Goal: Task Accomplishment & Management: Use online tool/utility

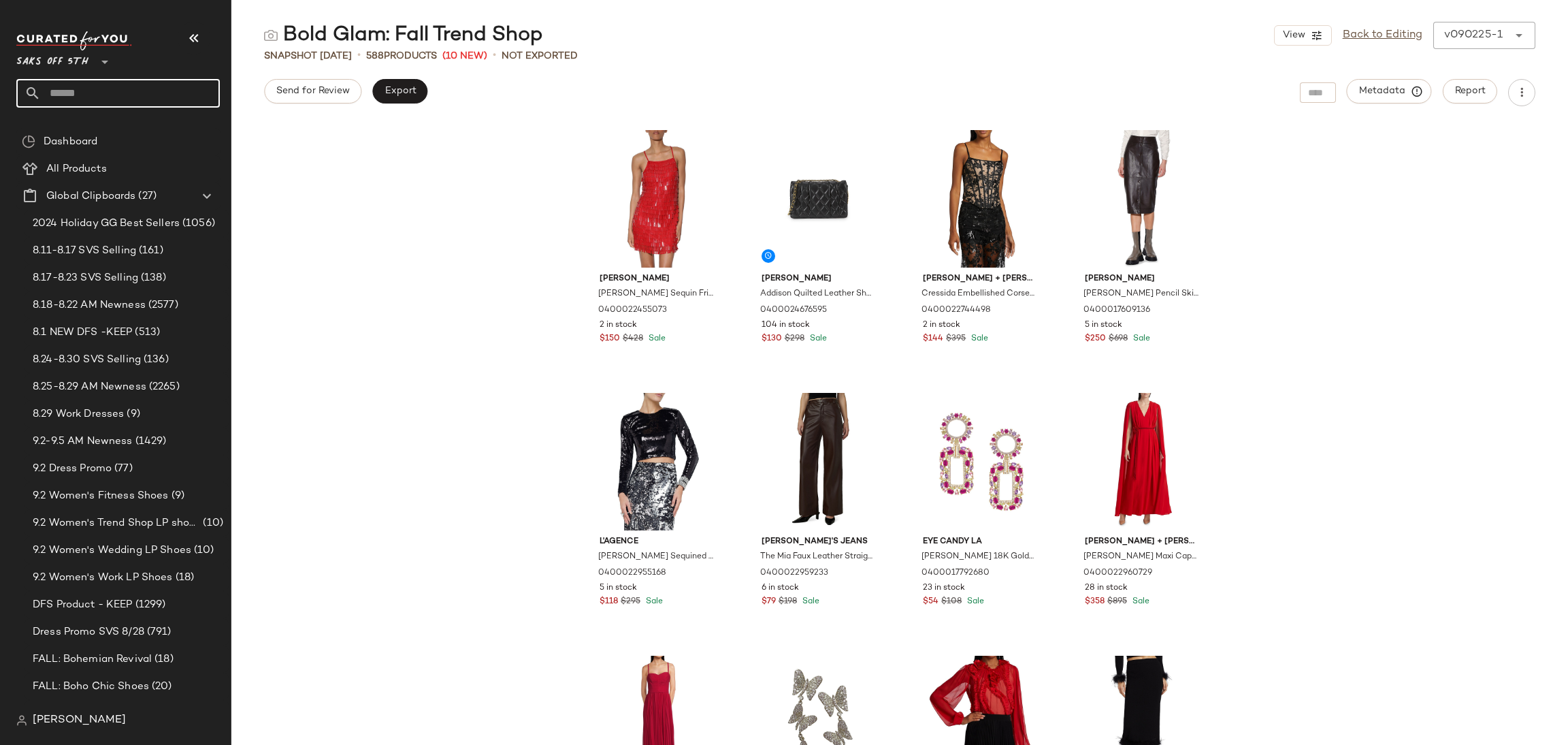
click at [150, 96] on input "text" at bounding box center [129, 93] width 179 height 29
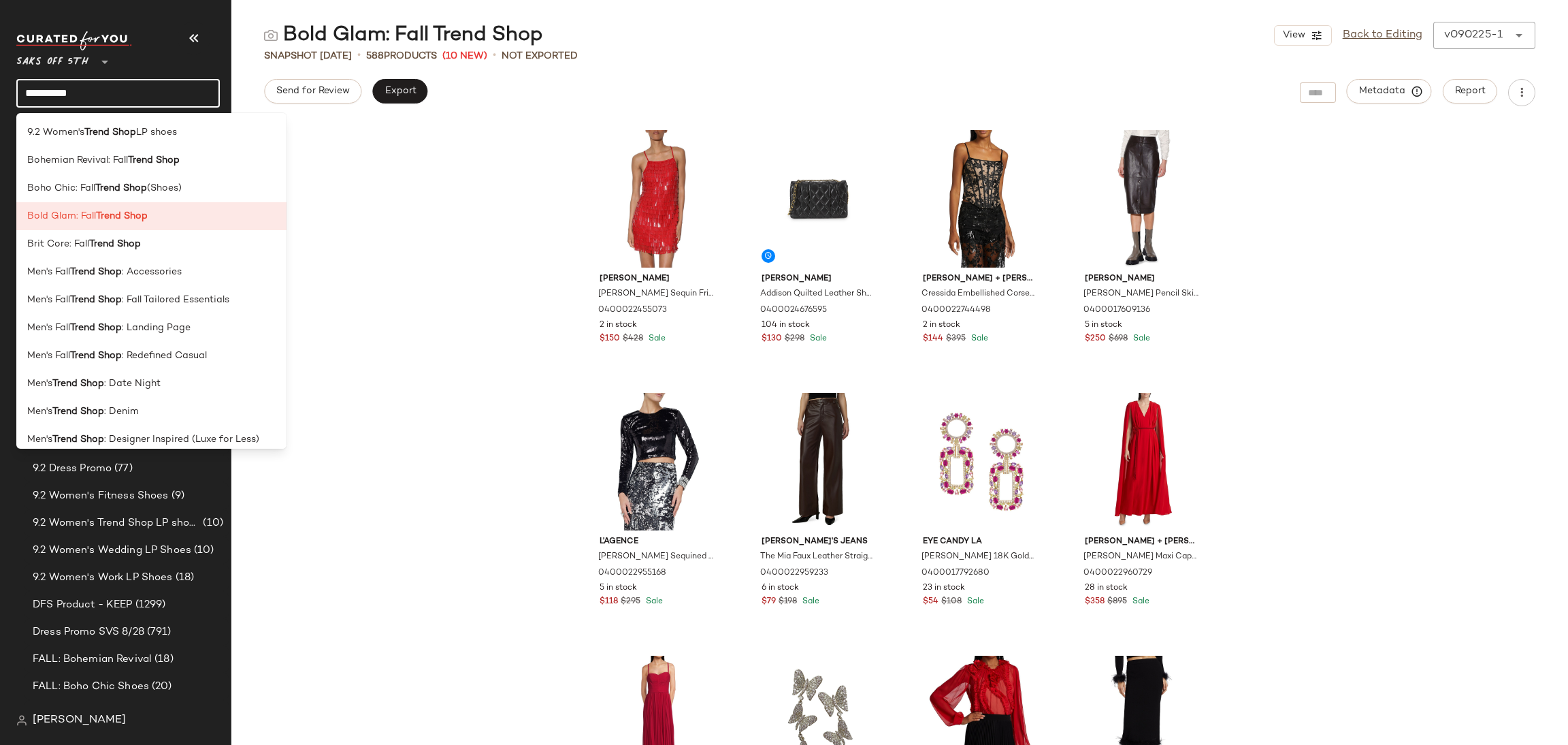
type input "**********"
click at [165, 415] on div "Men's Trend Shop : Denim" at bounding box center [151, 411] width 248 height 14
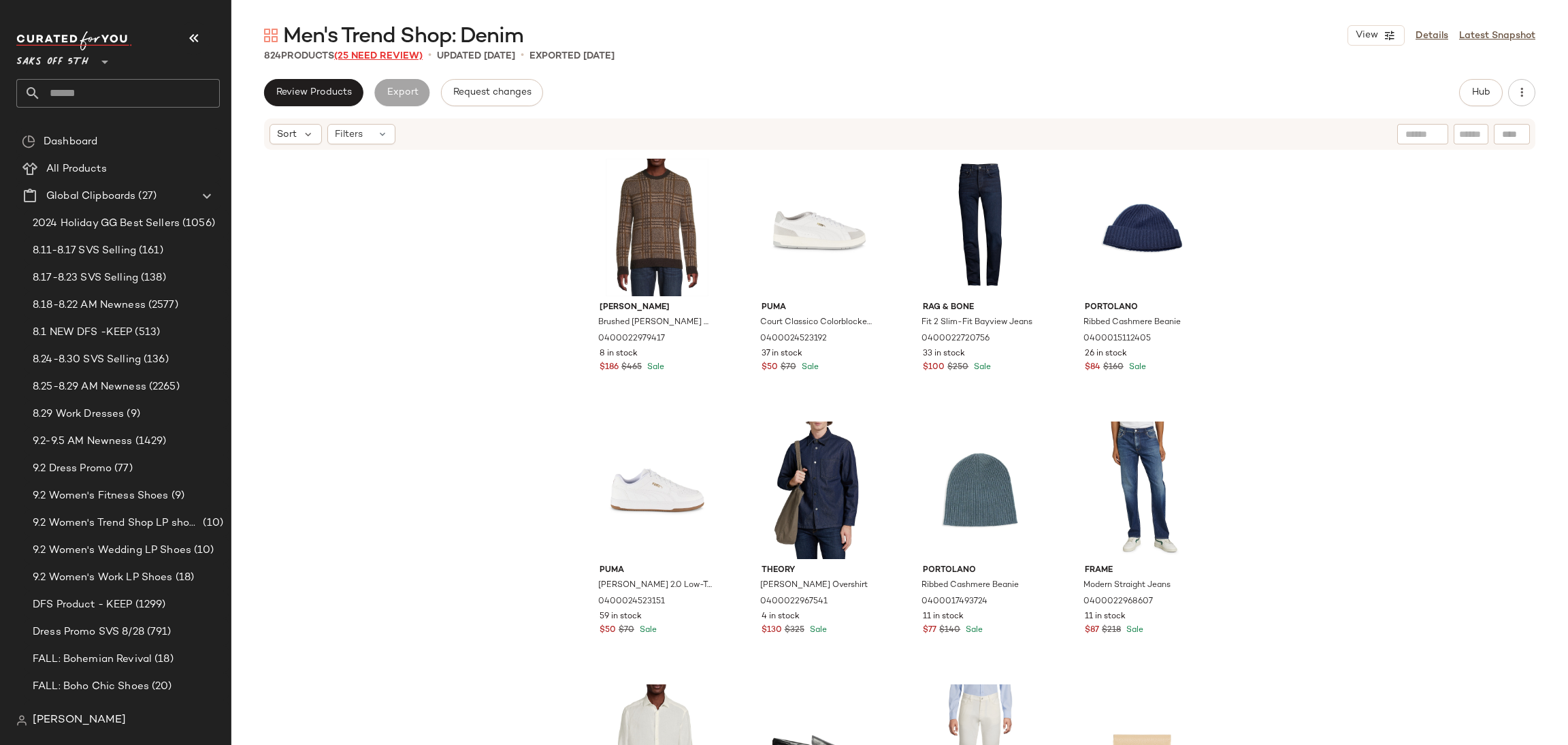
click at [407, 58] on span "(25 Need Review)" at bounding box center [378, 56] width 88 height 10
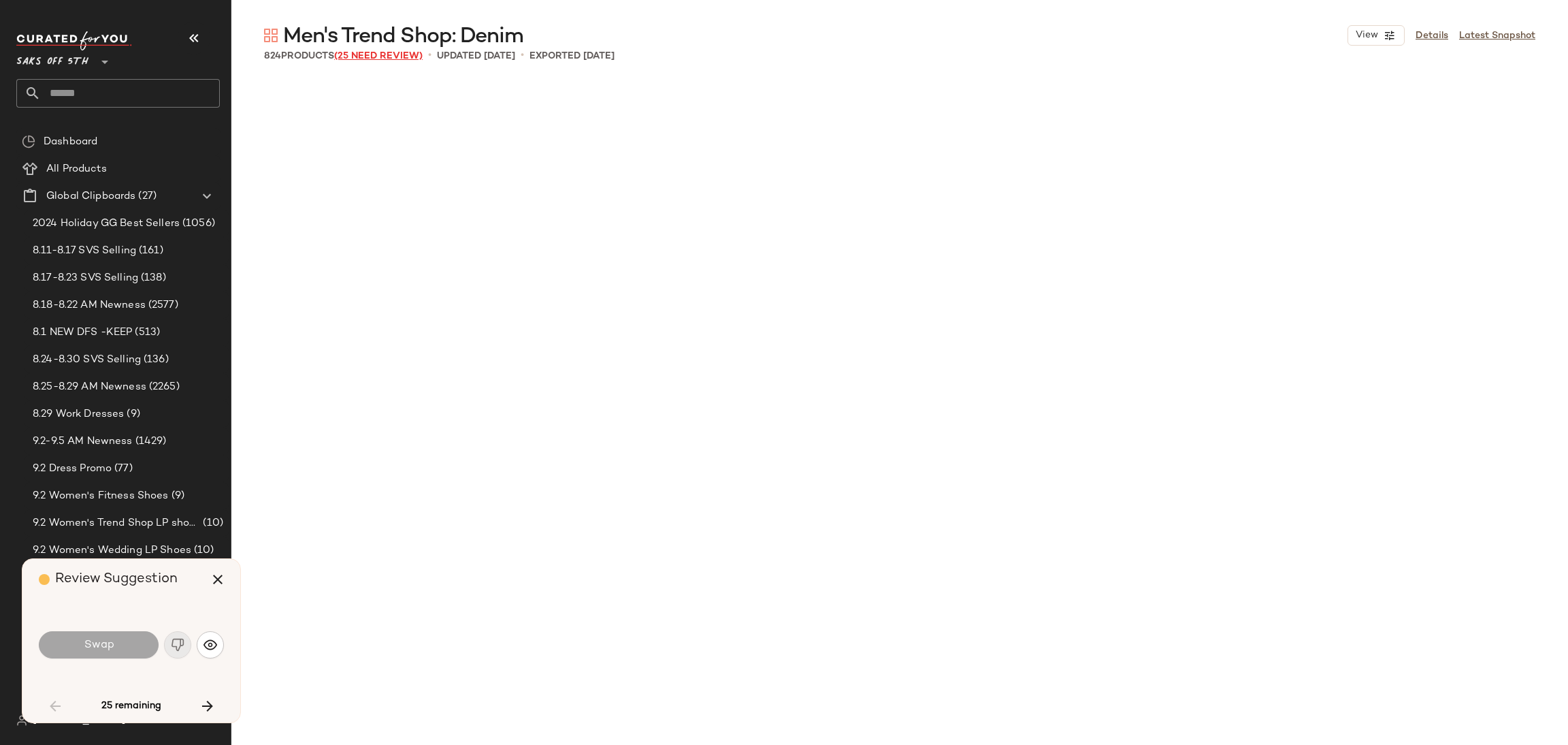
scroll to position [3677, 0]
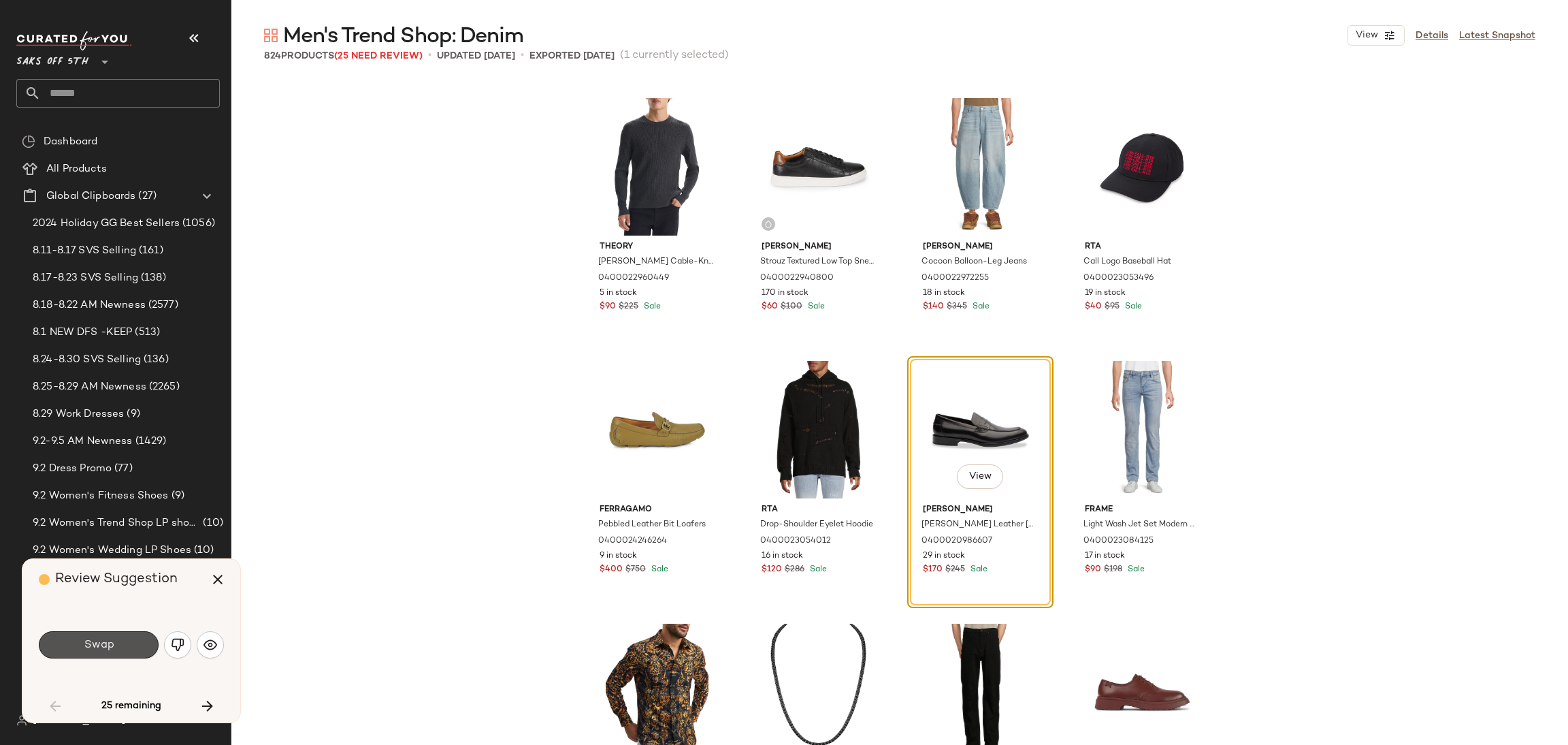
click at [127, 641] on button "Swap" at bounding box center [98, 644] width 120 height 27
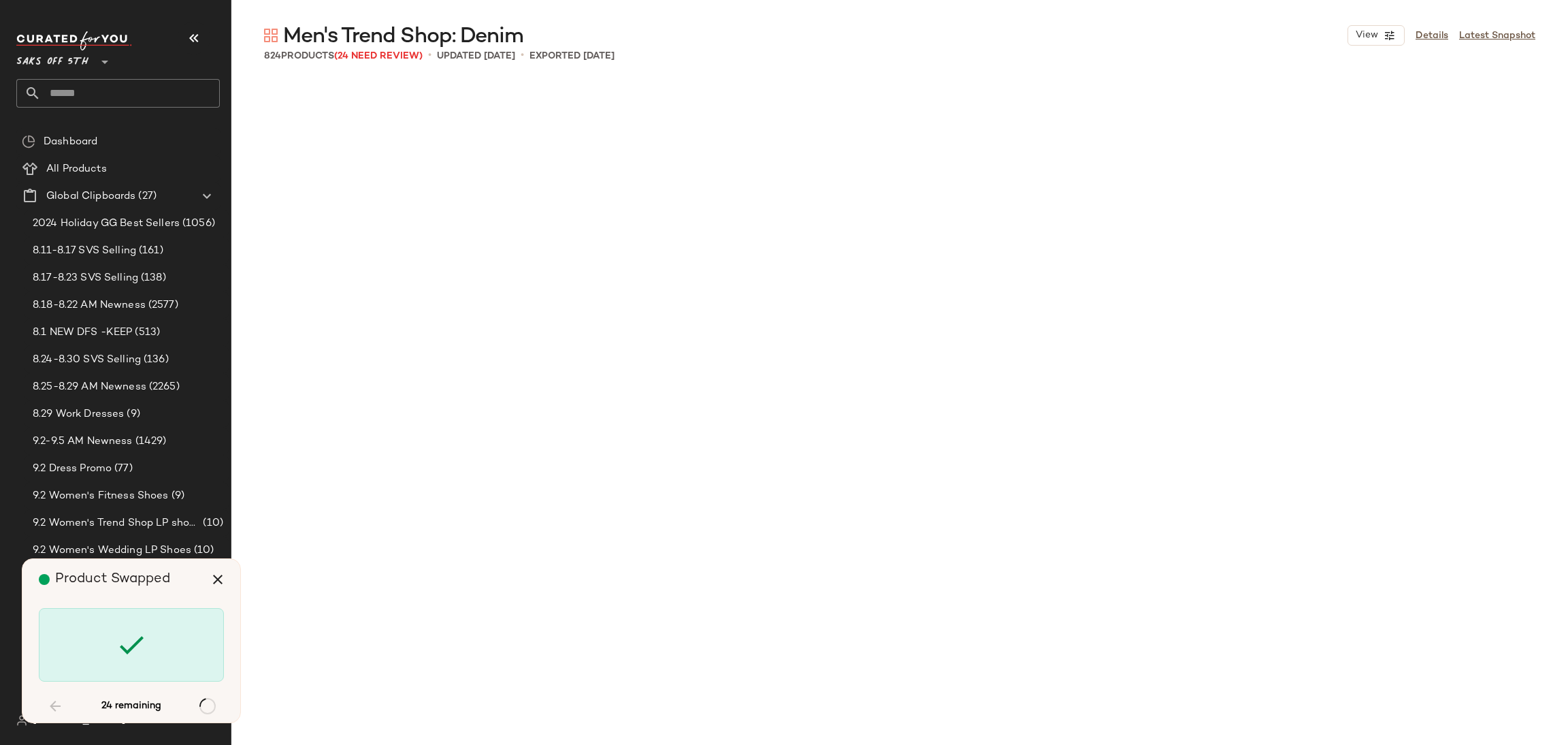
scroll to position [7356, 0]
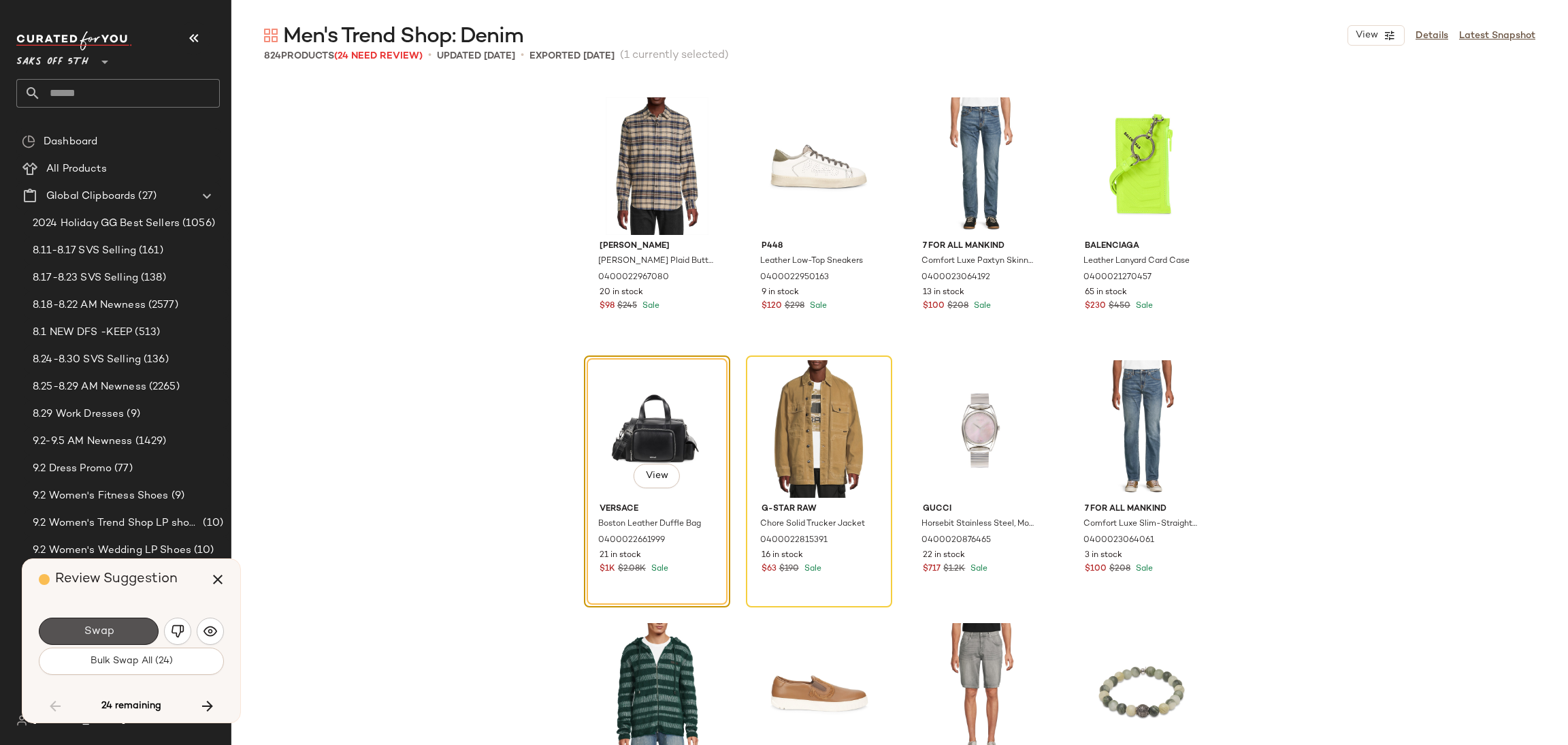
click at [127, 641] on button "Swap" at bounding box center [98, 631] width 120 height 27
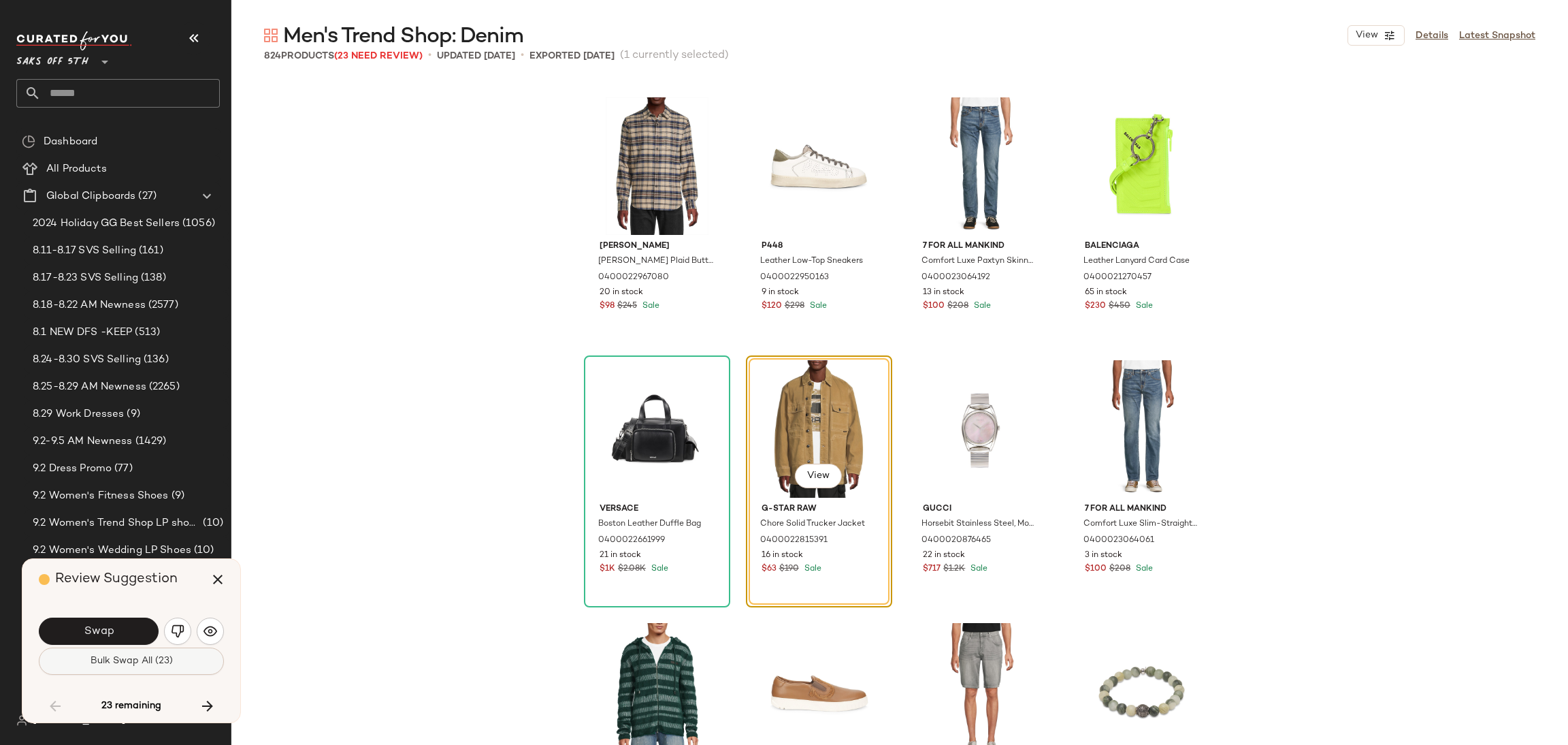
click at [127, 672] on button "Bulk Swap All (23)" at bounding box center [131, 661] width 185 height 27
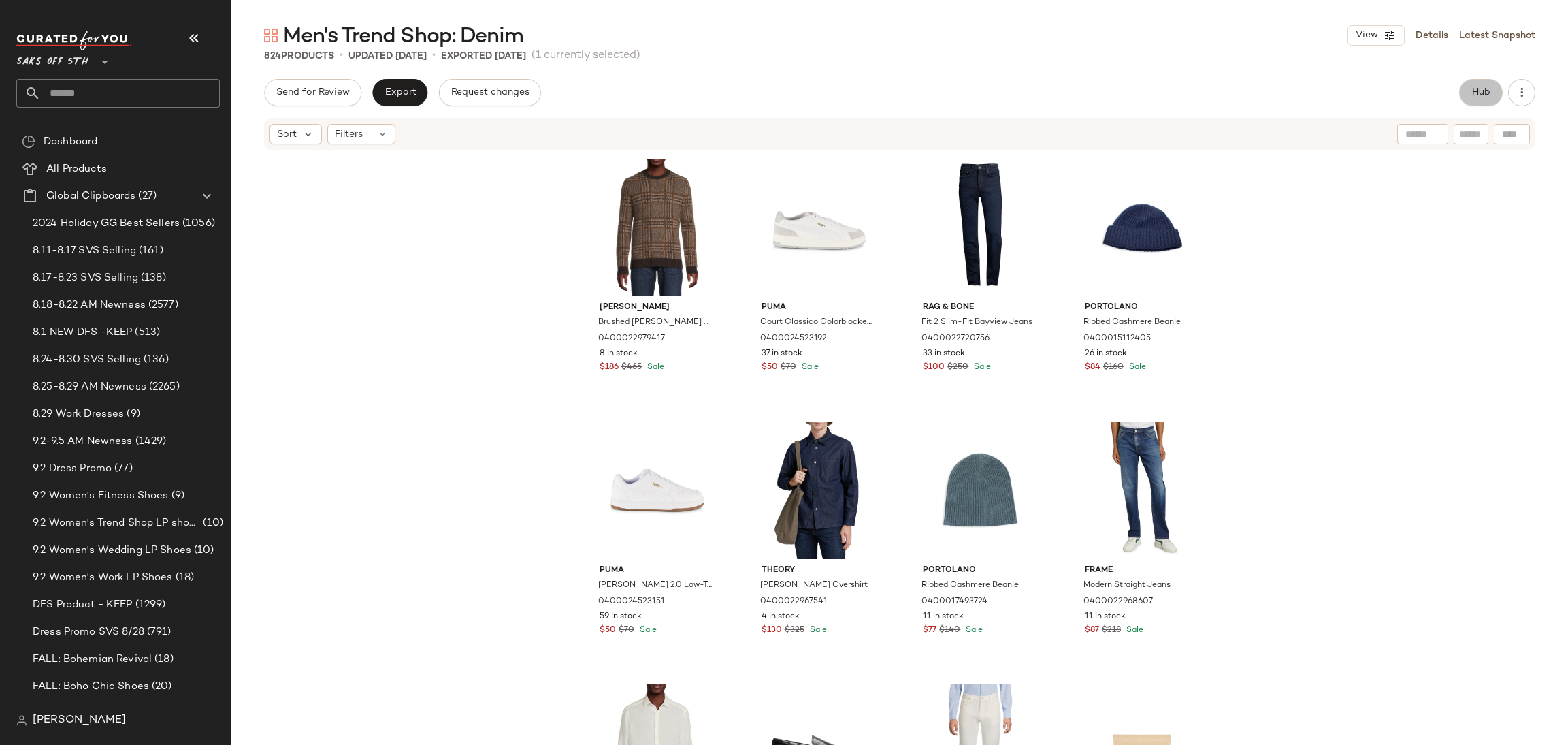
click at [1483, 95] on span "Hub" at bounding box center [1481, 93] width 19 height 11
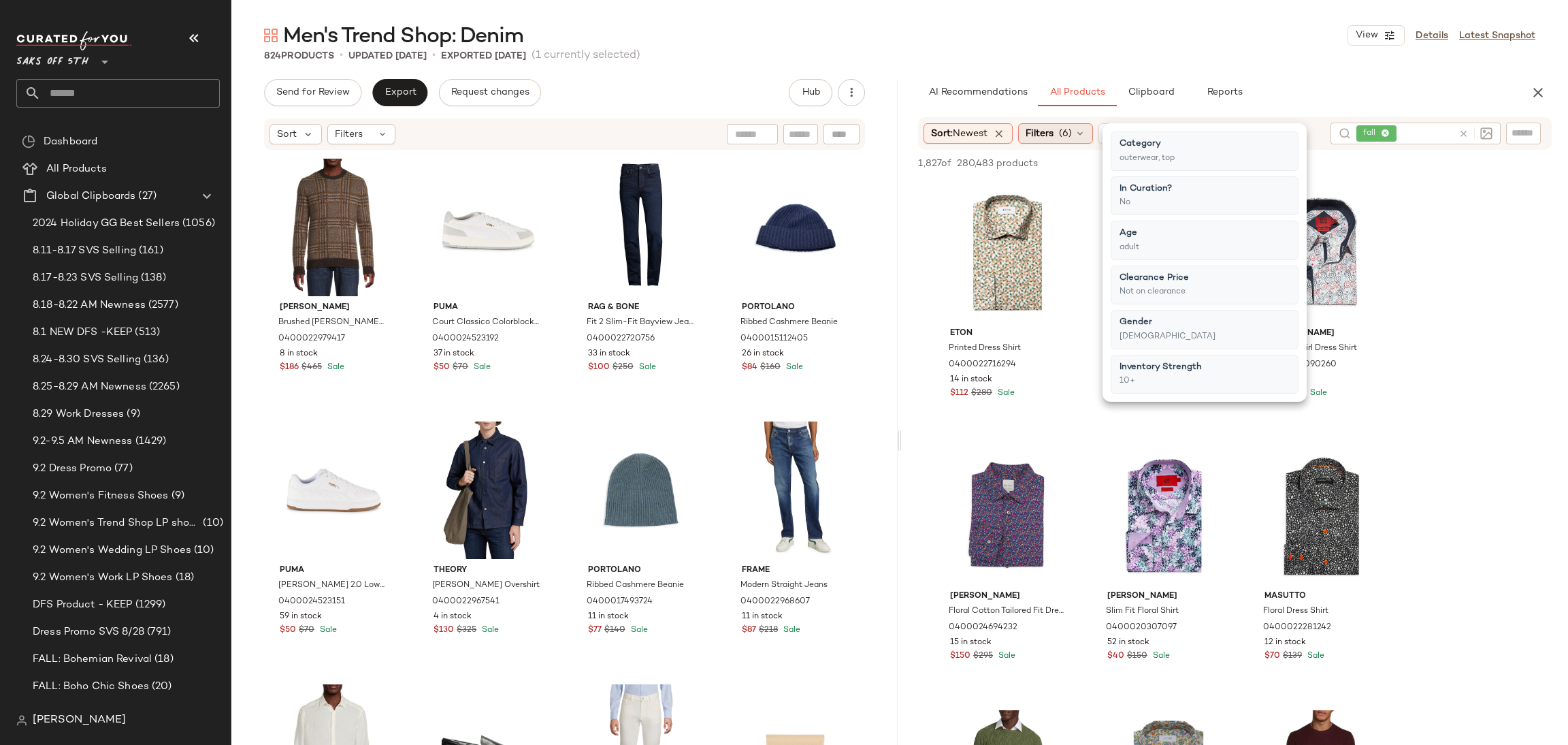
click at [1062, 136] on span "(6)" at bounding box center [1065, 133] width 13 height 14
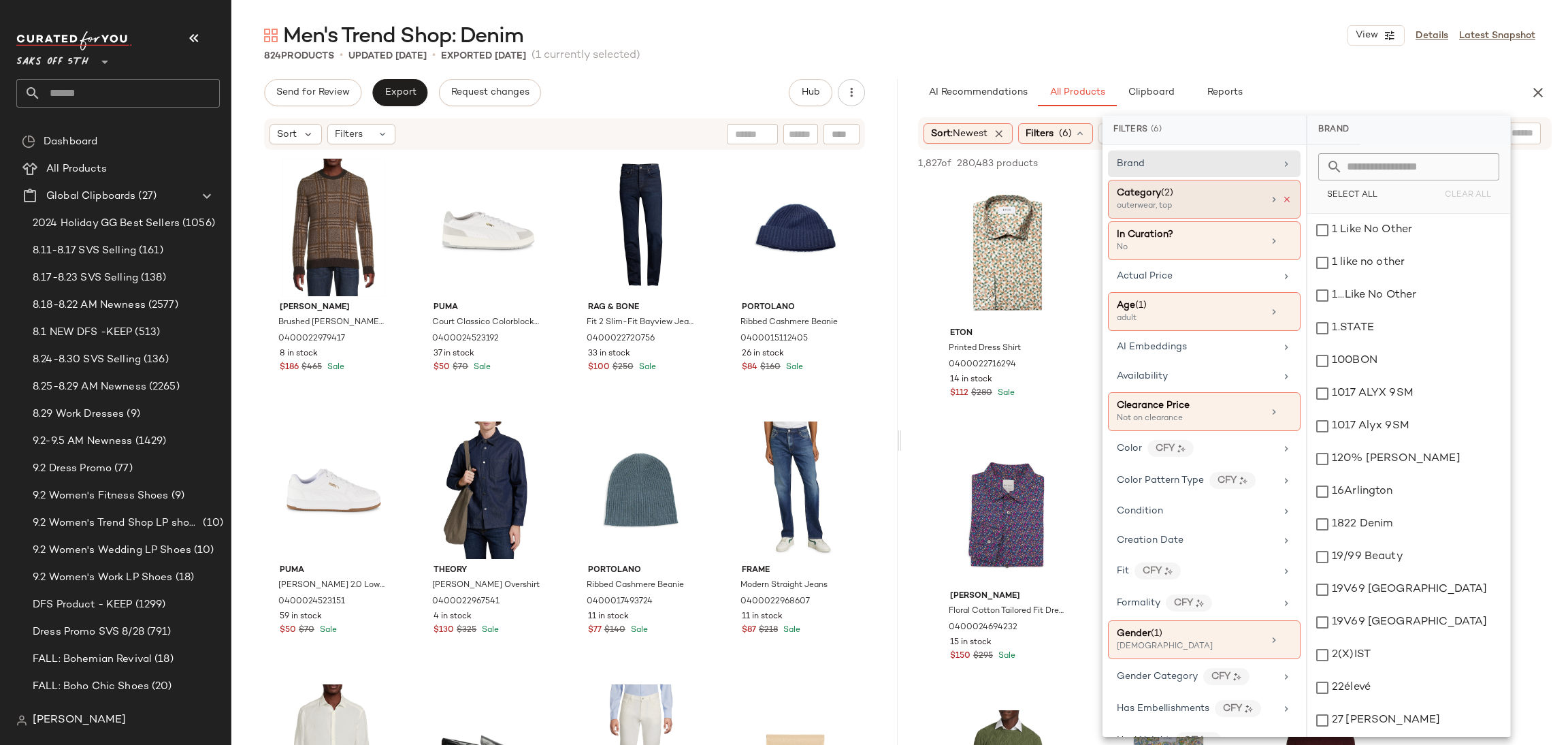
click at [1282, 202] on icon at bounding box center [1287, 199] width 10 height 10
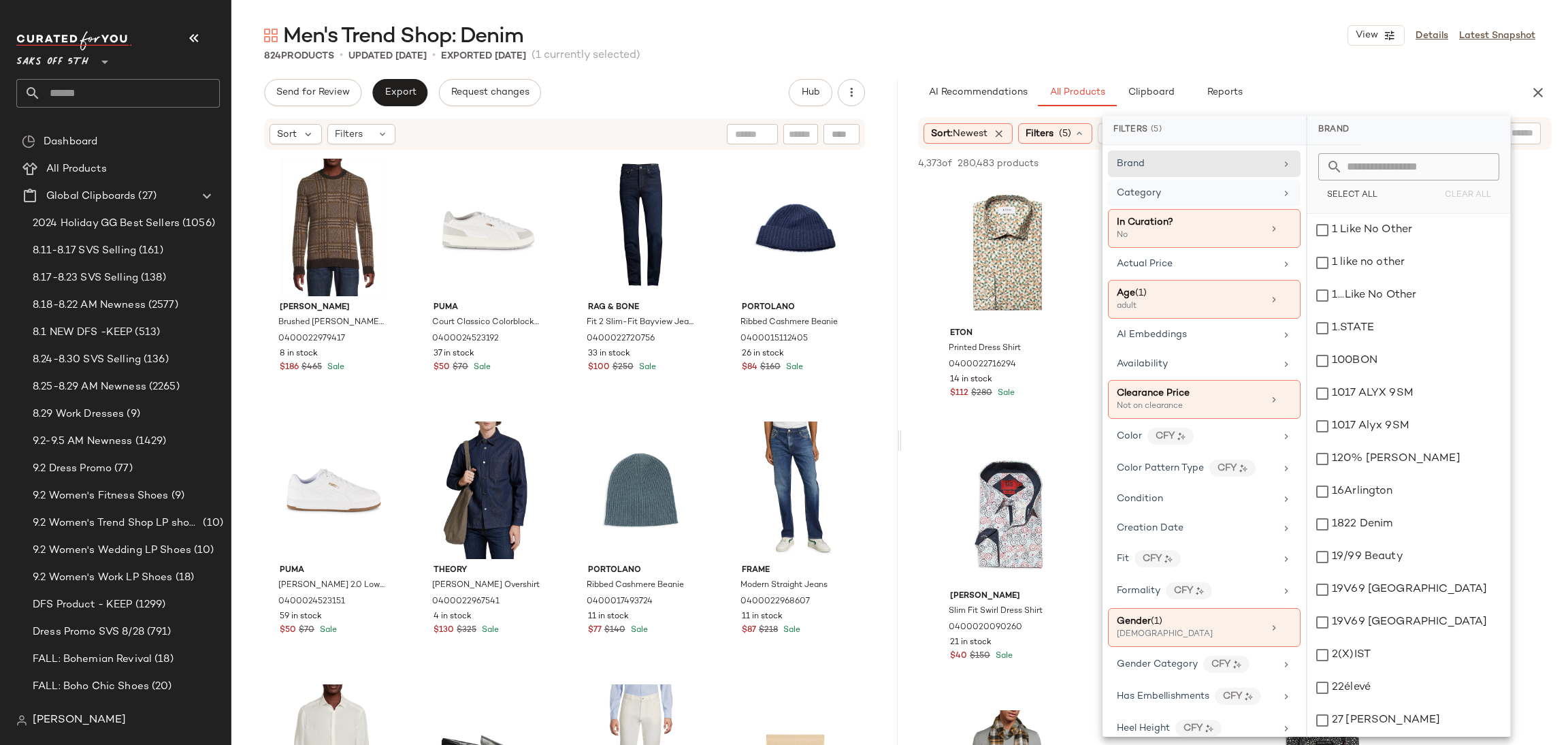
click at [1310, 26] on div "Men's Trend Shop: Denim View Details Latest Snapshot" at bounding box center [899, 35] width 1336 height 27
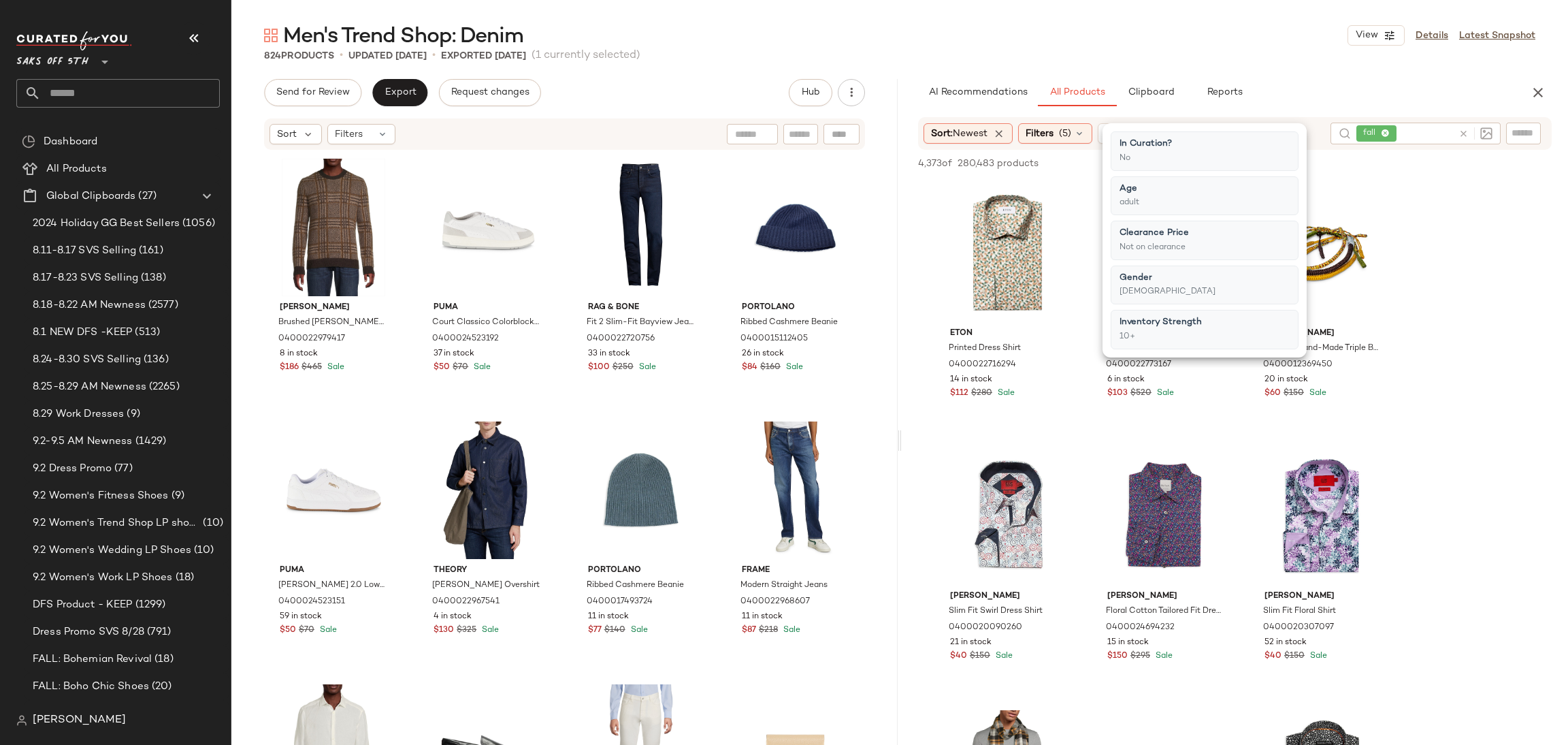
click at [1310, 26] on div "Men's Trend Shop: Denim View Details Latest Snapshot" at bounding box center [899, 35] width 1336 height 27
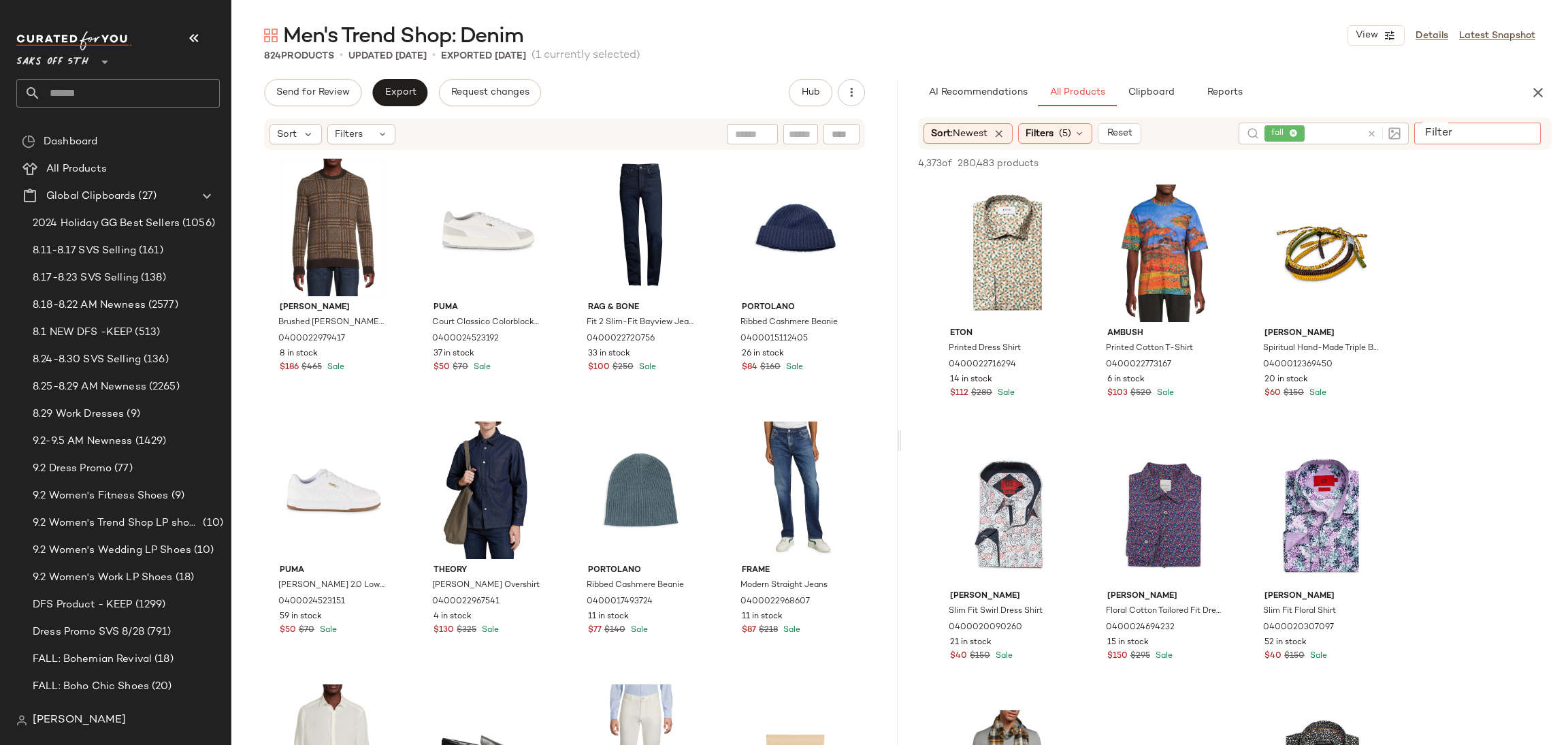
click at [1520, 131] on input "Filter" at bounding box center [1477, 133] width 116 height 14
type input "*****"
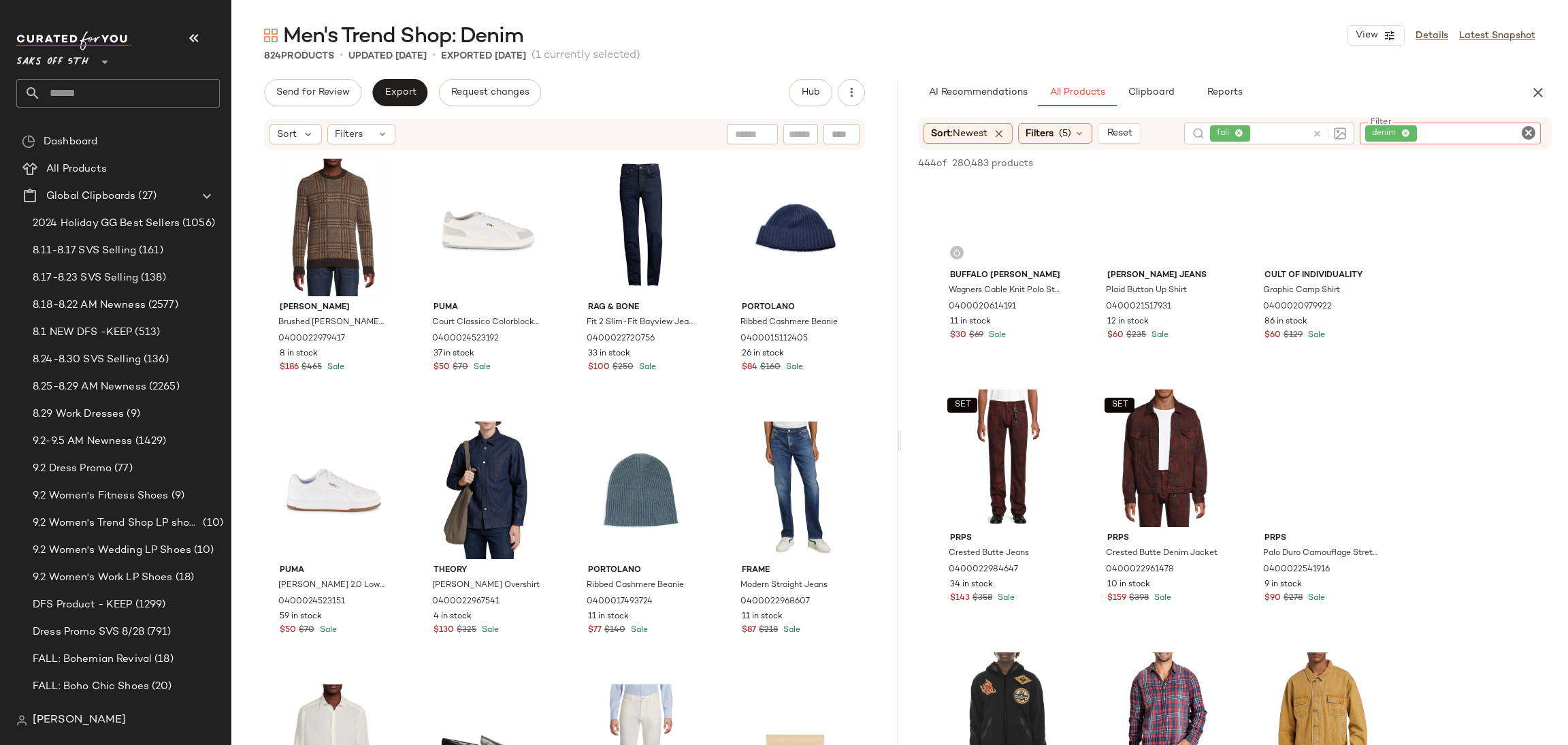
scroll to position [54, 0]
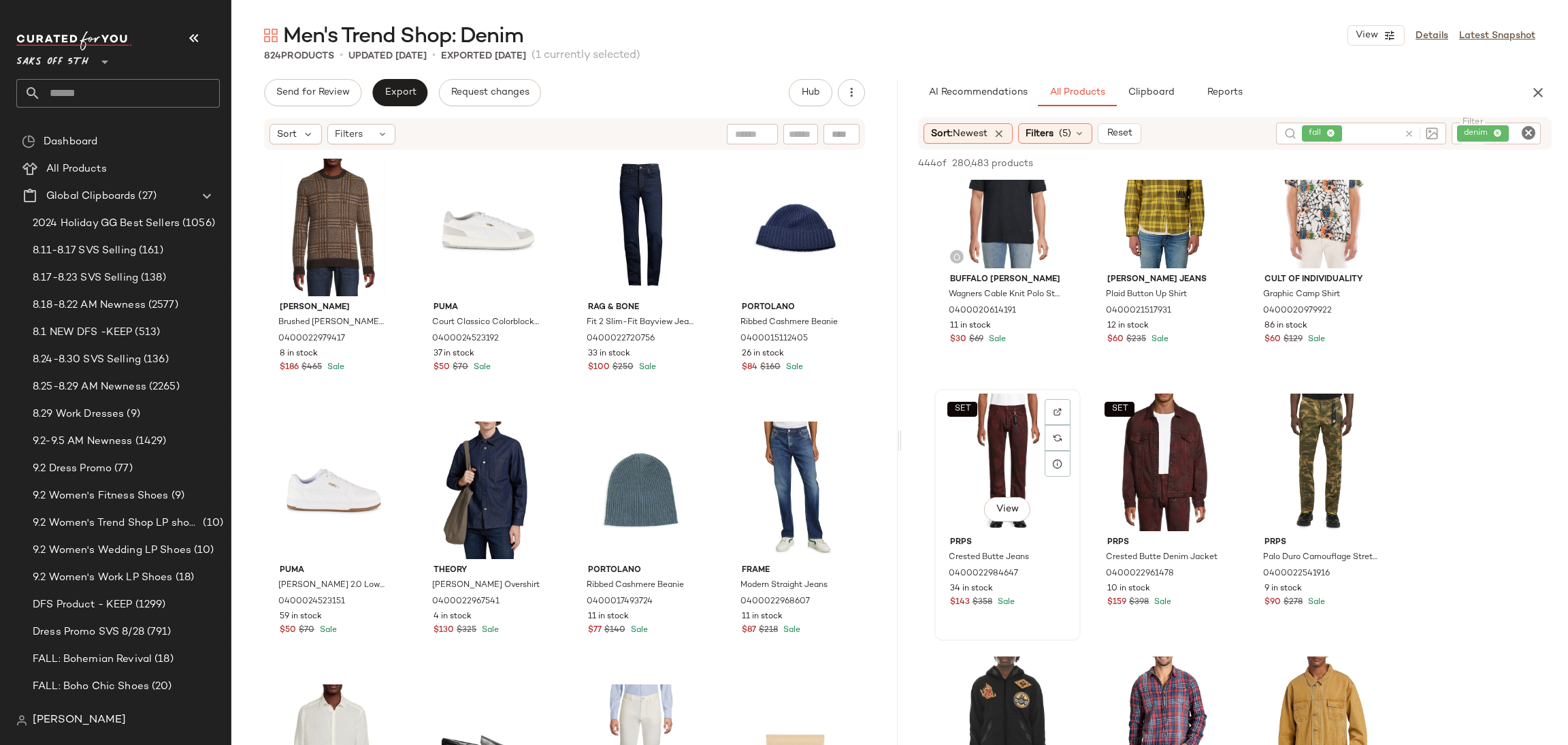
click at [988, 450] on div "SET View" at bounding box center [1007, 461] width 137 height 137
click at [1358, 156] on button "Add to Top" at bounding box center [1356, 163] width 64 height 17
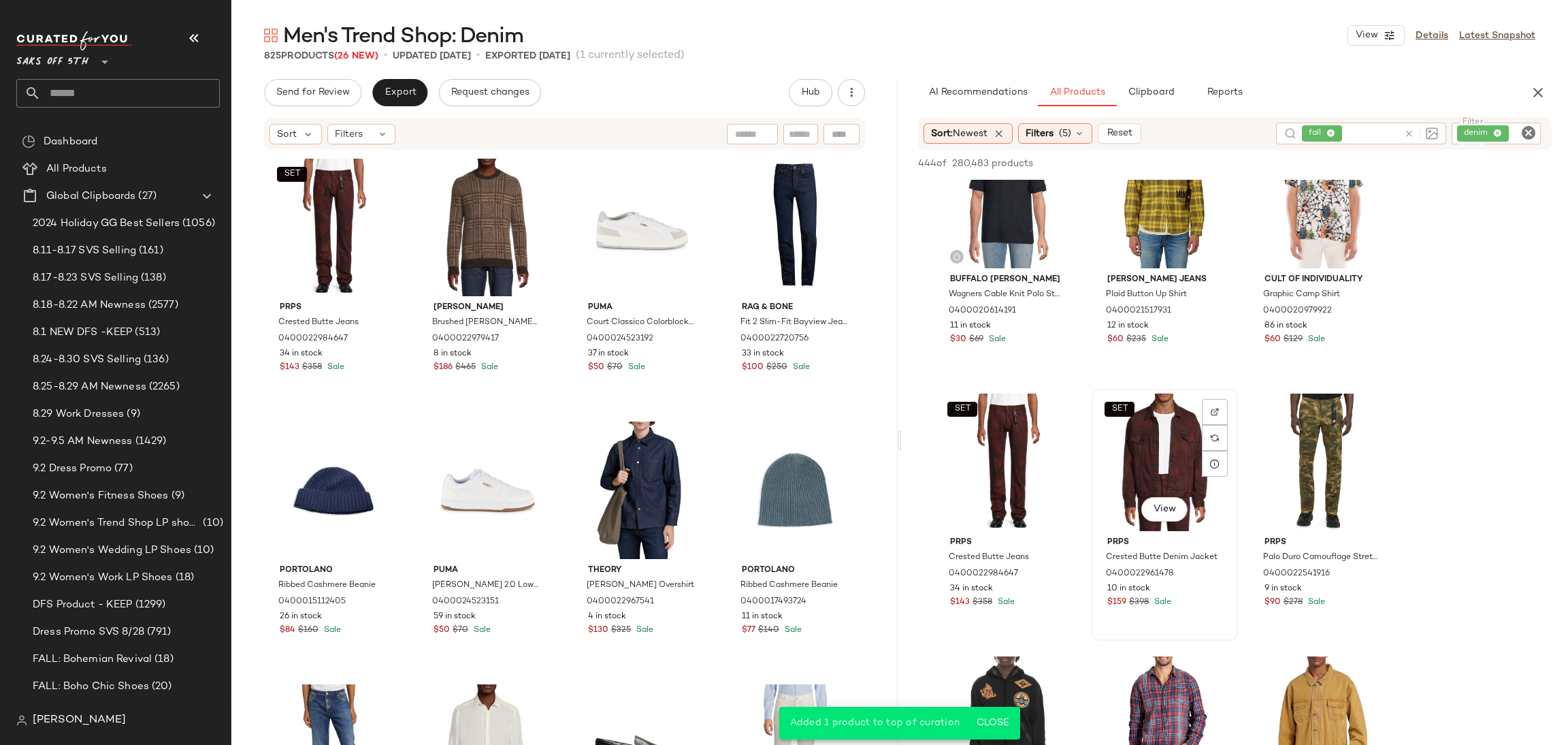
click at [1158, 432] on div "SET View" at bounding box center [1165, 461] width 137 height 137
click at [1362, 160] on span "Add to Top" at bounding box center [1357, 164] width 54 height 10
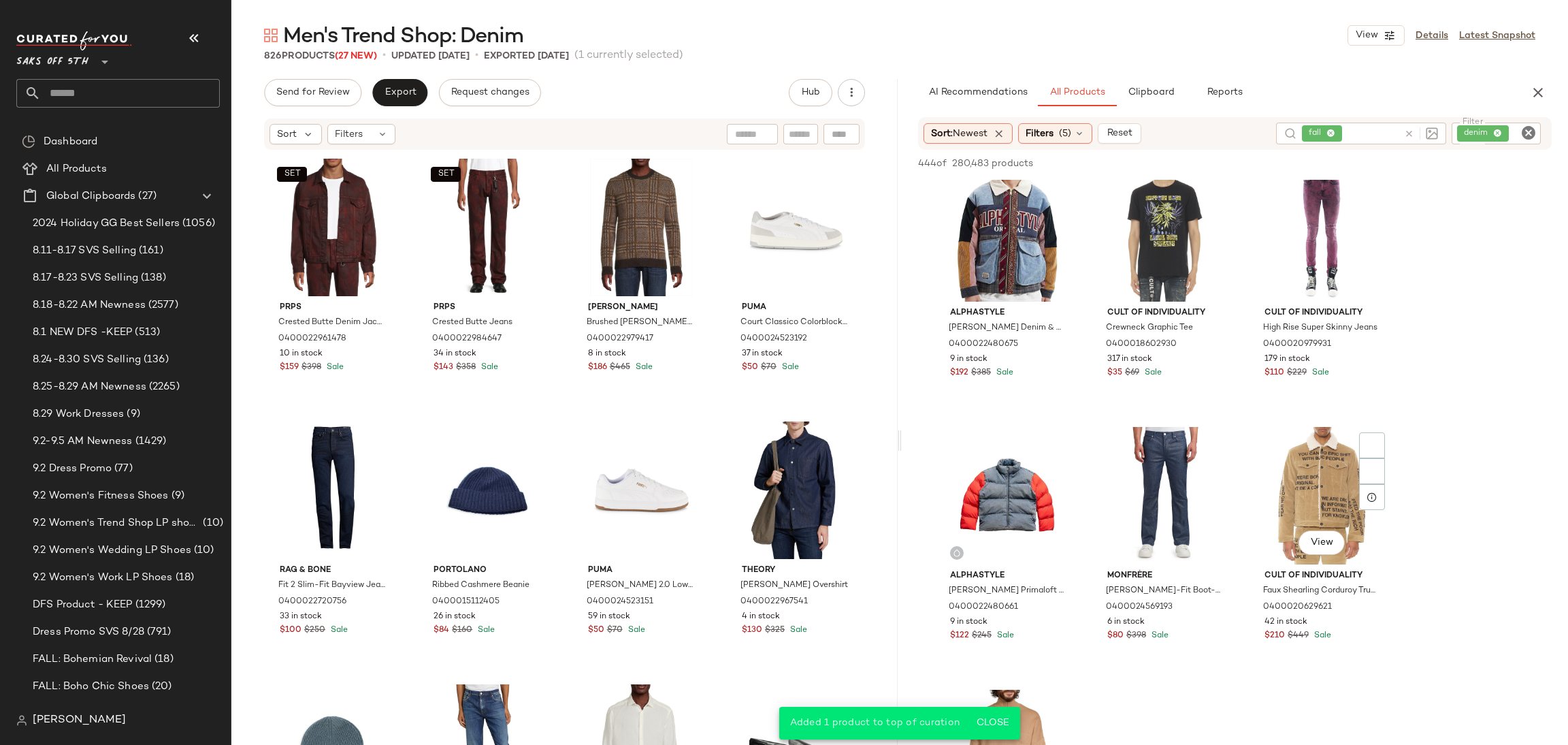
scroll to position [1349, 0]
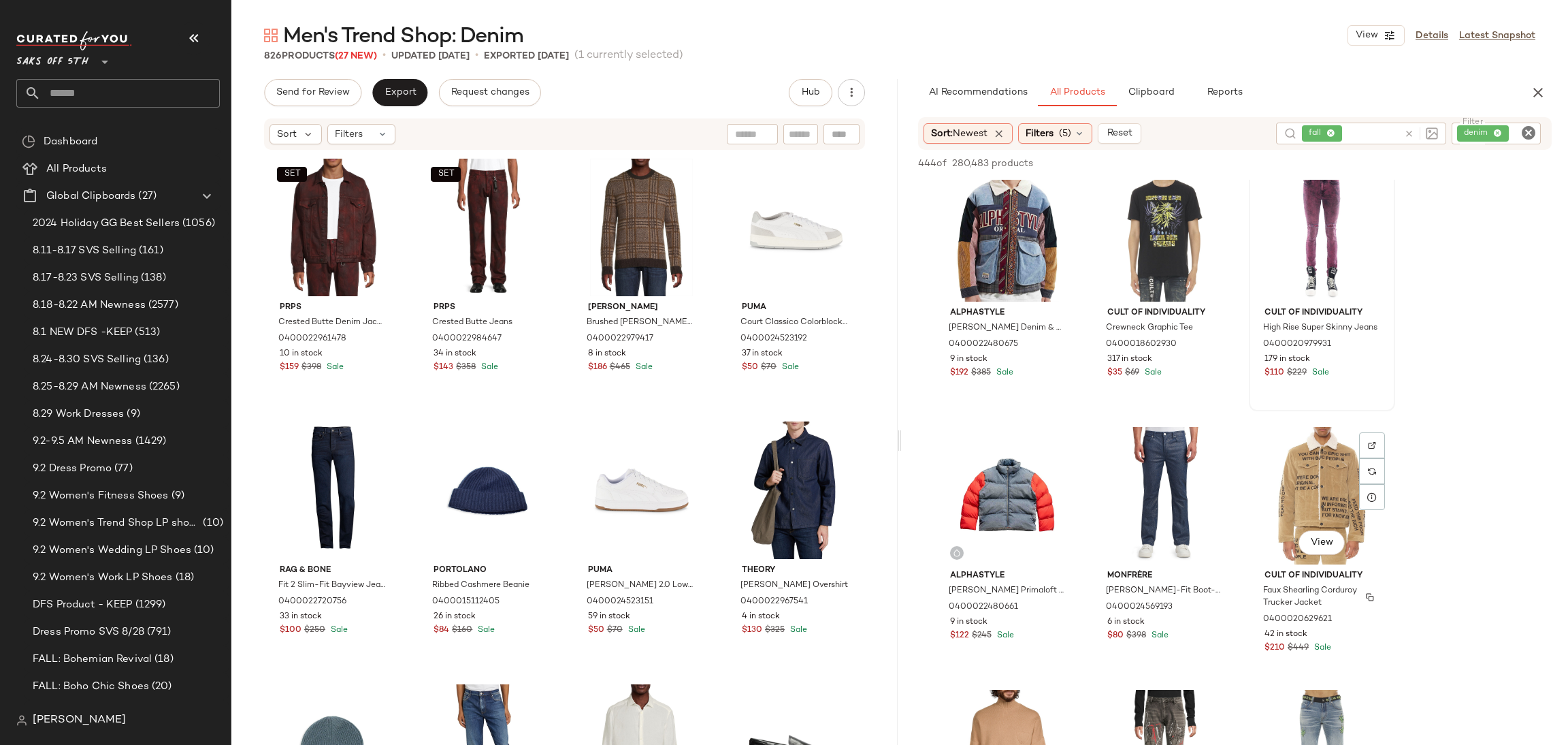
scroll to position [1332, 0]
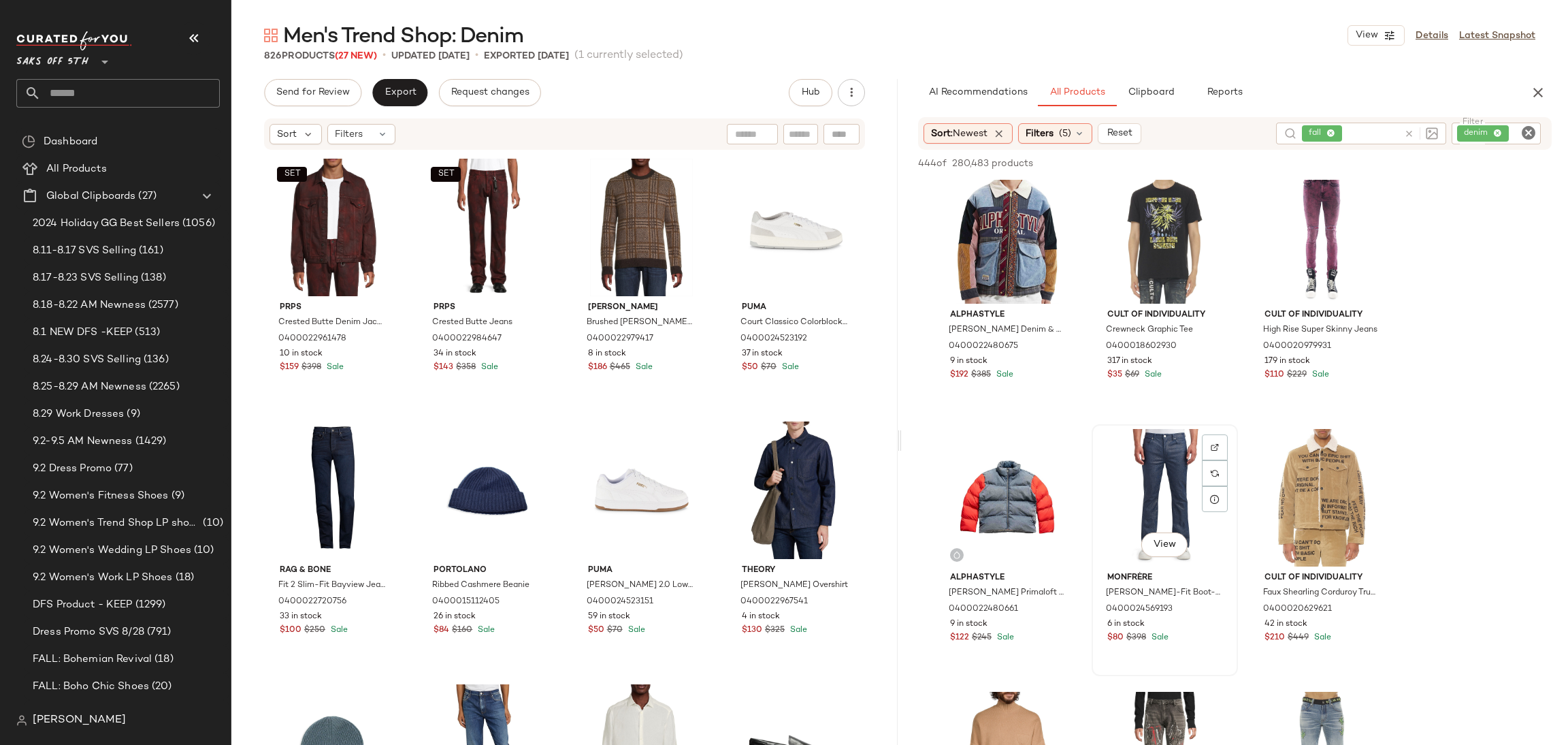
click at [1173, 435] on div "View" at bounding box center [1165, 497] width 137 height 137
click at [1350, 159] on span "Add to Top" at bounding box center [1357, 164] width 54 height 10
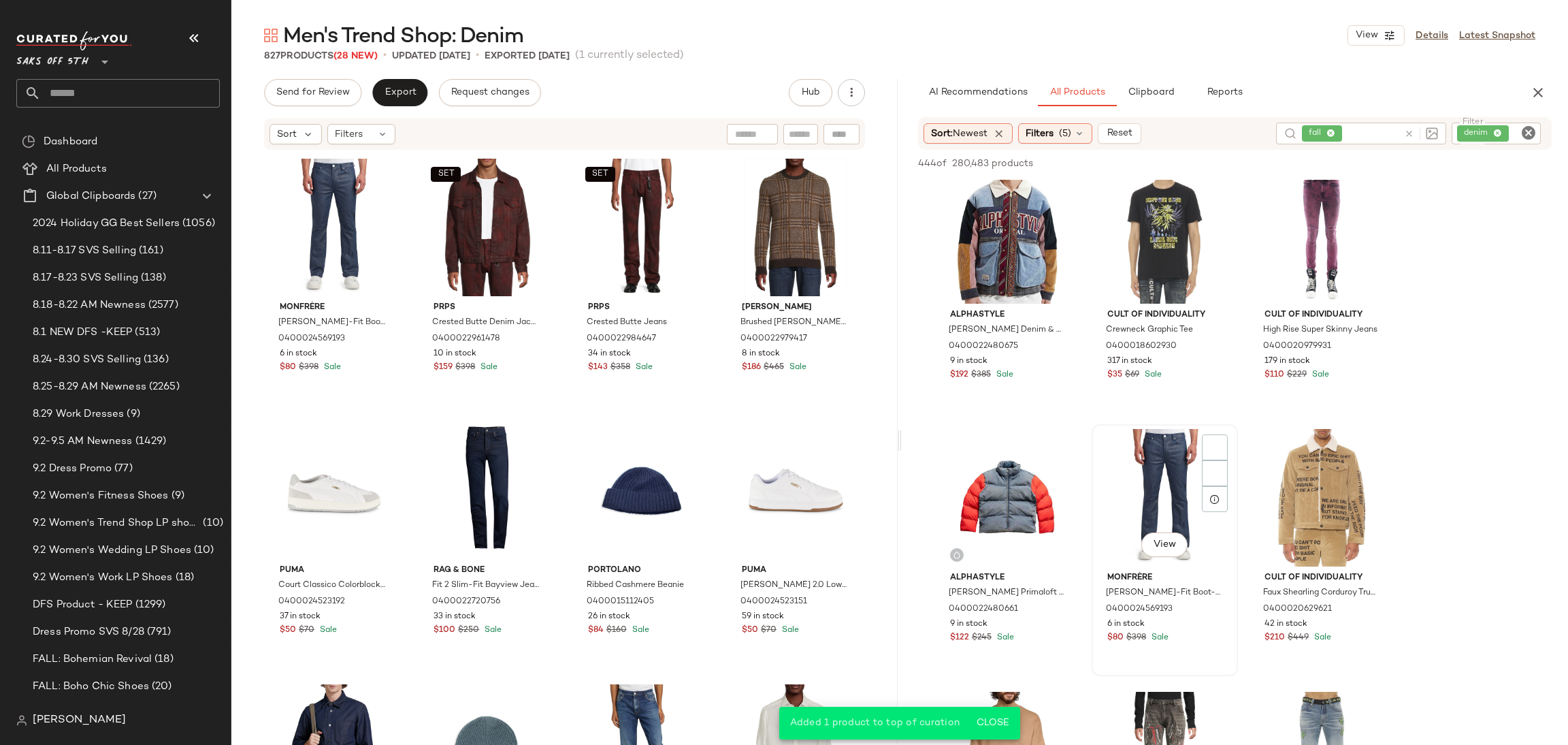
drag, startPoint x: 1350, startPoint y: 157, endPoint x: 1114, endPoint y: 502, distance: 418.0
click at [1114, 502] on div "444 of 280,483 products • 0 selected Add to Top Add to Bottom Deselect All BUFF…" at bounding box center [1235, 492] width 666 height 685
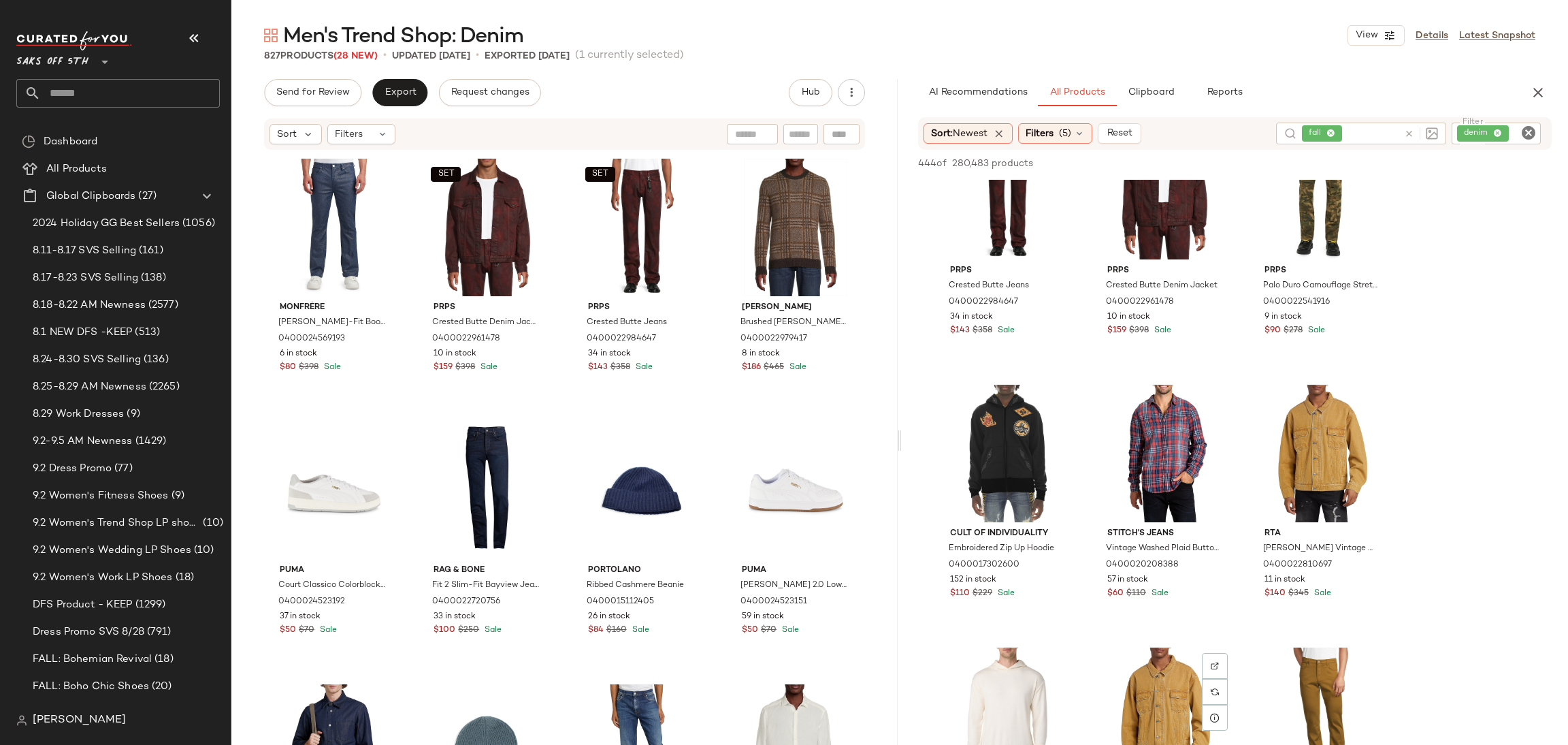
scroll to position [318, 0]
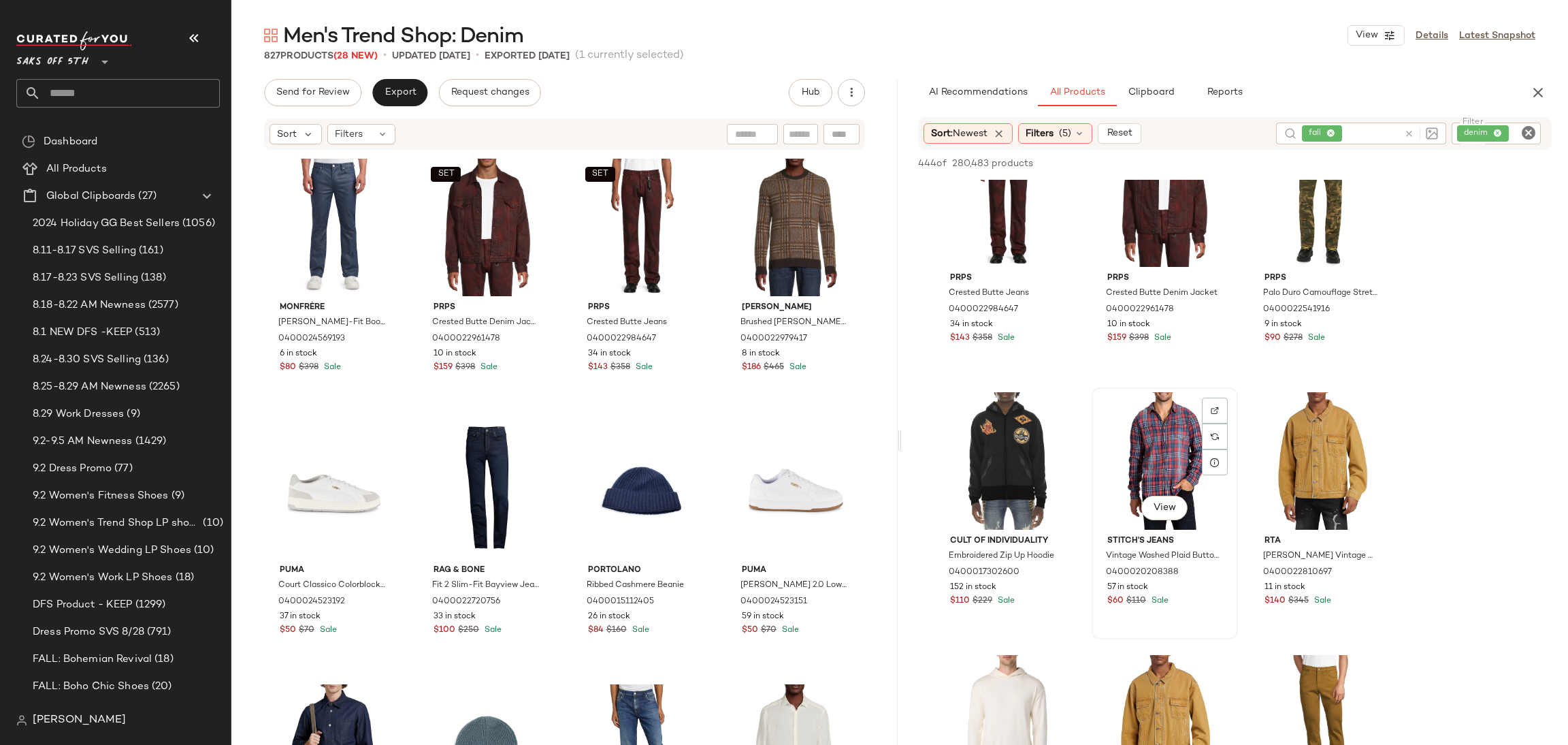
click at [1144, 458] on div "View" at bounding box center [1165, 461] width 137 height 137
click at [1325, 167] on button "Add to Top" at bounding box center [1356, 163] width 64 height 17
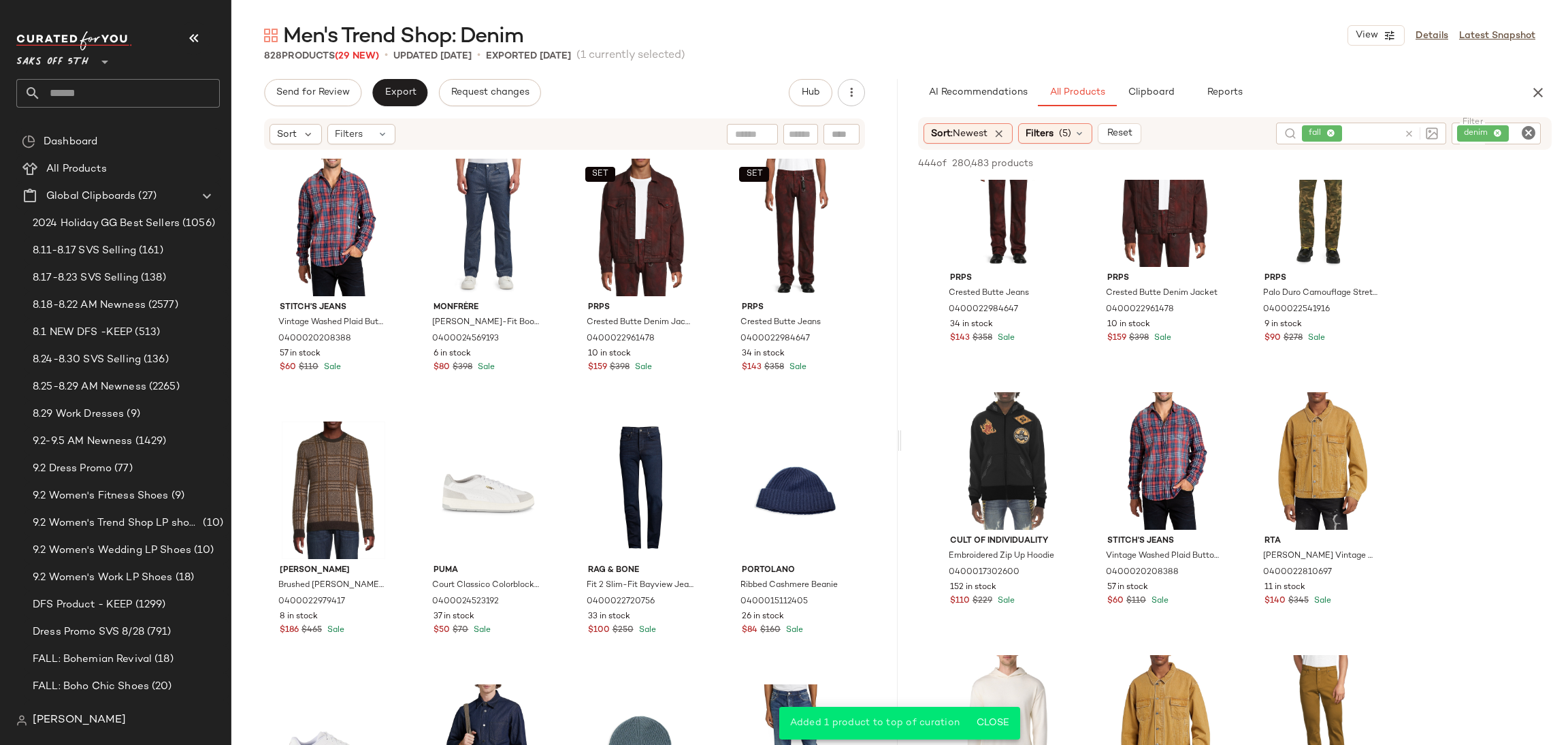
click at [1525, 128] on icon "Clear Filter" at bounding box center [1528, 133] width 17 height 17
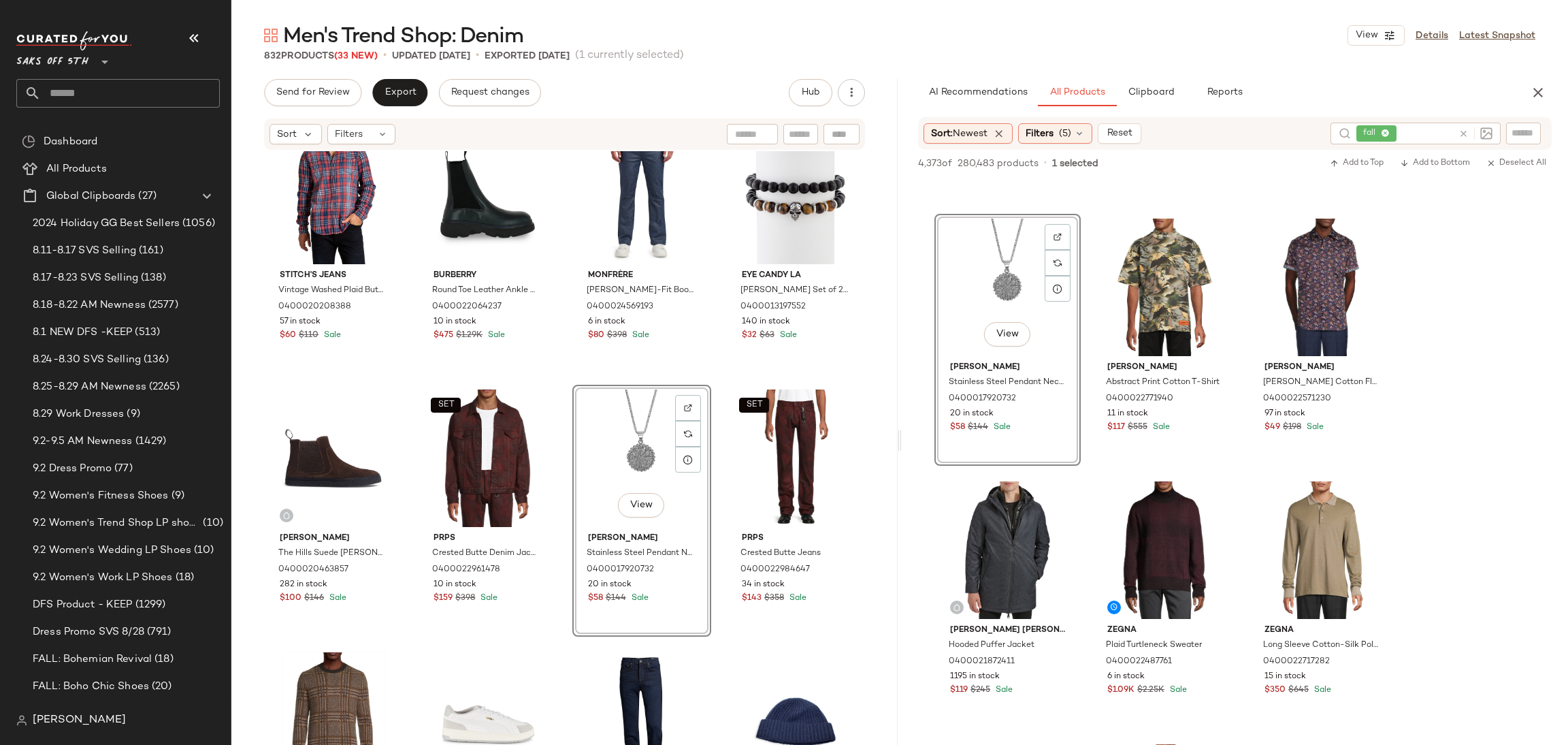
scroll to position [0, 0]
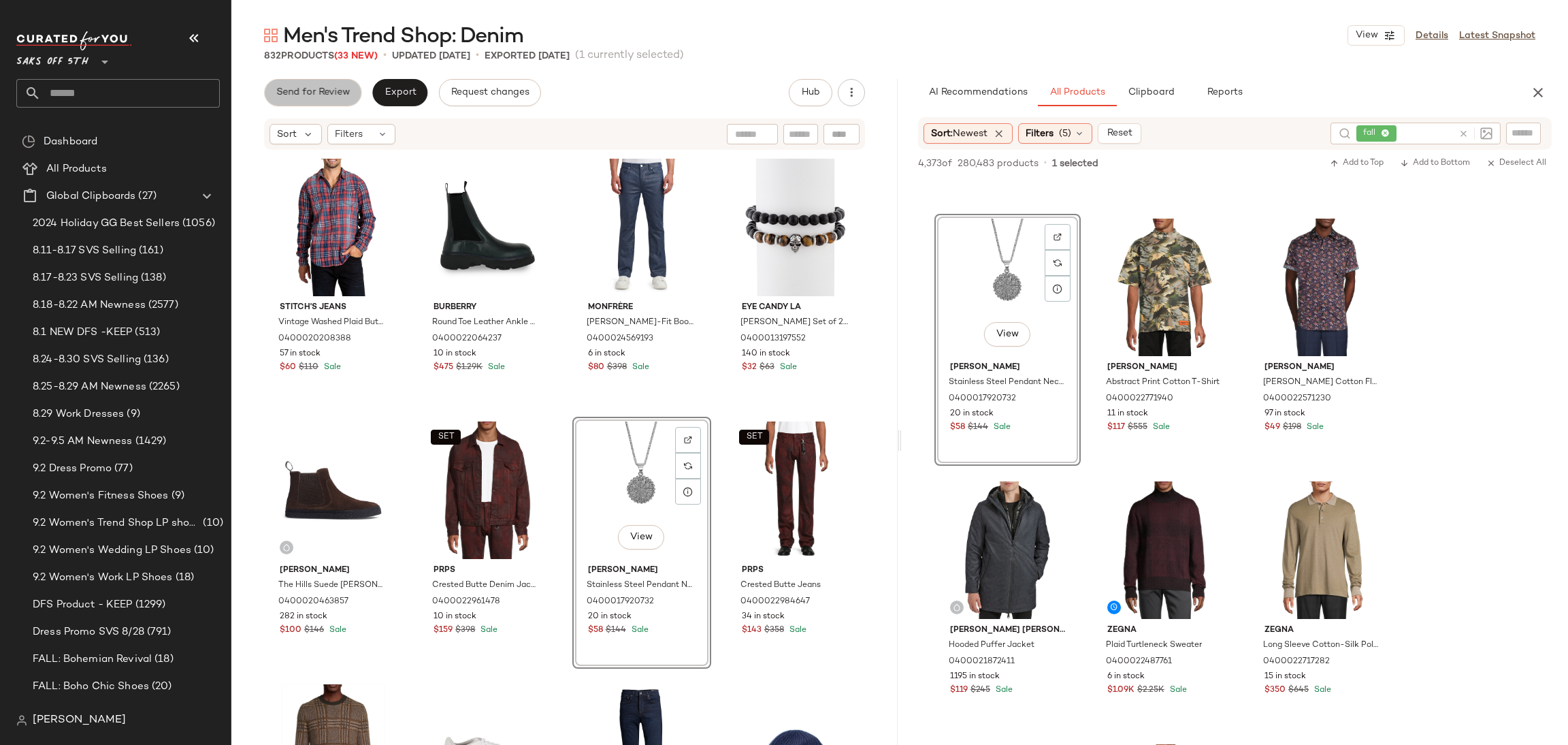
click at [326, 96] on span "Send for Review" at bounding box center [312, 93] width 74 height 11
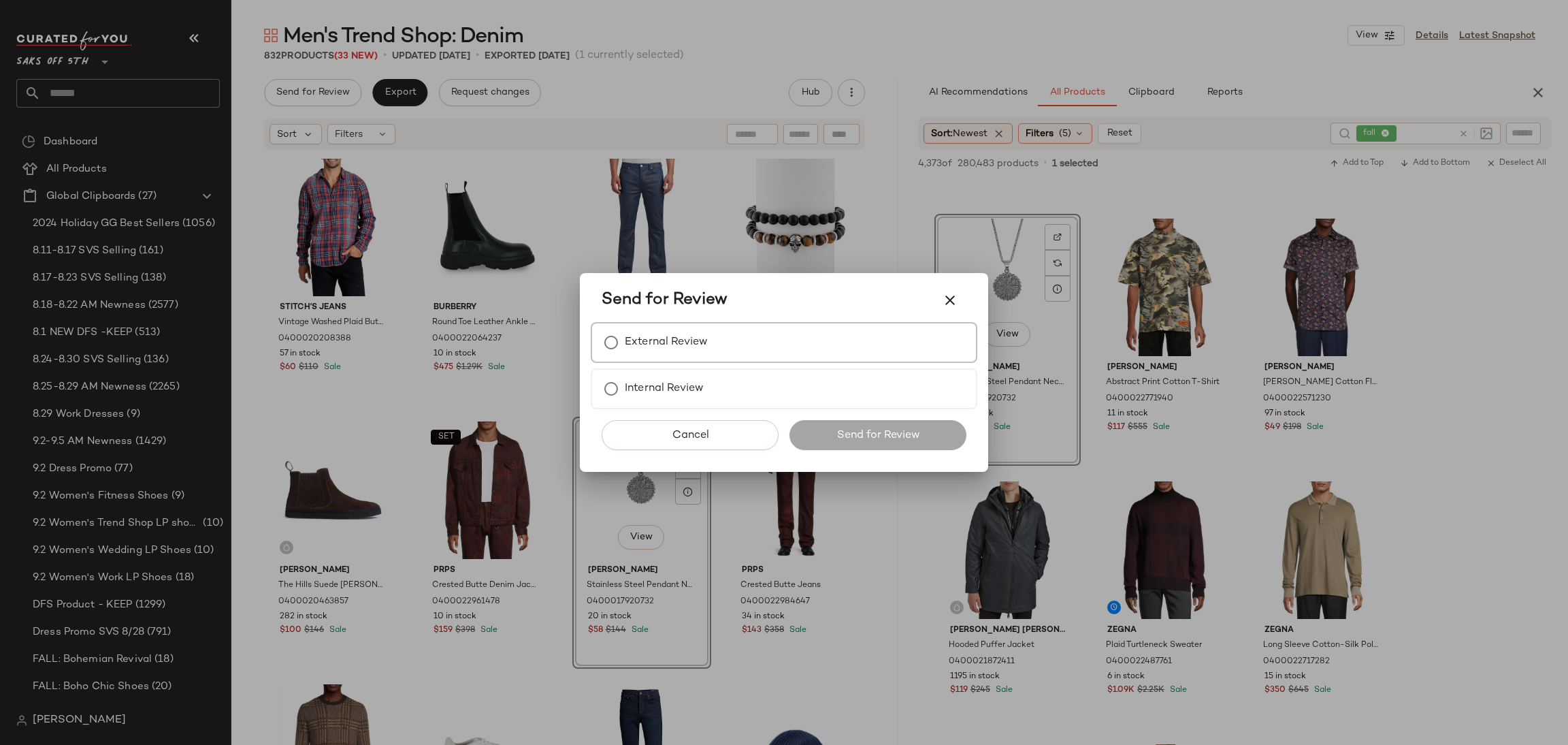
click at [676, 359] on div "External Review" at bounding box center [784, 342] width 387 height 41
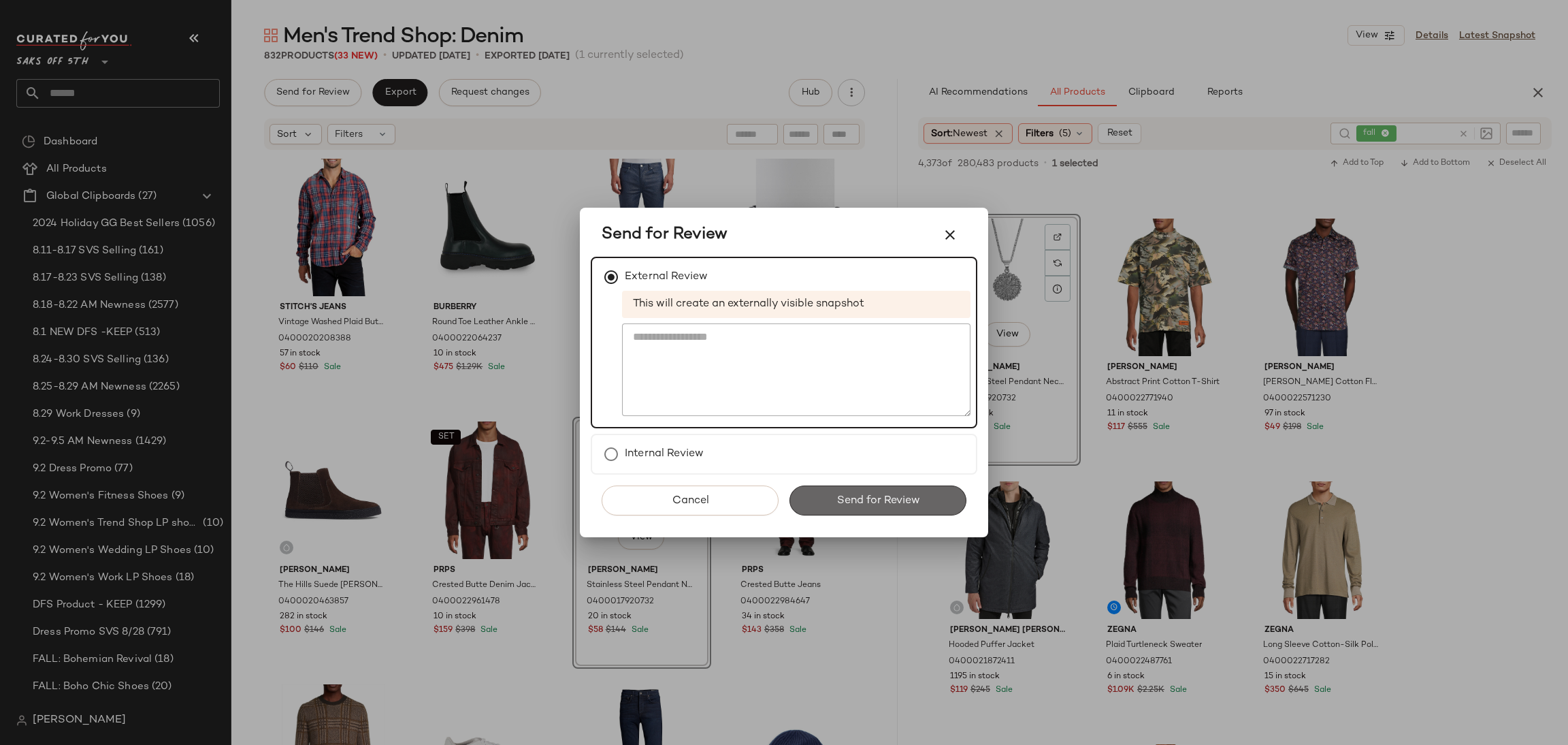
click at [862, 502] on span "Send for Review" at bounding box center [876, 500] width 83 height 13
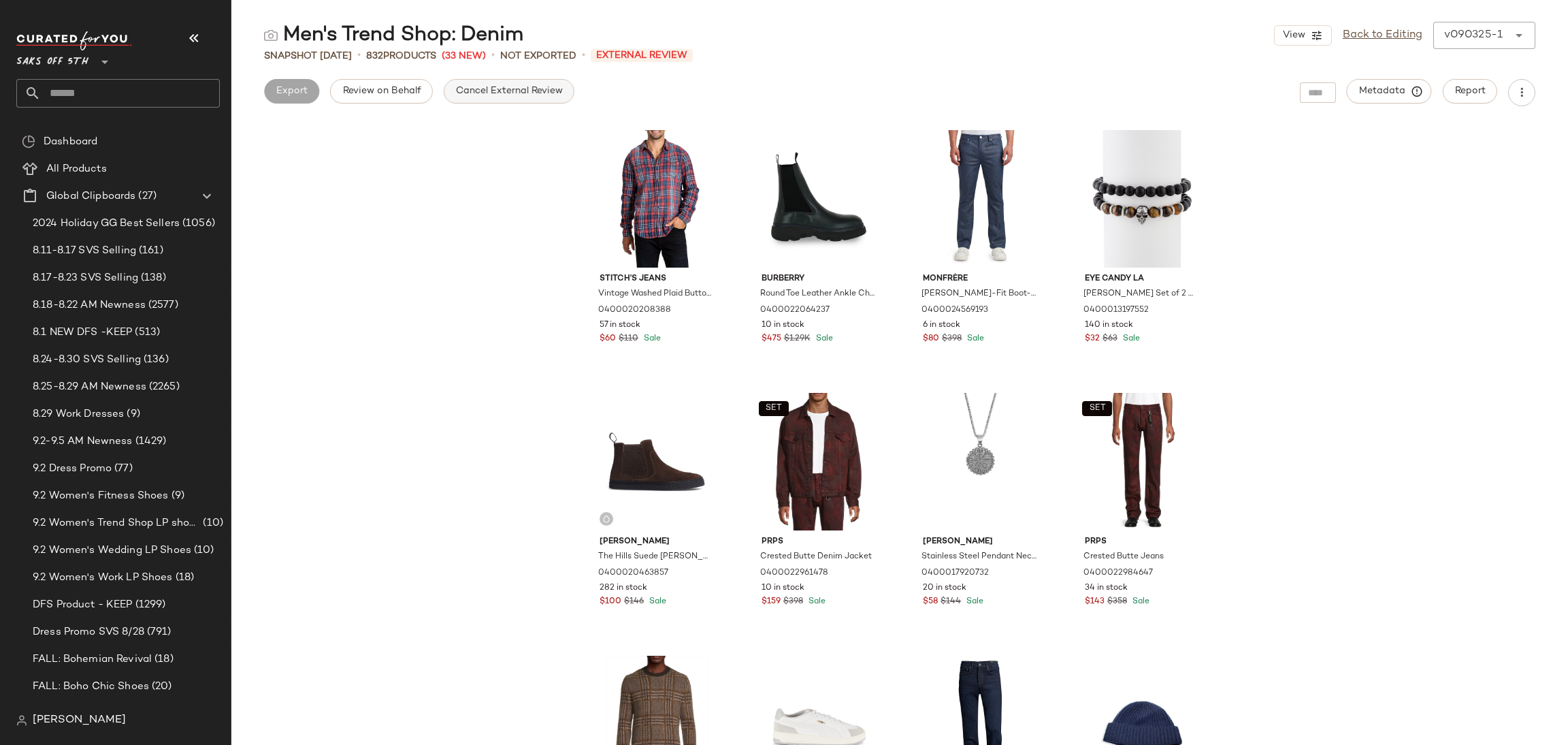
click at [511, 91] on span "Cancel External Review" at bounding box center [508, 91] width 107 height 11
click at [407, 83] on button "Export" at bounding box center [399, 91] width 55 height 25
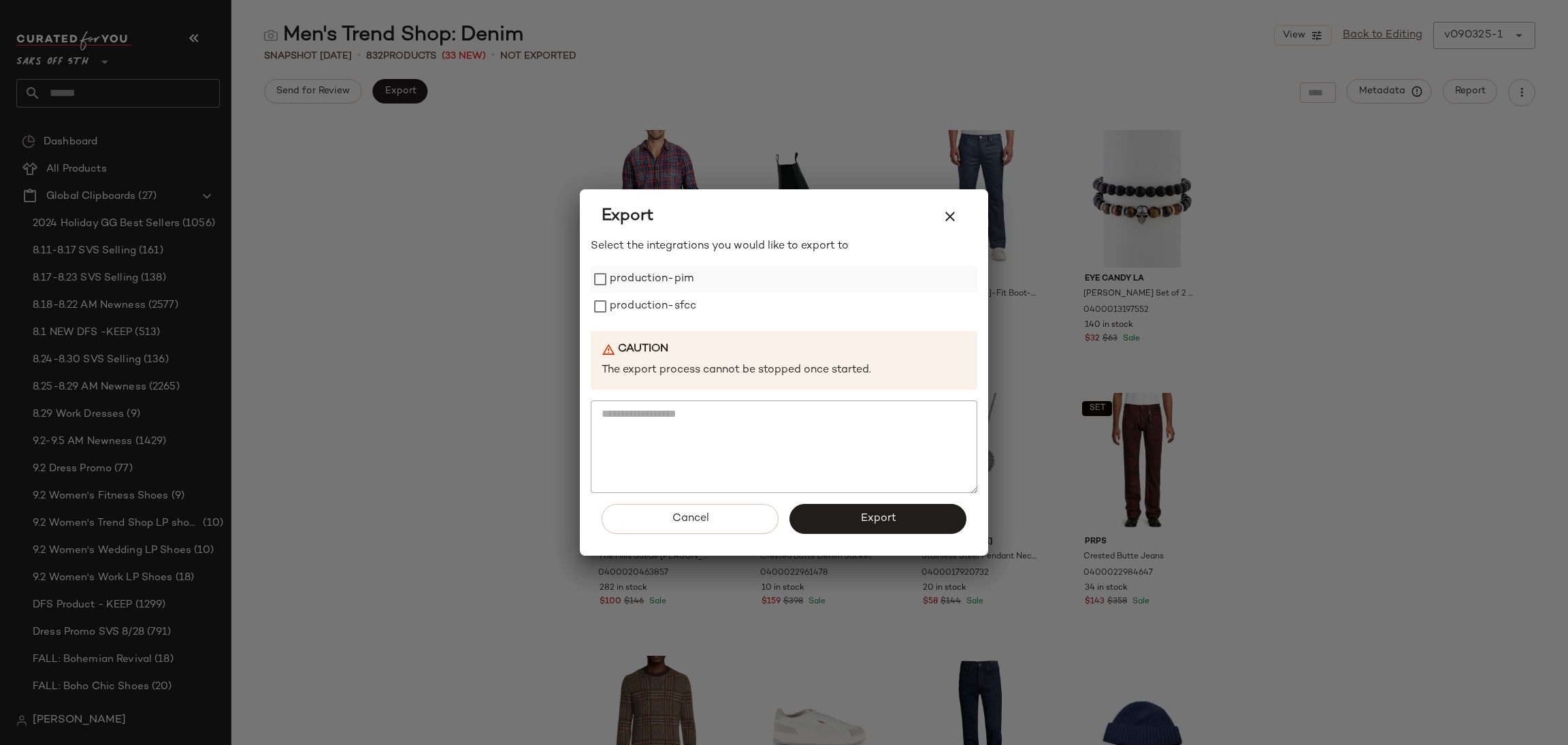
click at [685, 266] on label "production-pim" at bounding box center [651, 279] width 83 height 27
click at [691, 307] on label "production-sfcc" at bounding box center [653, 307] width 87 height 27
click at [854, 511] on button "Export" at bounding box center [877, 519] width 177 height 30
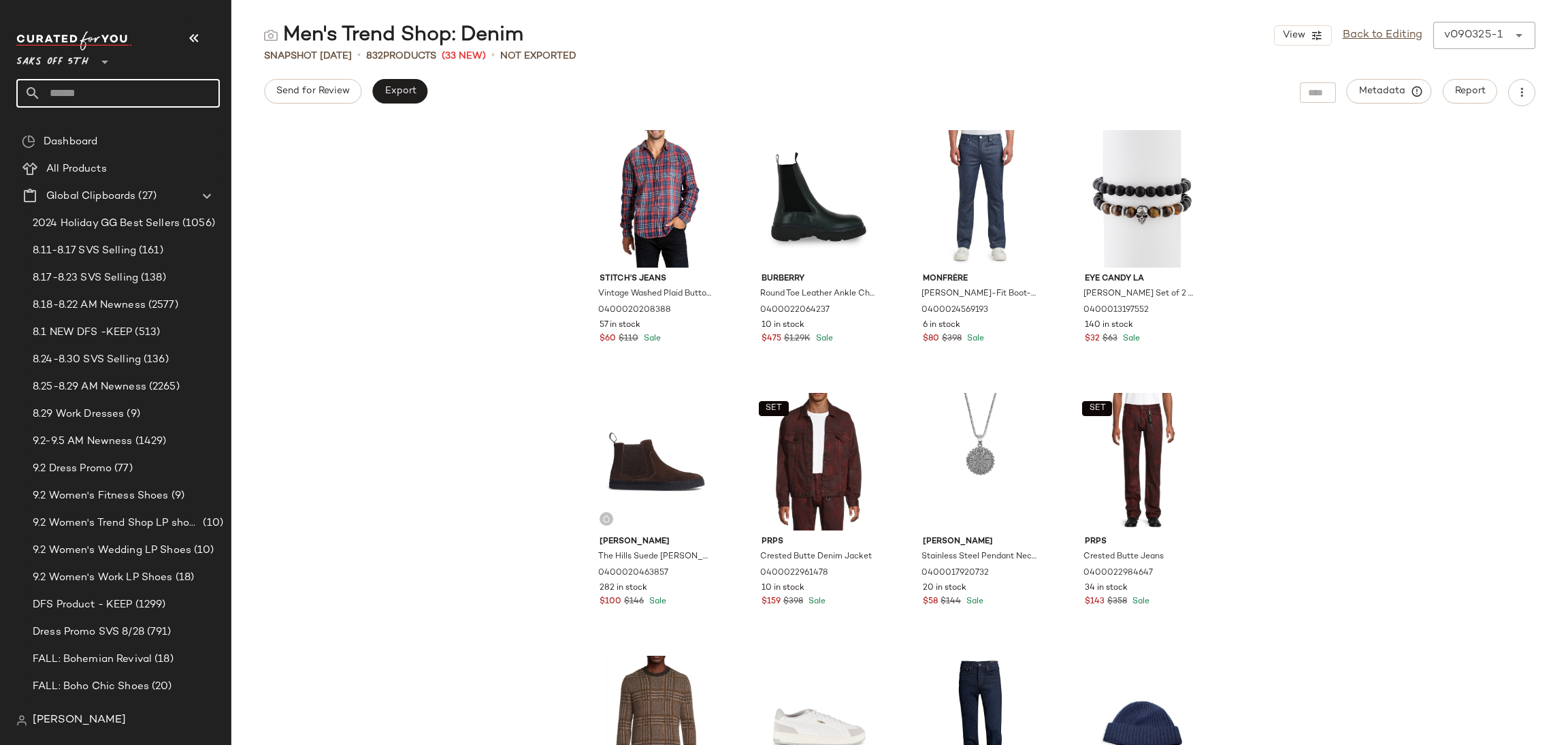
click at [83, 79] on input "text" at bounding box center [129, 93] width 179 height 29
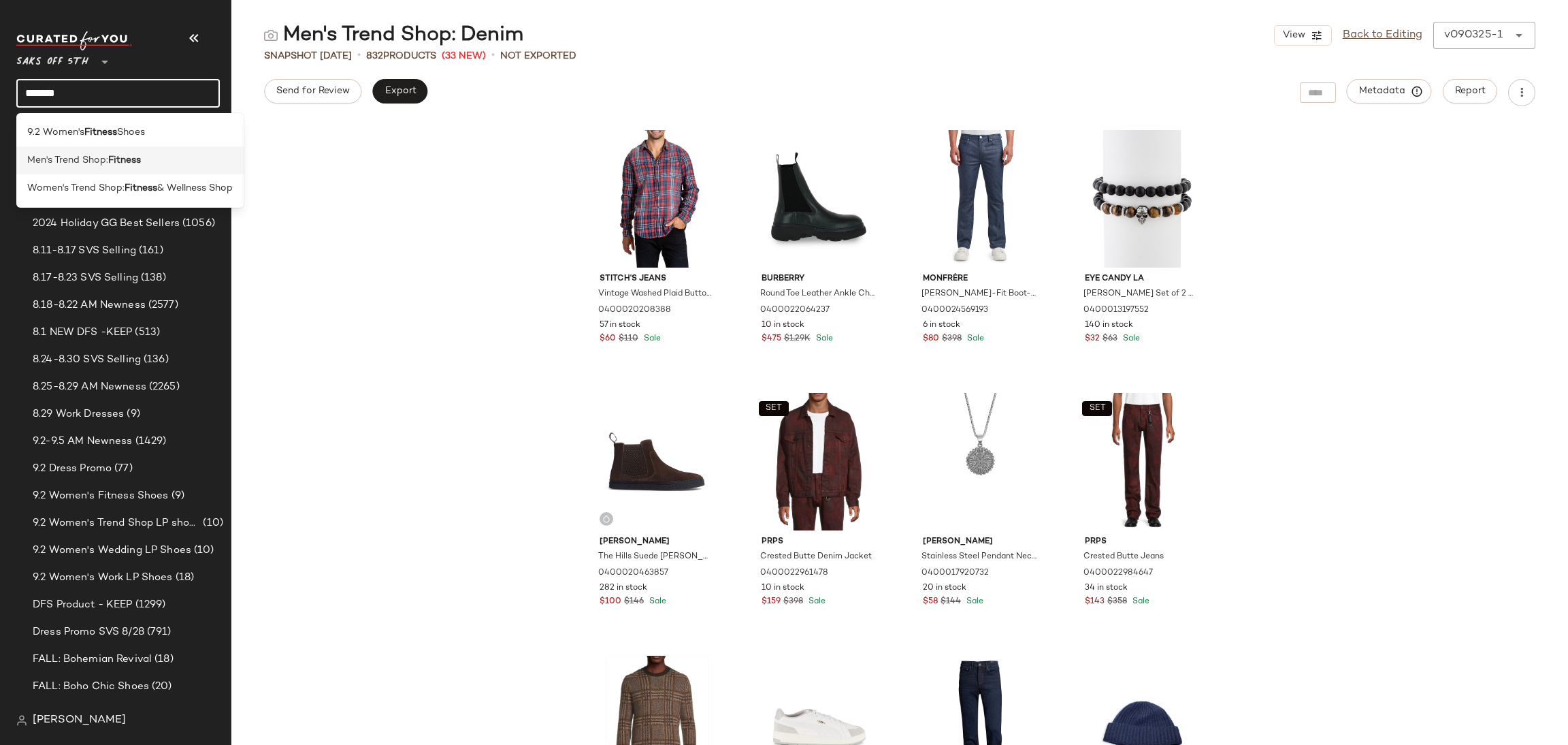
type input "*******"
click at [127, 159] on b "Fitness" at bounding box center [124, 160] width 33 height 14
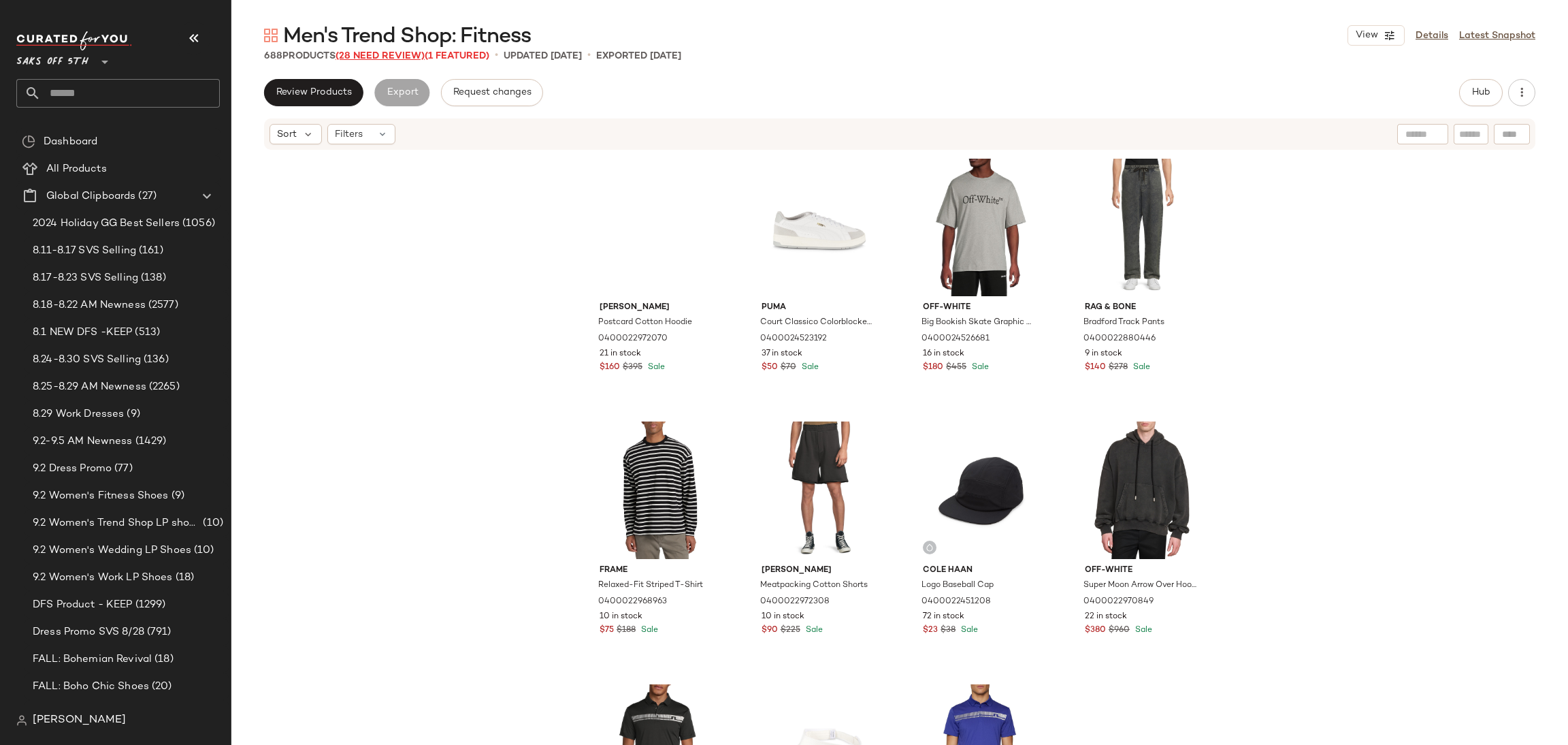
click at [395, 53] on span "(28 Need Review)" at bounding box center [380, 56] width 89 height 10
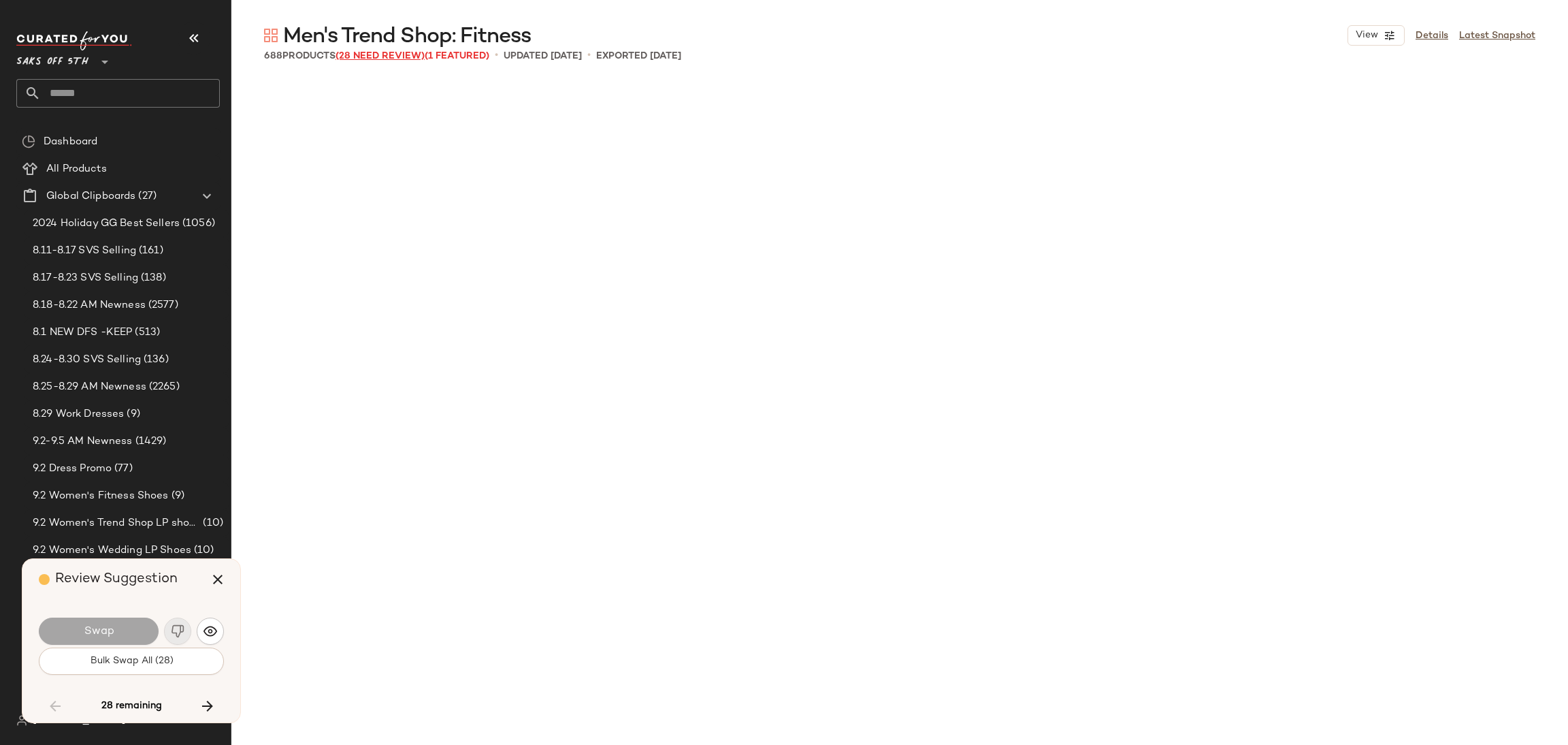
scroll to position [6830, 0]
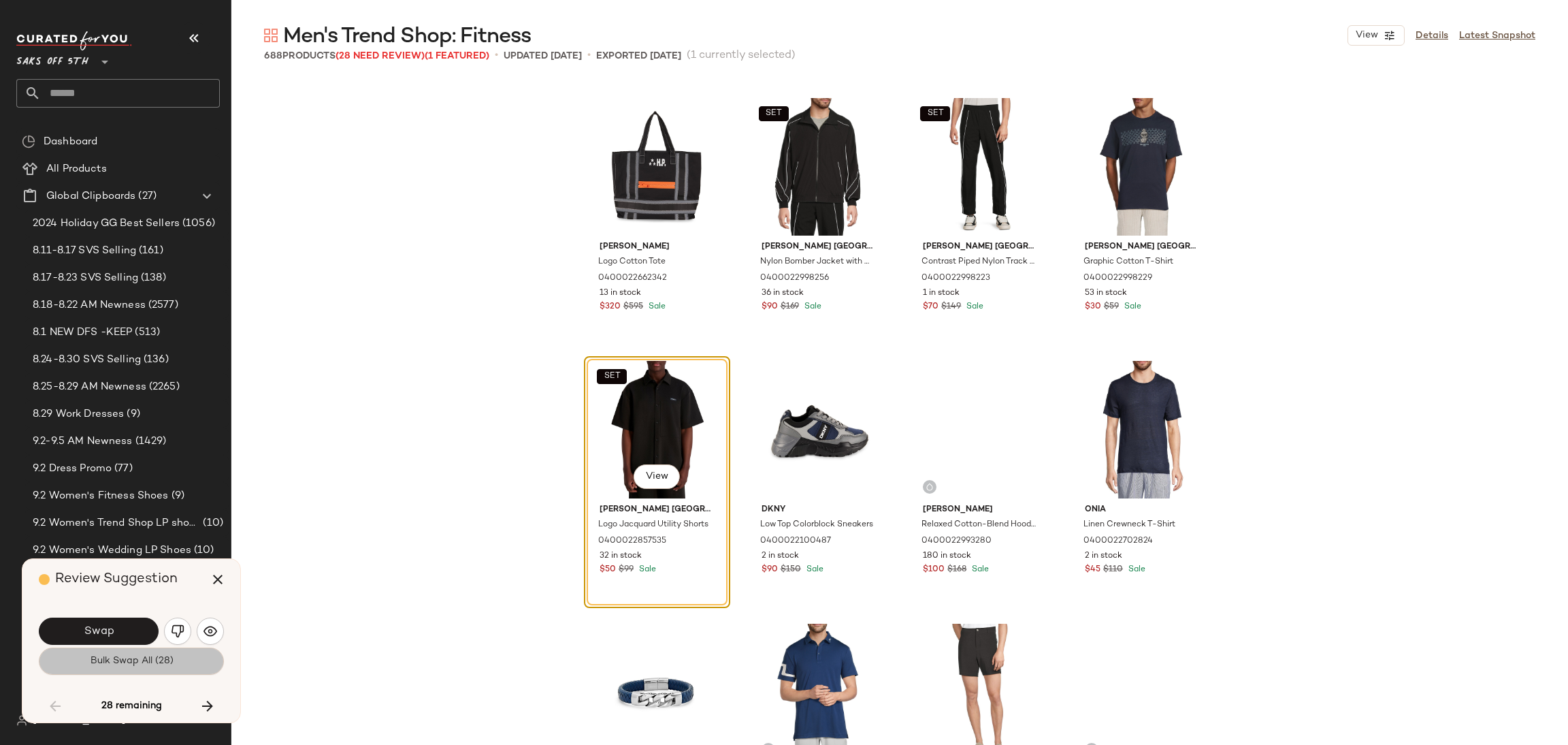
click at [167, 661] on span "Bulk Swap All (28)" at bounding box center [130, 661] width 83 height 11
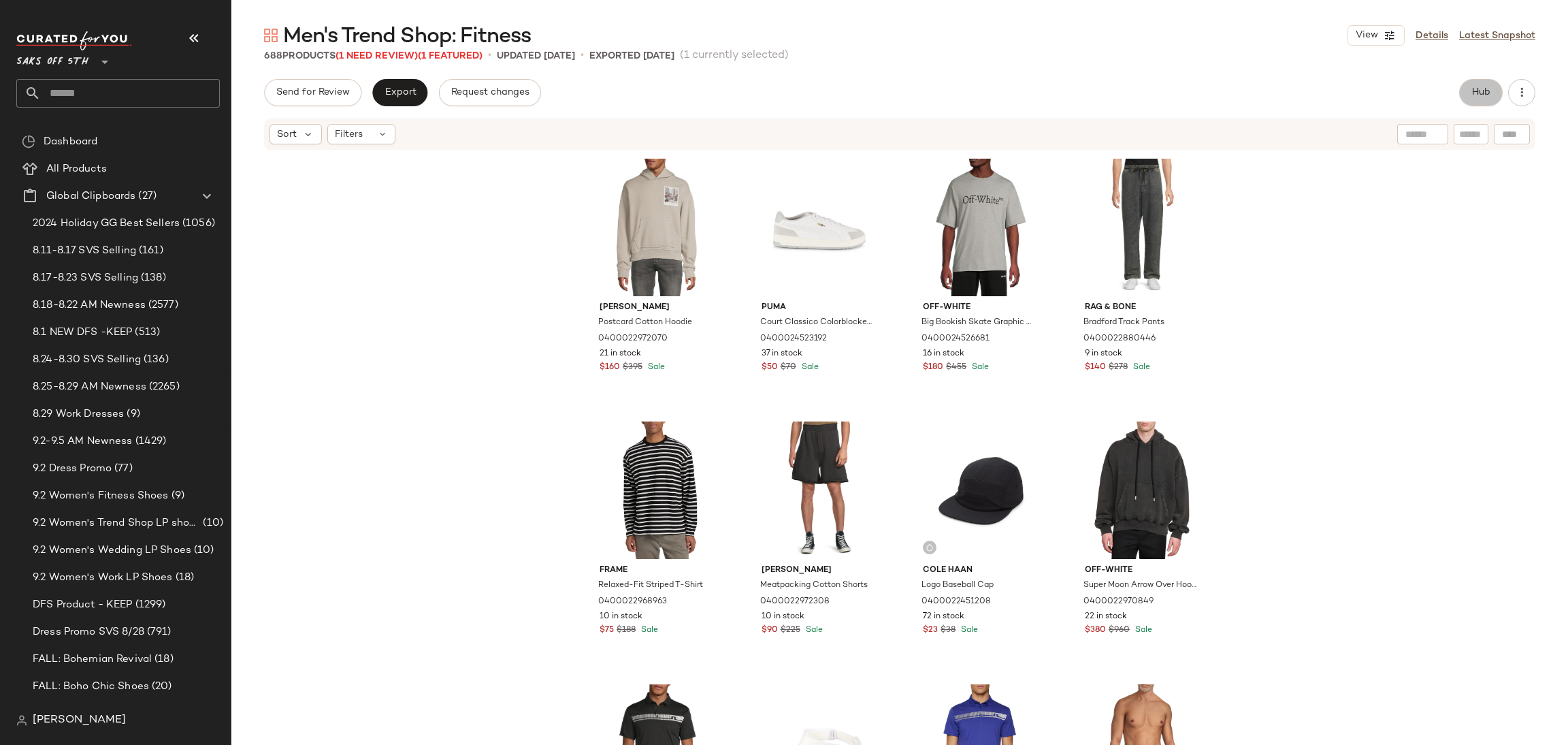
click at [1485, 100] on button "Hub" at bounding box center [1480, 92] width 44 height 27
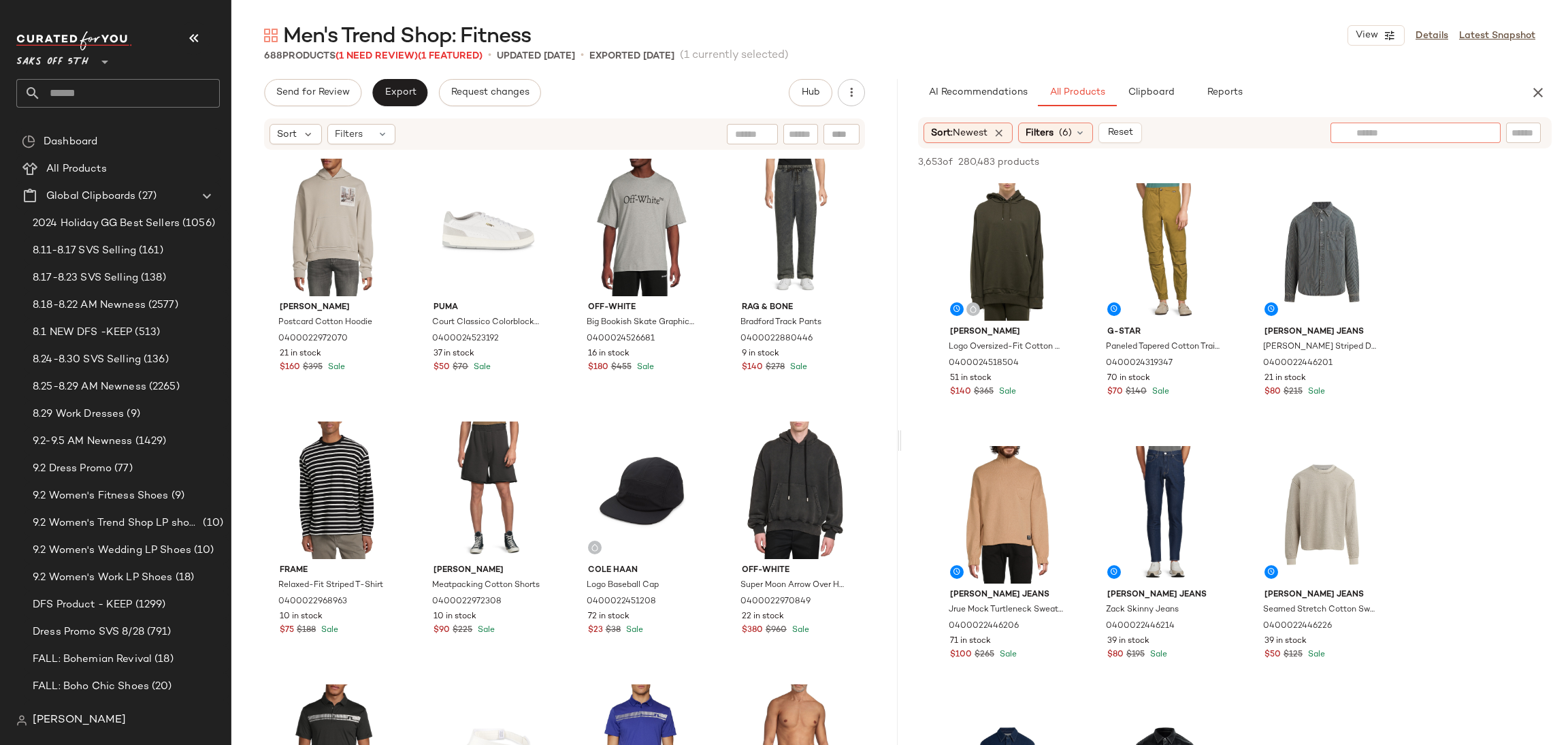
click at [1465, 138] on input "text" at bounding box center [1415, 133] width 118 height 14
type input "*******"
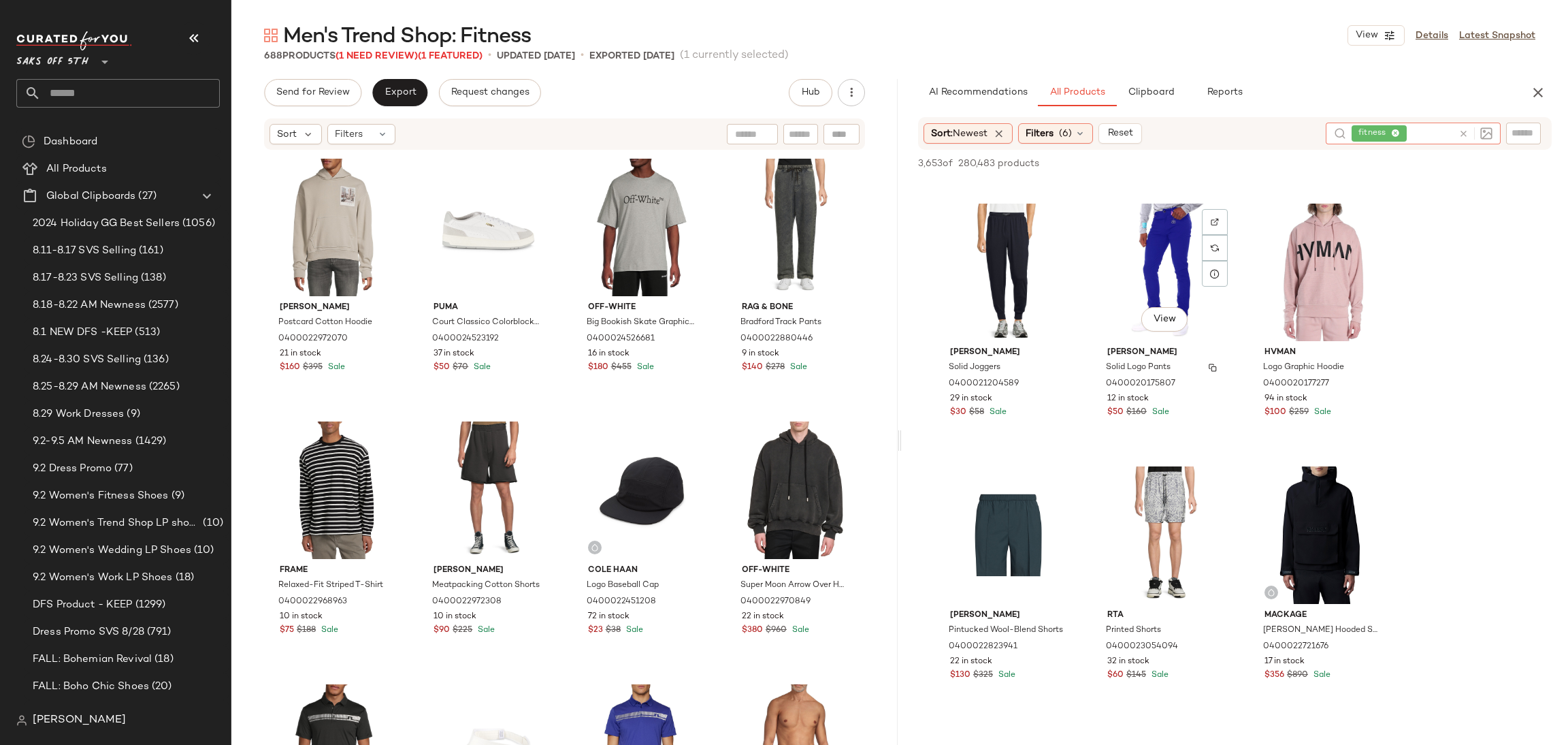
scroll to position [2873, 0]
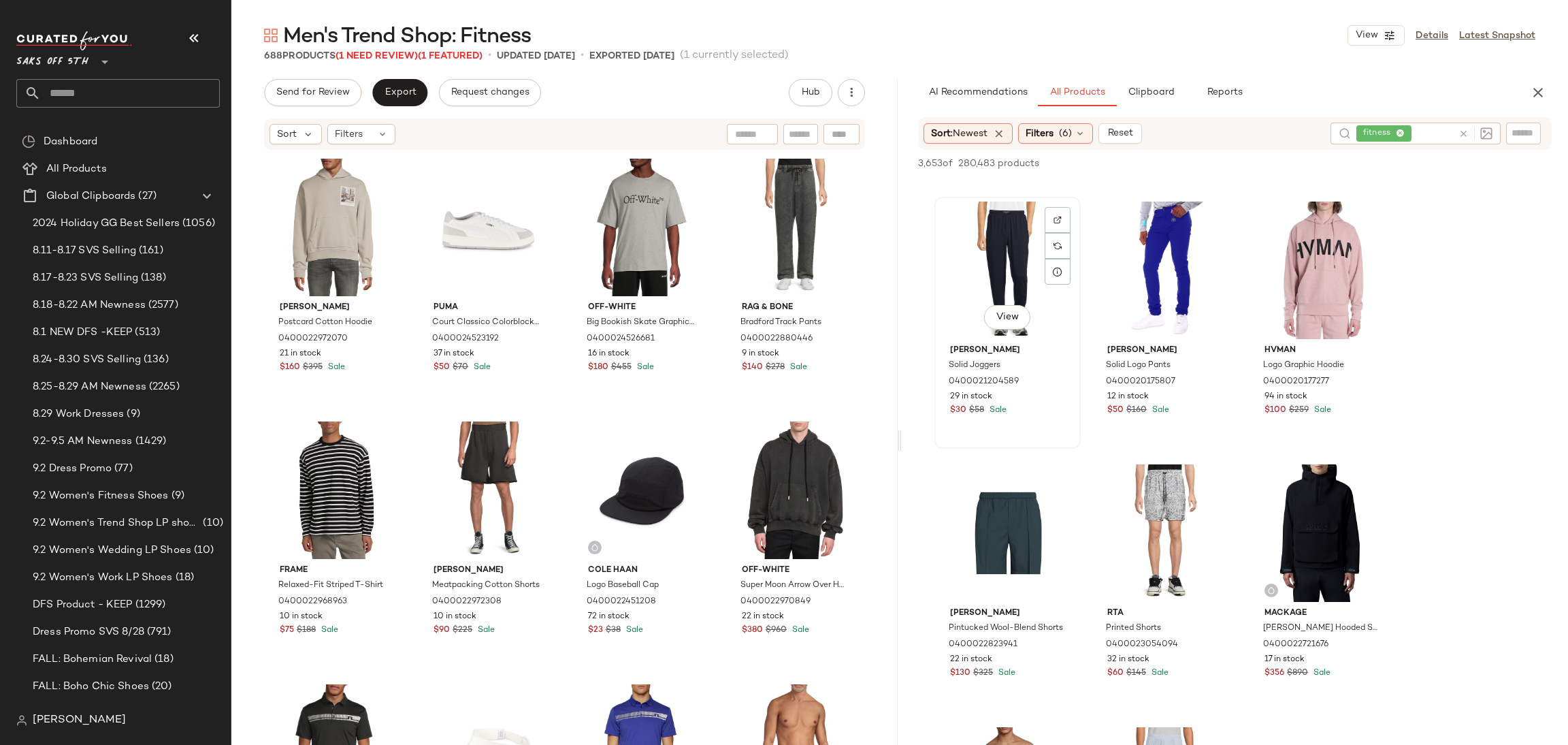
click at [1015, 230] on div "View" at bounding box center [1007, 270] width 137 height 137
click at [1345, 168] on span "Add to Top" at bounding box center [1357, 164] width 54 height 10
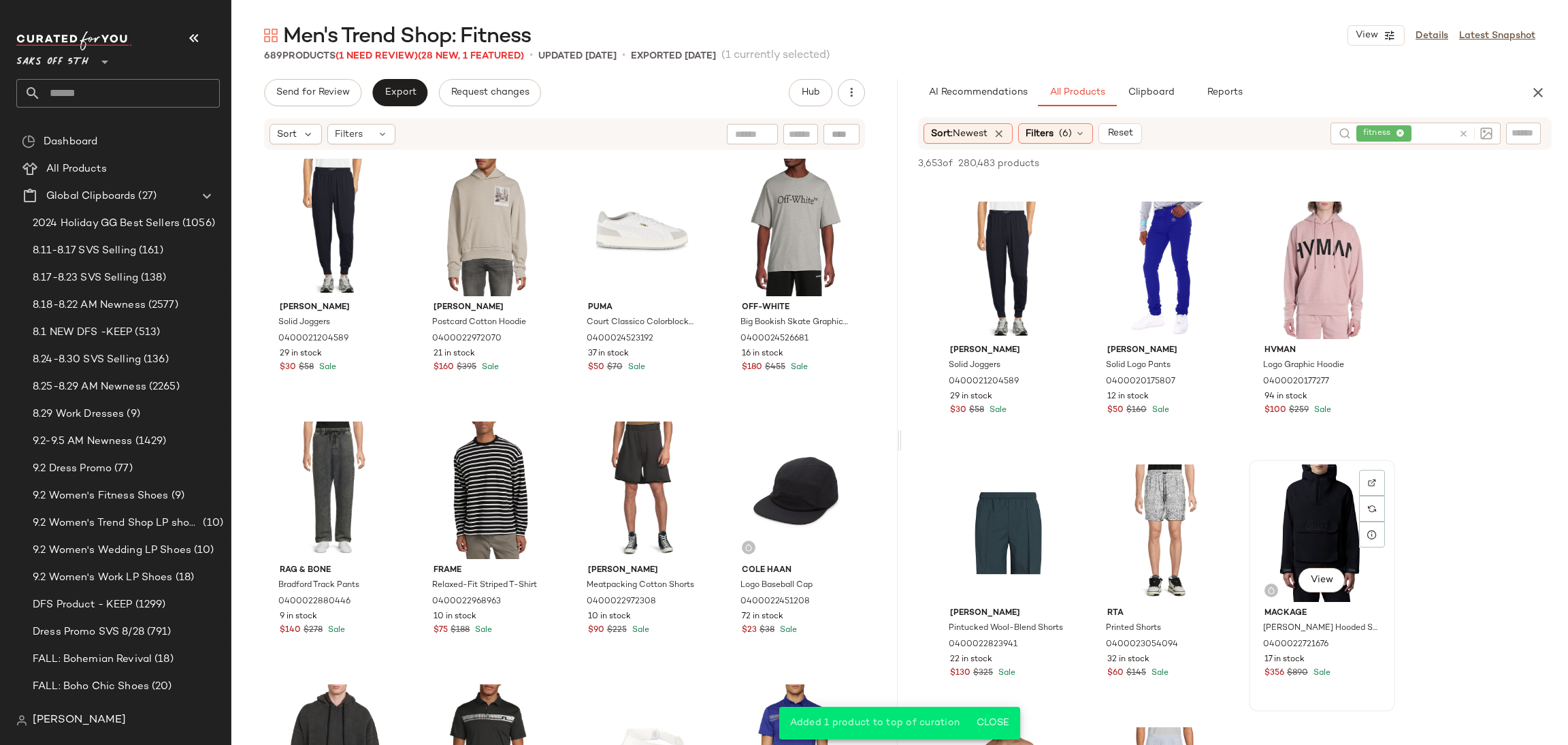
click at [1335, 500] on div "View" at bounding box center [1322, 532] width 137 height 137
click at [1356, 164] on span "Add to Top" at bounding box center [1357, 164] width 54 height 10
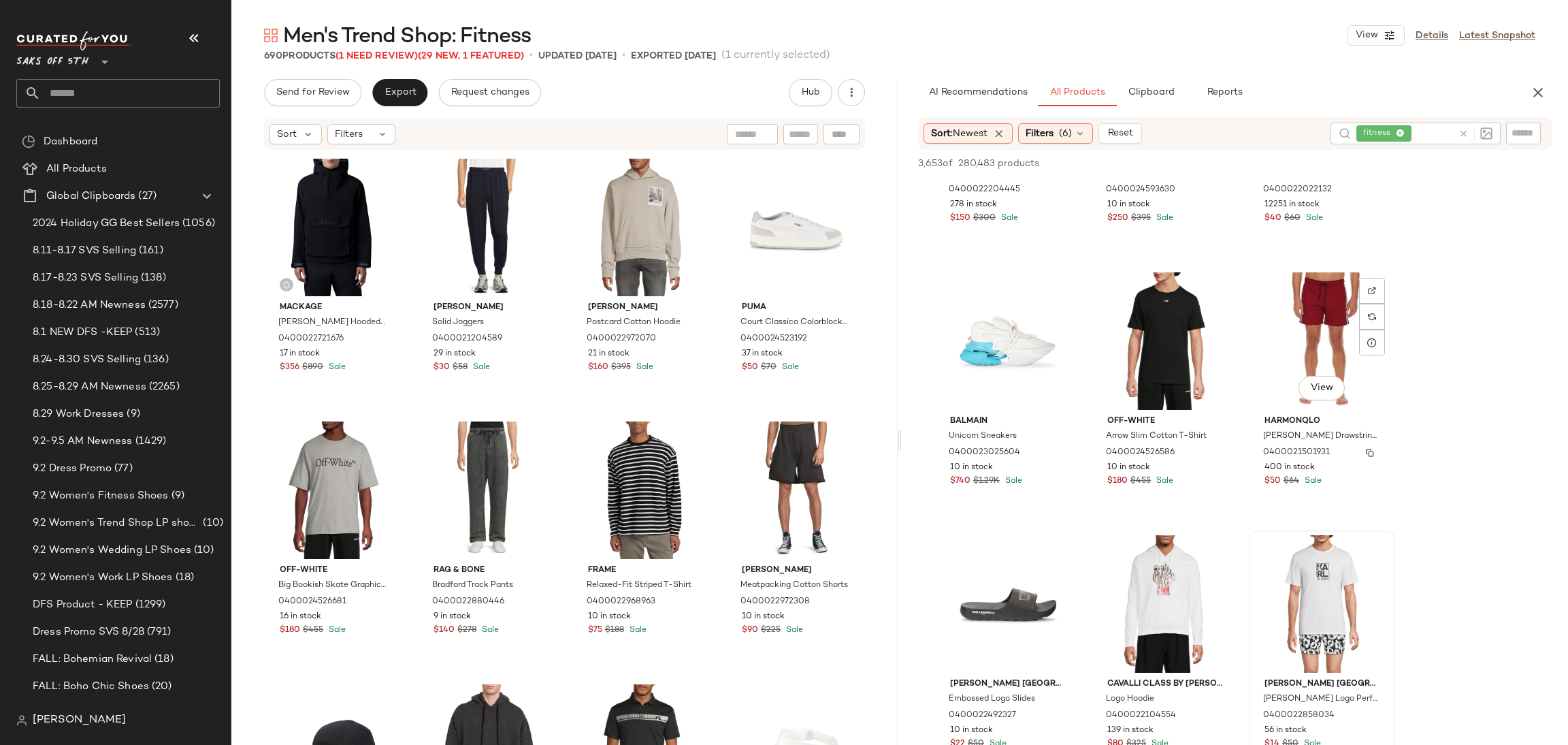
scroll to position [2253, 0]
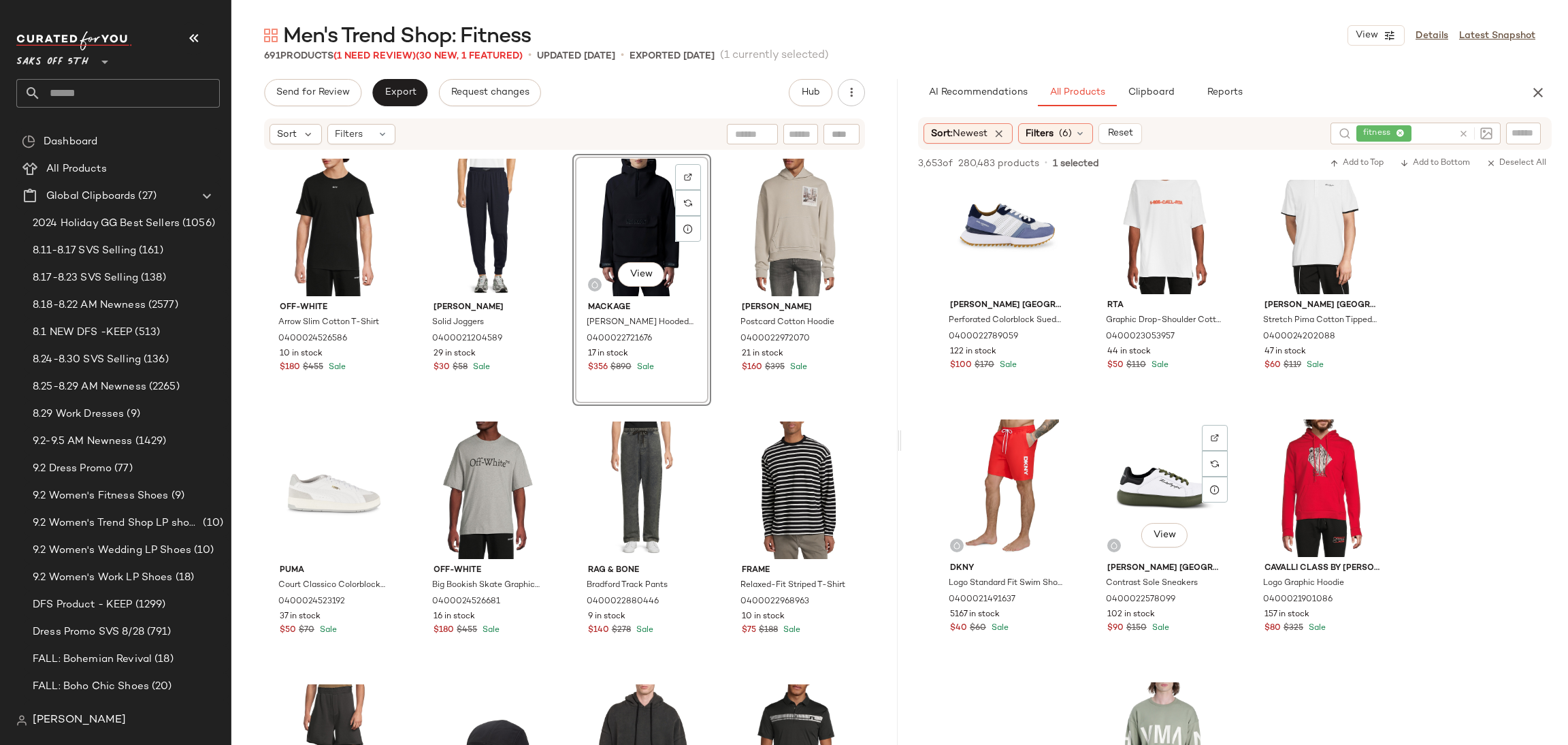
scroll to position [4760, 0]
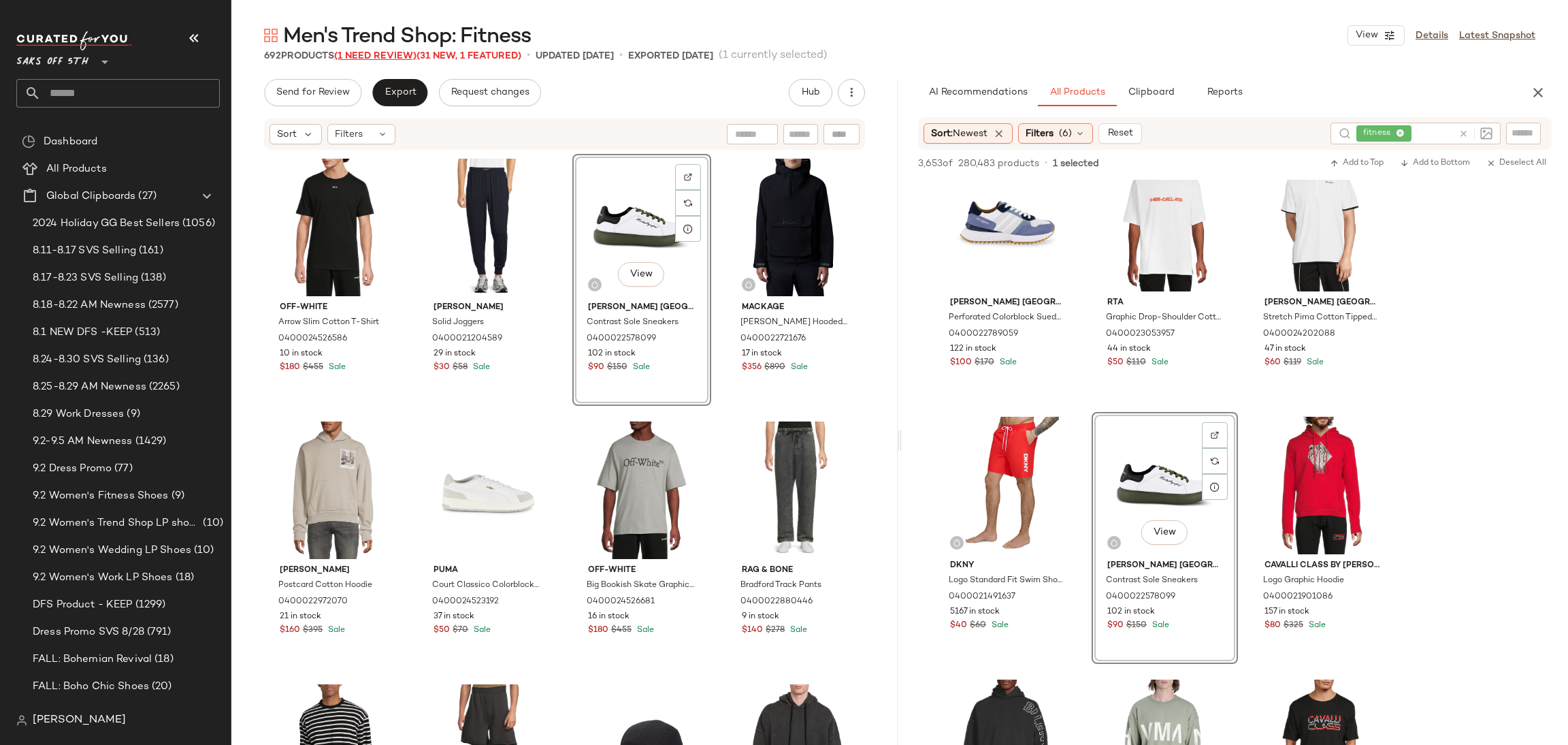
click at [368, 52] on span "(1 Need Review)" at bounding box center [376, 56] width 83 height 10
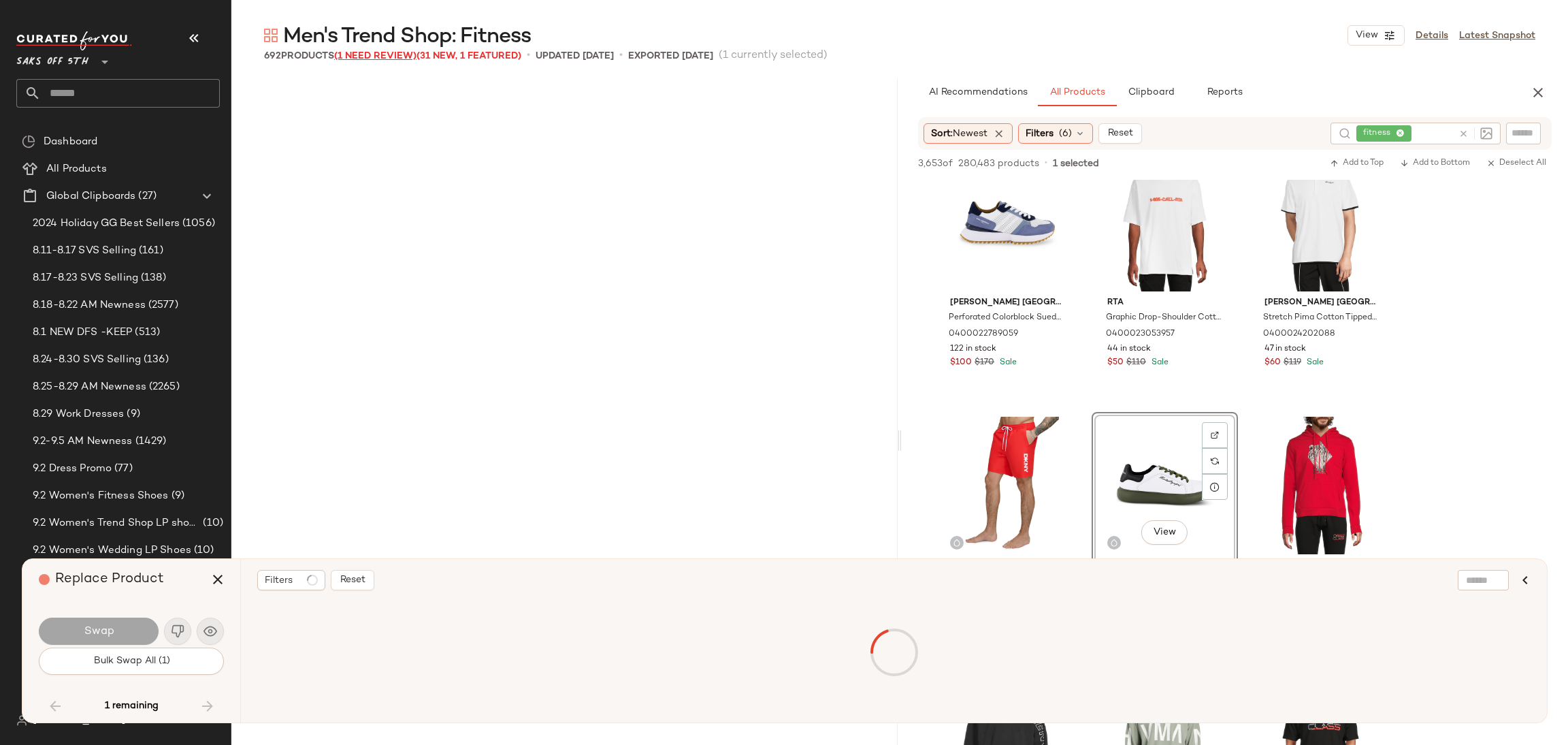
scroll to position [17077, 0]
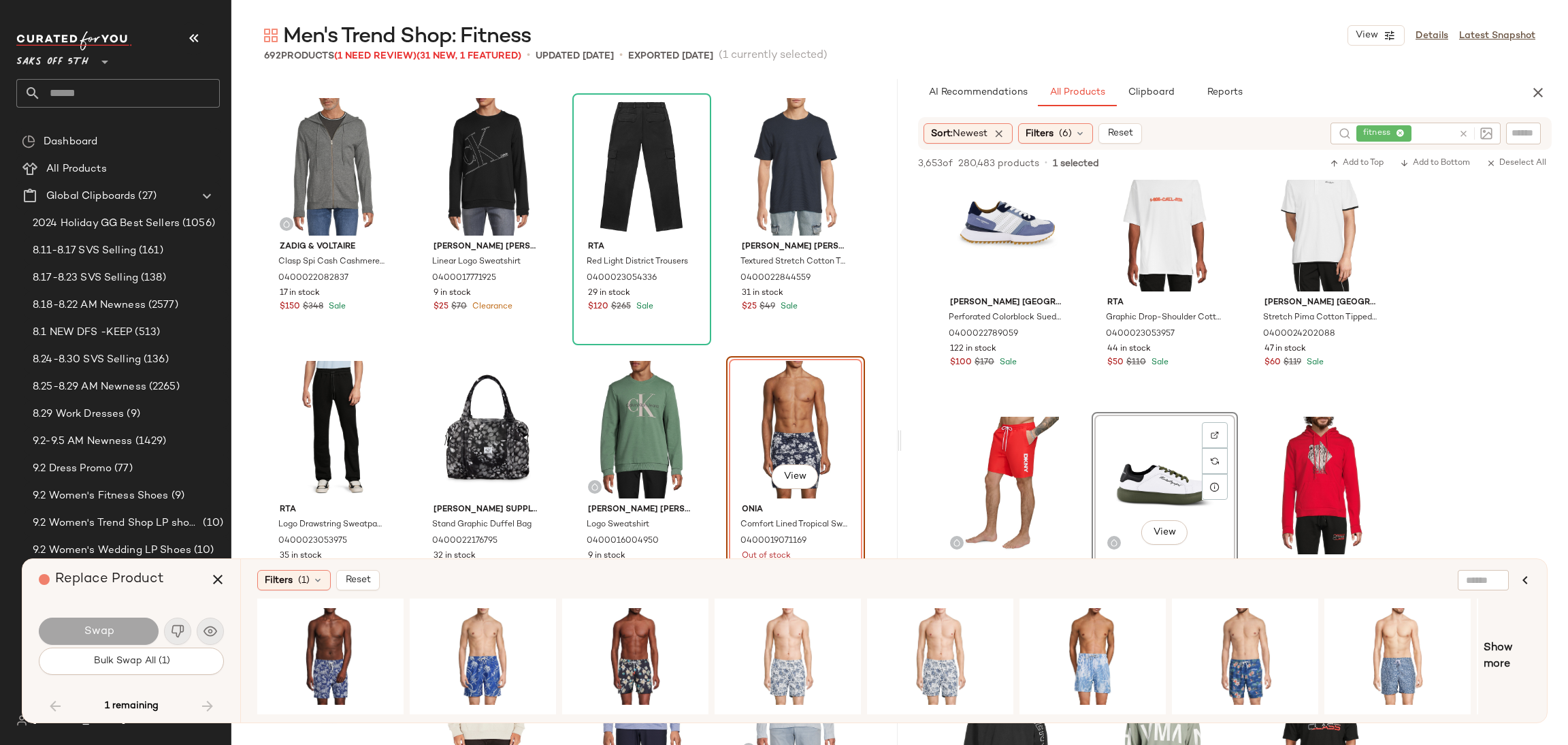
click at [773, 412] on div "View" at bounding box center [795, 429] width 129 height 137
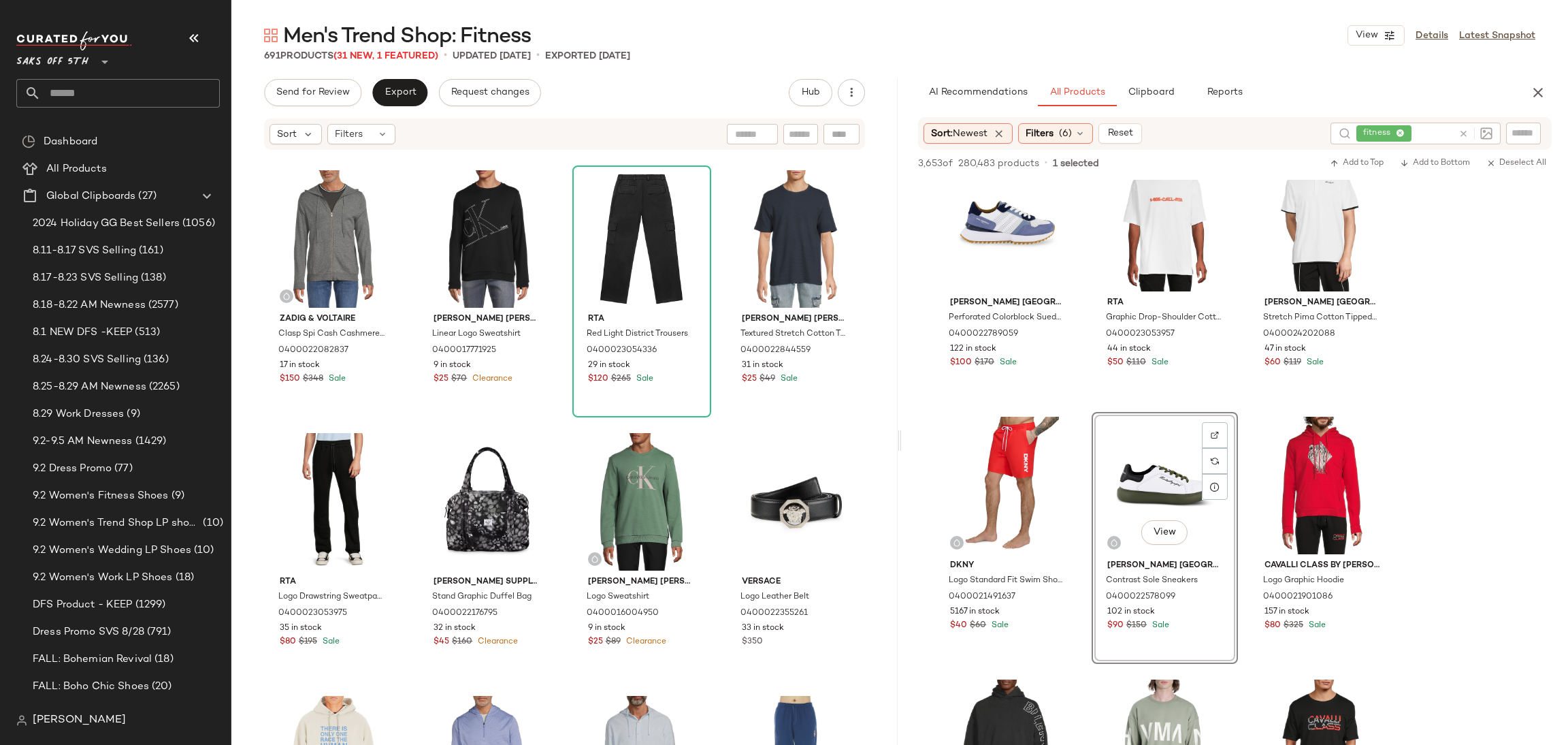
click at [322, 107] on div "Send for Review Export Request changes Hub Sort Filters Zadig & Voltaire Clasp …" at bounding box center [564, 440] width 666 height 723
click at [345, 93] on span "Send for Review" at bounding box center [312, 93] width 74 height 11
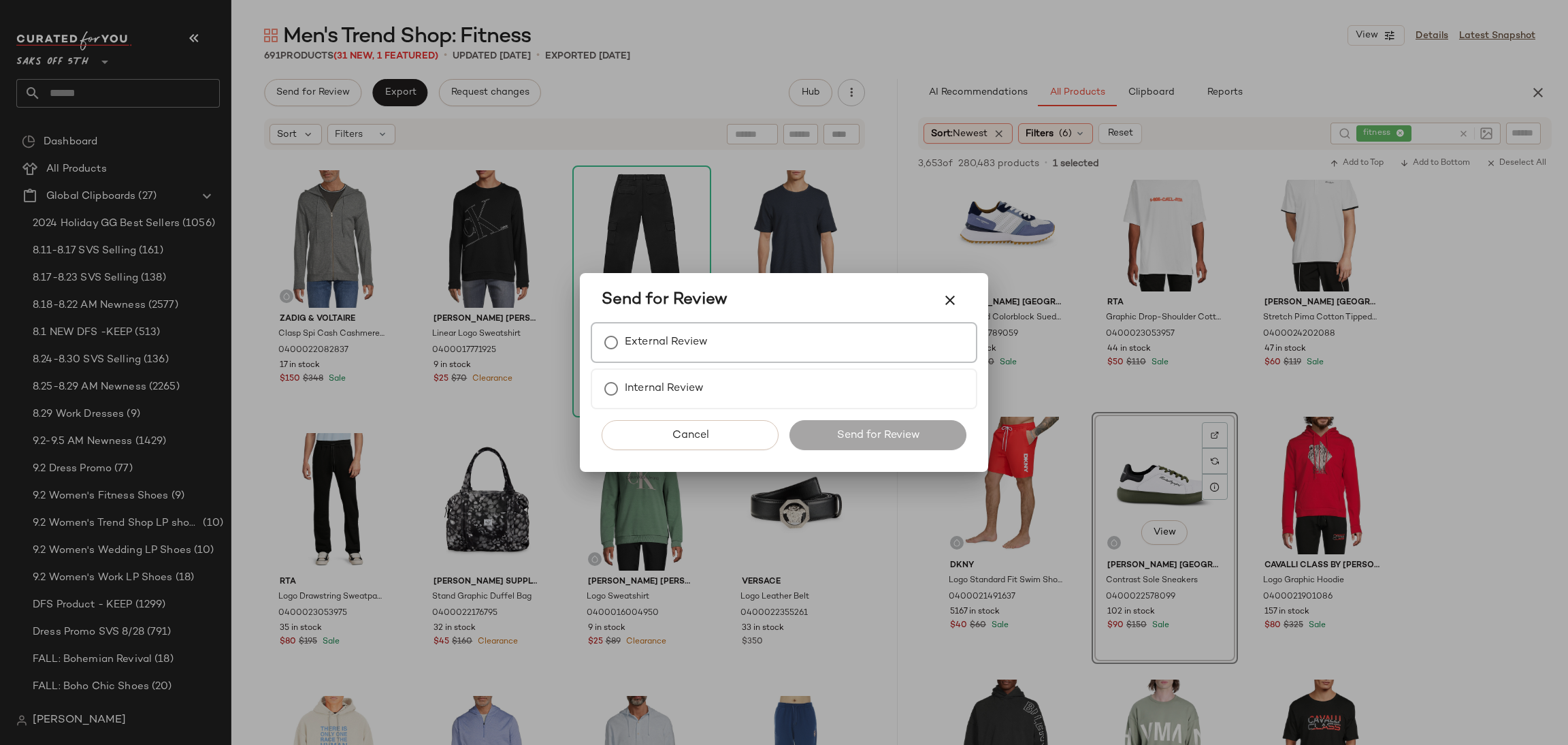
click at [650, 351] on label "External Review" at bounding box center [666, 342] width 83 height 27
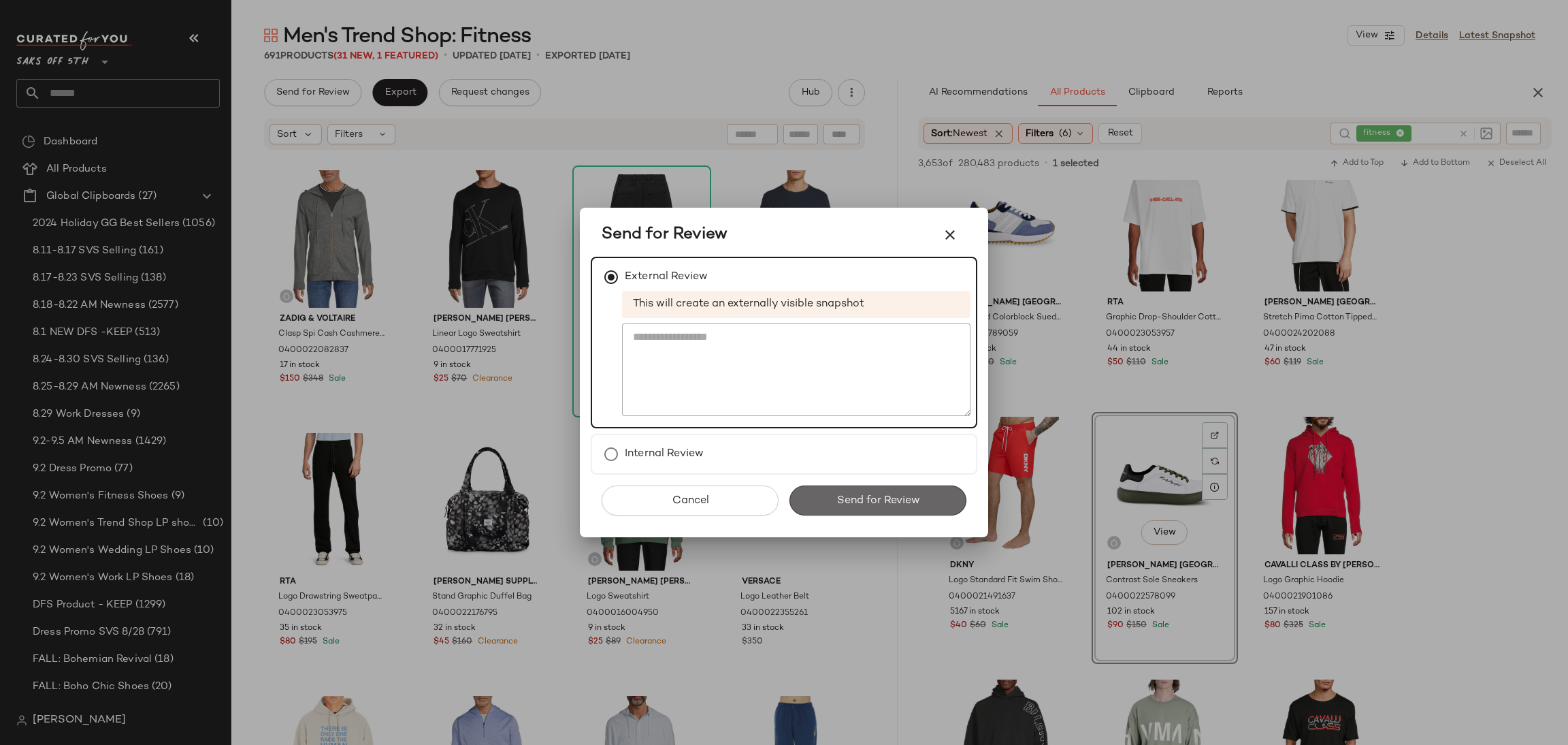
click at [860, 504] on span "Send for Review" at bounding box center [876, 500] width 83 height 13
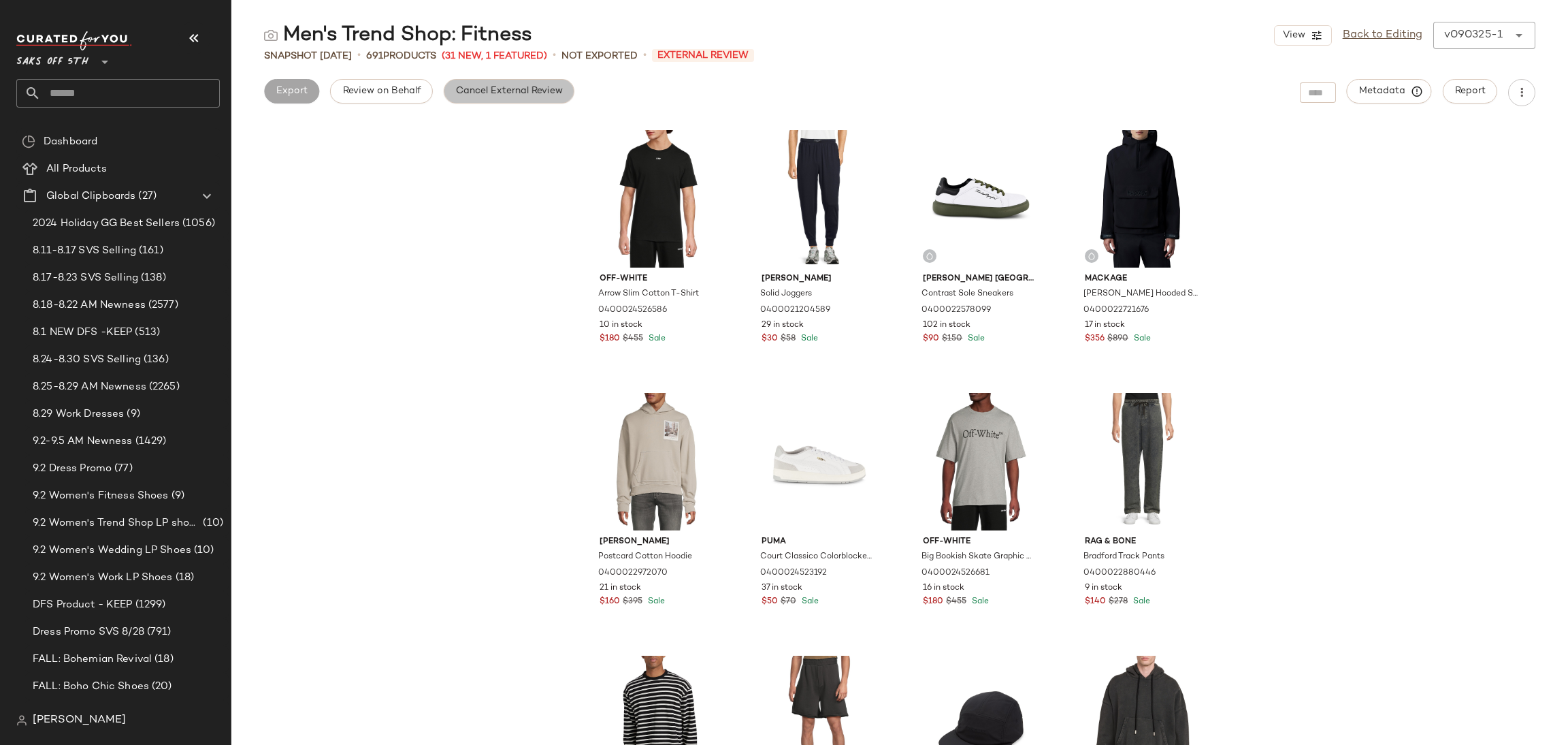
click at [501, 100] on button "Cancel External Review" at bounding box center [509, 91] width 131 height 25
click at [410, 96] on span "Export" at bounding box center [399, 91] width 32 height 11
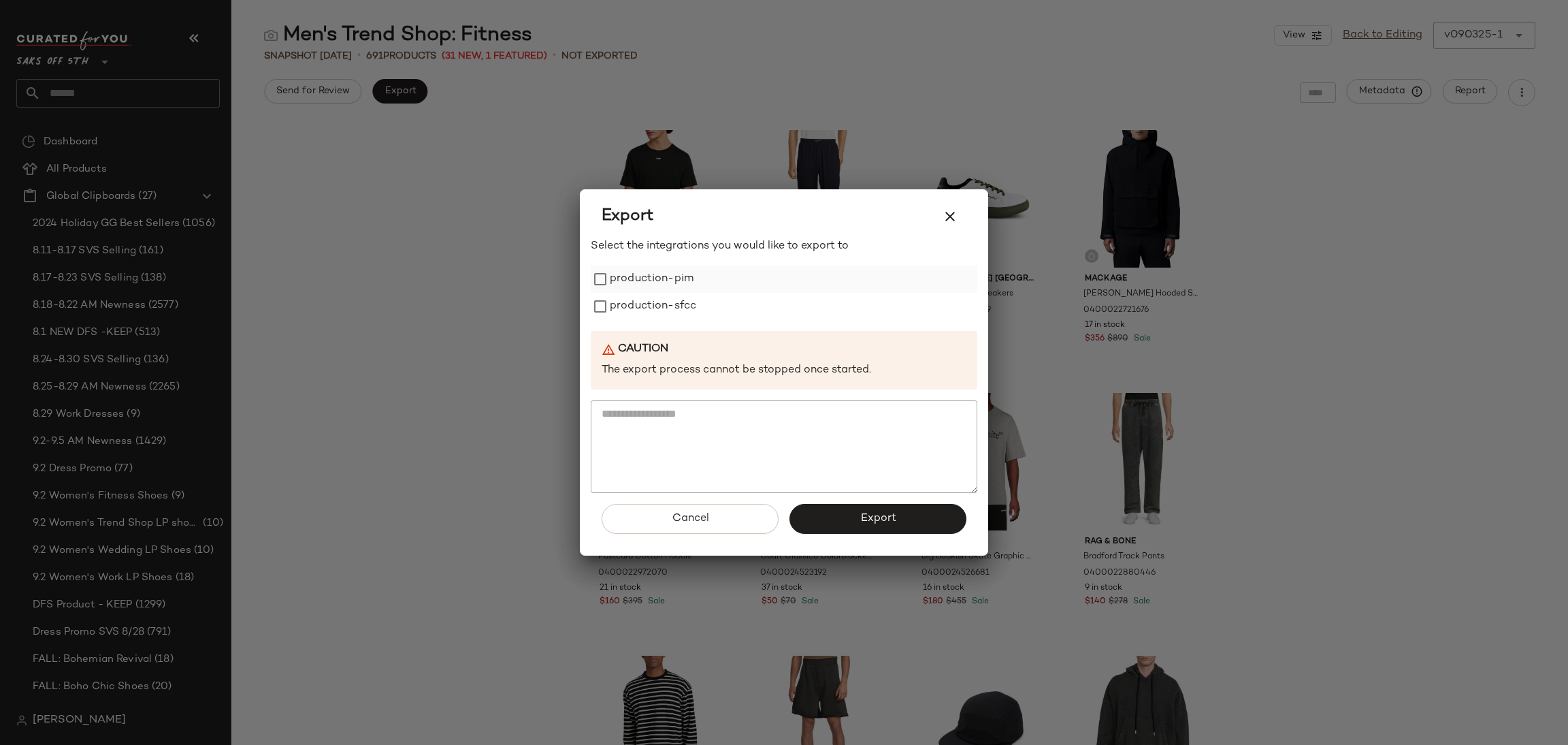
click at [615, 278] on label "production-pim" at bounding box center [651, 279] width 83 height 27
click at [616, 295] on label "production-sfcc" at bounding box center [653, 307] width 87 height 27
click at [842, 512] on button "Export" at bounding box center [877, 519] width 177 height 30
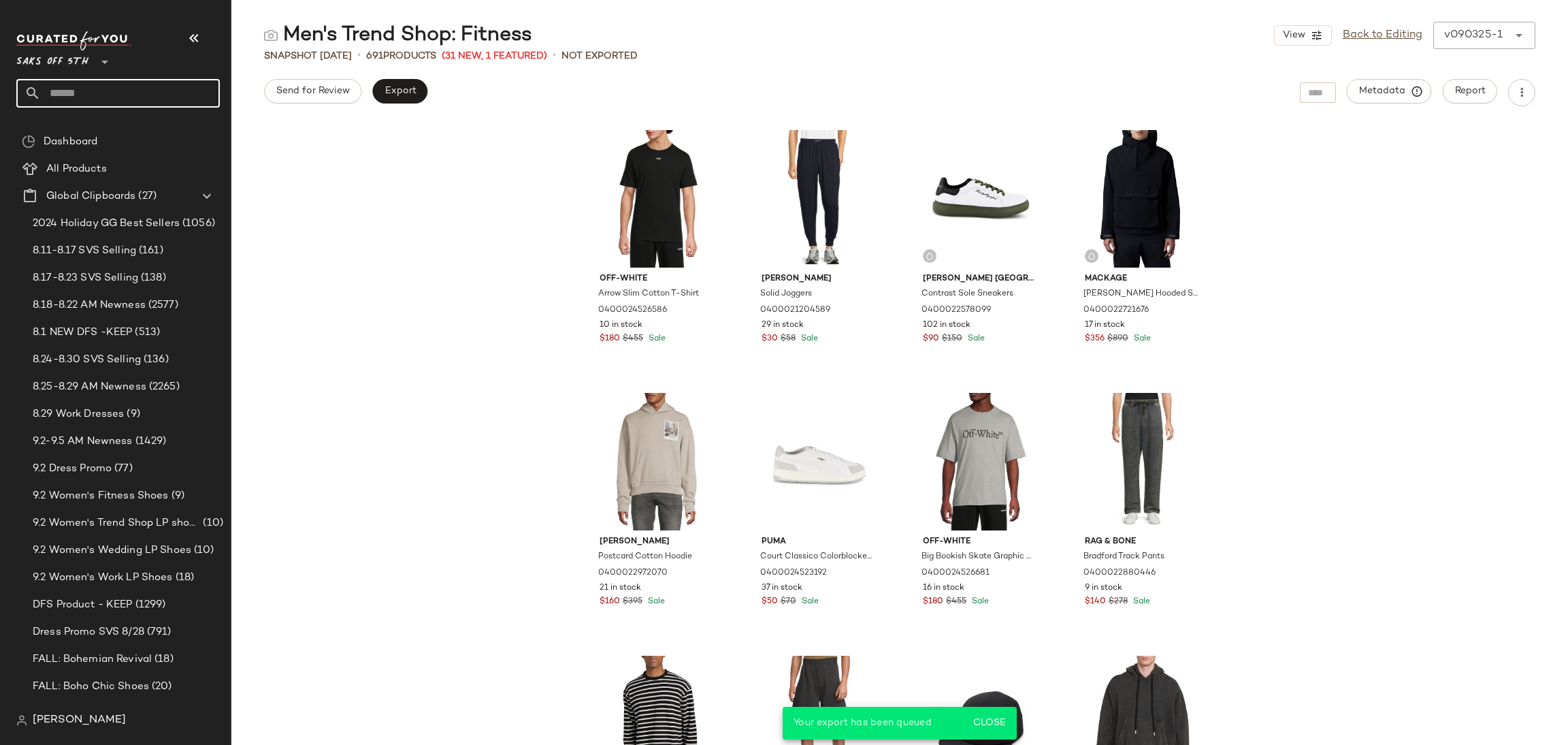
click at [169, 96] on input "text" at bounding box center [129, 93] width 179 height 29
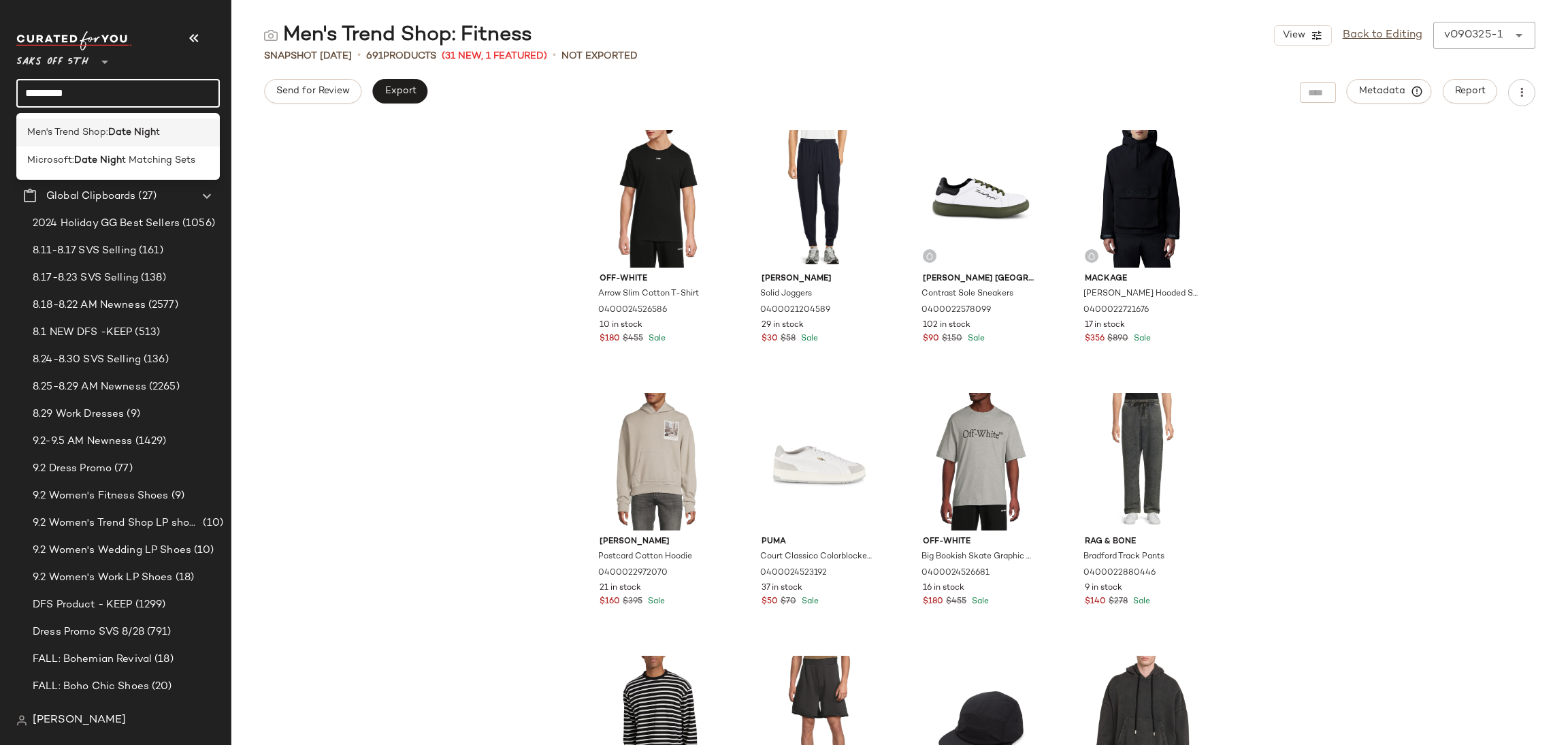
type input "*********"
click at [146, 135] on b "Date Nigh" at bounding box center [132, 133] width 48 height 14
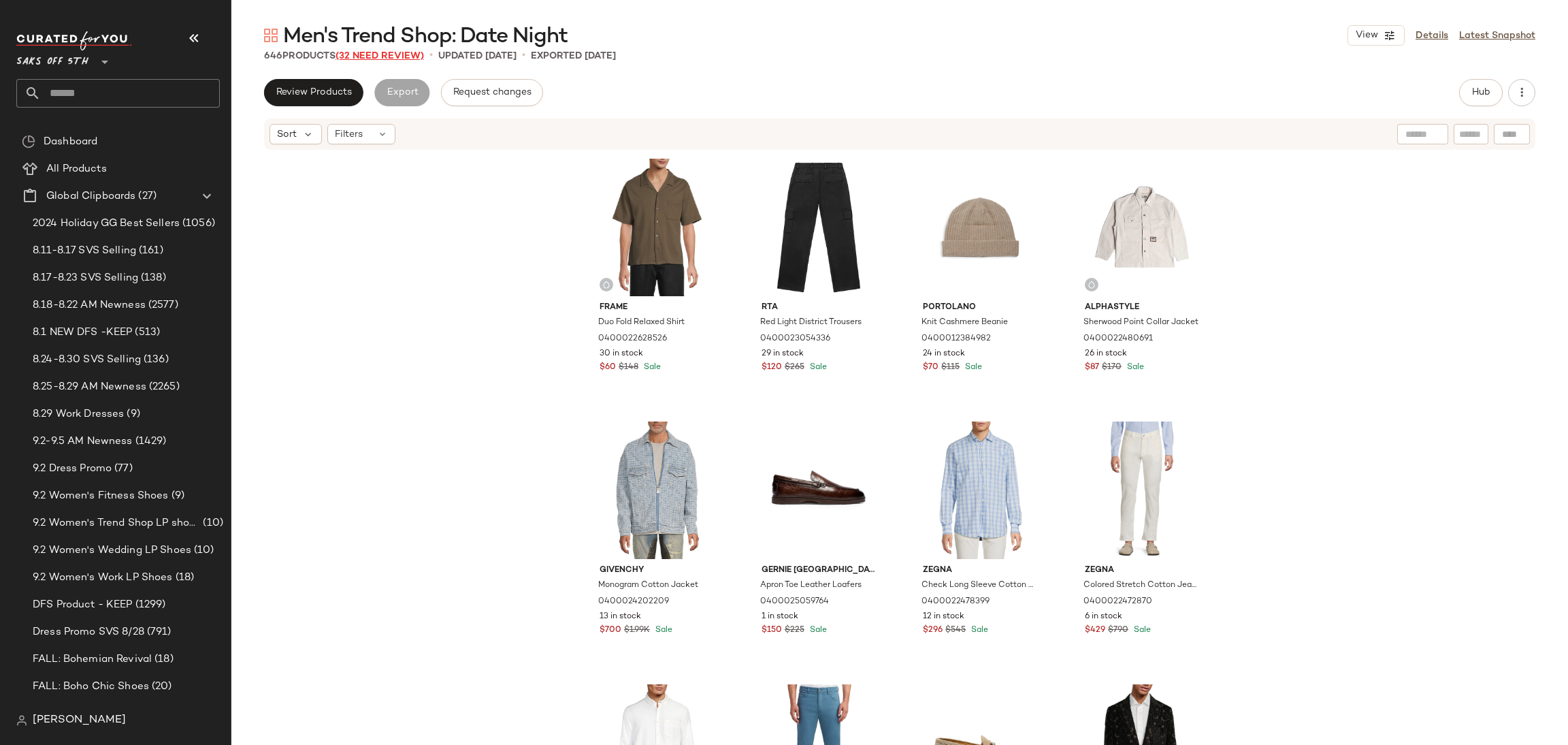
click at [364, 58] on span "(32 Need Review)" at bounding box center [379, 56] width 88 height 10
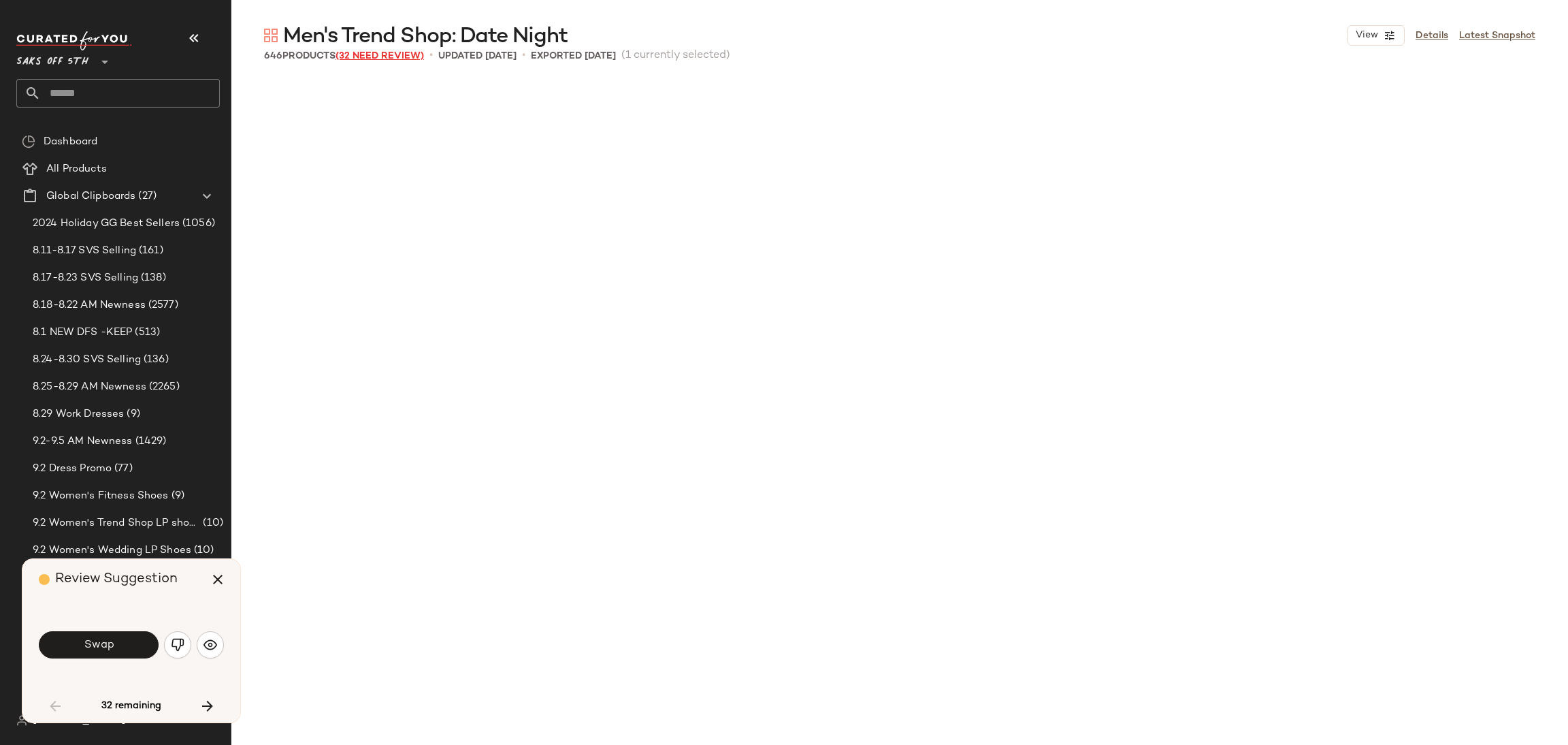
scroll to position [799, 0]
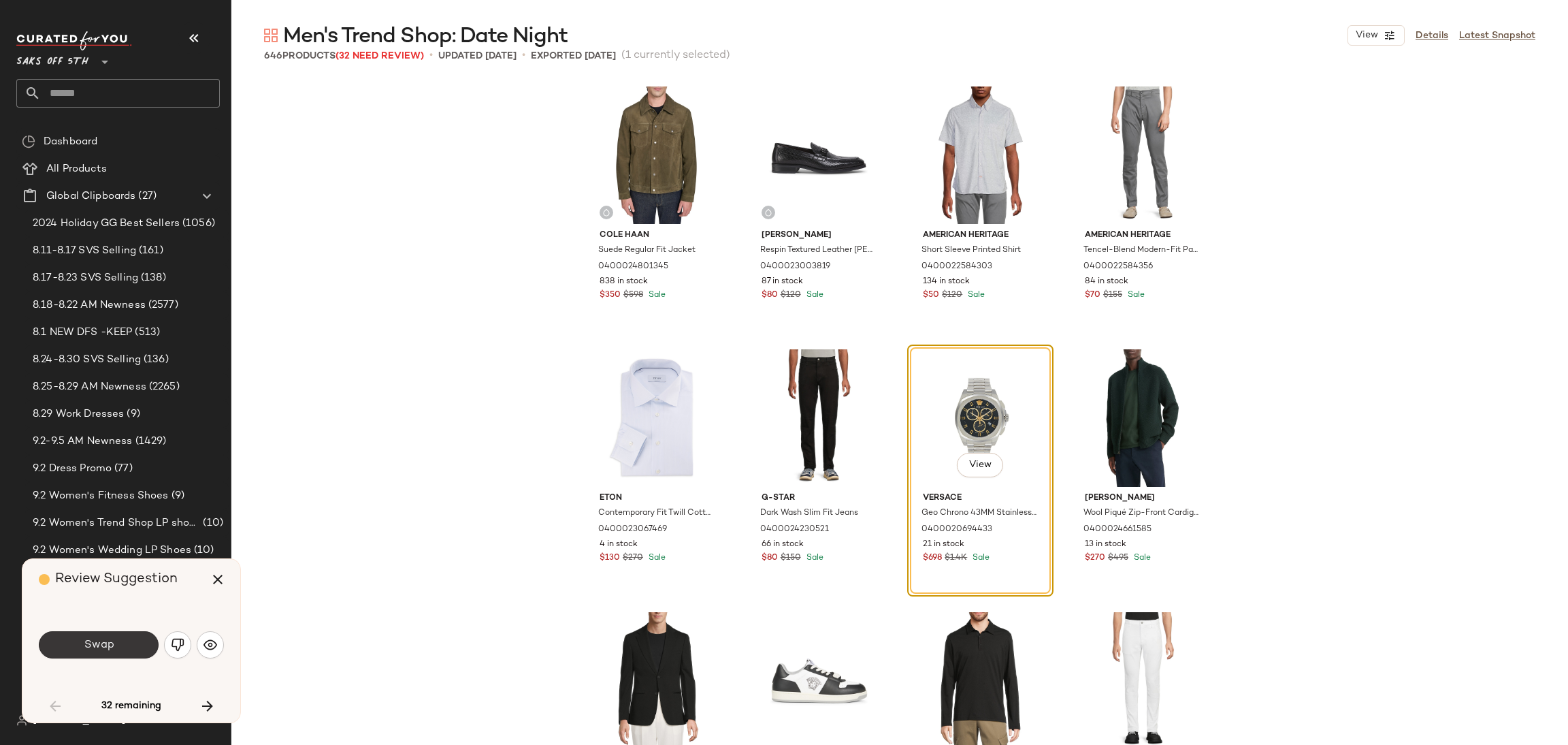
click at [137, 639] on button "Swap" at bounding box center [98, 644] width 120 height 27
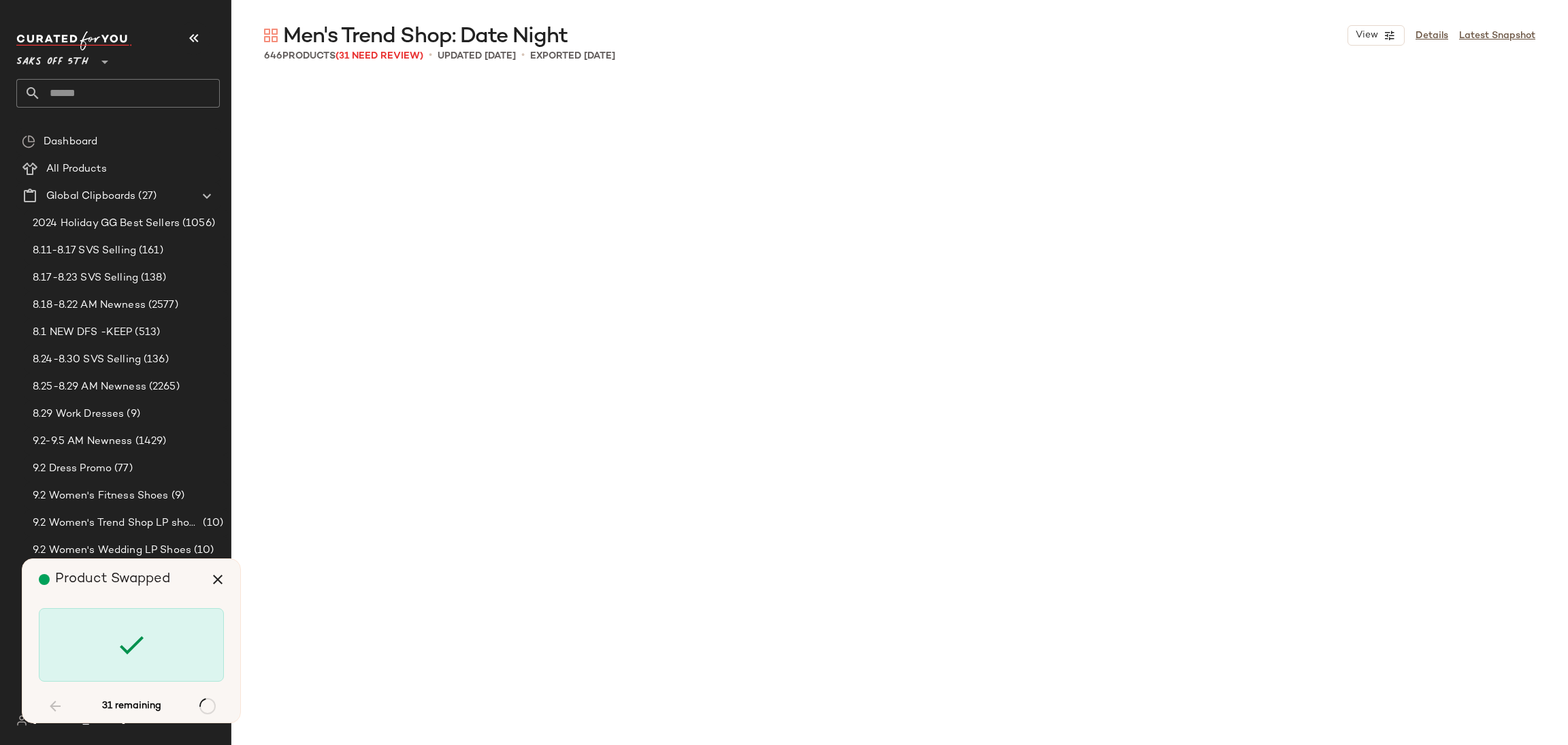
scroll to position [6043, 0]
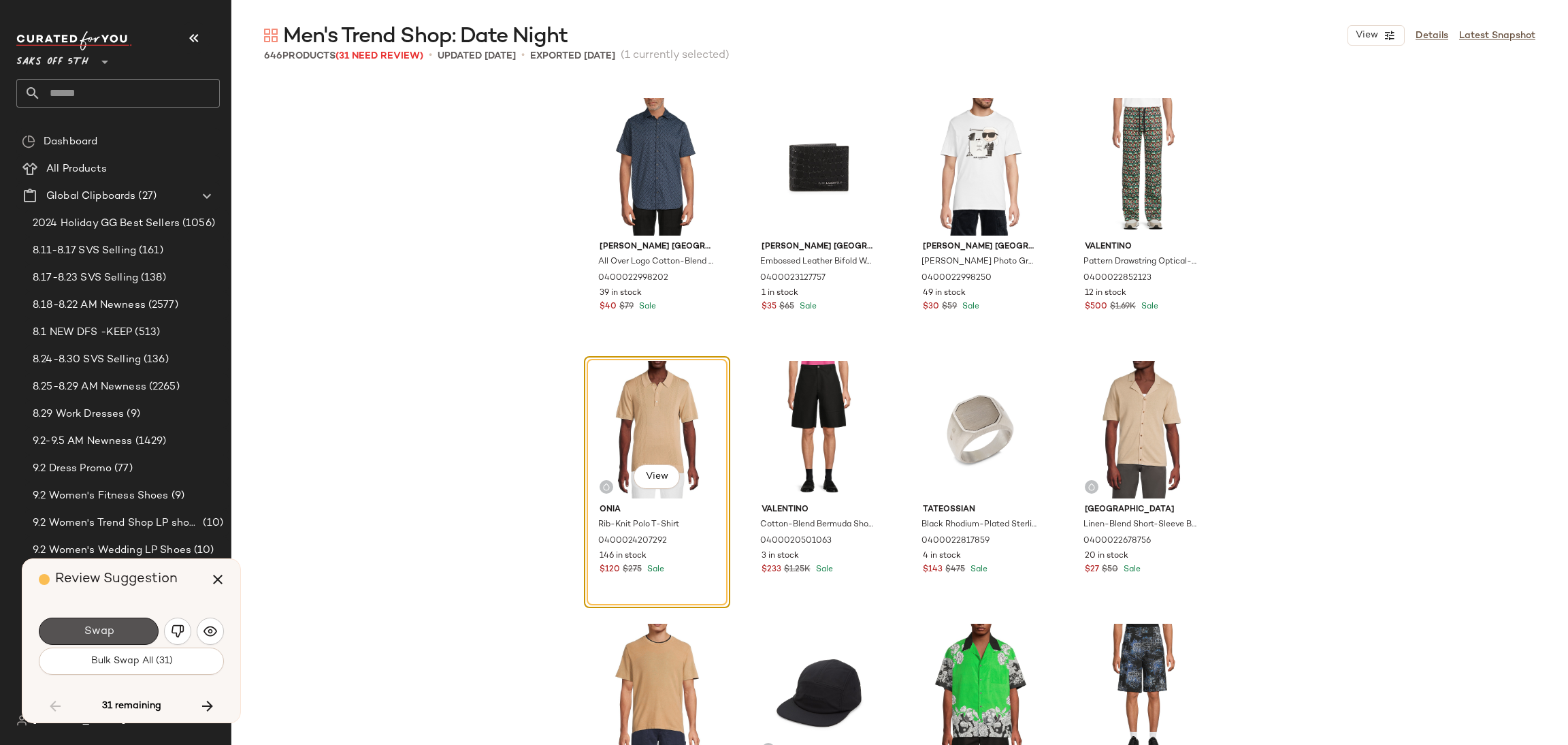
click at [137, 639] on button "Swap" at bounding box center [98, 631] width 120 height 27
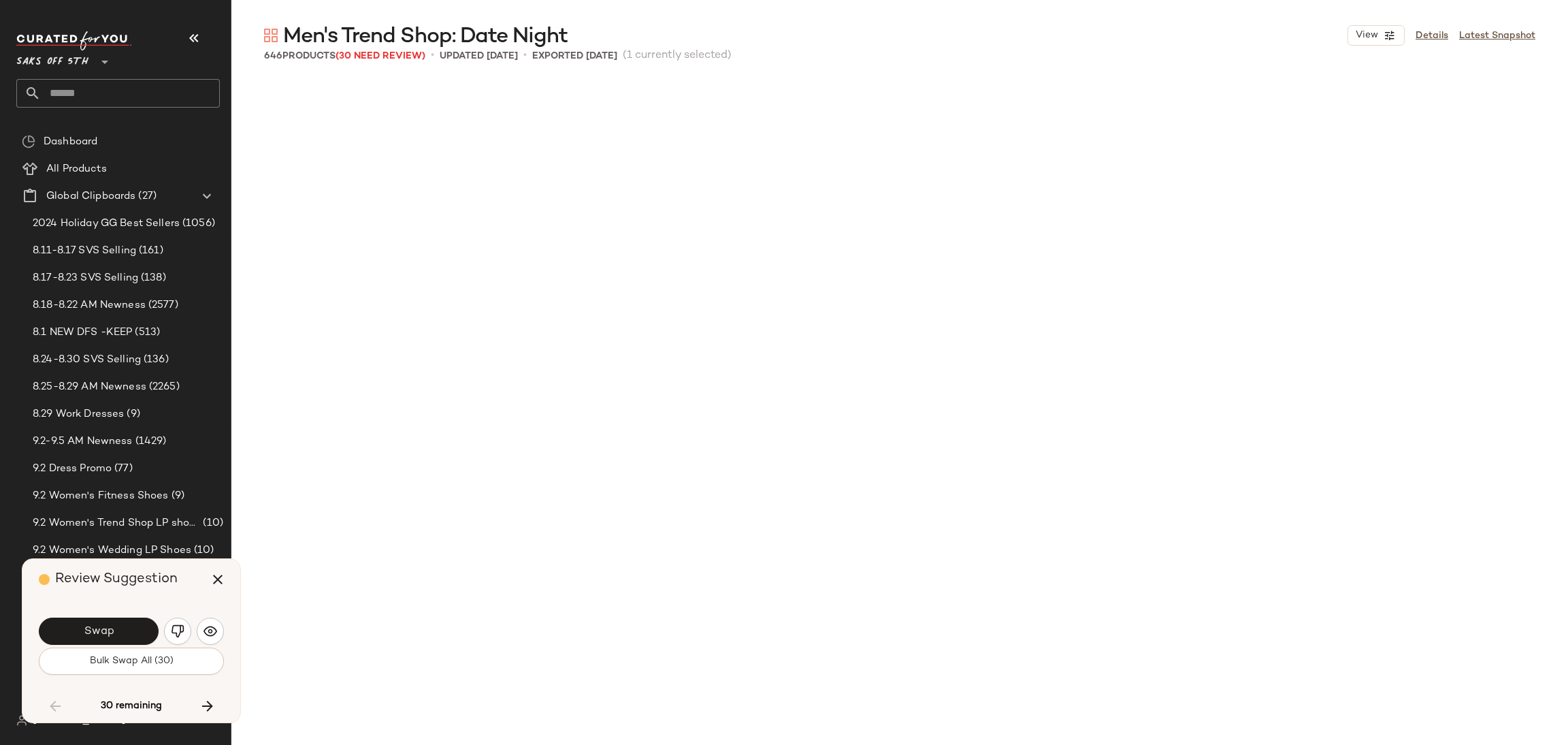
scroll to position [6830, 0]
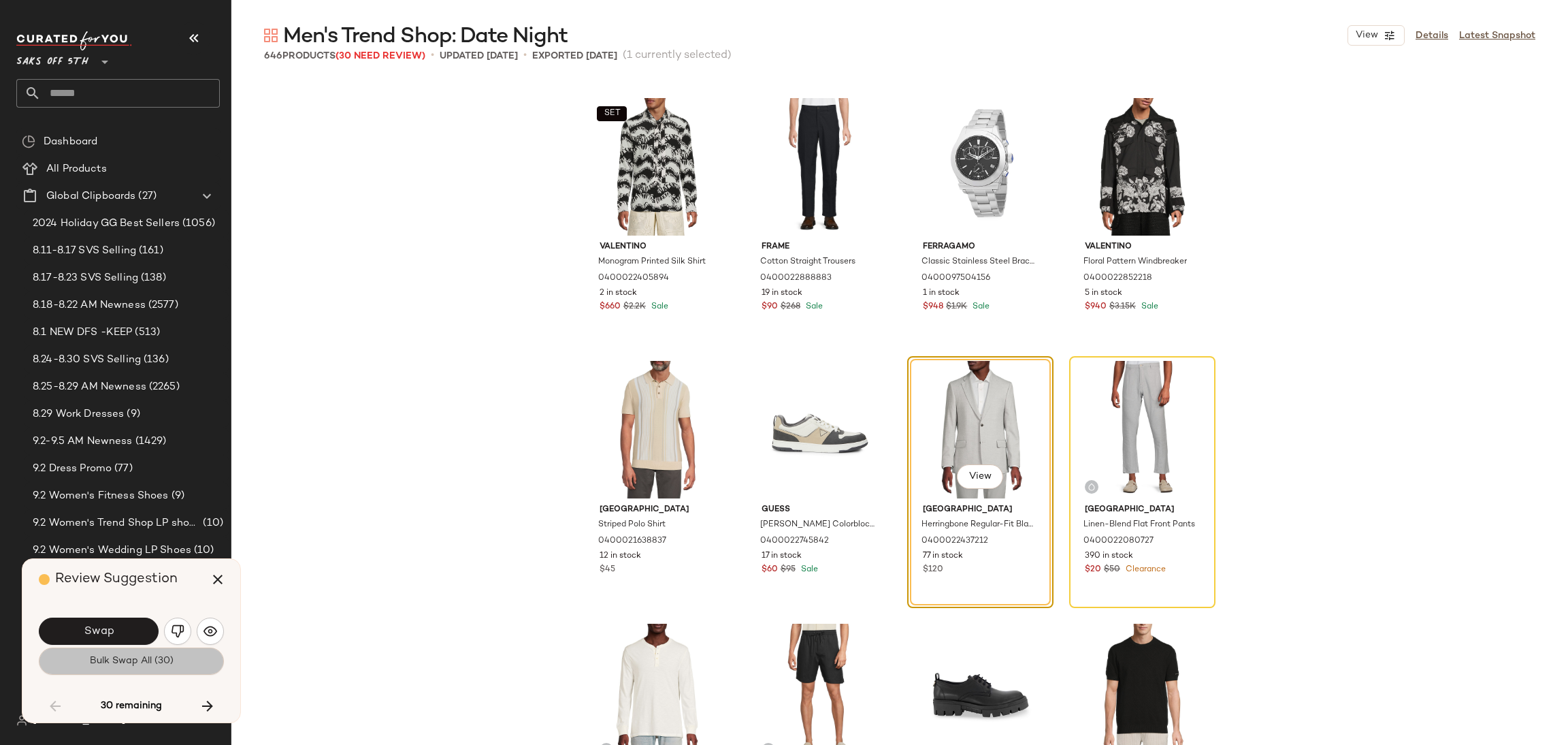
click at [137, 658] on span "Bulk Swap All (30)" at bounding box center [131, 661] width 84 height 11
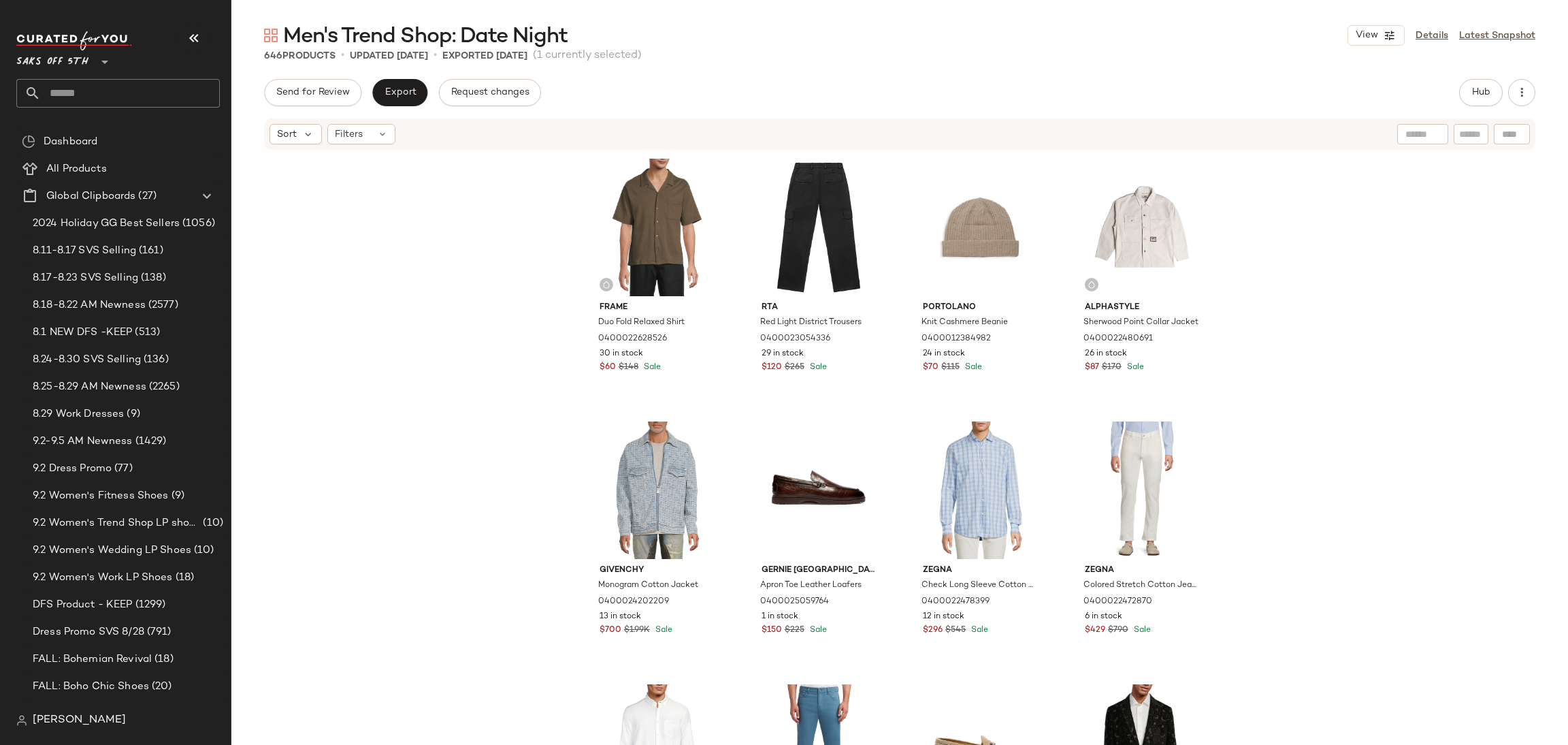
click at [1474, 106] on div "Send for Review Export Request changes Hub Sort Filters Frame Duo Fold Relaxed …" at bounding box center [899, 440] width 1336 height 723
click at [1478, 98] on span "Hub" at bounding box center [1481, 93] width 19 height 11
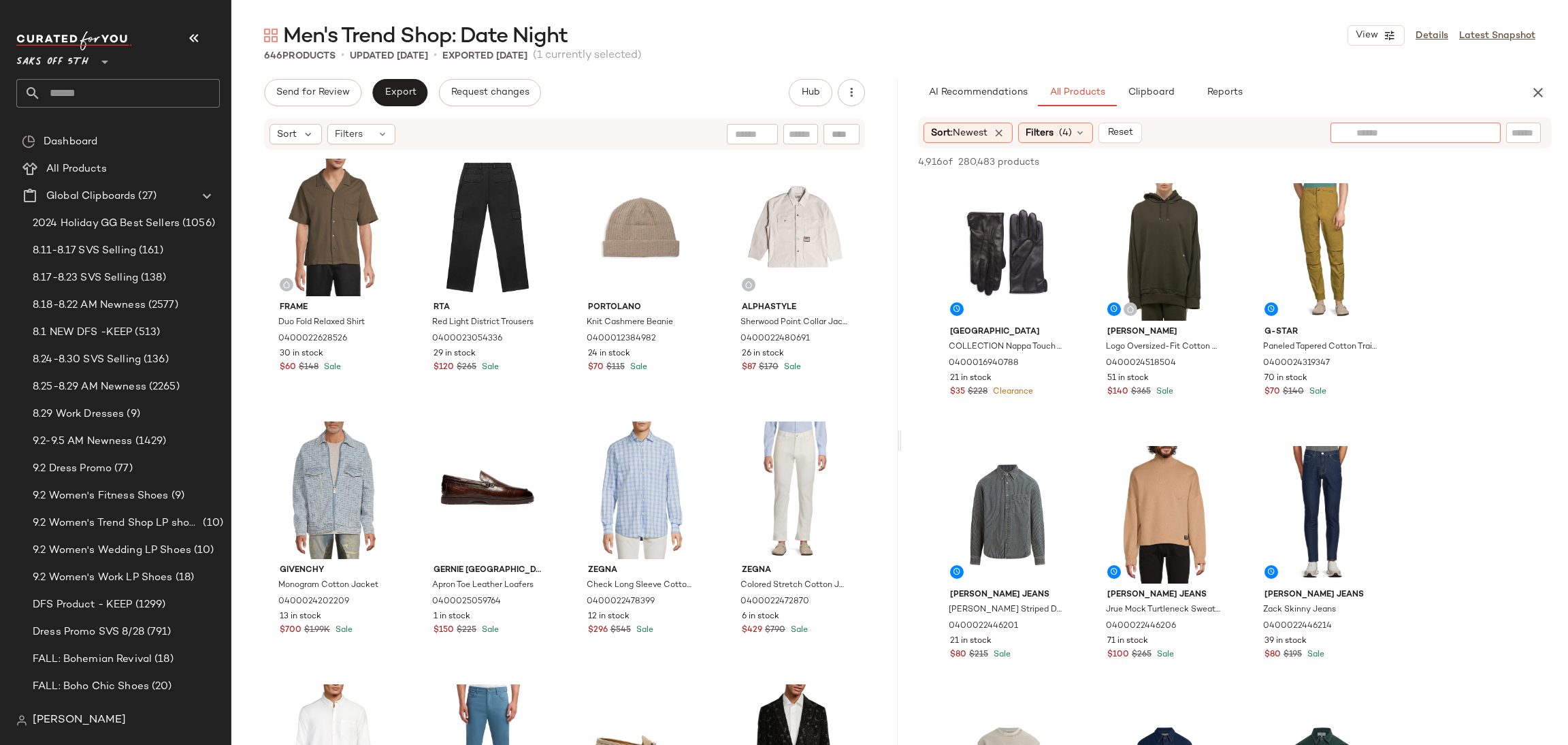
click at [1479, 135] on div at bounding box center [1415, 133] width 170 height 21
click at [1480, 135] on img at bounding box center [1485, 132] width 12 height 12
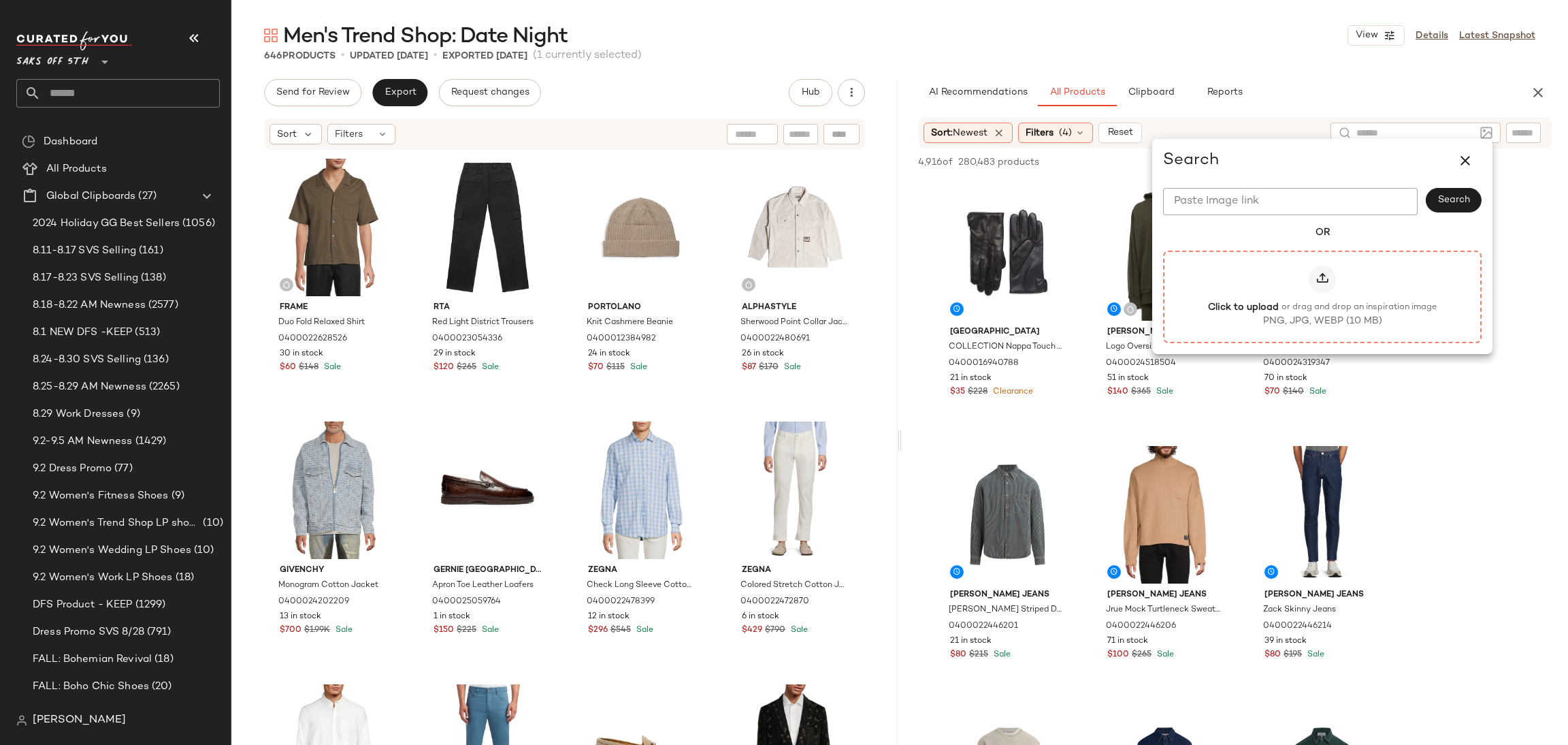
click at [1321, 274] on icon at bounding box center [1322, 279] width 13 height 14
click at [1322, 296] on input "Click to upload or drag and drop an inspiration image PNG, JPG, WEBP (10 MB)" at bounding box center [1322, 296] width 1 height 1
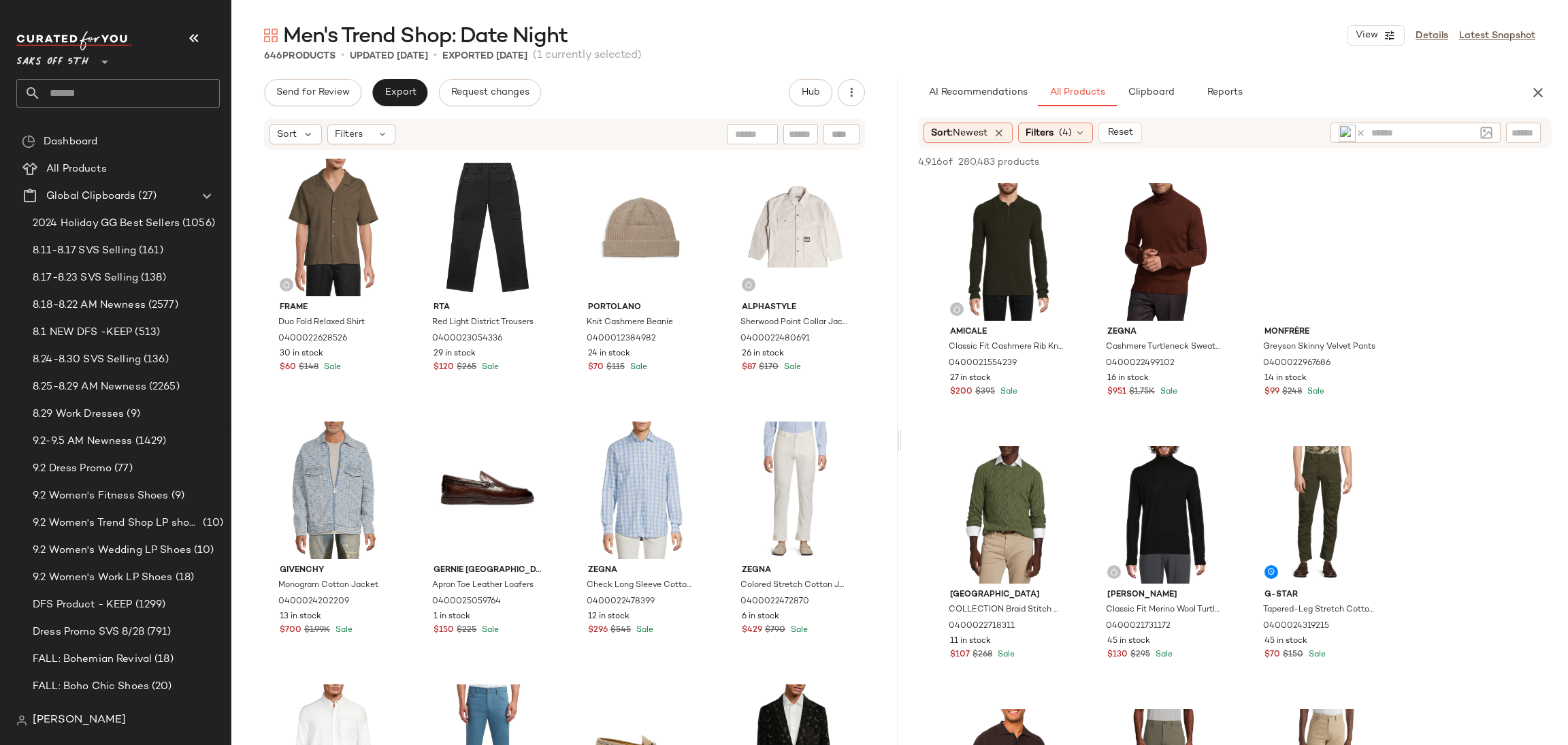
click at [1114, 50] on div "646 Products • updated Aug 27th • Exported Aug 27th (1 currently selected)" at bounding box center [899, 56] width 1336 height 14
click at [1318, 484] on div "View" at bounding box center [1322, 514] width 137 height 137
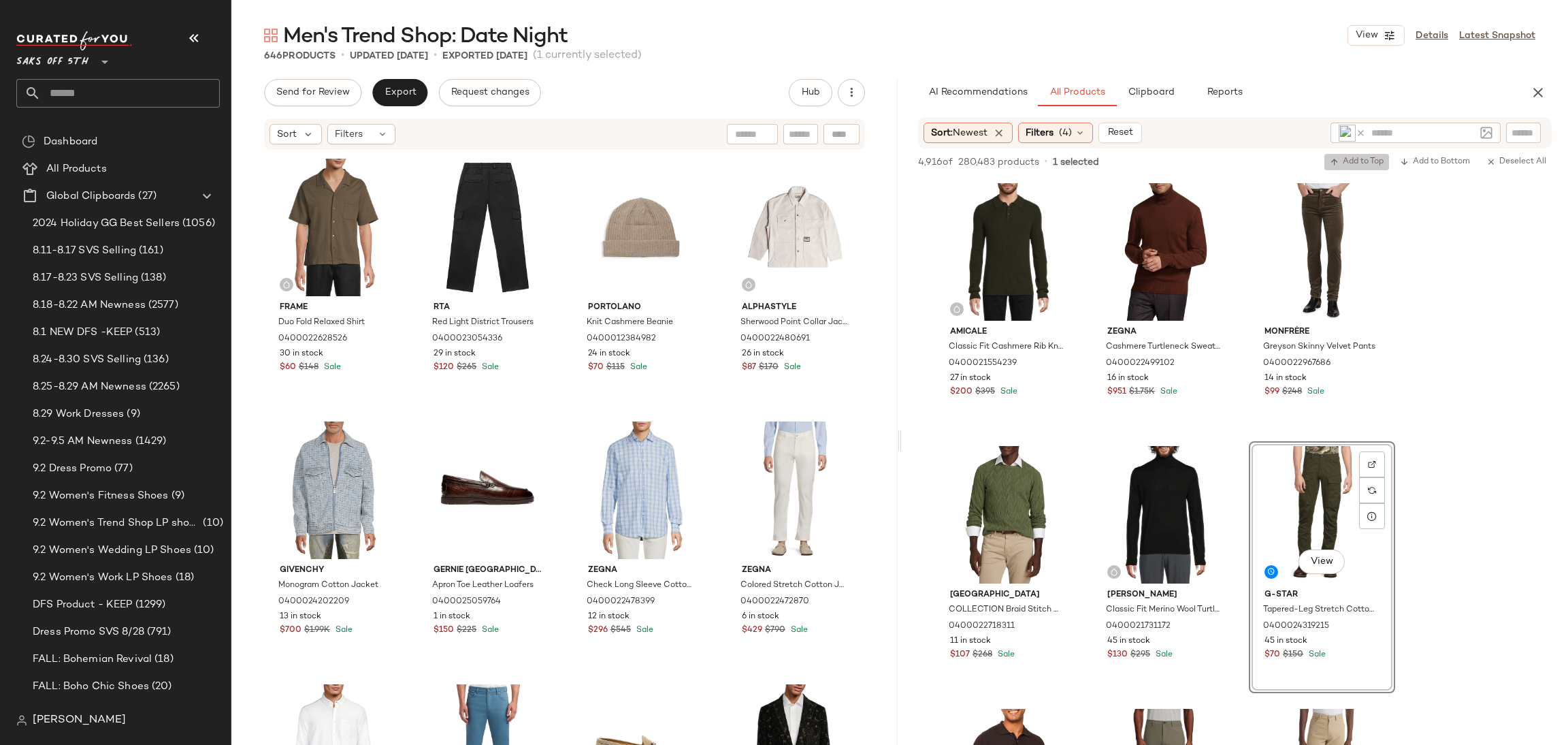
click at [1358, 155] on button "Add to Top" at bounding box center [1356, 162] width 64 height 17
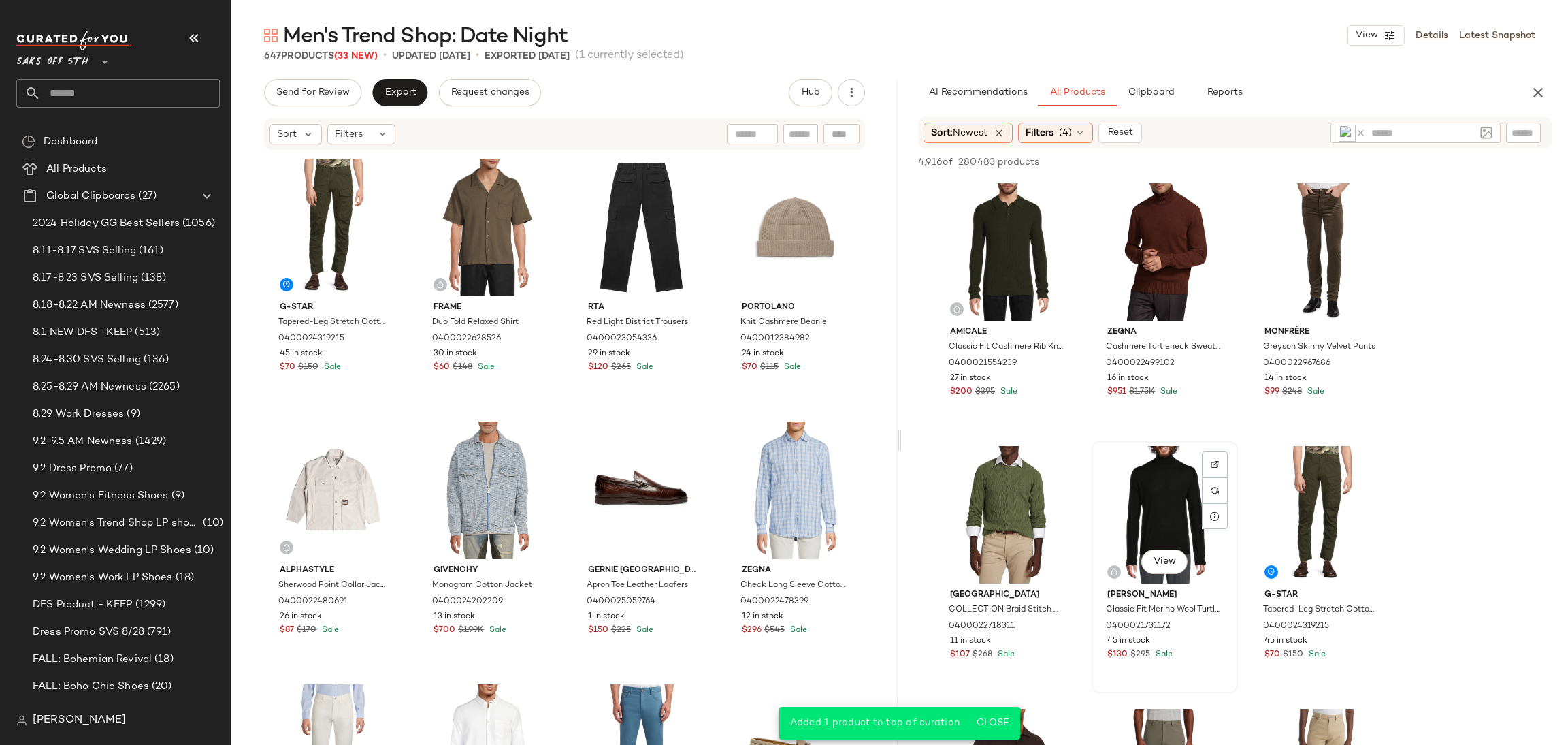
click at [1194, 472] on div "View" at bounding box center [1165, 514] width 137 height 137
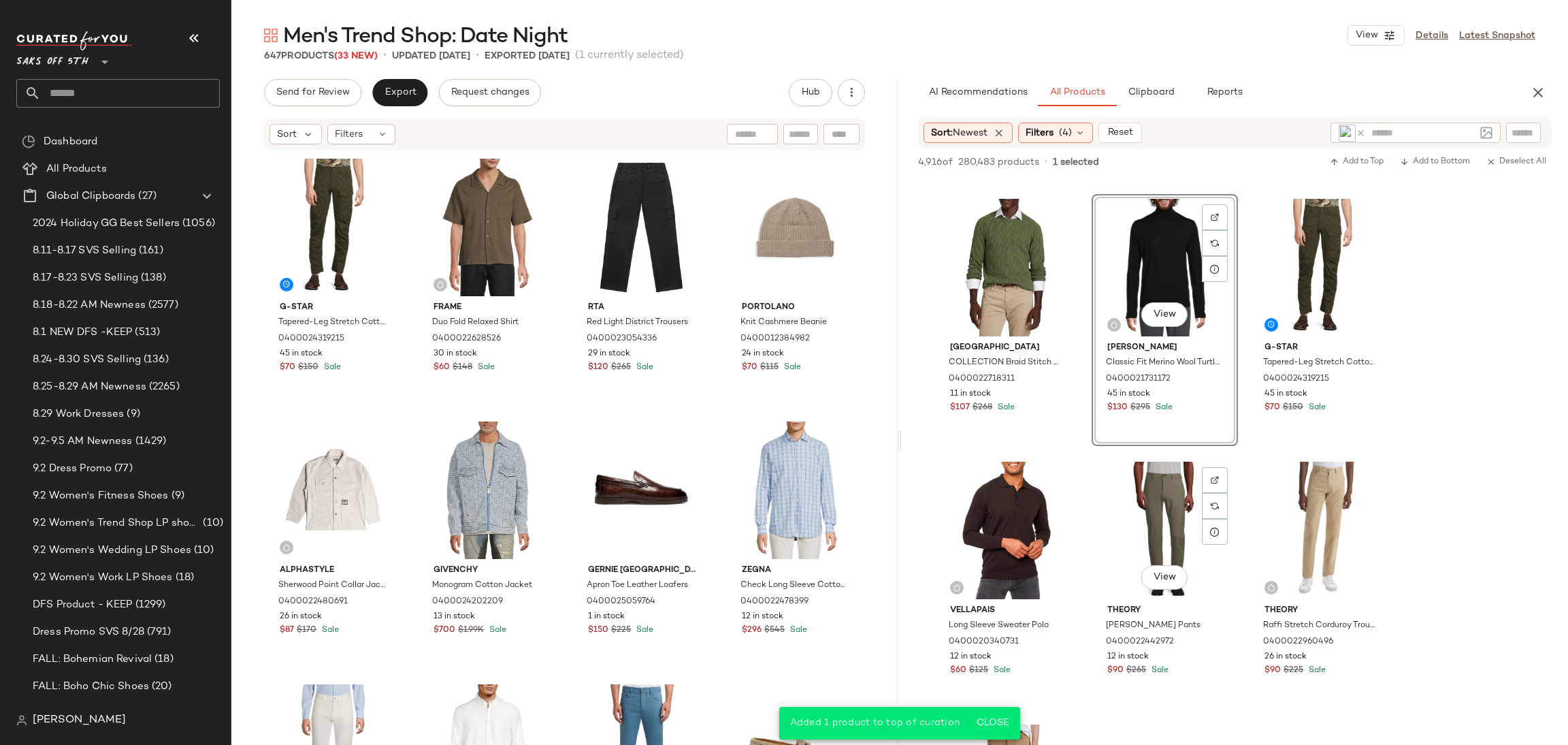
scroll to position [248, 0]
click at [1364, 160] on span "Add to Top" at bounding box center [1357, 162] width 54 height 10
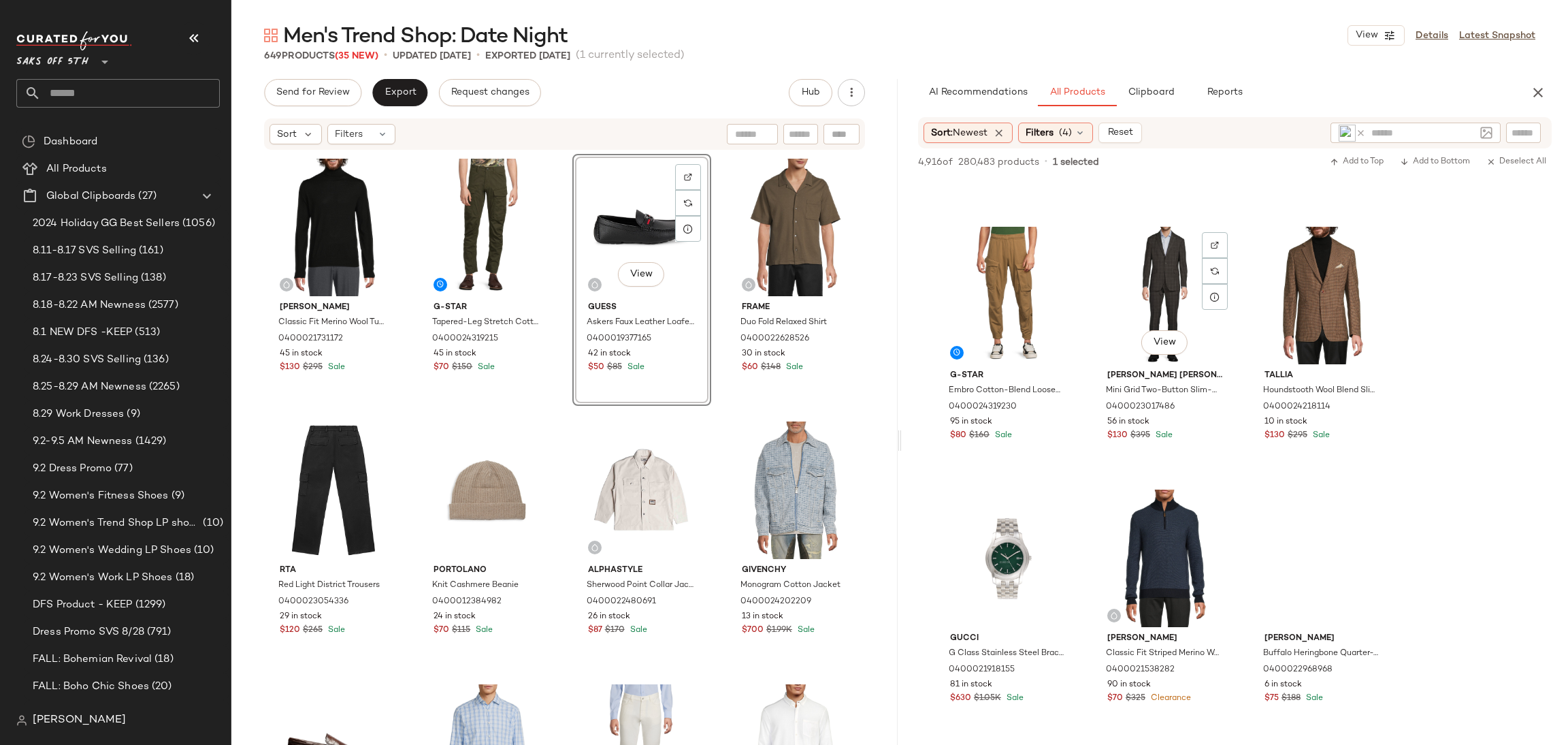
scroll to position [1797, 0]
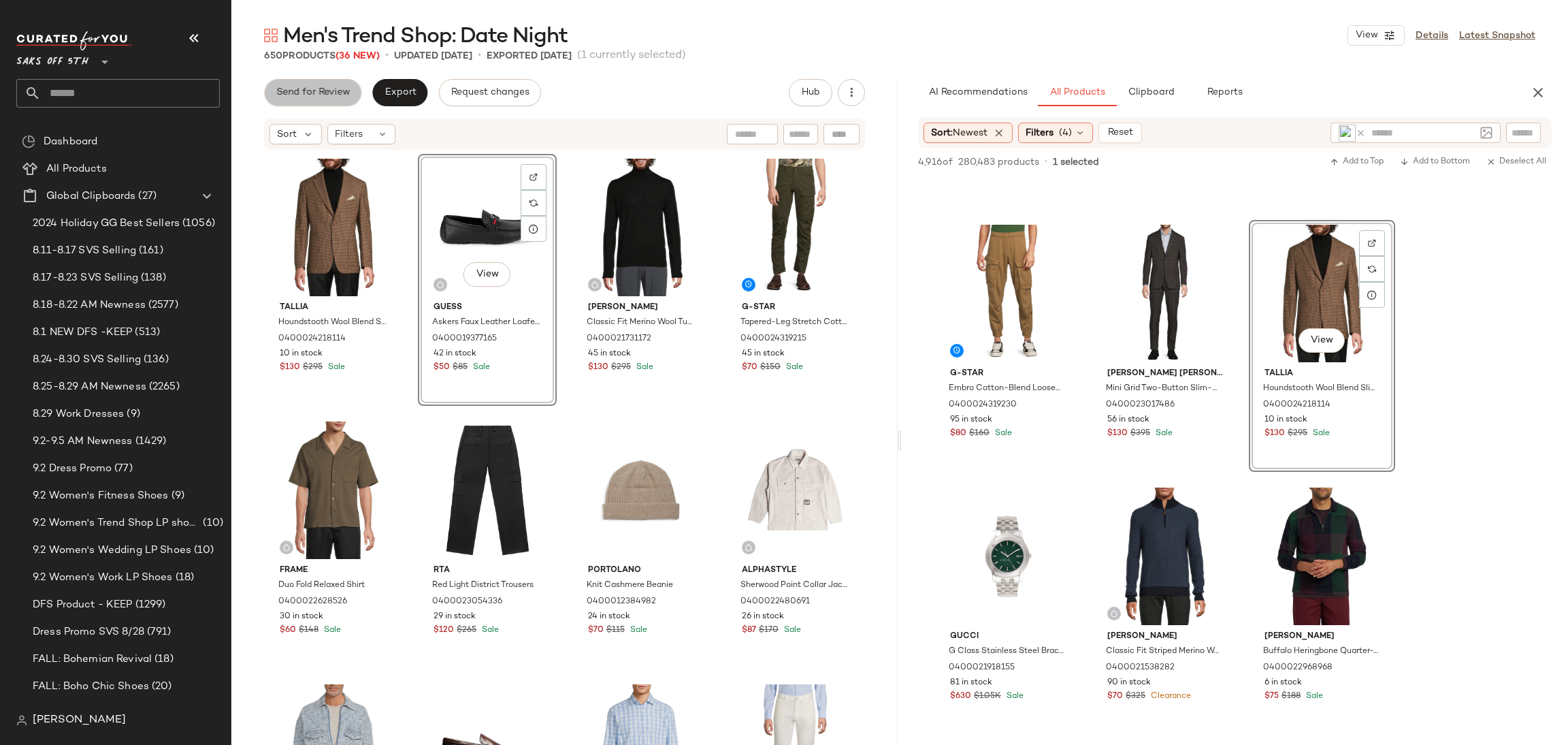
click at [353, 98] on button "Send for Review" at bounding box center [313, 92] width 98 height 27
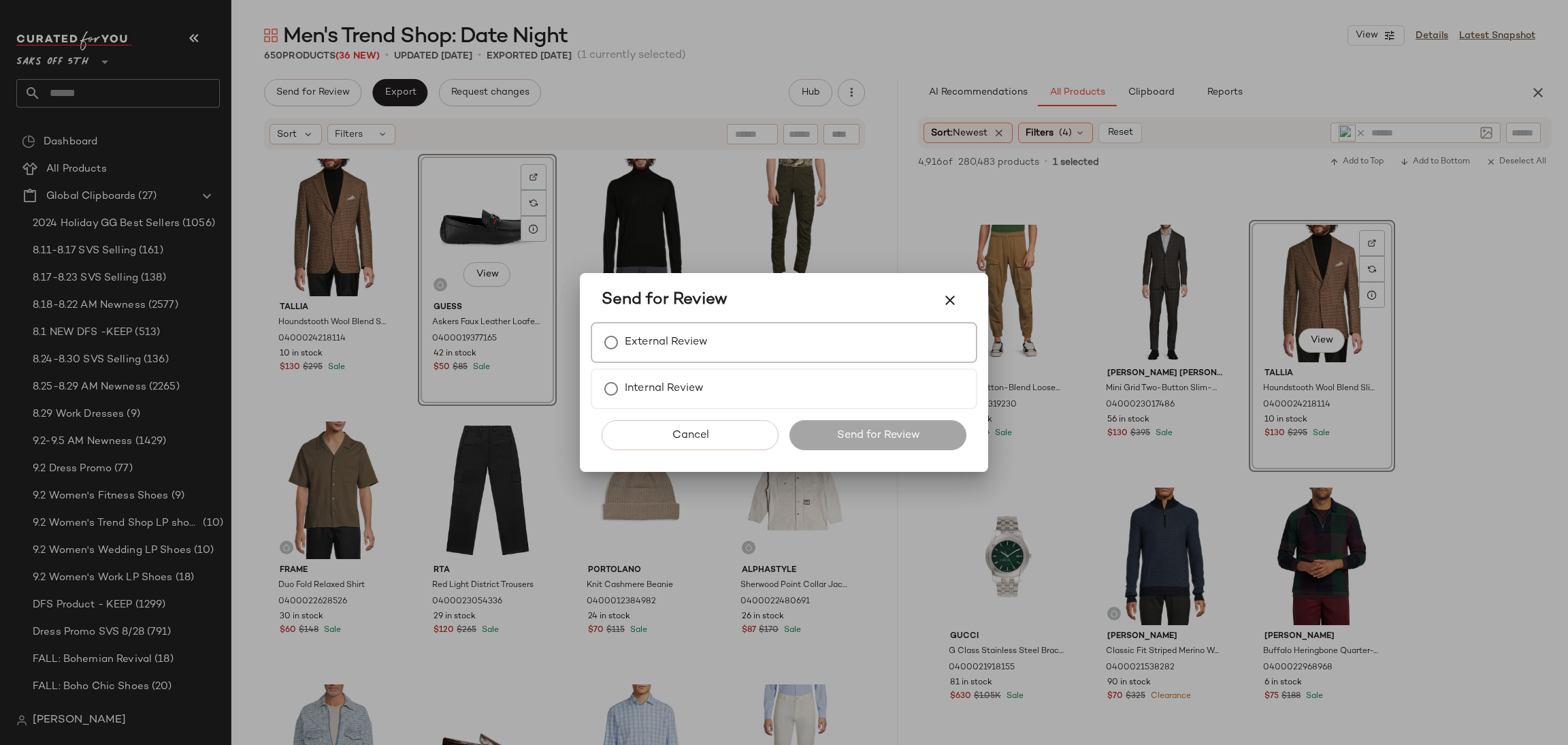
click at [639, 354] on label "External Review" at bounding box center [666, 342] width 83 height 27
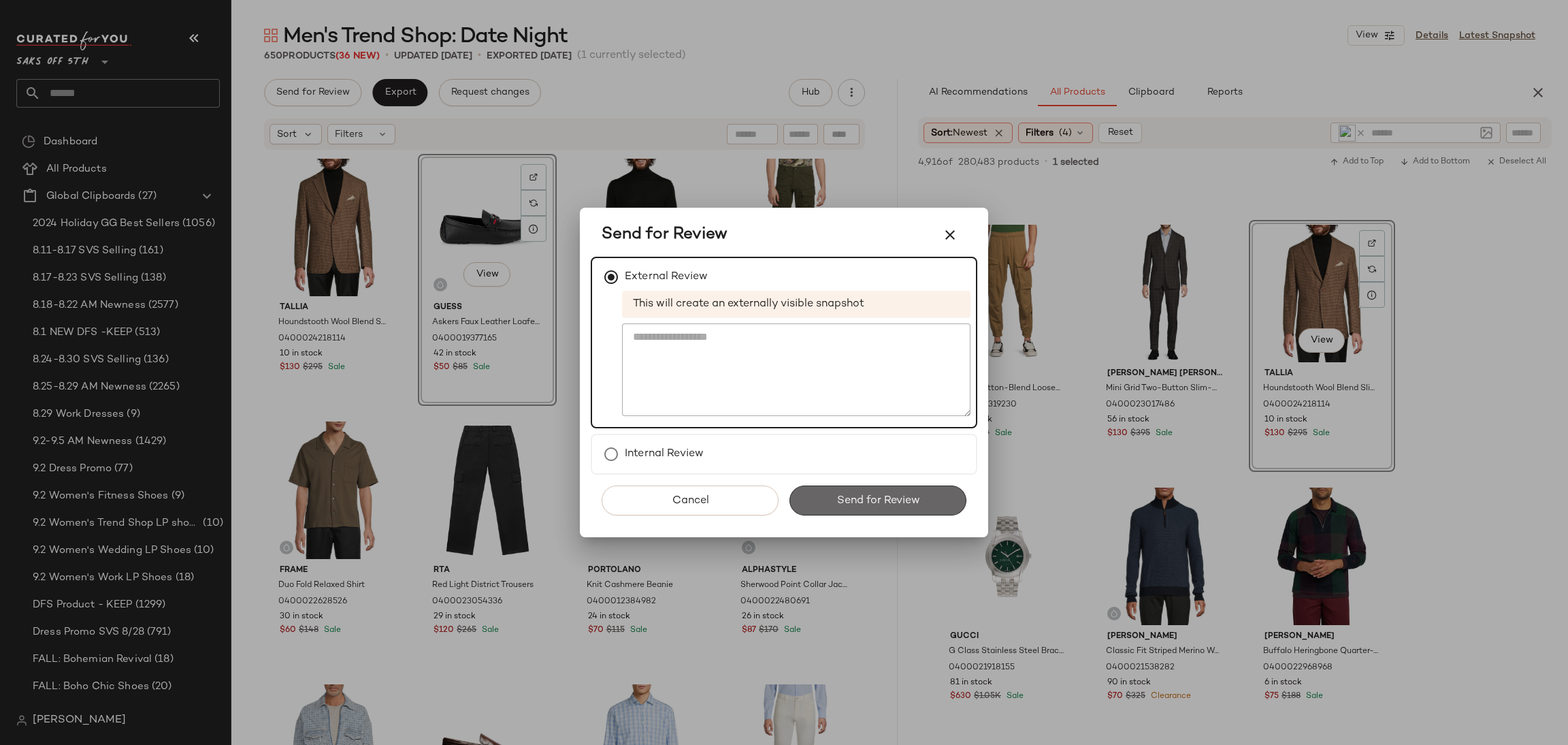
click at [824, 490] on button "Send for Review" at bounding box center [877, 500] width 177 height 30
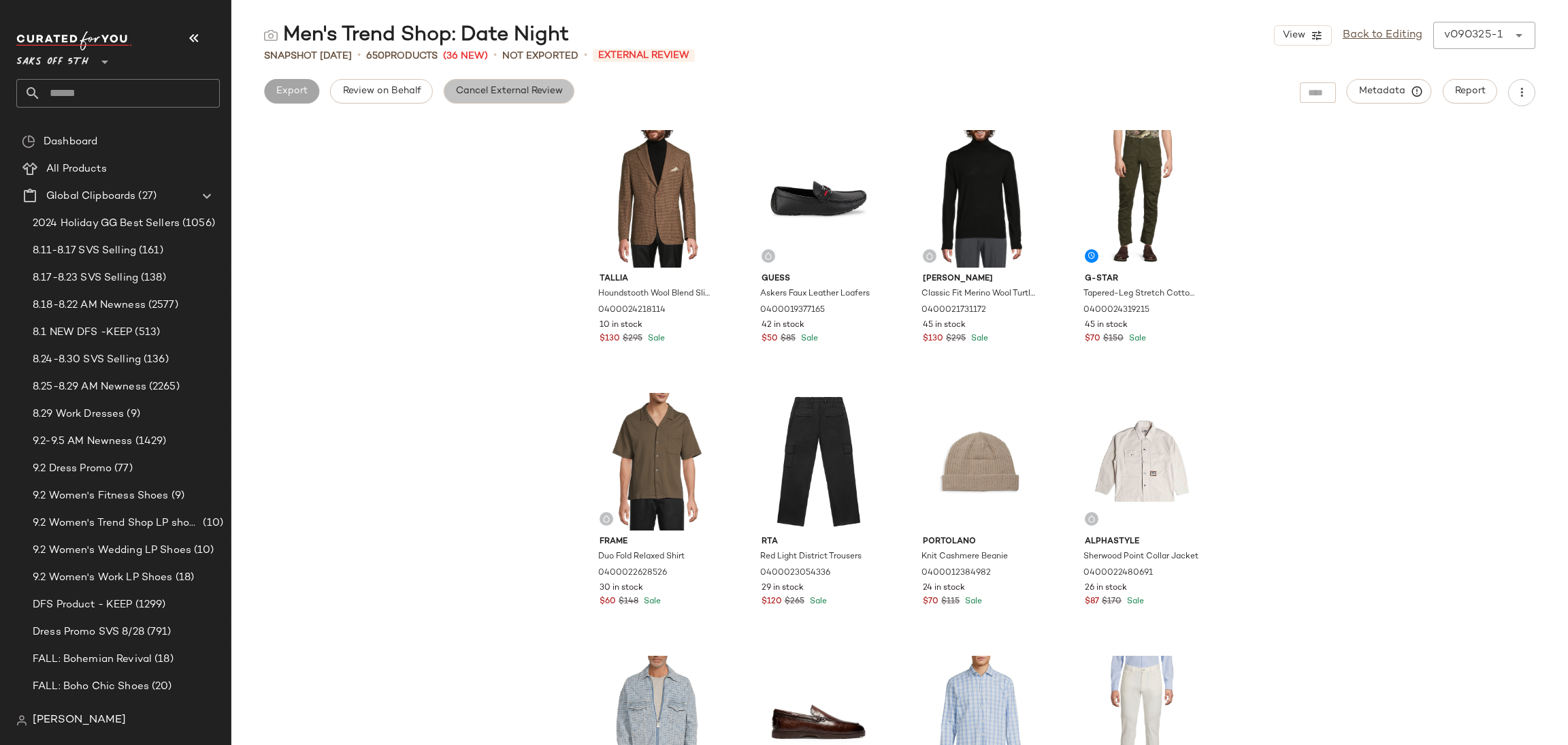
click at [521, 92] on span "Cancel External Review" at bounding box center [508, 91] width 107 height 11
click at [399, 92] on span "Export" at bounding box center [399, 91] width 32 height 11
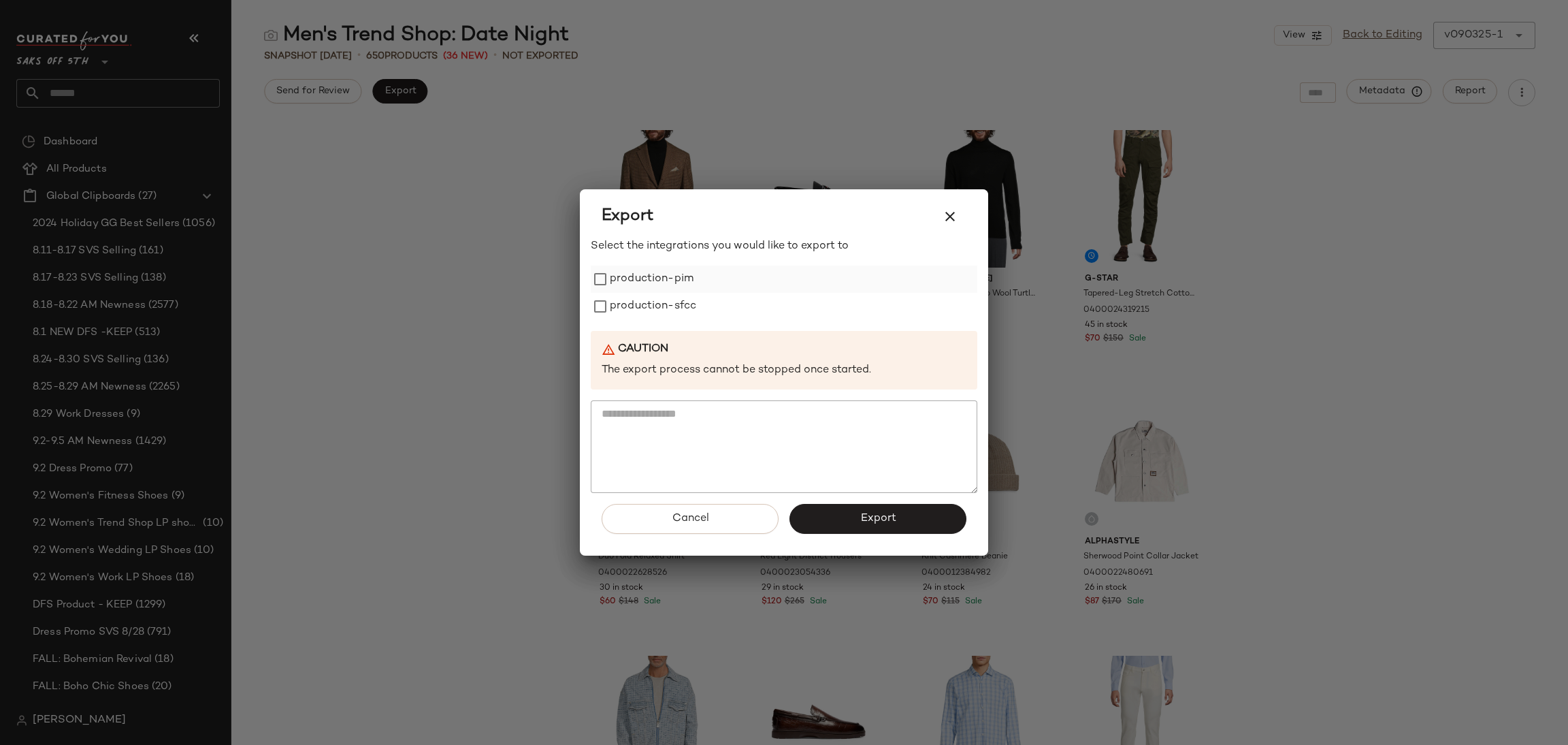
click at [635, 277] on label "production-pim" at bounding box center [651, 279] width 83 height 27
drag, startPoint x: 639, startPoint y: 299, endPoint x: 638, endPoint y: 310, distance: 11.0
click at [638, 310] on label "production-sfcc" at bounding box center [653, 307] width 87 height 27
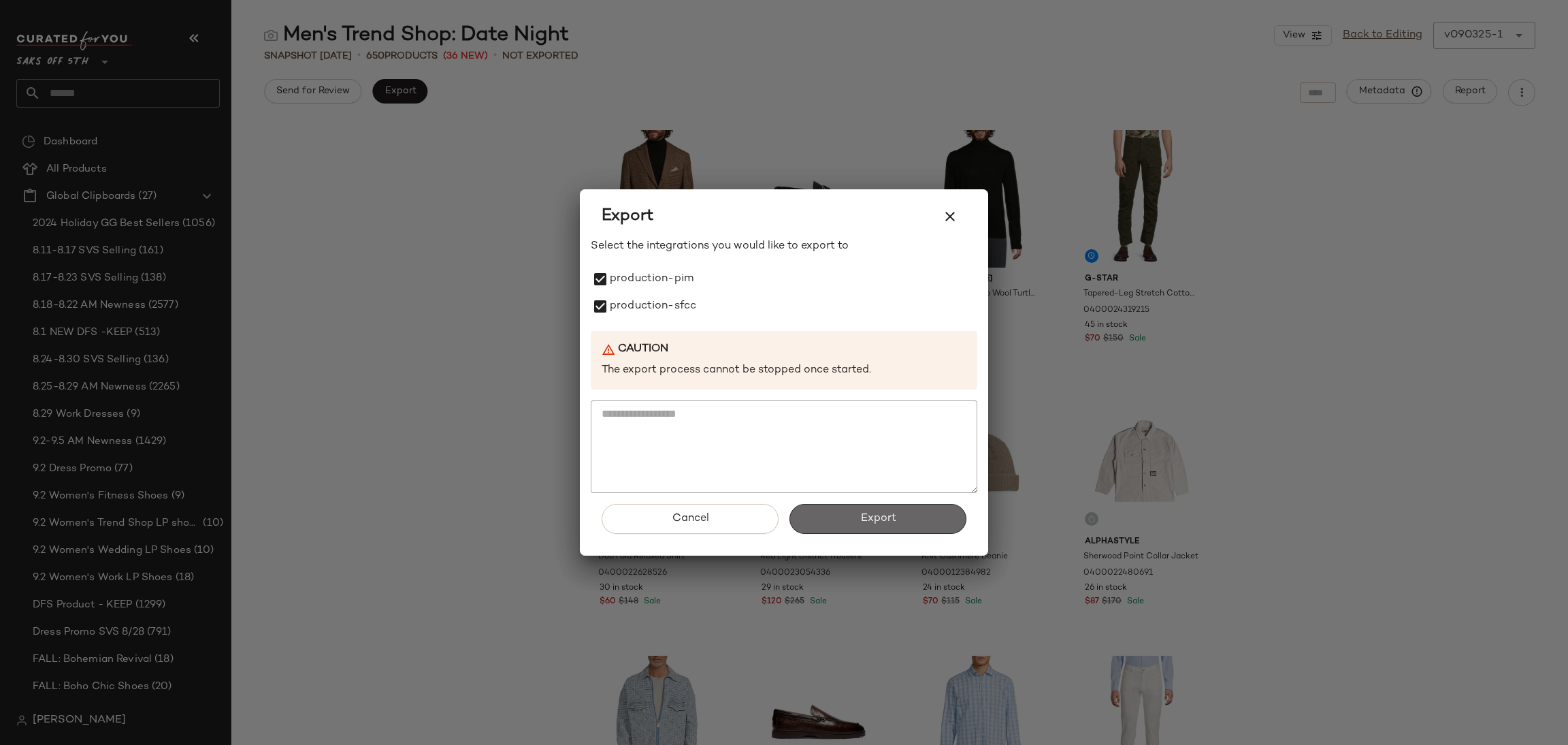
click at [854, 521] on button "Export" at bounding box center [877, 519] width 177 height 30
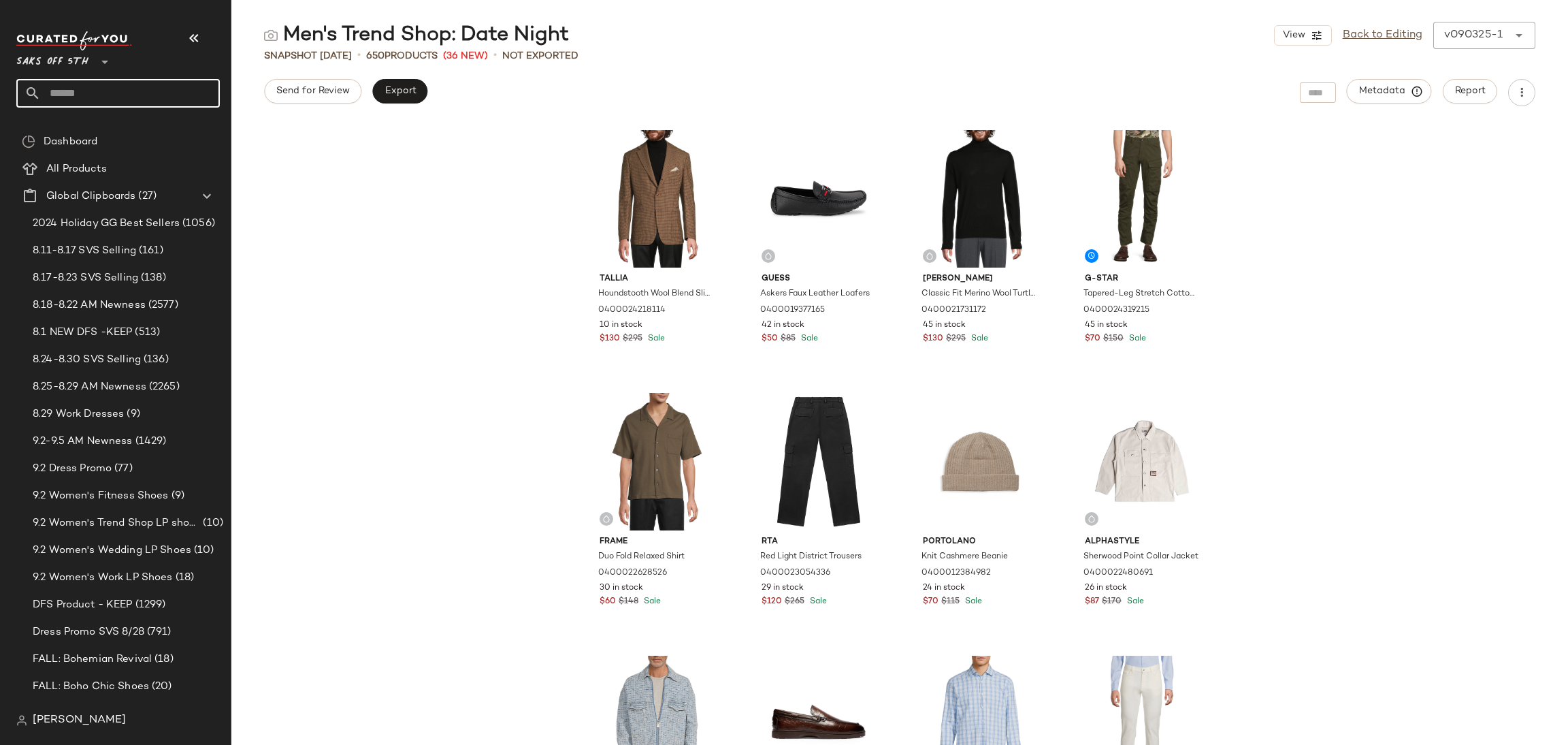
click at [121, 102] on input "text" at bounding box center [129, 93] width 179 height 29
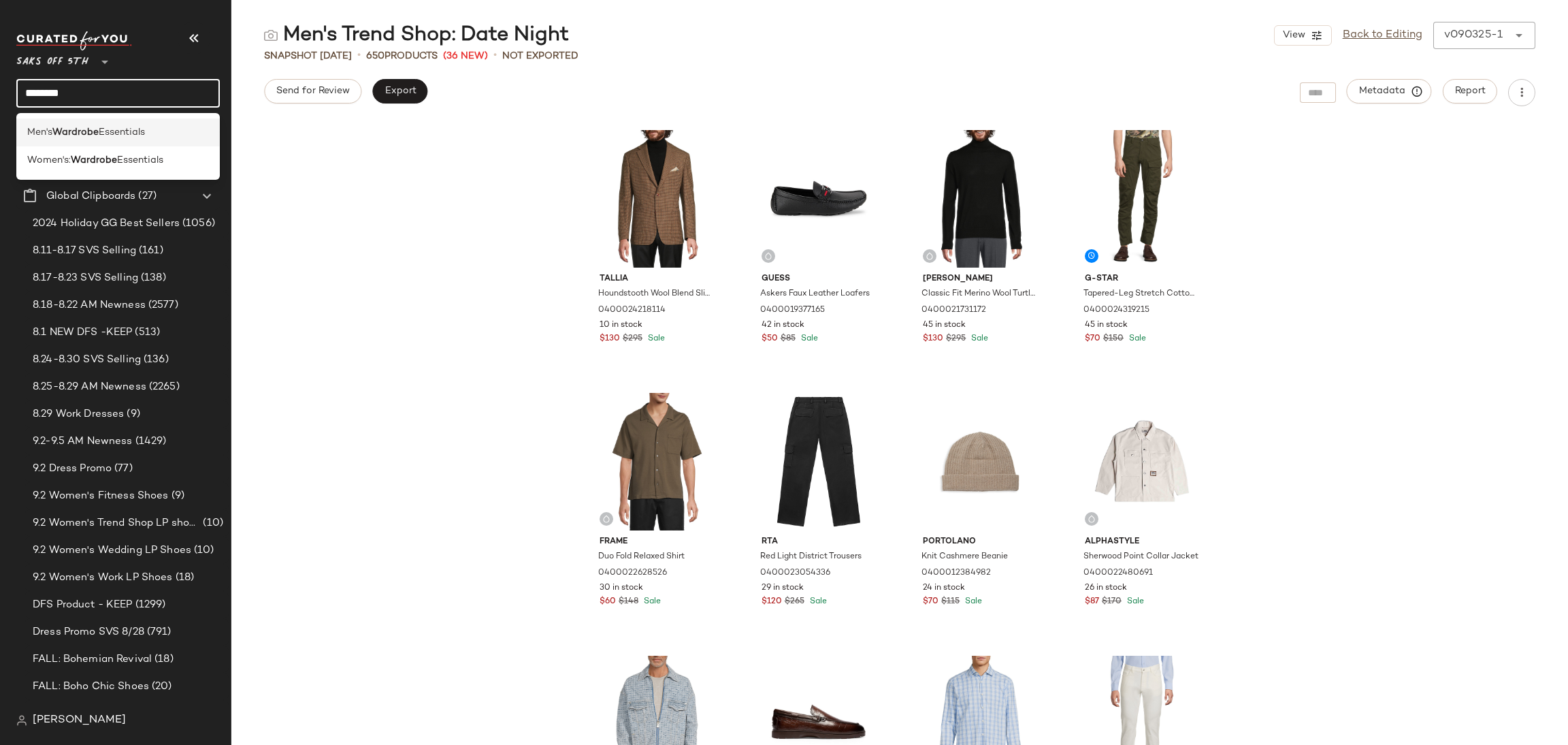
type input "********"
click at [119, 135] on span "Essentials" at bounding box center [121, 133] width 46 height 14
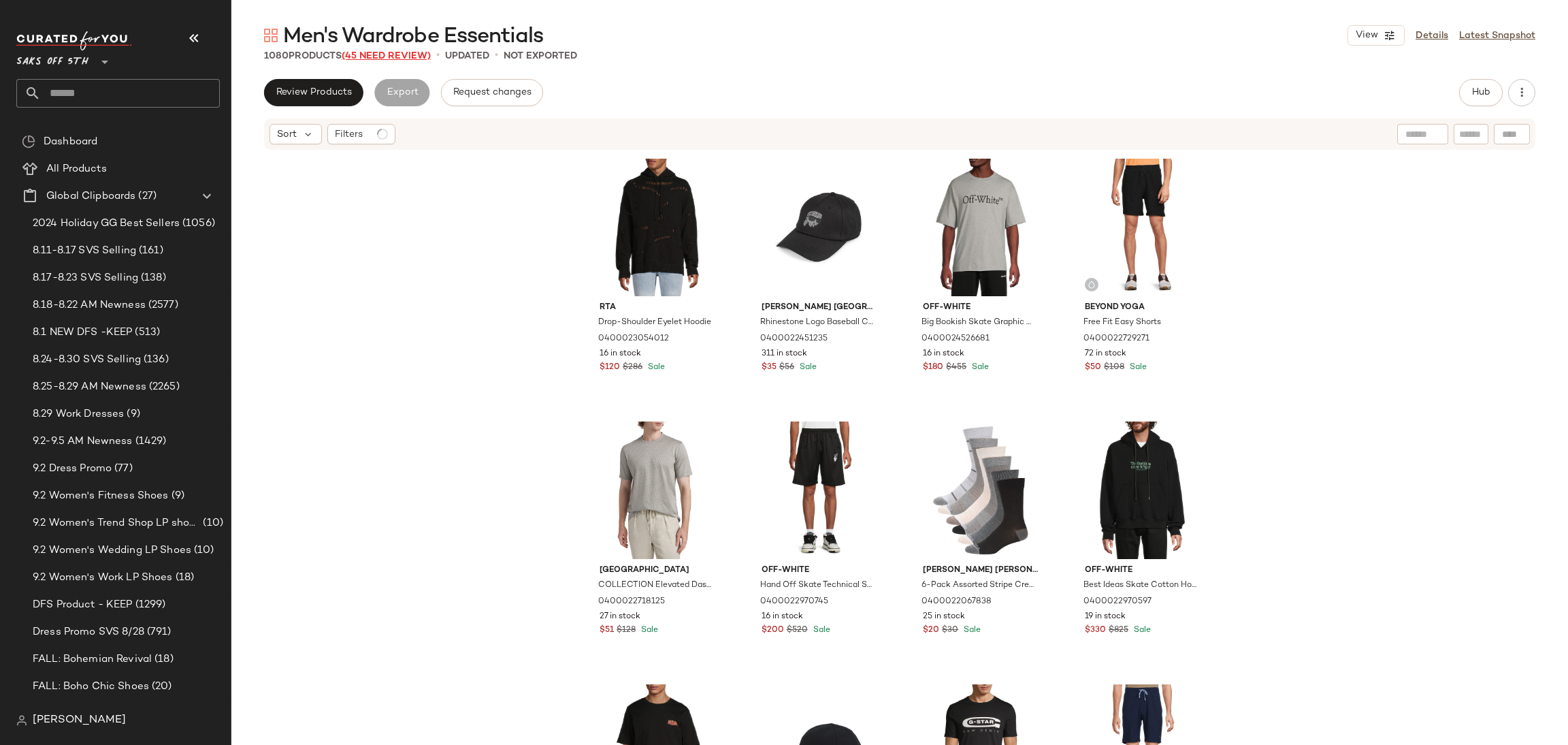
click at [394, 55] on span "(45 Need Review)" at bounding box center [386, 56] width 89 height 10
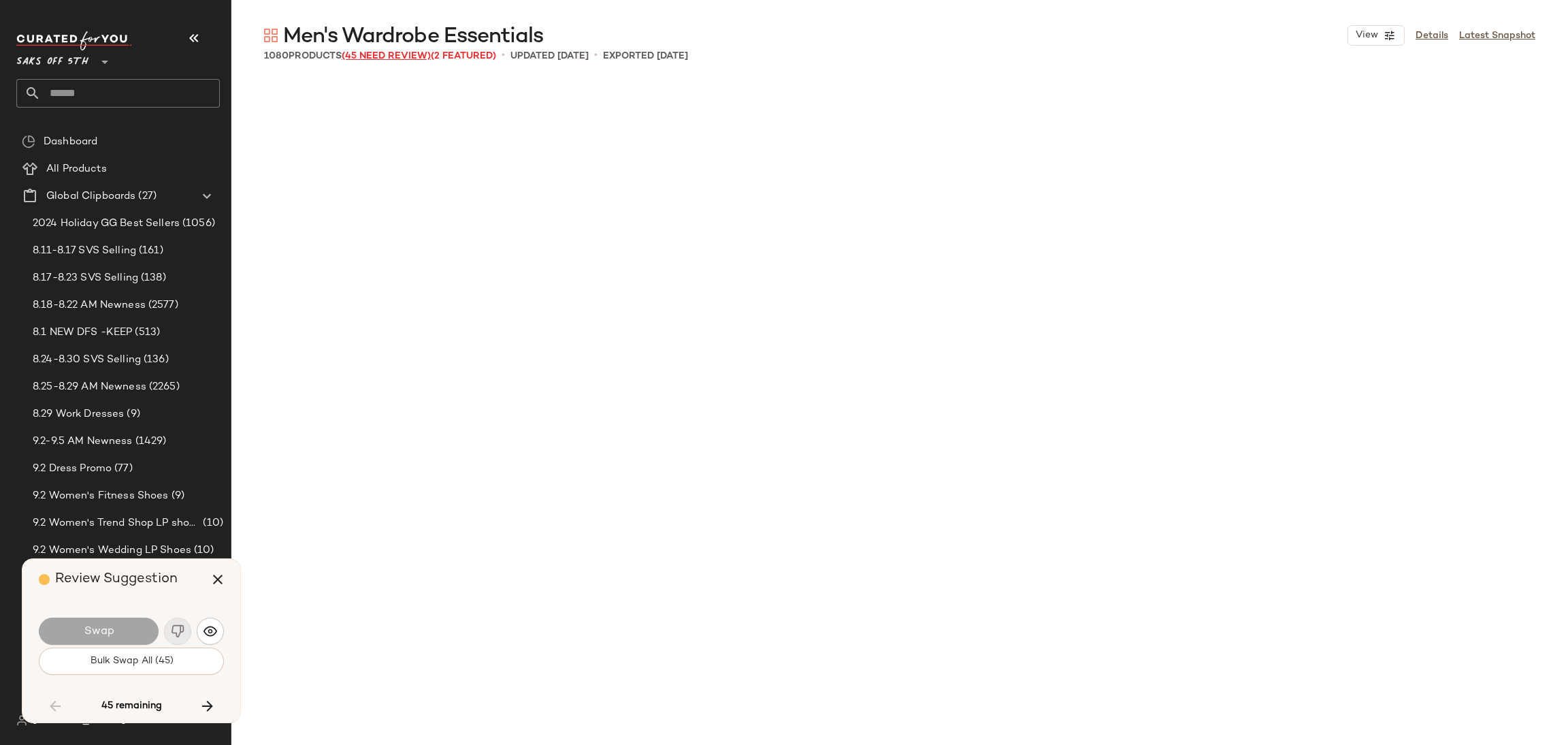
scroll to position [6043, 0]
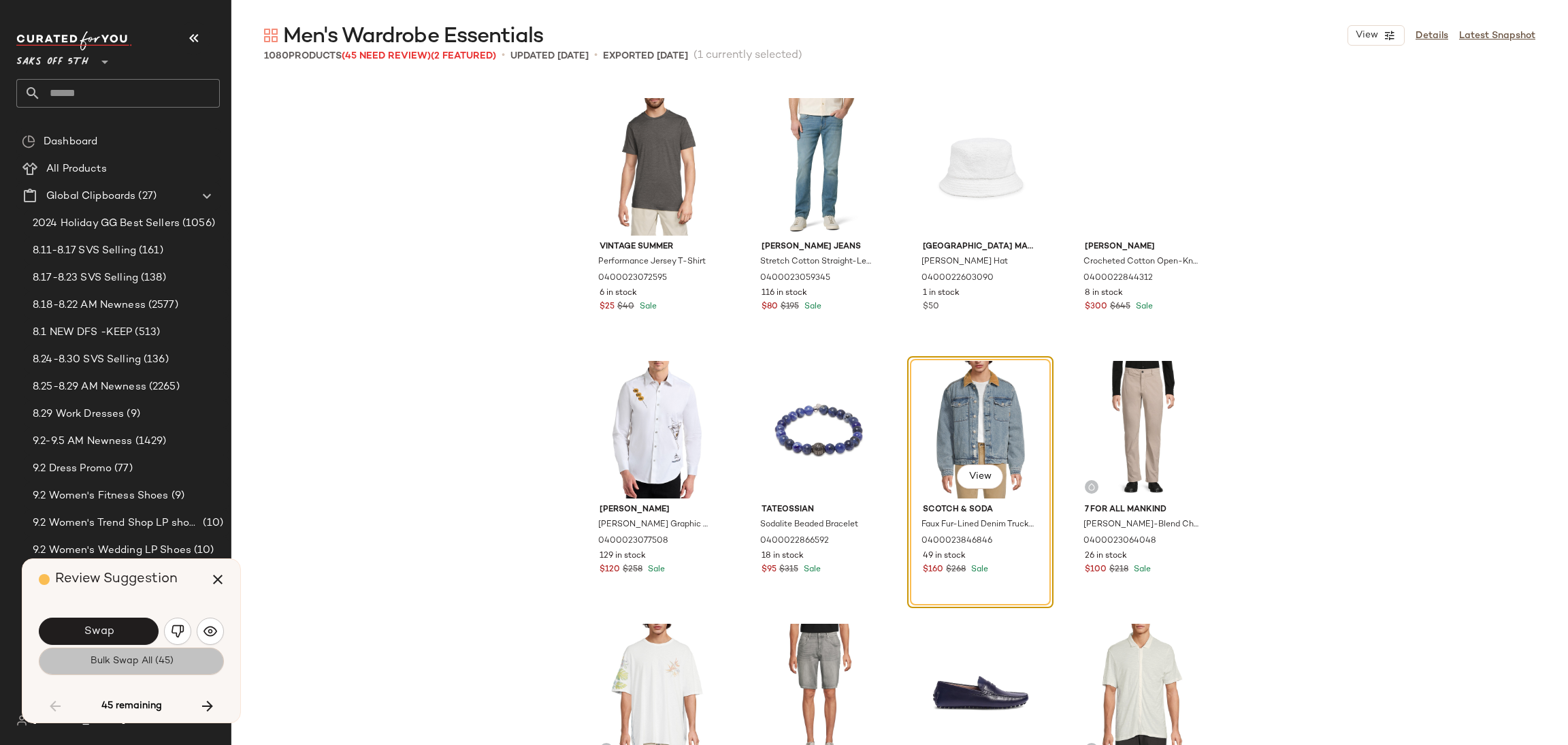
click at [138, 667] on button "Bulk Swap All (45)" at bounding box center [131, 661] width 185 height 27
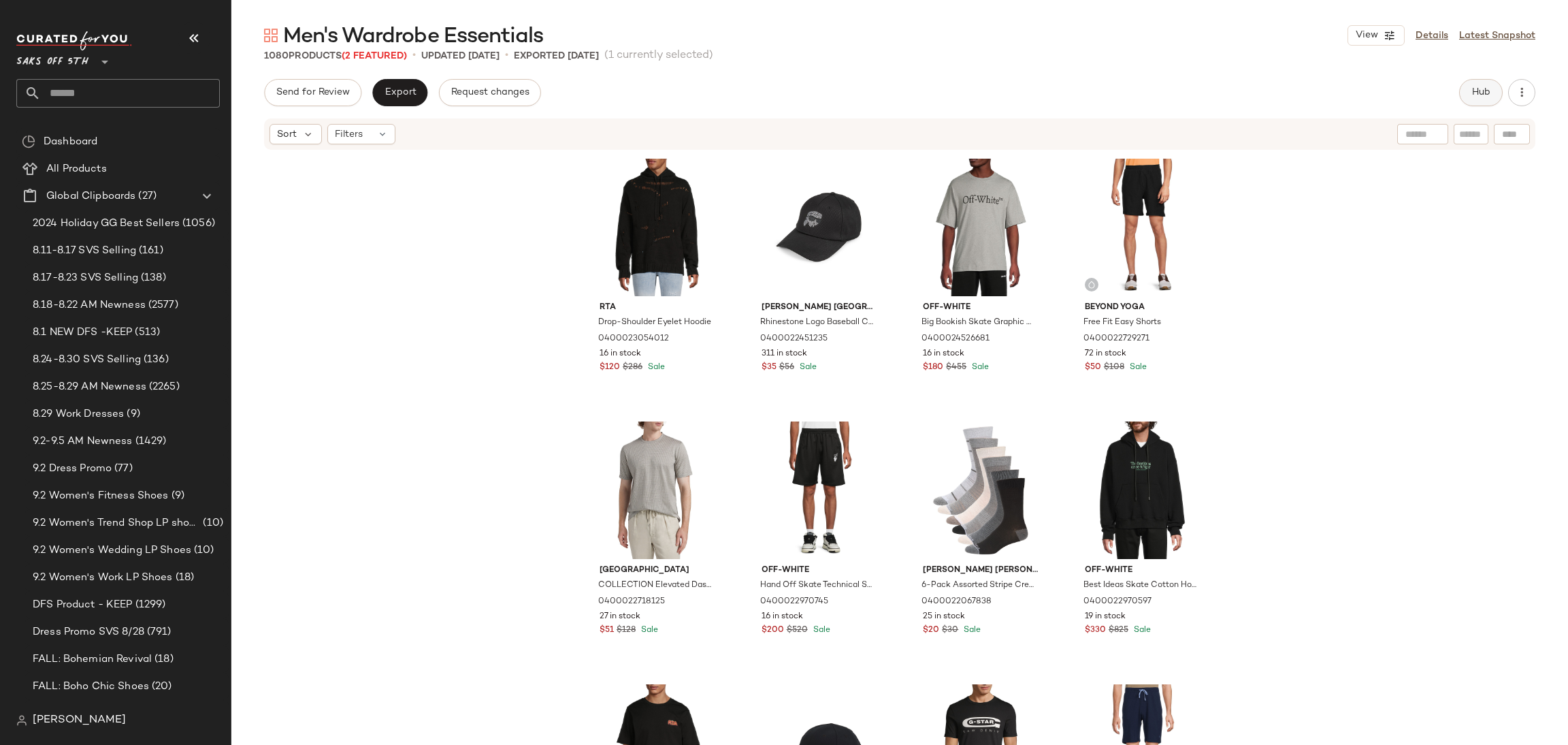
click at [1472, 91] on span "Hub" at bounding box center [1481, 93] width 19 height 11
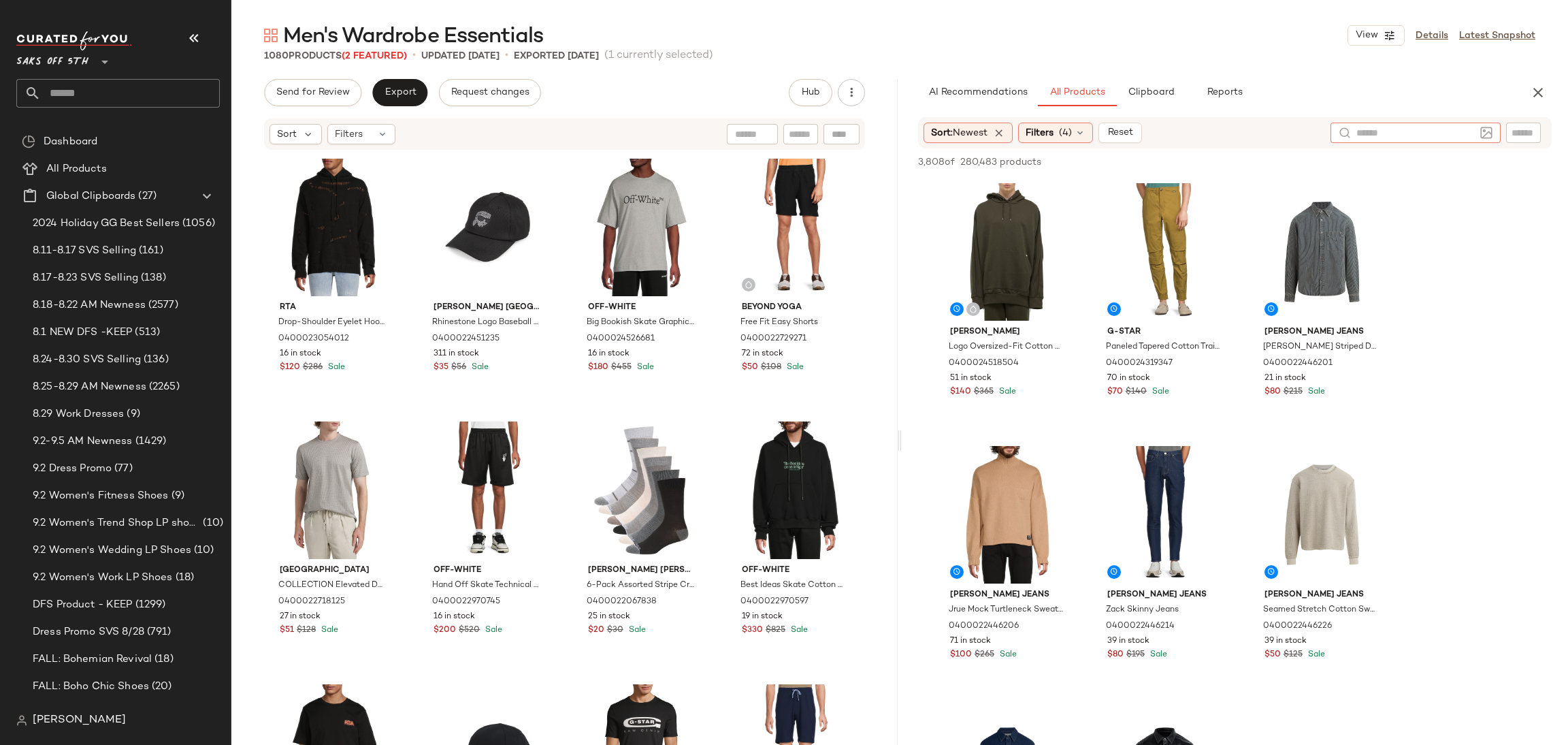
click at [1461, 131] on input "text" at bounding box center [1415, 133] width 118 height 14
click at [1480, 133] on img at bounding box center [1485, 132] width 12 height 12
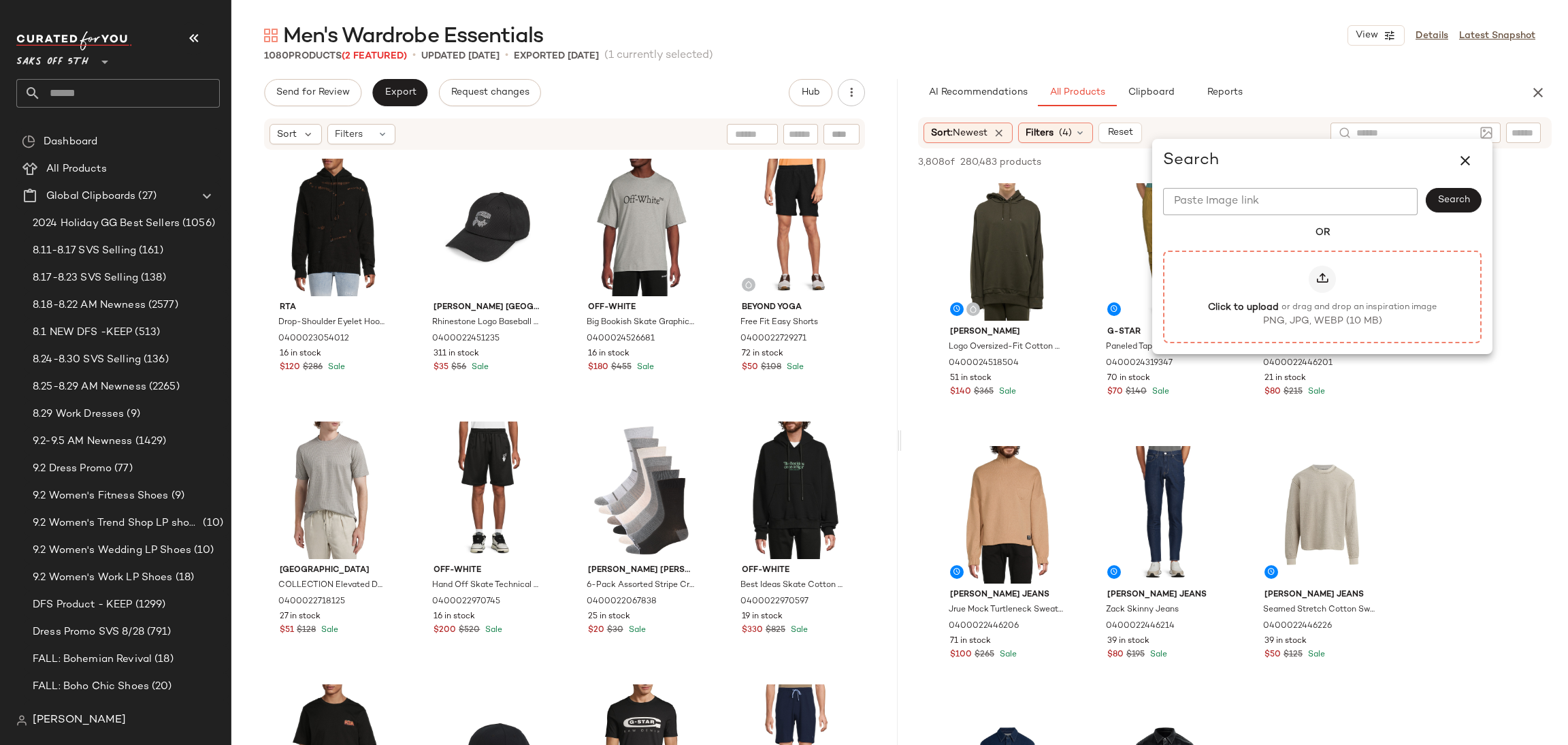
click at [1316, 283] on icon at bounding box center [1322, 279] width 13 height 14
click at [1322, 296] on input "Click to upload or drag and drop an inspiration image PNG, JPG, WEBP (10 MB)" at bounding box center [1322, 296] width 1 height 1
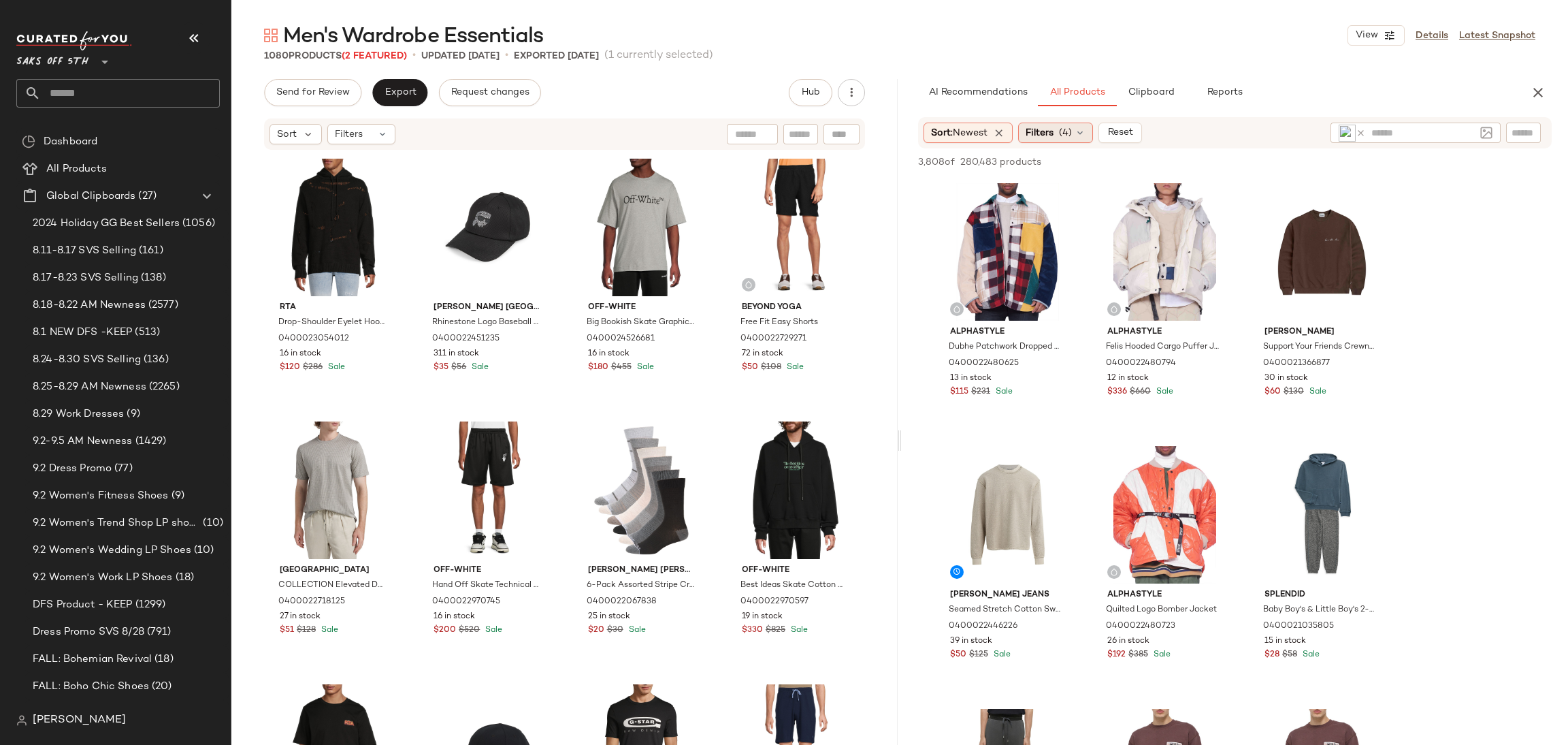
click at [1071, 133] on span "(4)" at bounding box center [1065, 133] width 13 height 14
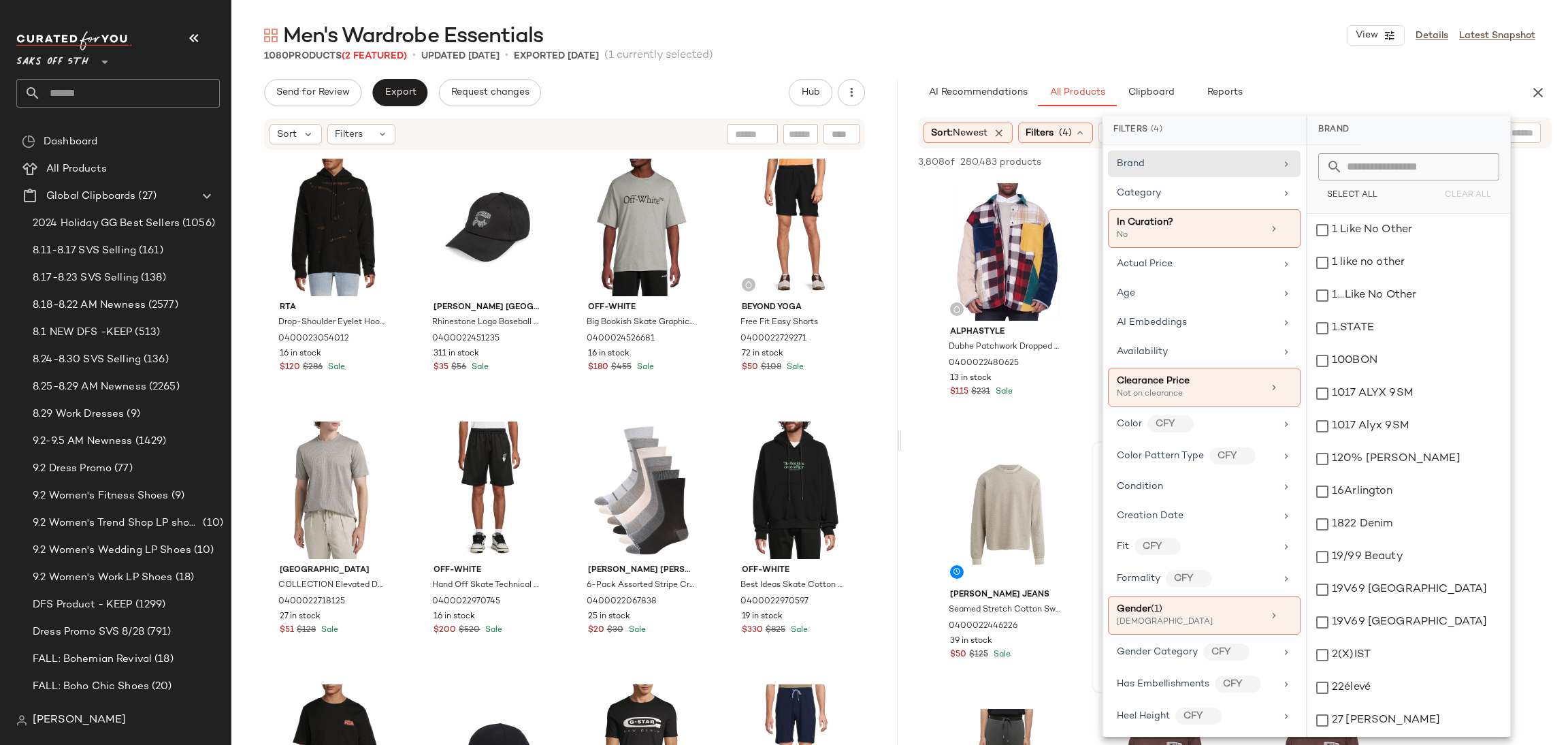
click at [1174, 51] on div "1080 Products (2 Featured) • updated Sep 1st • Exported Sep 1st (1 currently se…" at bounding box center [899, 56] width 1336 height 14
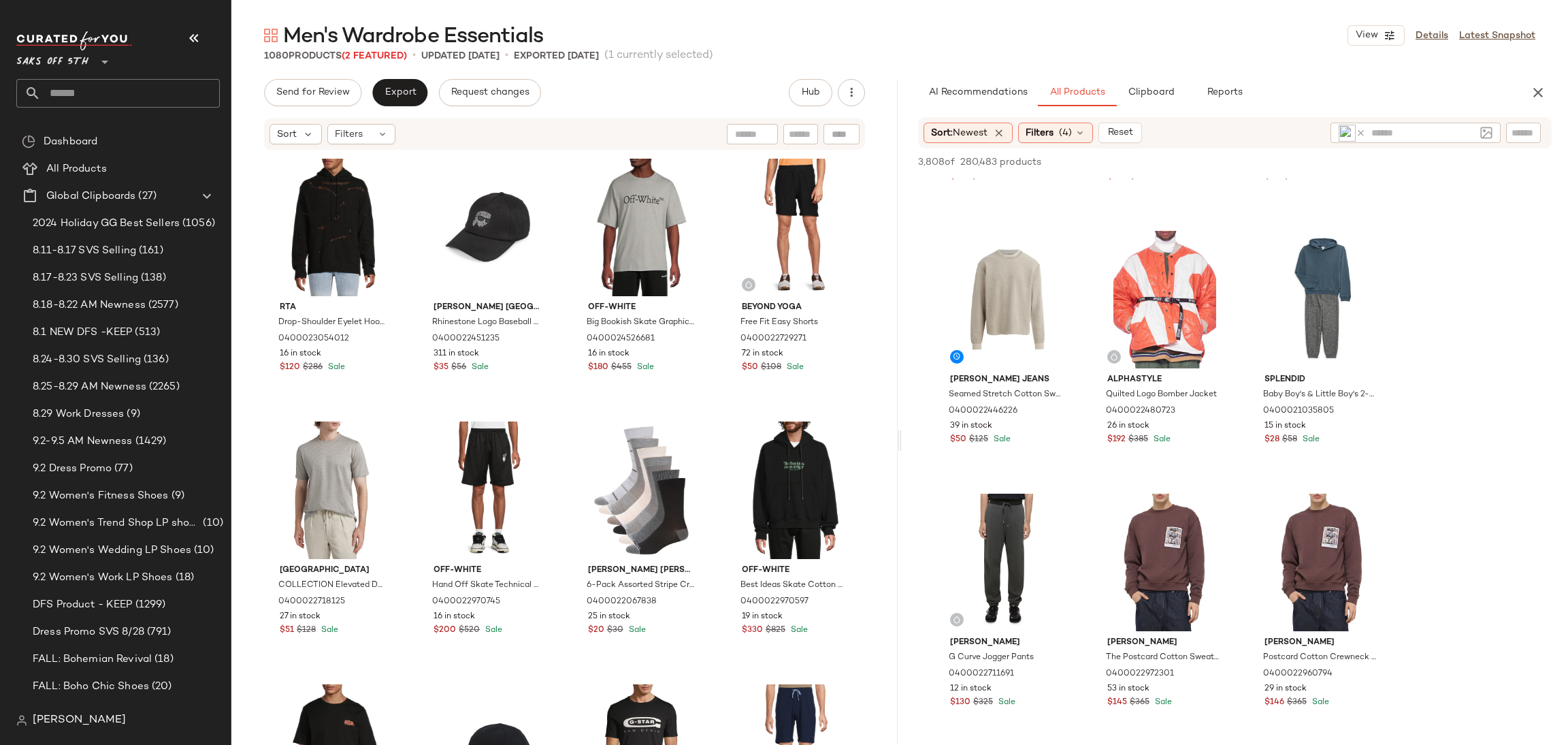
scroll to position [217, 0]
click at [1002, 531] on div "View" at bounding box center [1007, 561] width 137 height 137
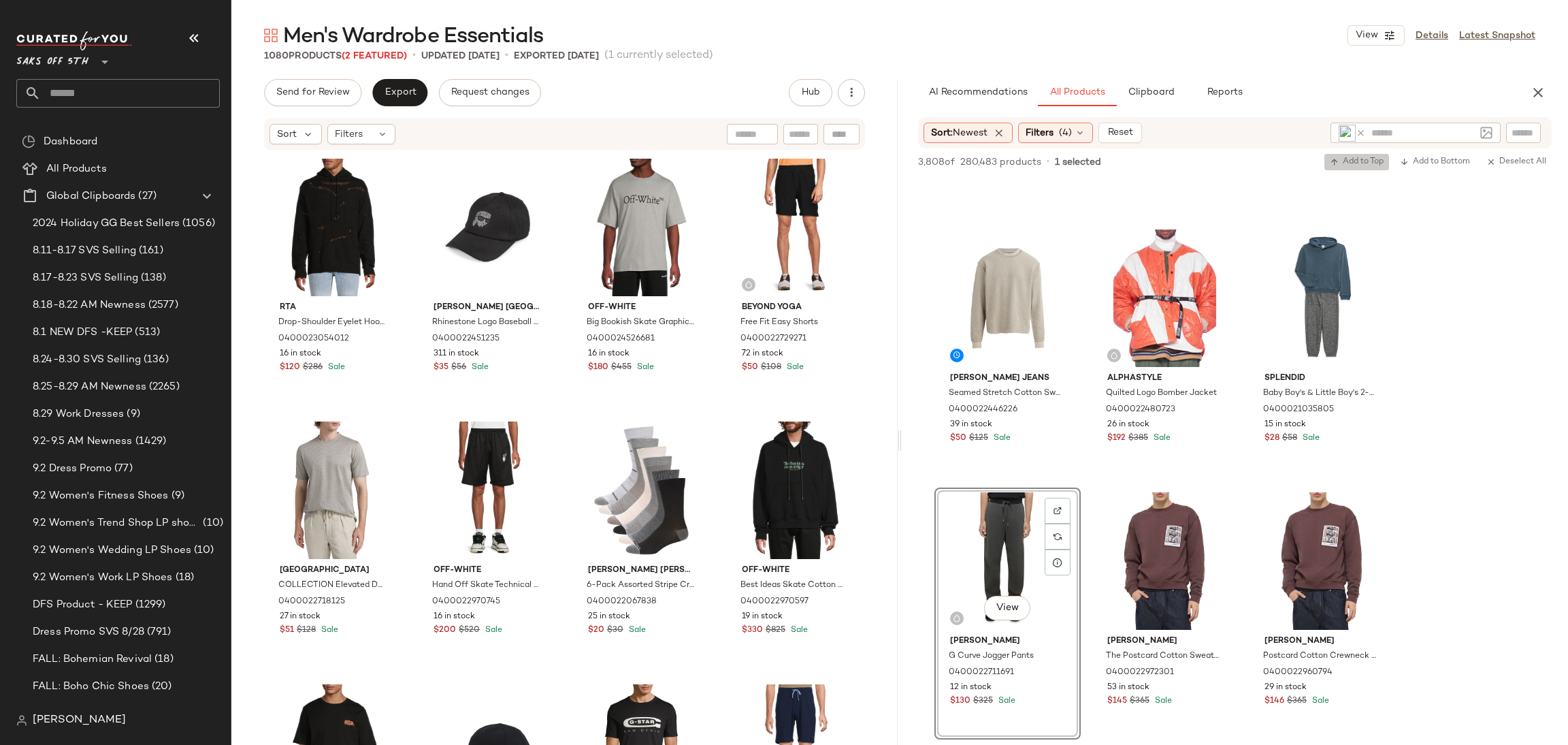
click at [1337, 157] on span "Add to Top" at bounding box center [1357, 162] width 54 height 10
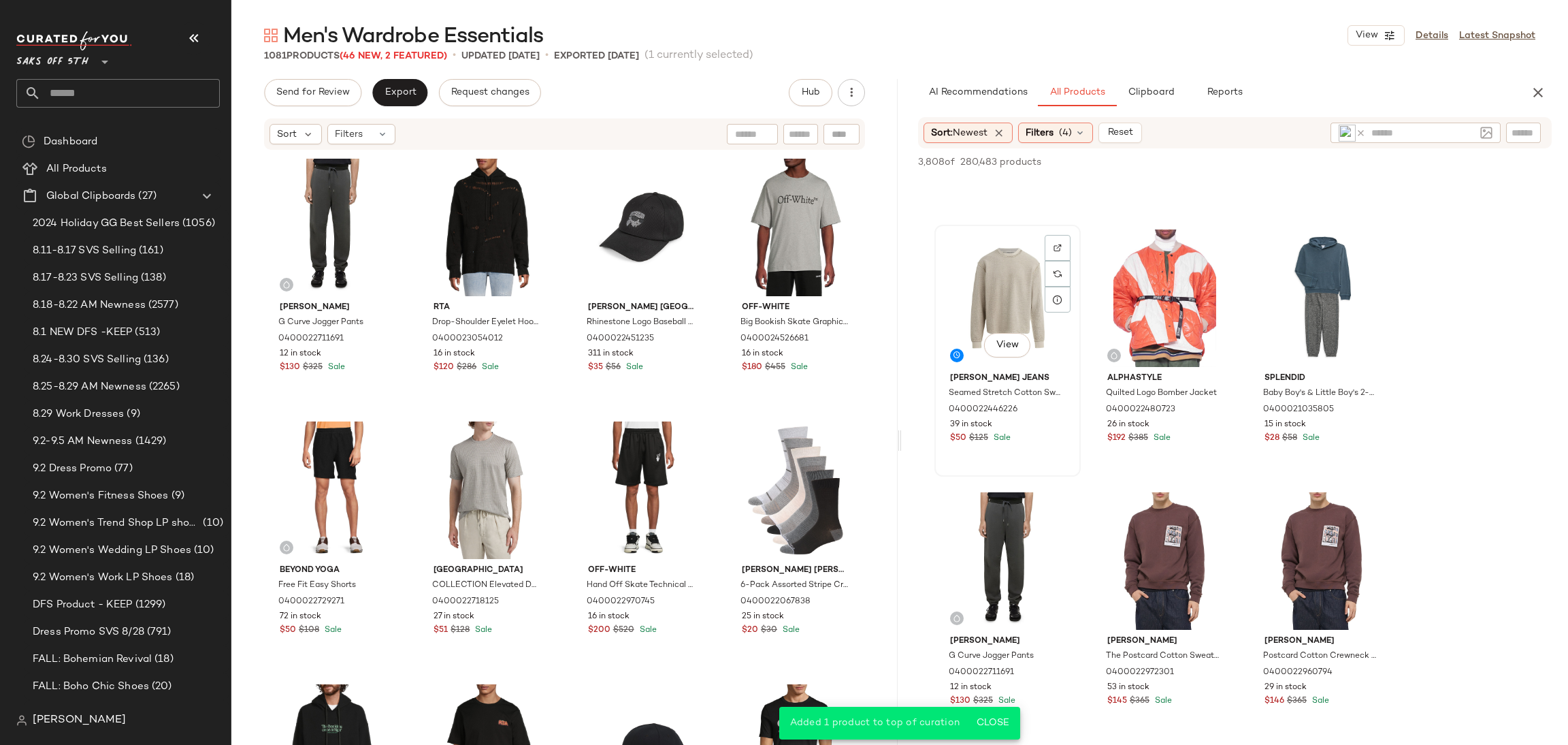
click at [999, 296] on div "View" at bounding box center [1007, 298] width 137 height 137
click at [1343, 159] on span "Add to Top" at bounding box center [1357, 162] width 54 height 10
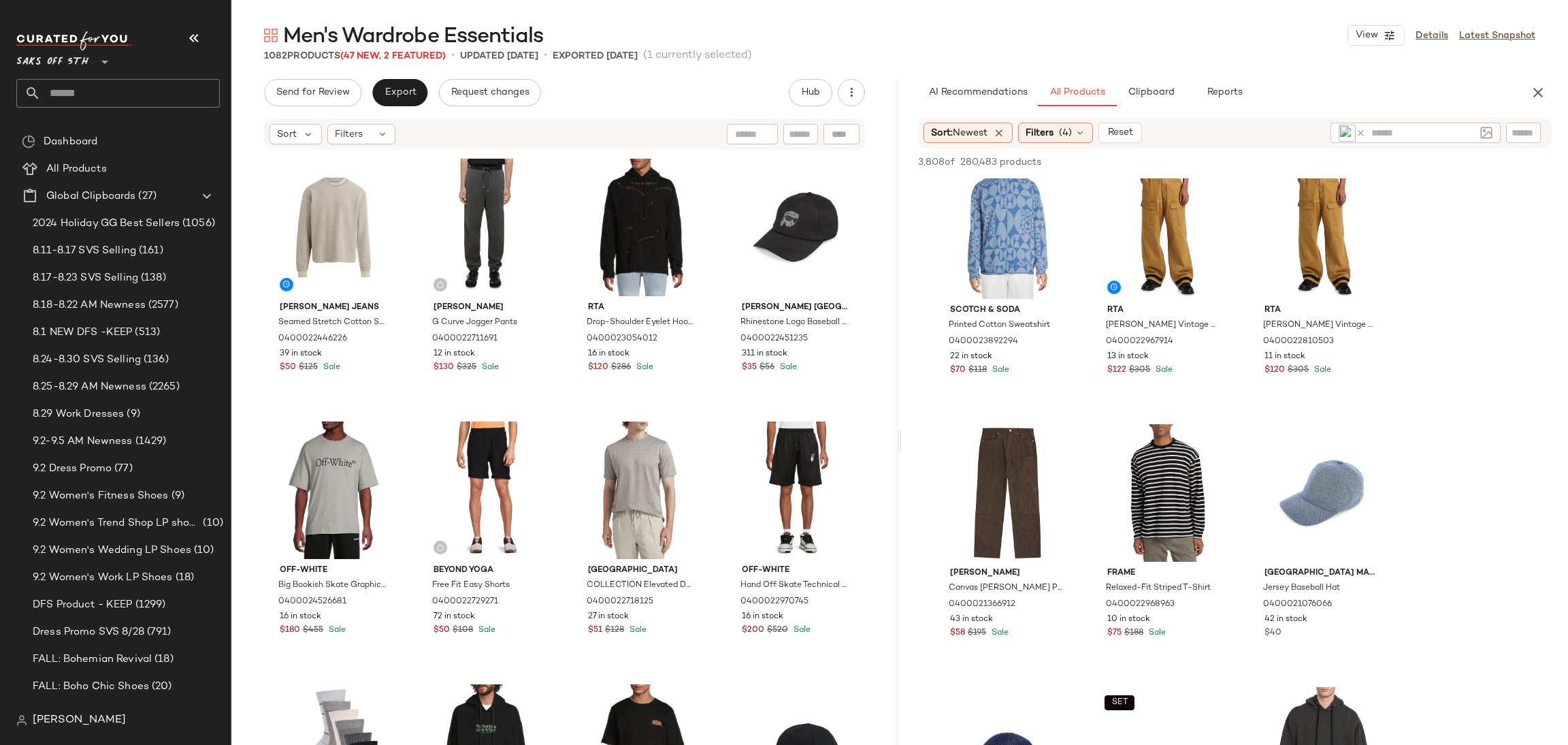
scroll to position [1863, 0]
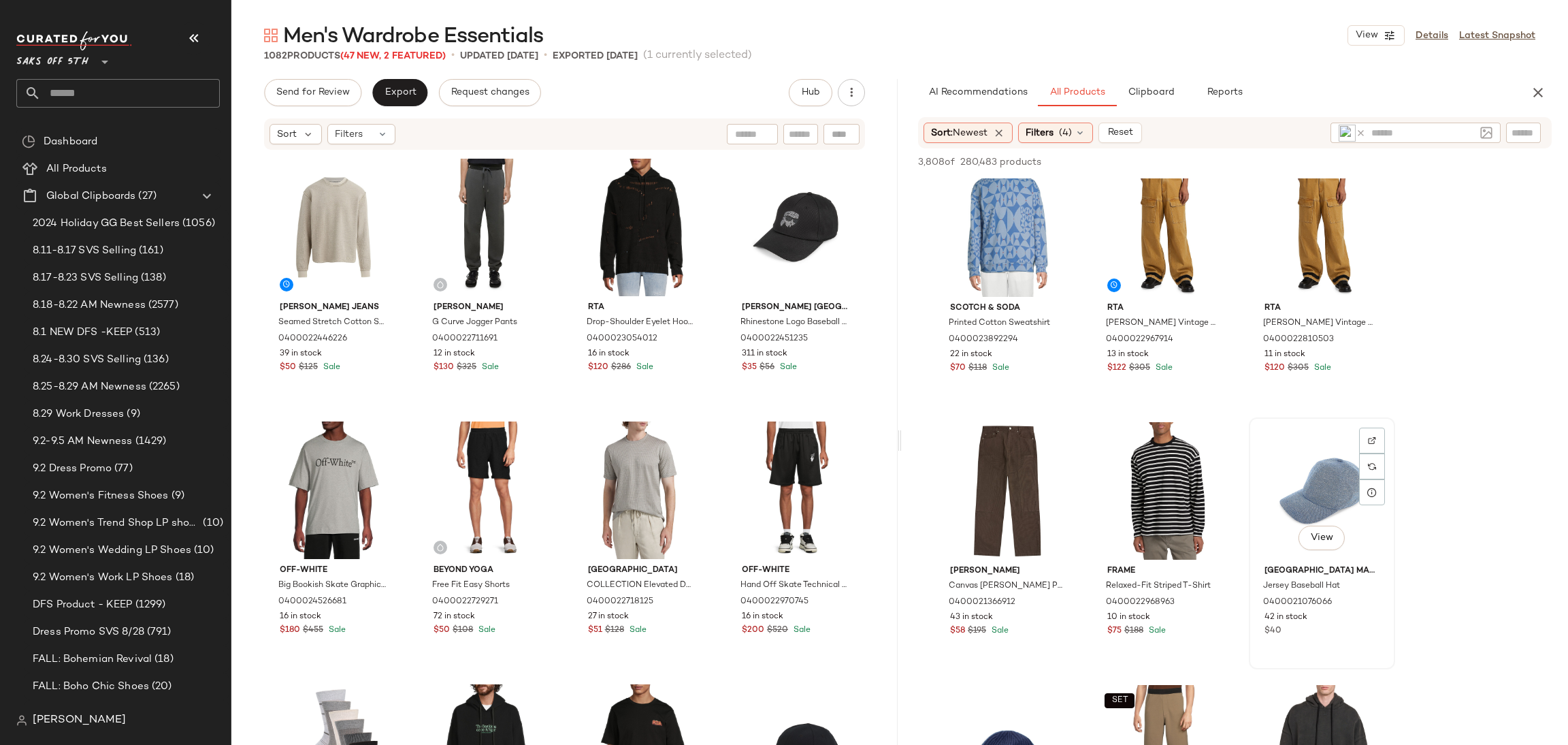
click at [1304, 467] on div "View" at bounding box center [1322, 490] width 137 height 137
click at [1368, 163] on span "Add to Top" at bounding box center [1357, 162] width 54 height 10
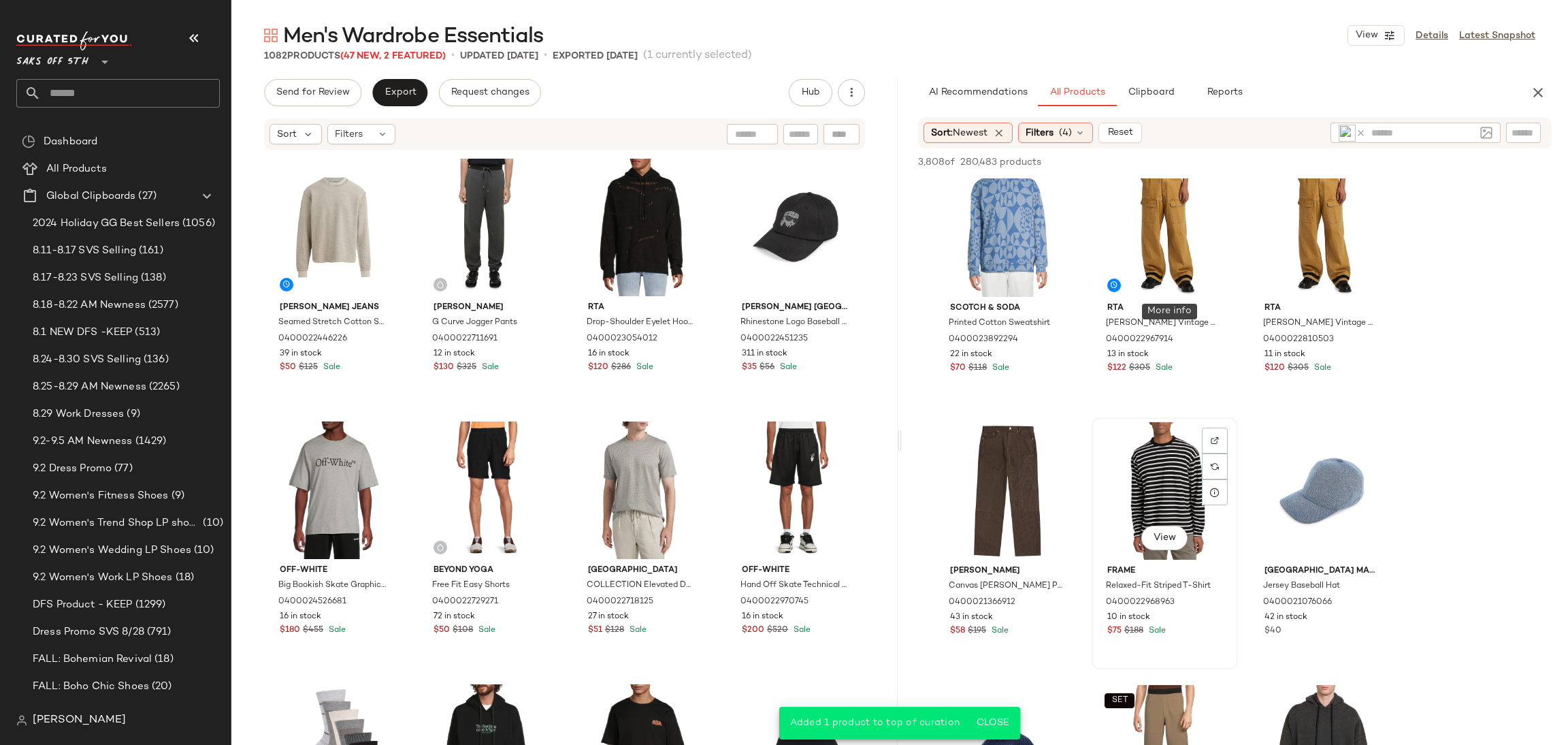
scroll to position [2044, 0]
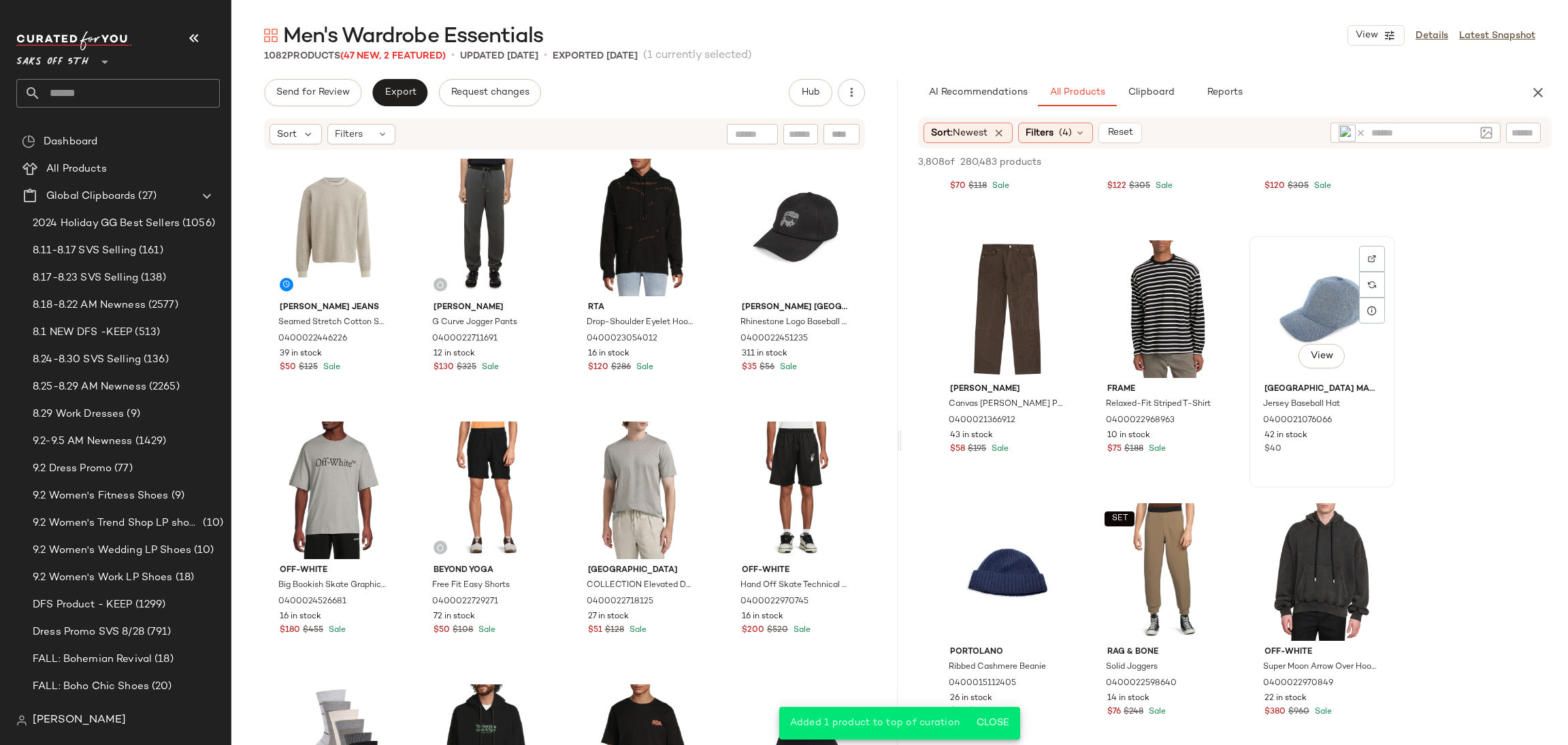
click at [1321, 315] on div "View" at bounding box center [1322, 309] width 137 height 137
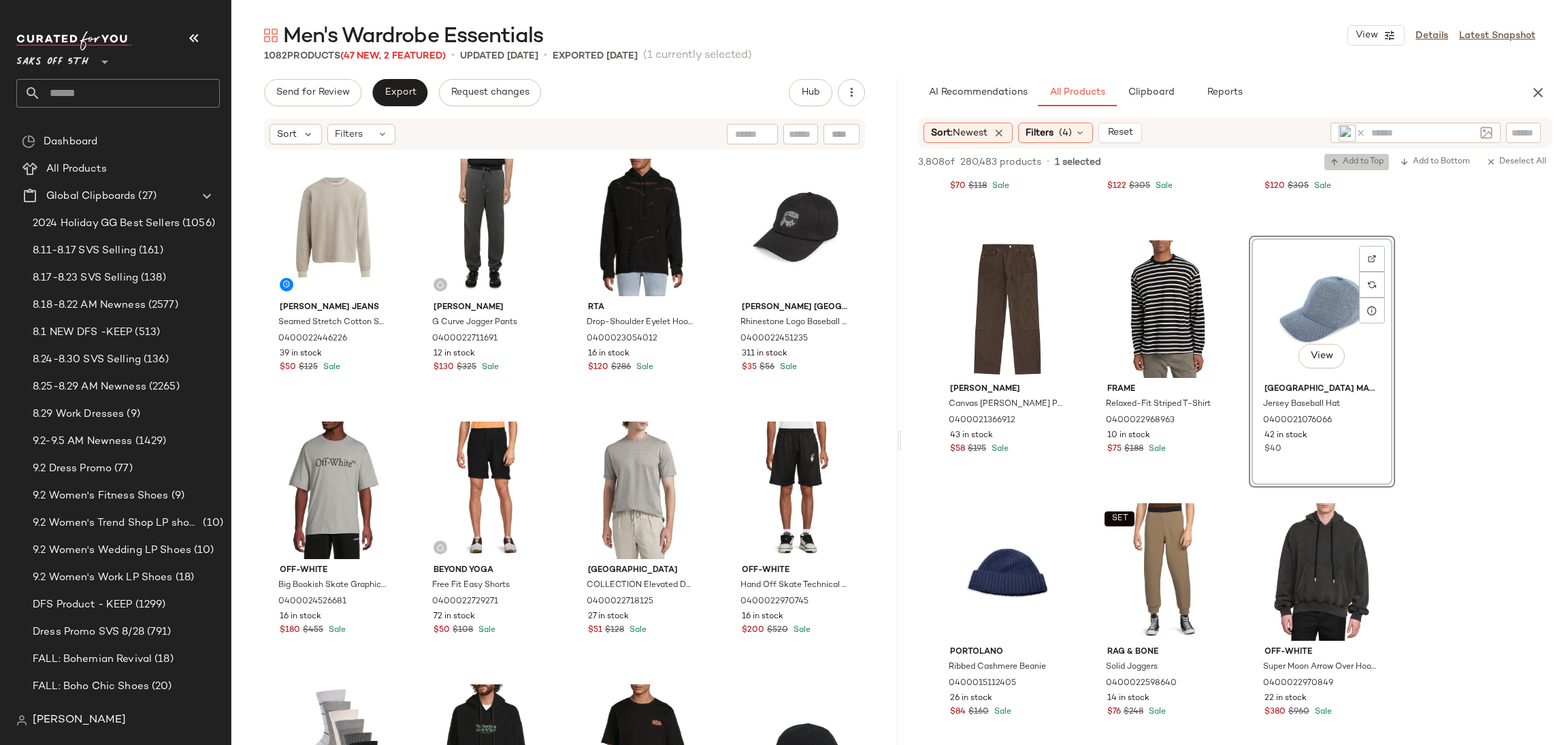
click at [1346, 164] on span "Add to Top" at bounding box center [1357, 162] width 54 height 10
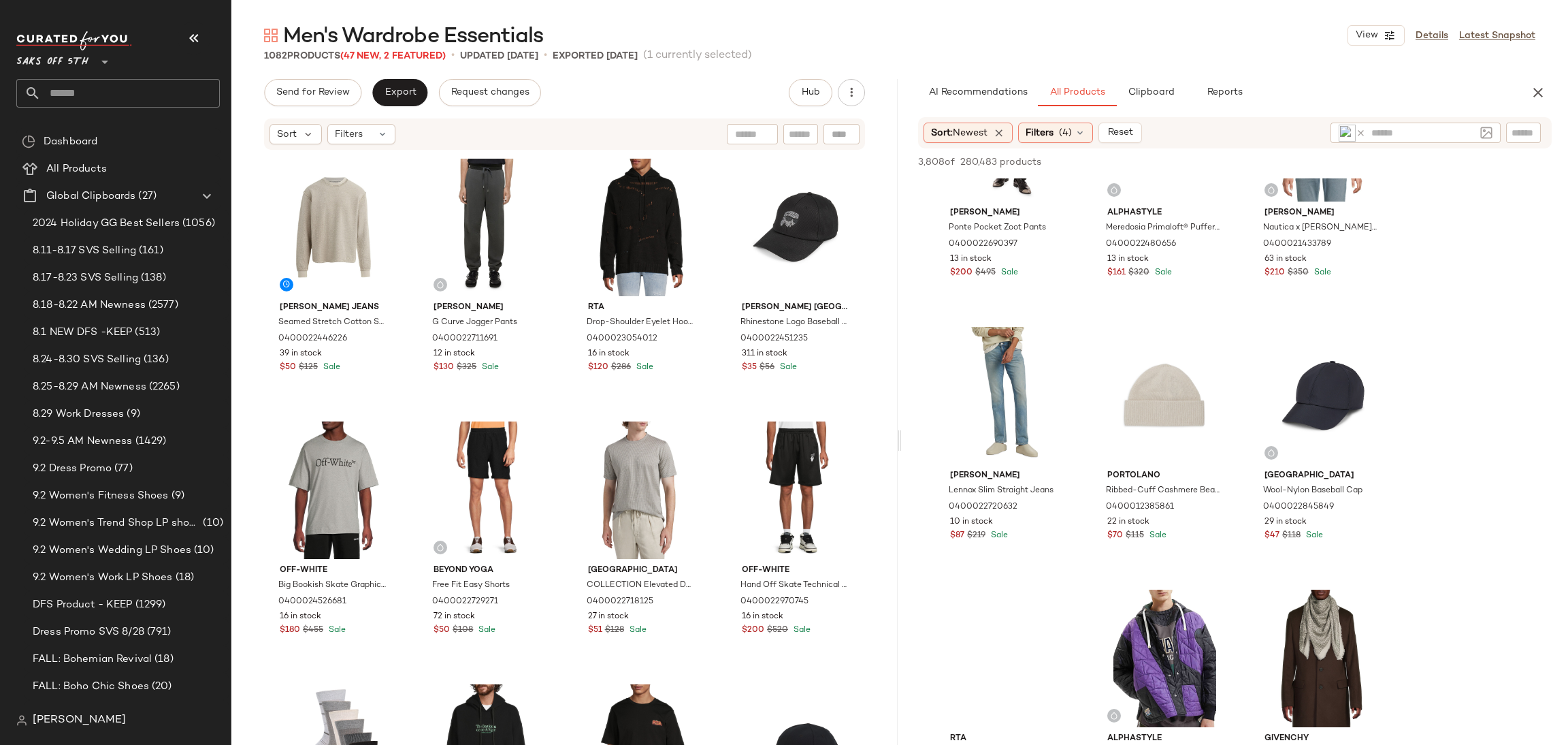
scroll to position [4062, 0]
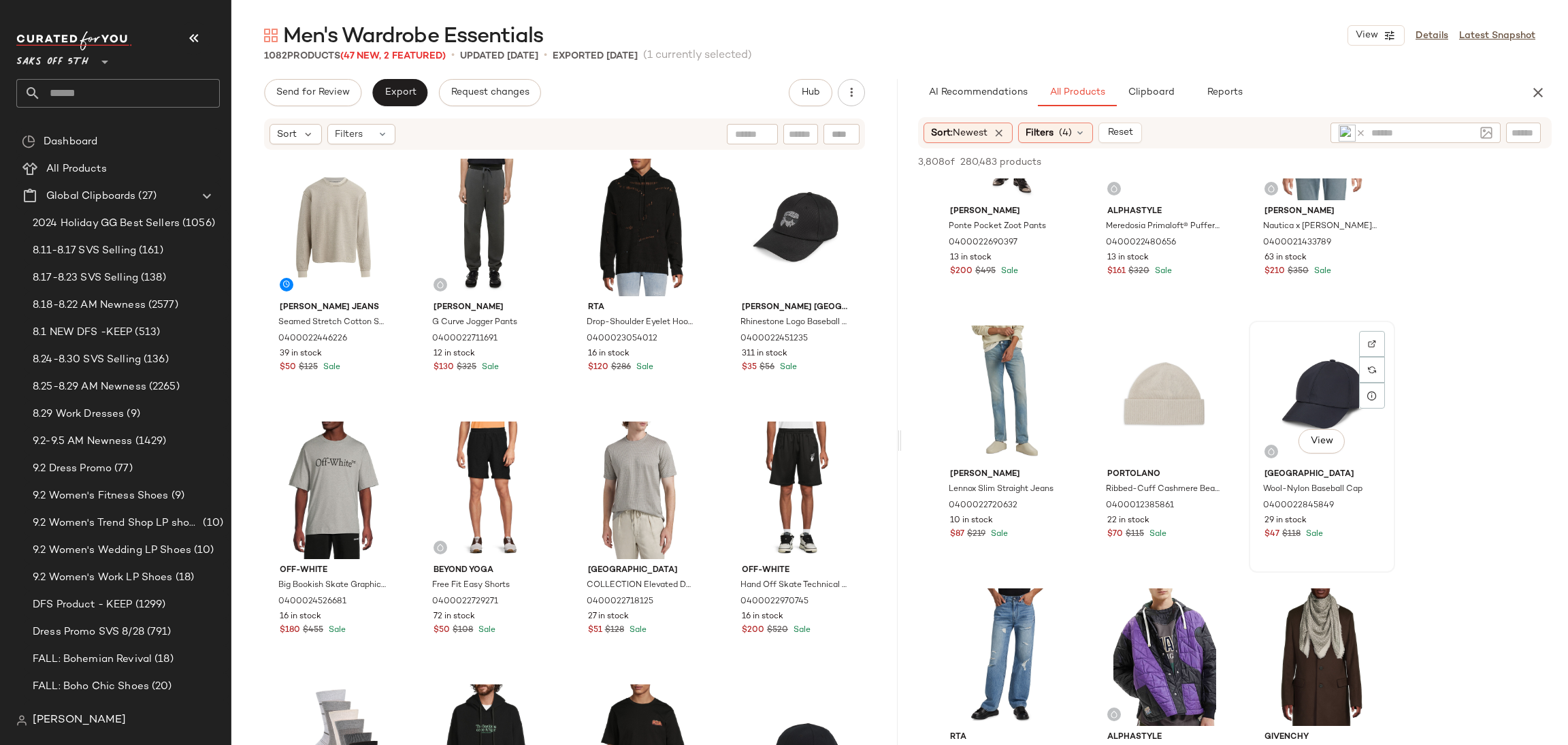
click at [1303, 369] on div "View" at bounding box center [1322, 394] width 137 height 137
click at [1341, 155] on button "Add to Top" at bounding box center [1356, 162] width 64 height 17
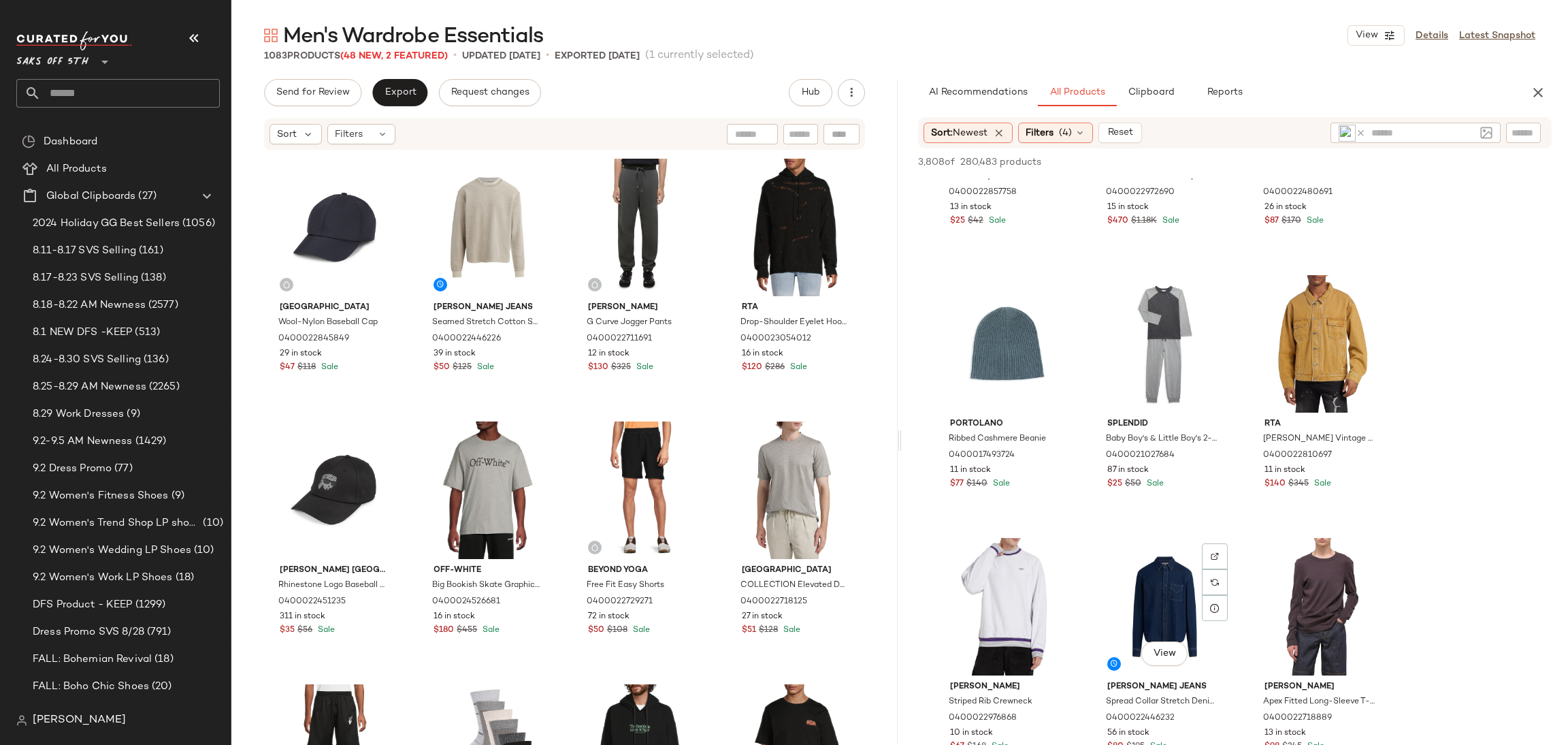
scroll to position [6085, 0]
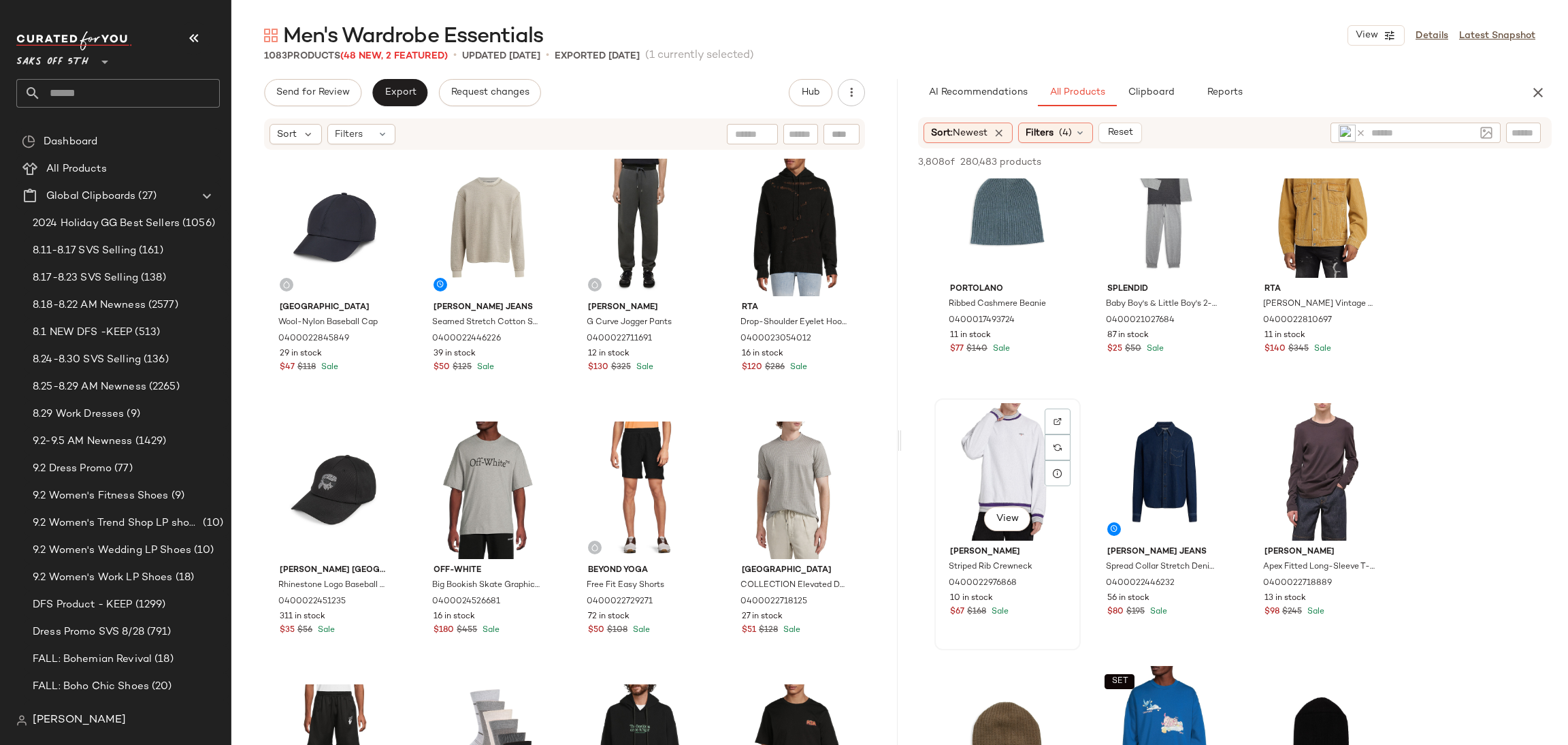
click at [1016, 483] on div "View" at bounding box center [1007, 471] width 137 height 137
click at [1354, 167] on span "Add to Top" at bounding box center [1357, 162] width 54 height 10
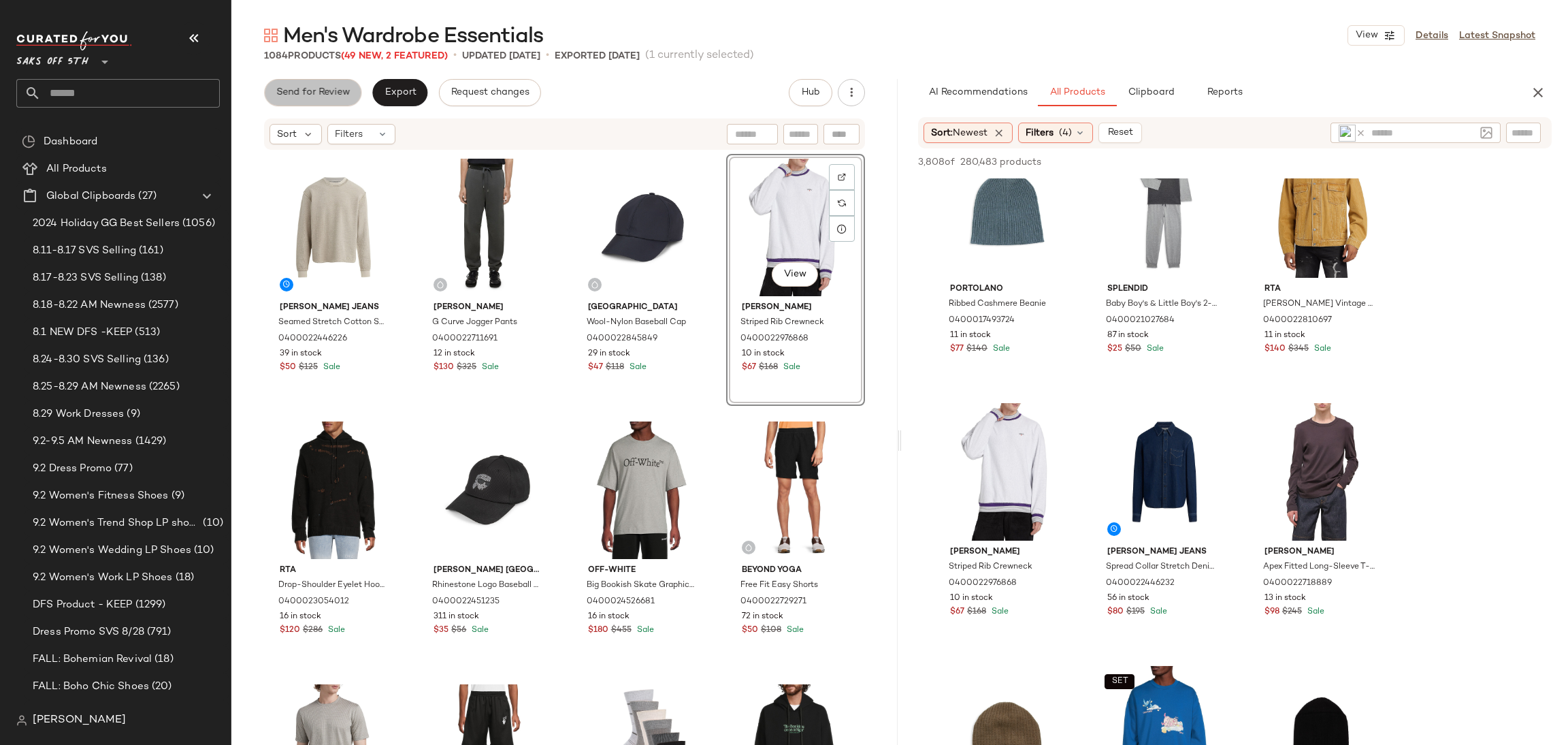
click at [338, 98] on button "Send for Review" at bounding box center [313, 92] width 98 height 27
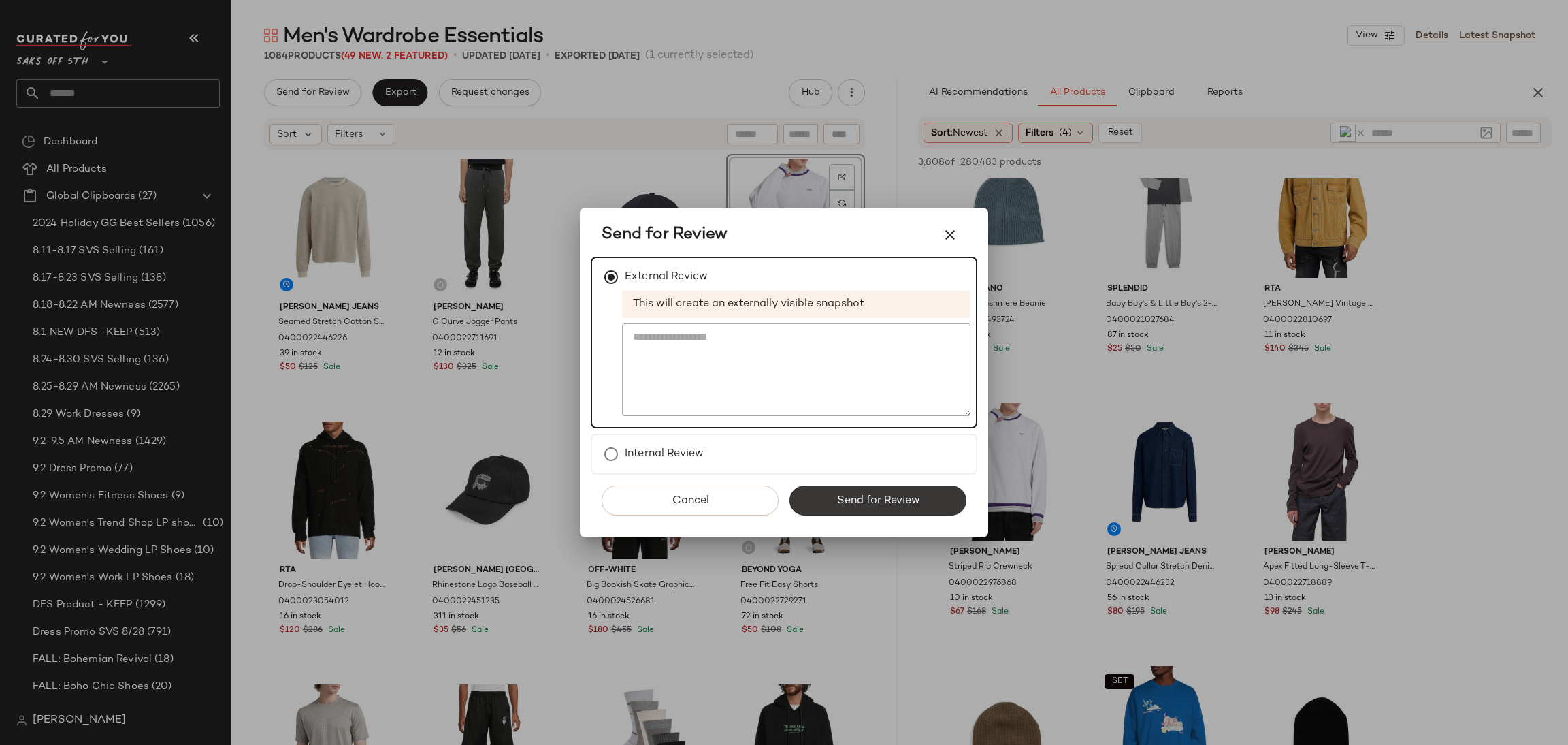
click at [846, 494] on span "Send for Review" at bounding box center [876, 500] width 83 height 13
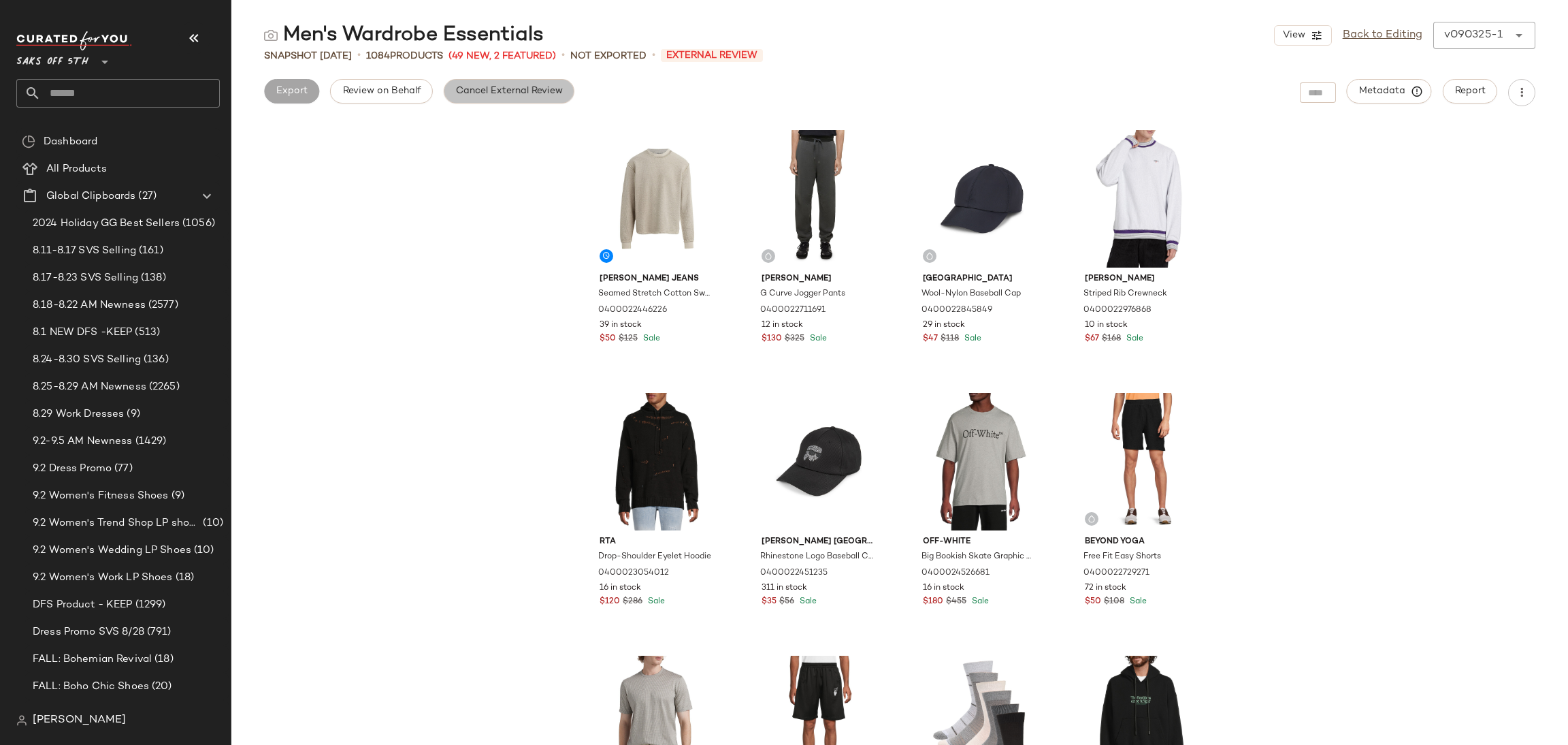
click at [526, 95] on span "Cancel External Review" at bounding box center [508, 91] width 107 height 11
click at [405, 88] on span "Export" at bounding box center [399, 91] width 32 height 11
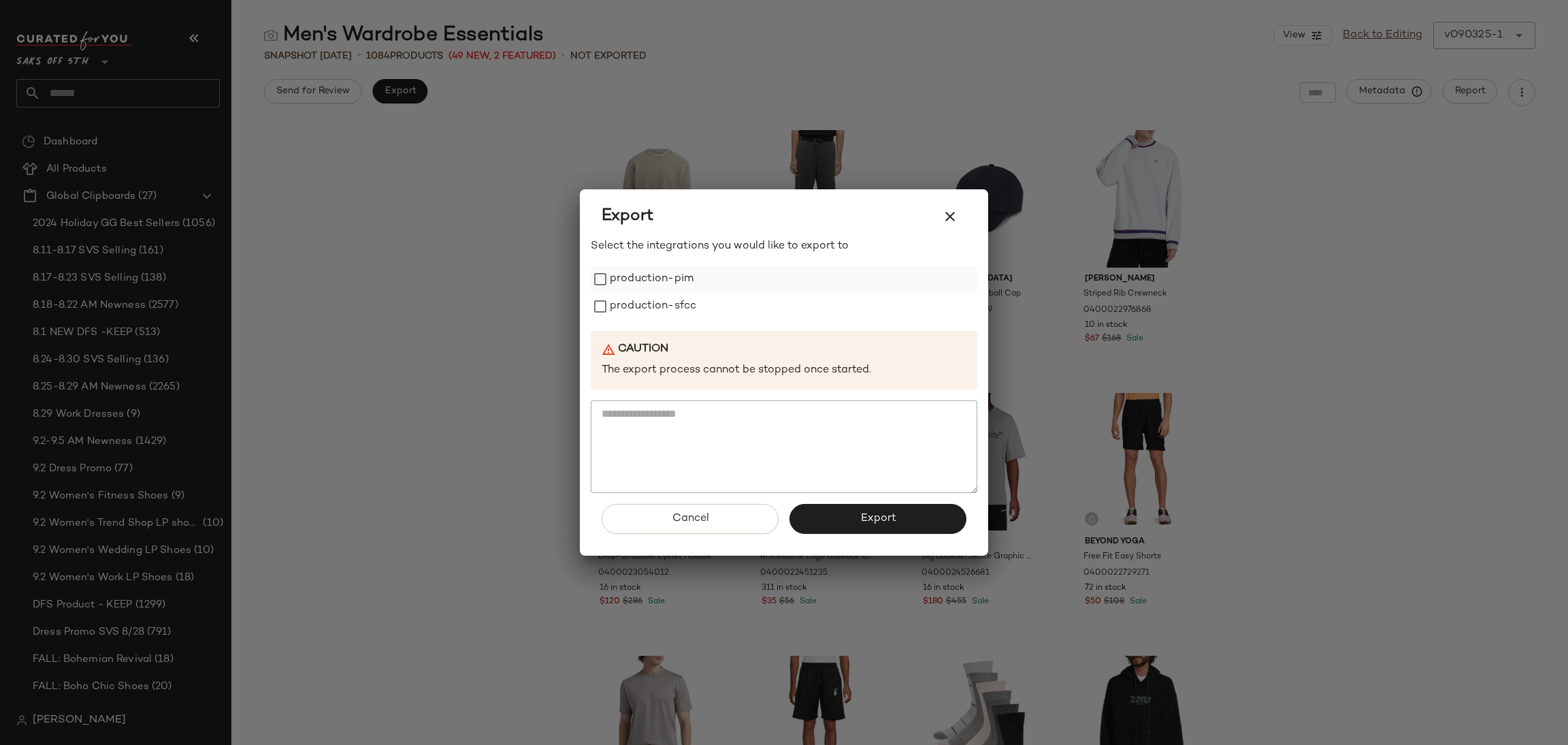
click at [622, 276] on label "production-pim" at bounding box center [651, 279] width 83 height 27
click at [626, 290] on label "production-pim" at bounding box center [651, 279] width 83 height 27
click at [626, 308] on label "production-sfcc" at bounding box center [653, 307] width 87 height 27
click at [900, 511] on button "Export" at bounding box center [877, 519] width 177 height 30
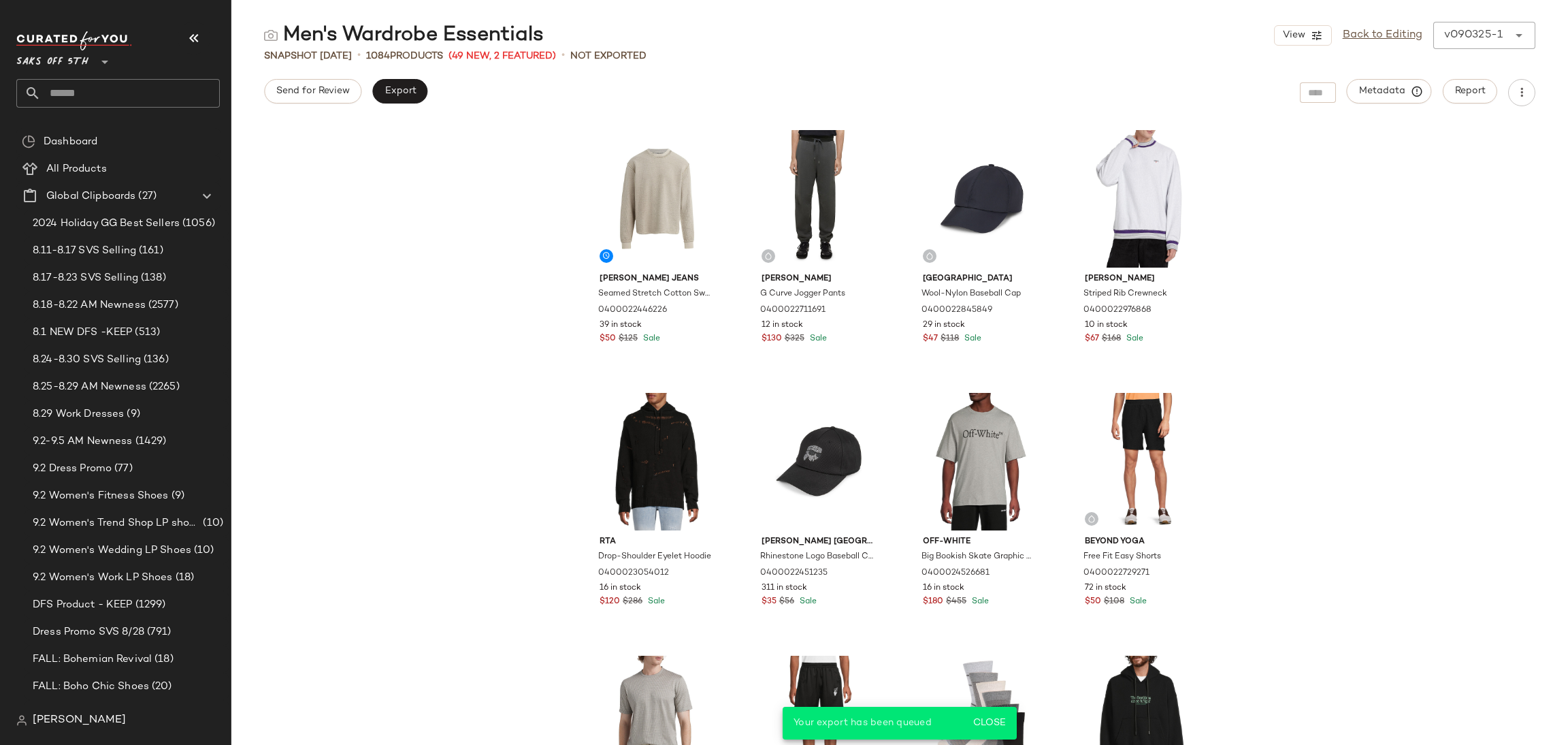
click at [187, 92] on input "text" at bounding box center [129, 93] width 179 height 29
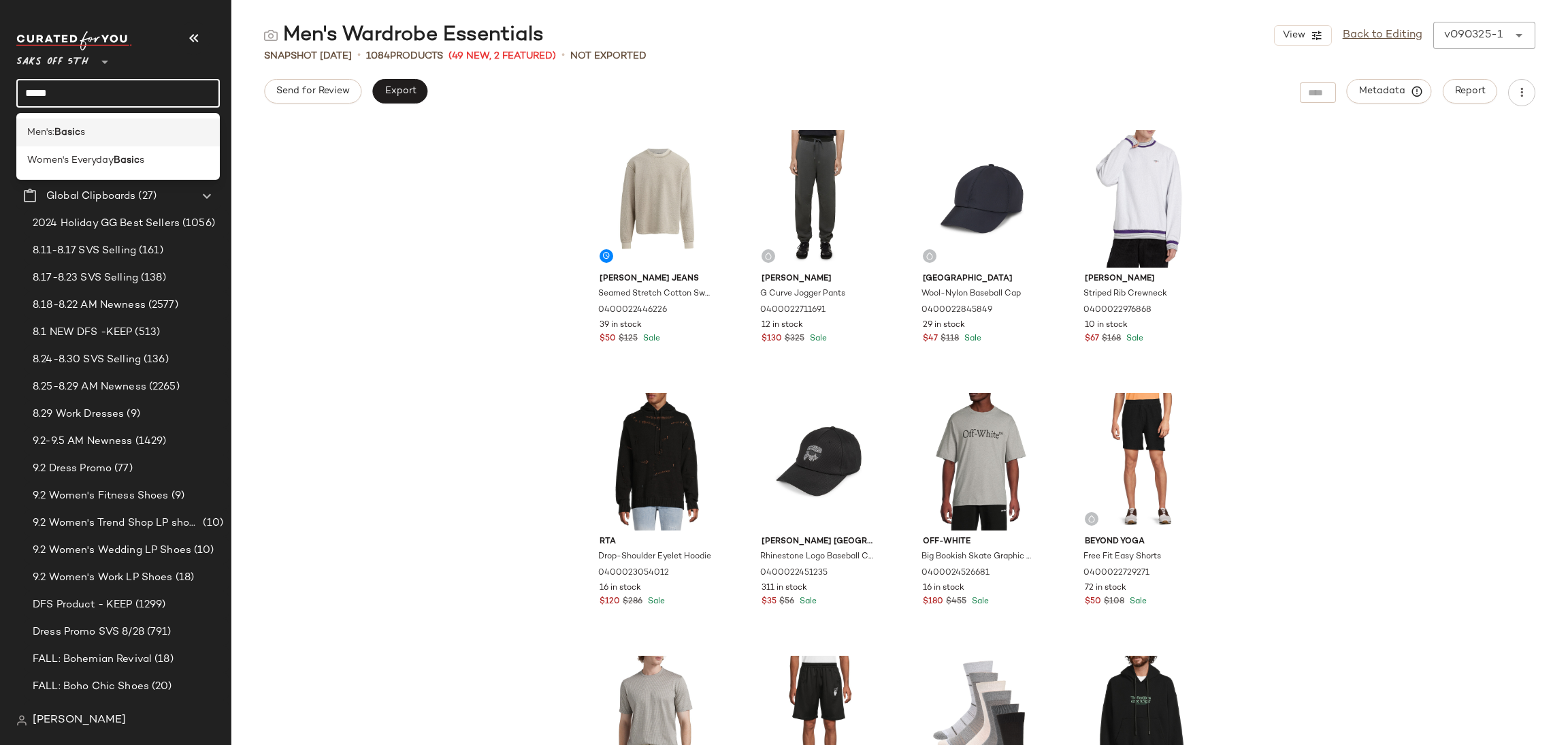
type input "*****"
click at [154, 139] on div "Men's: Basic s" at bounding box center [118, 133] width 182 height 14
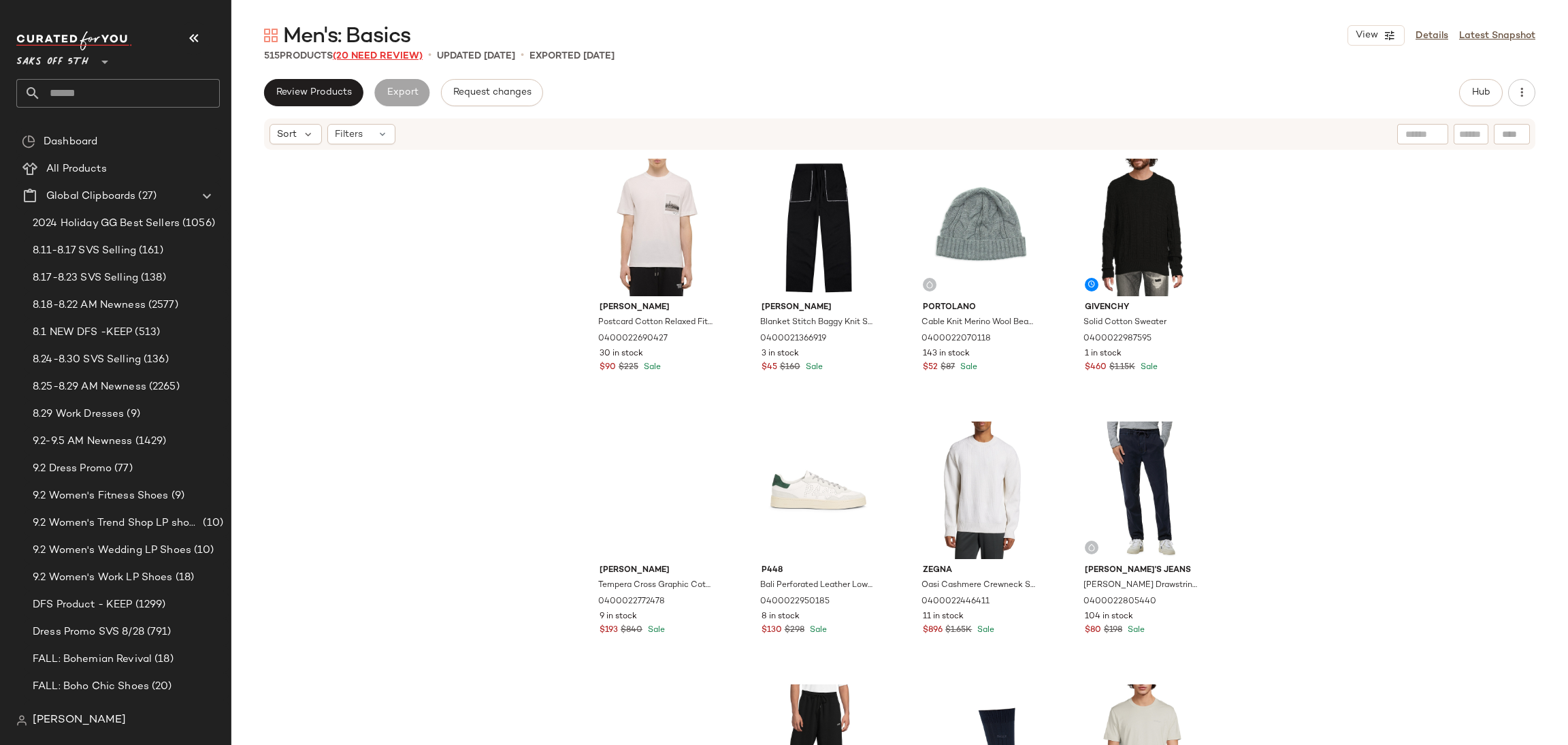
click at [375, 56] on span "(20 Need Review)" at bounding box center [377, 56] width 90 height 10
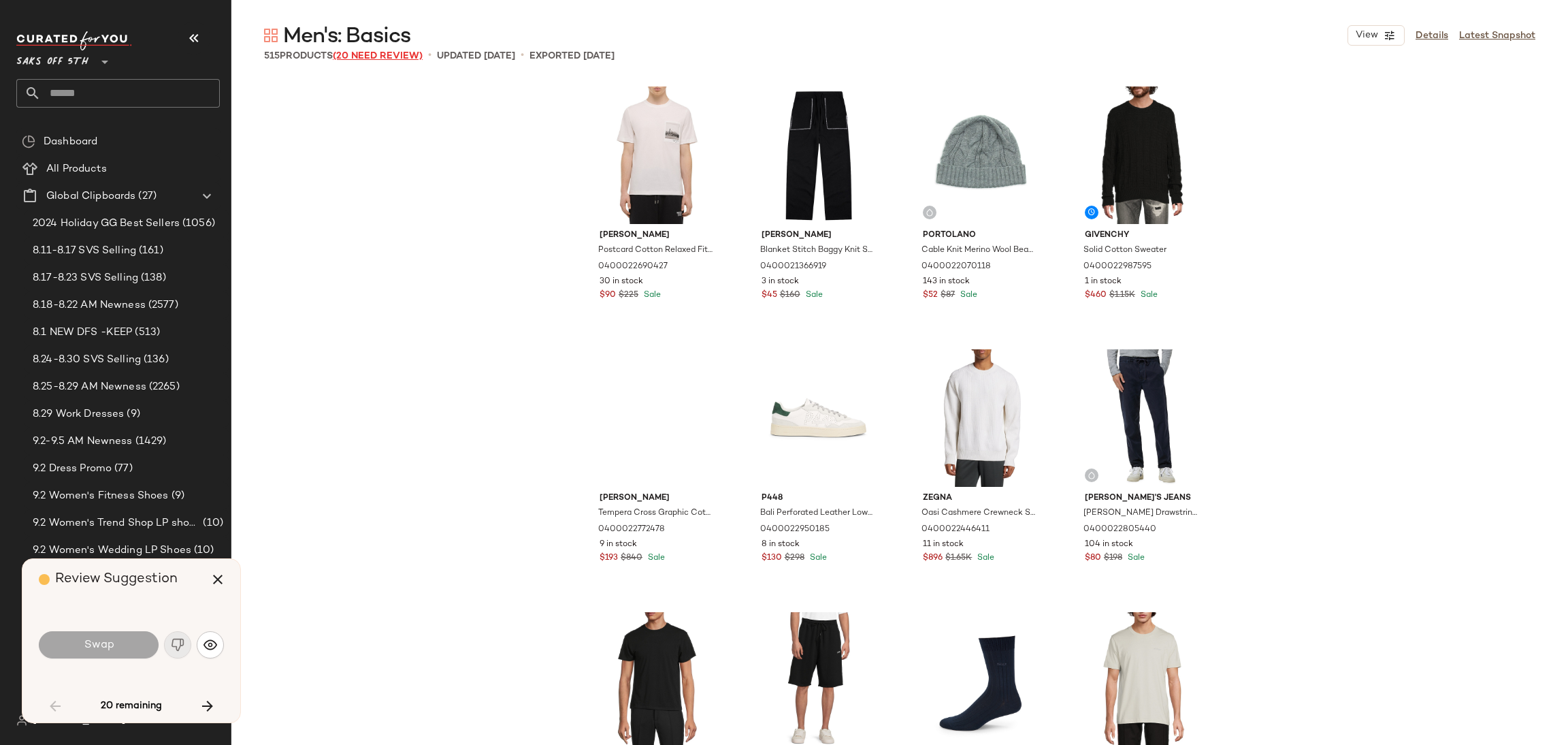
scroll to position [1313, 0]
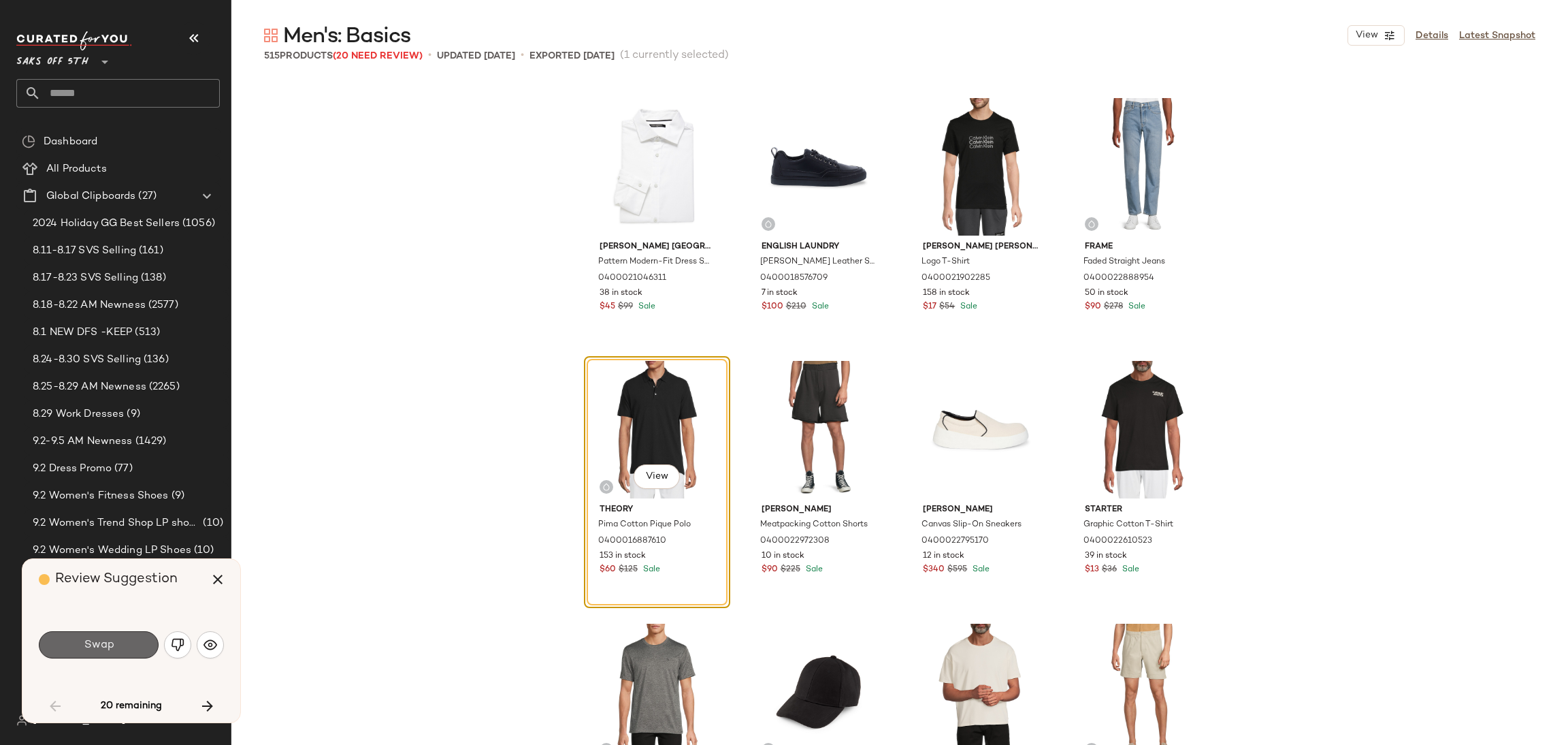
click at [140, 651] on button "Swap" at bounding box center [98, 644] width 120 height 27
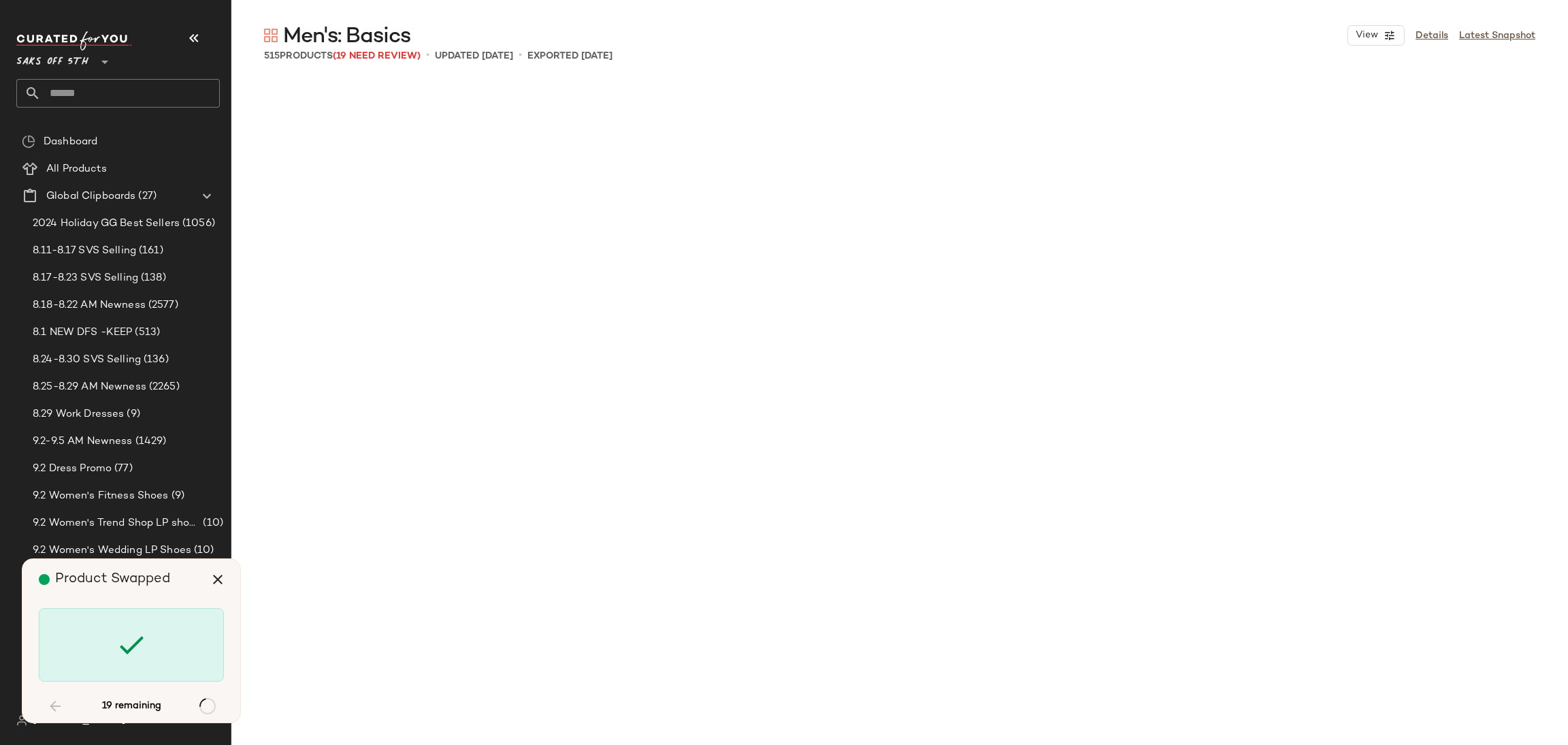
scroll to position [3415, 0]
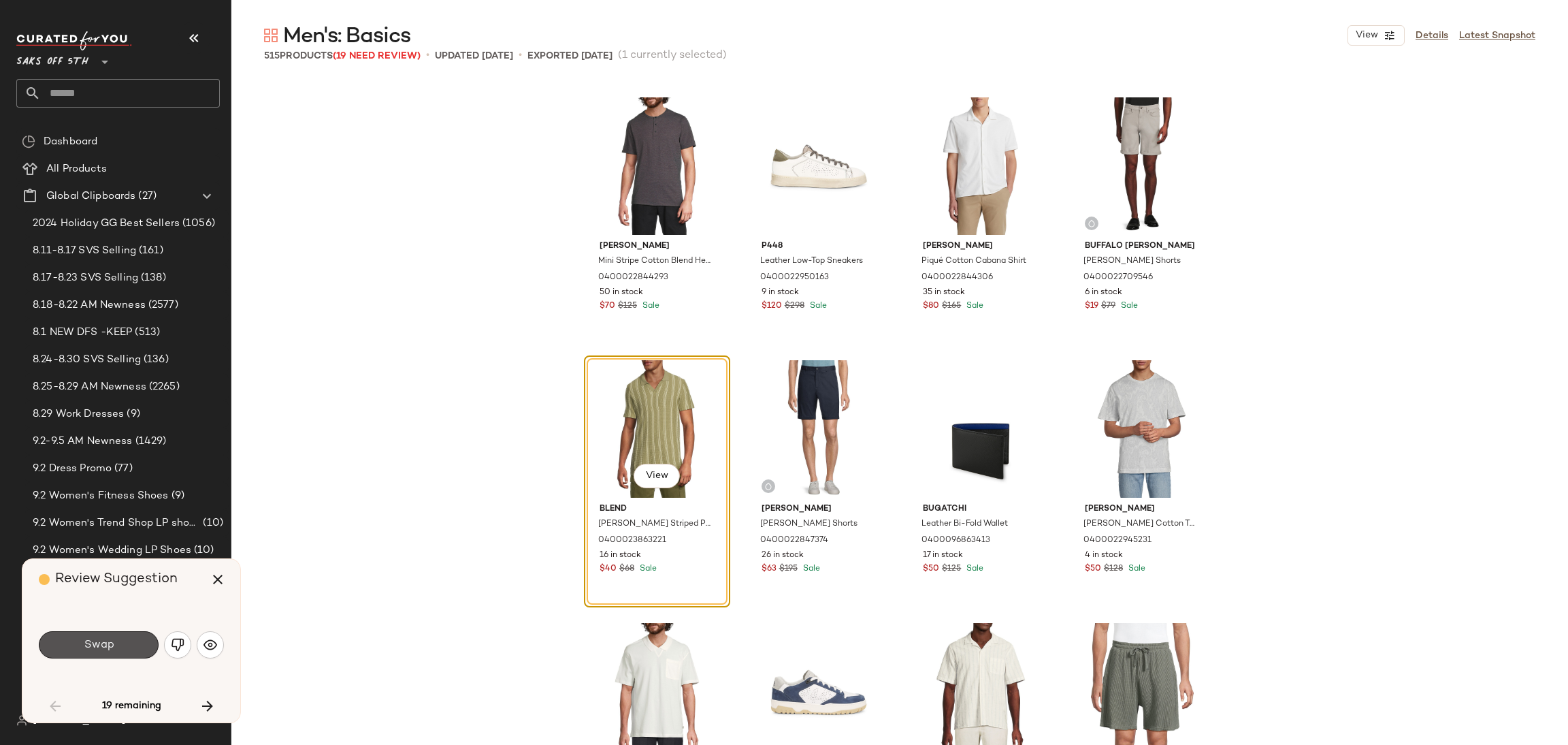
click at [140, 651] on button "Swap" at bounding box center [98, 644] width 120 height 27
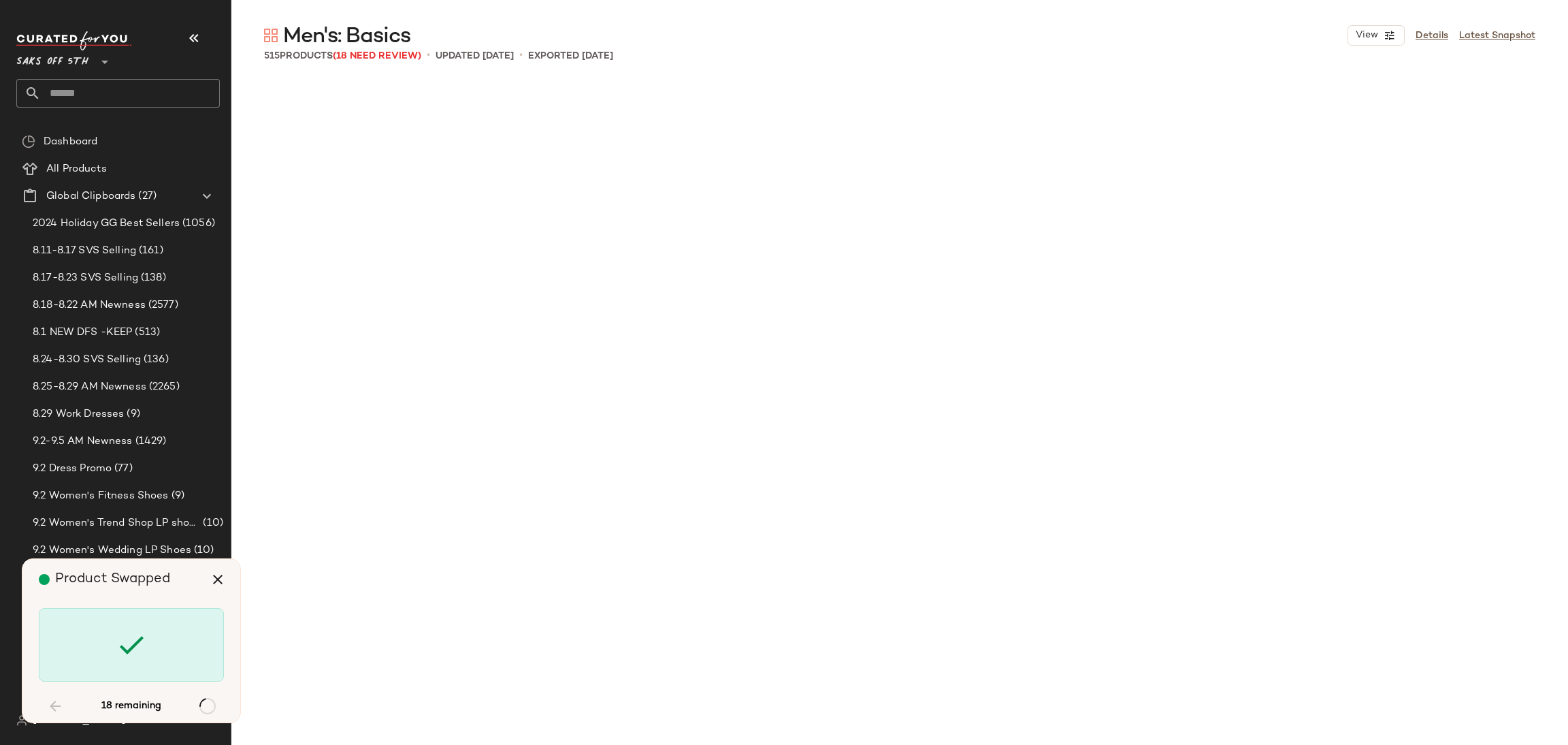
scroll to position [5781, 0]
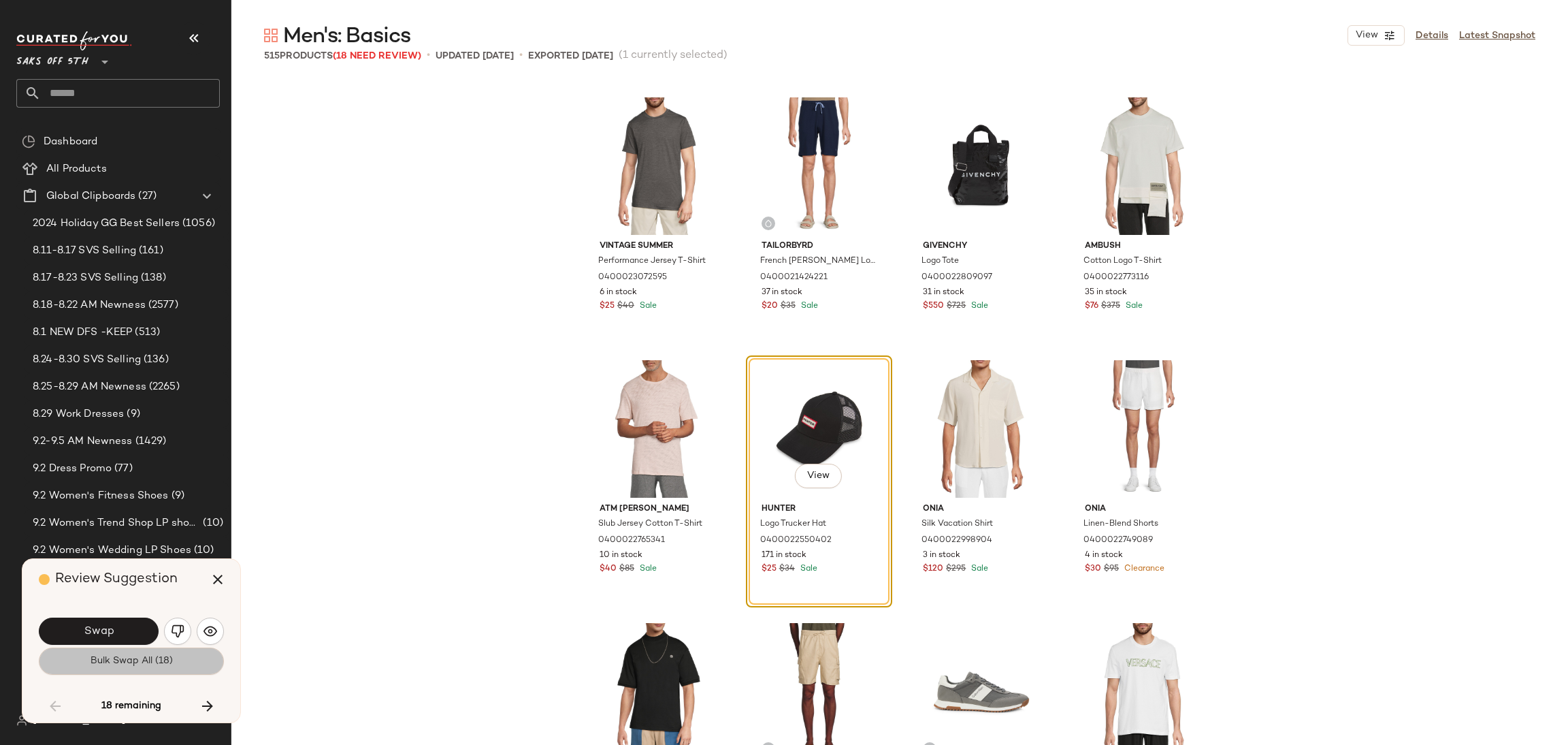
click at [140, 662] on span "Bulk Swap All (18)" at bounding box center [131, 661] width 83 height 11
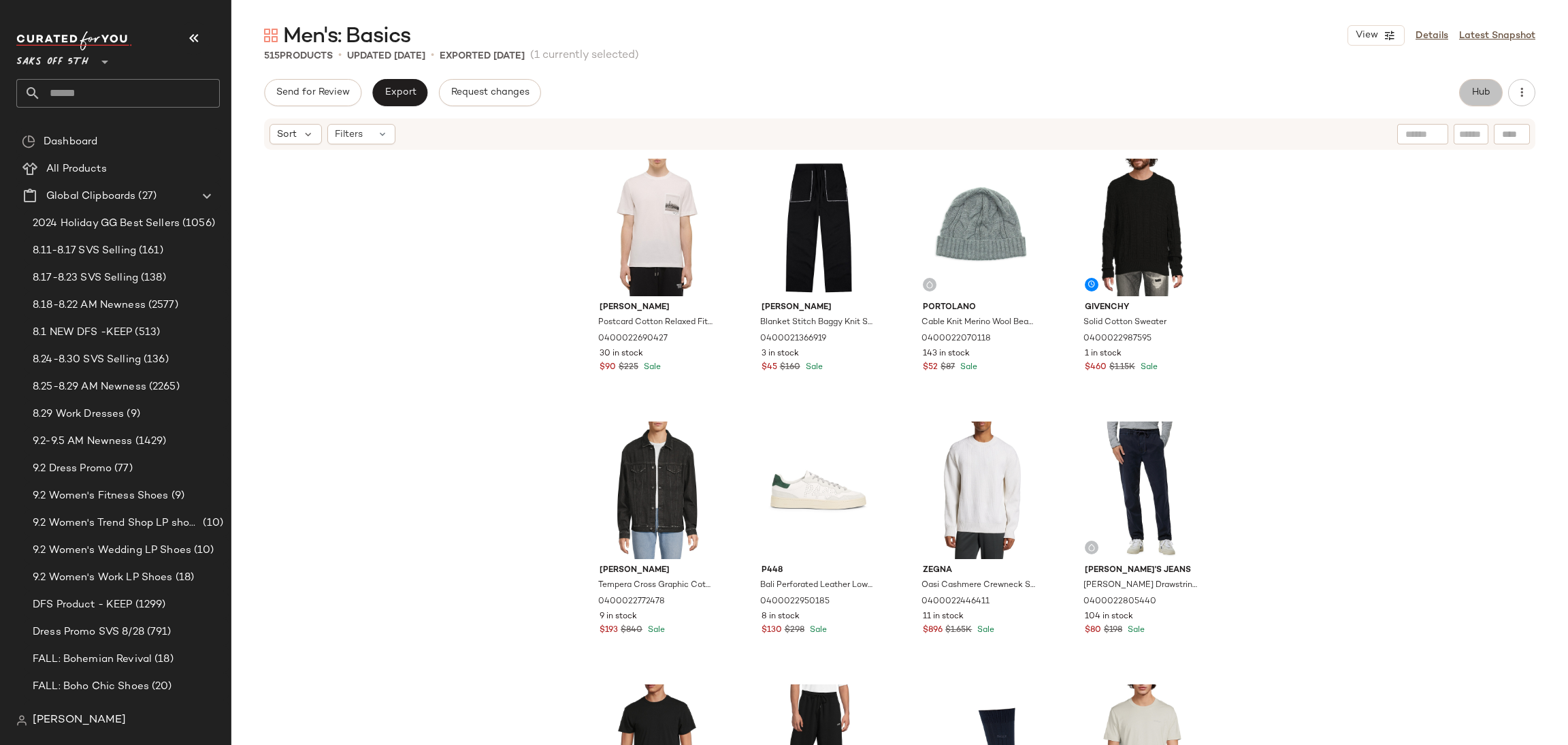
click at [1481, 94] on span "Hub" at bounding box center [1481, 93] width 19 height 11
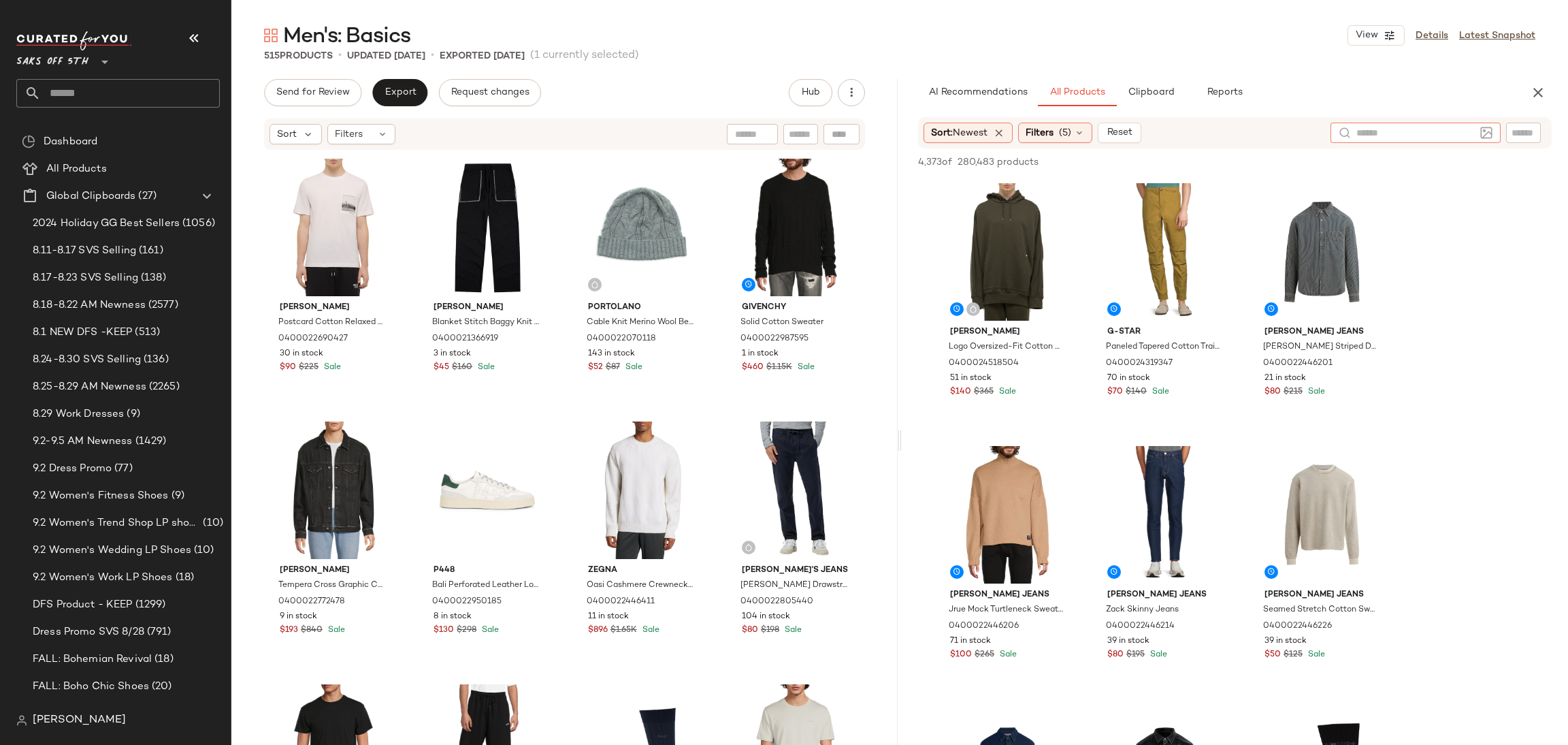
click at [1482, 130] on div at bounding box center [1415, 133] width 170 height 21
click at [1482, 130] on img at bounding box center [1485, 132] width 12 height 12
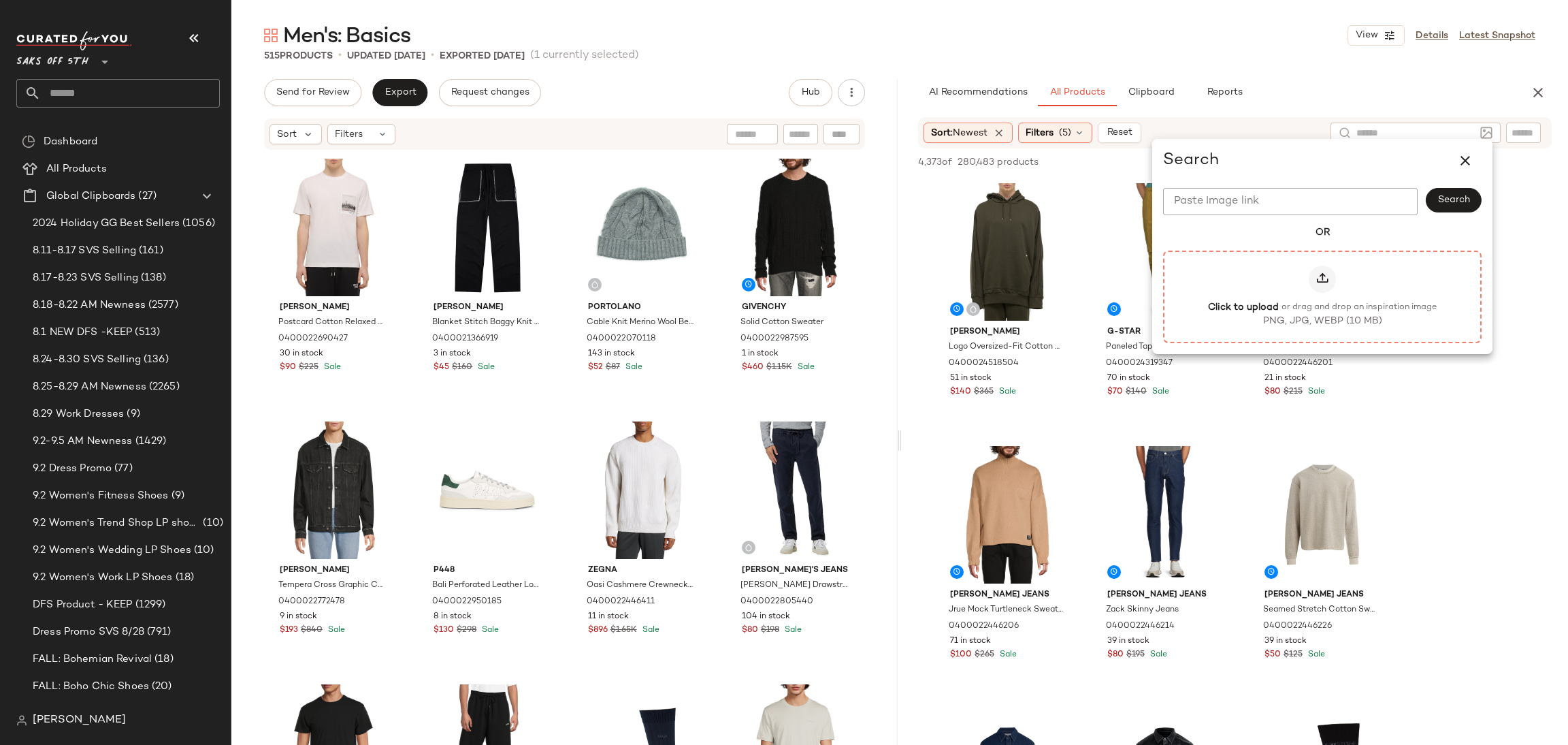
click at [1323, 279] on icon at bounding box center [1322, 279] width 13 height 14
click at [1323, 296] on input "Click to upload or drag and drop an inspiration image PNG, JPG, WEBP (10 MB)" at bounding box center [1322, 296] width 1 height 1
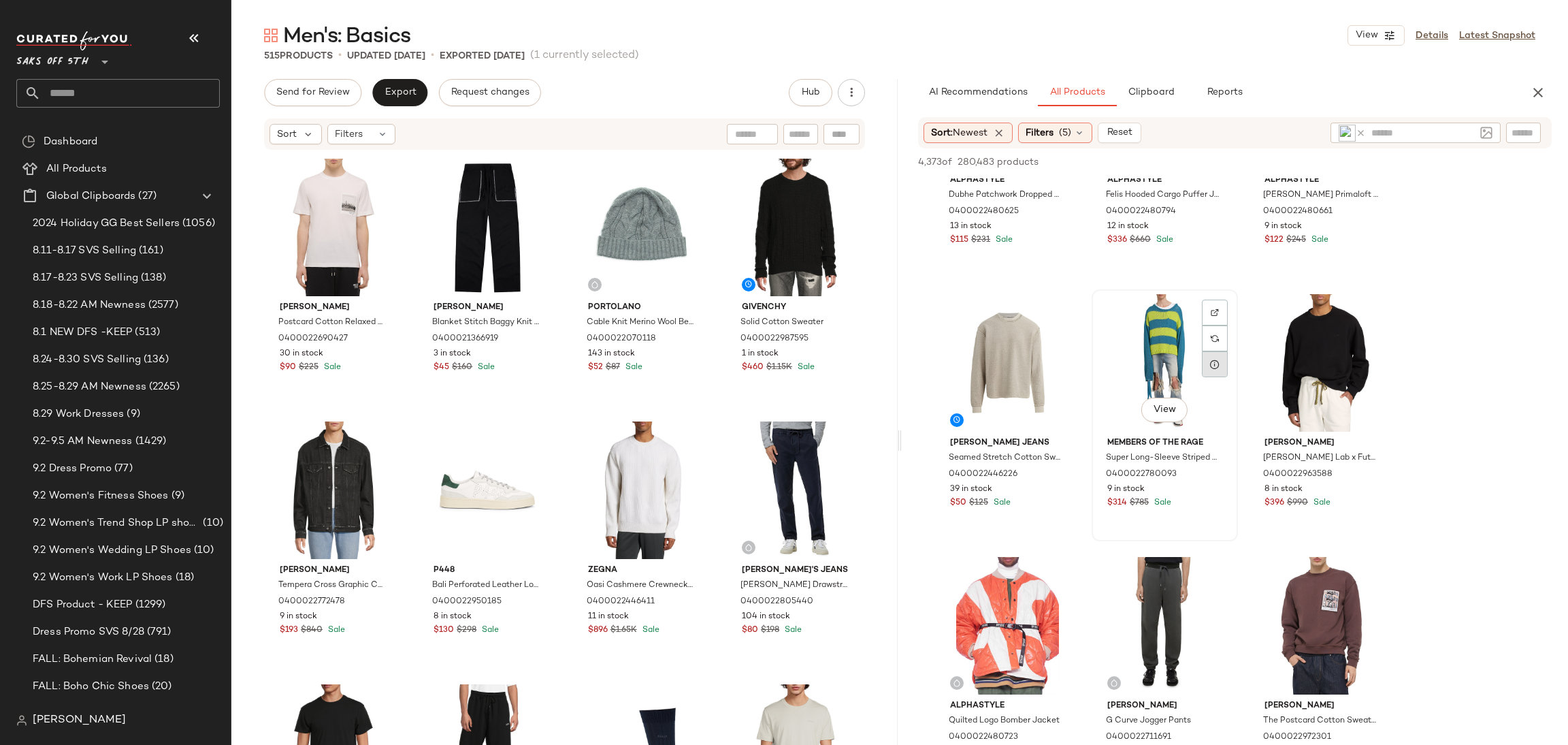
scroll to position [154, 0]
click at [1007, 350] on div "View" at bounding box center [1007, 361] width 137 height 137
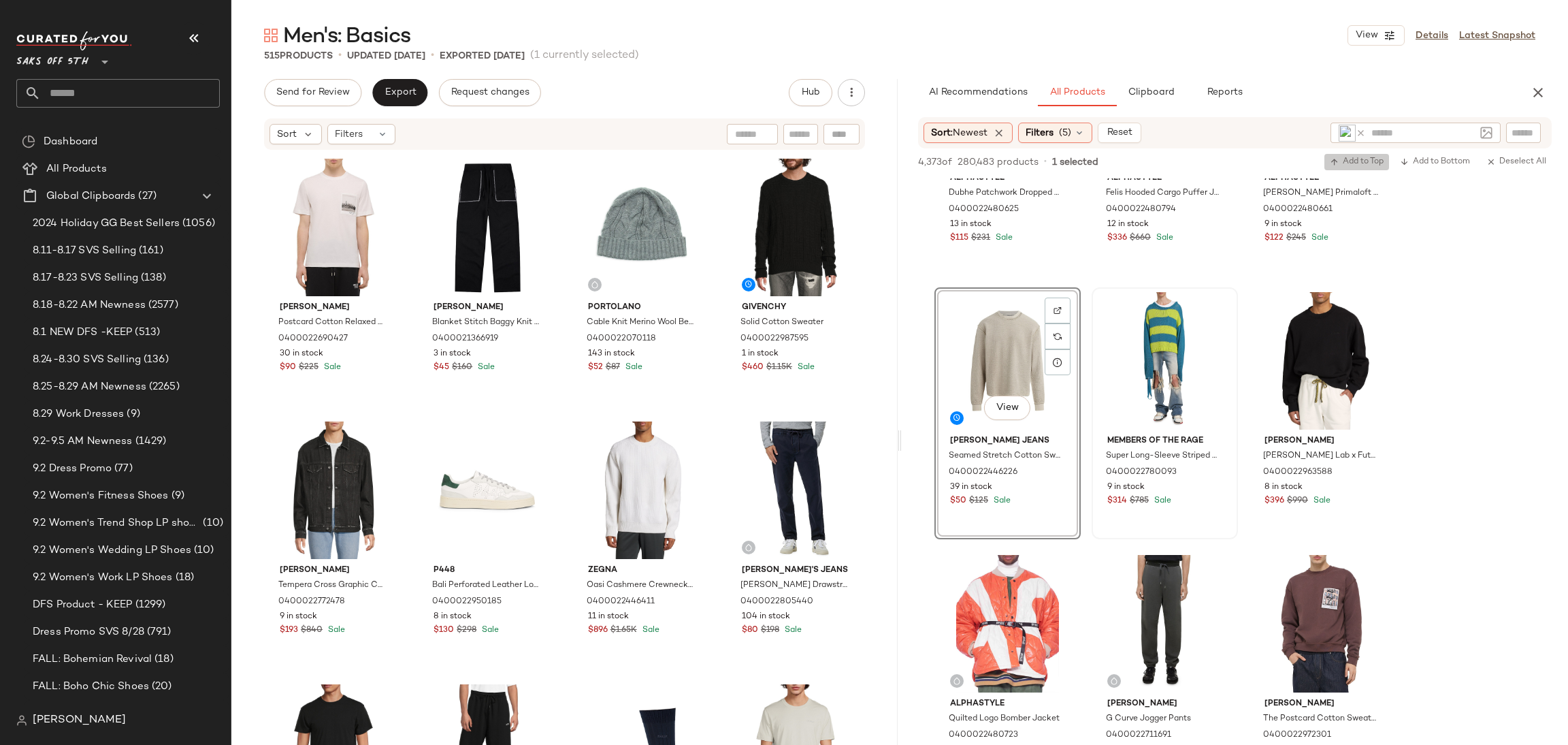
click at [1366, 164] on span "Add to Top" at bounding box center [1357, 162] width 54 height 10
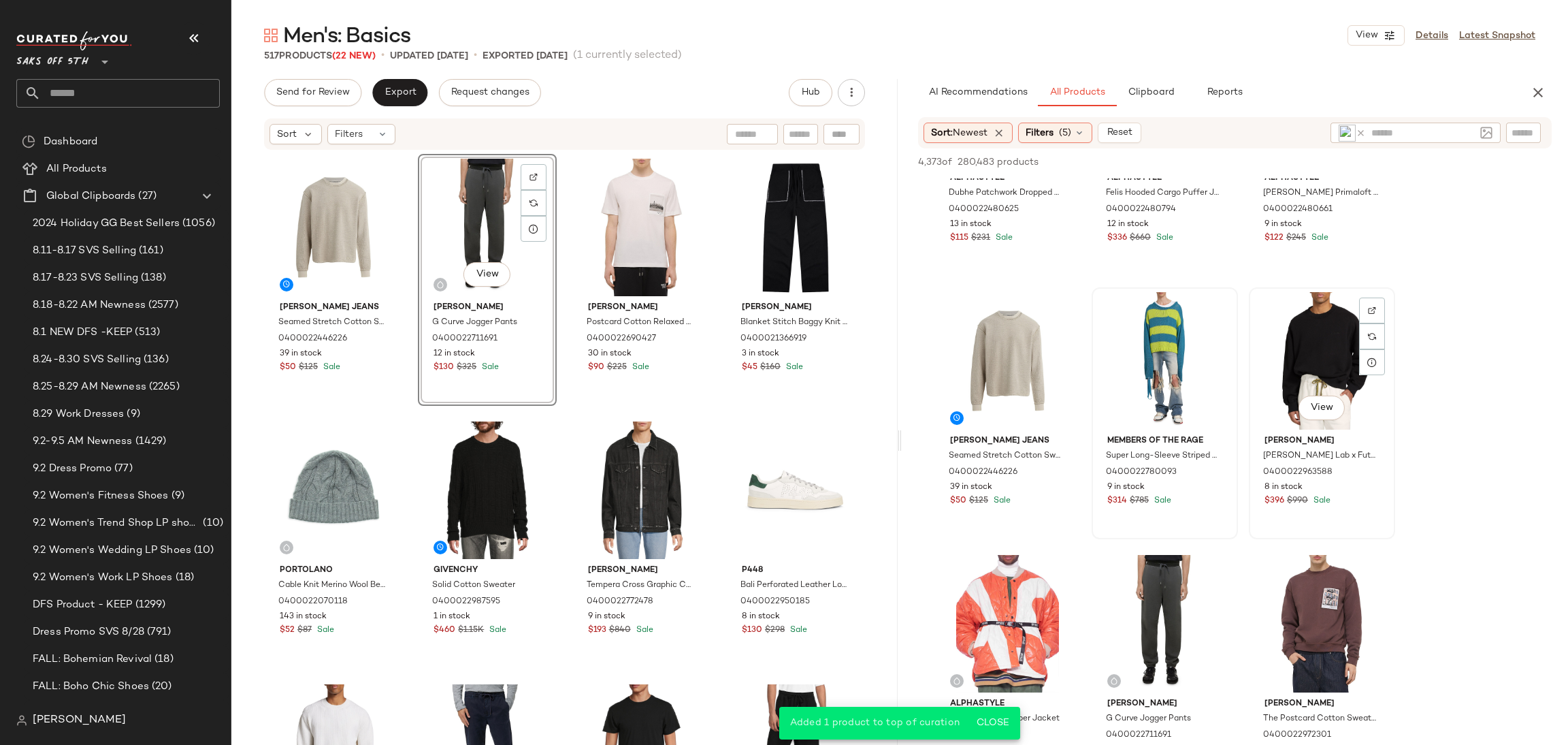
click at [1299, 359] on div "View" at bounding box center [1322, 361] width 137 height 137
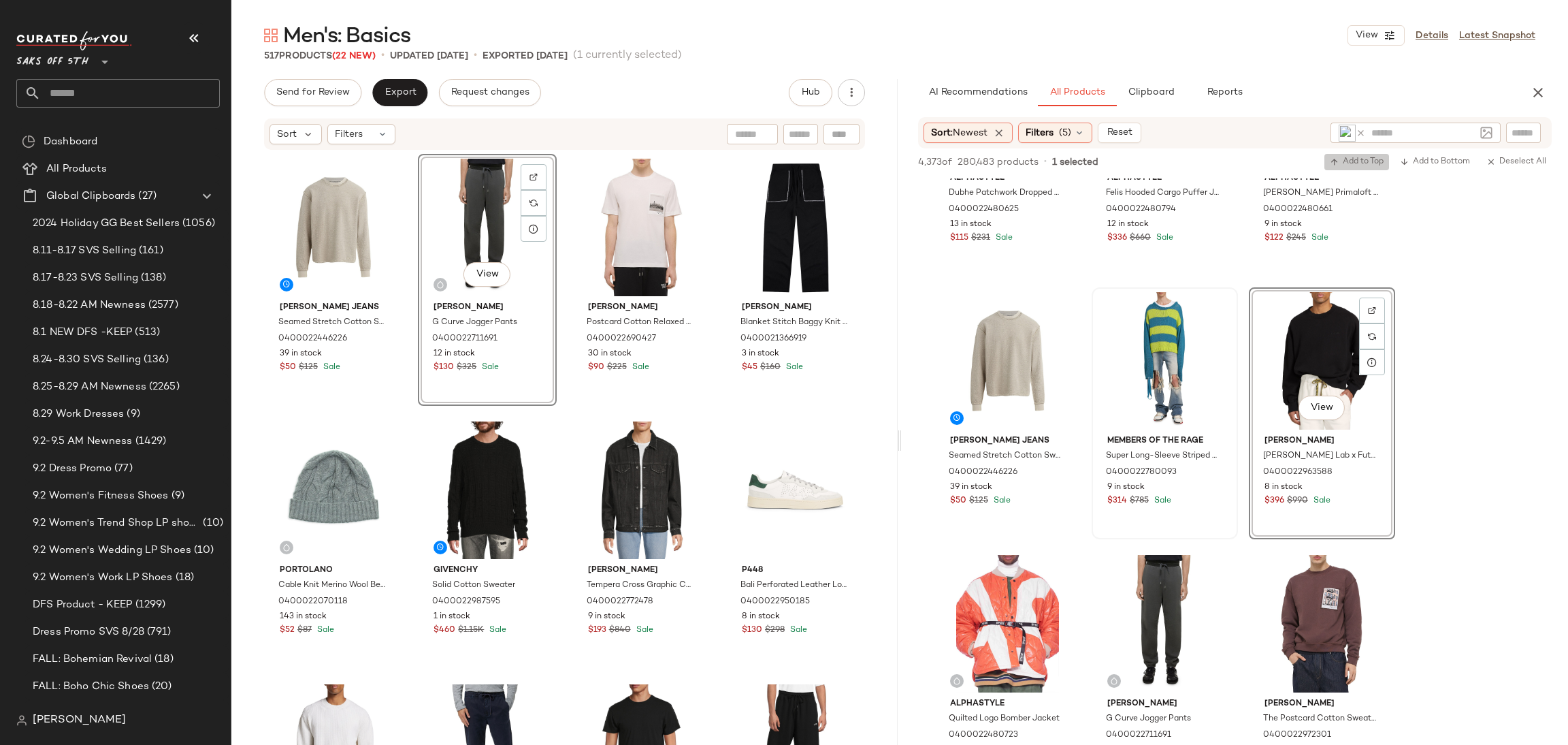
click at [1350, 155] on button "Add to Top" at bounding box center [1356, 162] width 64 height 17
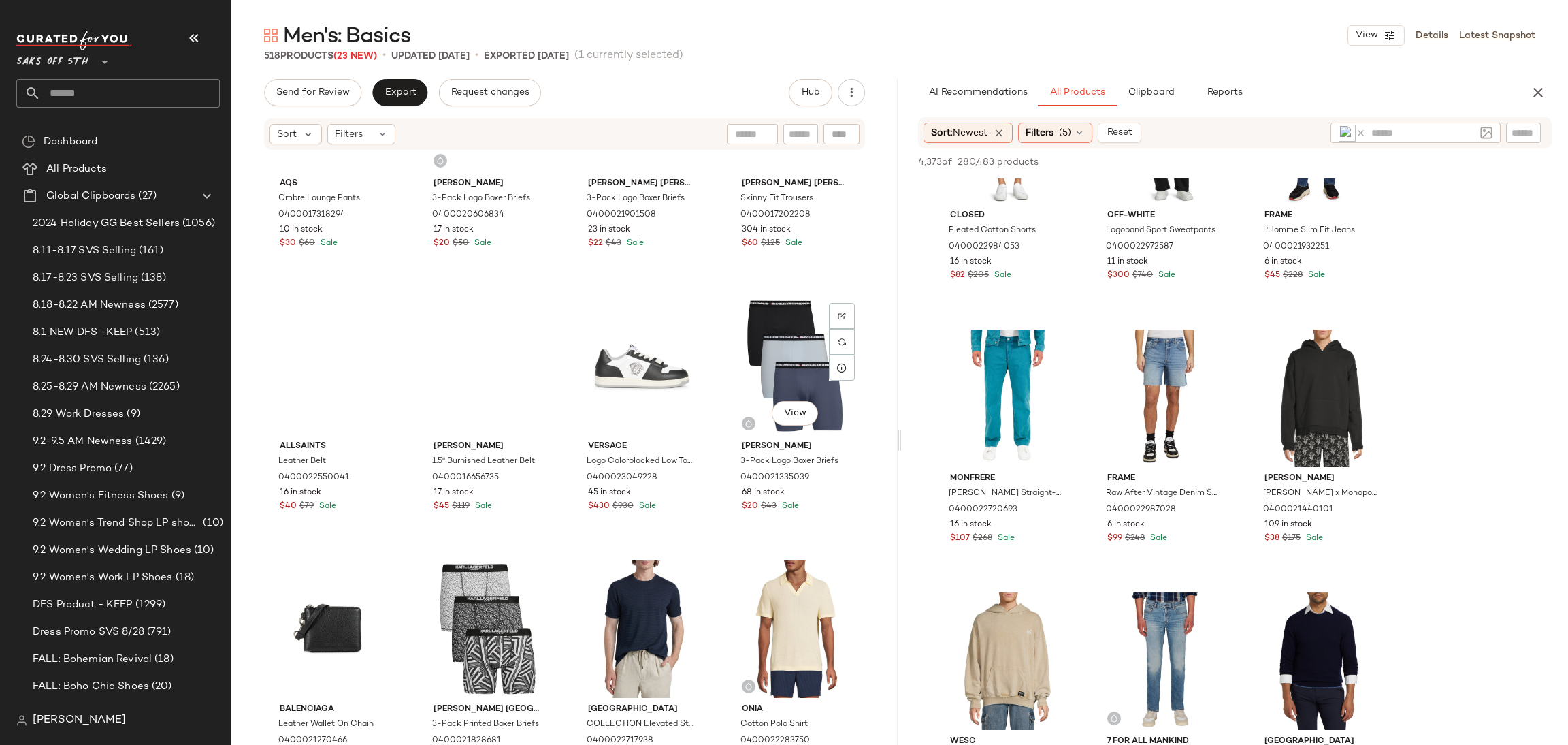
scroll to position [29561, 0]
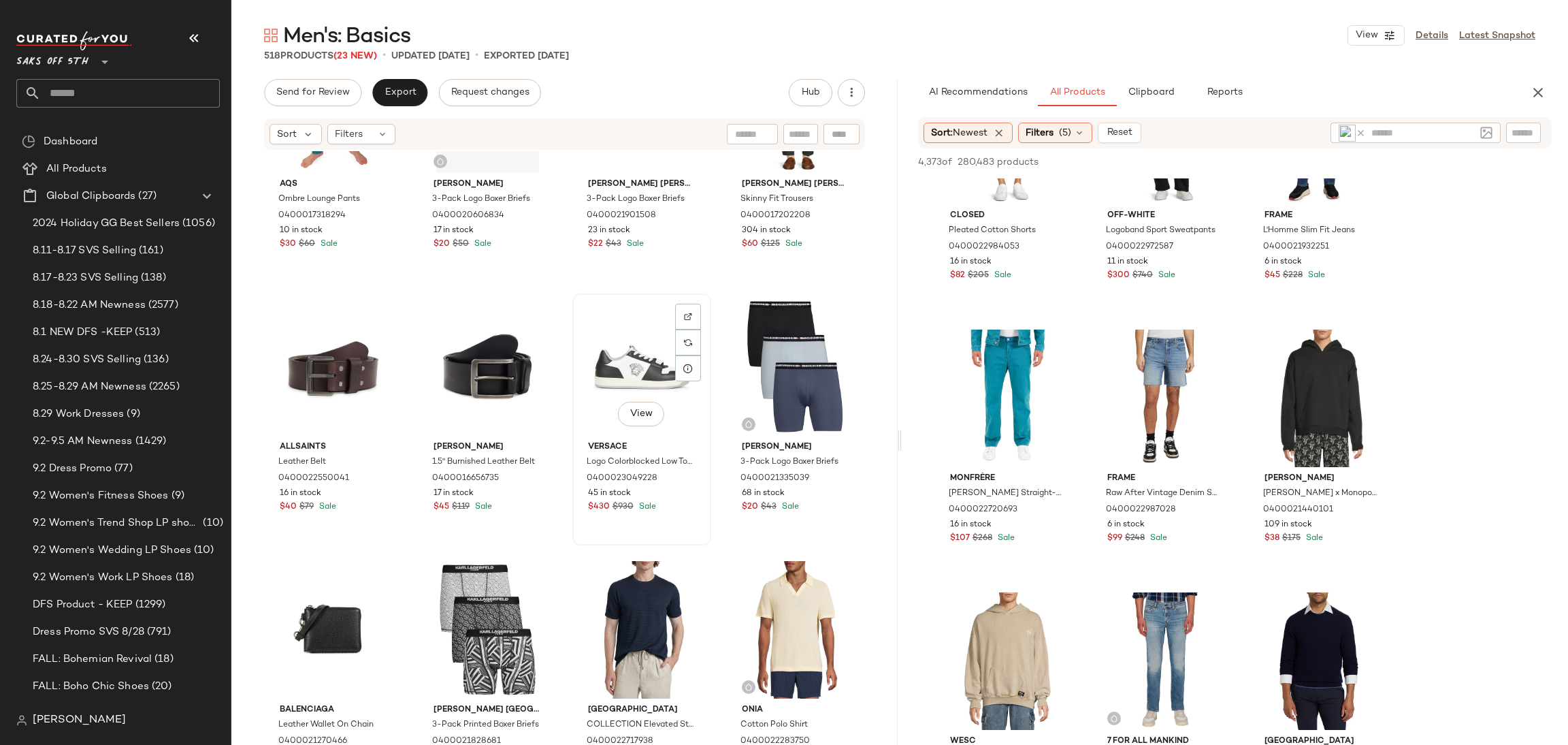
click at [643, 376] on div "View" at bounding box center [641, 366] width 129 height 137
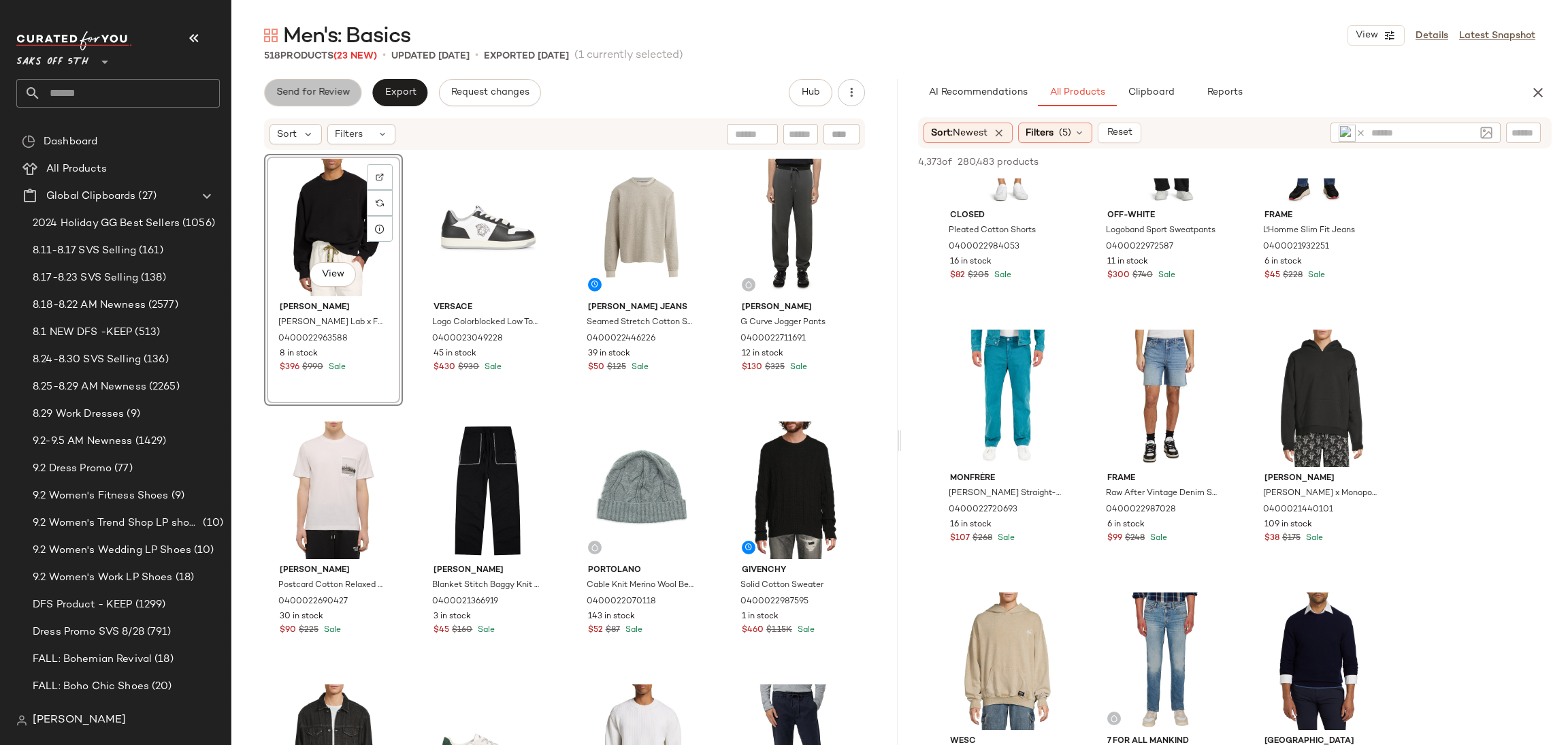
click at [334, 99] on button "Send for Review" at bounding box center [313, 92] width 98 height 27
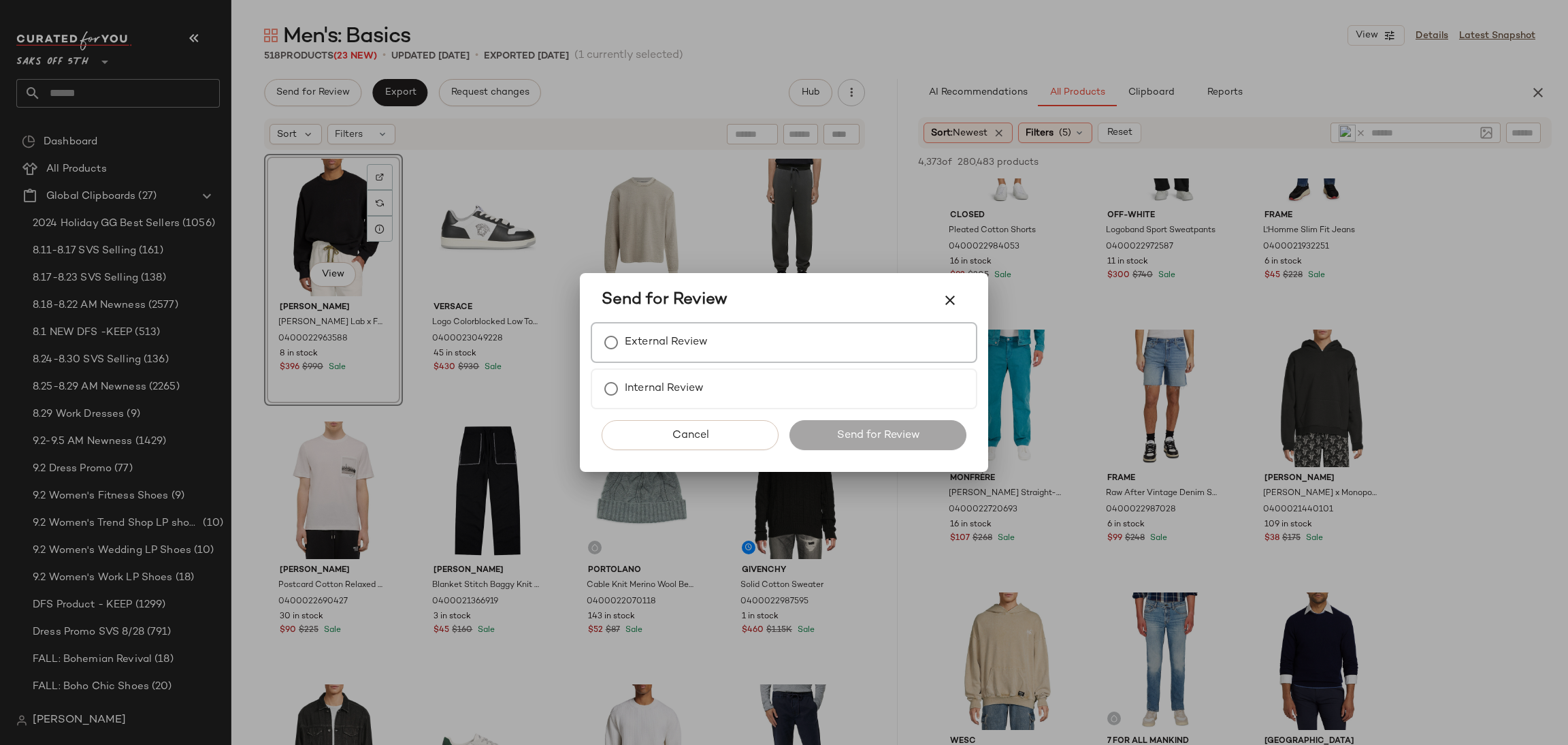
click at [668, 340] on label "External Review" at bounding box center [666, 342] width 83 height 27
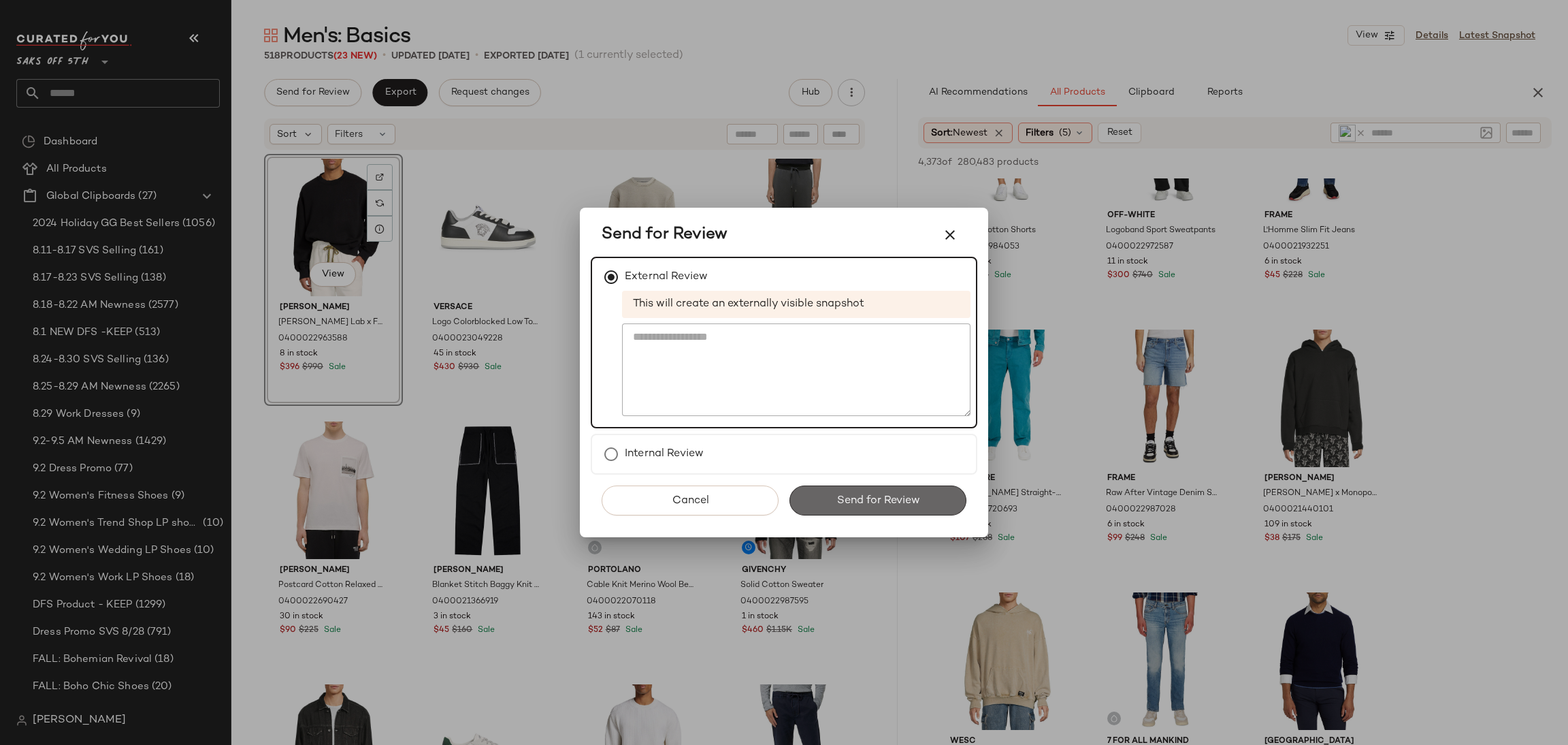
click at [863, 504] on span "Send for Review" at bounding box center [876, 500] width 83 height 13
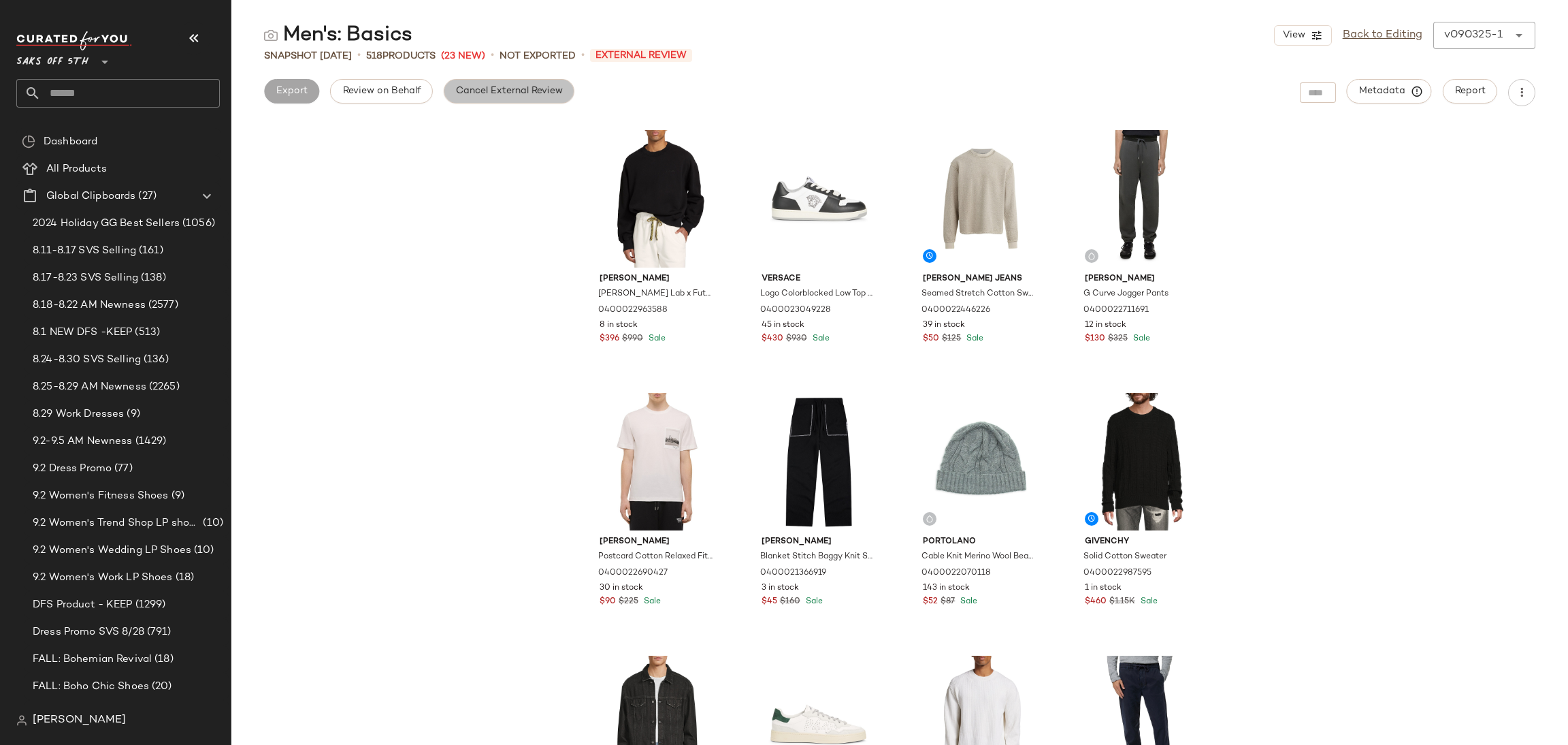
click at [483, 98] on button "Cancel External Review" at bounding box center [509, 91] width 131 height 25
click at [402, 86] on span "Export" at bounding box center [399, 91] width 32 height 11
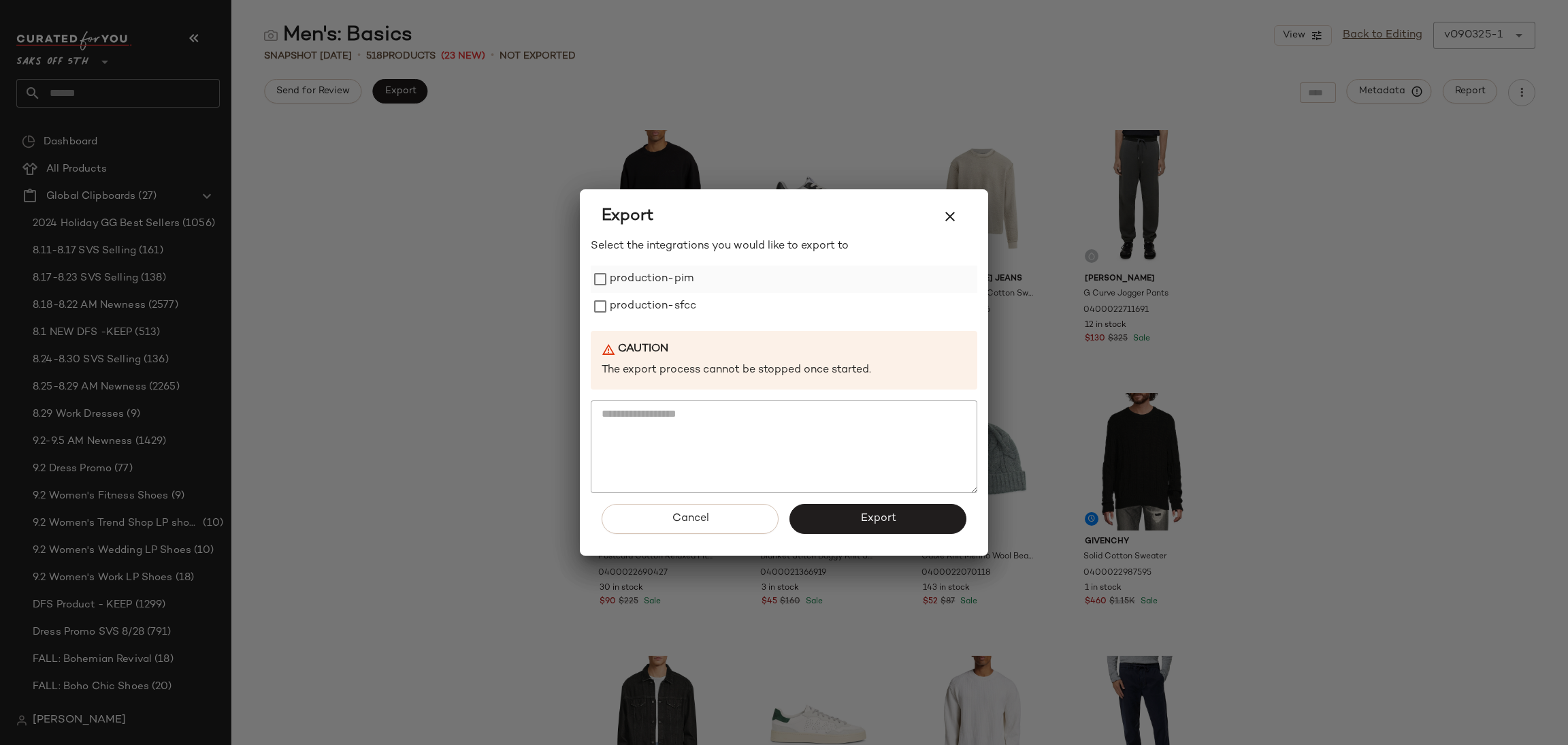
click at [676, 281] on label "production-pim" at bounding box center [651, 279] width 83 height 27
click at [681, 315] on label "production-sfcc" at bounding box center [653, 307] width 87 height 27
click at [864, 518] on span "Export" at bounding box center [876, 518] width 36 height 13
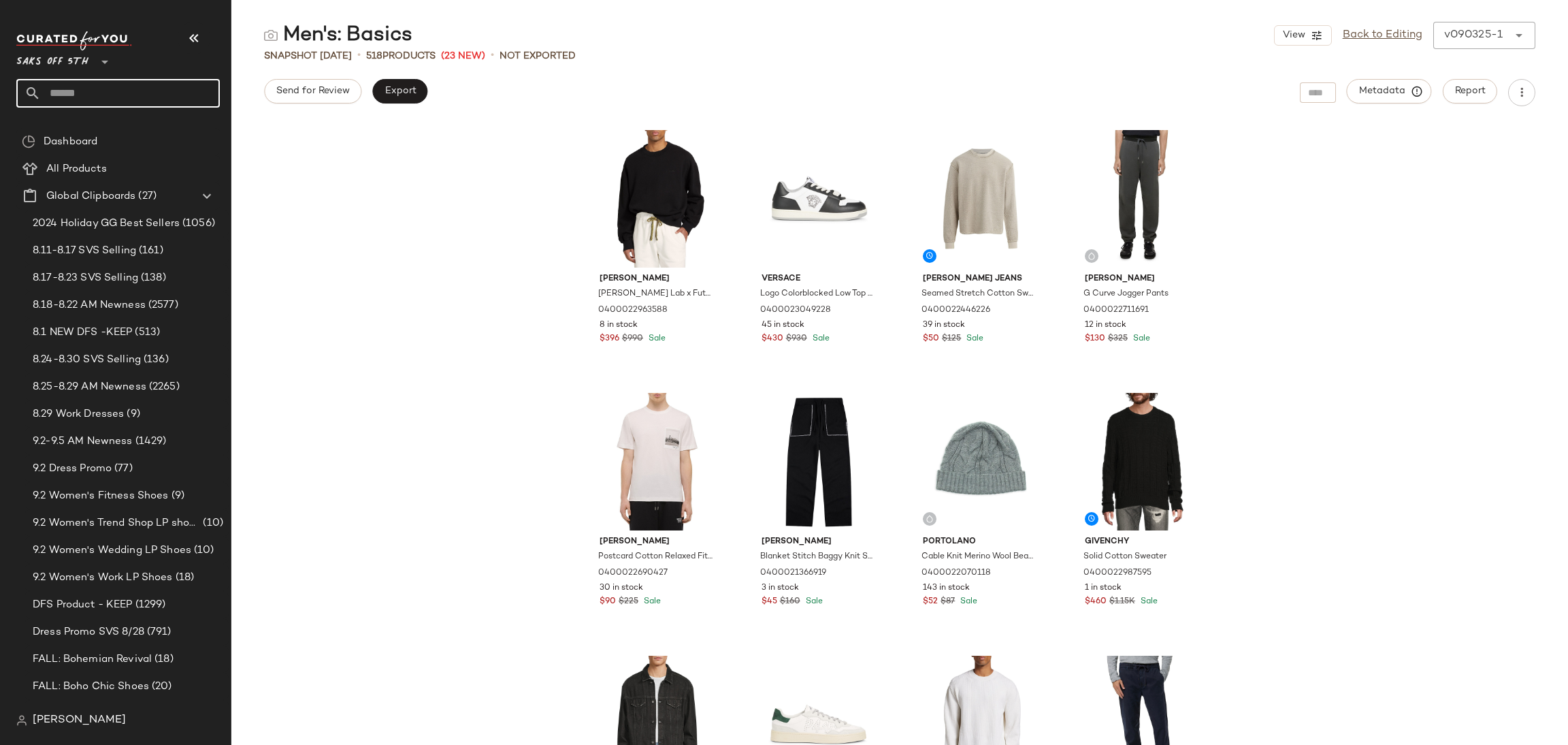
click at [134, 98] on input "text" at bounding box center [129, 93] width 179 height 29
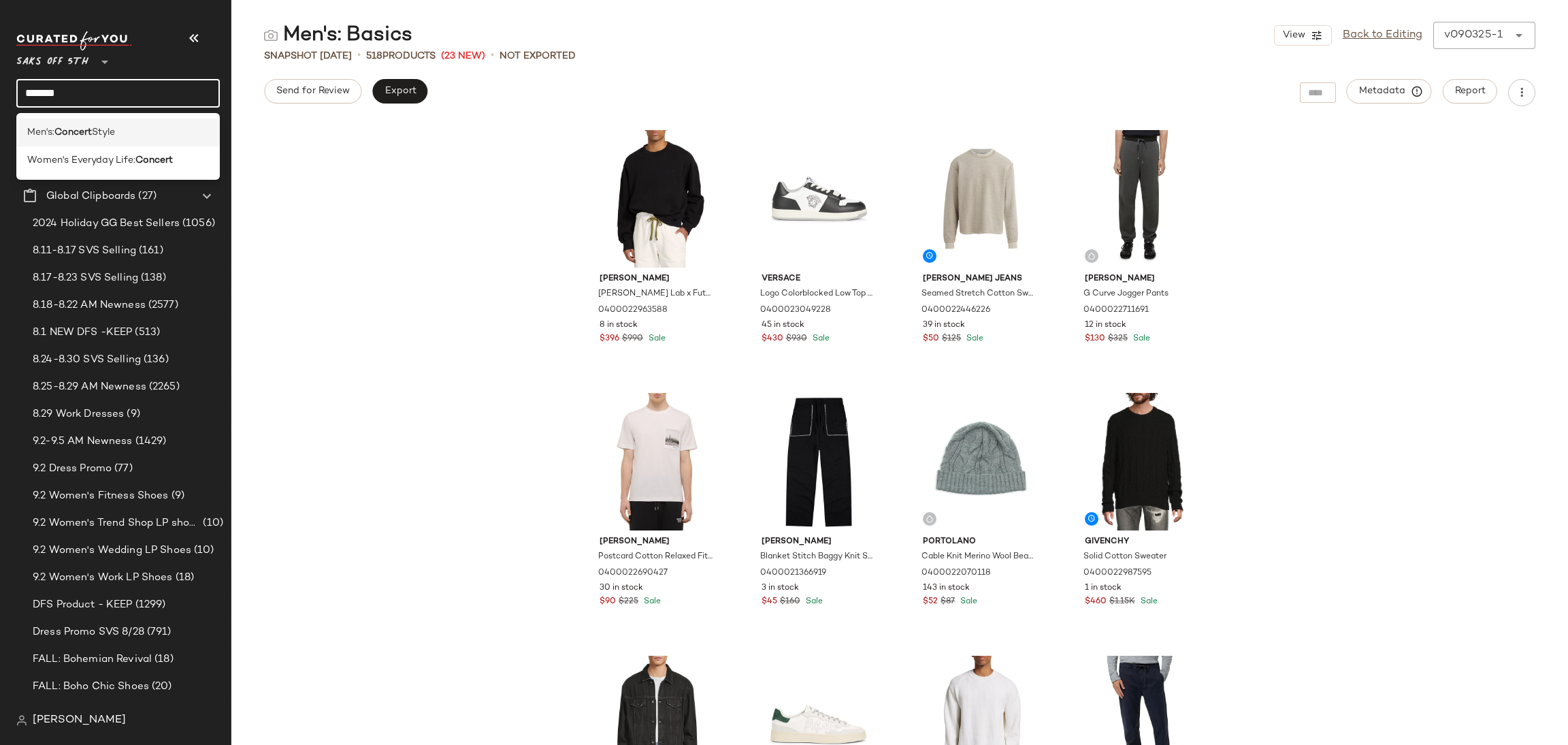
type input "*******"
click at [136, 136] on div "Men's: Concert Style" at bounding box center [118, 133] width 182 height 14
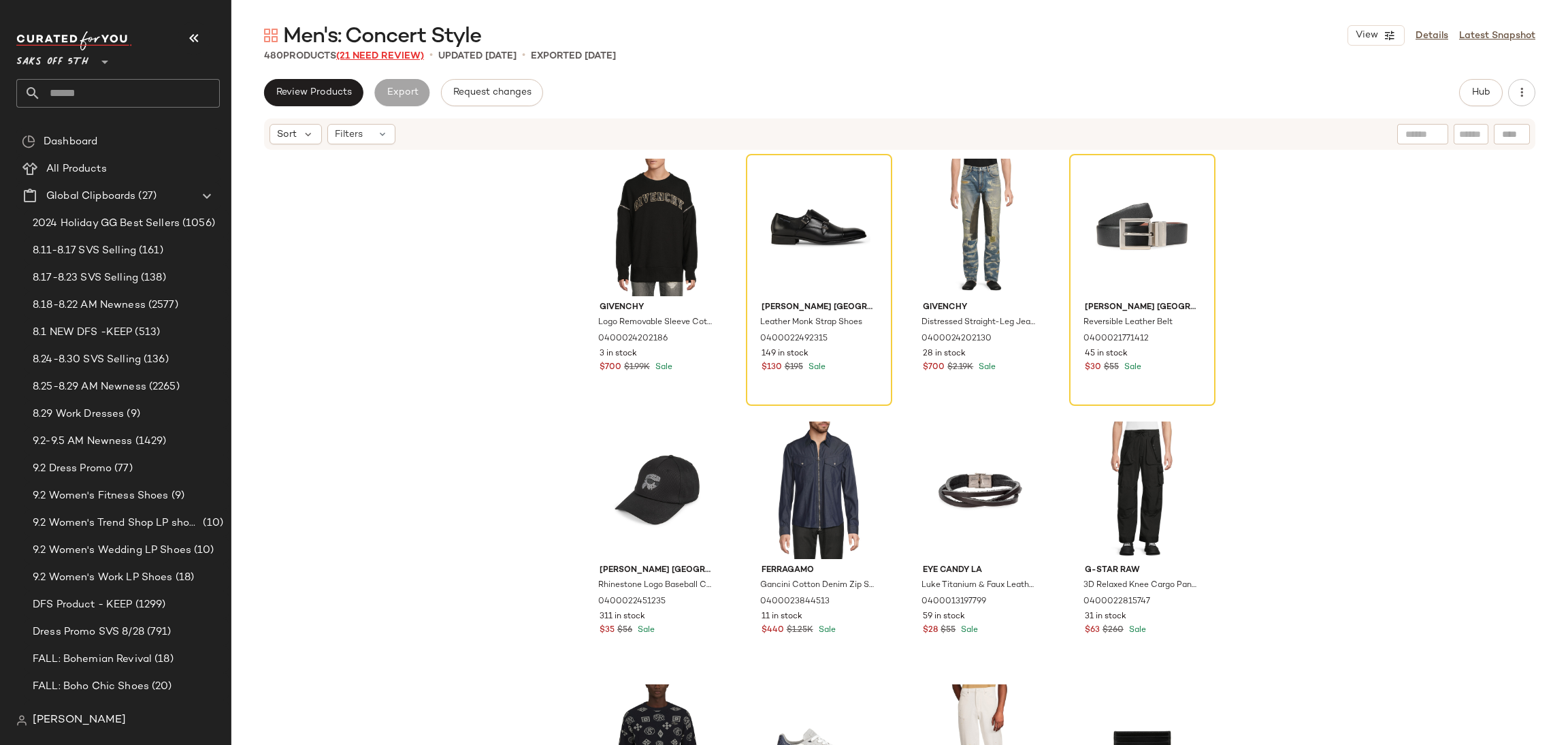
click at [398, 57] on span "(21 Need Review)" at bounding box center [379, 56] width 88 height 10
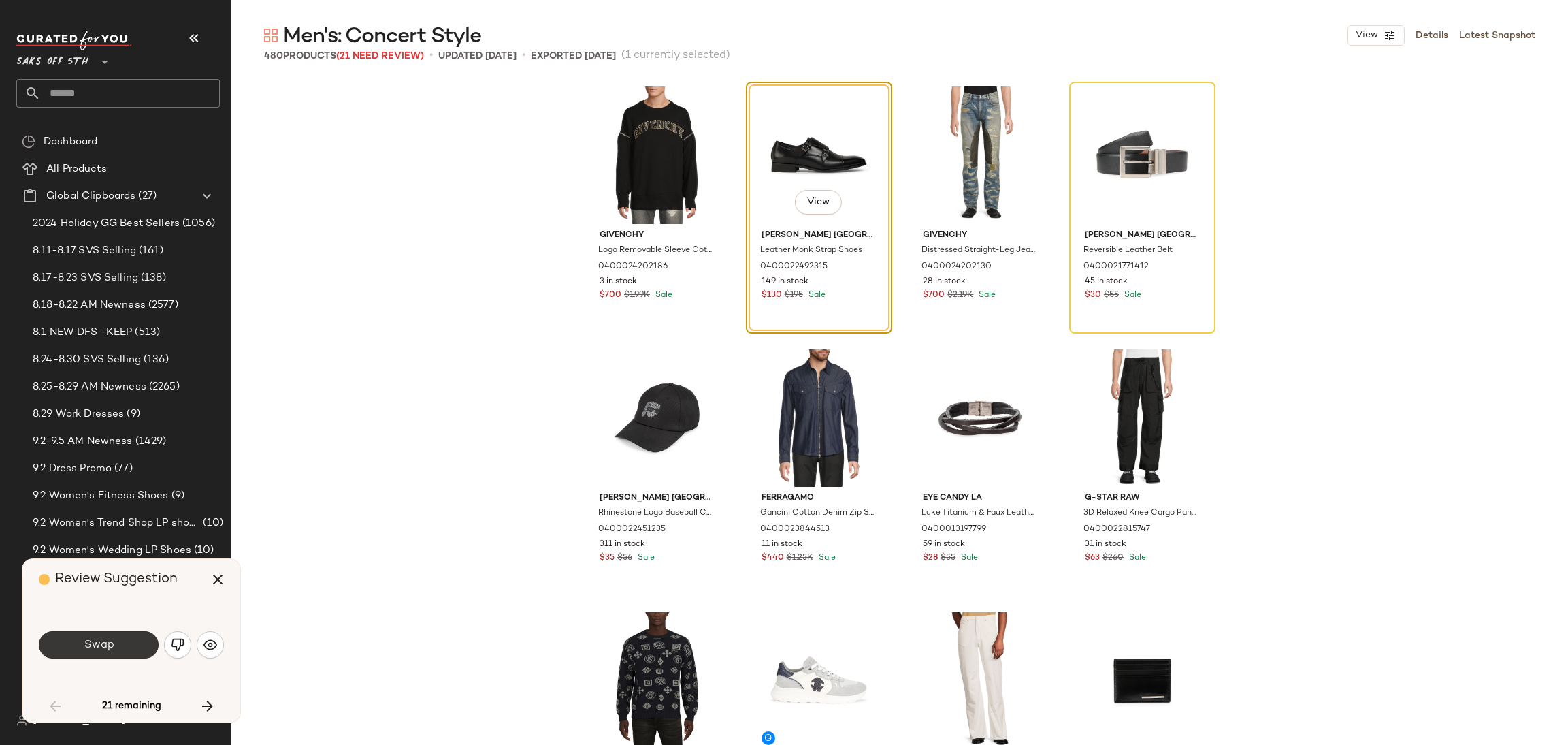
click at [130, 639] on button "Swap" at bounding box center [98, 644] width 120 height 27
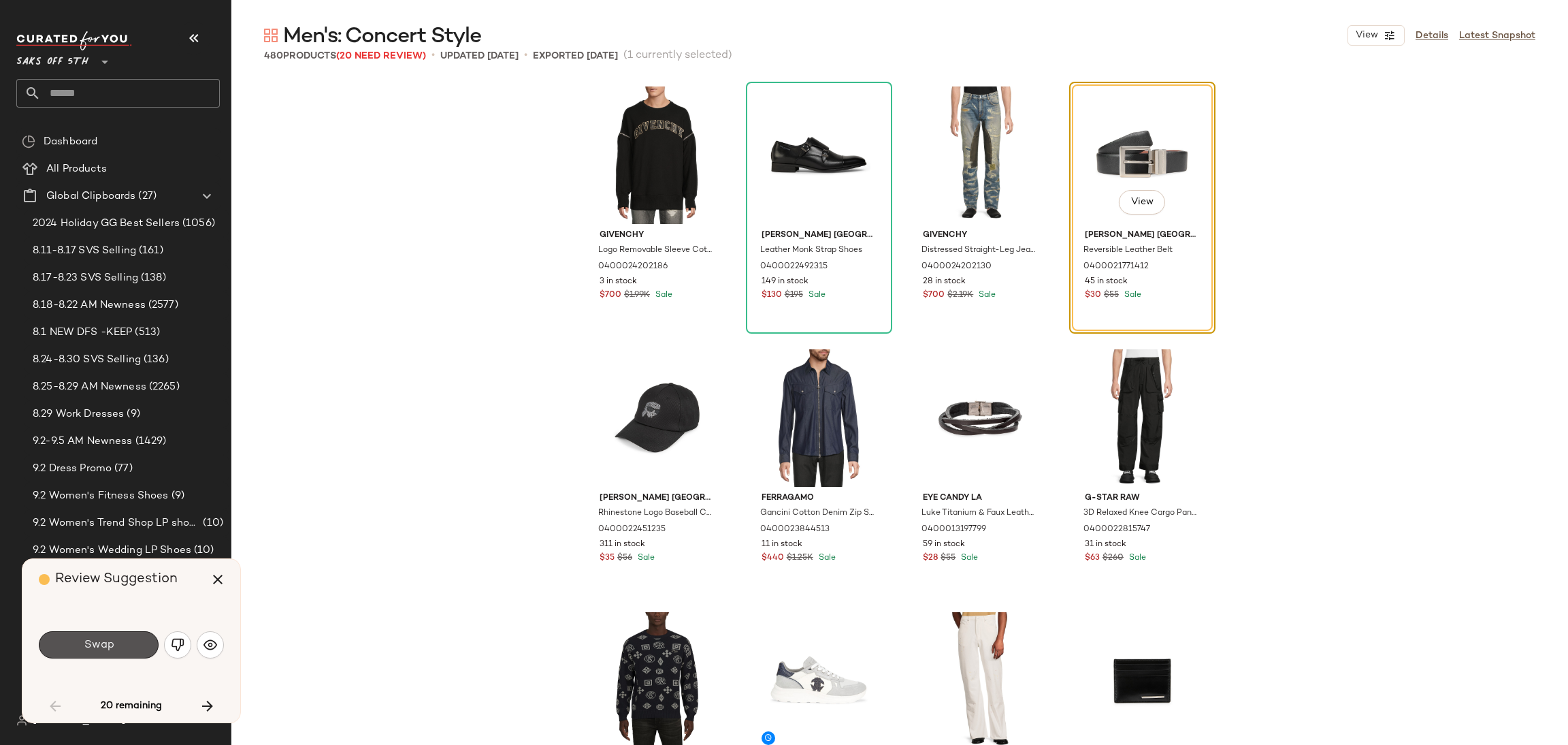
click at [130, 639] on button "Swap" at bounding box center [98, 644] width 120 height 27
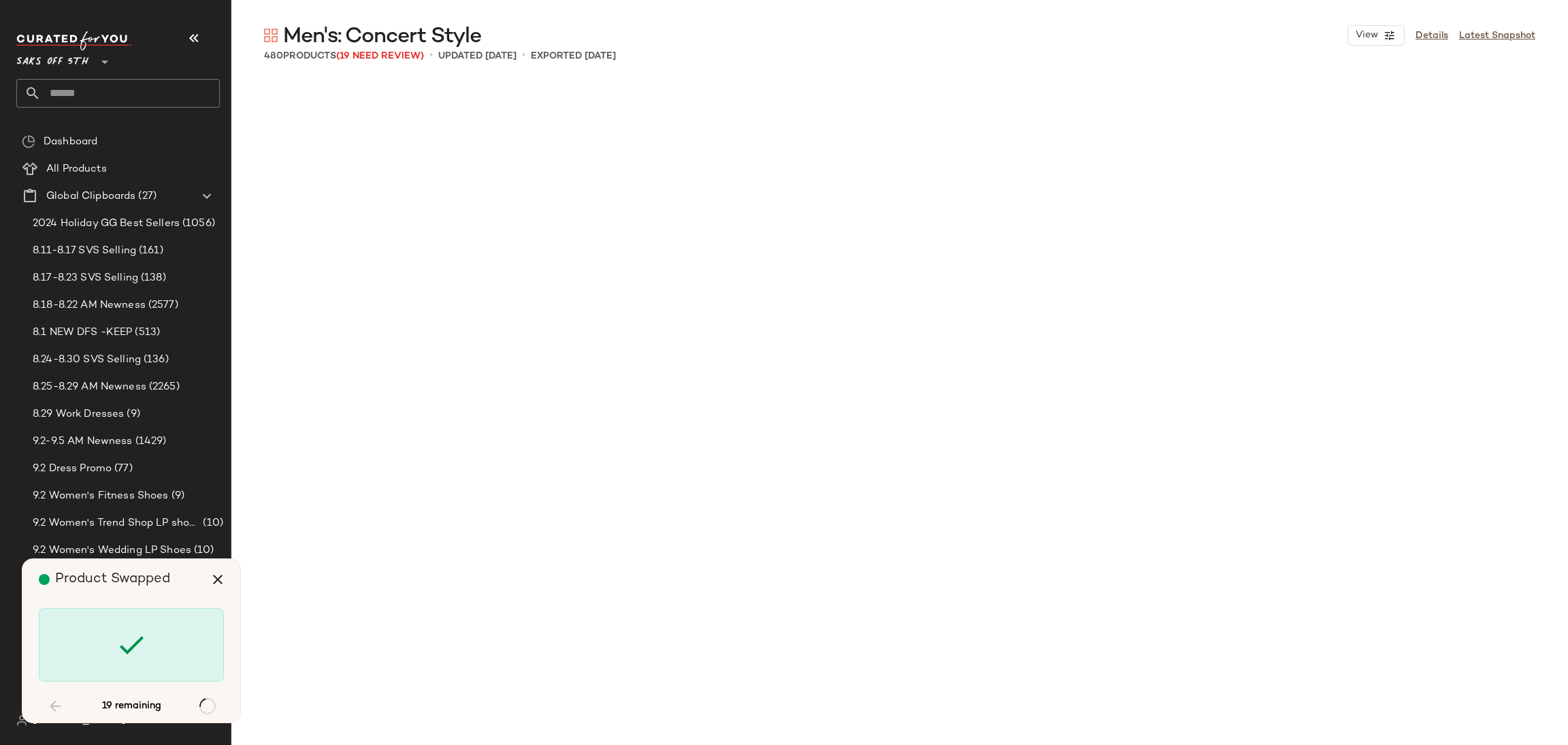
scroll to position [1313, 0]
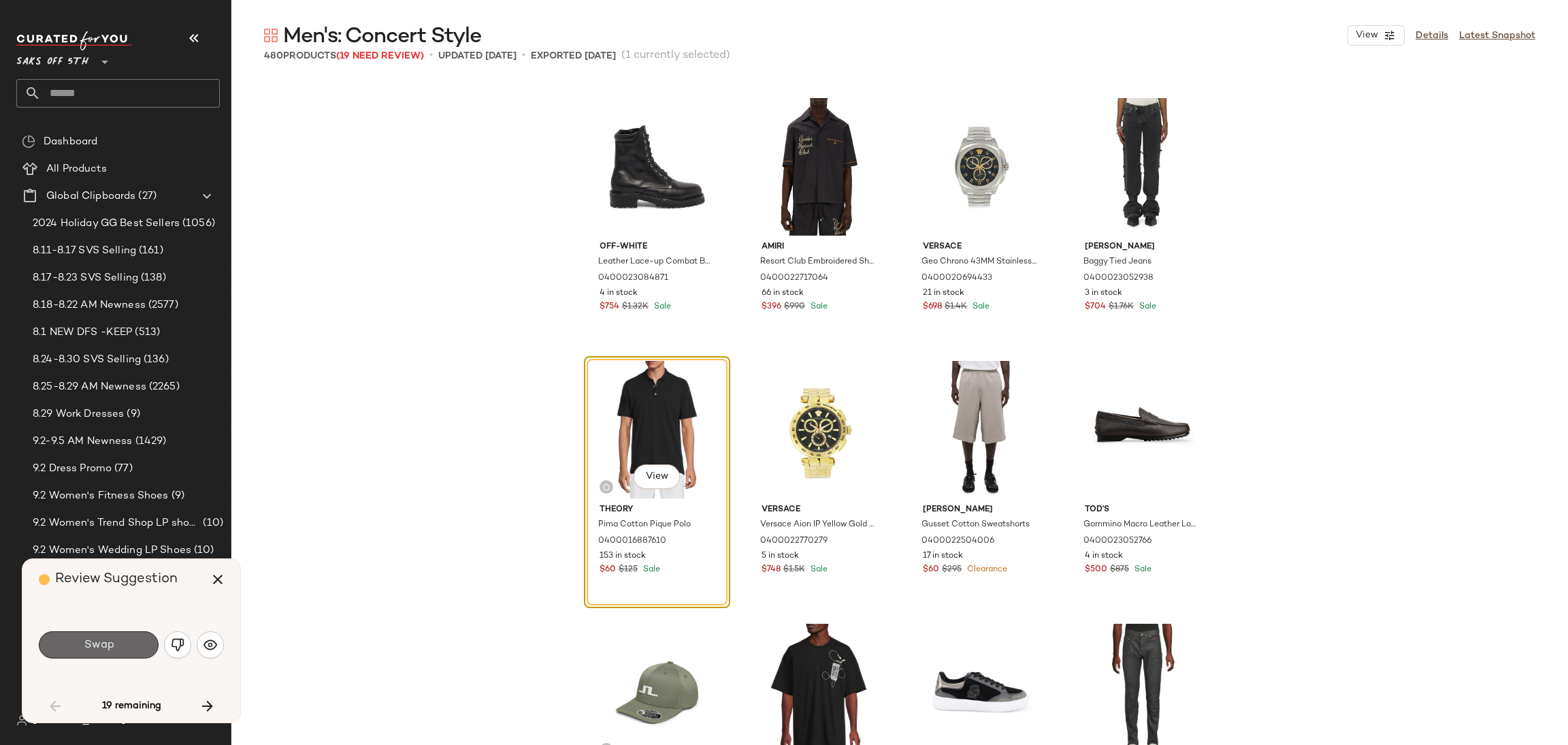
click at [124, 650] on button "Swap" at bounding box center [98, 644] width 120 height 27
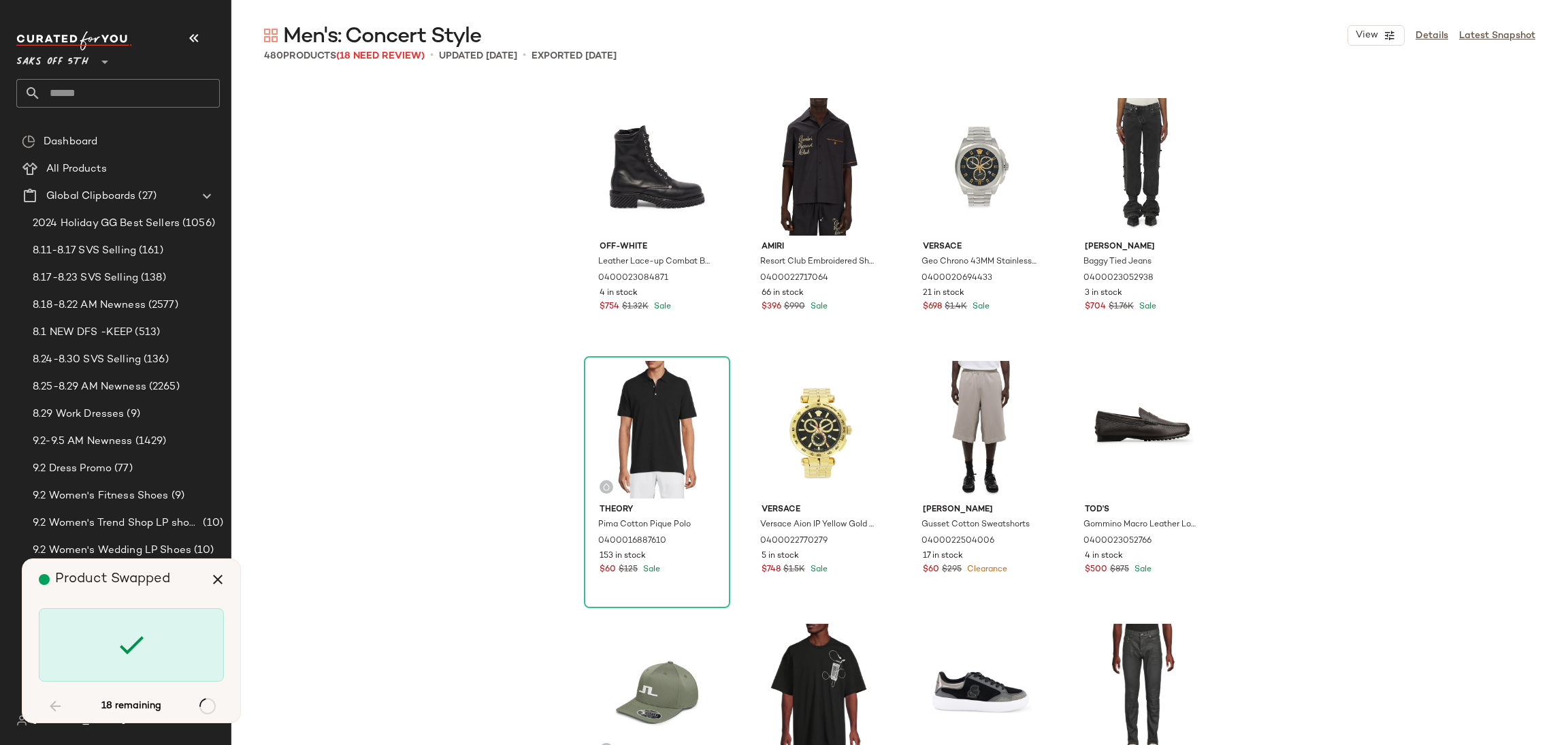
scroll to position [4466, 0]
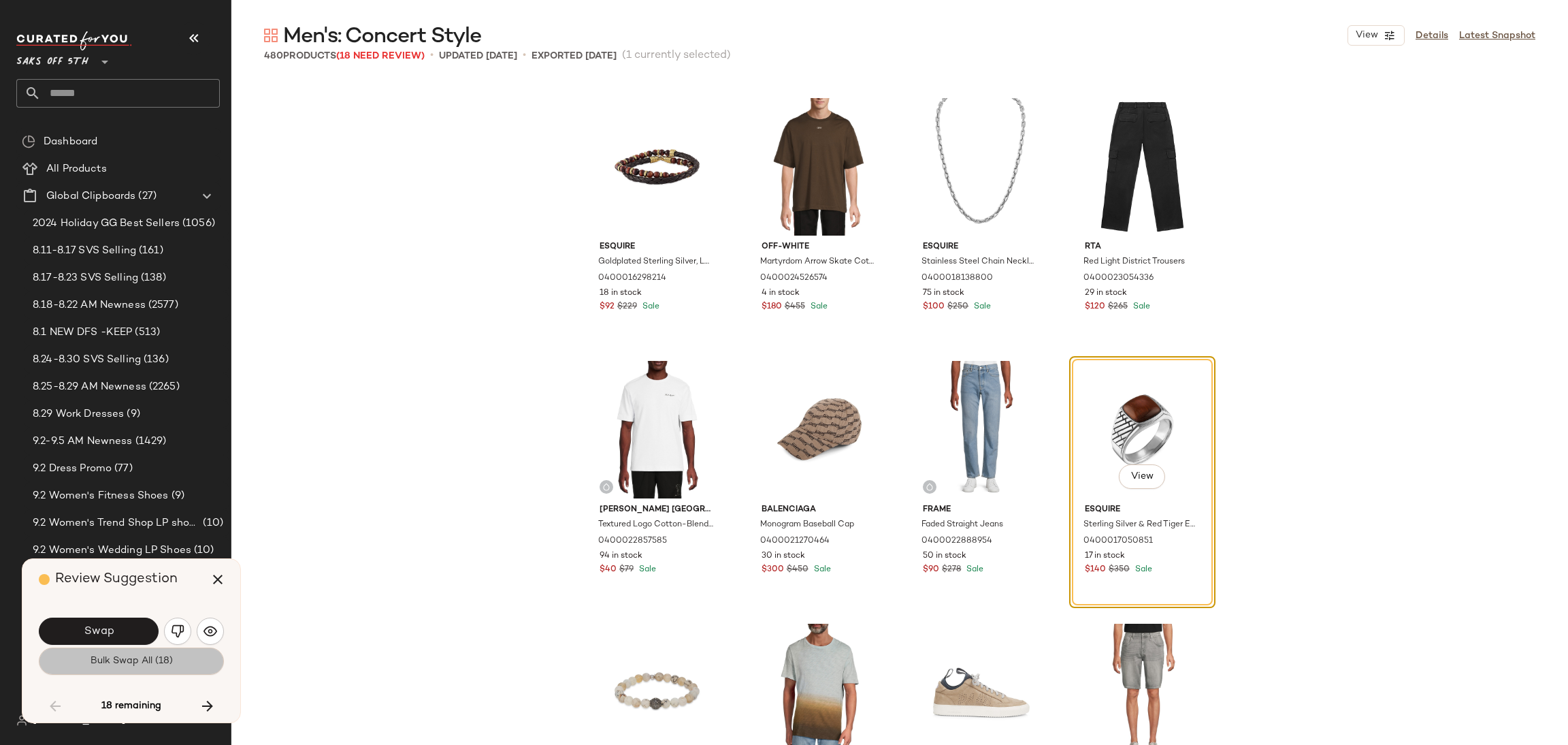
click at [125, 667] on button "Bulk Swap All (18)" at bounding box center [131, 661] width 185 height 27
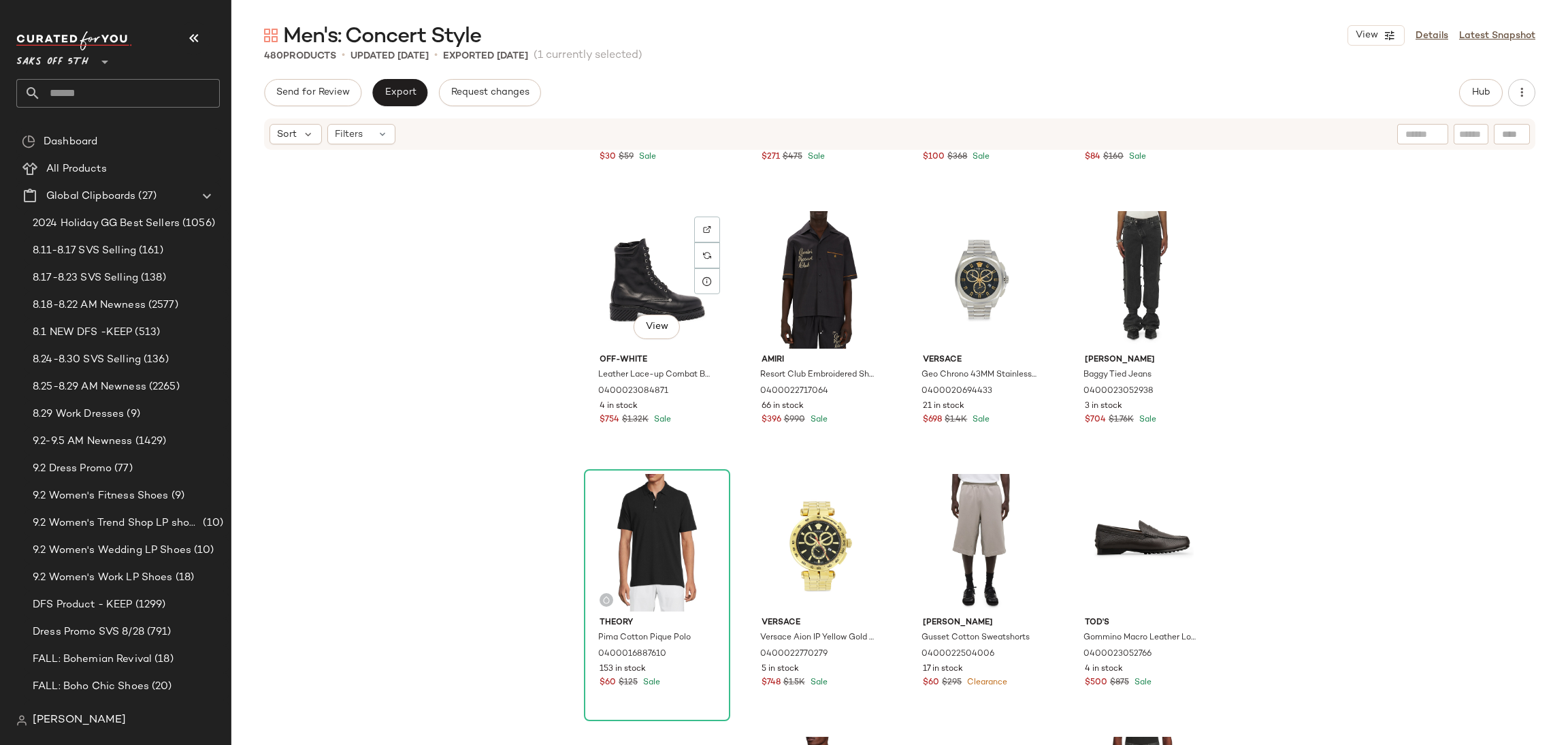
scroll to position [1271, 0]
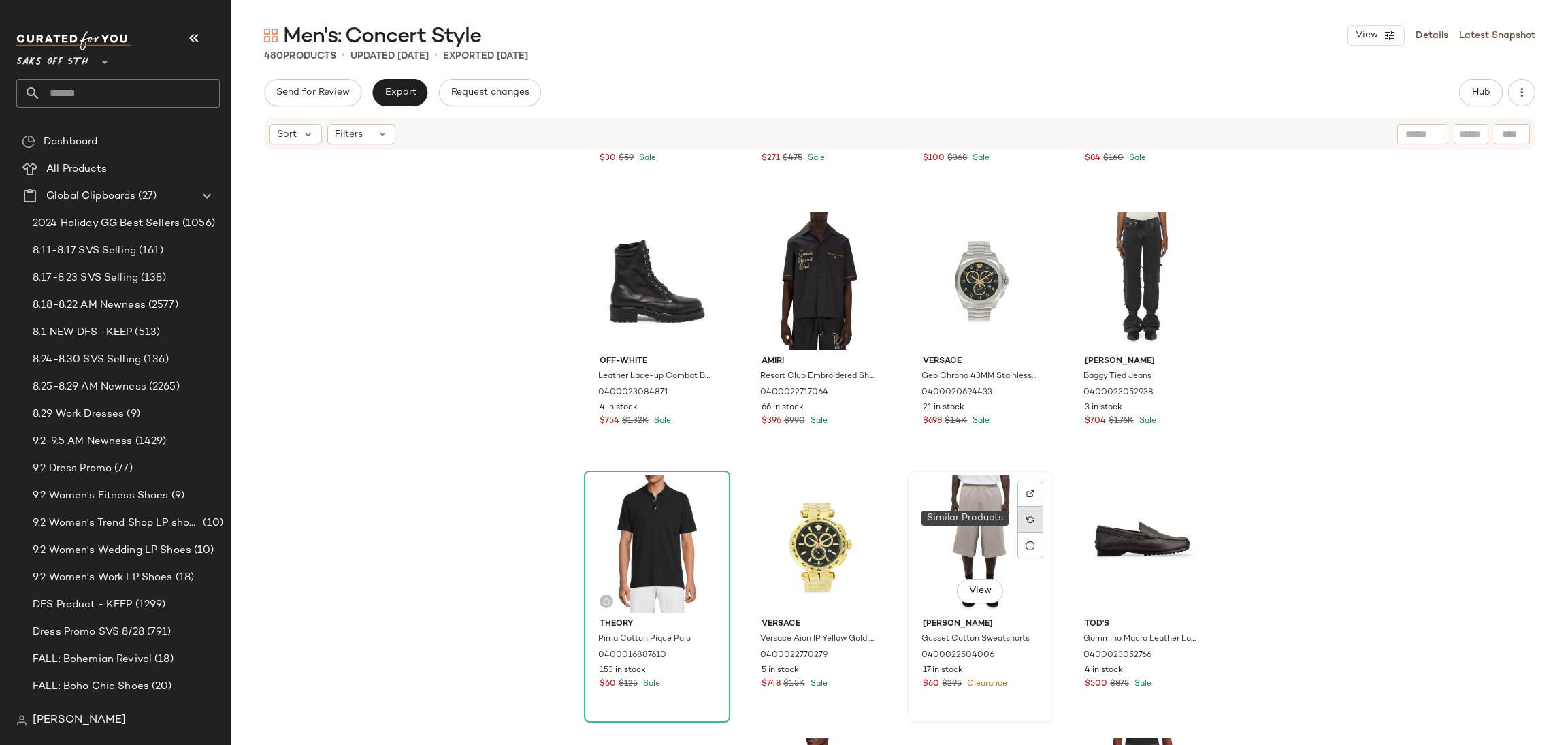
click at [1019, 519] on div at bounding box center [1030, 519] width 26 height 26
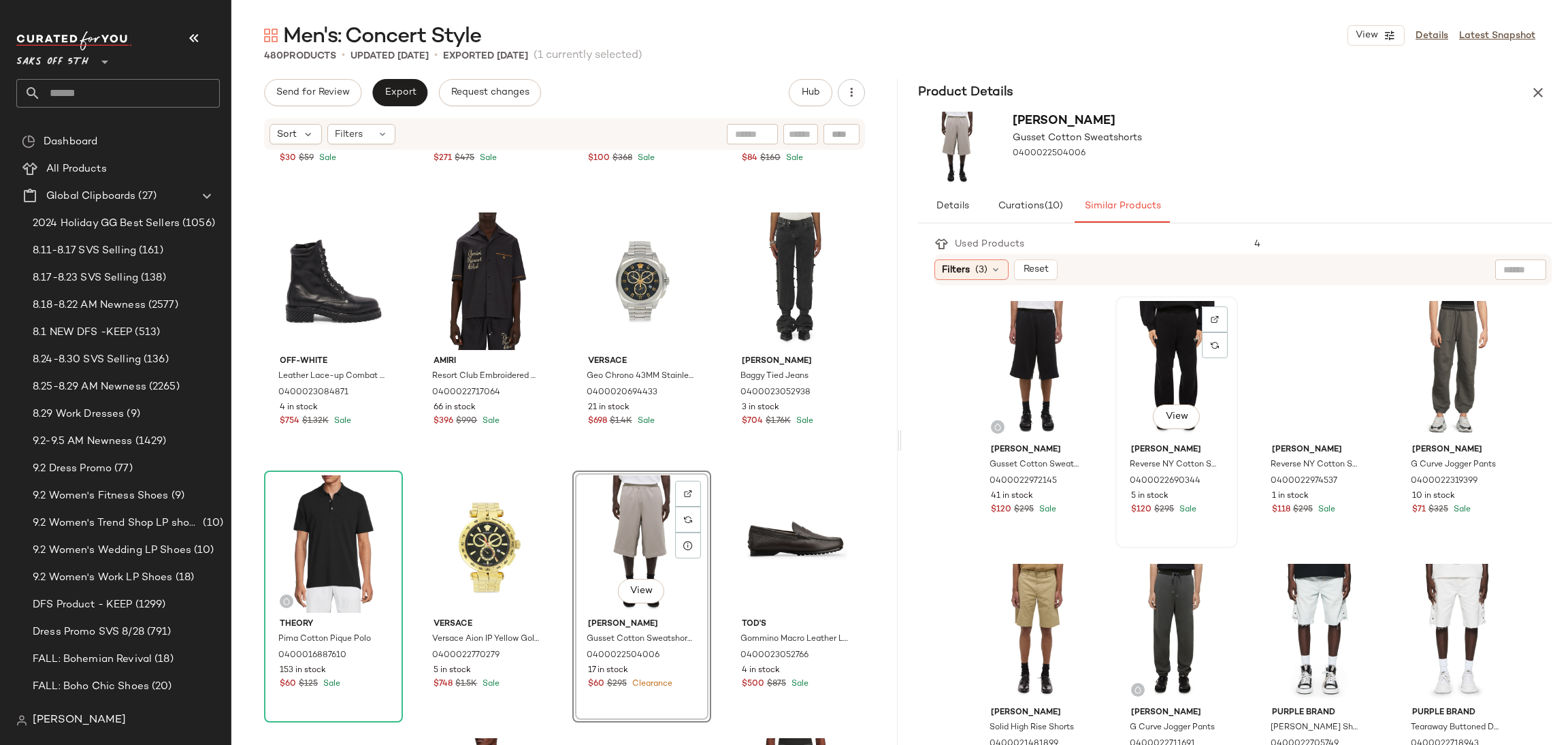
click at [1162, 382] on div "View" at bounding box center [1177, 369] width 113 height 137
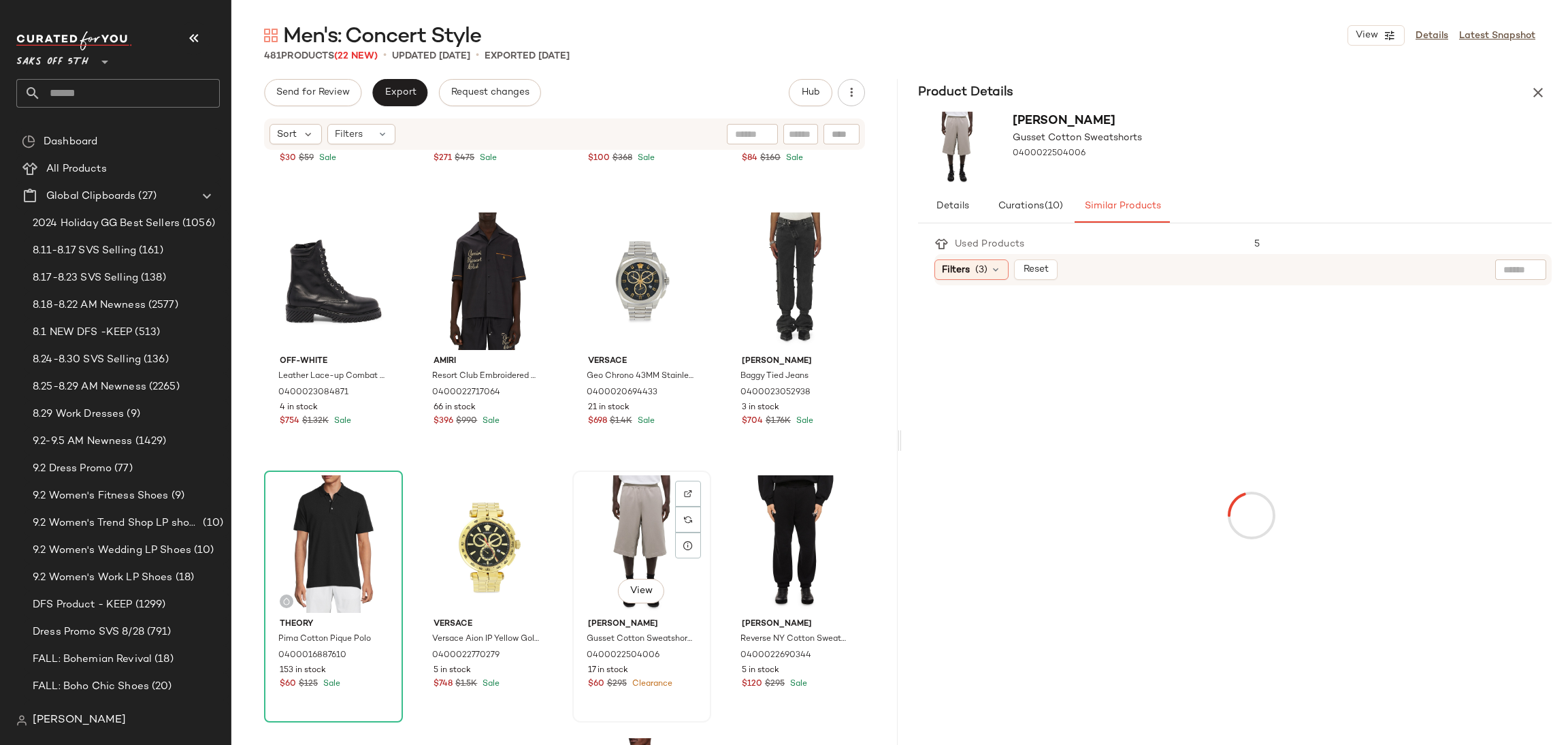
click at [634, 545] on div "View" at bounding box center [641, 543] width 129 height 137
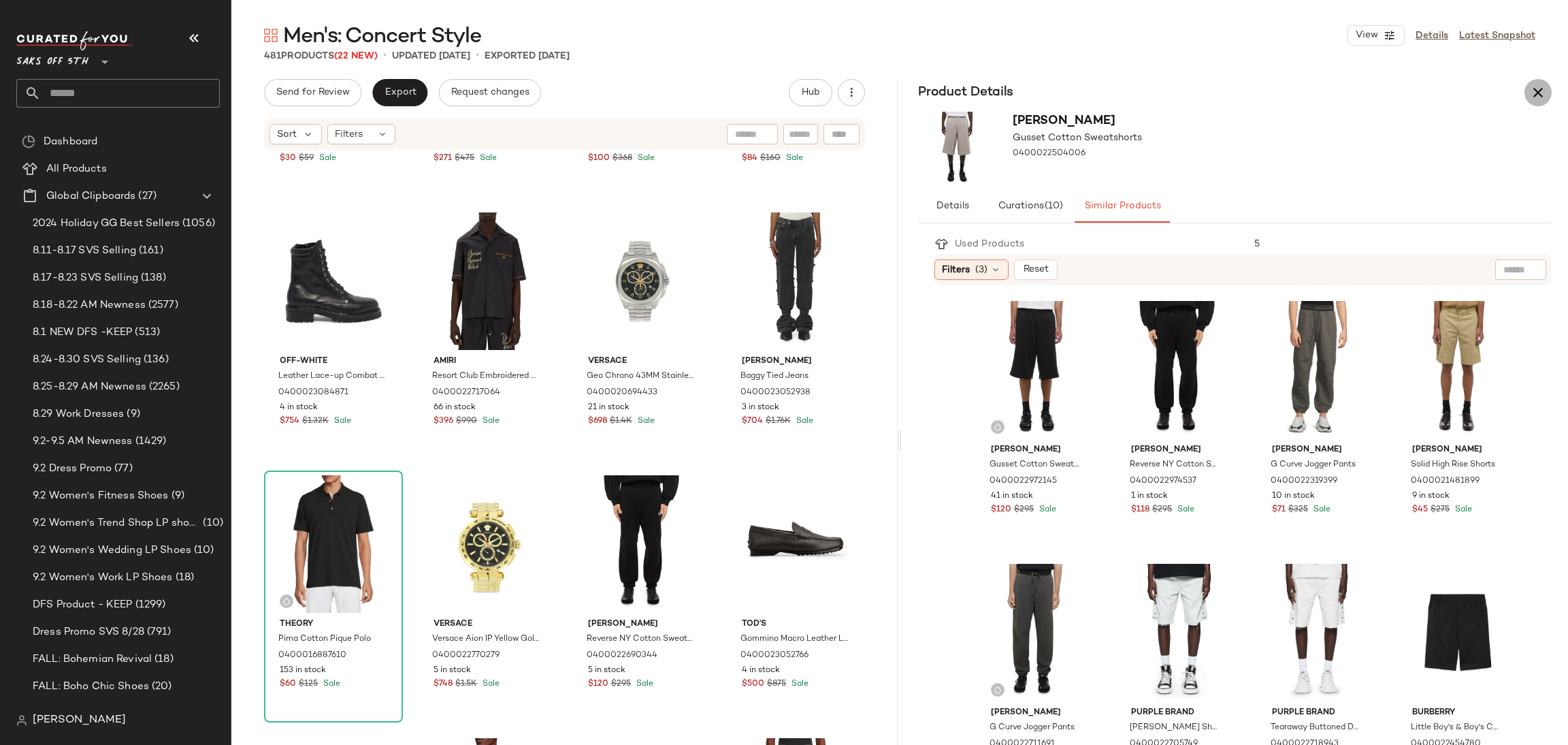
click at [1538, 95] on icon "button" at bounding box center [1538, 92] width 17 height 17
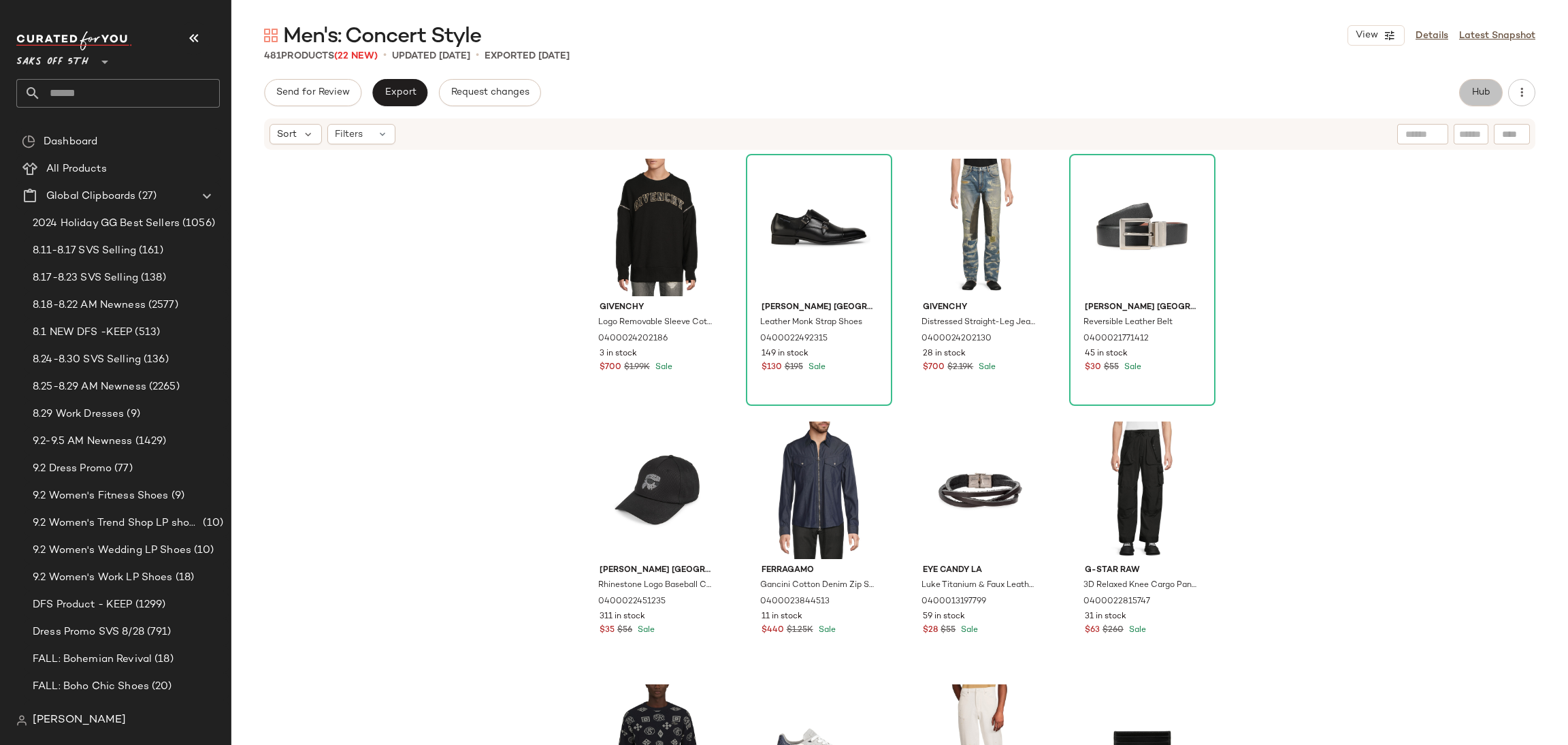
click at [1481, 99] on button "Hub" at bounding box center [1480, 92] width 44 height 27
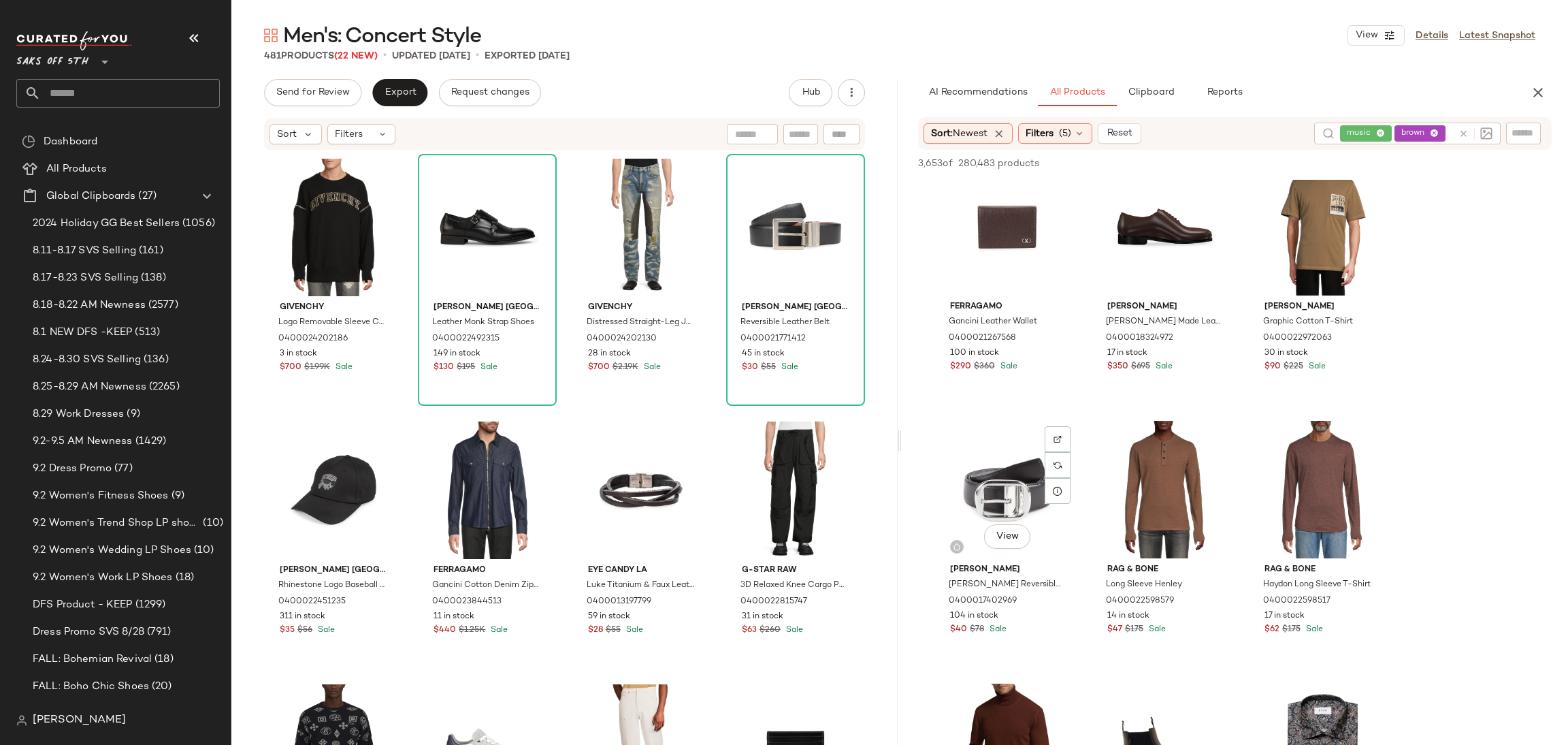
scroll to position [1341, 0]
click at [1165, 450] on div "View" at bounding box center [1165, 488] width 137 height 137
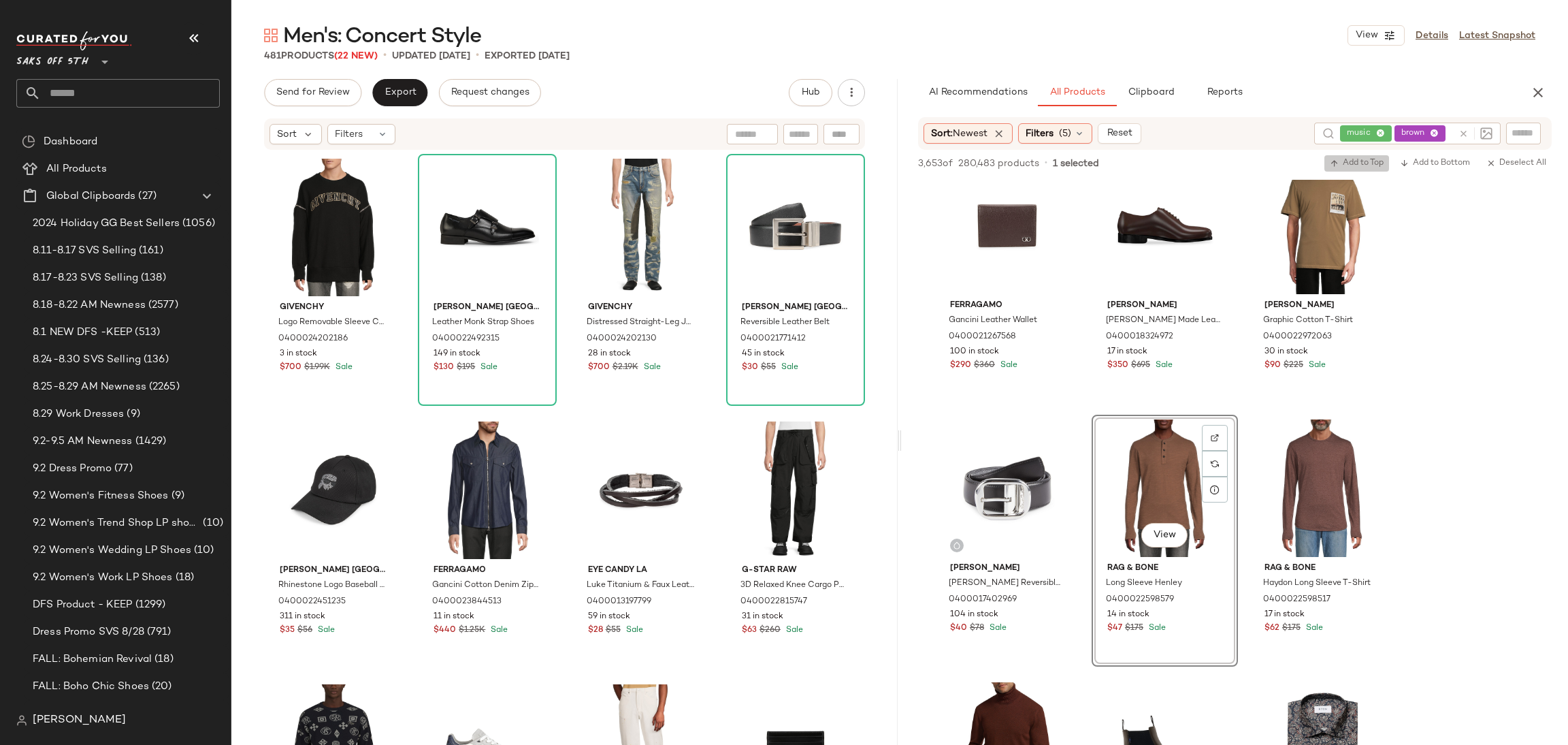
click at [1340, 161] on span "Add to Top" at bounding box center [1357, 164] width 54 height 10
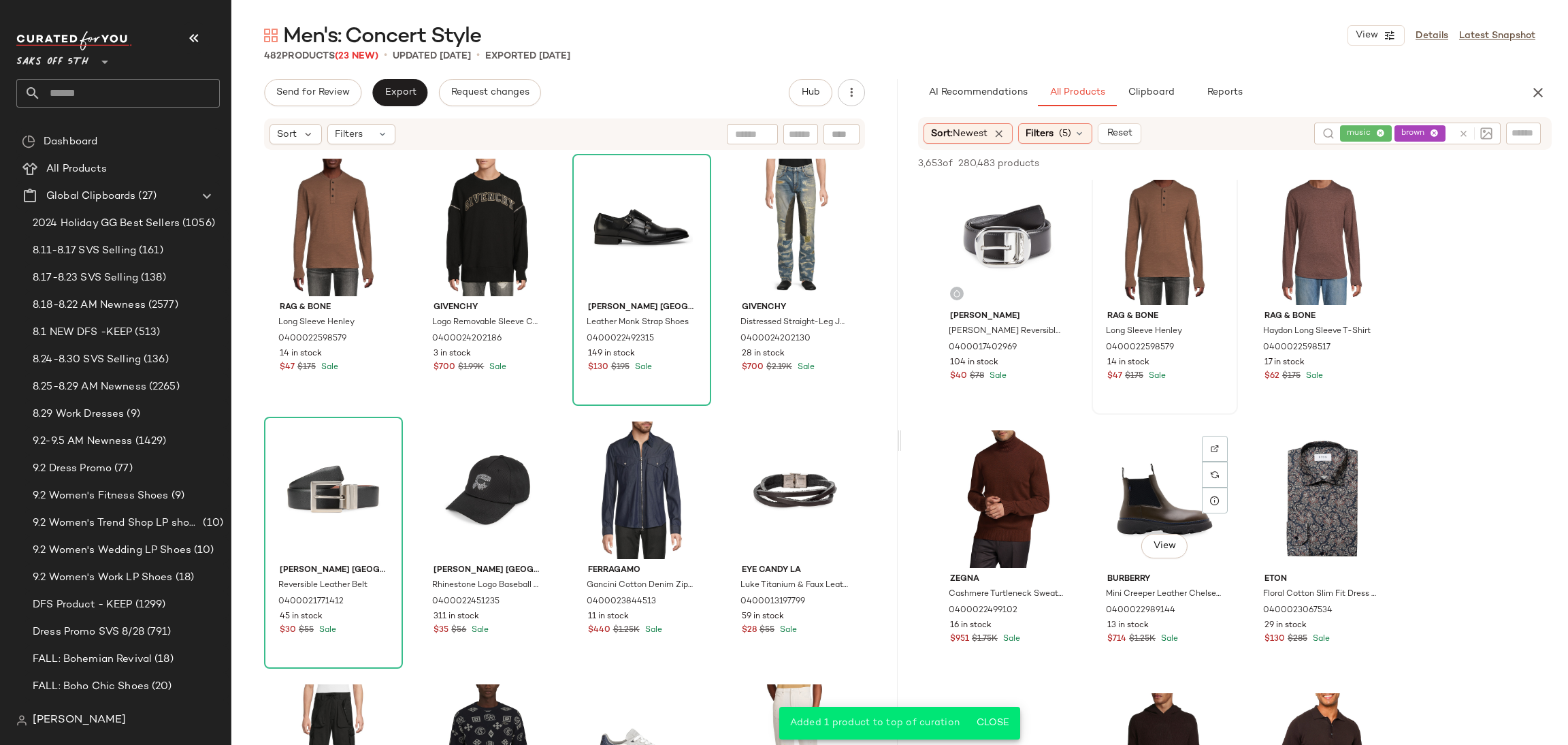
scroll to position [1595, 0]
click at [989, 445] on div "View" at bounding box center [1007, 497] width 137 height 137
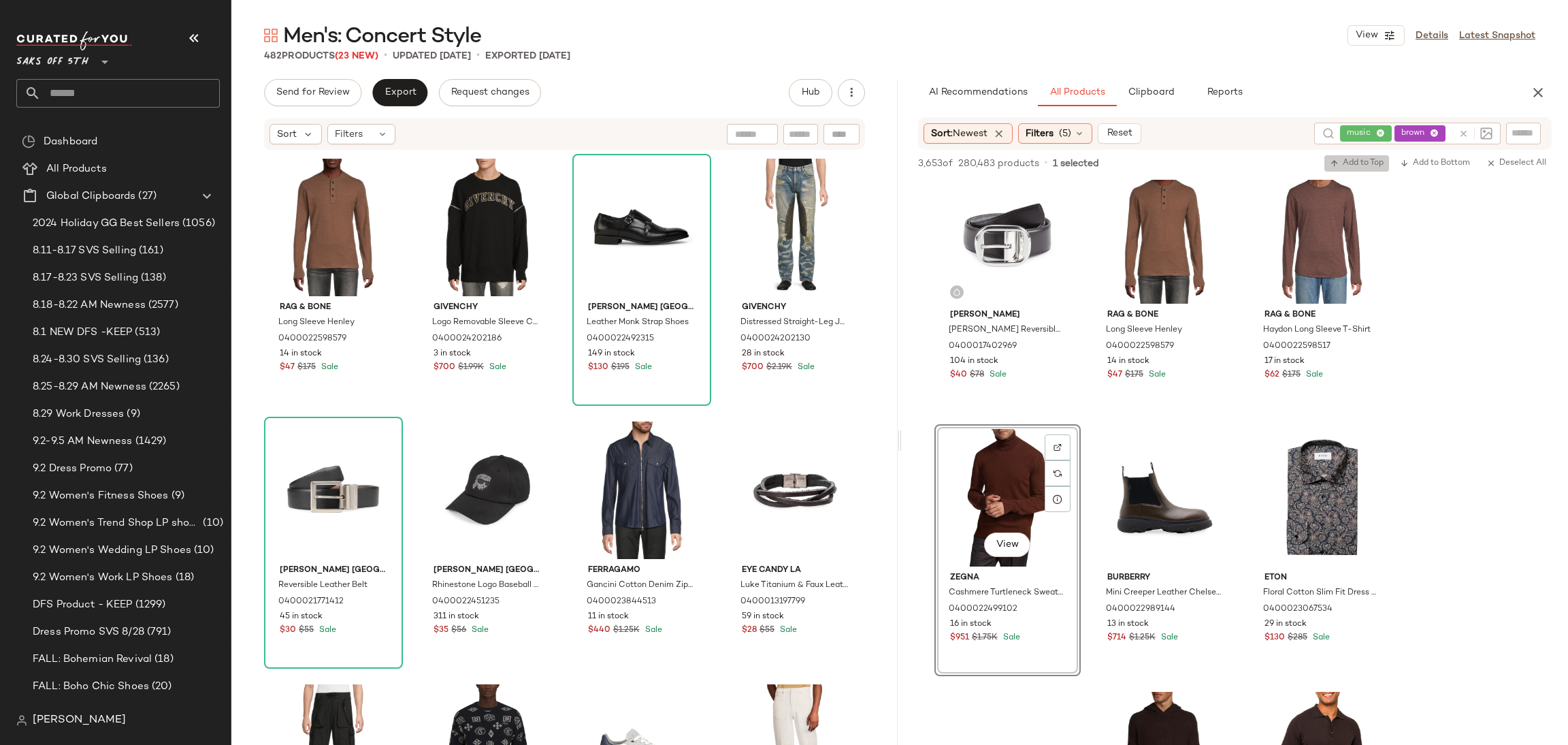
click at [1354, 168] on span "Add to Top" at bounding box center [1357, 164] width 54 height 10
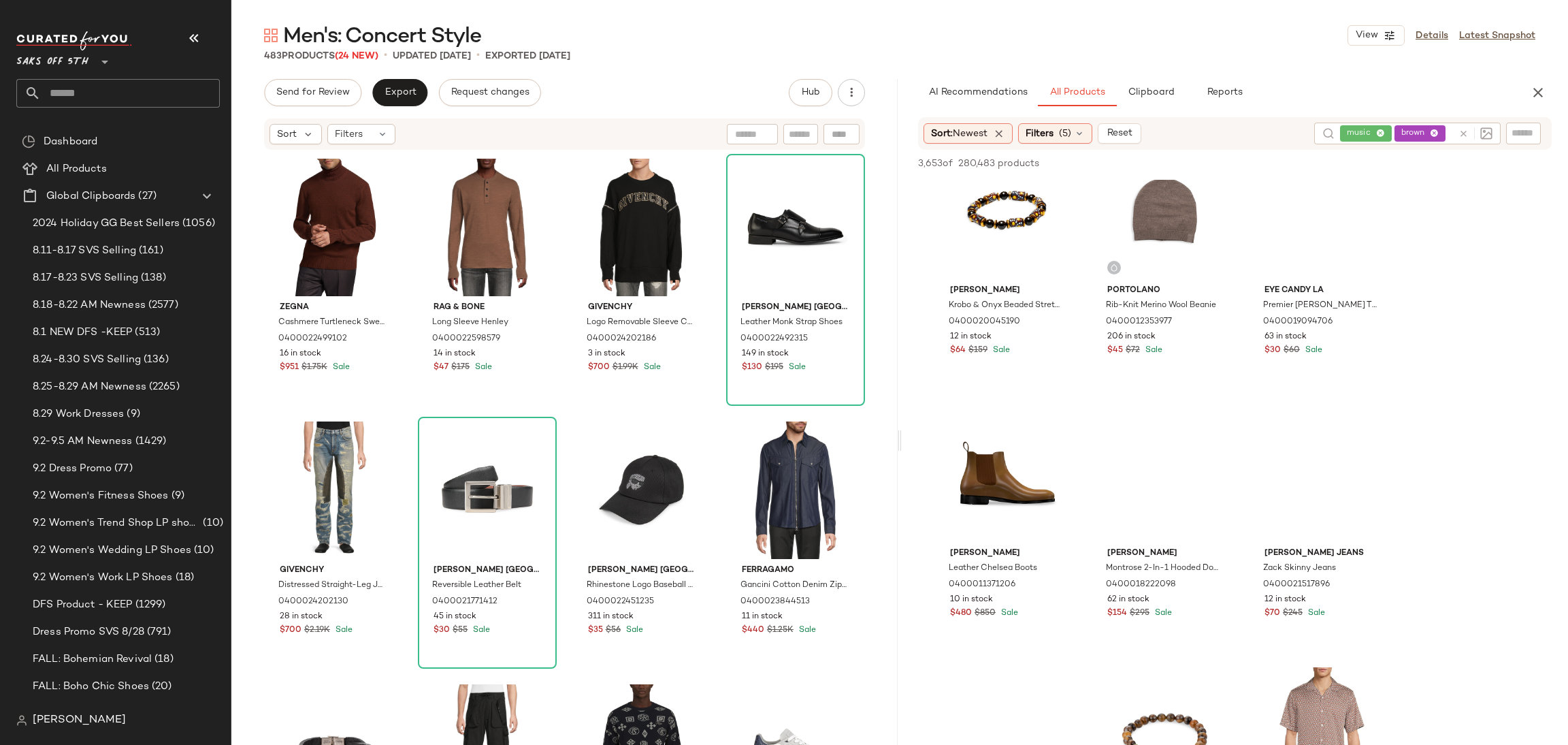
scroll to position [3985, 0]
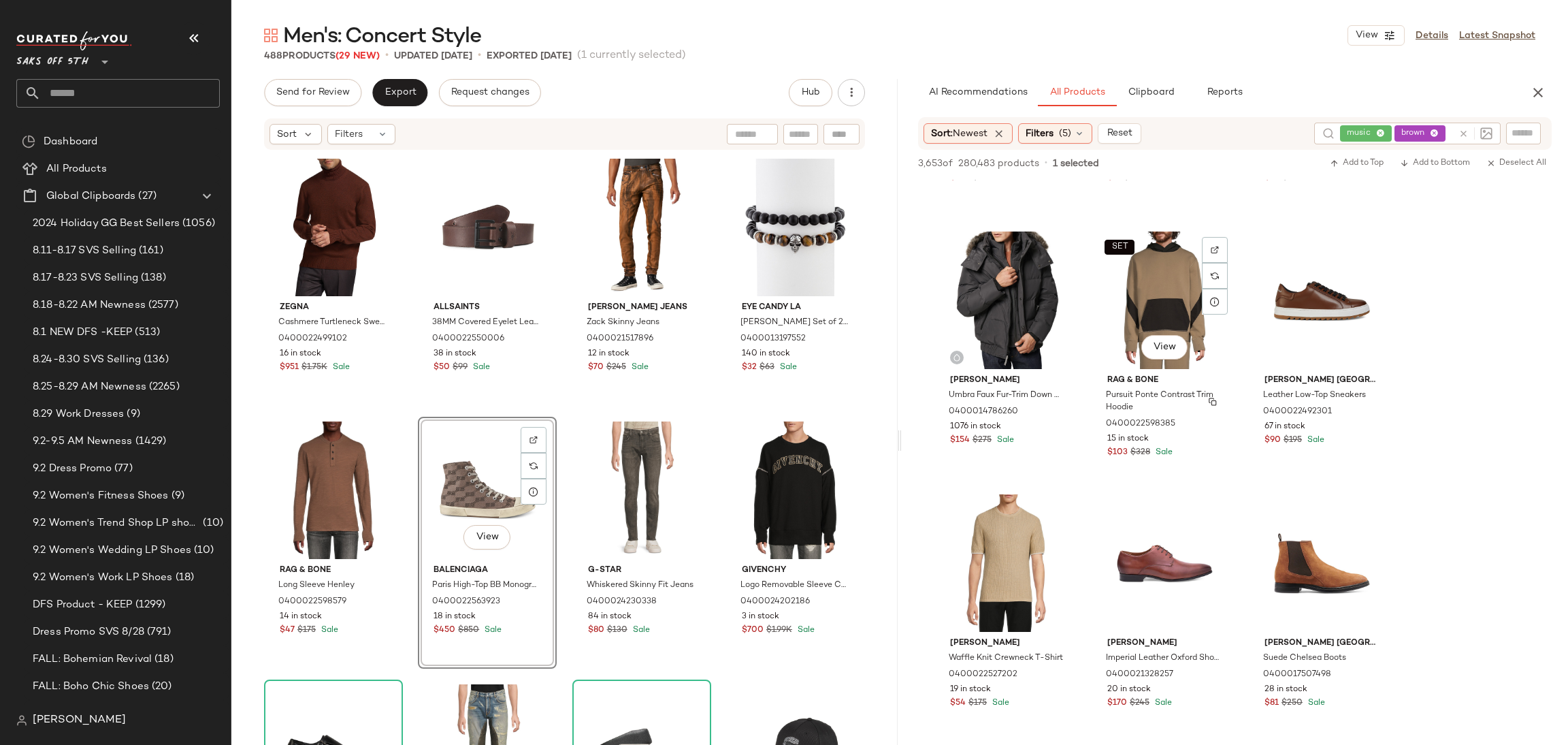
scroll to position [9943, 0]
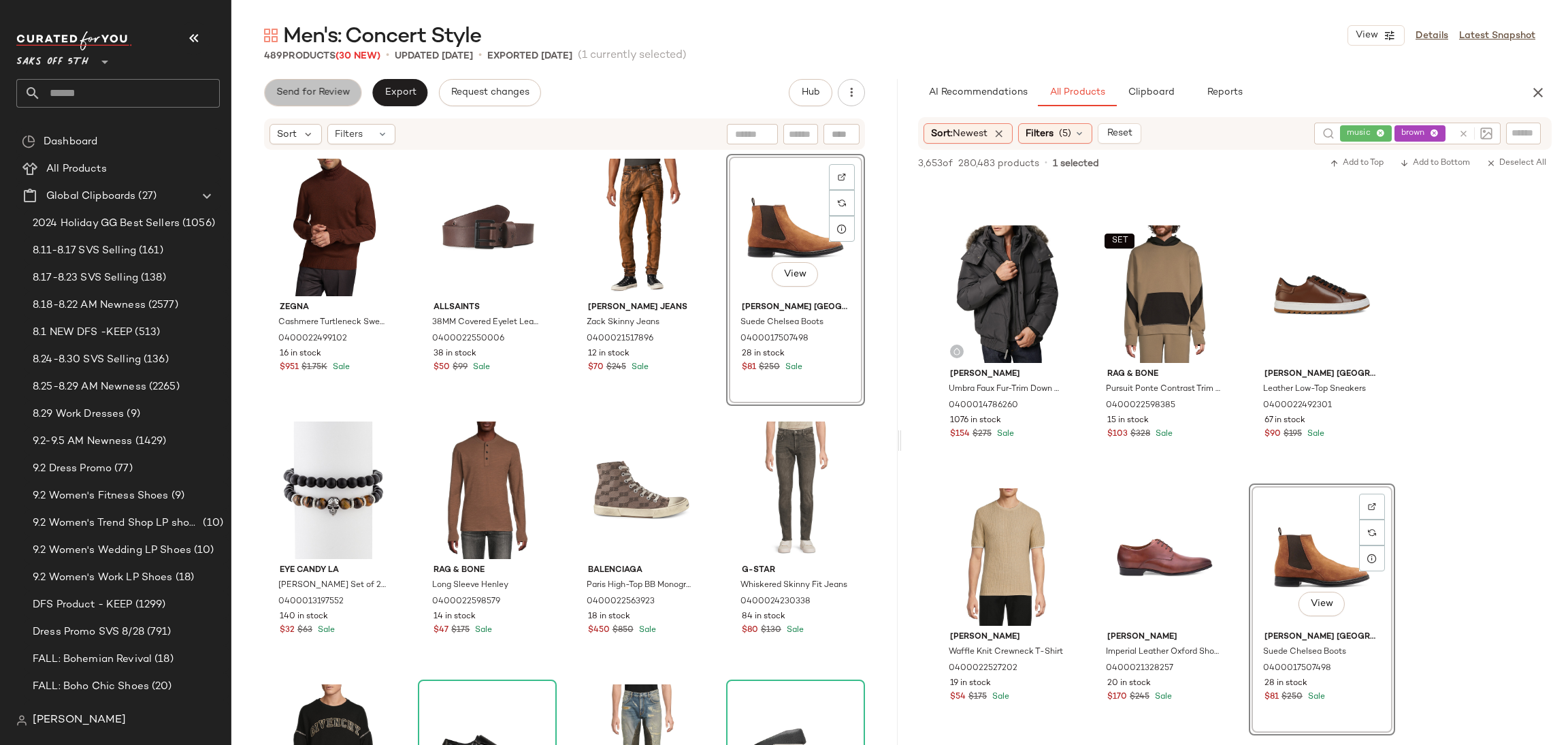
click at [337, 88] on span "Send for Review" at bounding box center [312, 93] width 74 height 11
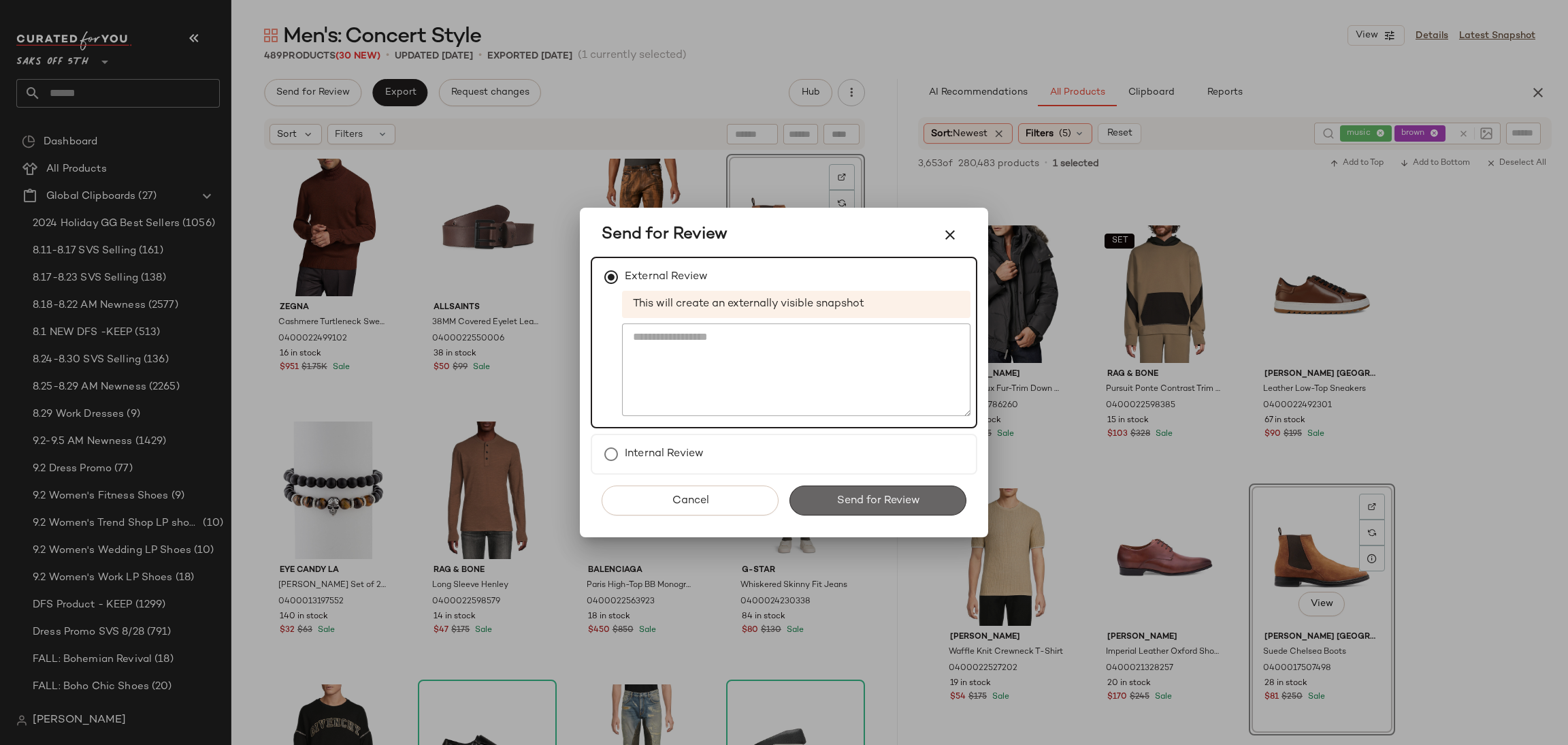
click at [848, 508] on button "Send for Review" at bounding box center [877, 500] width 177 height 30
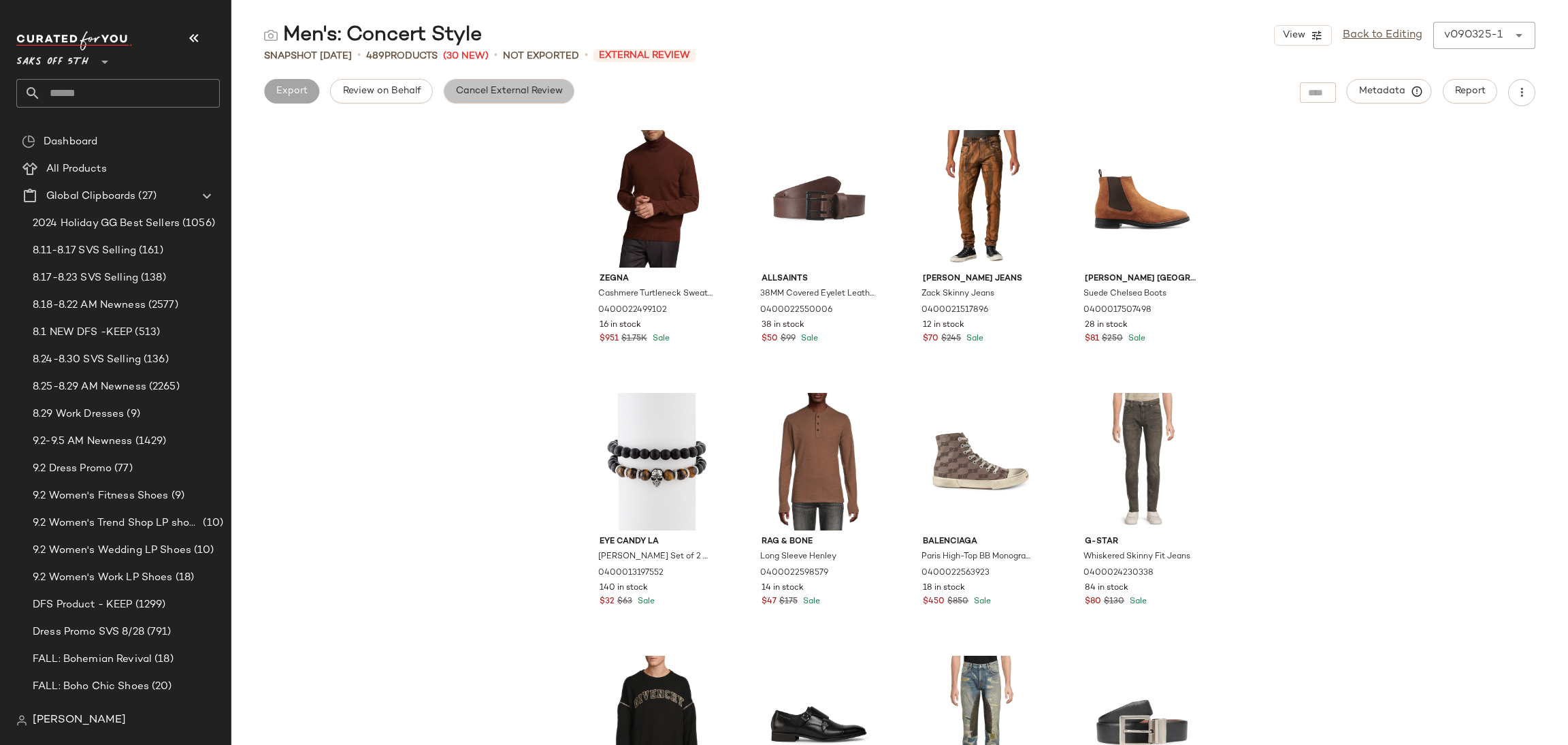
click at [534, 93] on span "Cancel External Review" at bounding box center [508, 91] width 107 height 11
click at [405, 98] on button "Export" at bounding box center [399, 91] width 55 height 25
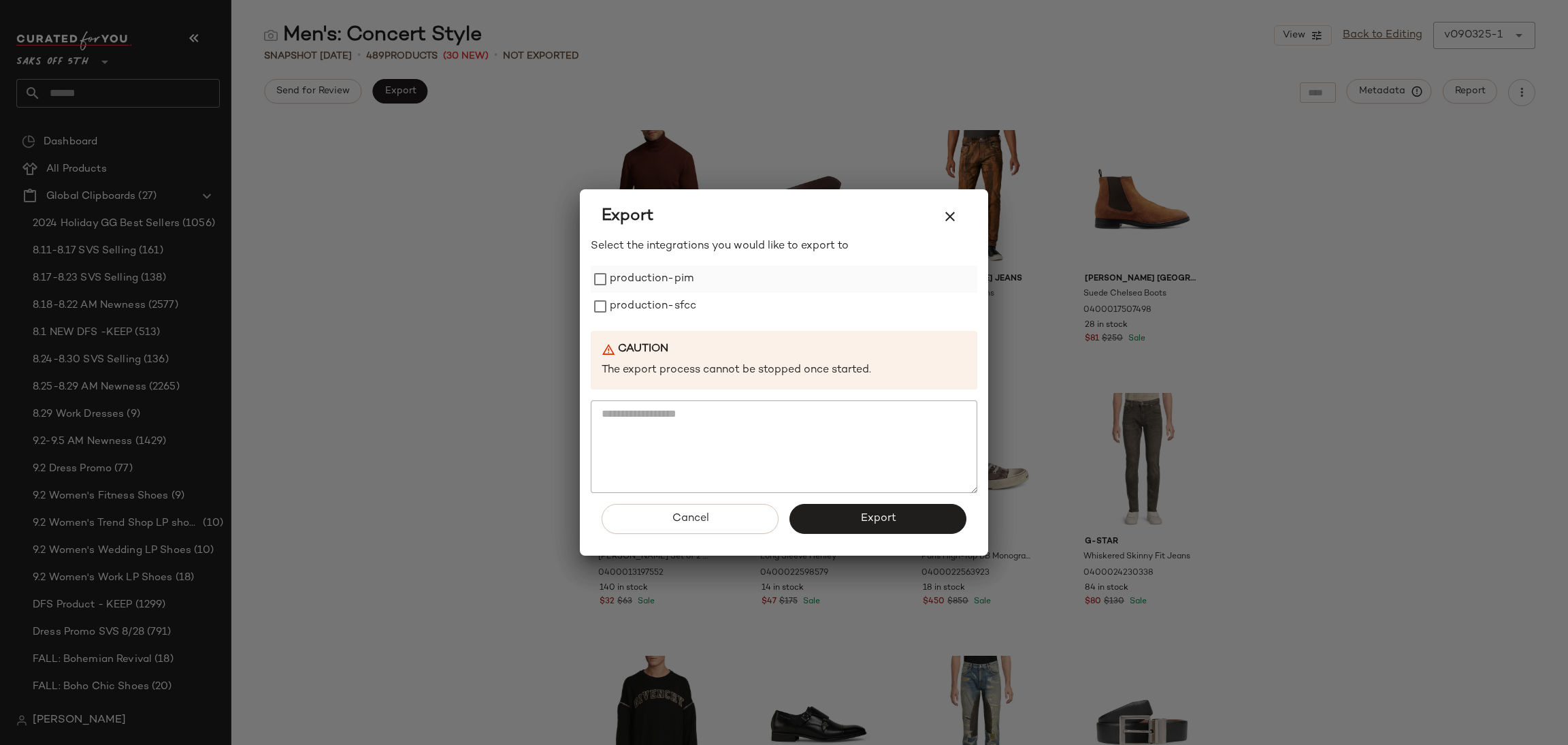
click at [621, 282] on label "production-pim" at bounding box center [651, 279] width 83 height 27
click at [624, 302] on label "production-sfcc" at bounding box center [653, 307] width 87 height 27
click at [815, 514] on button "Export" at bounding box center [877, 519] width 177 height 30
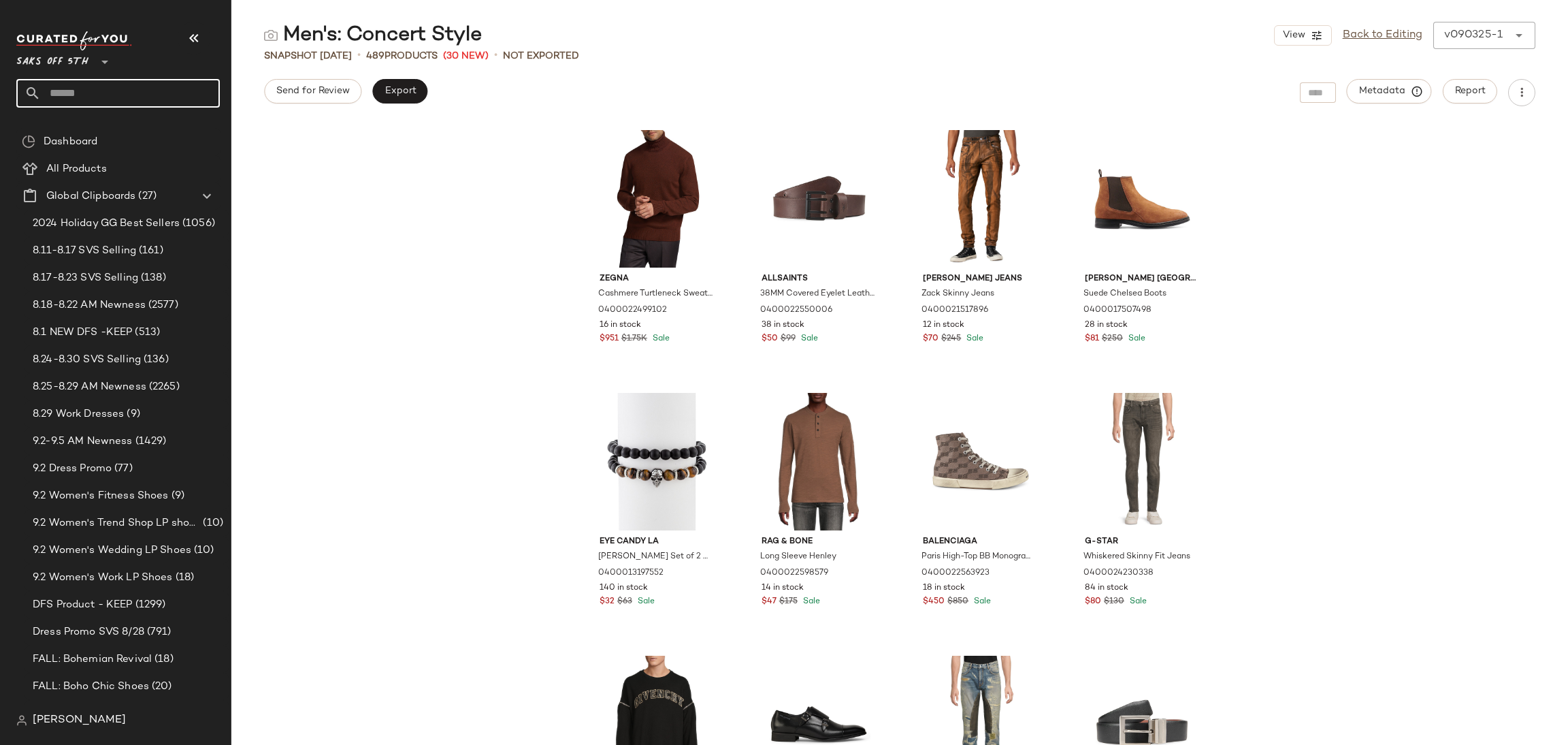
click at [145, 91] on input "text" at bounding box center [129, 93] width 179 height 29
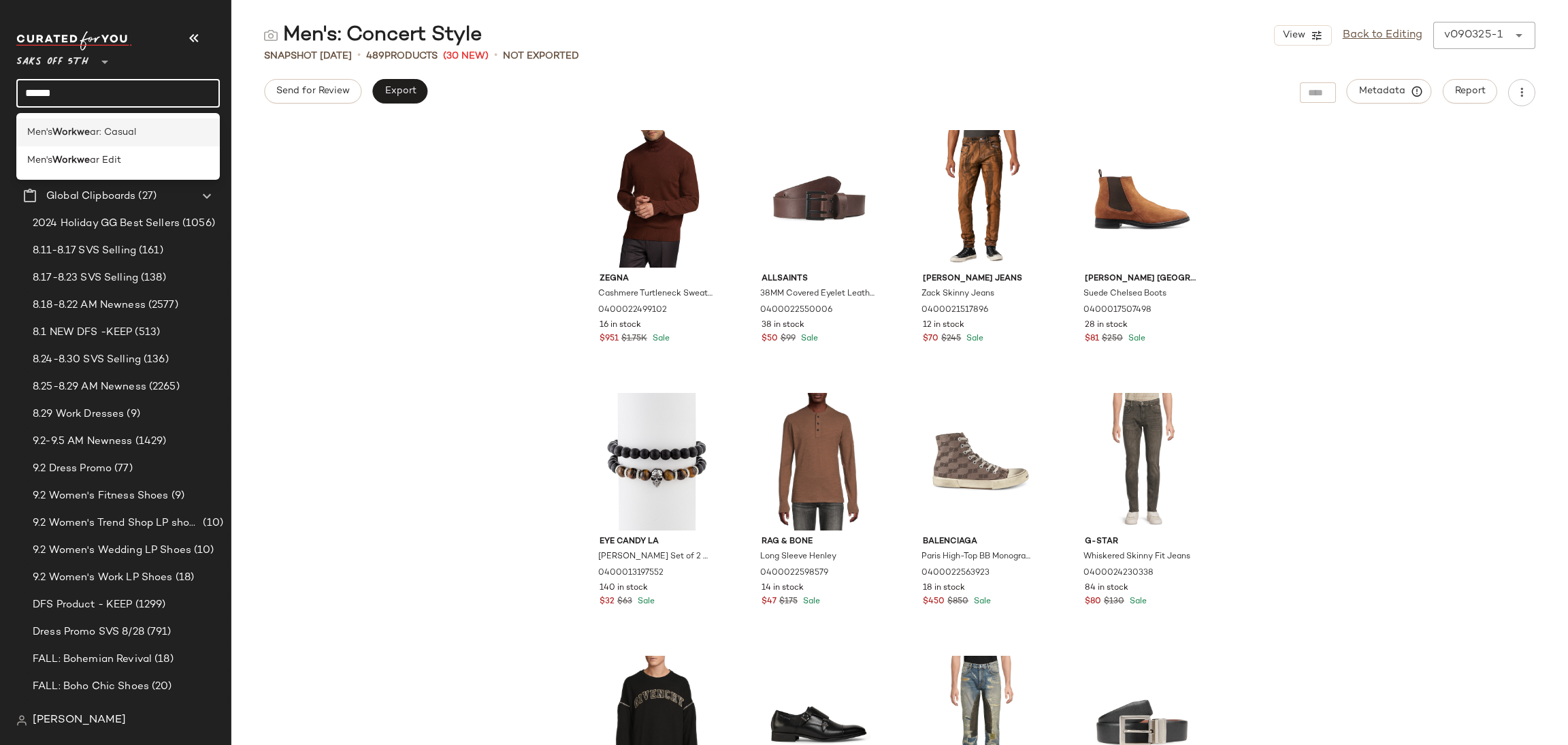
type input "******"
click at [136, 131] on span "ar: Casual" at bounding box center [113, 133] width 46 height 14
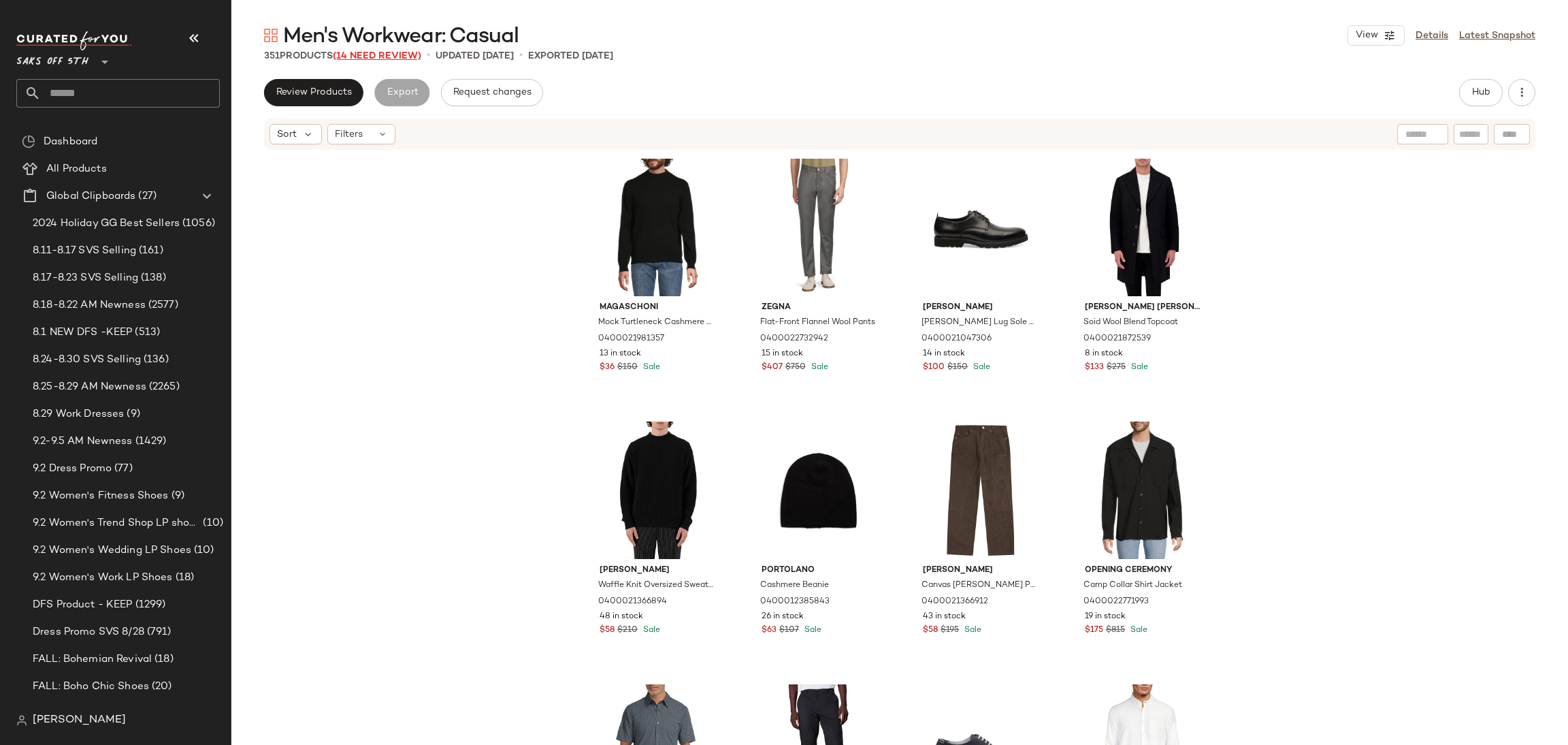
click at [406, 59] on span "(14 Need Review)" at bounding box center [376, 56] width 88 height 10
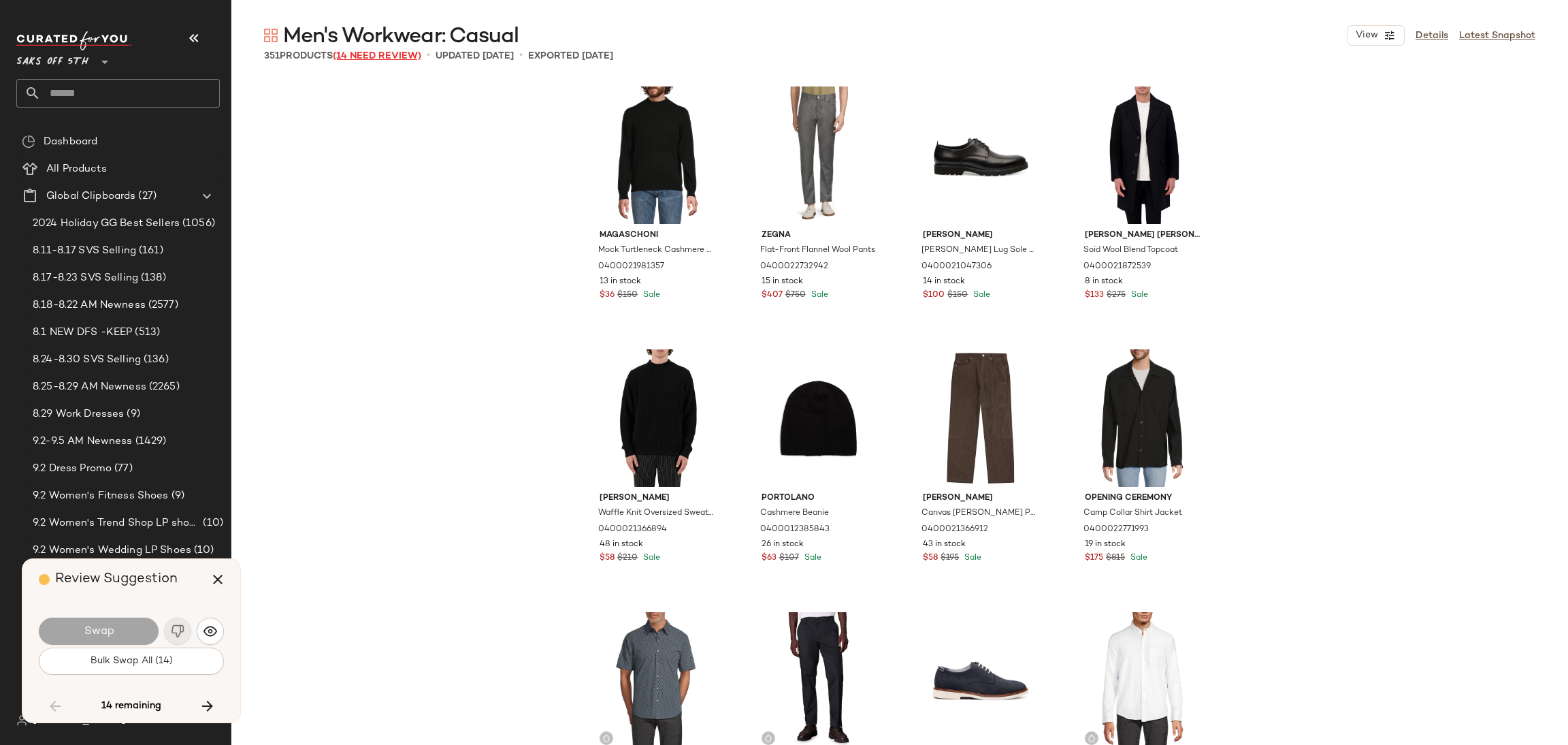
scroll to position [6043, 0]
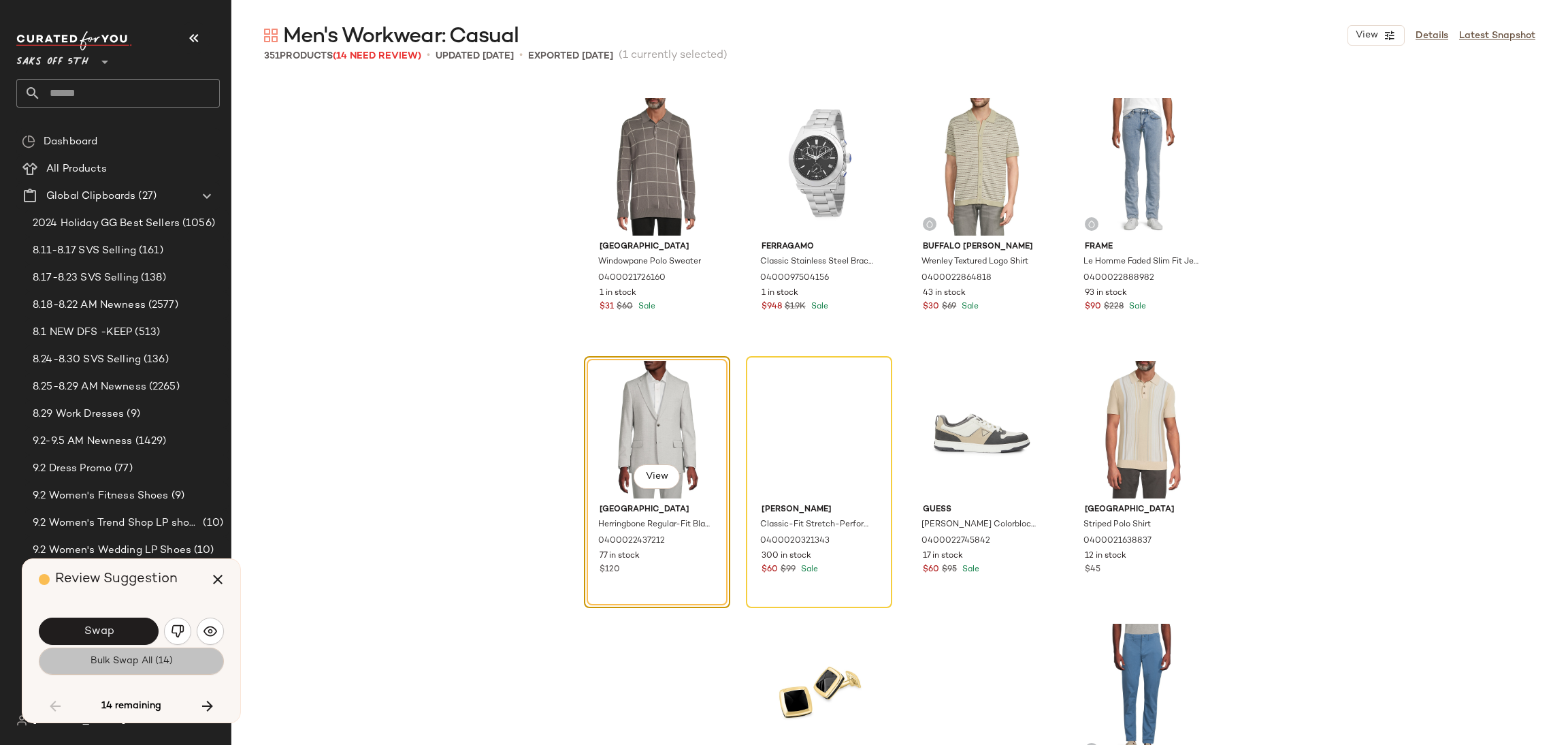
click at [160, 666] on span "Bulk Swap All (14)" at bounding box center [131, 661] width 83 height 11
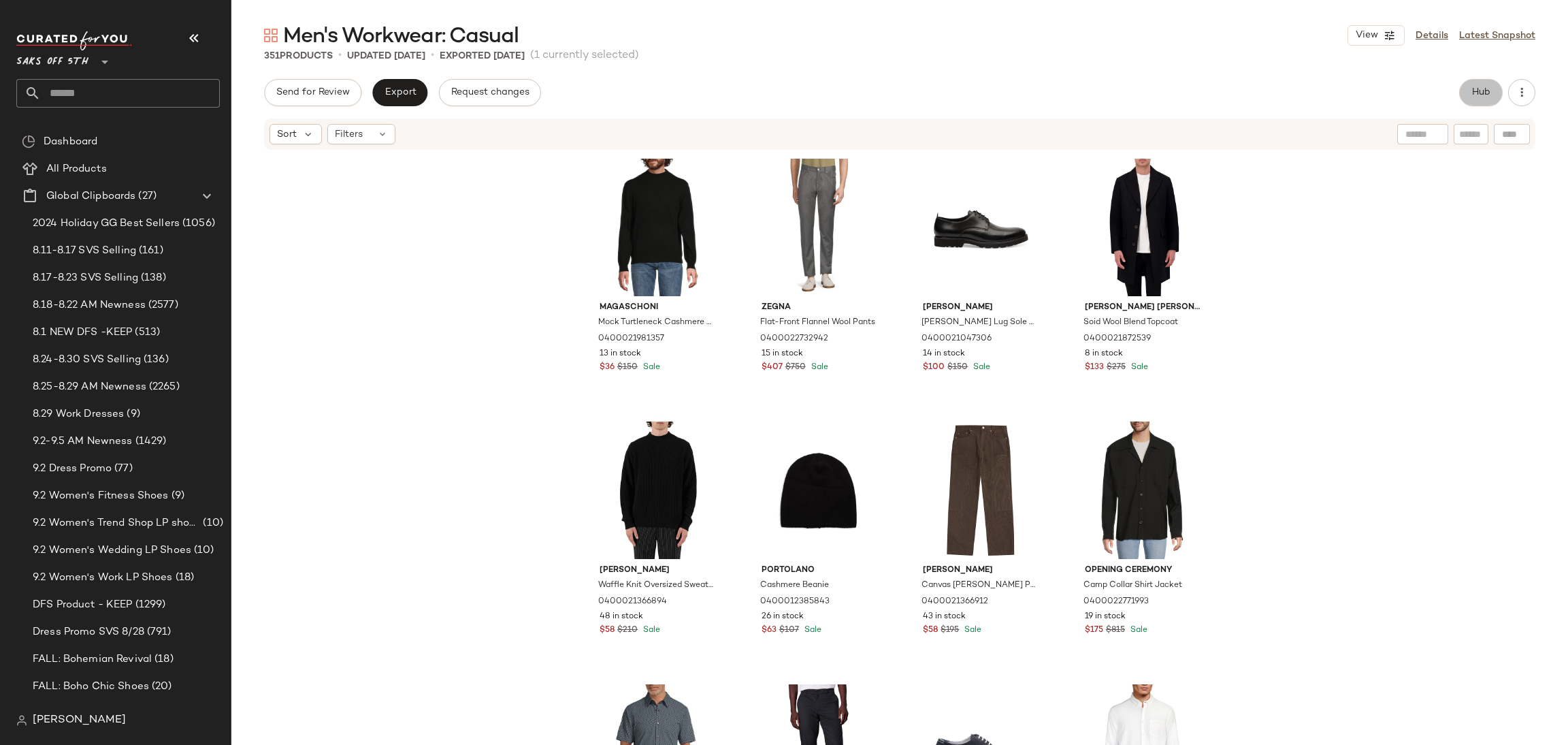
click at [1474, 94] on span "Hub" at bounding box center [1481, 93] width 19 height 11
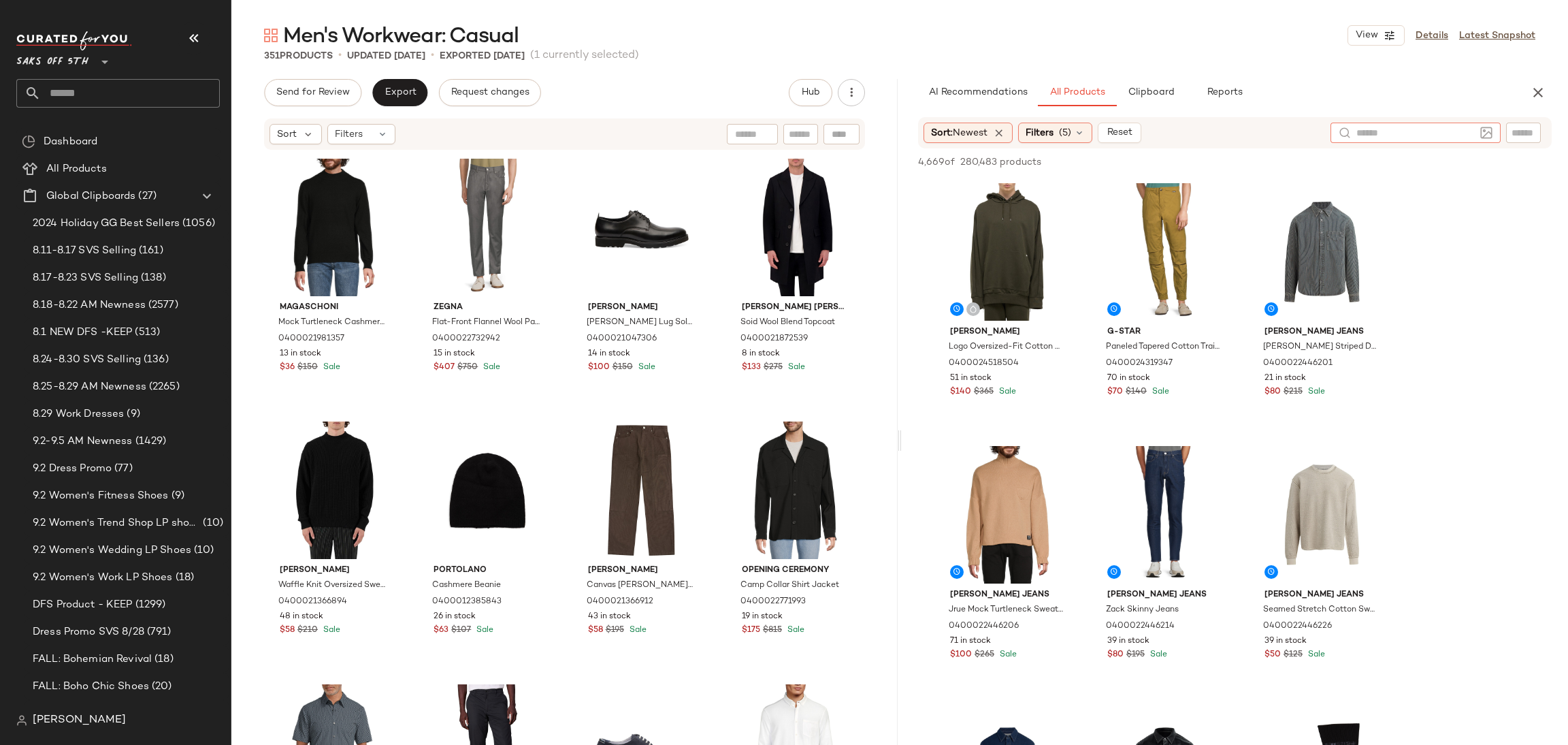
click at [1476, 135] on div at bounding box center [1415, 133] width 170 height 21
click at [1485, 134] on img at bounding box center [1485, 132] width 12 height 12
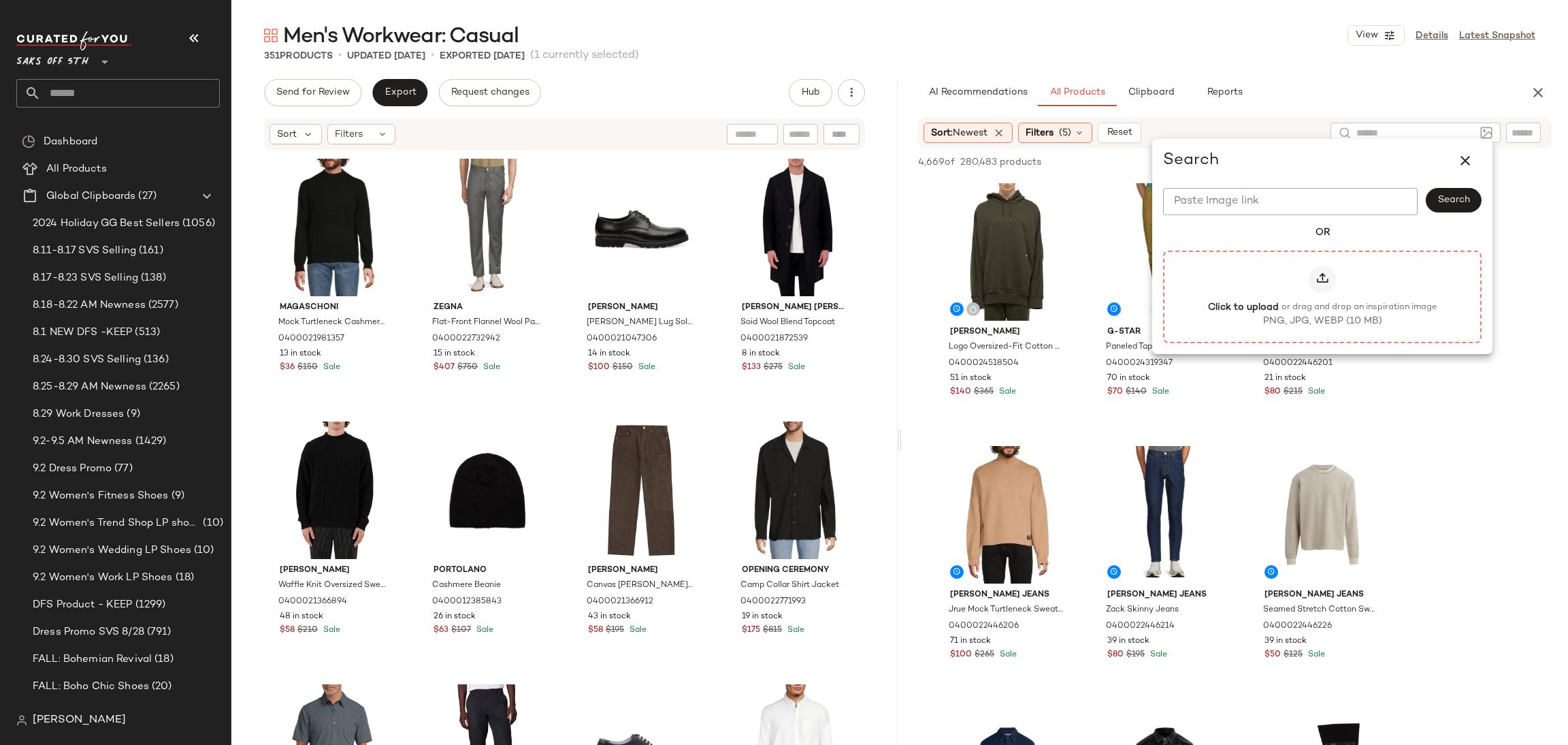
click at [1329, 274] on div at bounding box center [1322, 279] width 27 height 27
click at [1323, 296] on input "Click to upload or drag and drop an inspiration image PNG, JPG, WEBP (10 MB)" at bounding box center [1322, 296] width 1 height 1
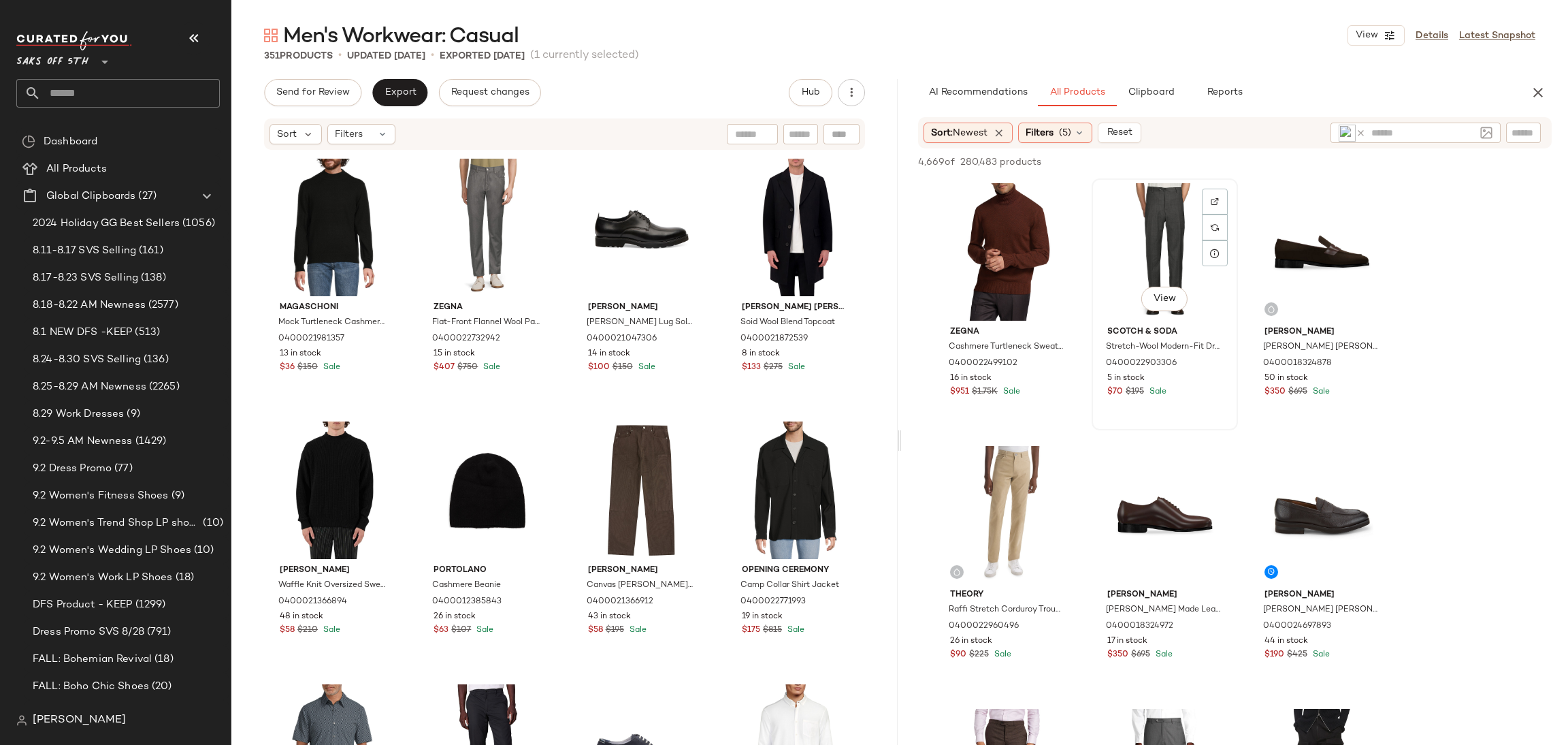
click at [1186, 218] on div "View" at bounding box center [1165, 252] width 137 height 137
click at [1342, 154] on button "Add to Top" at bounding box center [1356, 162] width 64 height 17
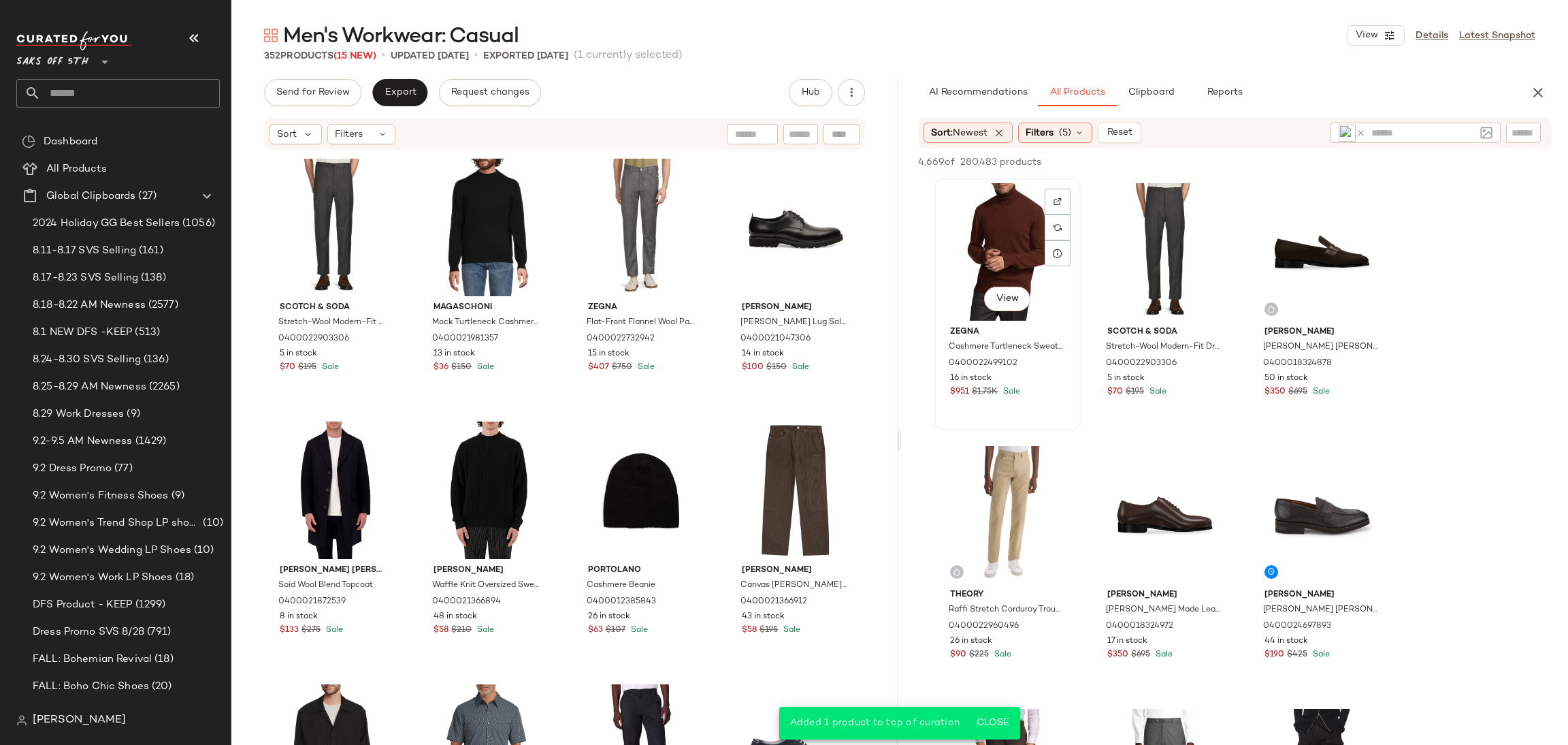
click at [1013, 214] on div "View" at bounding box center [1007, 252] width 137 height 137
click at [1346, 160] on span "Add to Top" at bounding box center [1357, 162] width 54 height 10
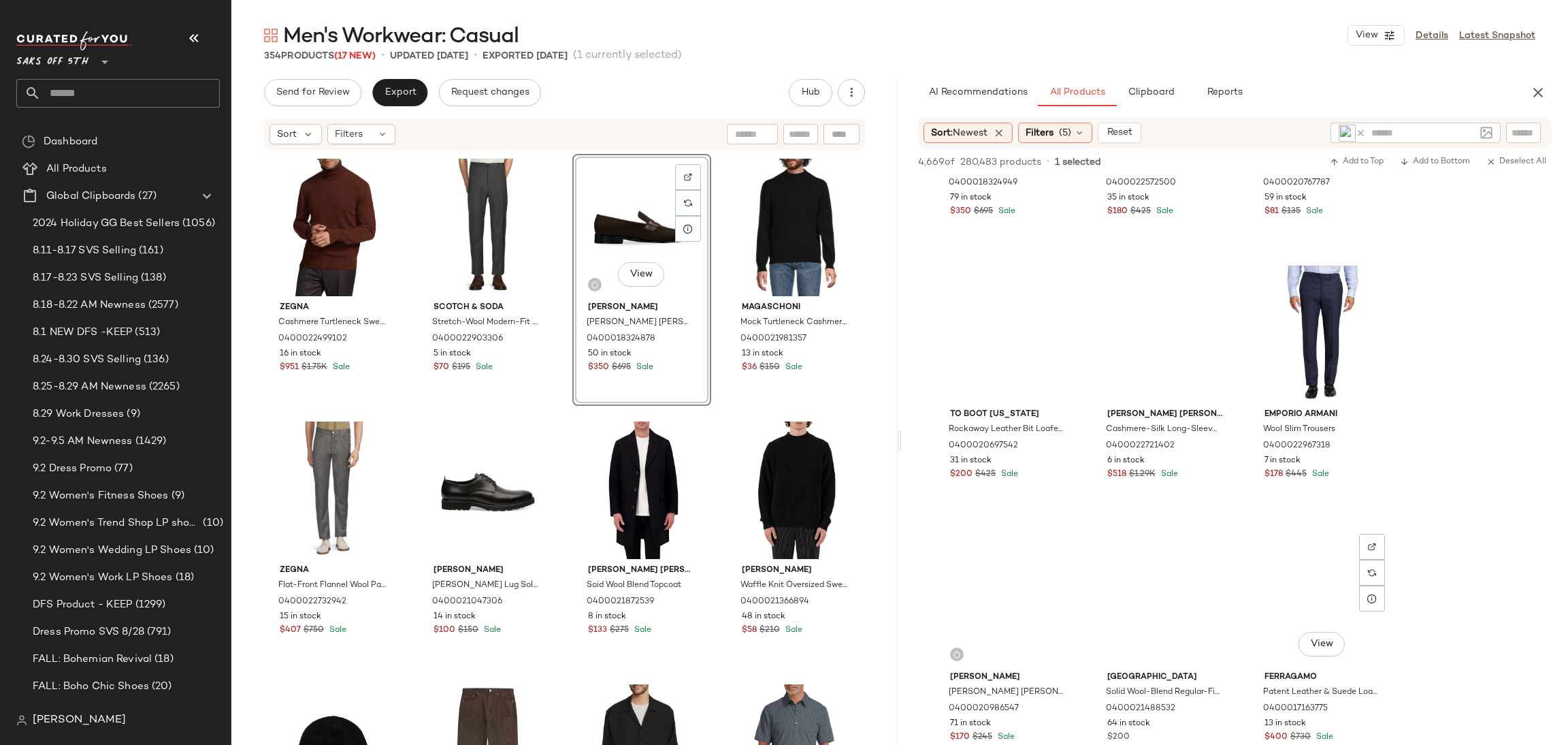
scroll to position [5430, 0]
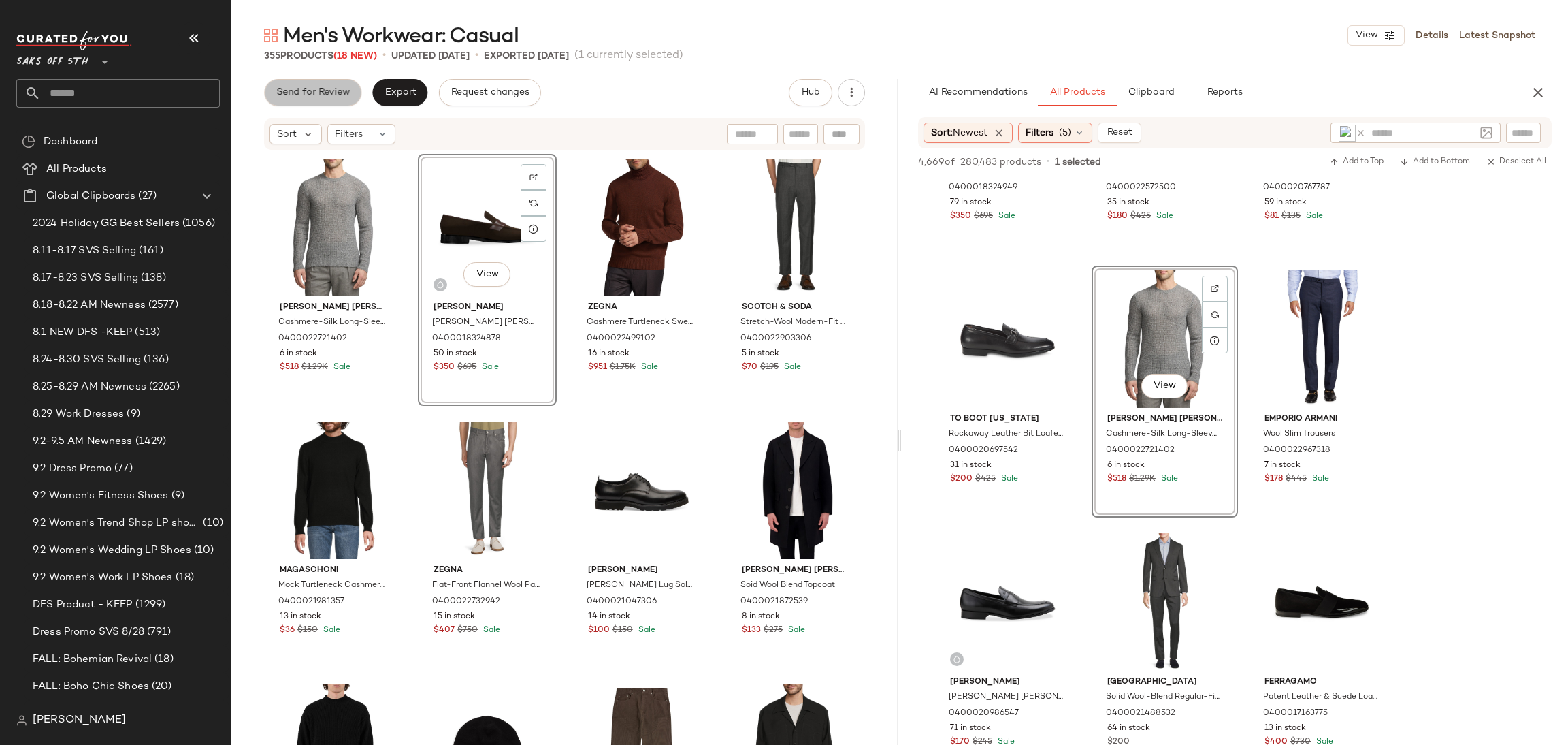
click at [337, 102] on button "Send for Review" at bounding box center [313, 92] width 98 height 27
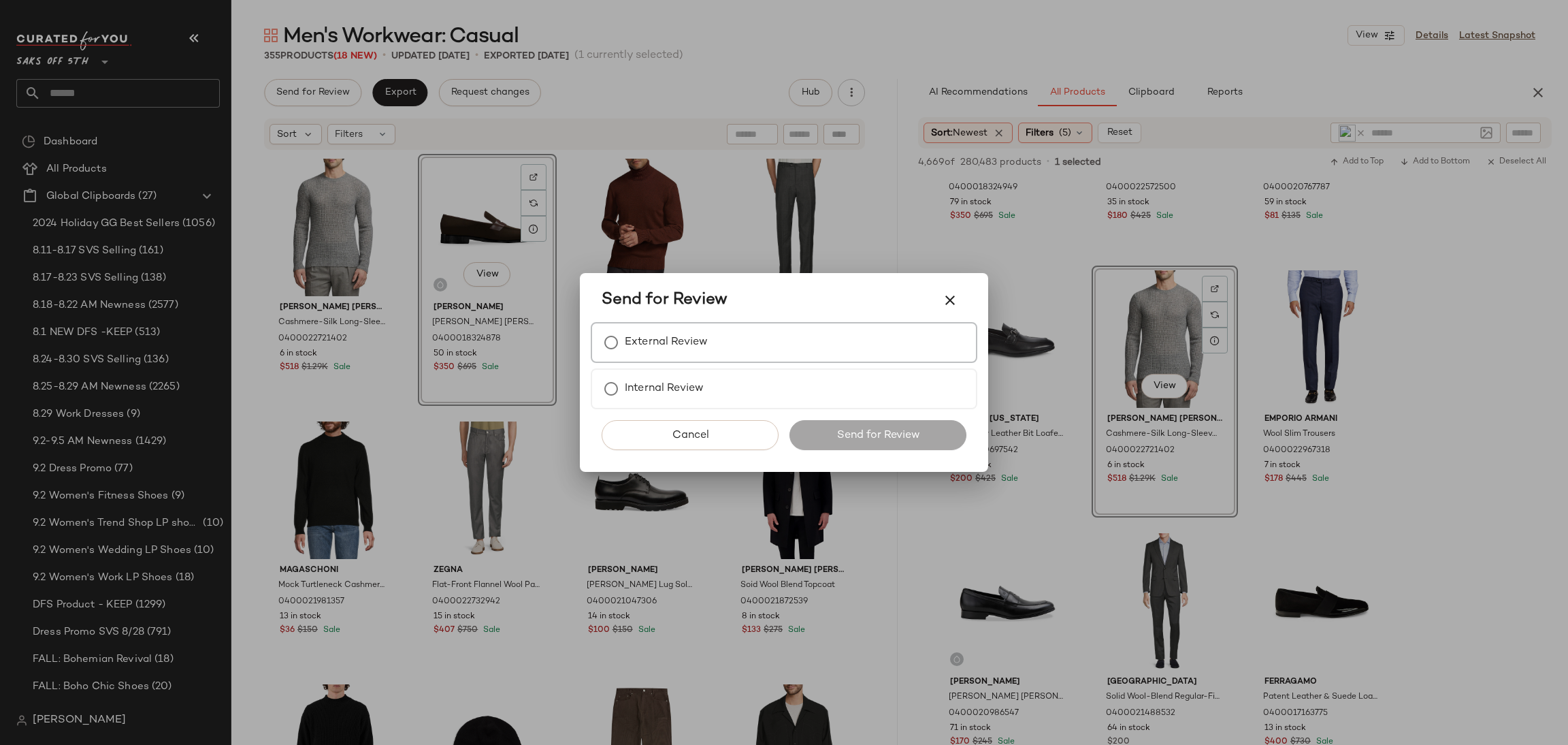
click at [716, 328] on div "External Review" at bounding box center [784, 342] width 387 height 41
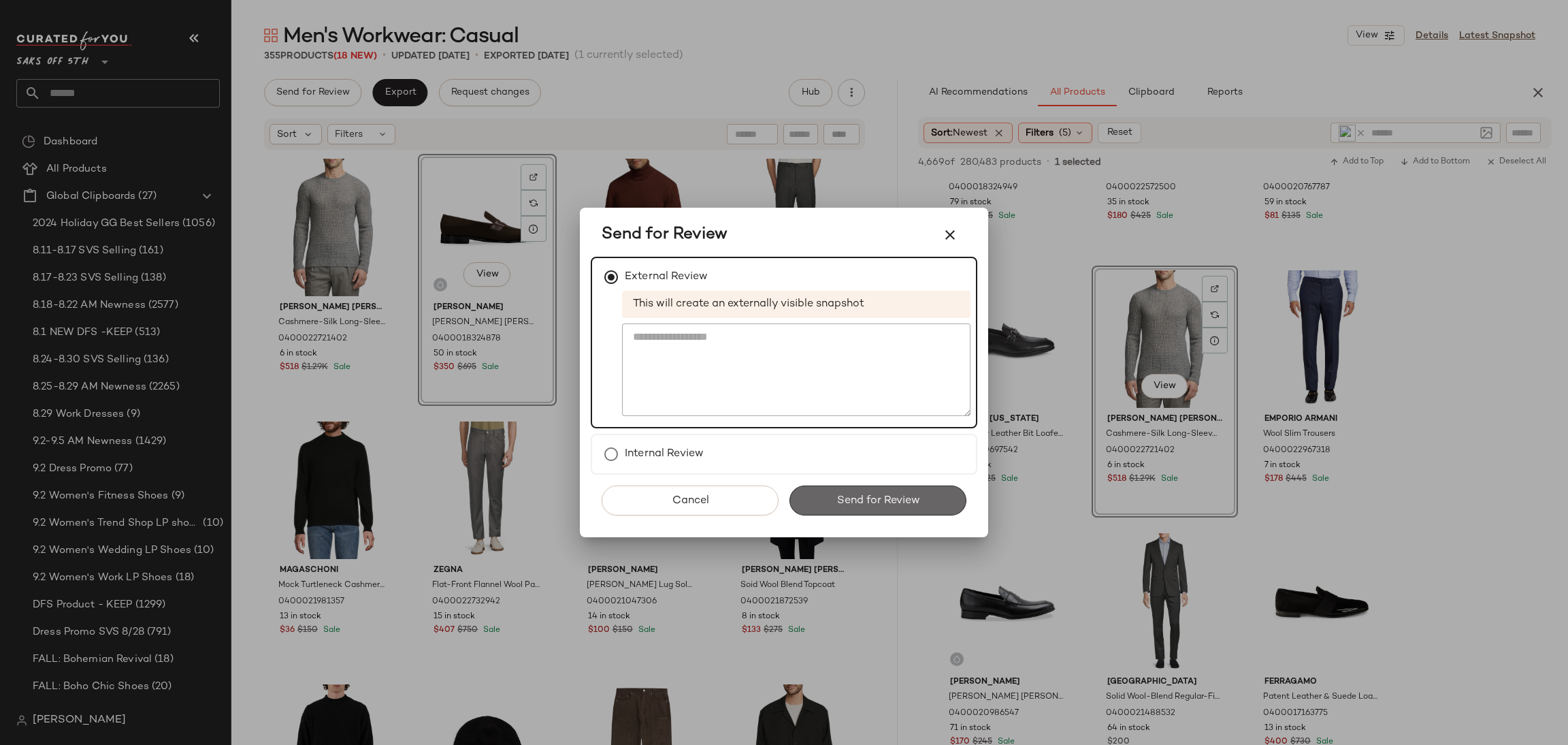
click at [846, 496] on span "Send for Review" at bounding box center [876, 500] width 83 height 13
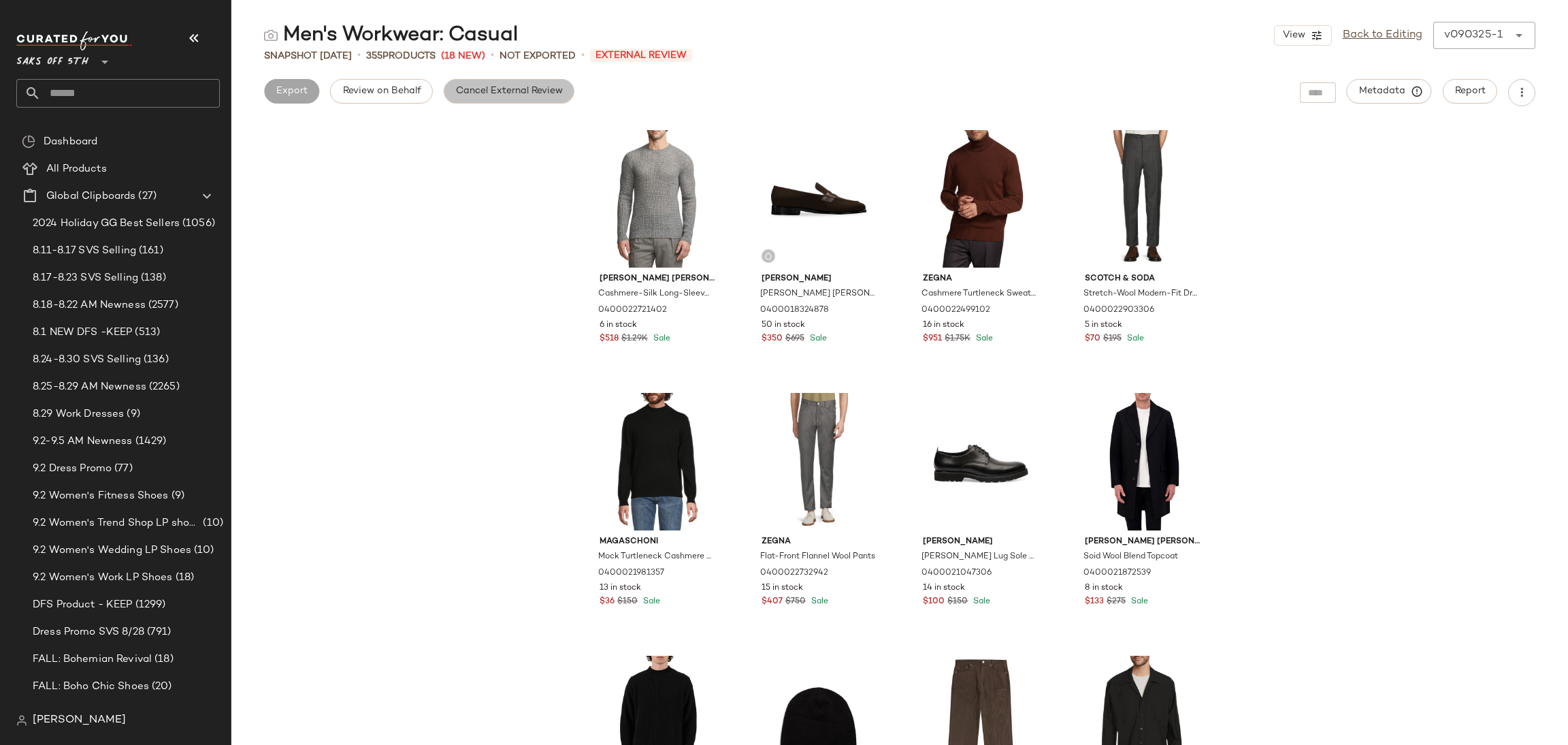
click at [544, 83] on button "Cancel External Review" at bounding box center [509, 91] width 131 height 25
click at [411, 83] on button "Export" at bounding box center [399, 91] width 55 height 25
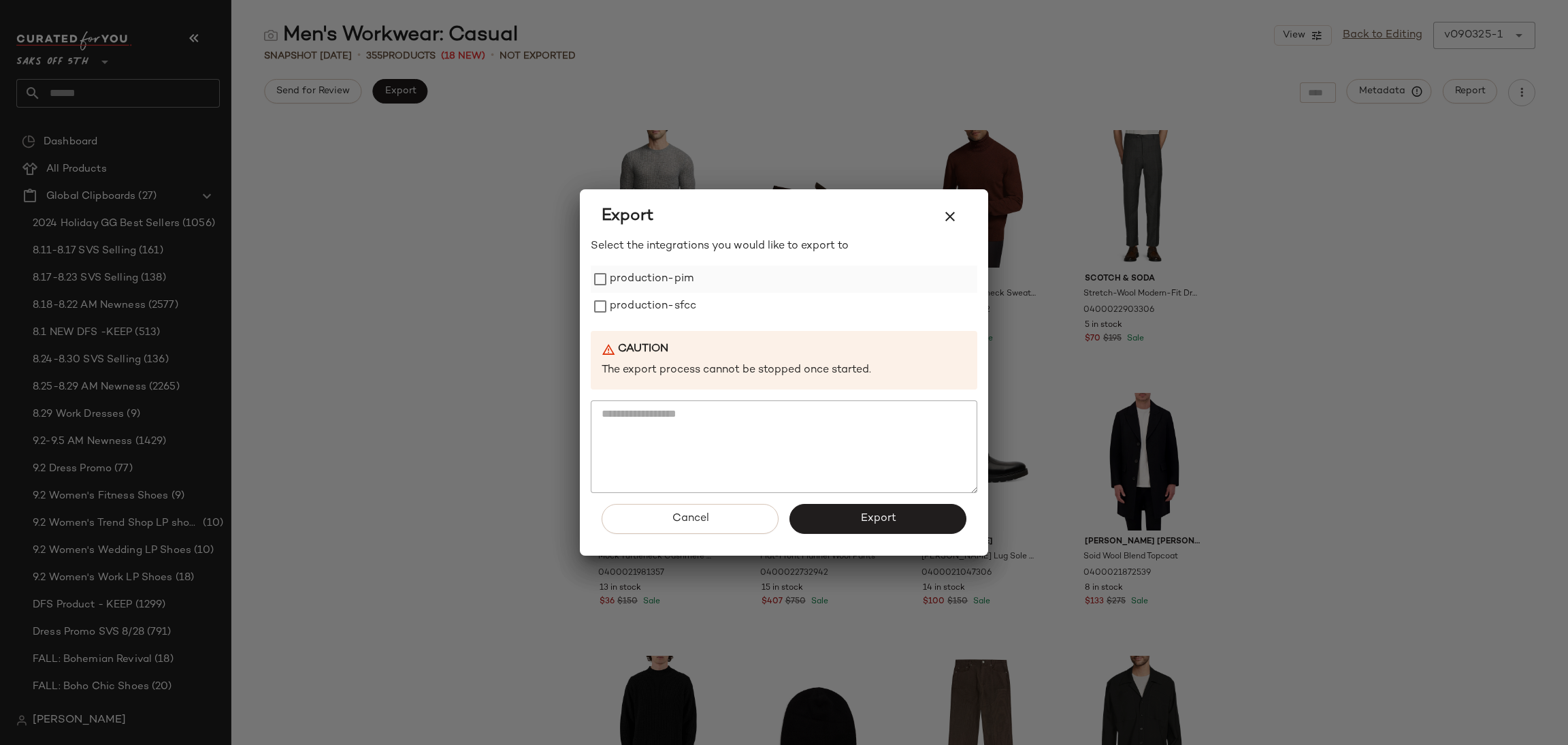
click at [678, 280] on label "production-pim" at bounding box center [651, 279] width 83 height 27
click at [678, 306] on label "production-sfcc" at bounding box center [653, 307] width 87 height 27
click at [892, 520] on span "Export" at bounding box center [876, 518] width 36 height 13
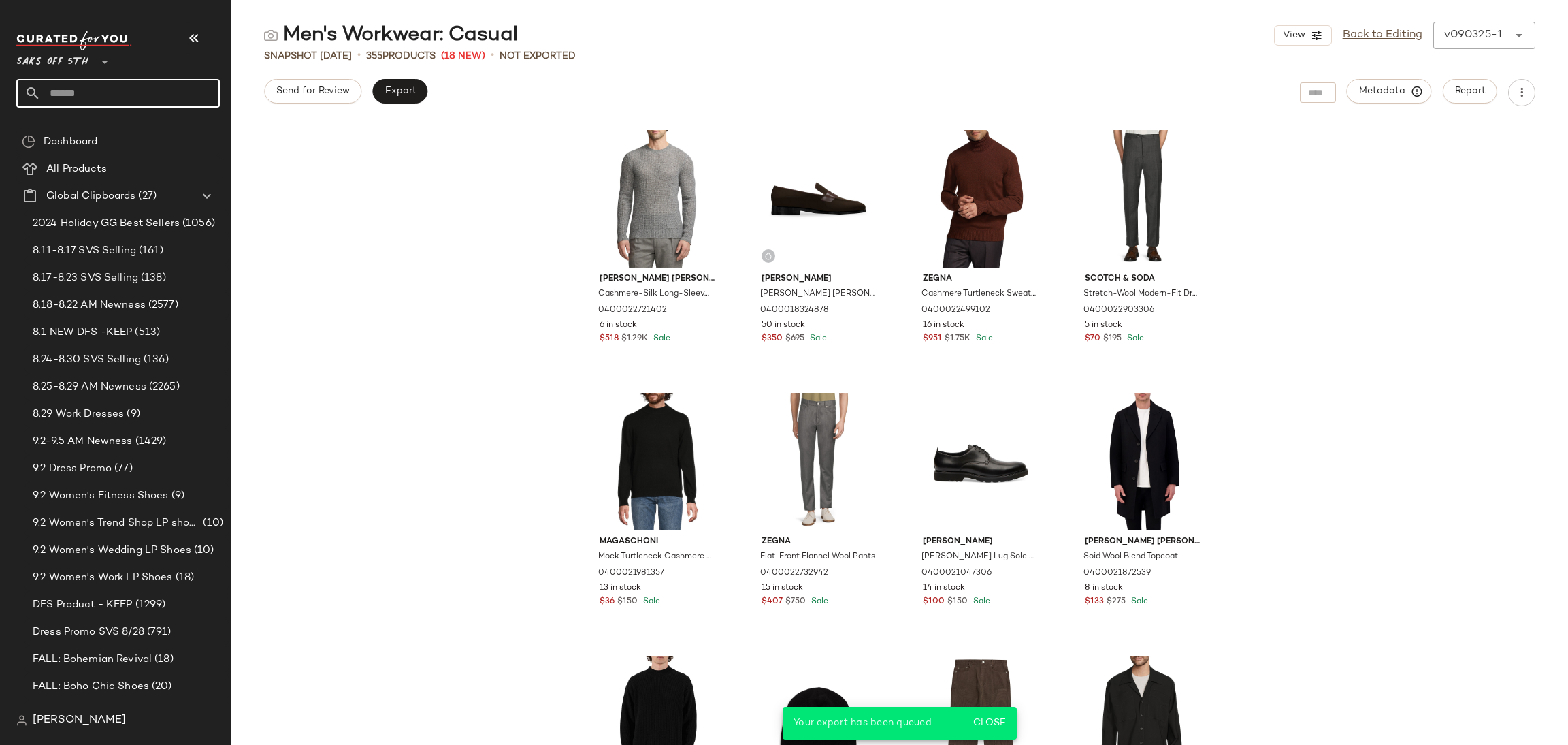
click at [149, 87] on input "text" at bounding box center [129, 93] width 179 height 29
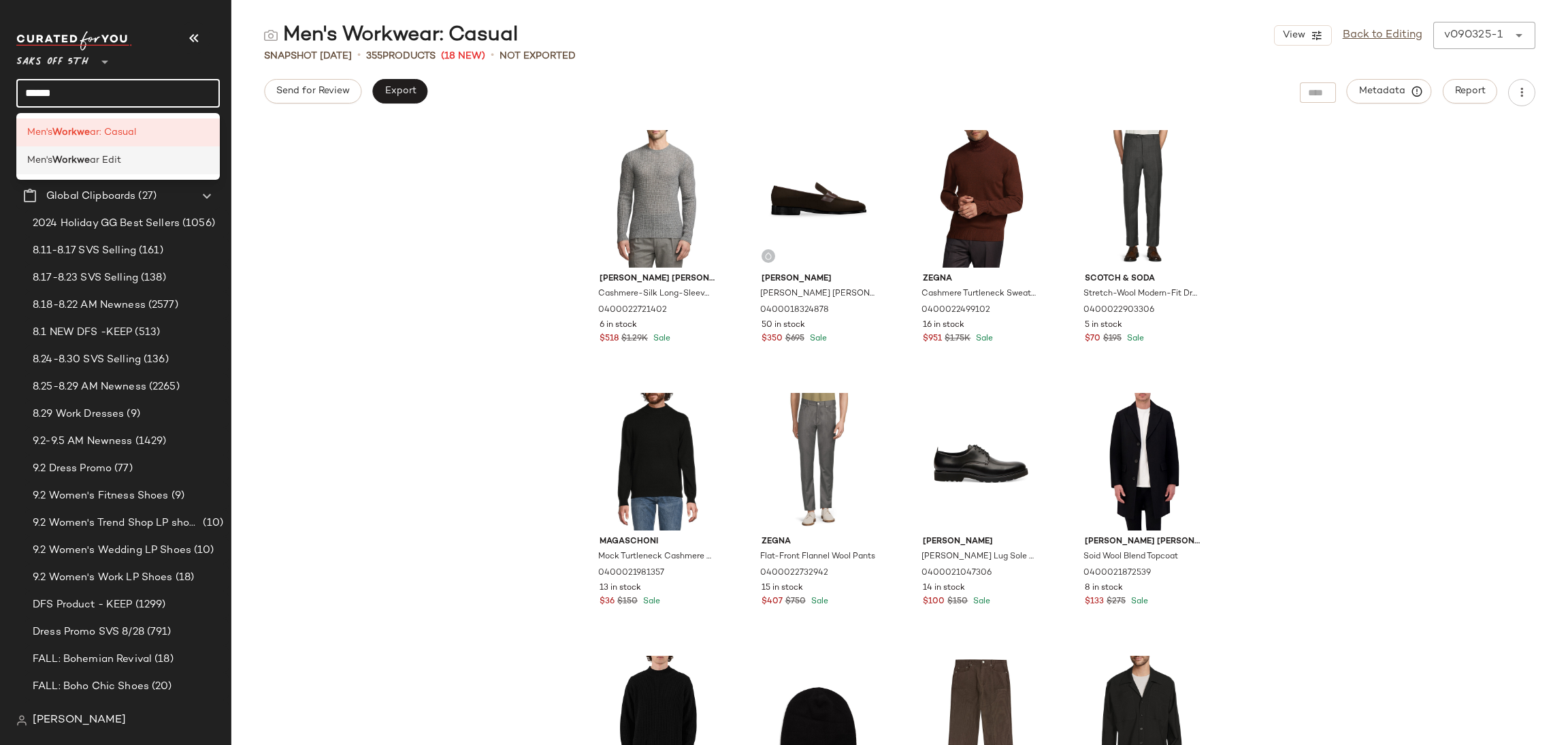
type input "******"
click at [141, 164] on div "Men's Workwe ar Edit" at bounding box center [118, 160] width 182 height 14
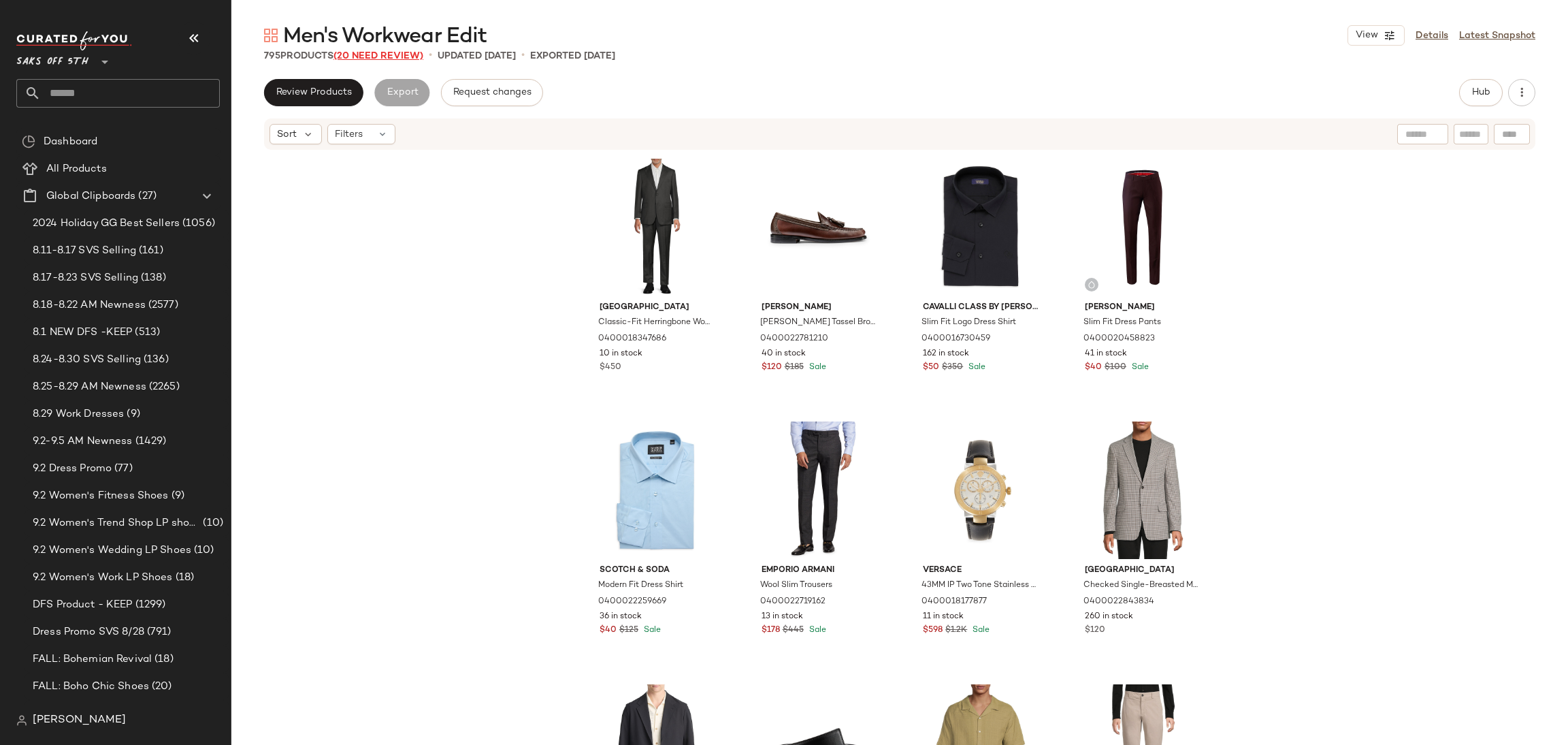
click at [395, 54] on span "(20 Need Review)" at bounding box center [378, 56] width 90 height 10
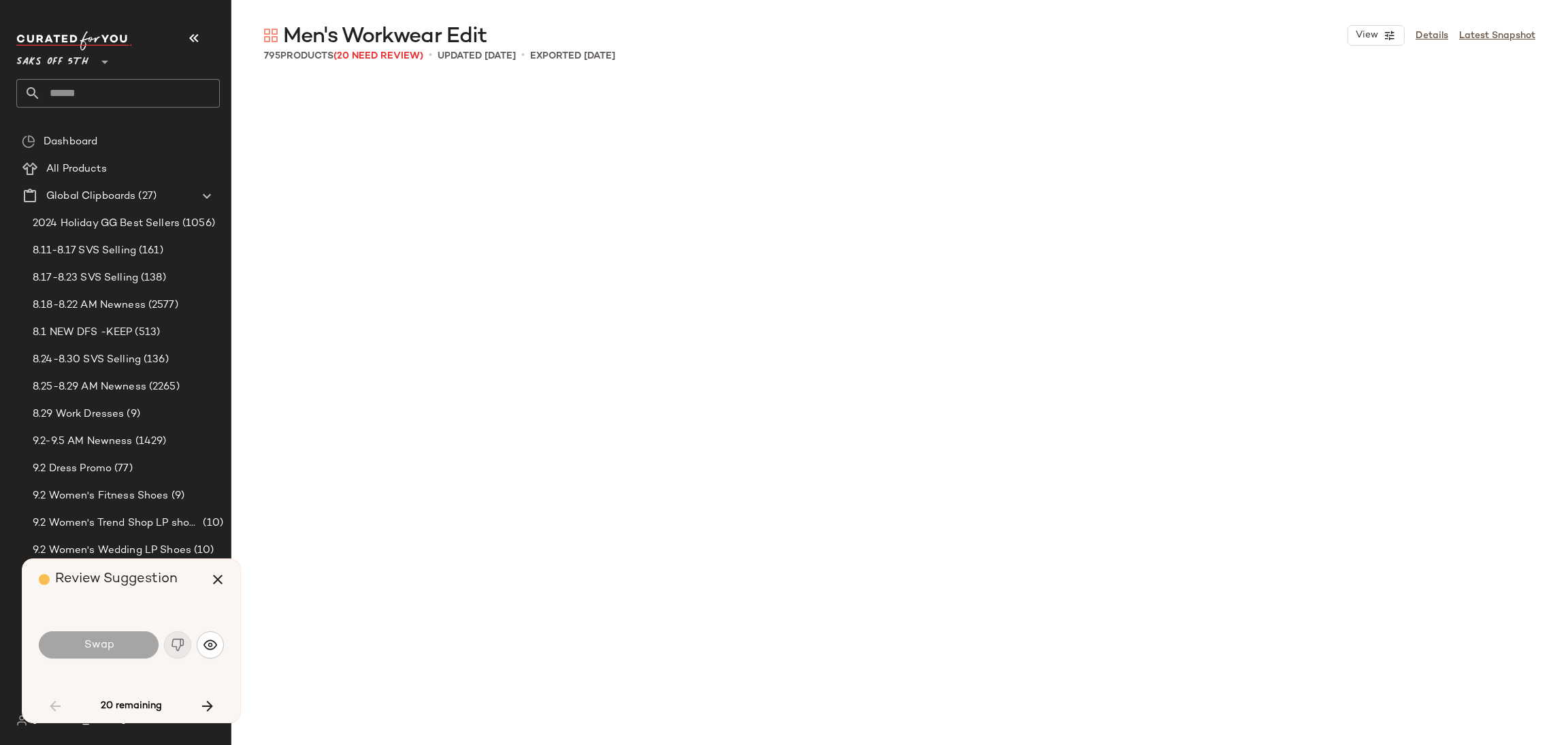
scroll to position [1839, 0]
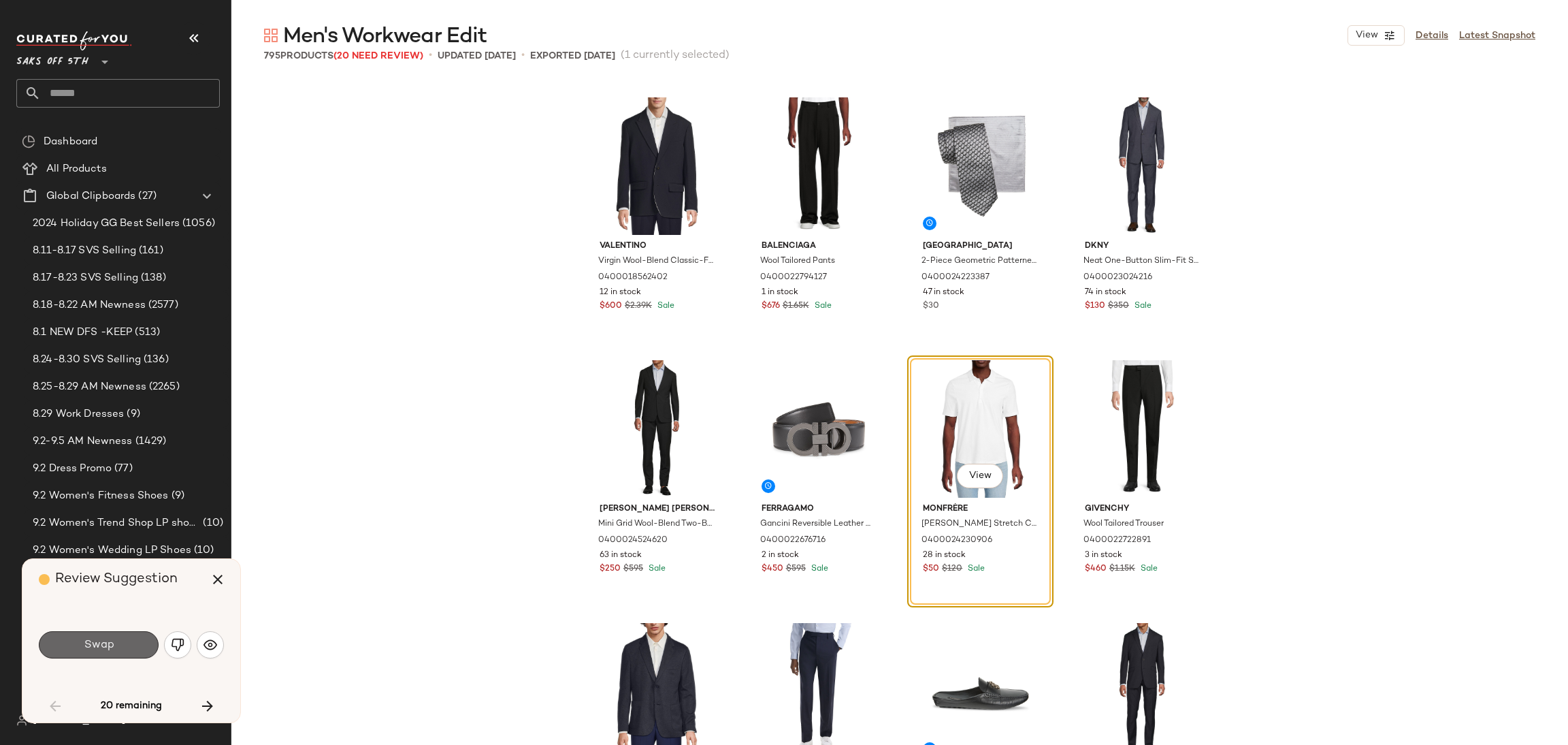
click at [128, 647] on button "Swap" at bounding box center [98, 644] width 120 height 27
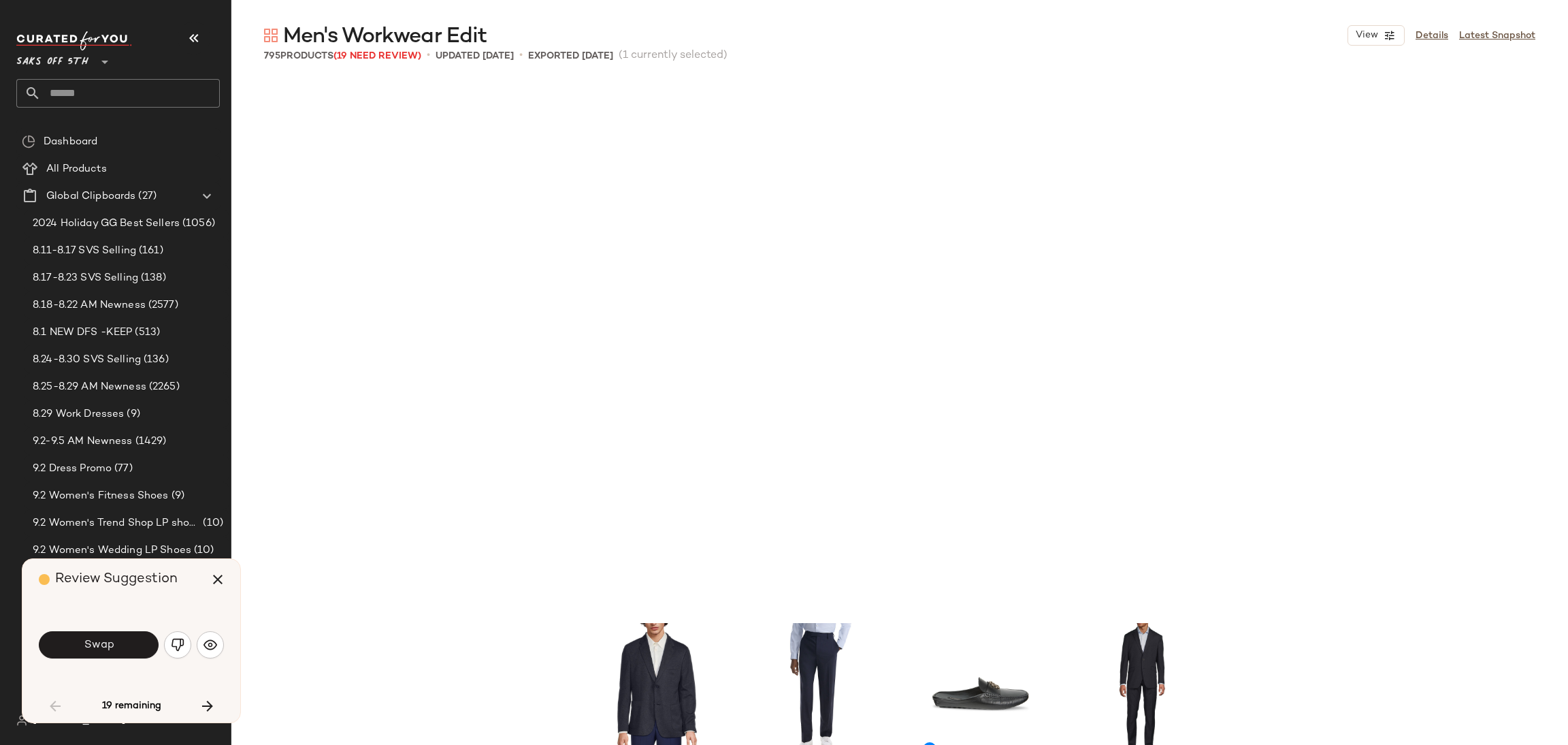
scroll to position [2364, 0]
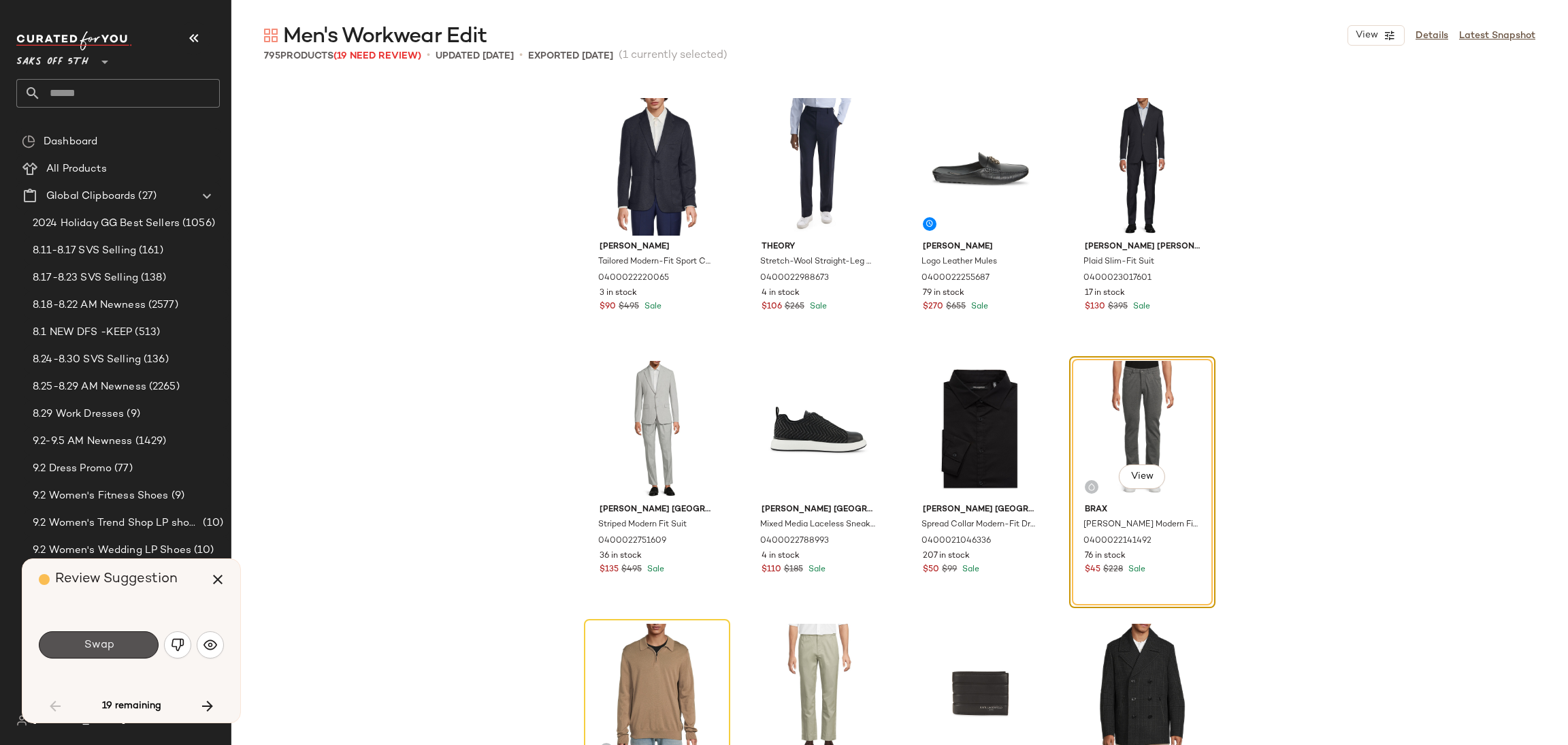
click at [128, 647] on button "Swap" at bounding box center [98, 644] width 120 height 27
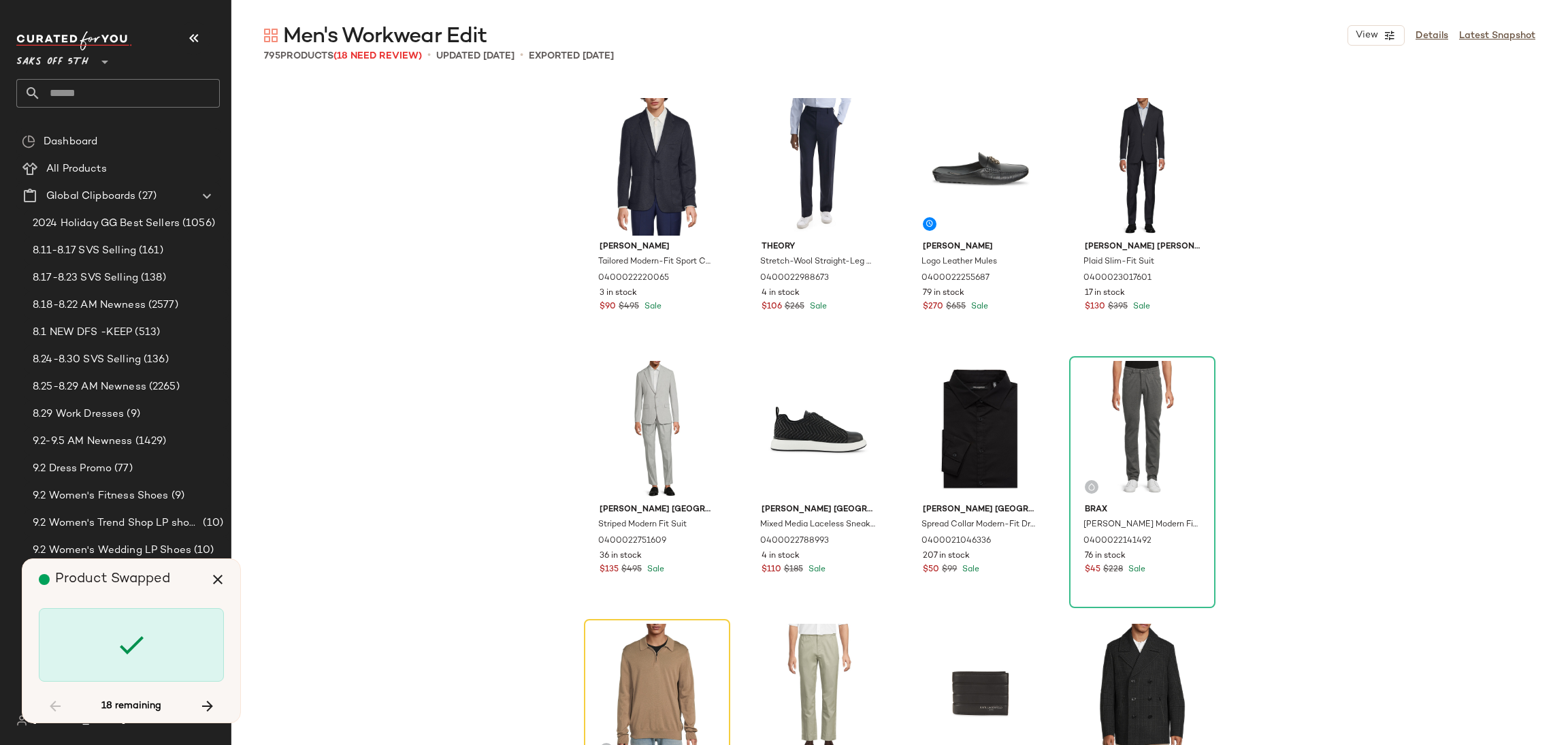
scroll to position [2627, 0]
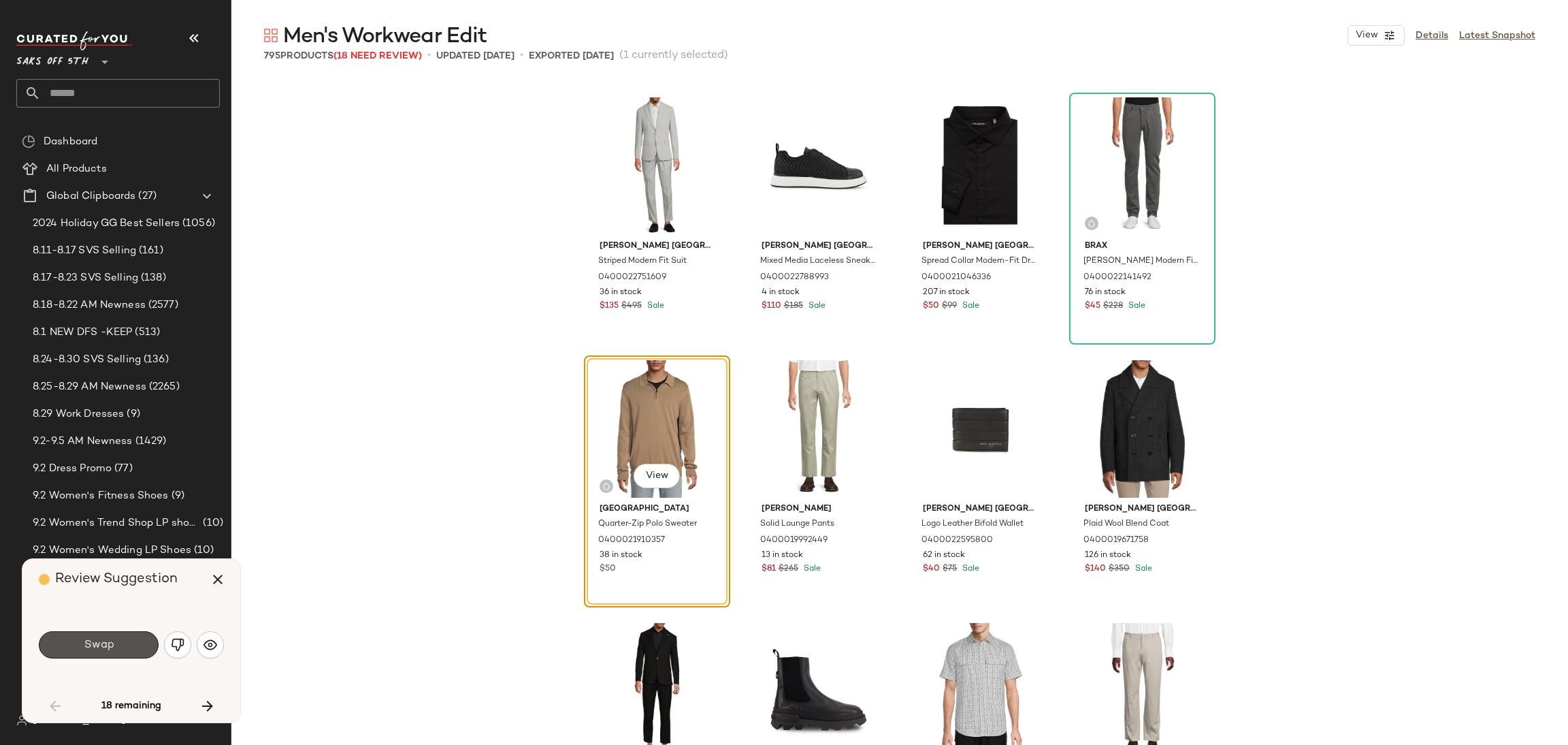
click at [128, 647] on button "Swap" at bounding box center [98, 644] width 120 height 27
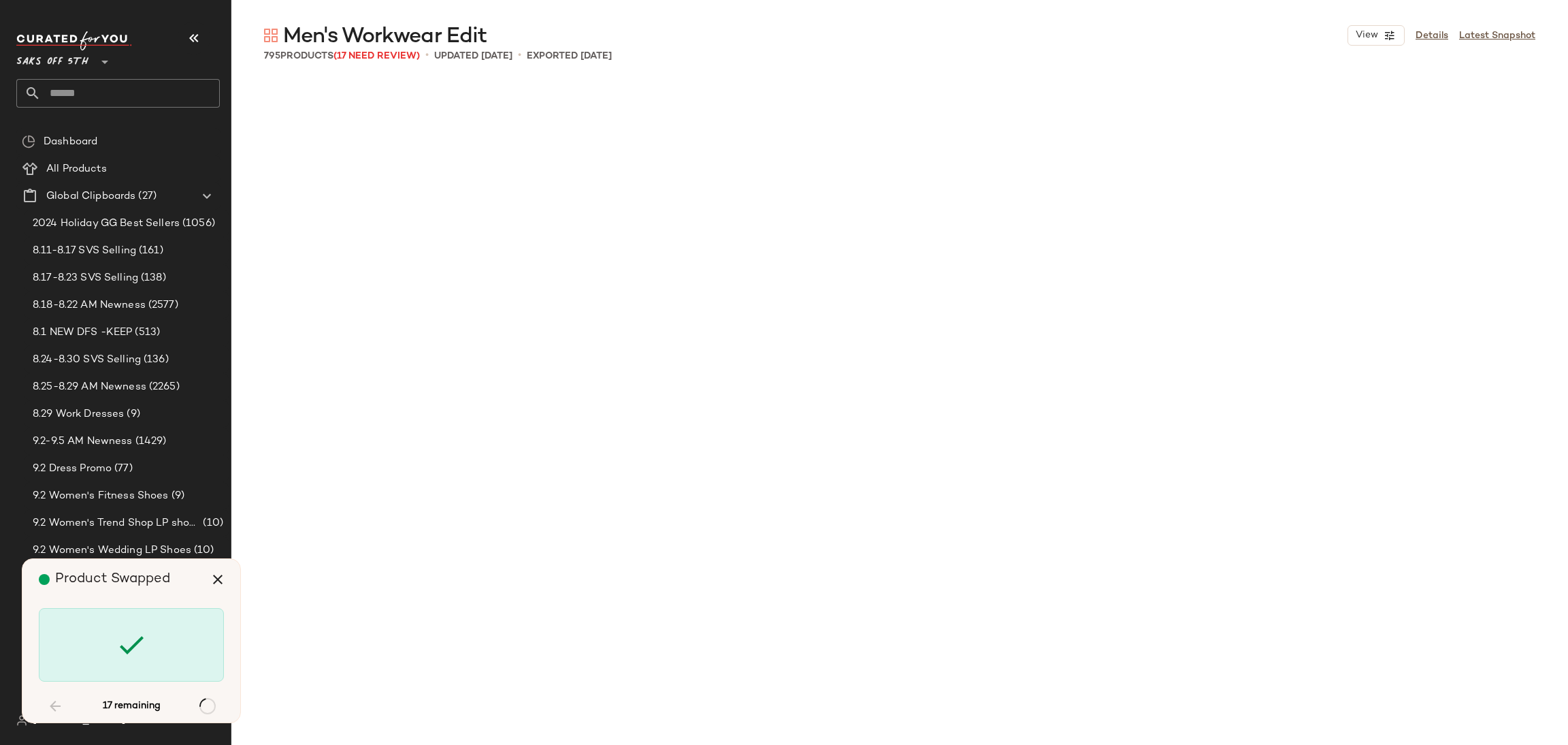
scroll to position [7093, 0]
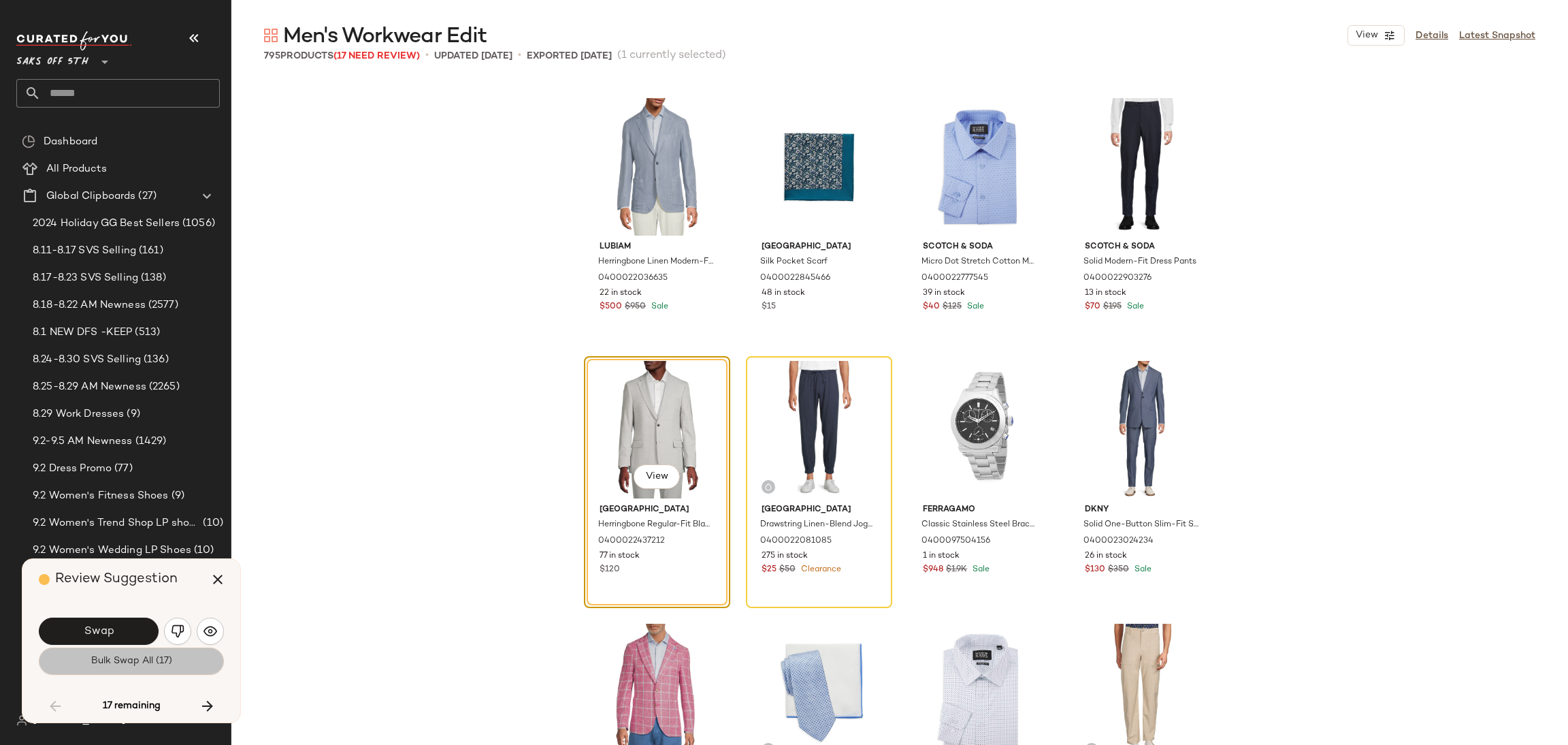
click at [129, 654] on button "Bulk Swap All (17)" at bounding box center [131, 661] width 185 height 27
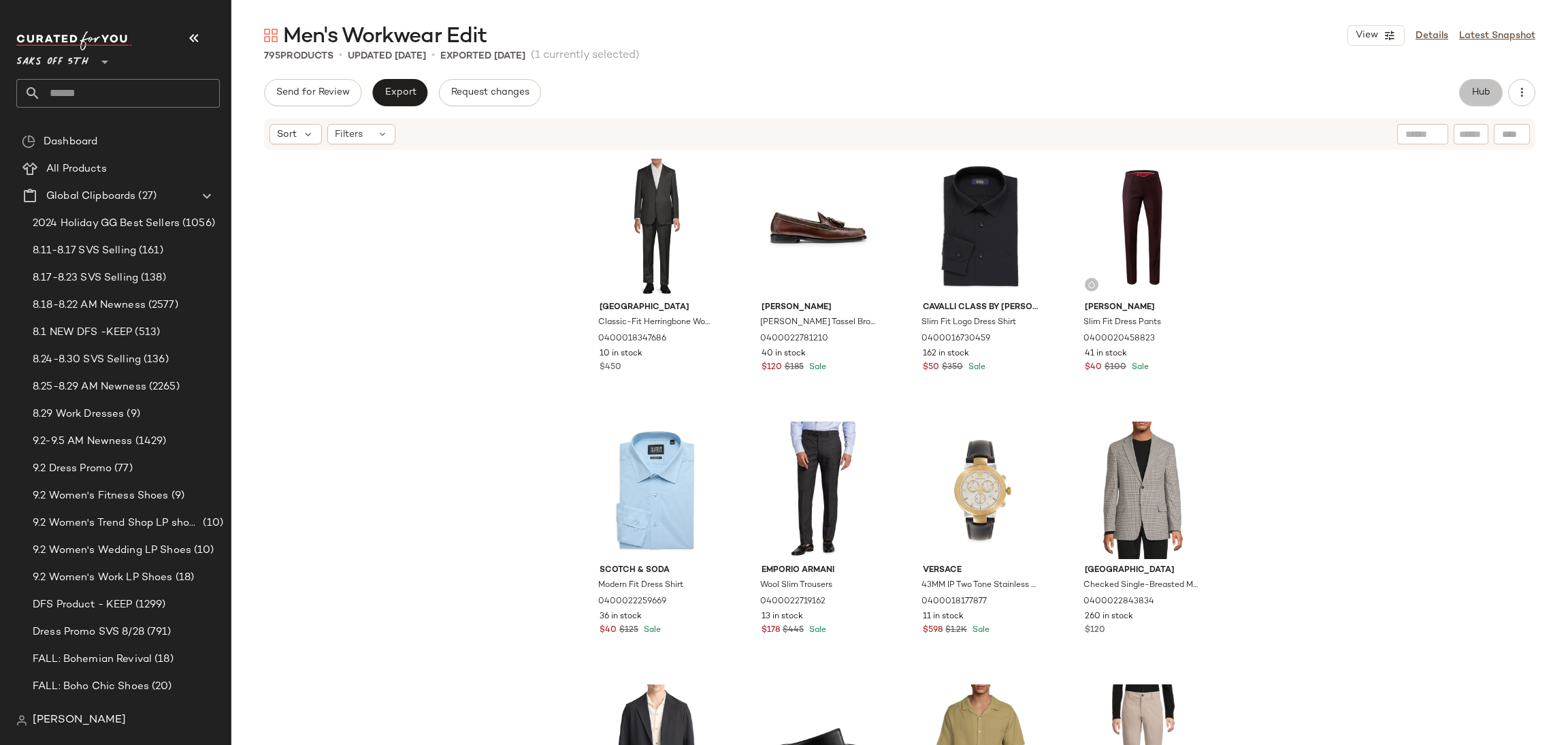
click at [1473, 92] on span "Hub" at bounding box center [1481, 93] width 19 height 11
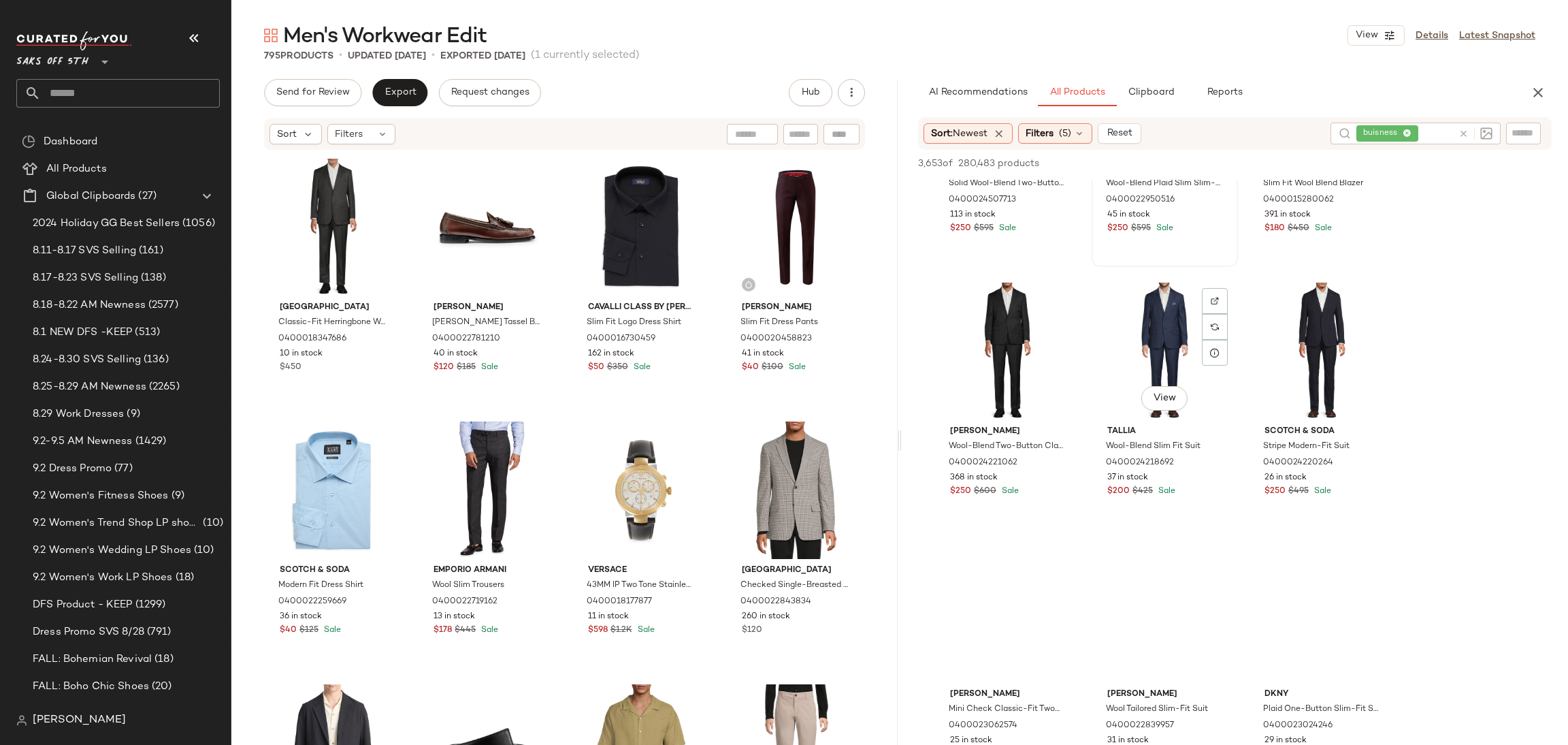
scroll to position [1216, 0]
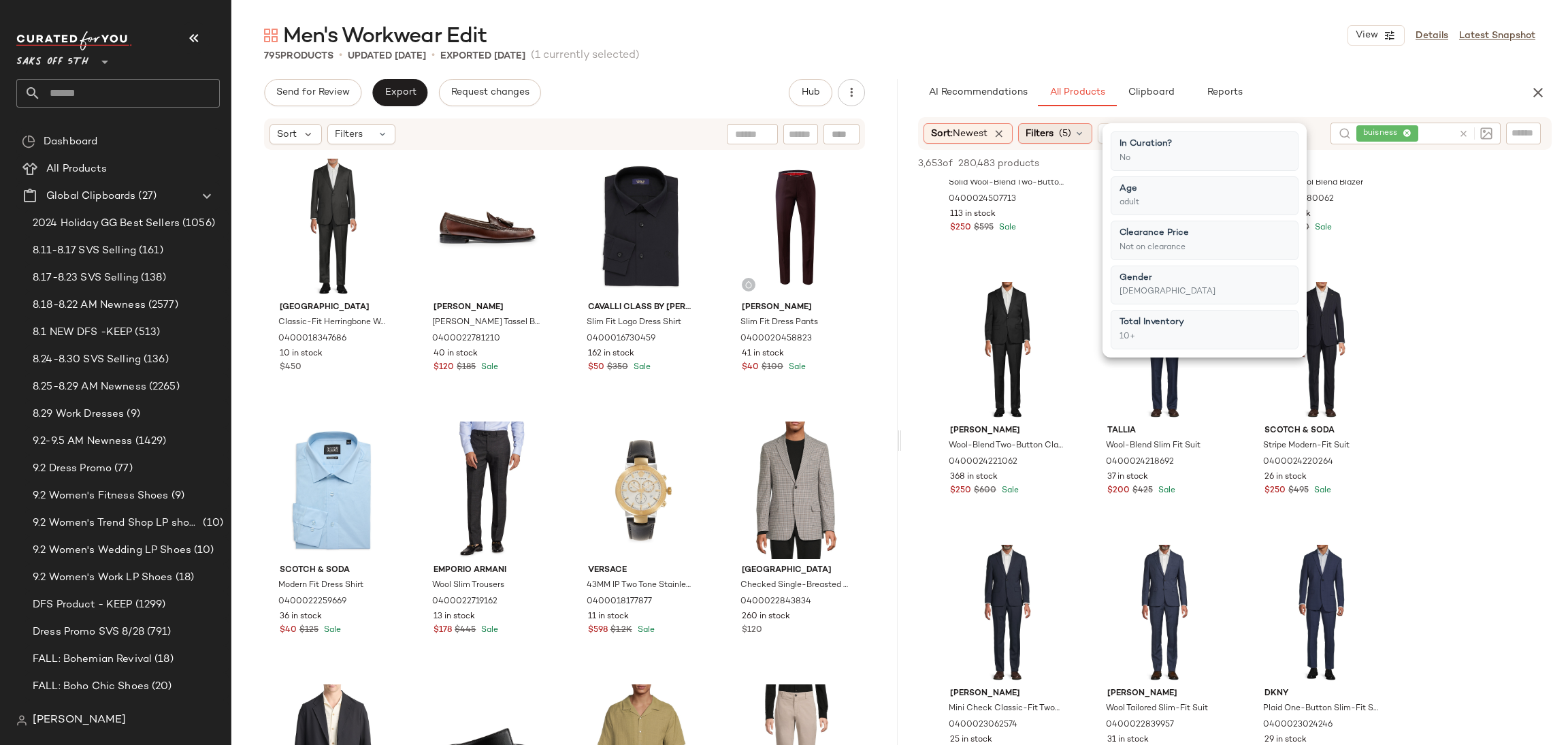
click at [1070, 133] on span "(5)" at bounding box center [1064, 133] width 12 height 14
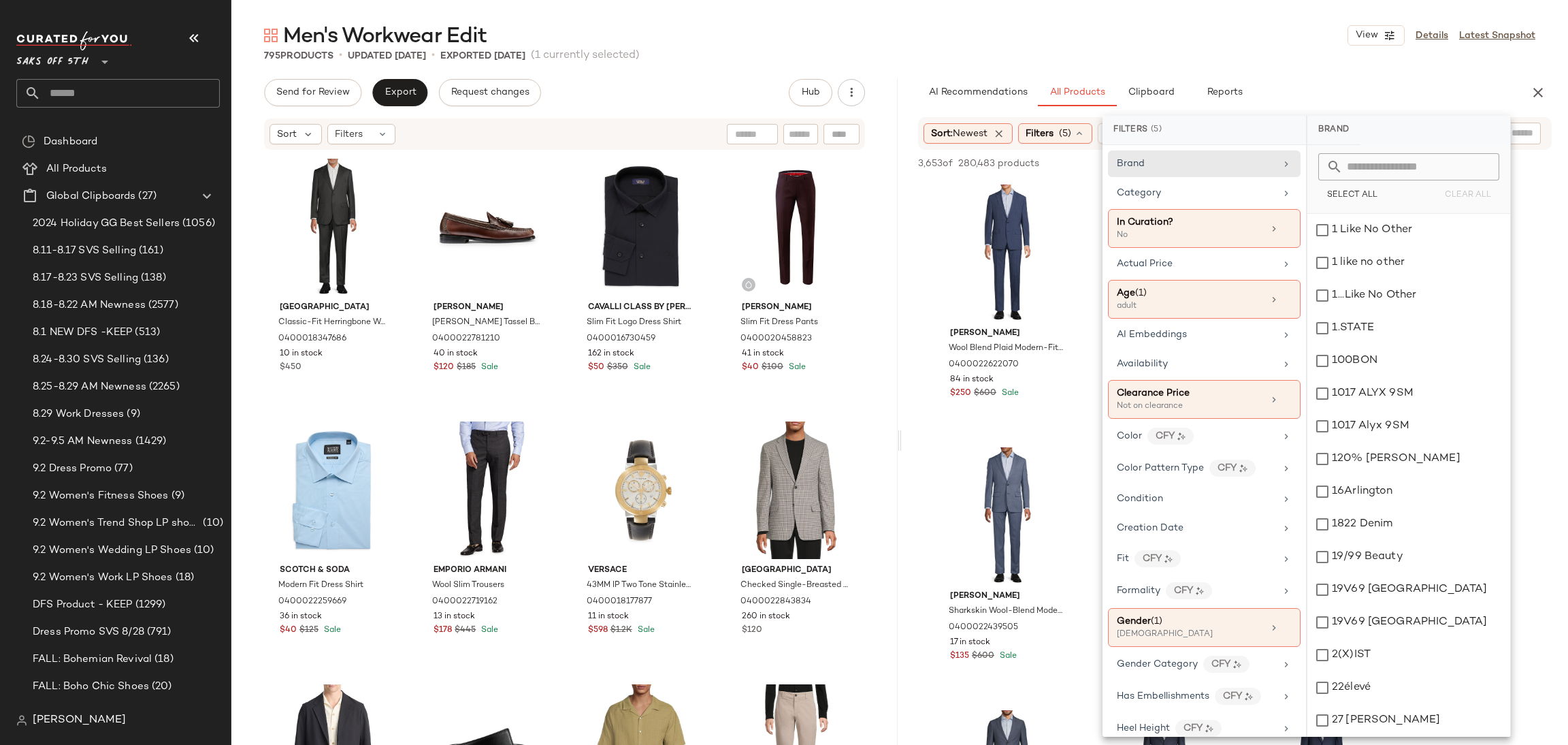
scroll to position [1216, 0]
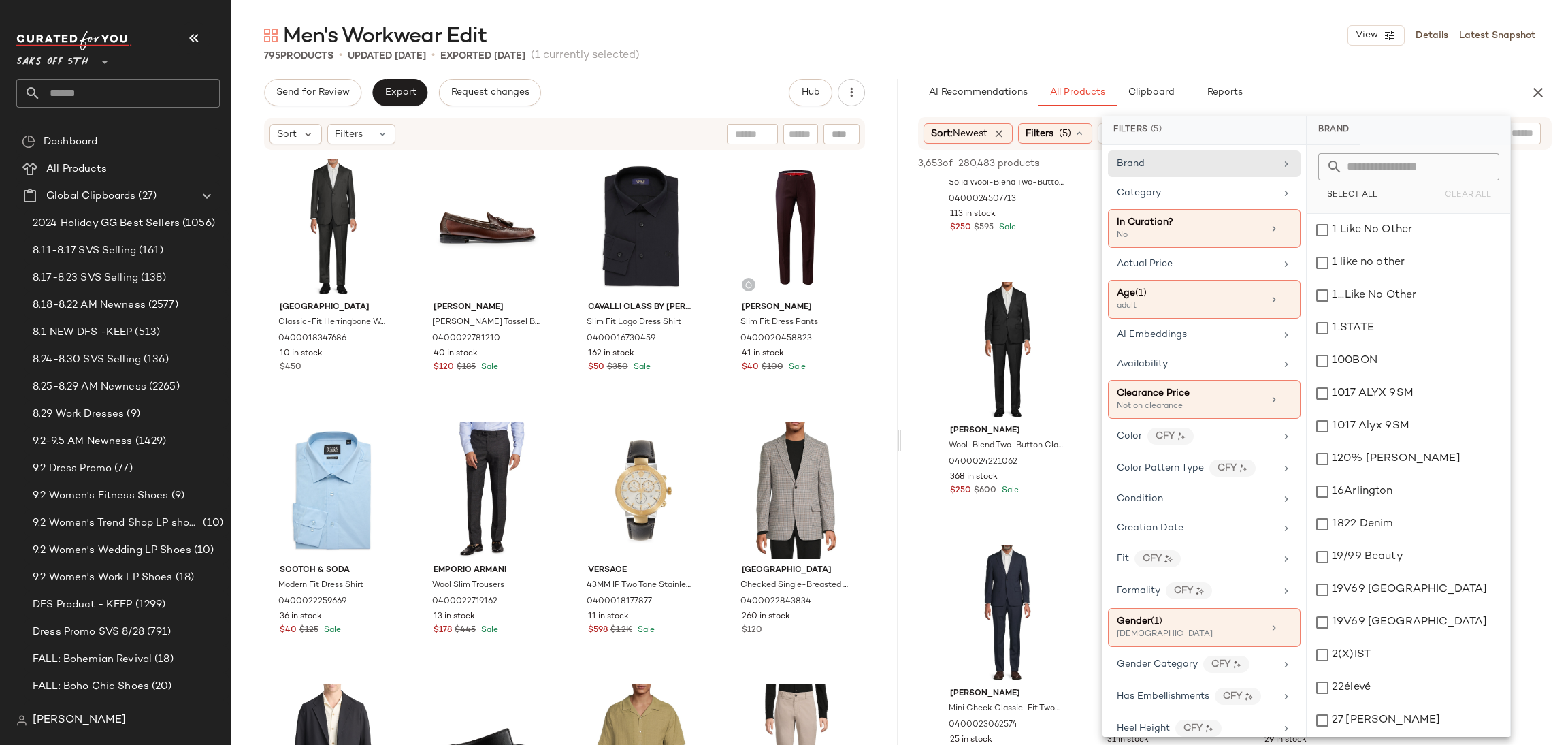
click at [1138, 37] on div "Men's Workwear Edit View Details Latest Snapshot" at bounding box center [899, 35] width 1336 height 27
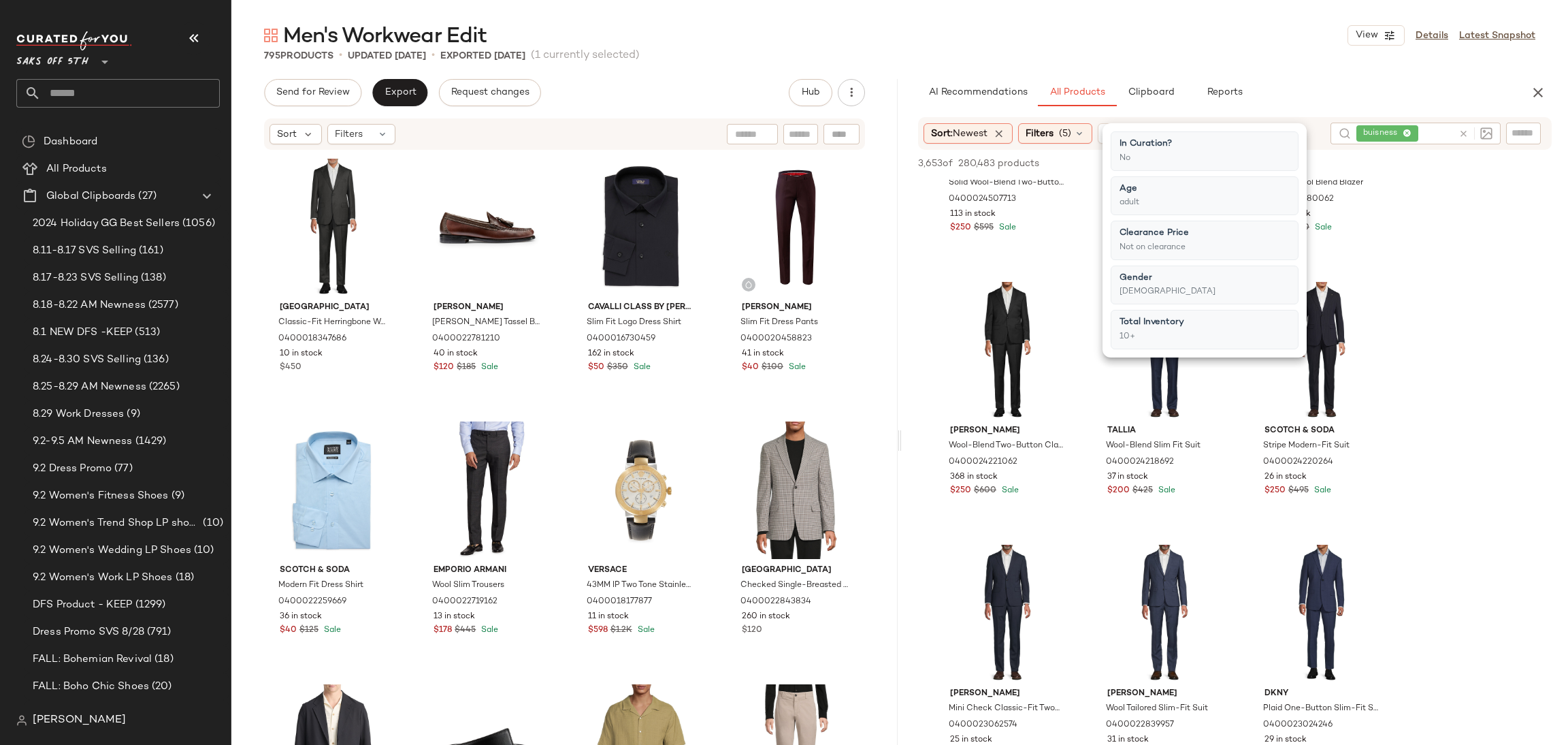
click at [1138, 37] on div "Men's Workwear Edit View Details Latest Snapshot" at bounding box center [899, 35] width 1336 height 27
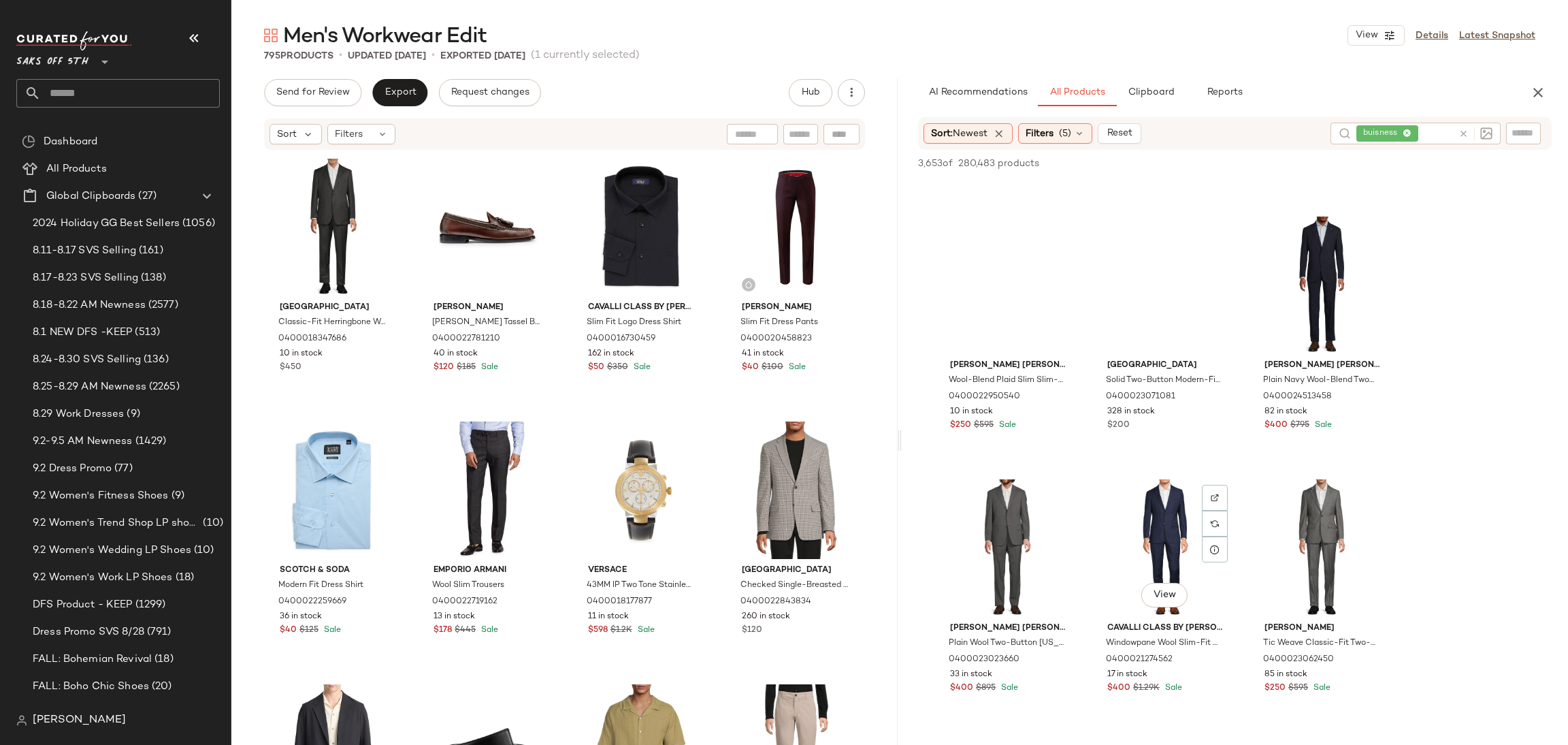
scroll to position [2098, 0]
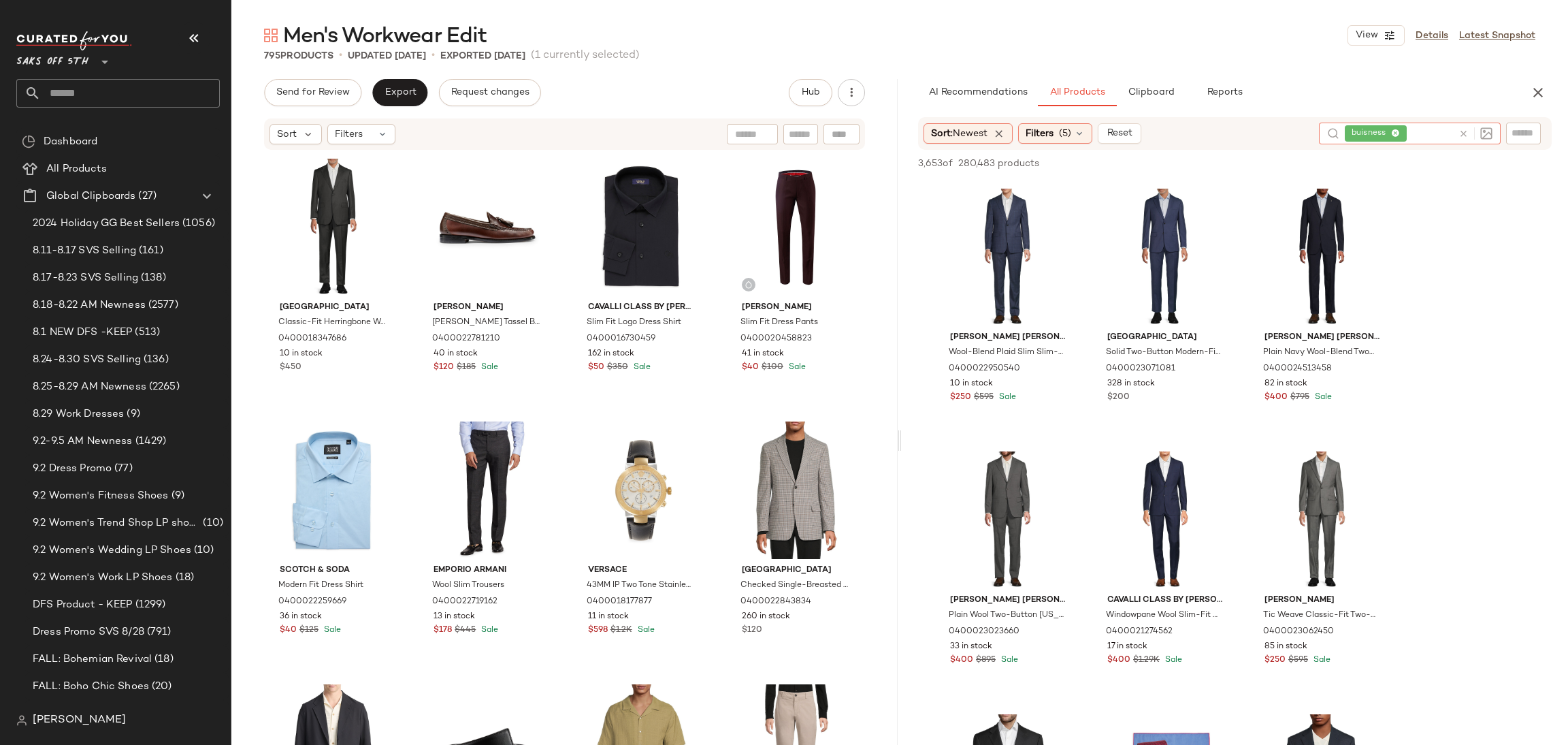
click at [1431, 134] on input "text" at bounding box center [1431, 133] width 44 height 14
type input "*"
type input "****"
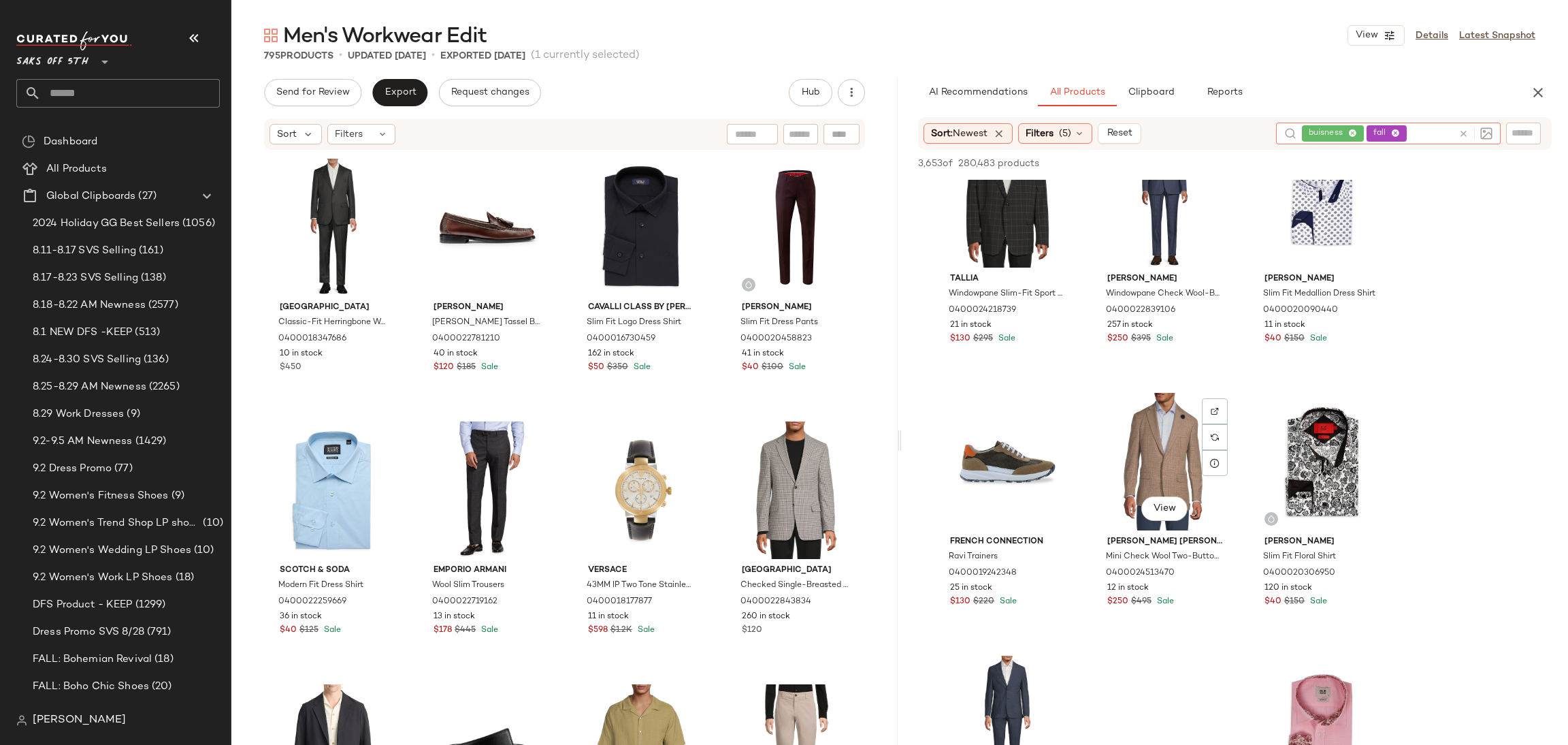
scroll to position [2682, 0]
click at [1152, 439] on div "View" at bounding box center [1165, 461] width 137 height 137
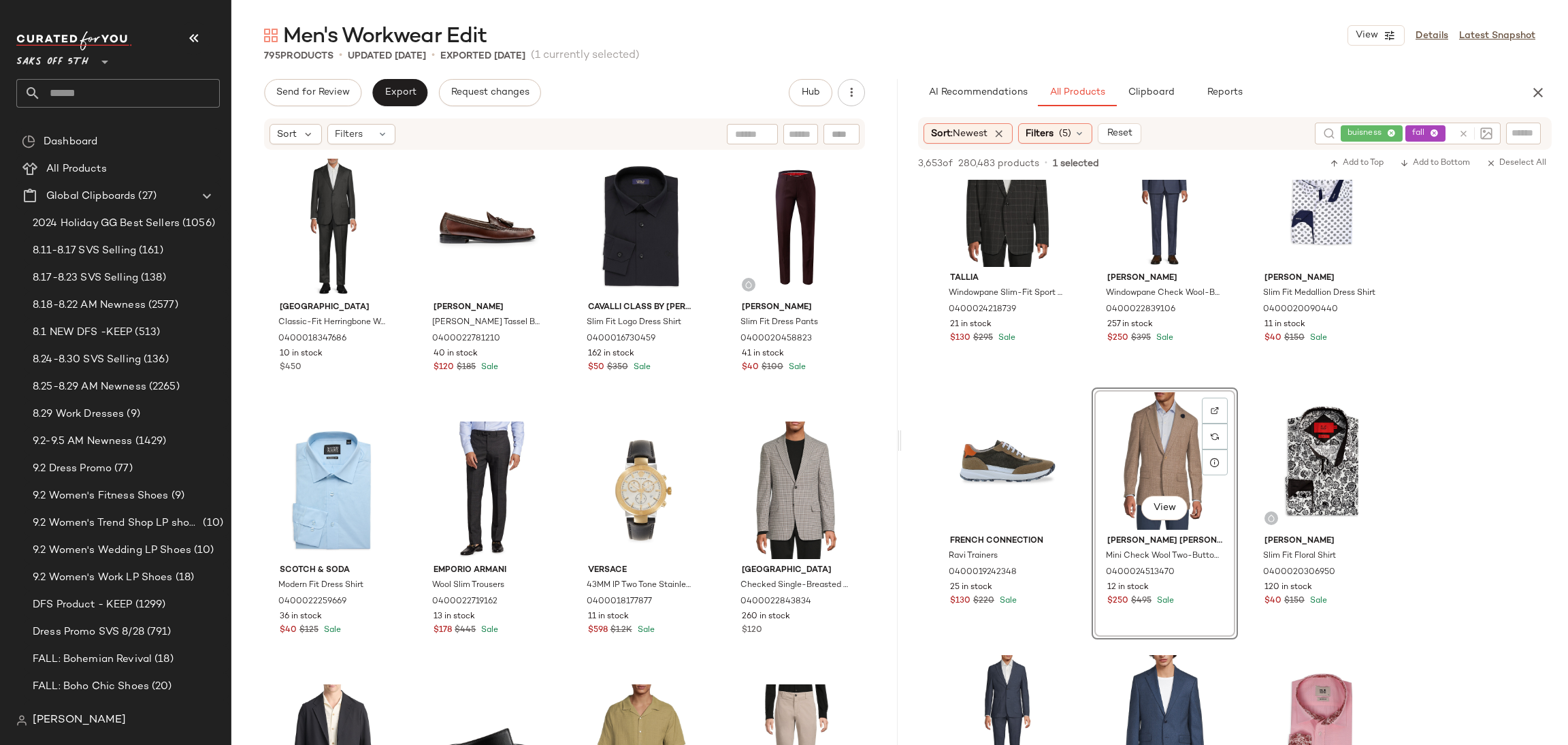
click at [1350, 151] on div "3,653 of 280,483 products • 1 selected Add to Top Add to Bottom Deselect All" at bounding box center [1235, 165] width 666 height 30
click at [1350, 156] on button "Add to Top" at bounding box center [1356, 163] width 64 height 17
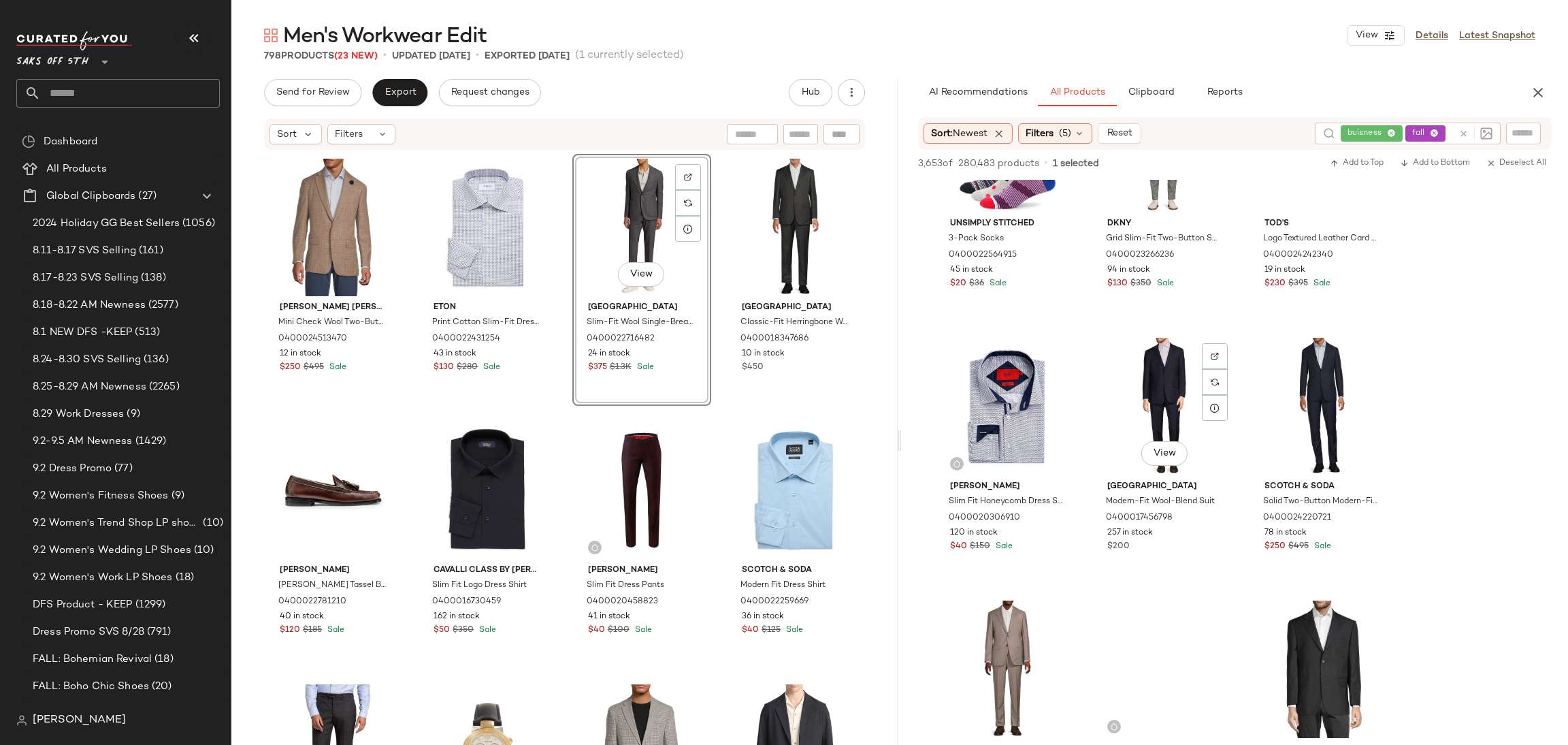
scroll to position [12985, 0]
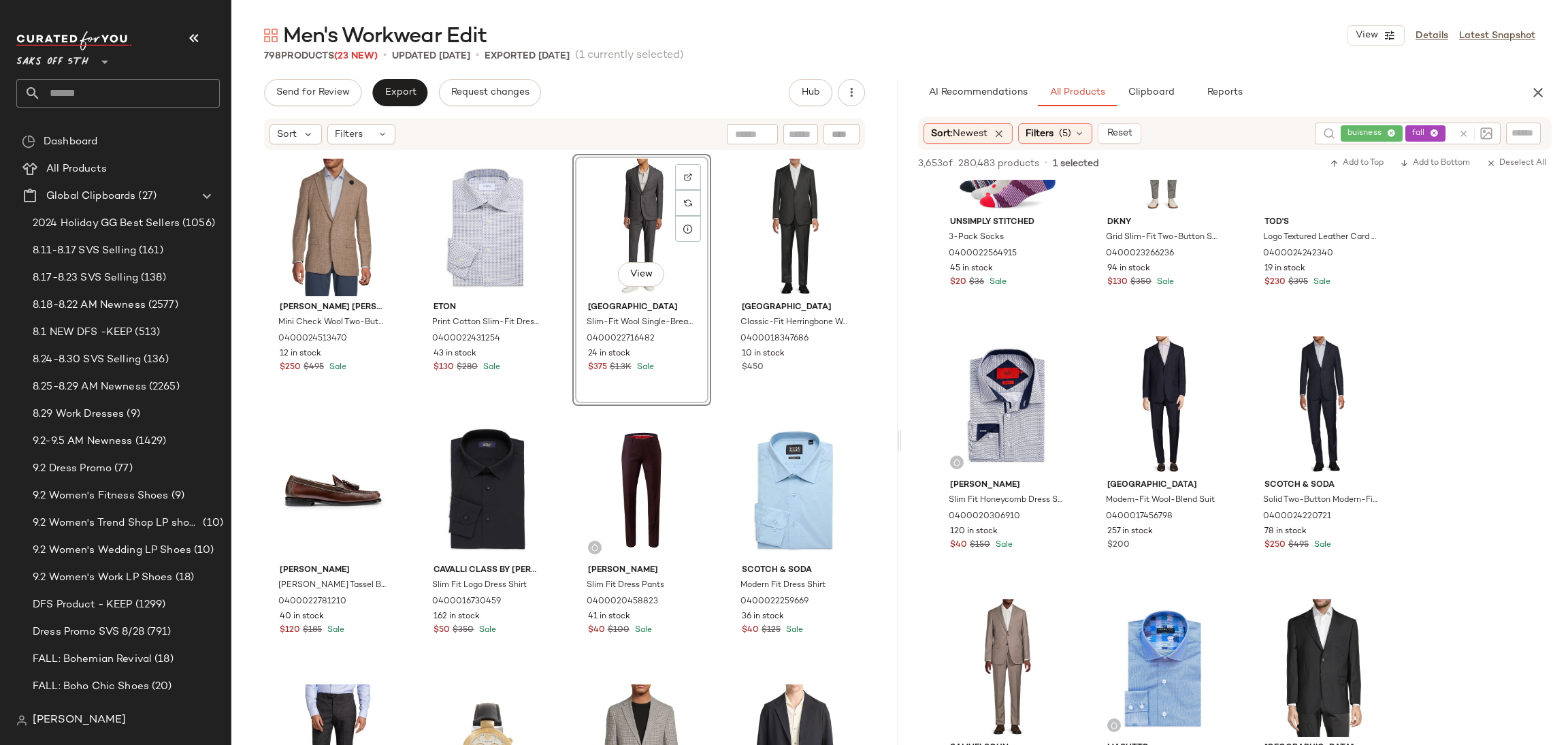
click at [599, 218] on div "View" at bounding box center [641, 227] width 129 height 137
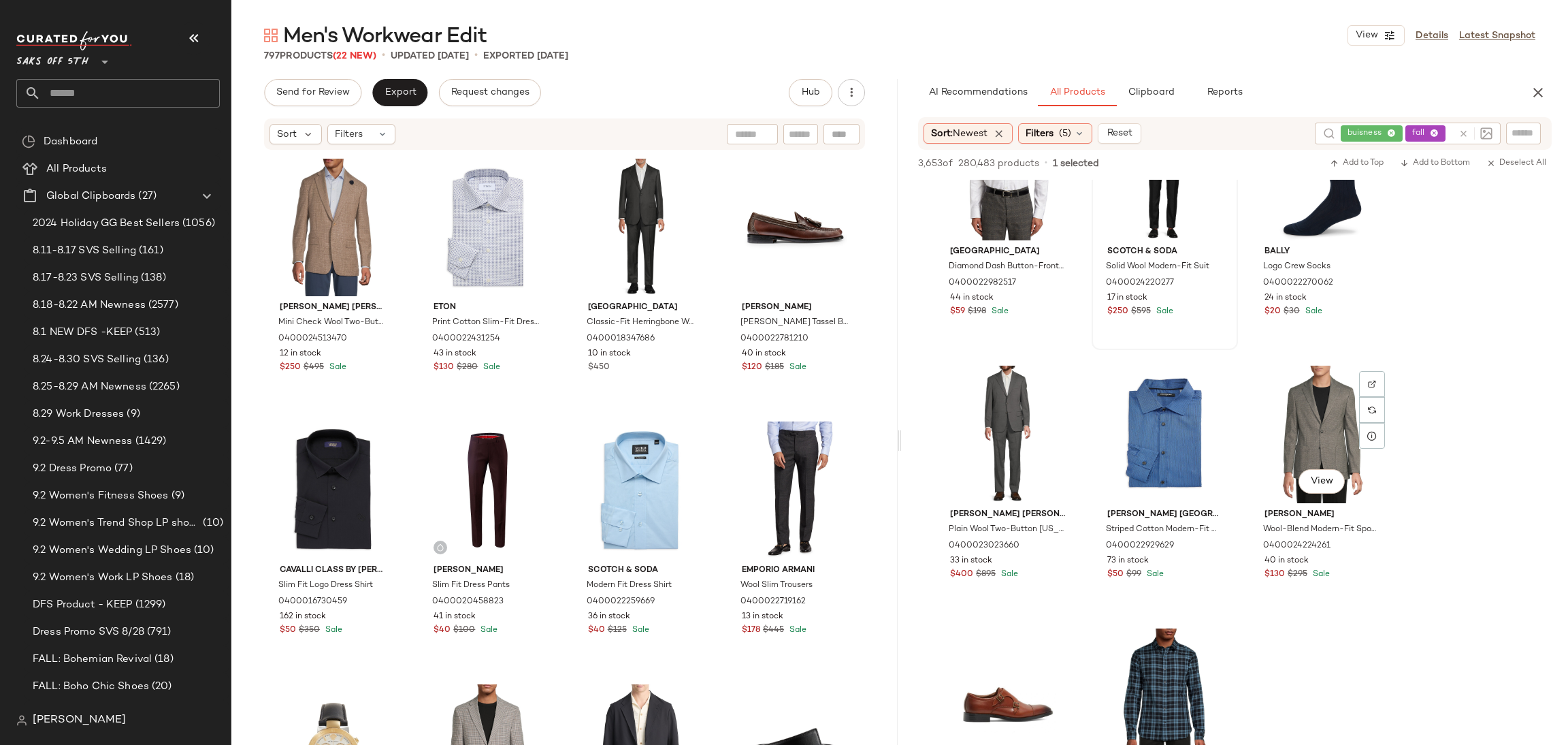
scroll to position [14009, 0]
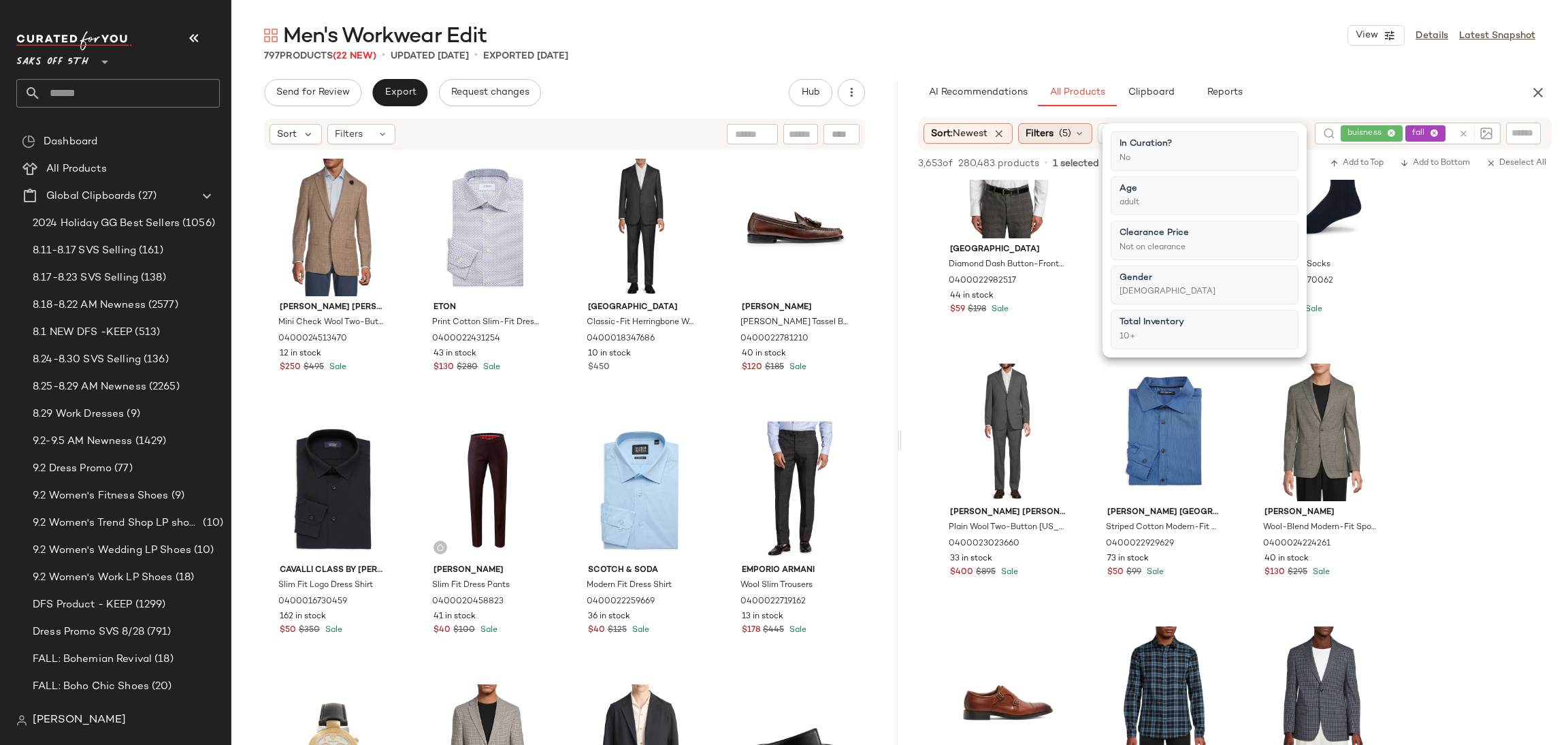
click at [1058, 128] on div "Filters (5)" at bounding box center [1054, 133] width 74 height 21
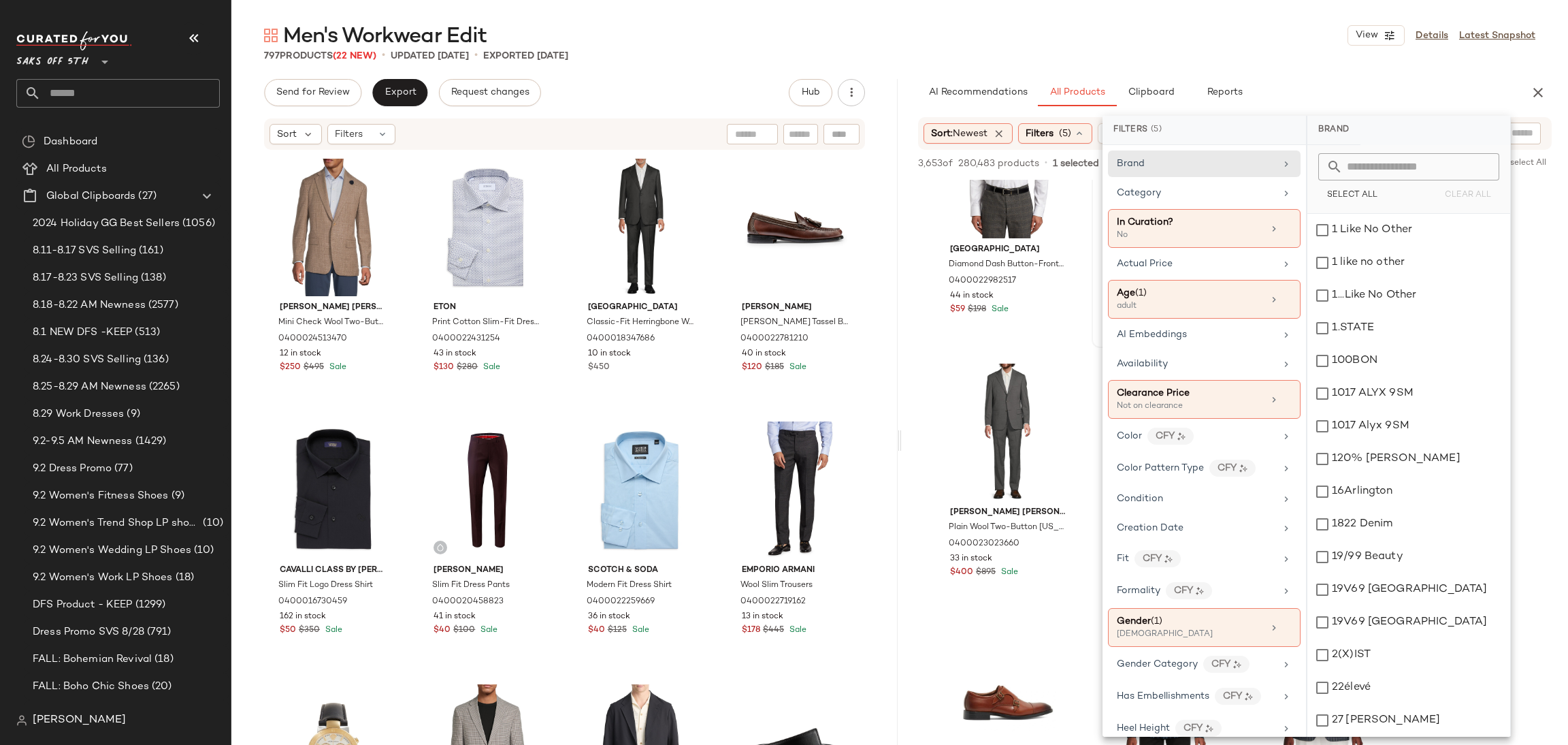
click at [1152, 198] on span "Category" at bounding box center [1138, 193] width 44 height 10
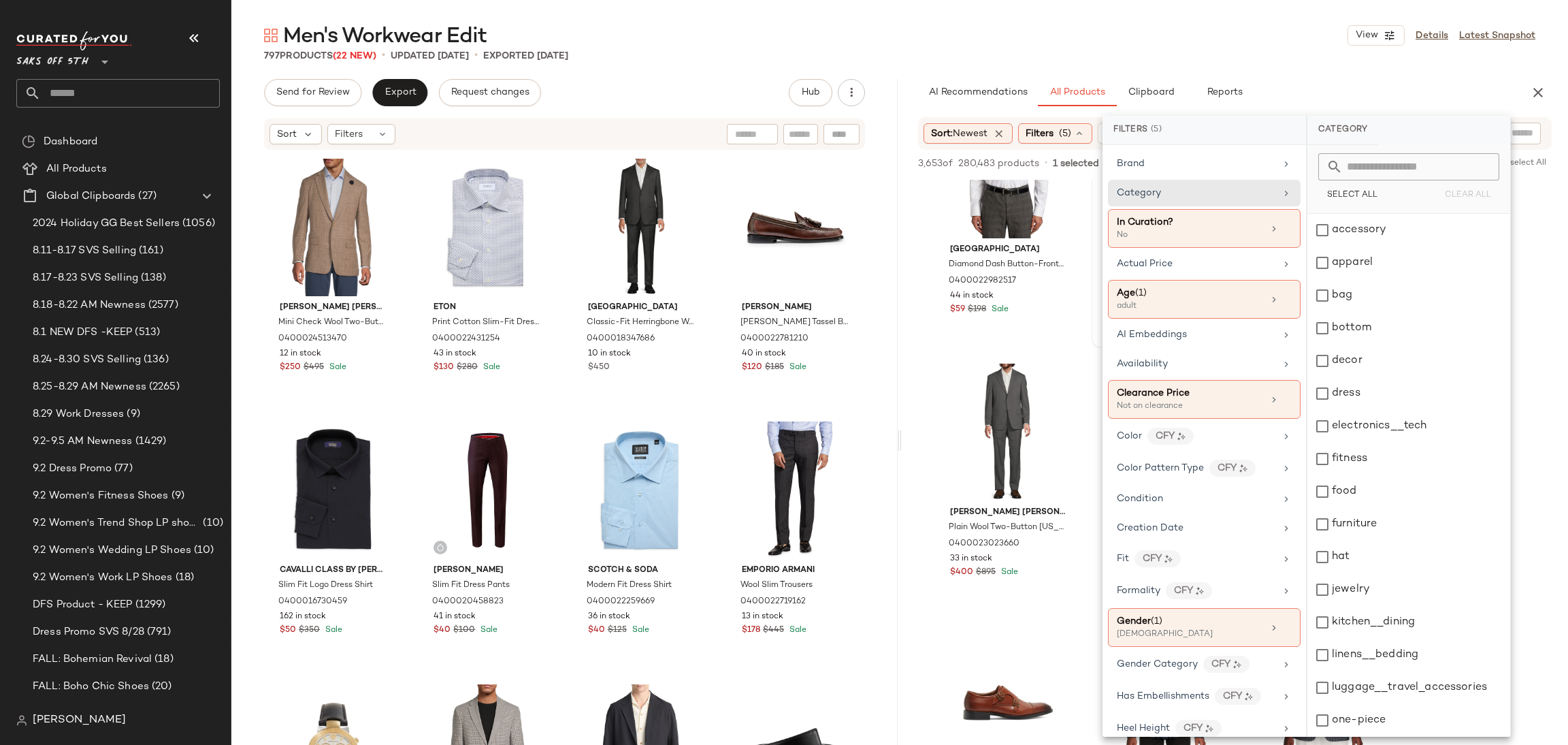
click at [1152, 198] on span "Category" at bounding box center [1138, 193] width 44 height 10
click at [1354, 339] on div "bottom" at bounding box center [1408, 328] width 202 height 33
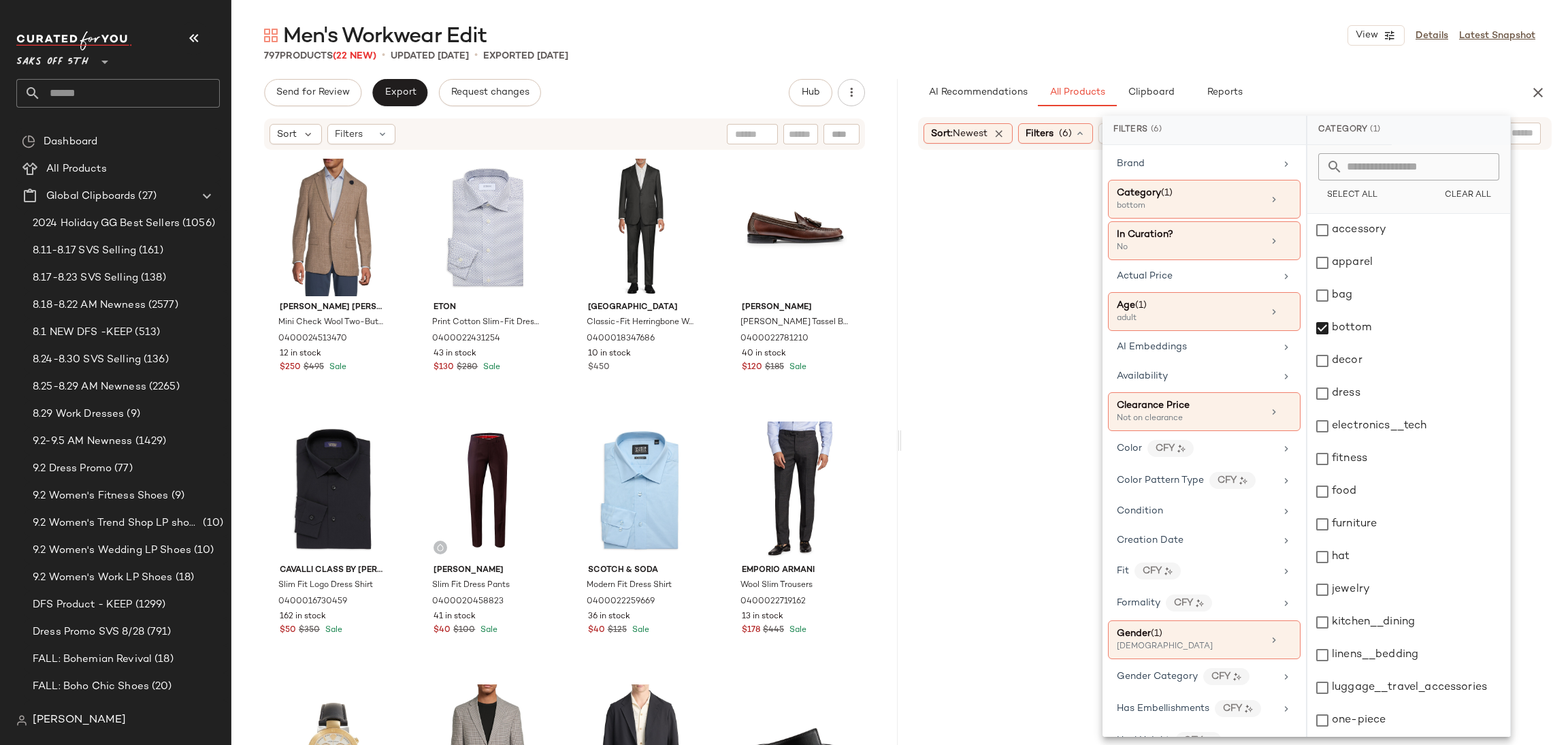
click at [1262, 70] on div "Men's Workwear Edit View Details Latest Snapshot 797 Products (22 New) • update…" at bounding box center [899, 383] width 1336 height 723
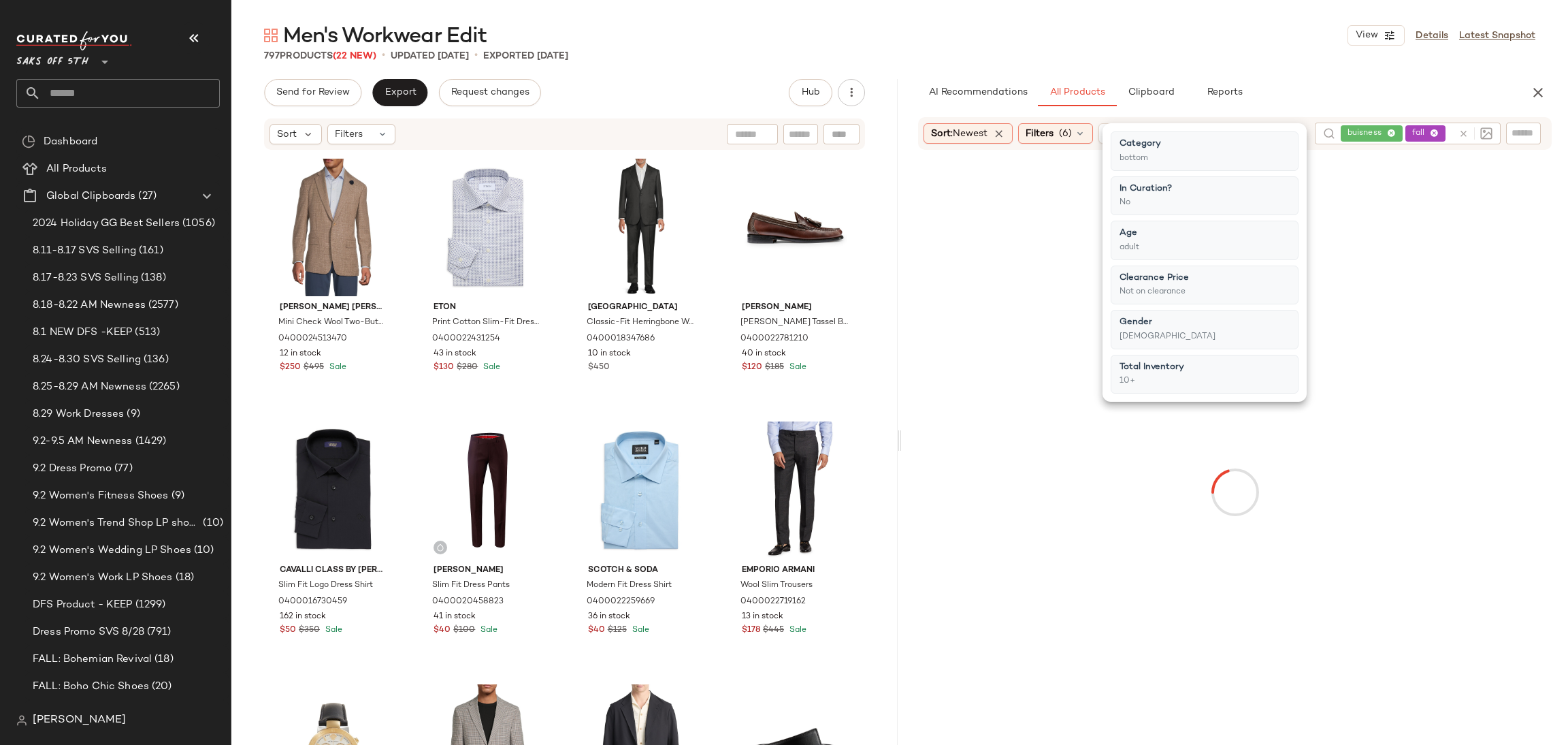
click at [1262, 70] on div "Men's Workwear Edit View Details Latest Snapshot 797 Products (22 New) • update…" at bounding box center [899, 383] width 1336 height 723
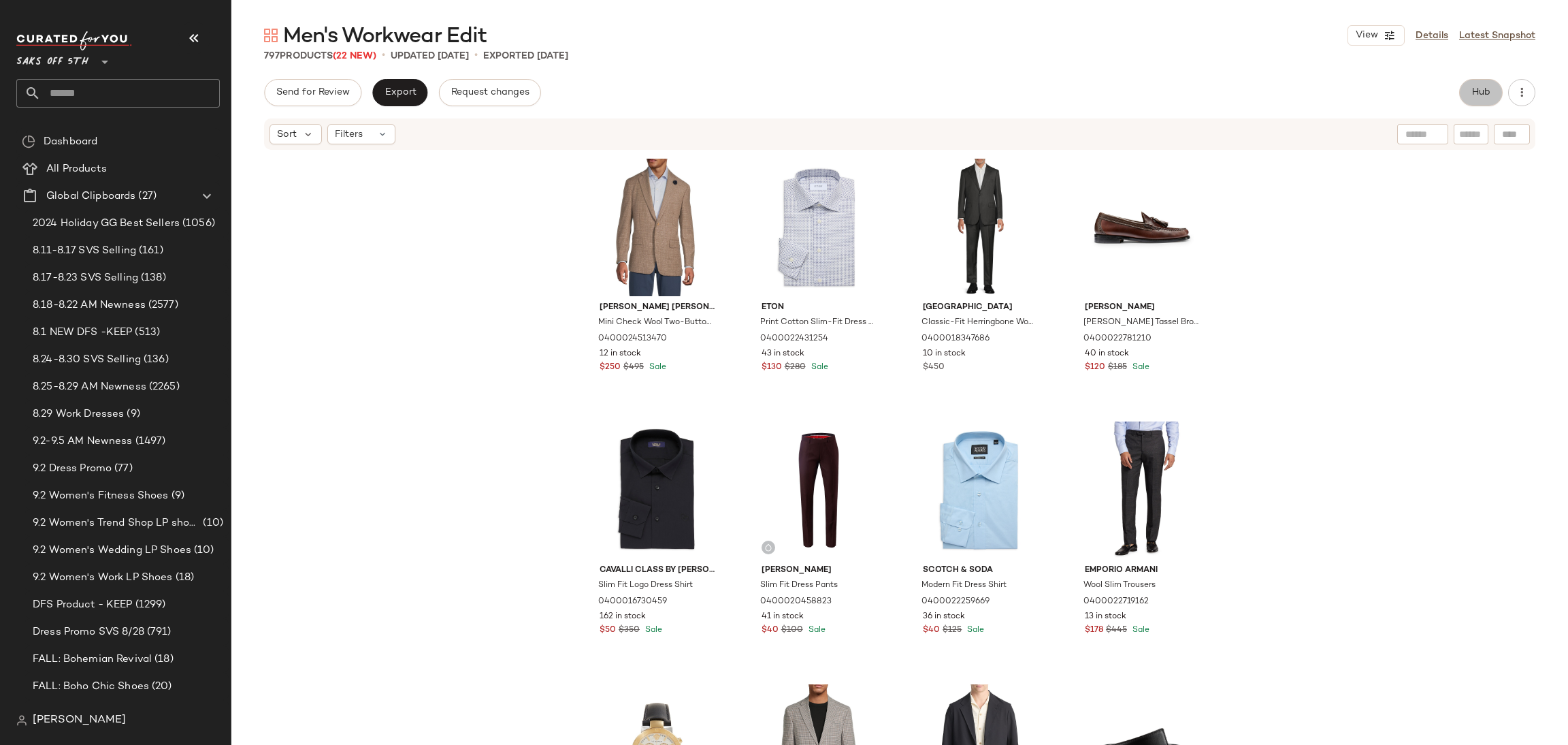
click at [1482, 90] on span "Hub" at bounding box center [1481, 93] width 19 height 11
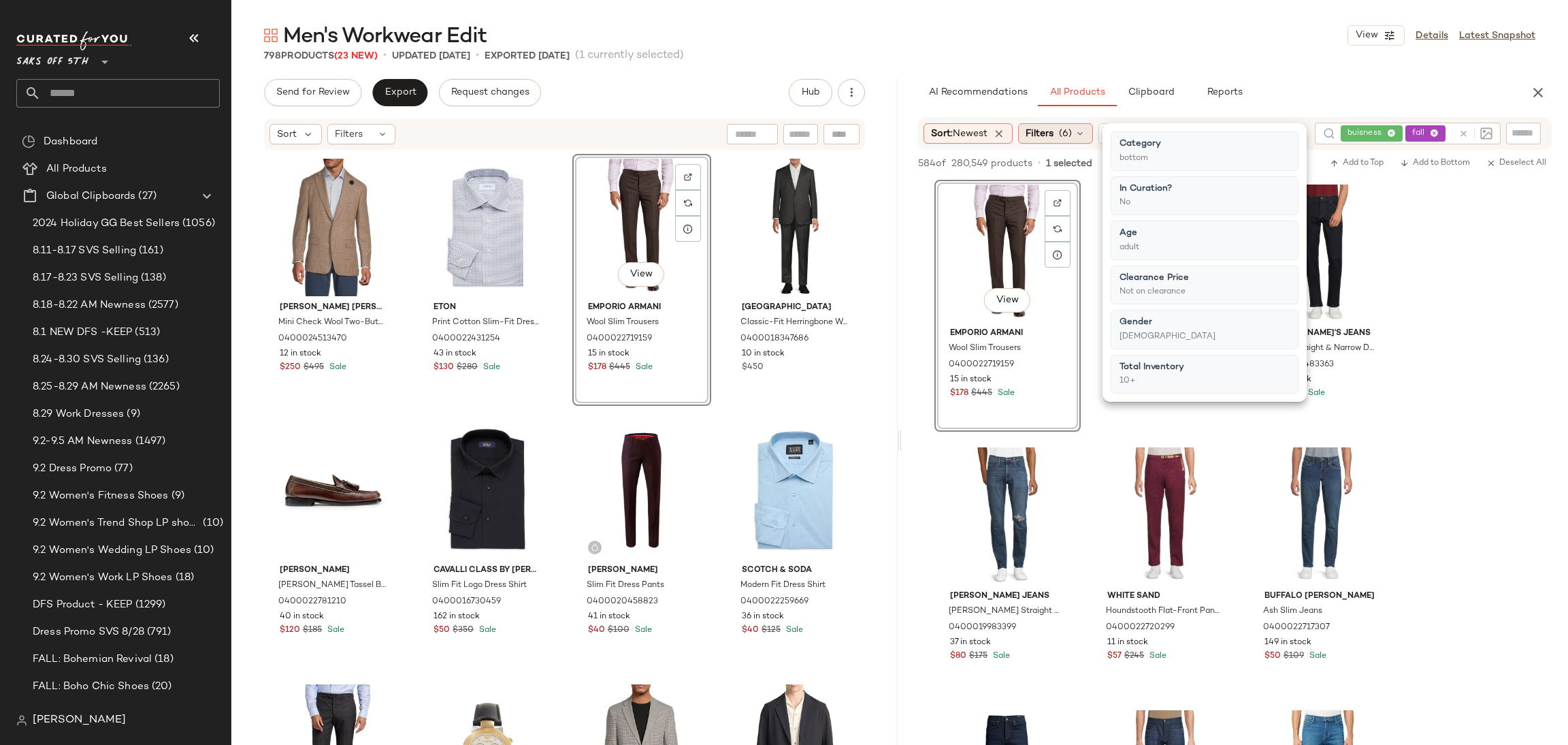
click at [1084, 132] on icon at bounding box center [1080, 133] width 11 height 11
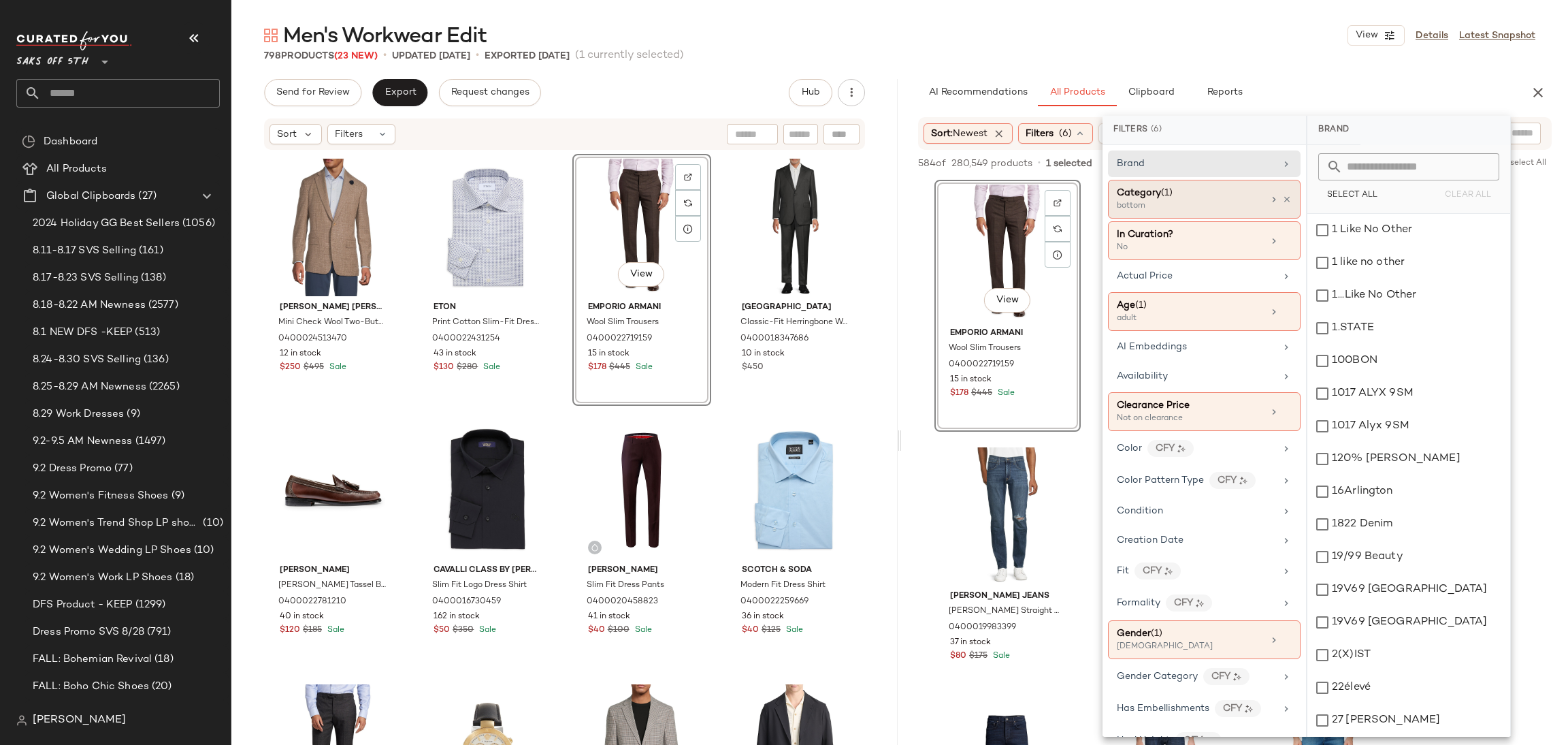
click at [1240, 196] on div "Category (1)" at bounding box center [1189, 193] width 146 height 14
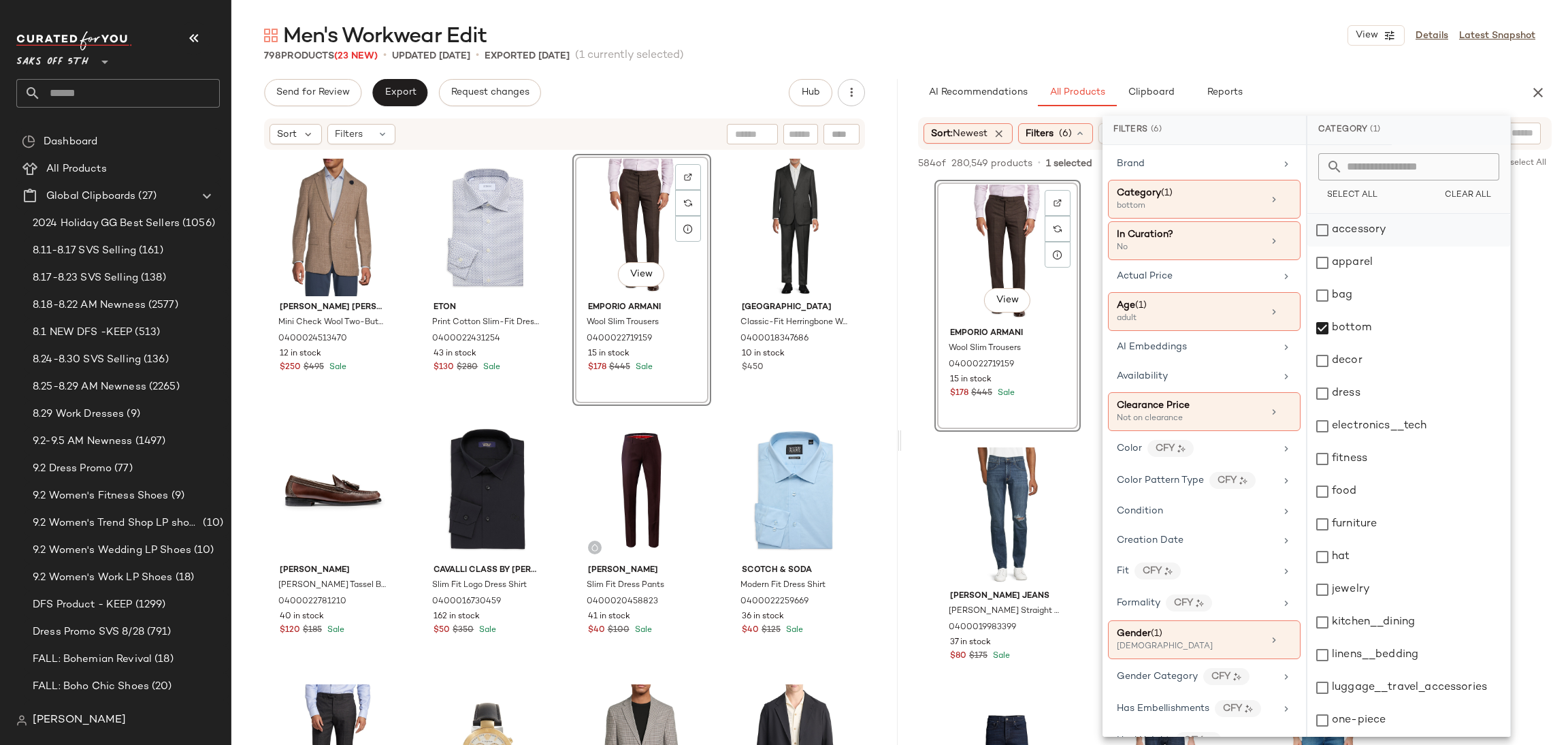
click at [1321, 229] on div "accessory" at bounding box center [1408, 230] width 202 height 33
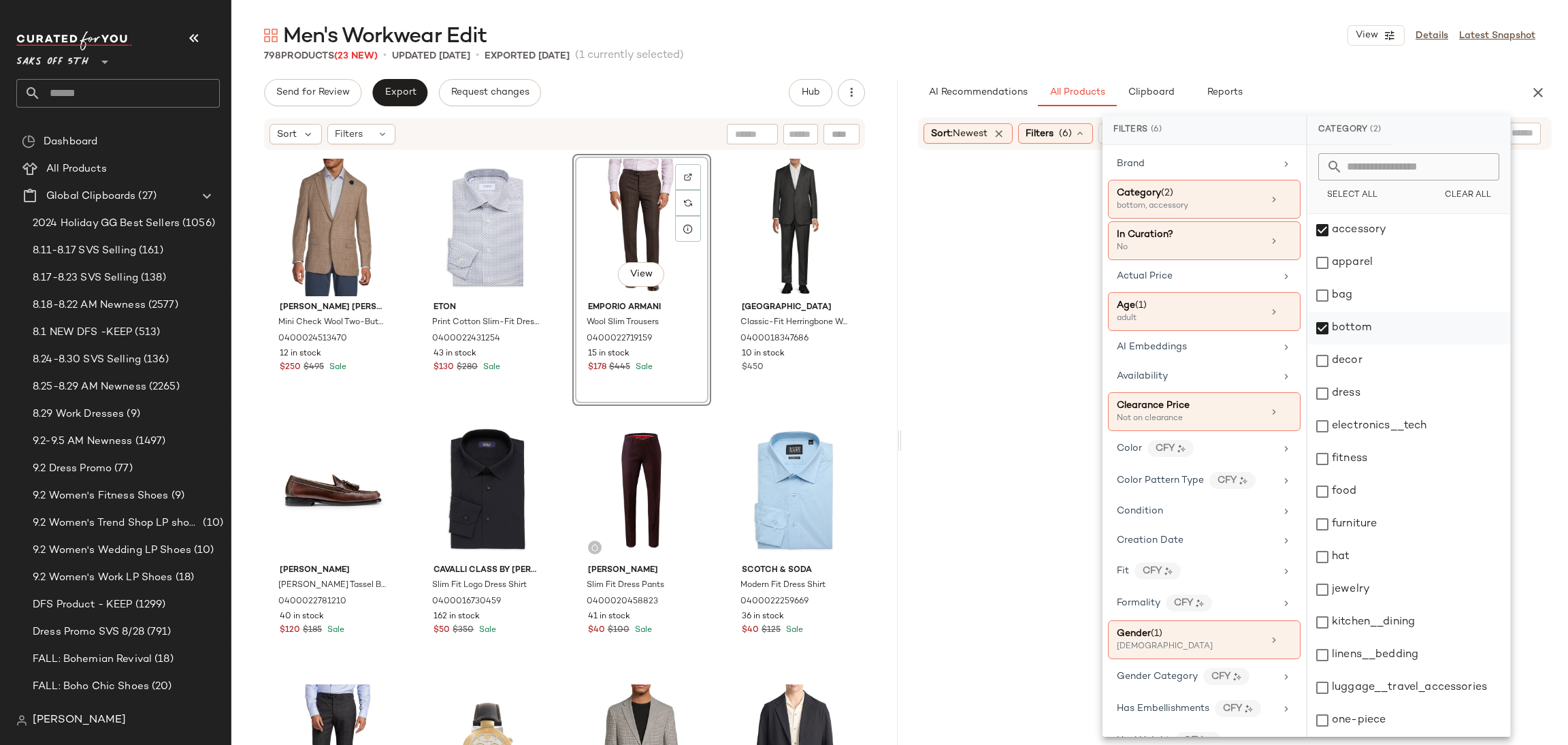
click at [1318, 325] on div "bottom" at bounding box center [1408, 328] width 202 height 33
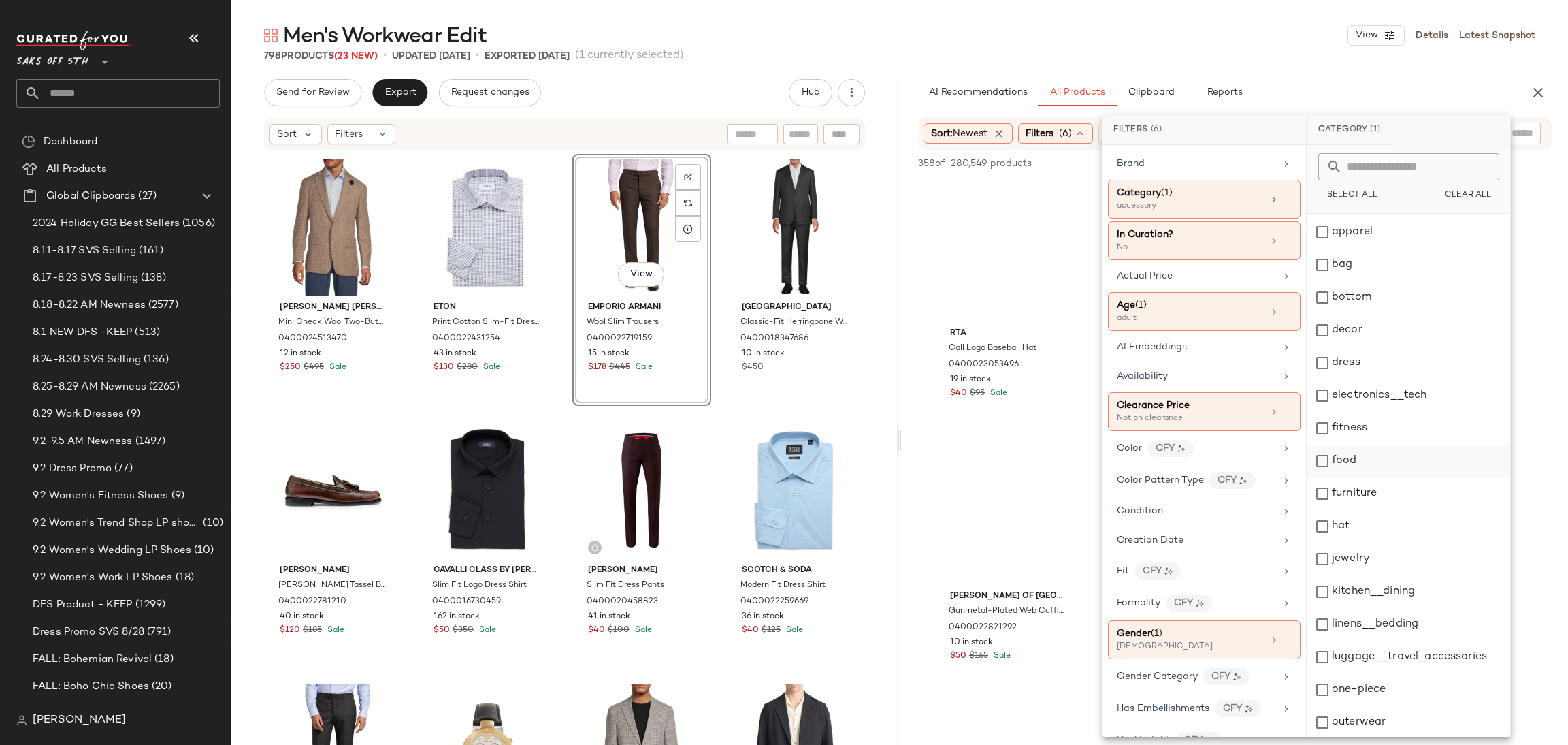
scroll to position [41, 0]
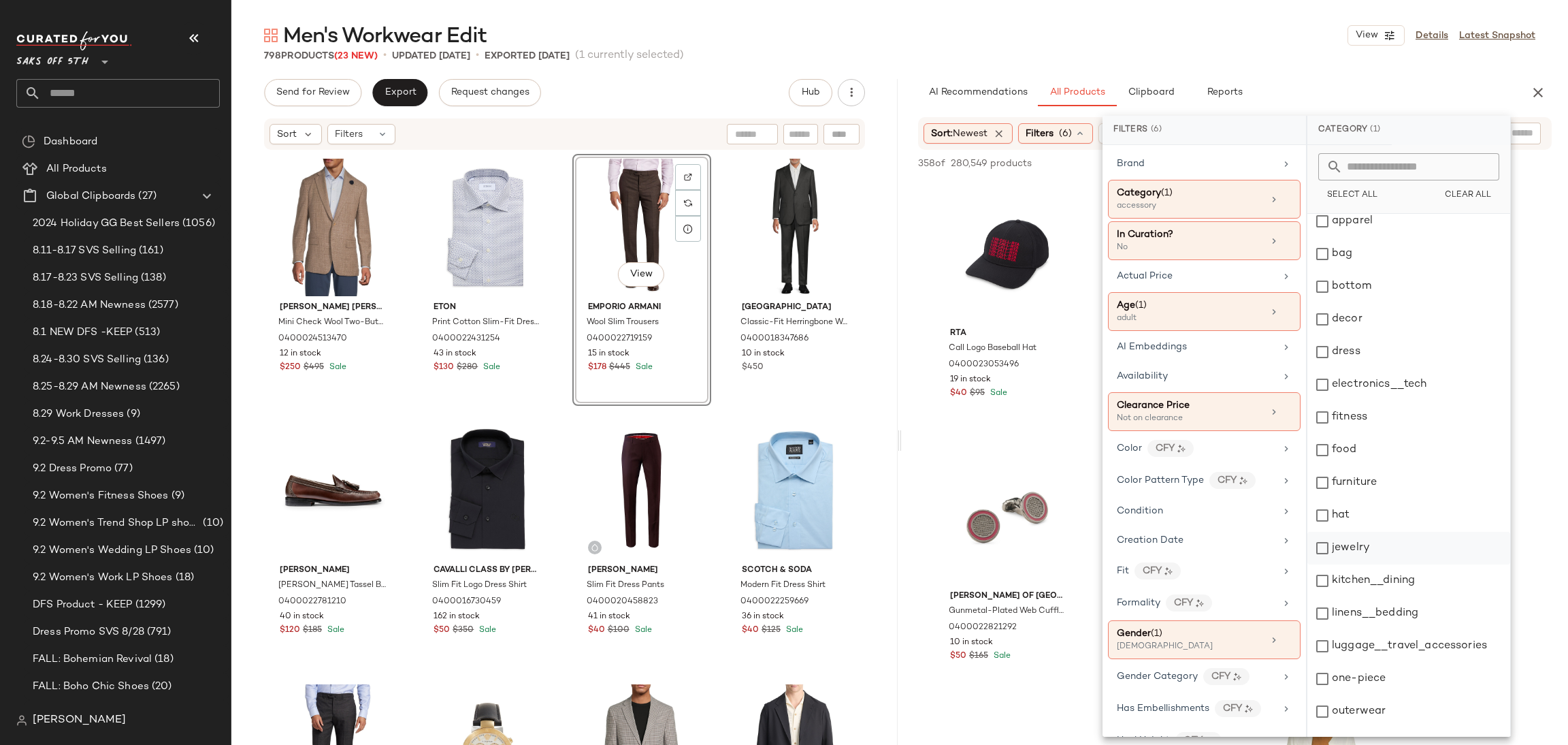
click at [1326, 540] on div "jewelry" at bounding box center [1408, 547] width 202 height 33
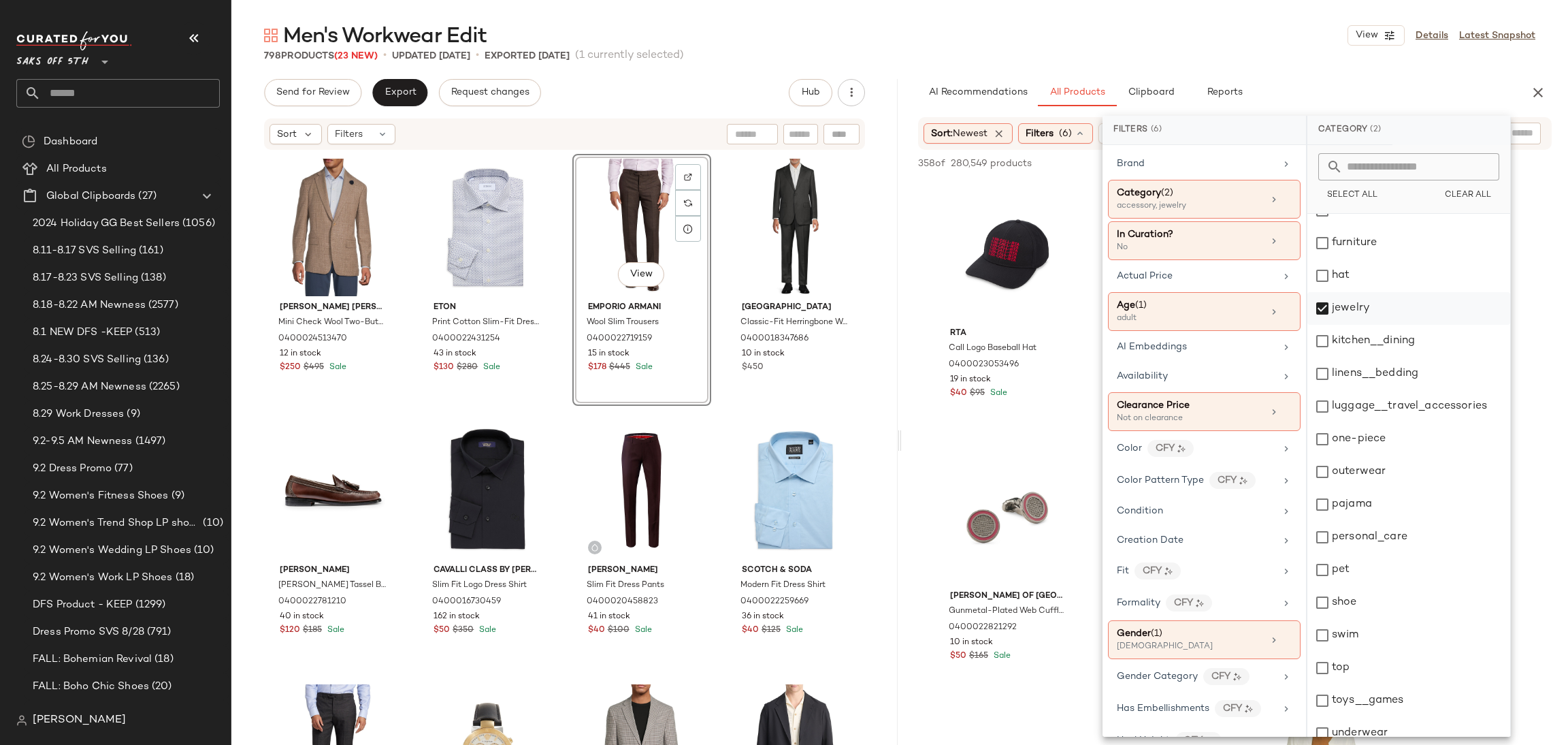
scroll to position [293, 0]
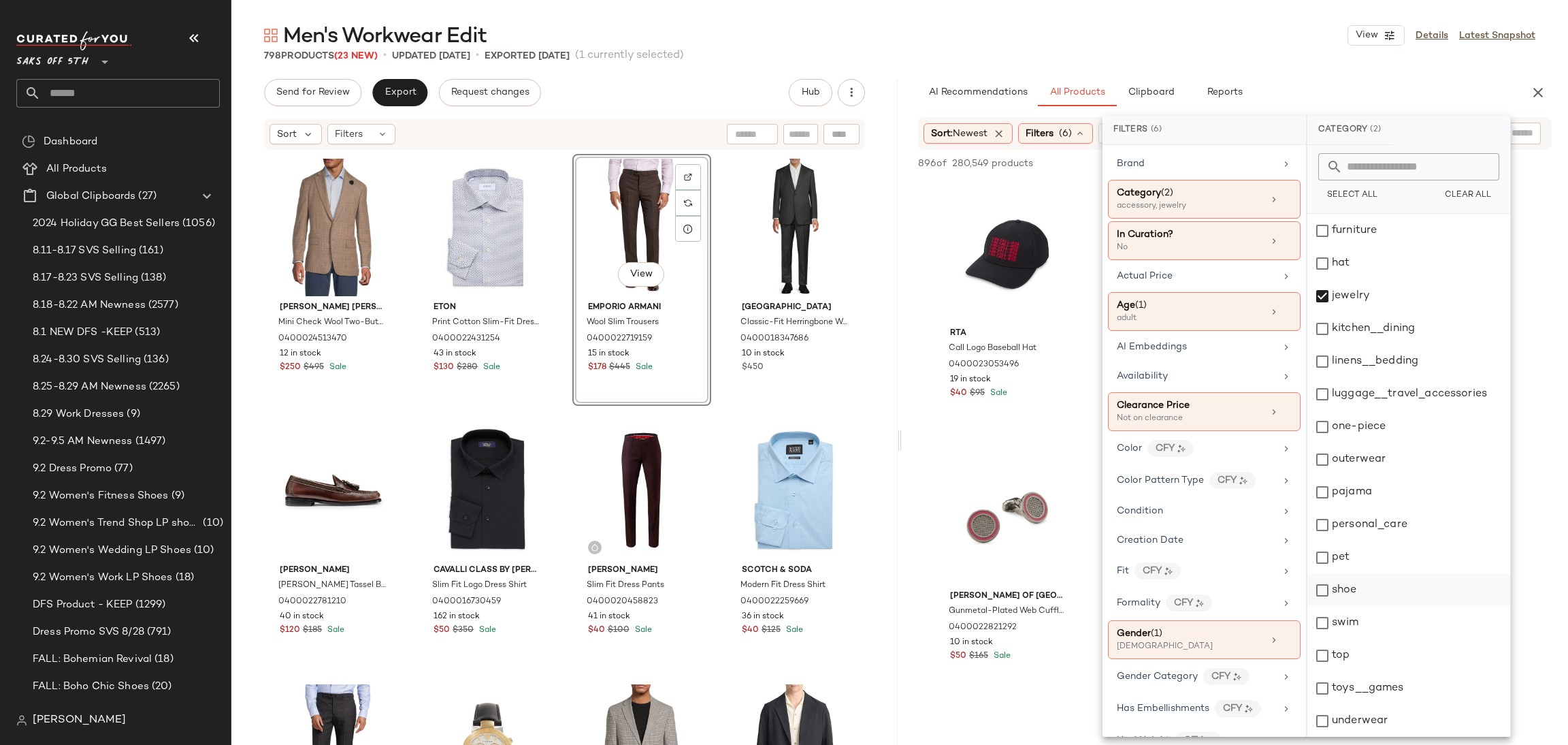
click at [1326, 588] on div "shoe" at bounding box center [1408, 589] width 202 height 33
click at [1399, 78] on div "Men's Workwear Edit View Details Latest Snapshot 798 Products (23 New) • update…" at bounding box center [899, 383] width 1336 height 723
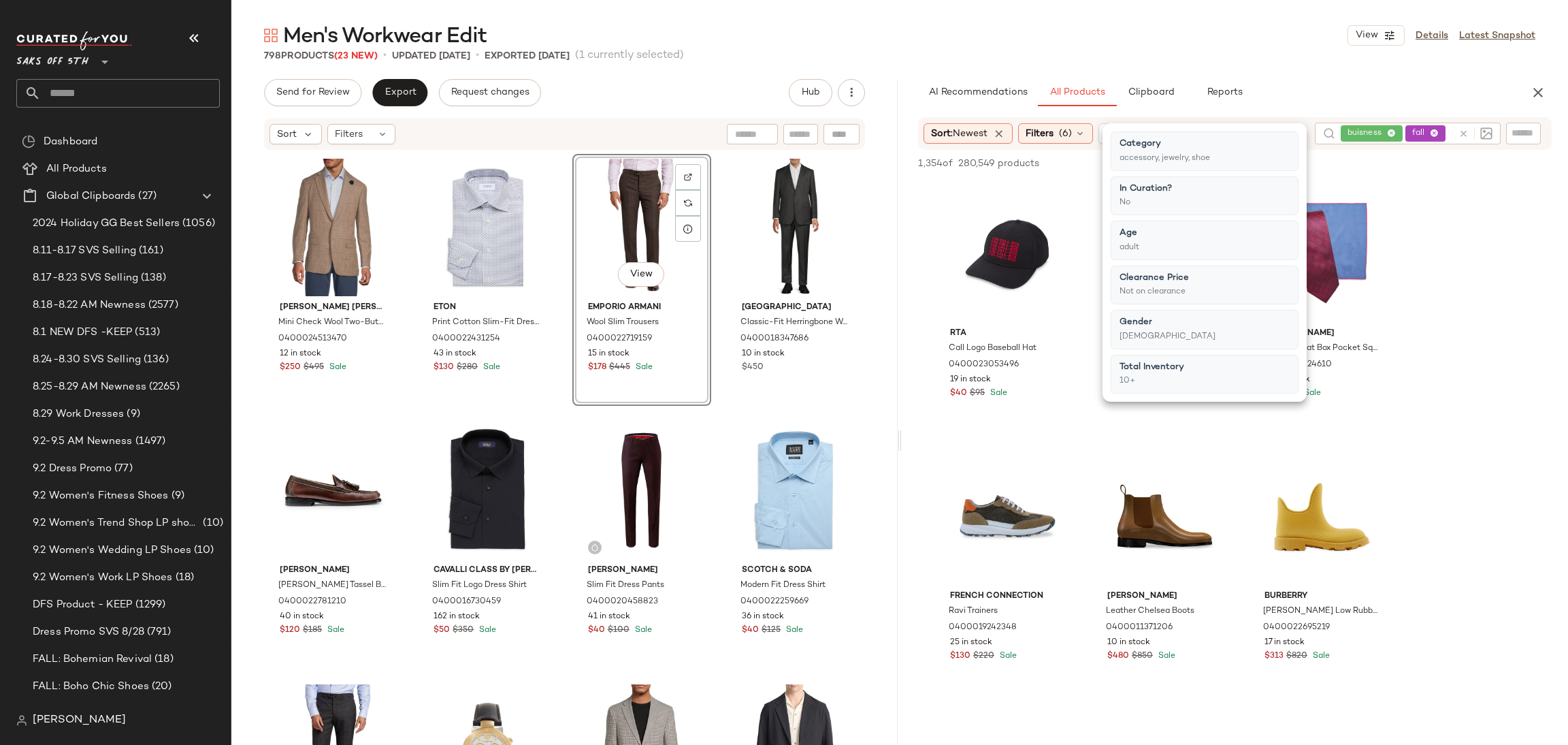
click at [1399, 78] on div "Men's Workwear Edit View Details Latest Snapshot 798 Products (23 New) • update…" at bounding box center [899, 383] width 1336 height 723
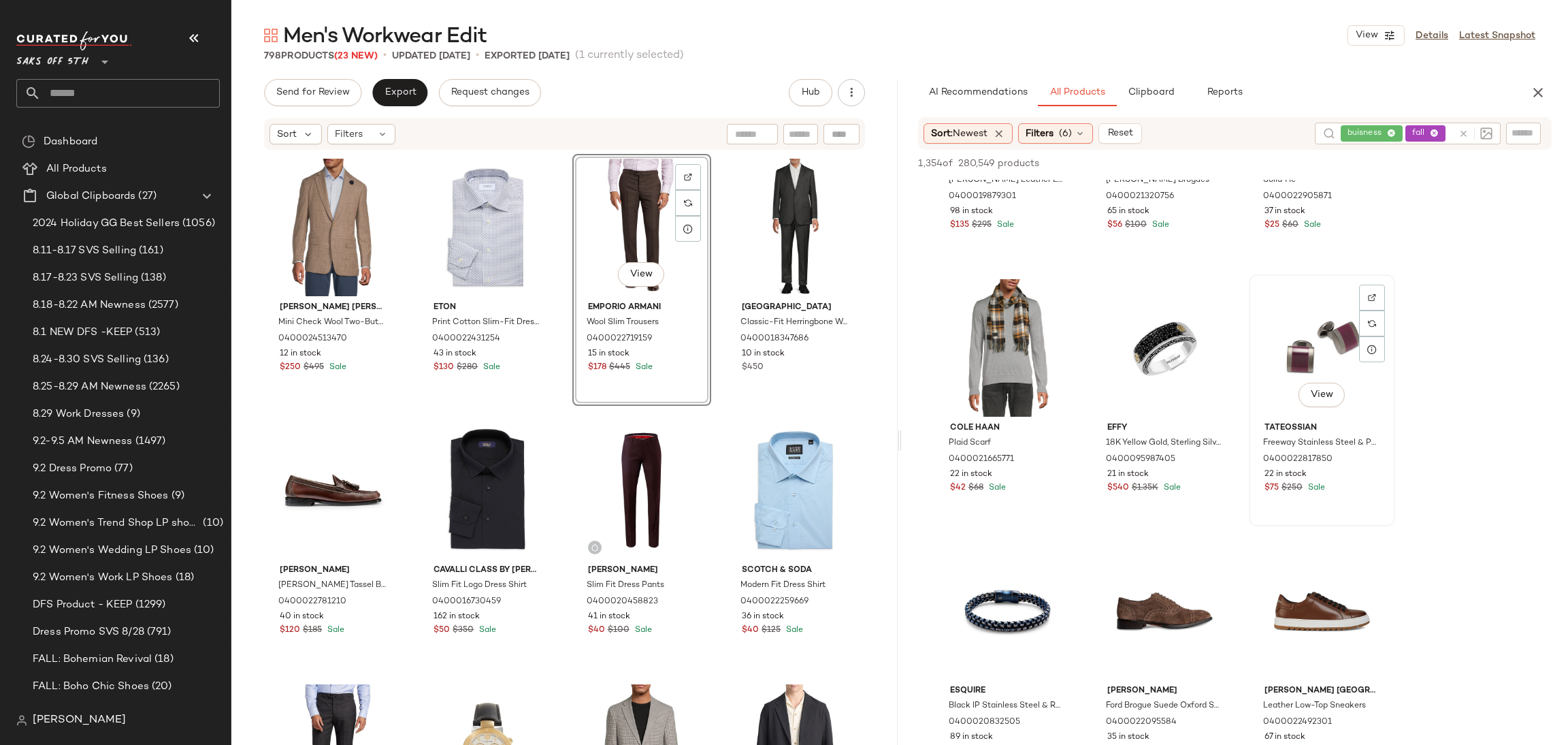
scroll to position [7263, 0]
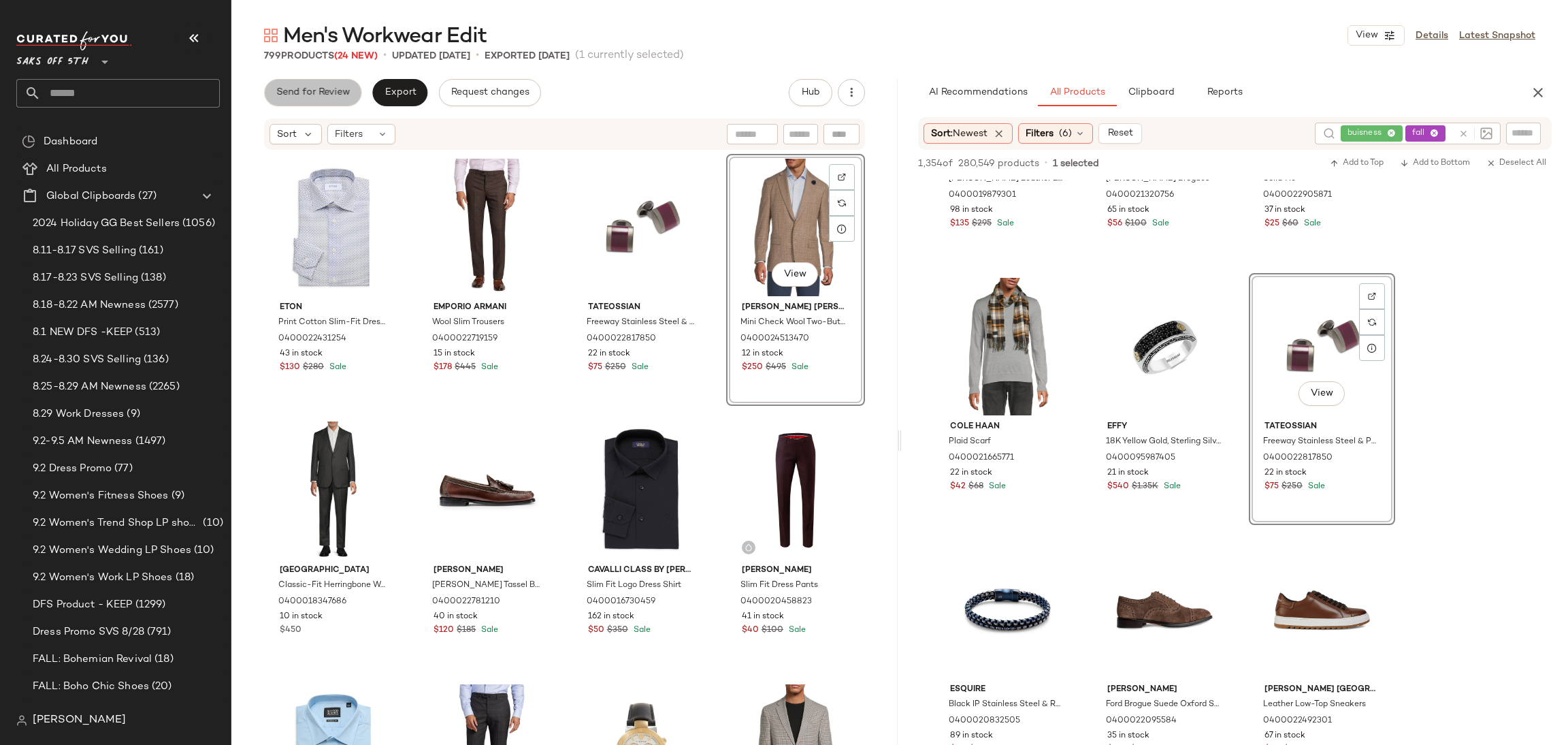
click at [341, 95] on span "Send for Review" at bounding box center [312, 93] width 74 height 11
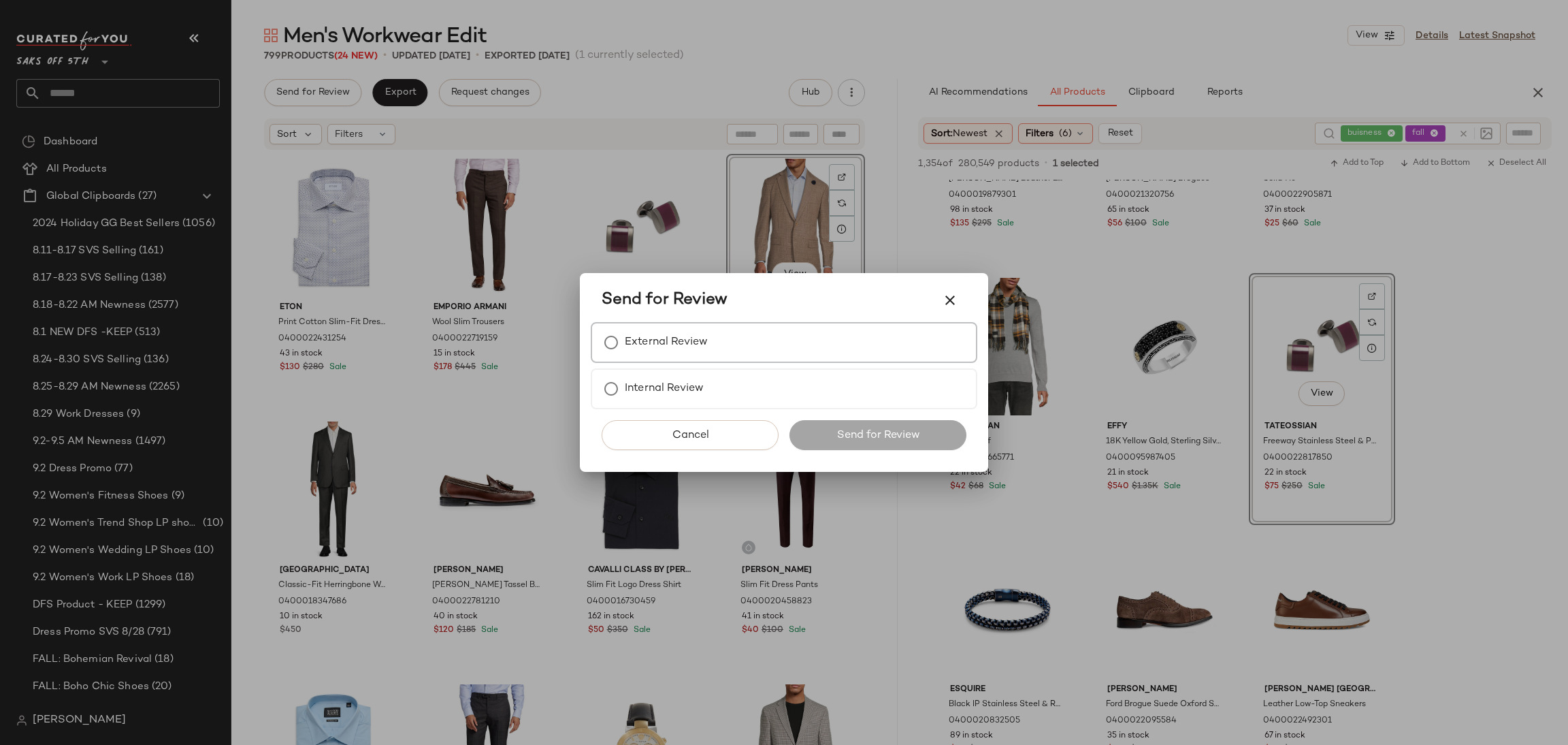
click at [630, 335] on label "External Review" at bounding box center [666, 342] width 83 height 27
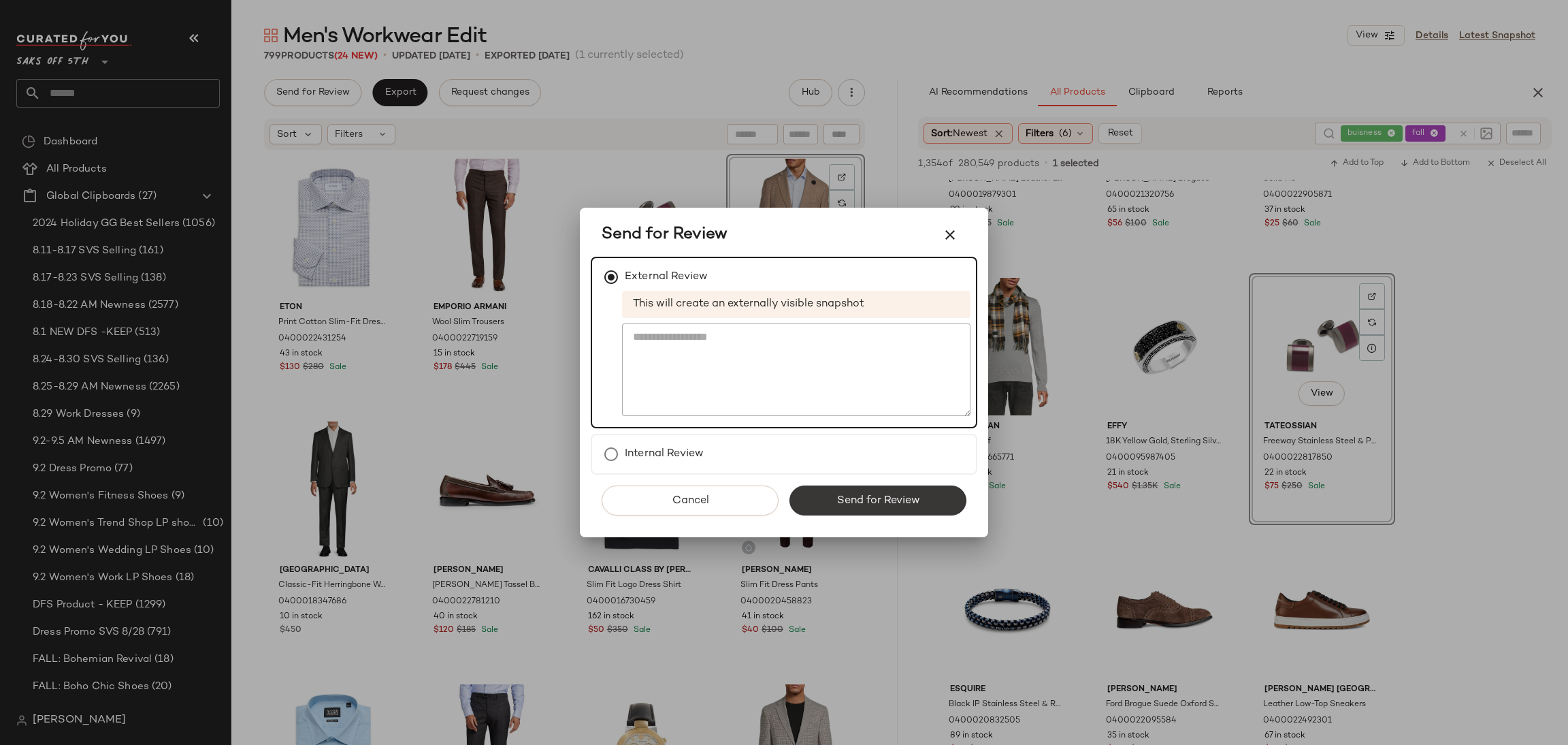
click at [849, 502] on span "Send for Review" at bounding box center [876, 500] width 83 height 13
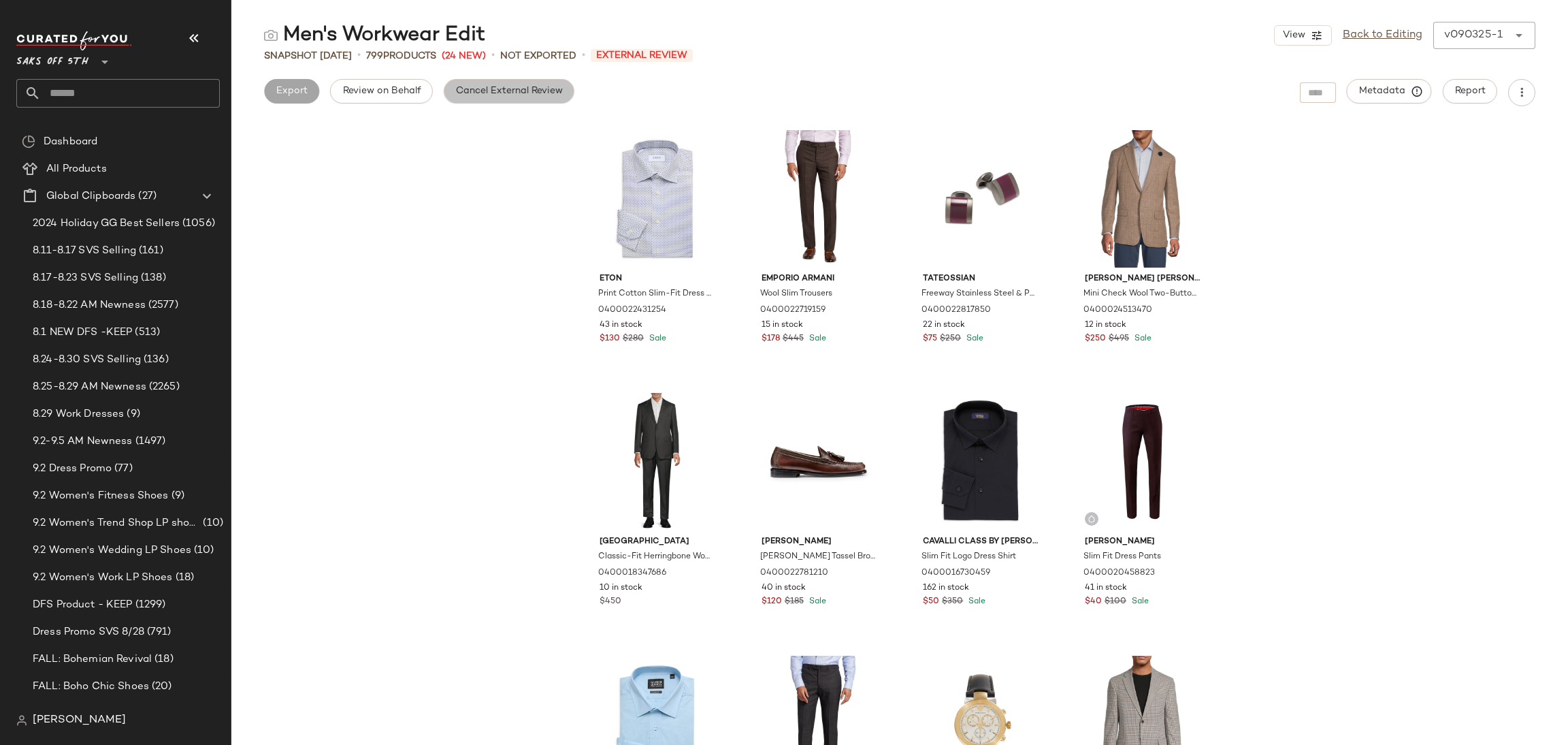
click at [511, 96] on span "Cancel External Review" at bounding box center [508, 91] width 107 height 11
click at [411, 88] on span "Export" at bounding box center [399, 91] width 32 height 11
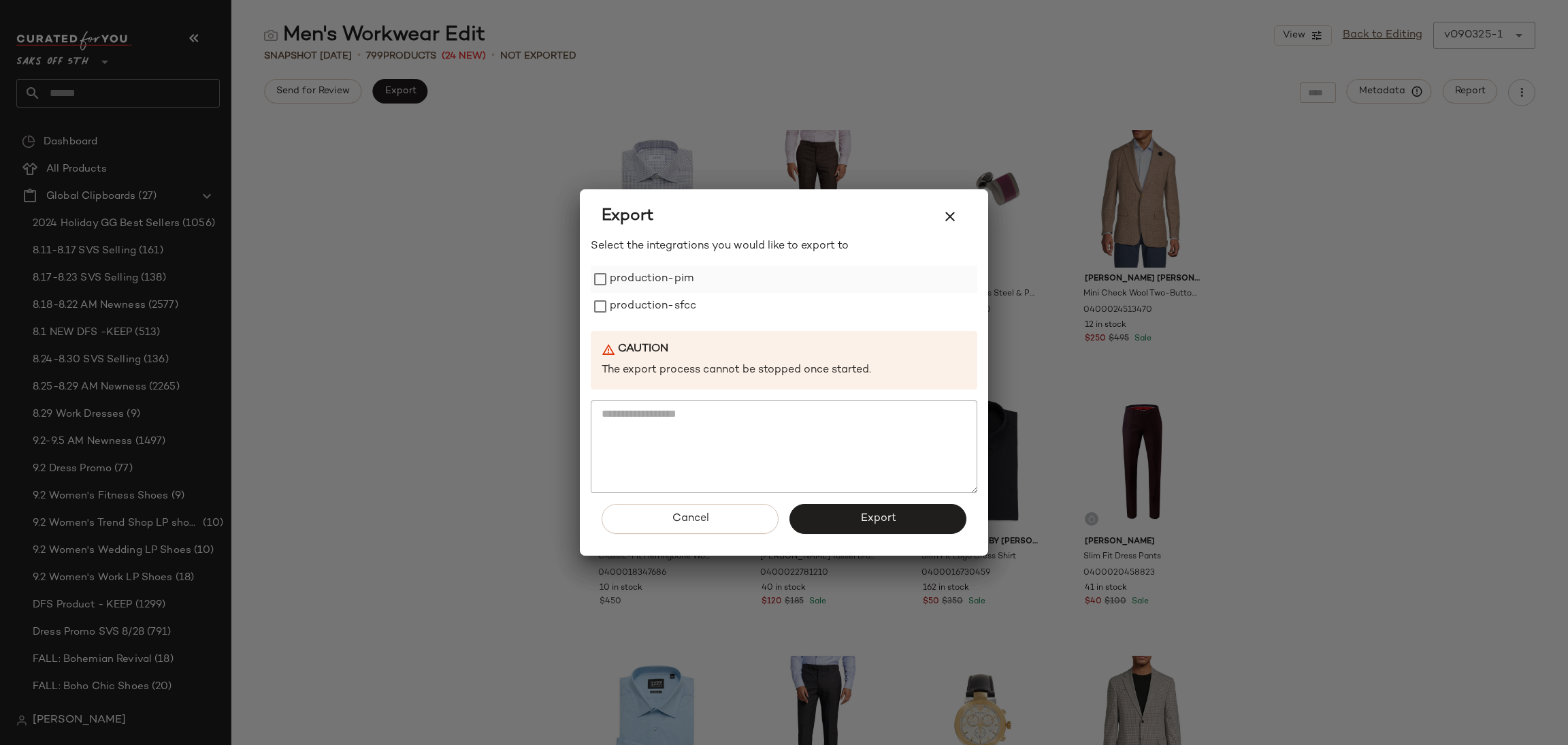
click at [675, 285] on label "production-pim" at bounding box center [651, 279] width 83 height 27
click at [676, 299] on label "production-sfcc" at bounding box center [653, 307] width 87 height 27
click at [832, 516] on button "Export" at bounding box center [877, 519] width 177 height 30
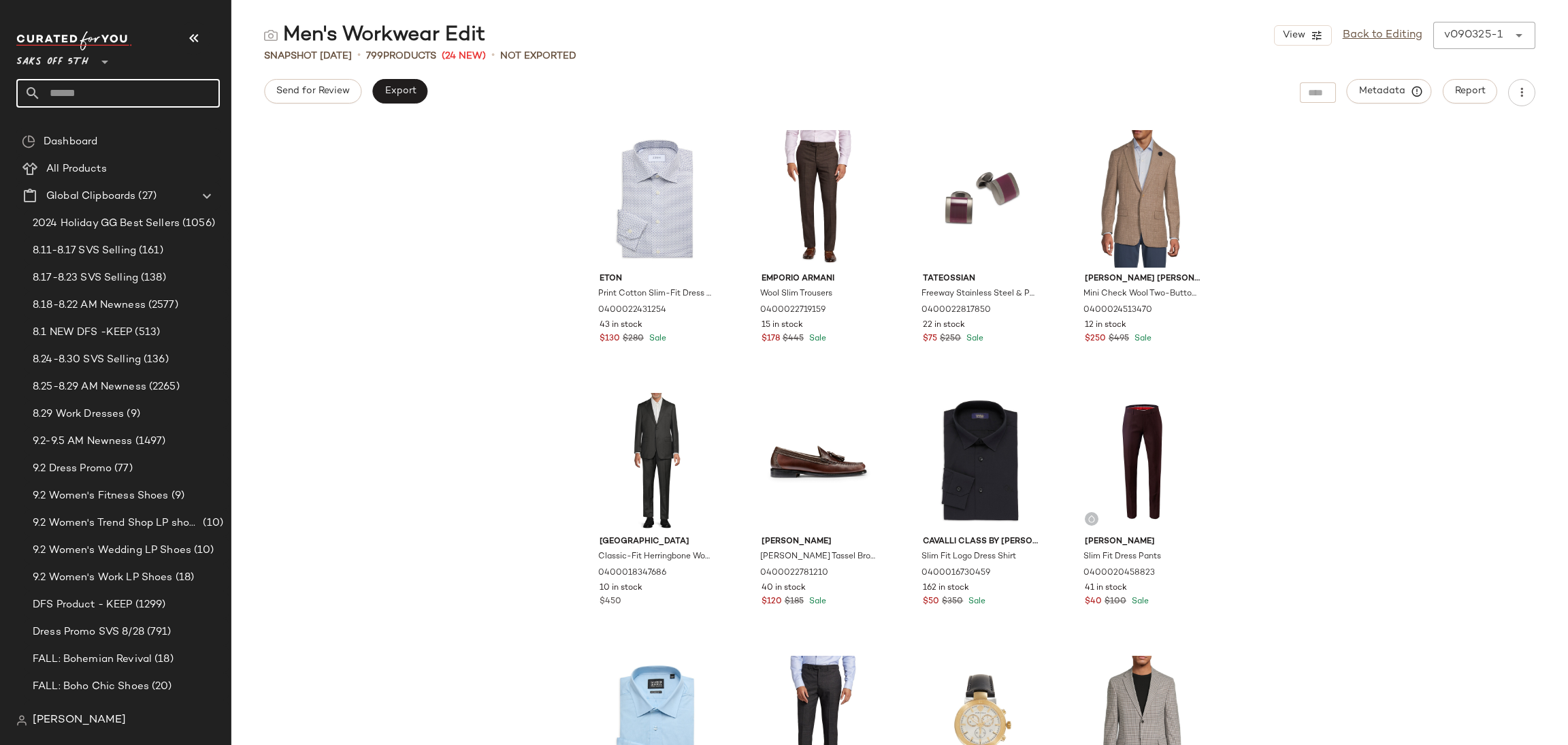
click at [152, 93] on input "text" at bounding box center [129, 93] width 179 height 29
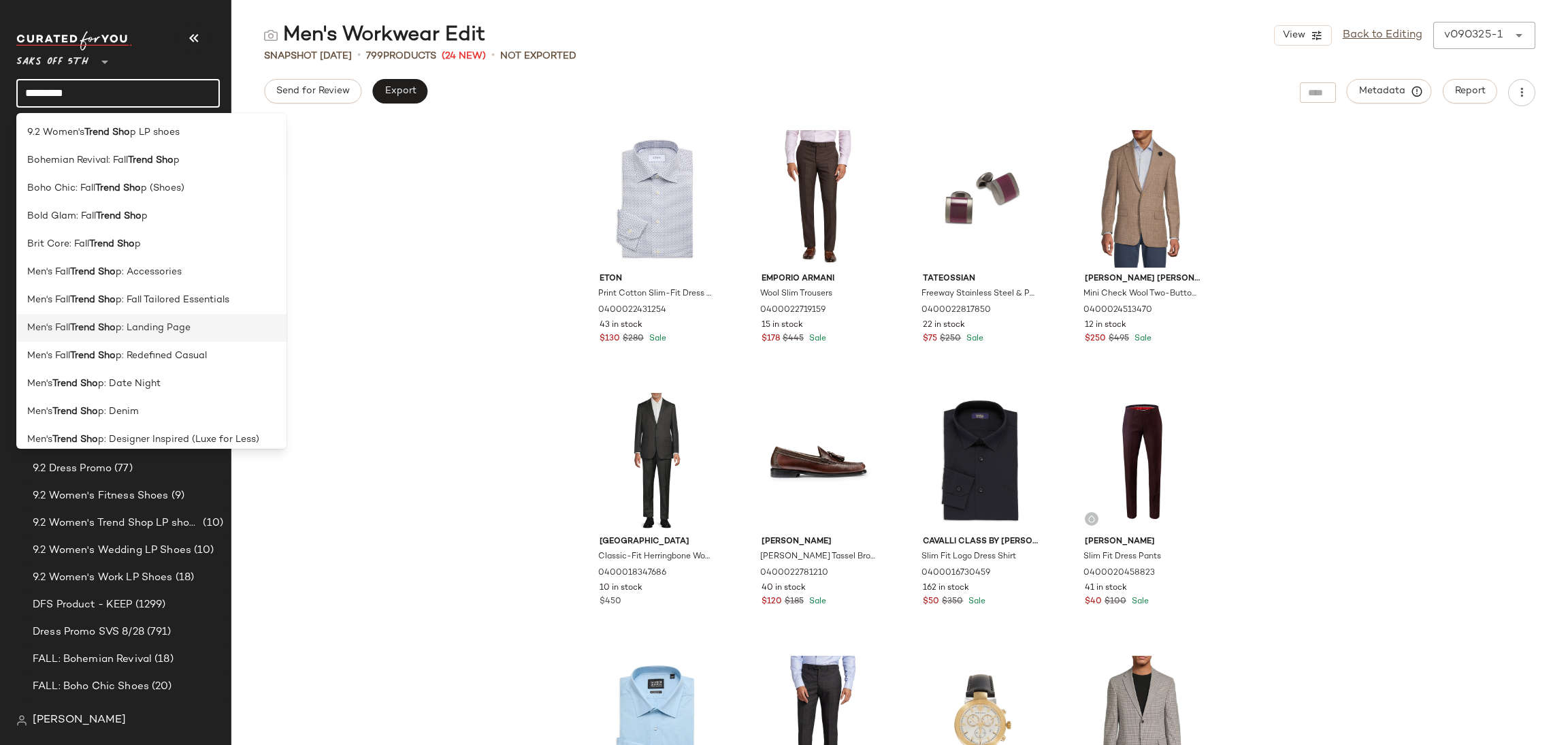
type input "*********"
click at [141, 322] on span "p: Landing Page" at bounding box center [153, 328] width 75 height 14
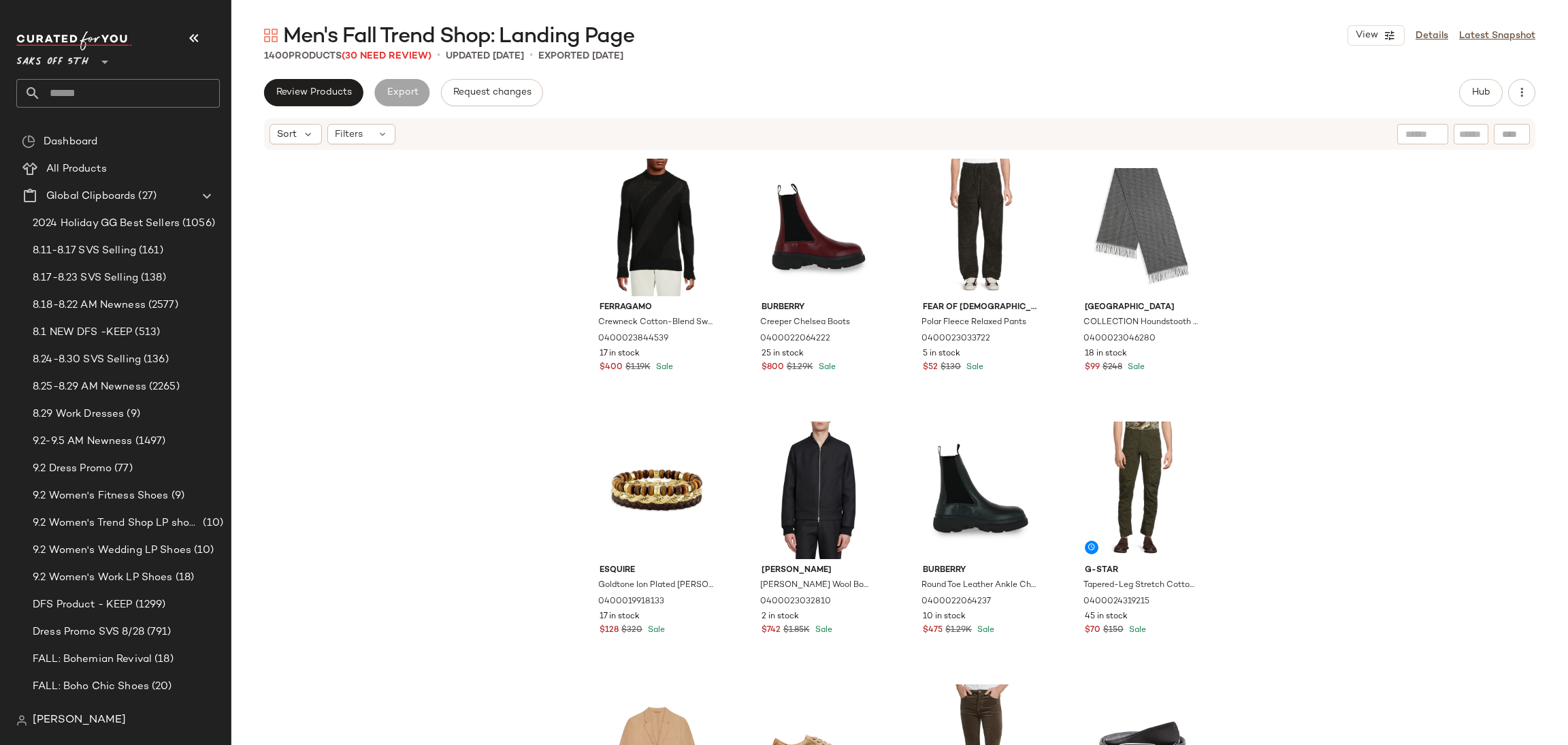
click at [392, 49] on span "Men's Fall Trend Shop: Landing Page" at bounding box center [459, 37] width 351 height 27
click at [389, 55] on span "(30 Need Review)" at bounding box center [386, 56] width 90 height 10
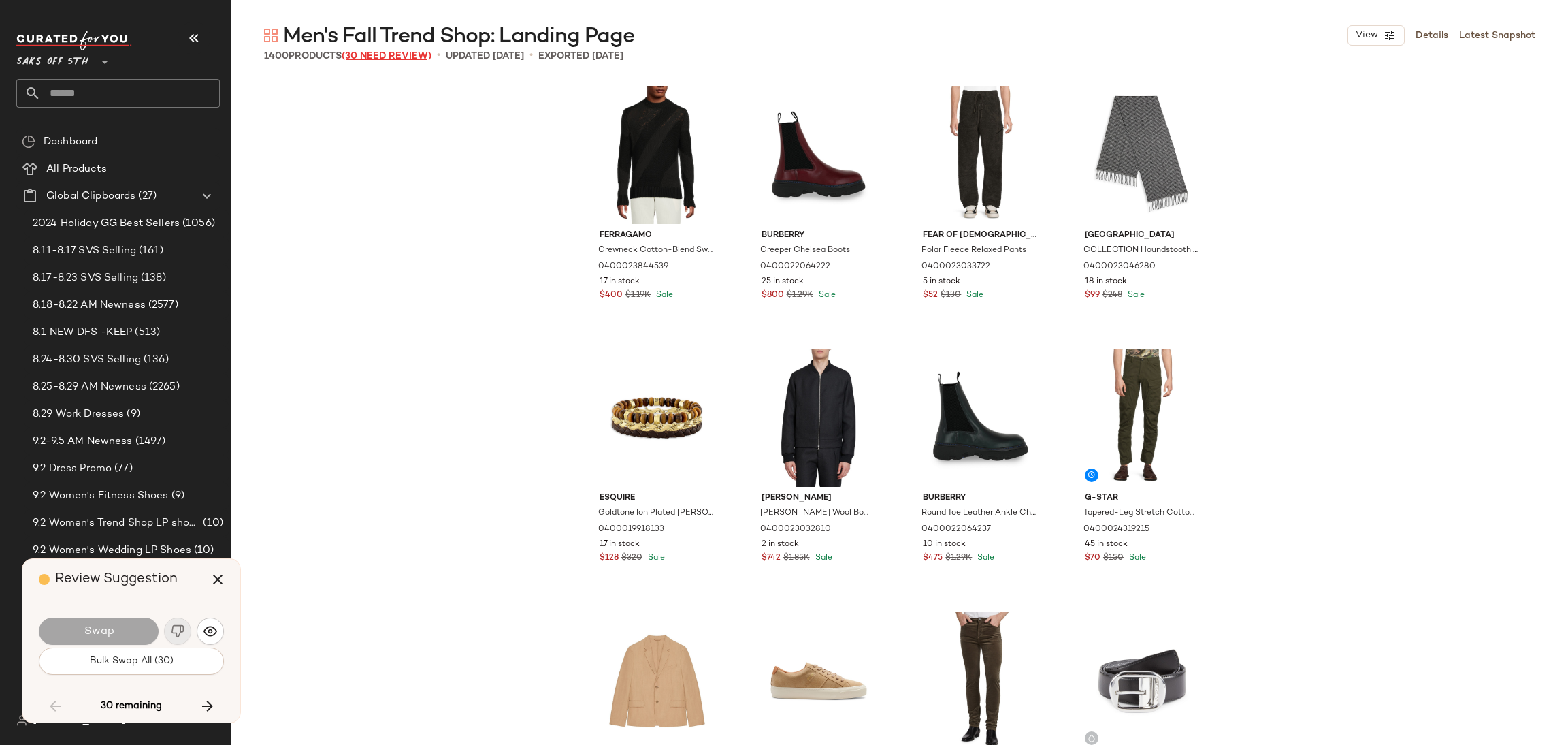
scroll to position [14450, 0]
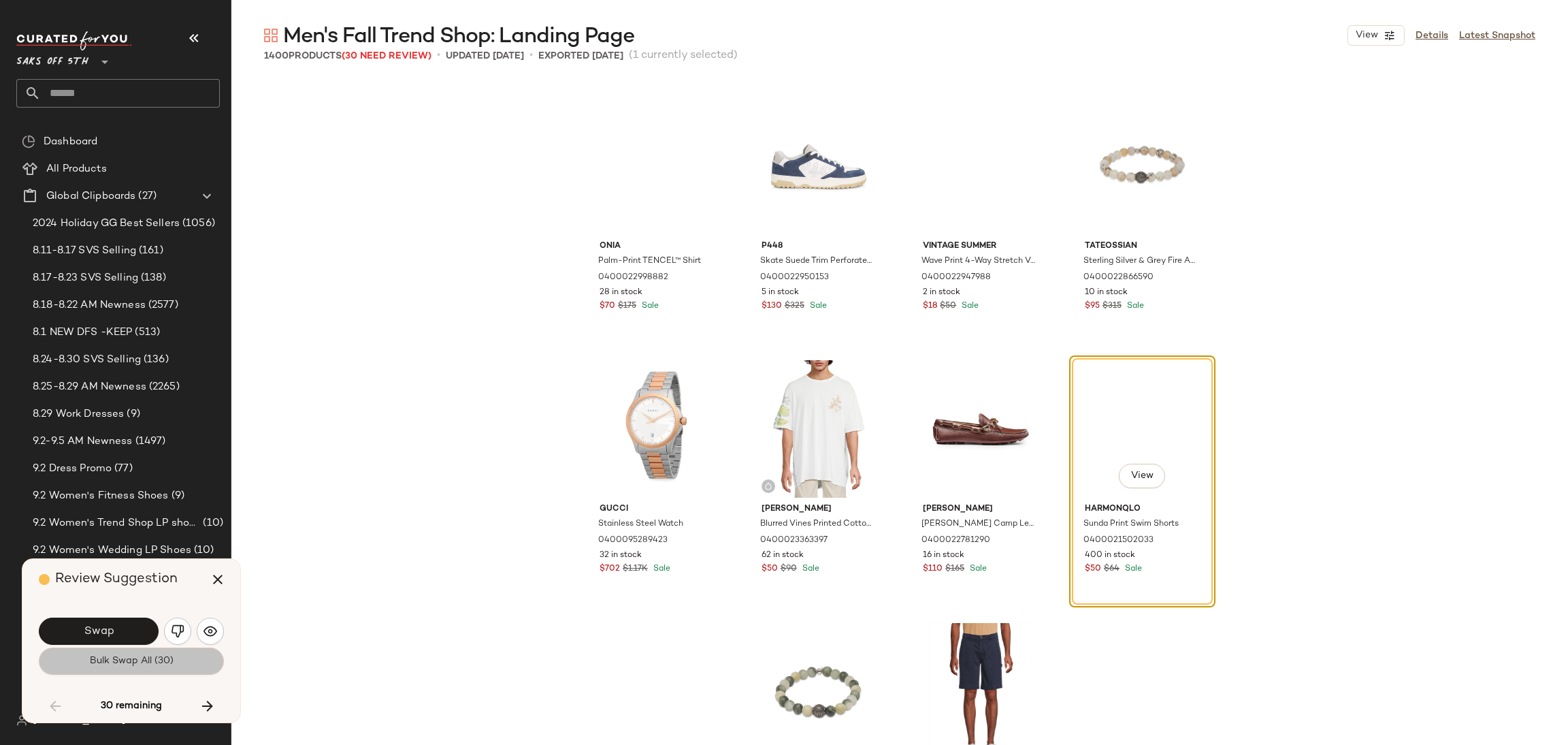
click at [191, 670] on button "Bulk Swap All (30)" at bounding box center [131, 661] width 185 height 27
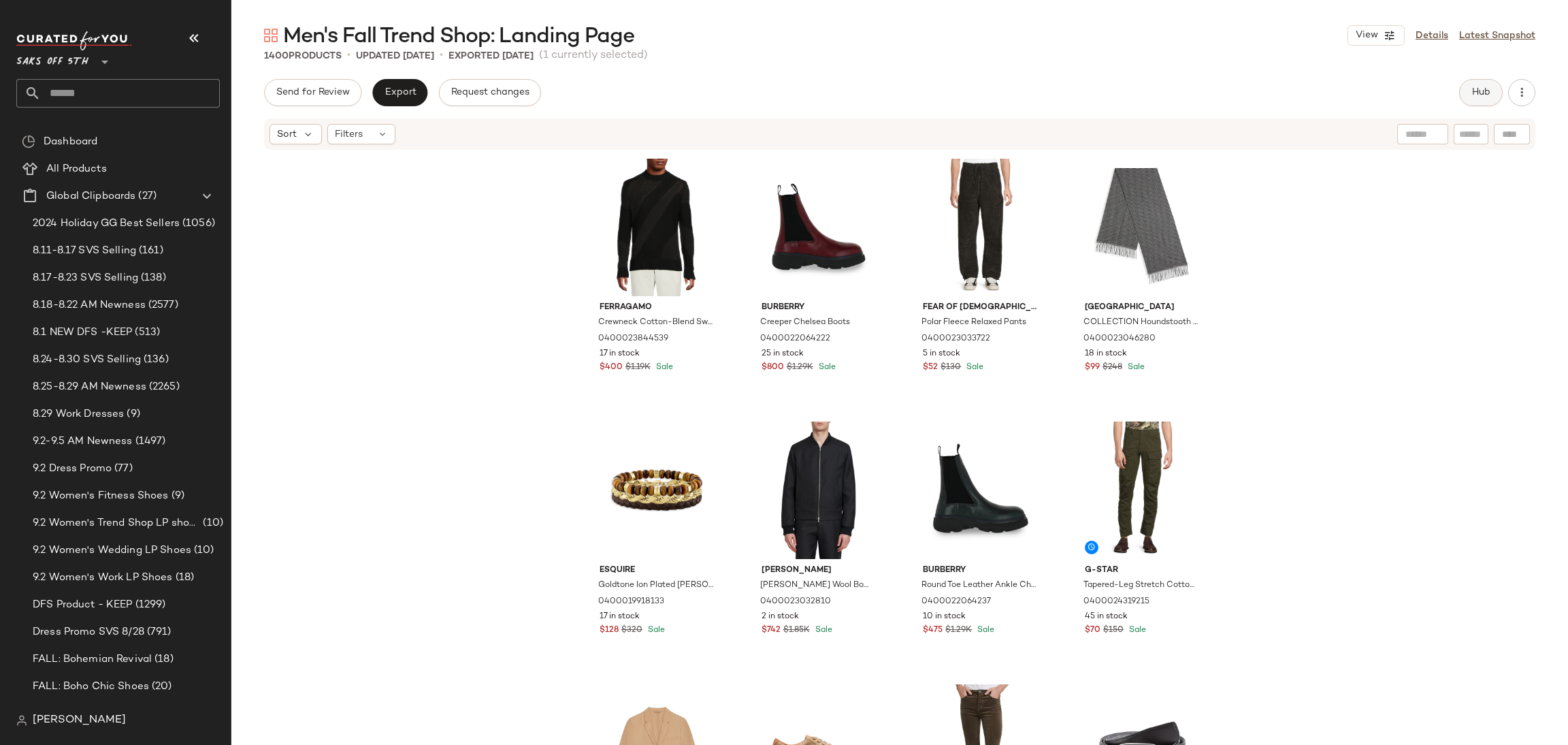
click at [1478, 95] on span "Hub" at bounding box center [1481, 93] width 19 height 11
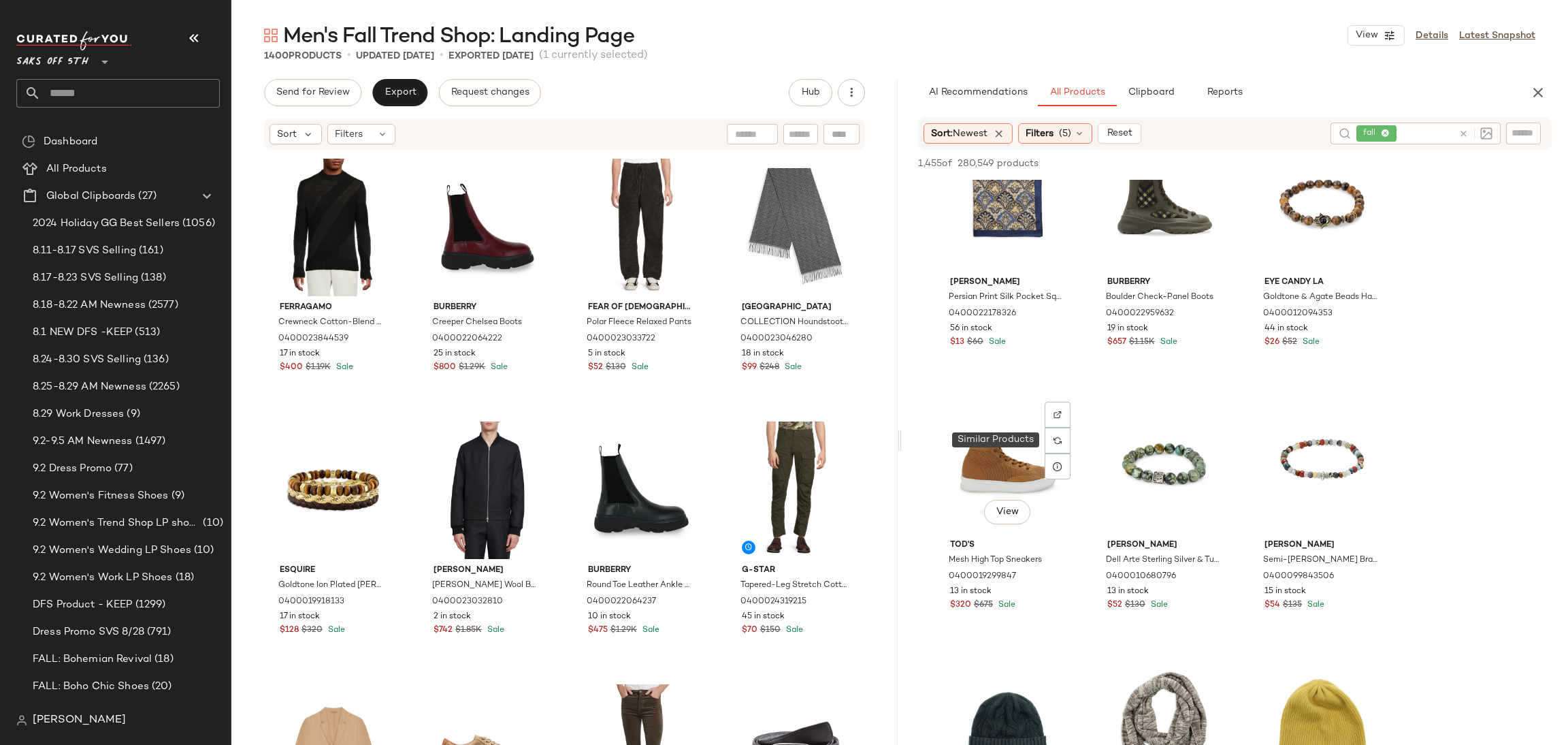
scroll to position [2154, 0]
click at [1030, 445] on div "View" at bounding box center [1007, 463] width 137 height 137
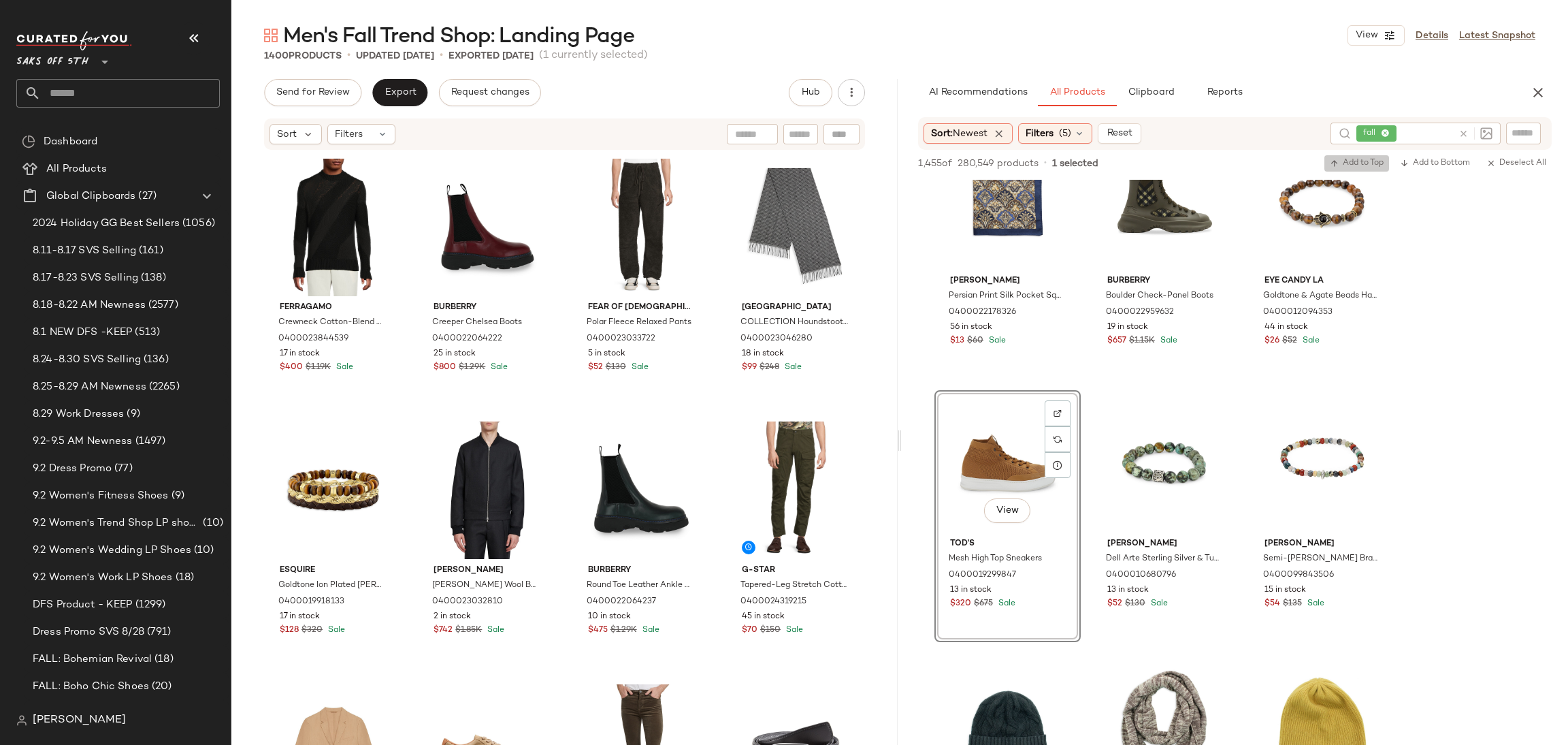
click at [1346, 160] on span "Add to Top" at bounding box center [1357, 164] width 54 height 10
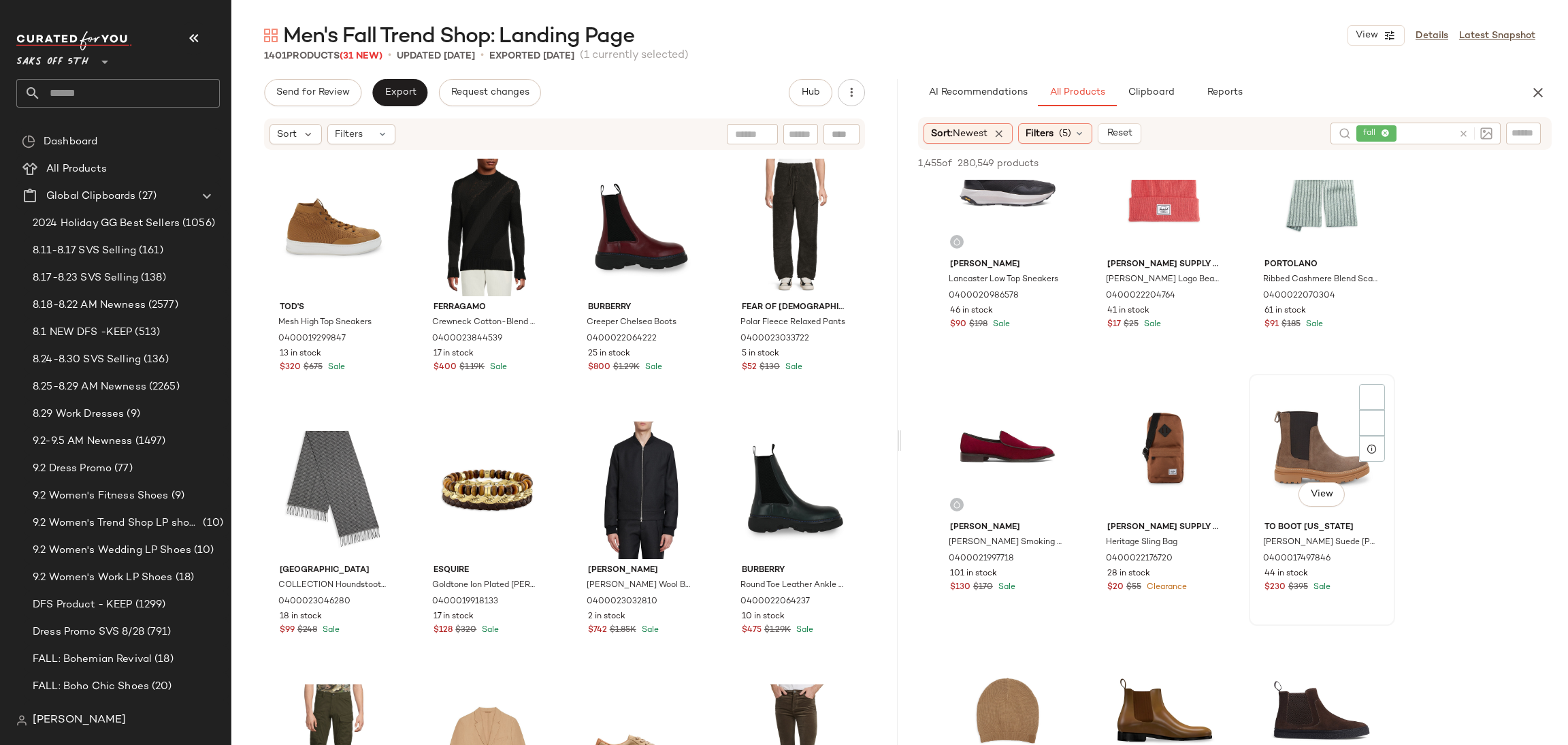
scroll to position [2967, 0]
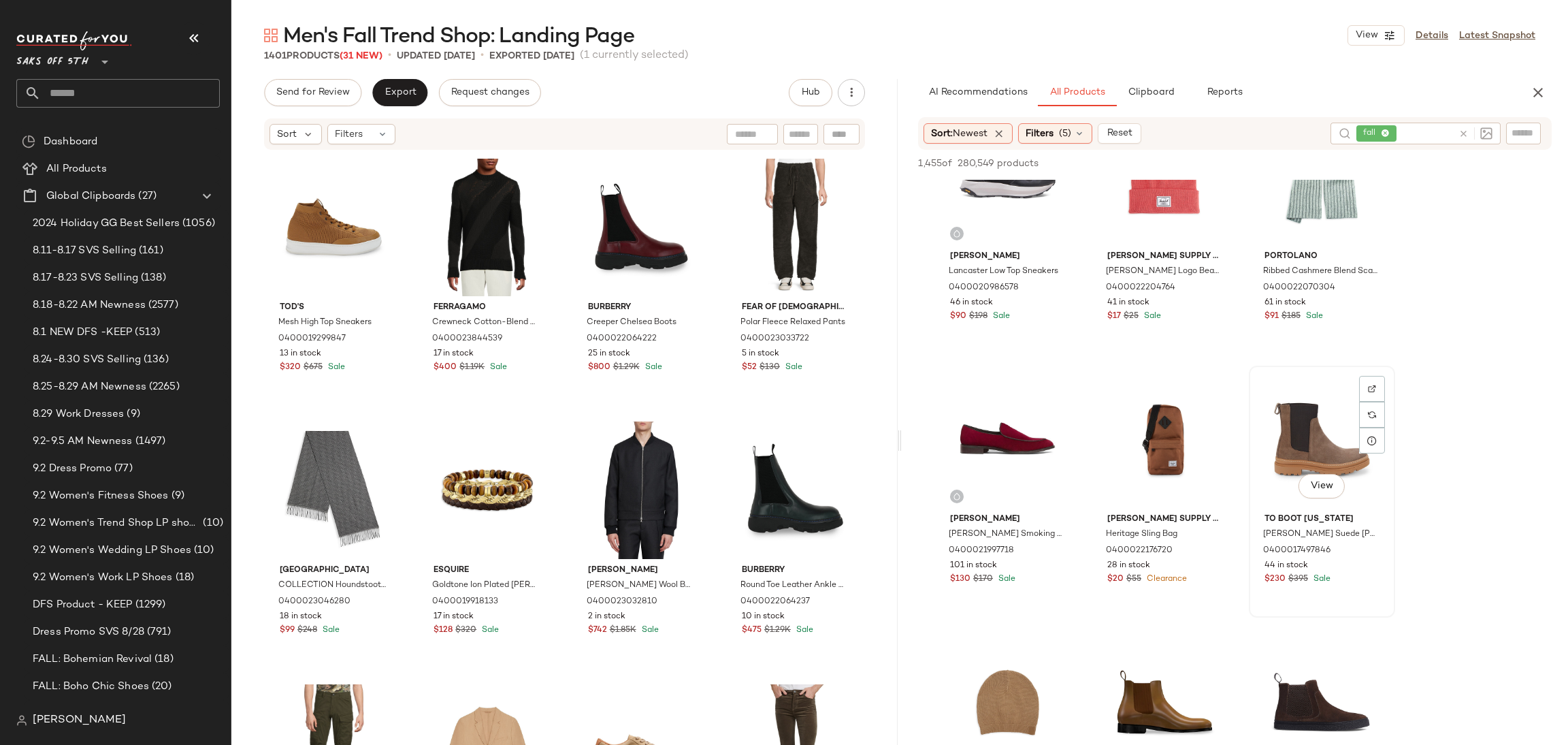
click at [1303, 424] on div "View" at bounding box center [1322, 438] width 137 height 137
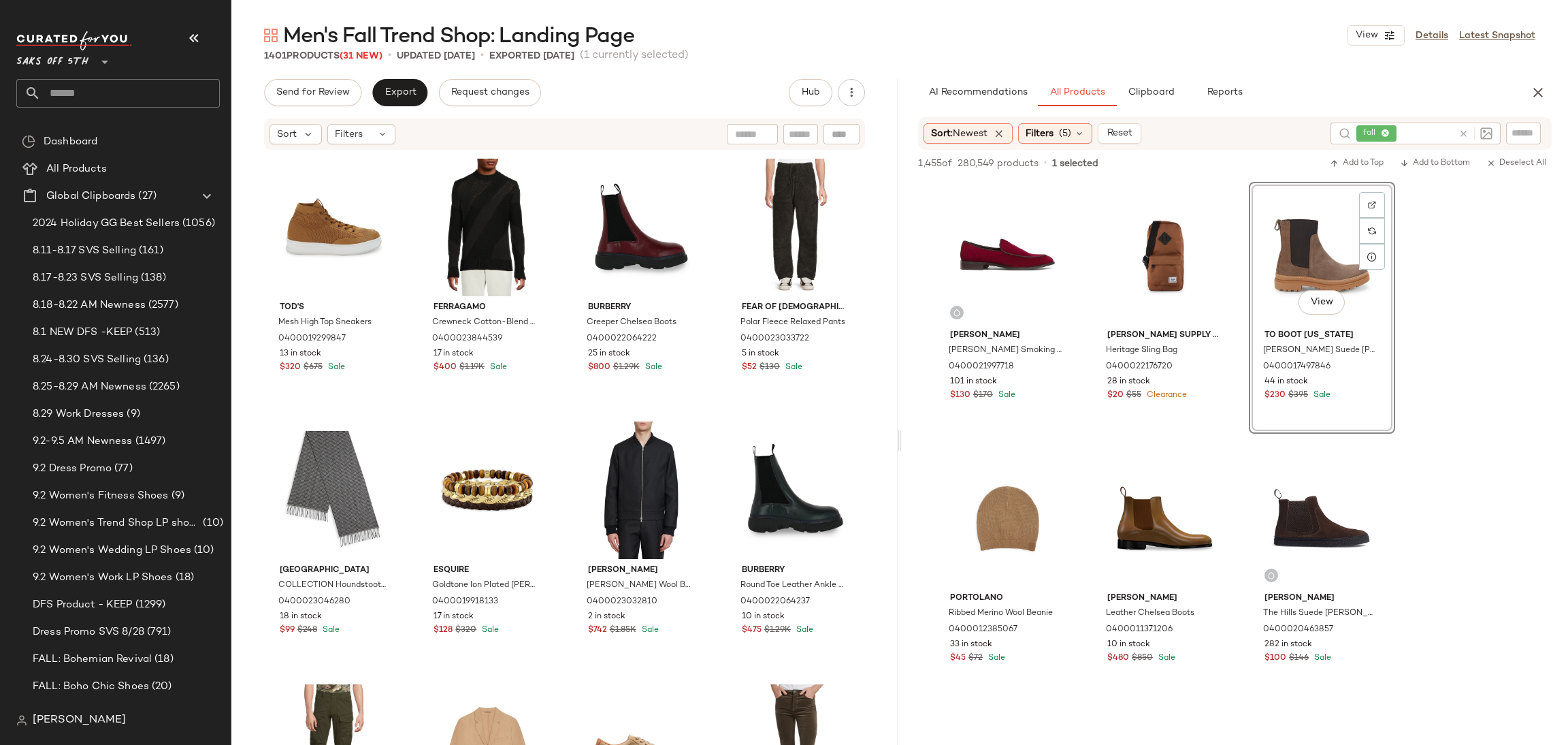
scroll to position [3157, 0]
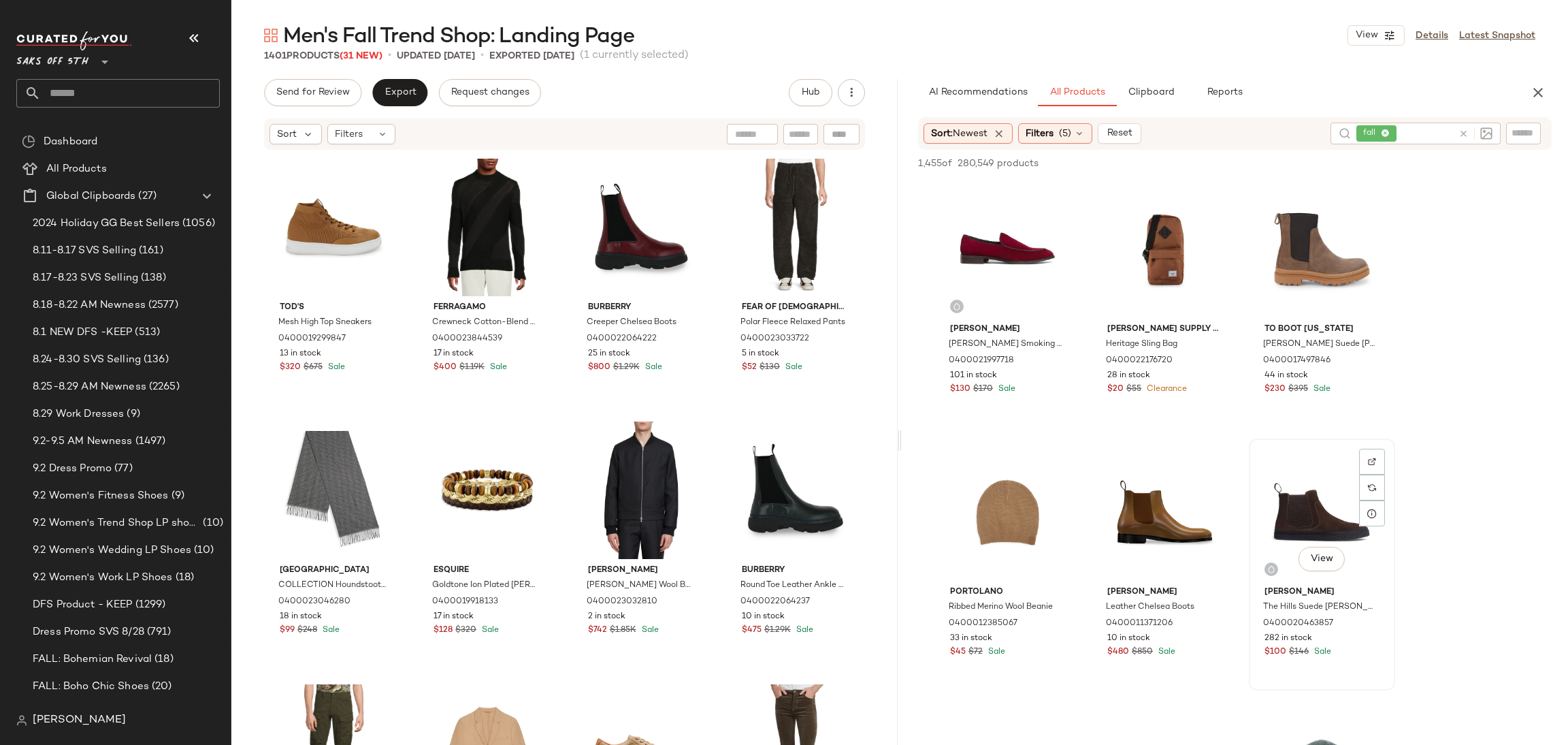
click at [1289, 527] on div "View" at bounding box center [1322, 511] width 137 height 137
click at [1354, 152] on div "1,455 of 280,549 products • 1 selected Add to Top Add to Bottom Deselect All" at bounding box center [1235, 165] width 666 height 30
click at [1350, 171] on button "Add to Top" at bounding box center [1356, 163] width 64 height 17
click at [1310, 263] on div "View" at bounding box center [1322, 249] width 137 height 137
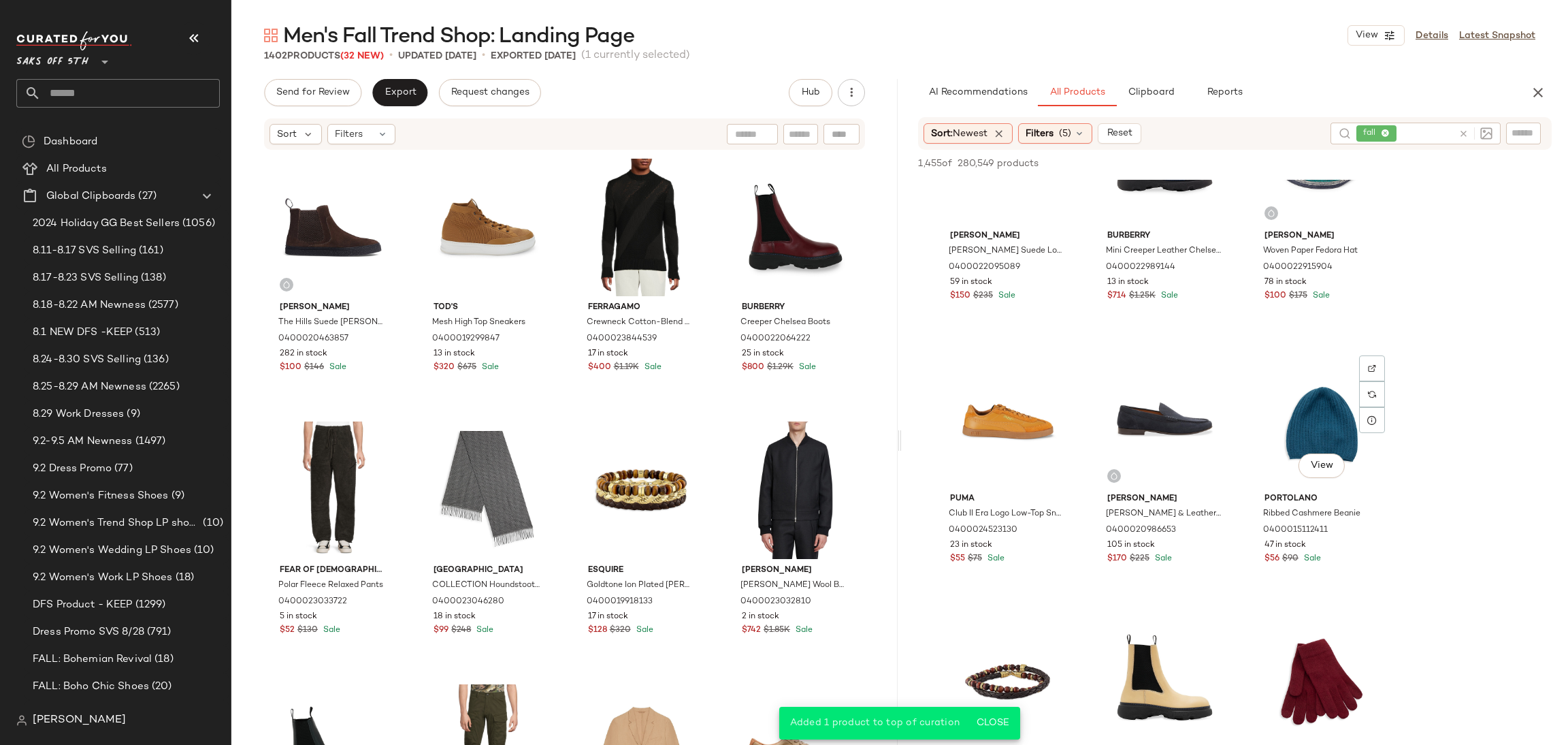
scroll to position [4310, 0]
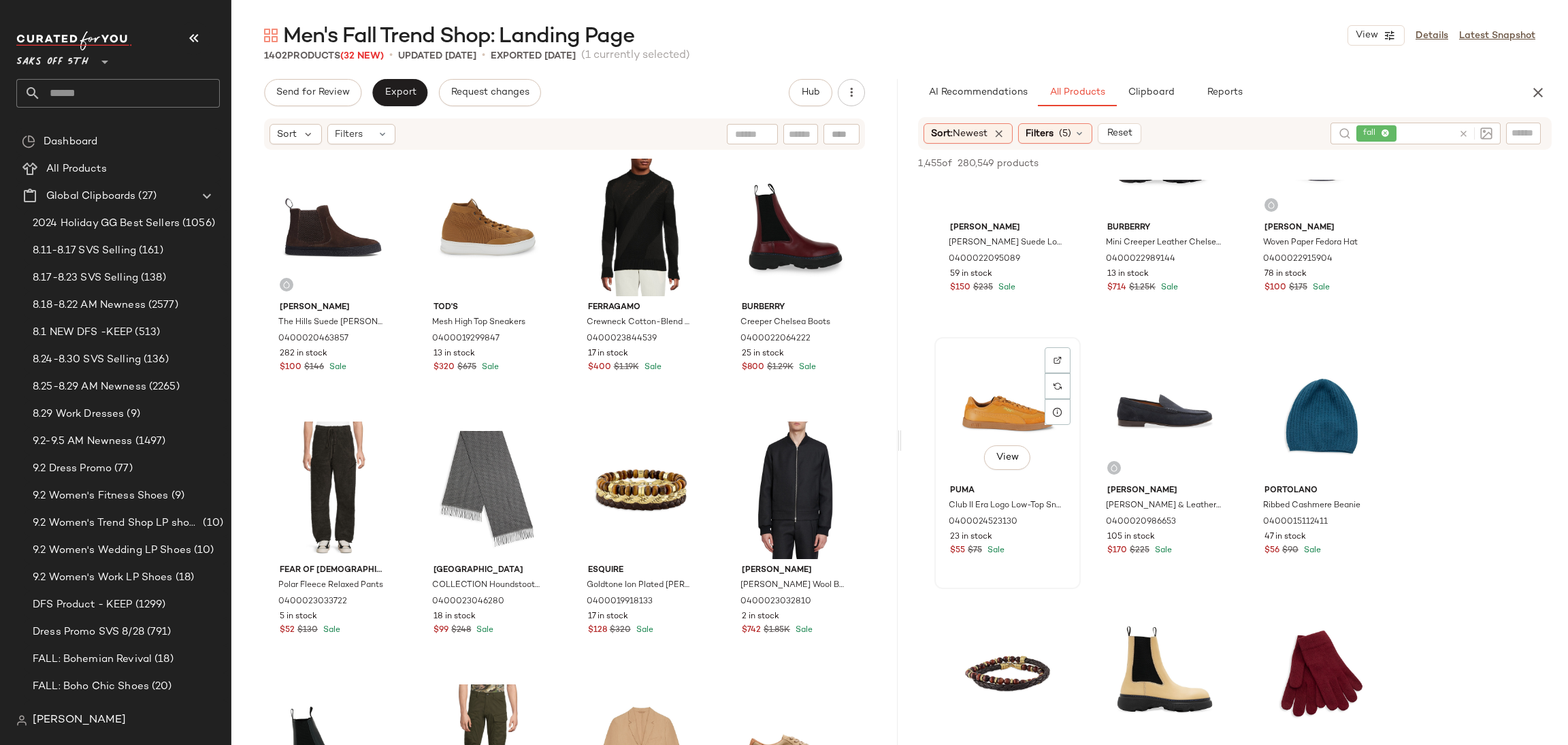
click at [954, 392] on div "View" at bounding box center [1007, 410] width 137 height 137
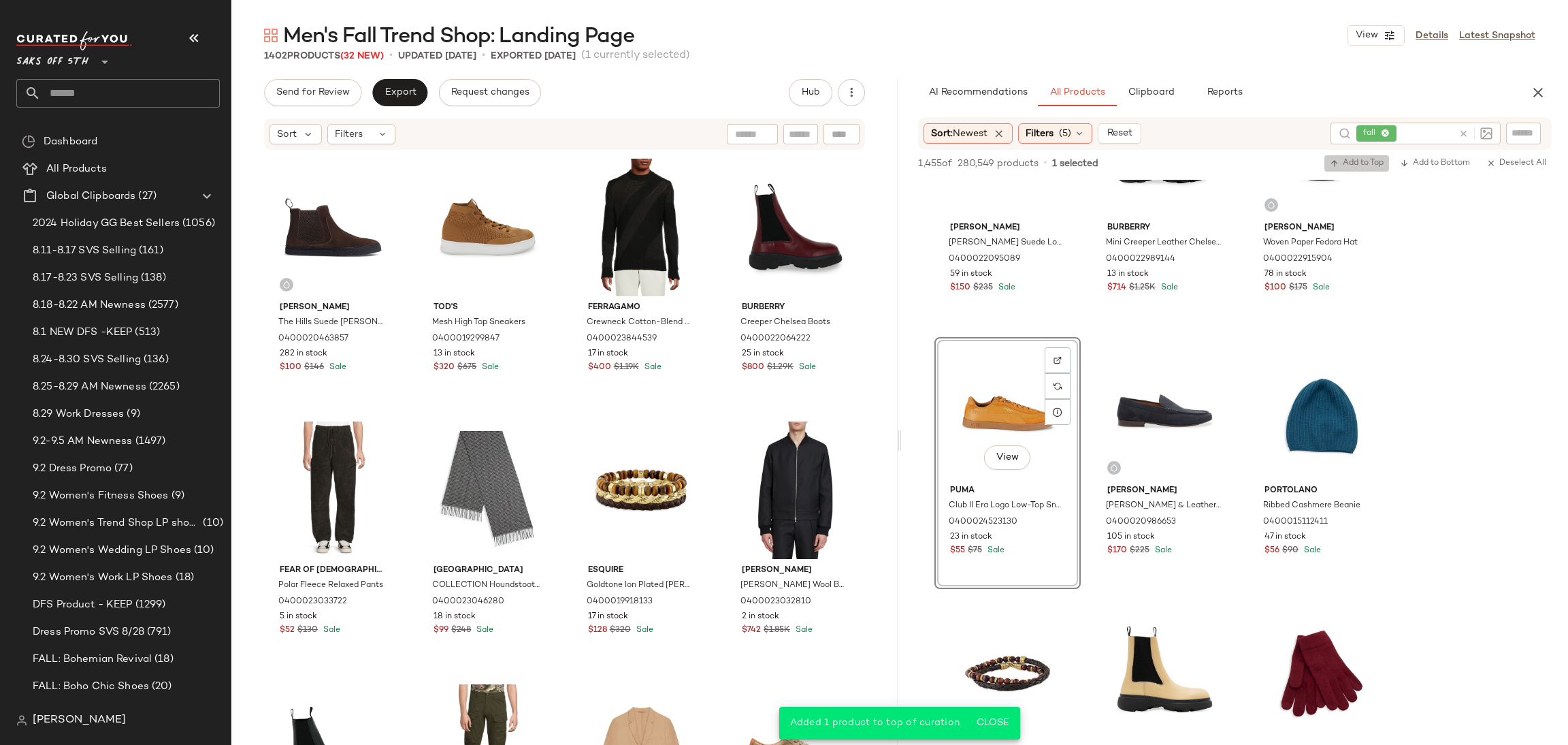
click at [1364, 168] on span "Add to Top" at bounding box center [1357, 164] width 54 height 10
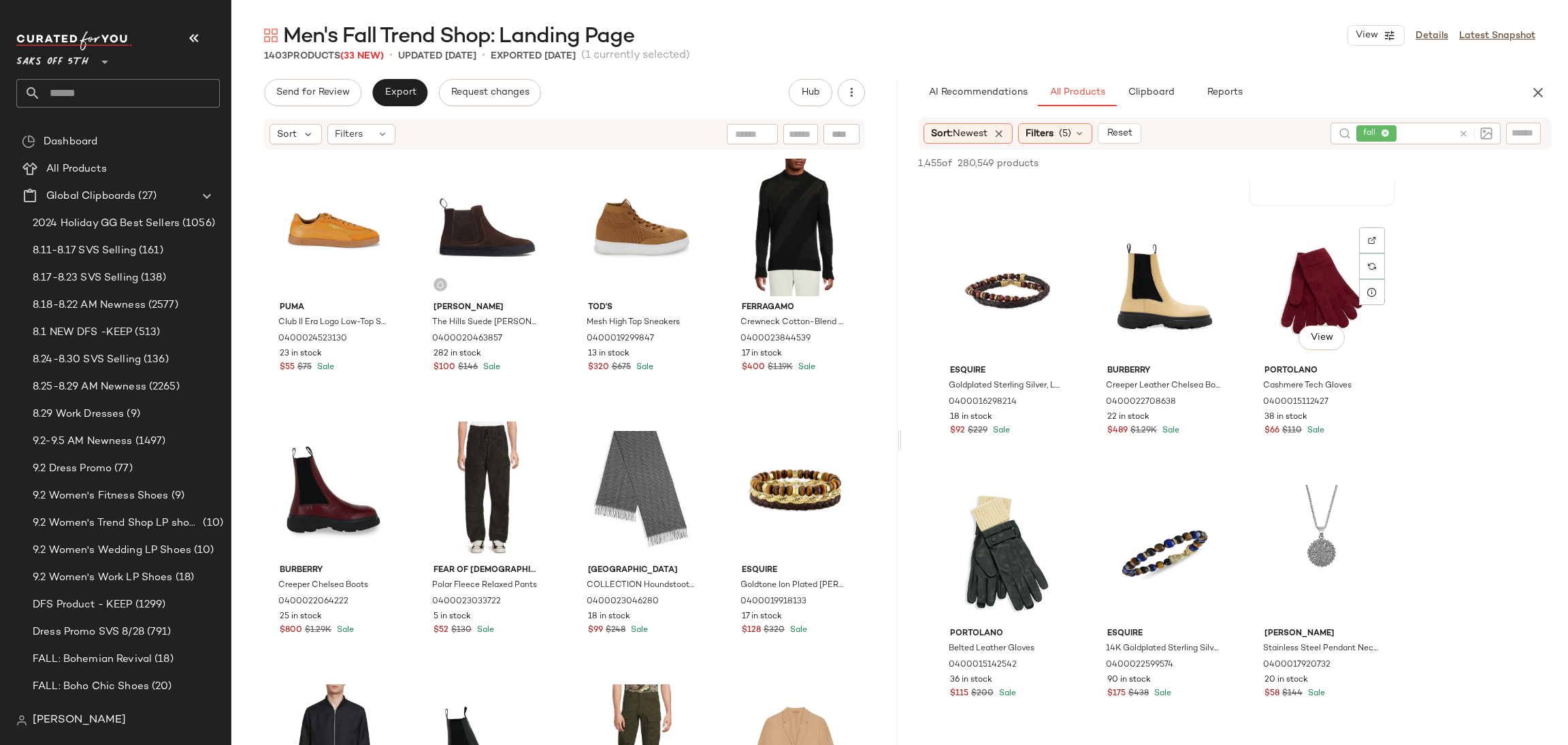
scroll to position [4697, 0]
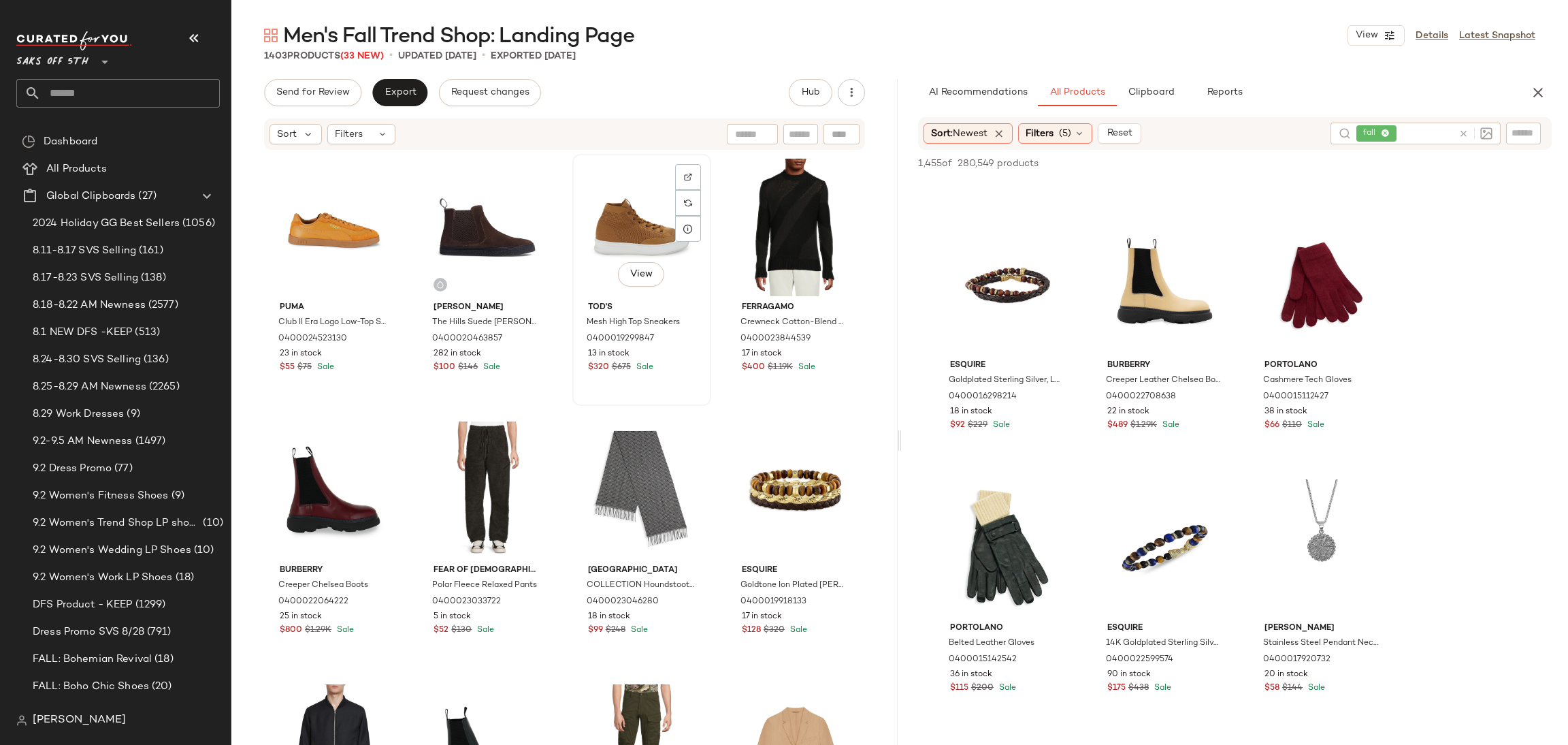
click at [620, 241] on div "View" at bounding box center [641, 227] width 129 height 137
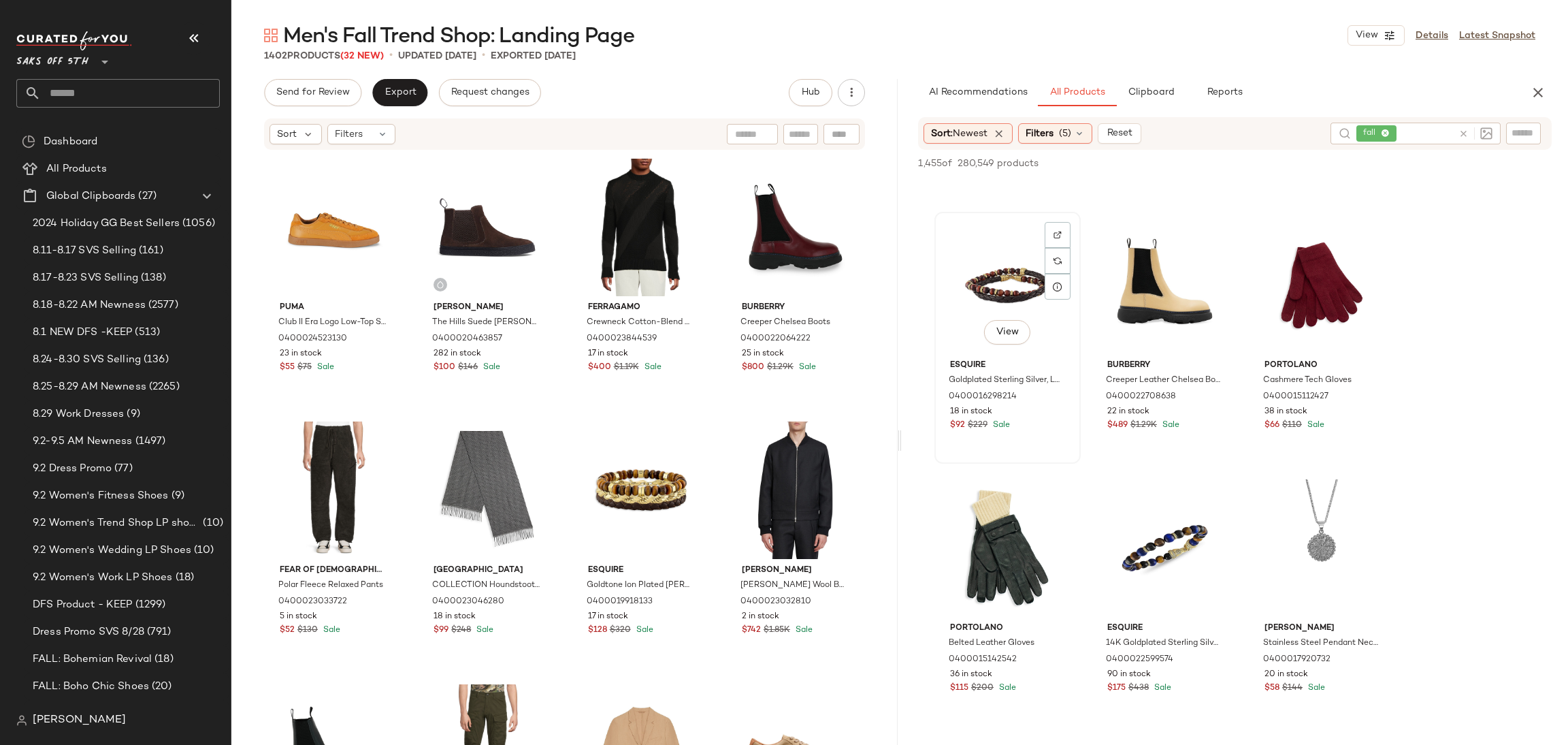
click at [980, 288] on div "View" at bounding box center [1007, 285] width 137 height 137
click at [1340, 159] on span "Add to Top" at bounding box center [1357, 164] width 54 height 10
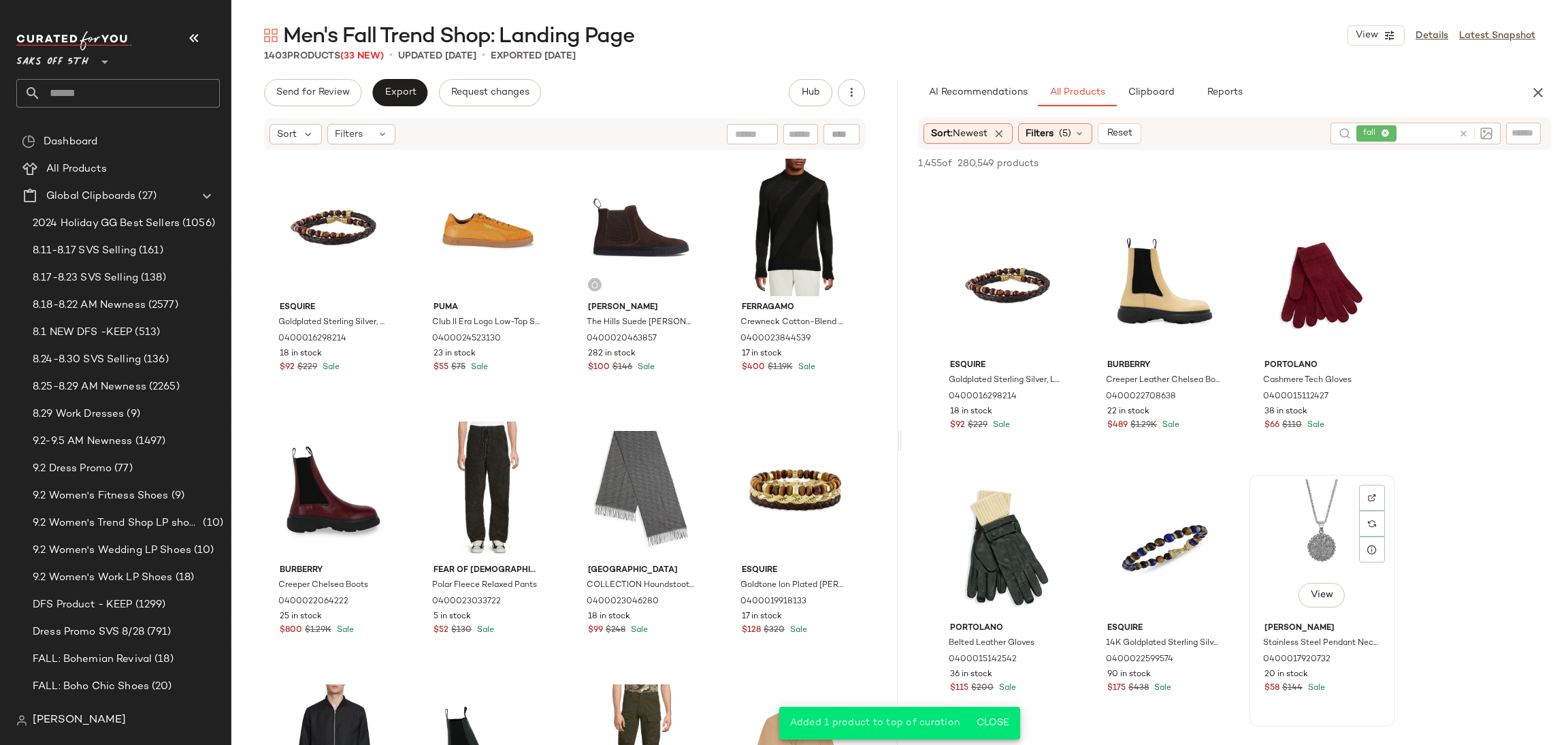
click at [1320, 528] on div "View" at bounding box center [1322, 547] width 137 height 137
click at [1349, 164] on span "Add to Top" at bounding box center [1357, 164] width 54 height 10
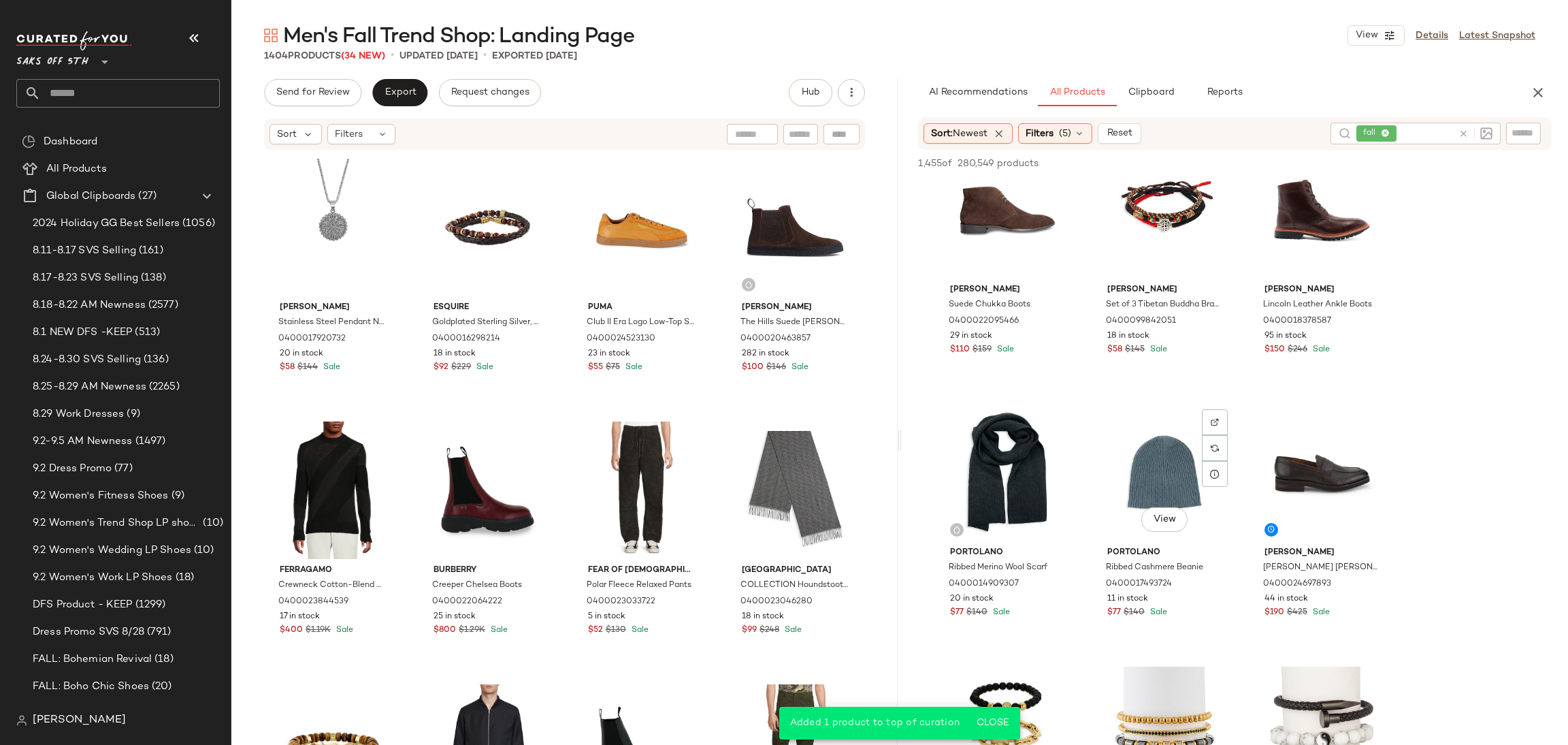
scroll to position [6617, 0]
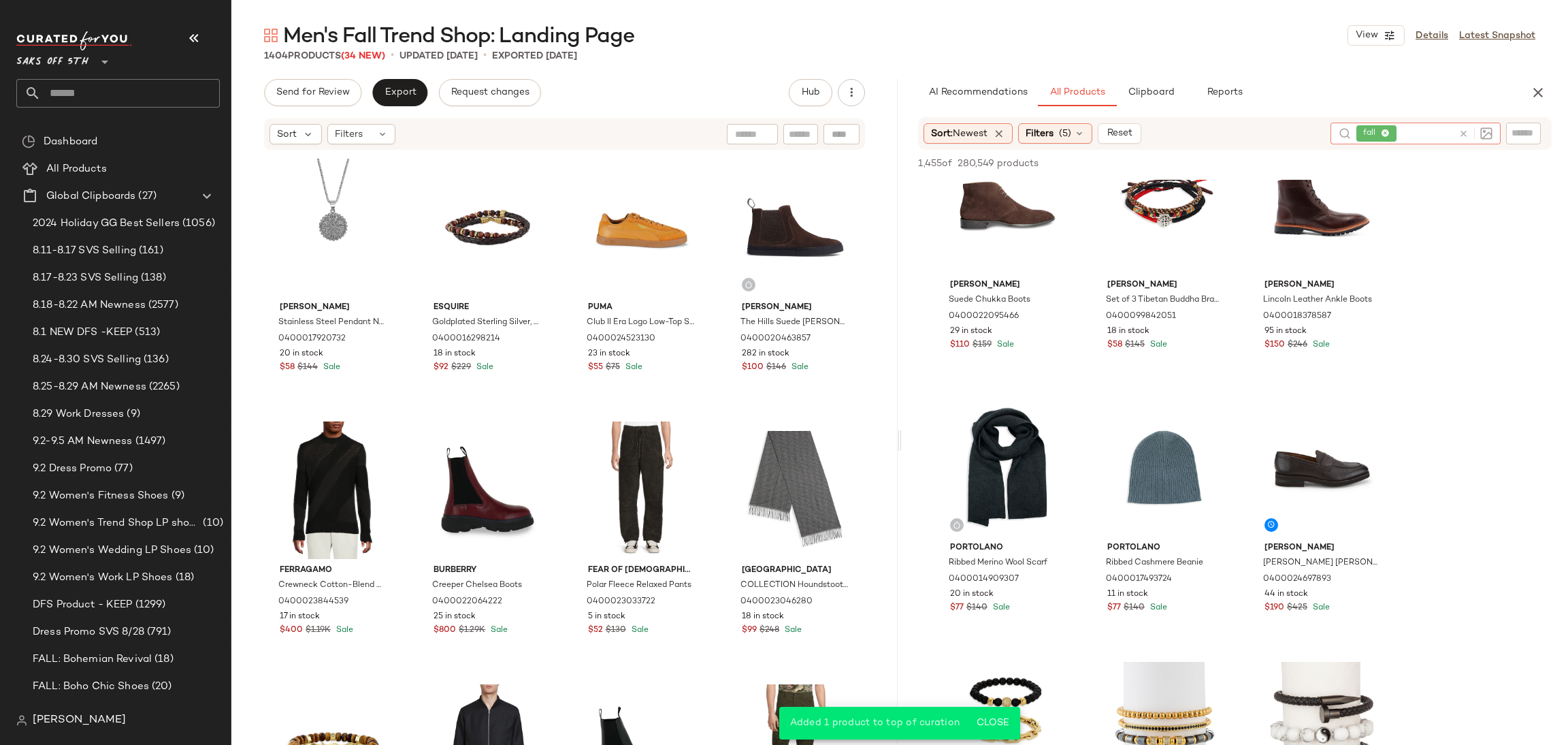
click at [1385, 134] on icon at bounding box center [1385, 133] width 9 height 9
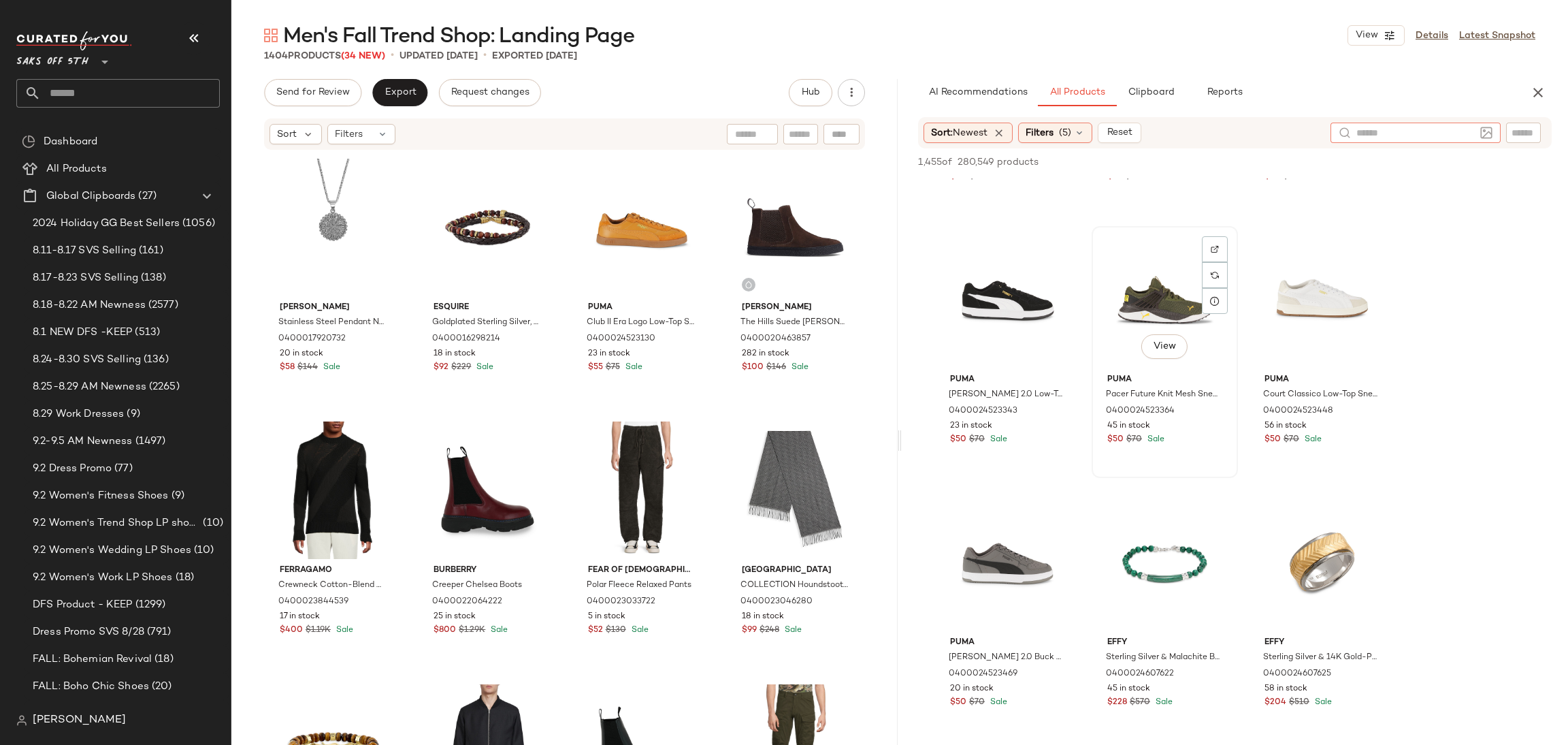
scroll to position [3372, 0]
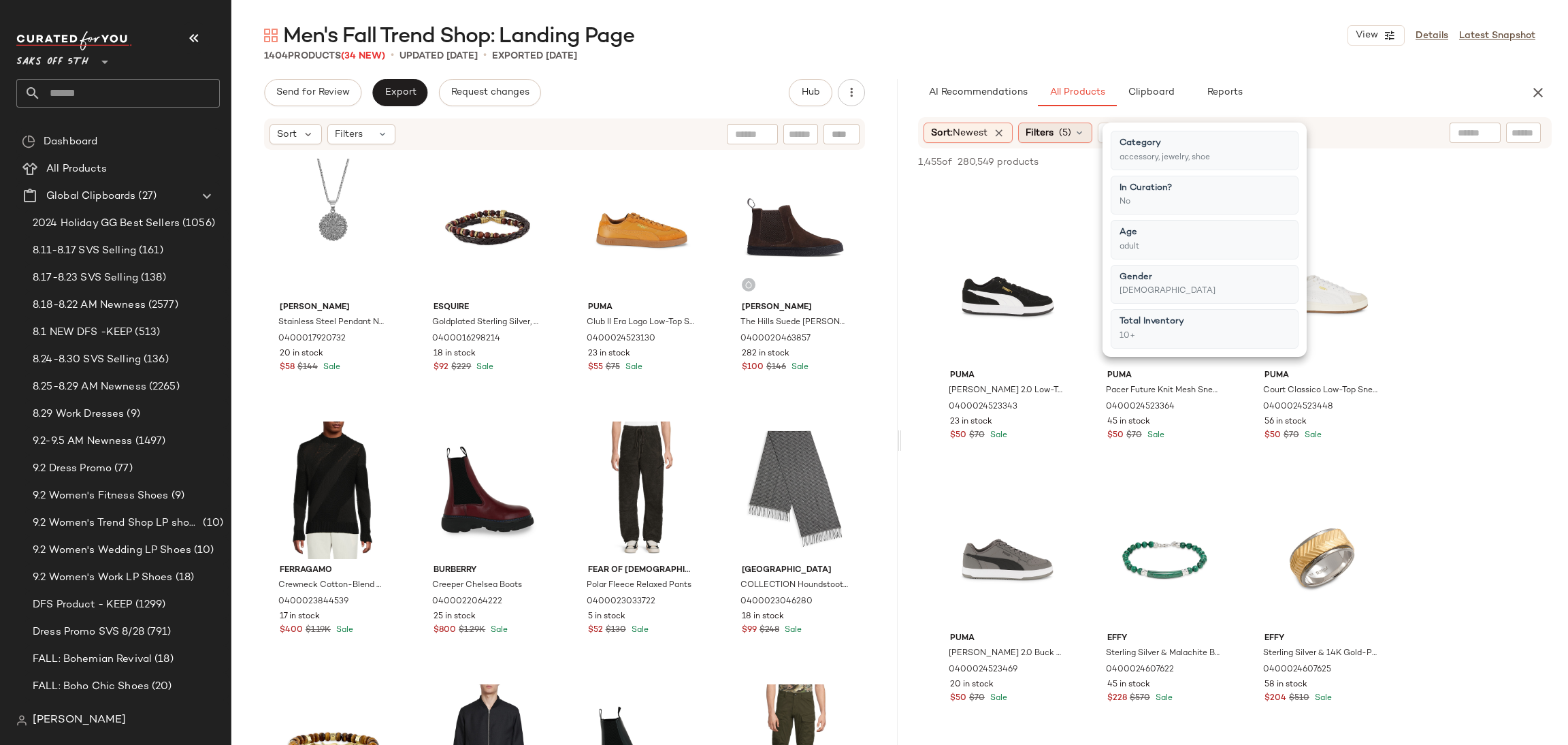
click at [1069, 126] on span "(5)" at bounding box center [1064, 133] width 12 height 14
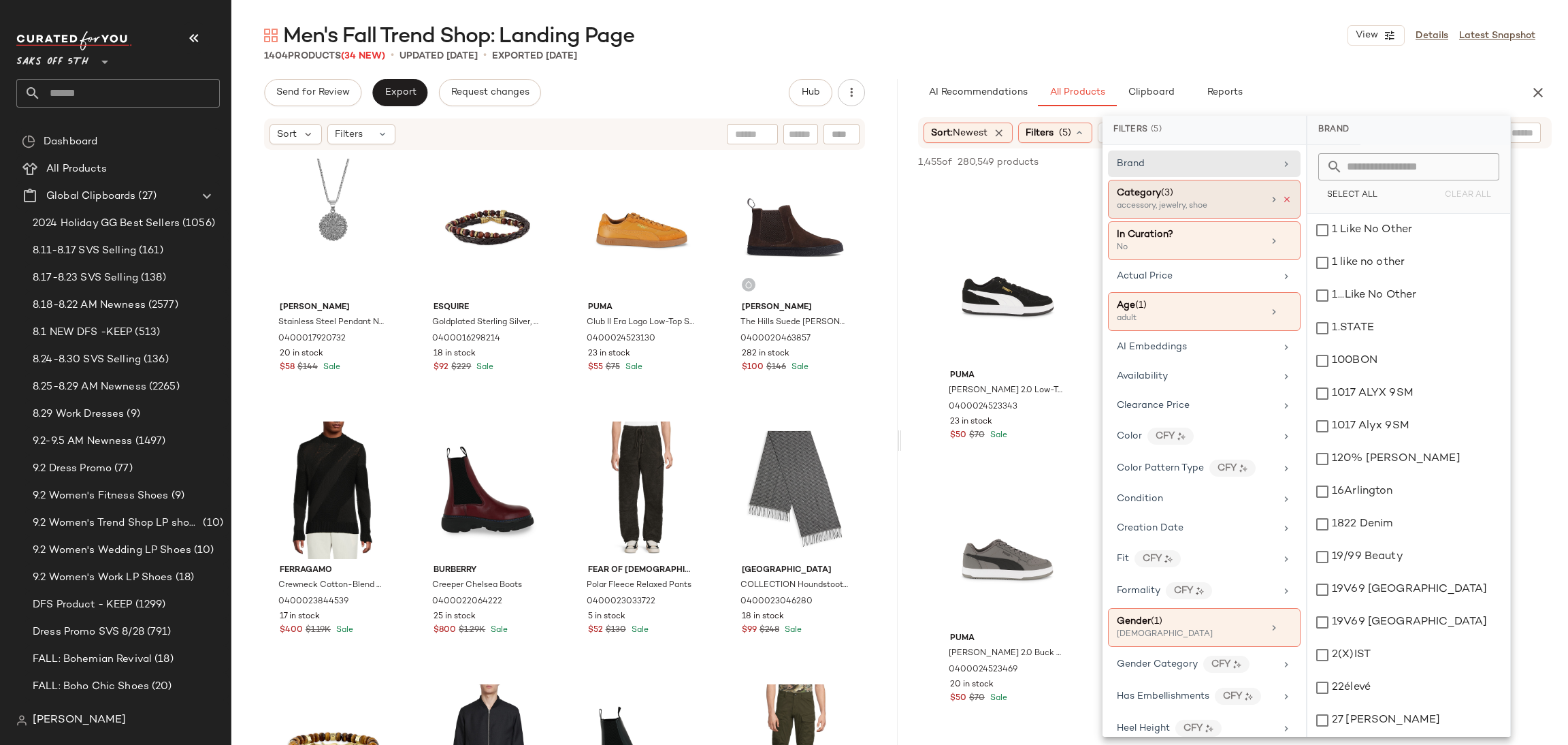
click at [1282, 198] on icon at bounding box center [1287, 199] width 10 height 10
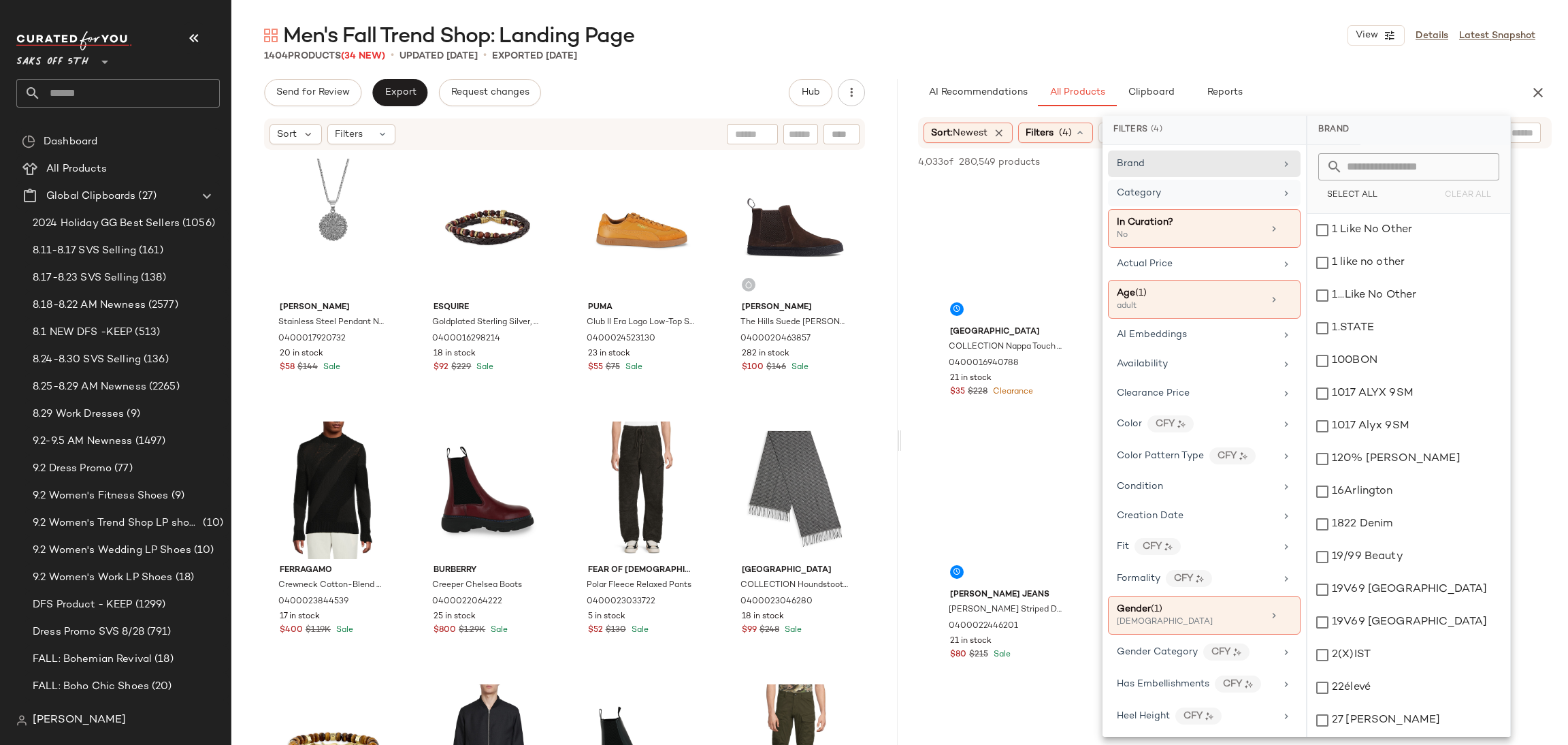
click at [1270, 56] on div "1404 Products (34 New) • updated Sep 3rd • Exported Sep 1st" at bounding box center [899, 56] width 1336 height 14
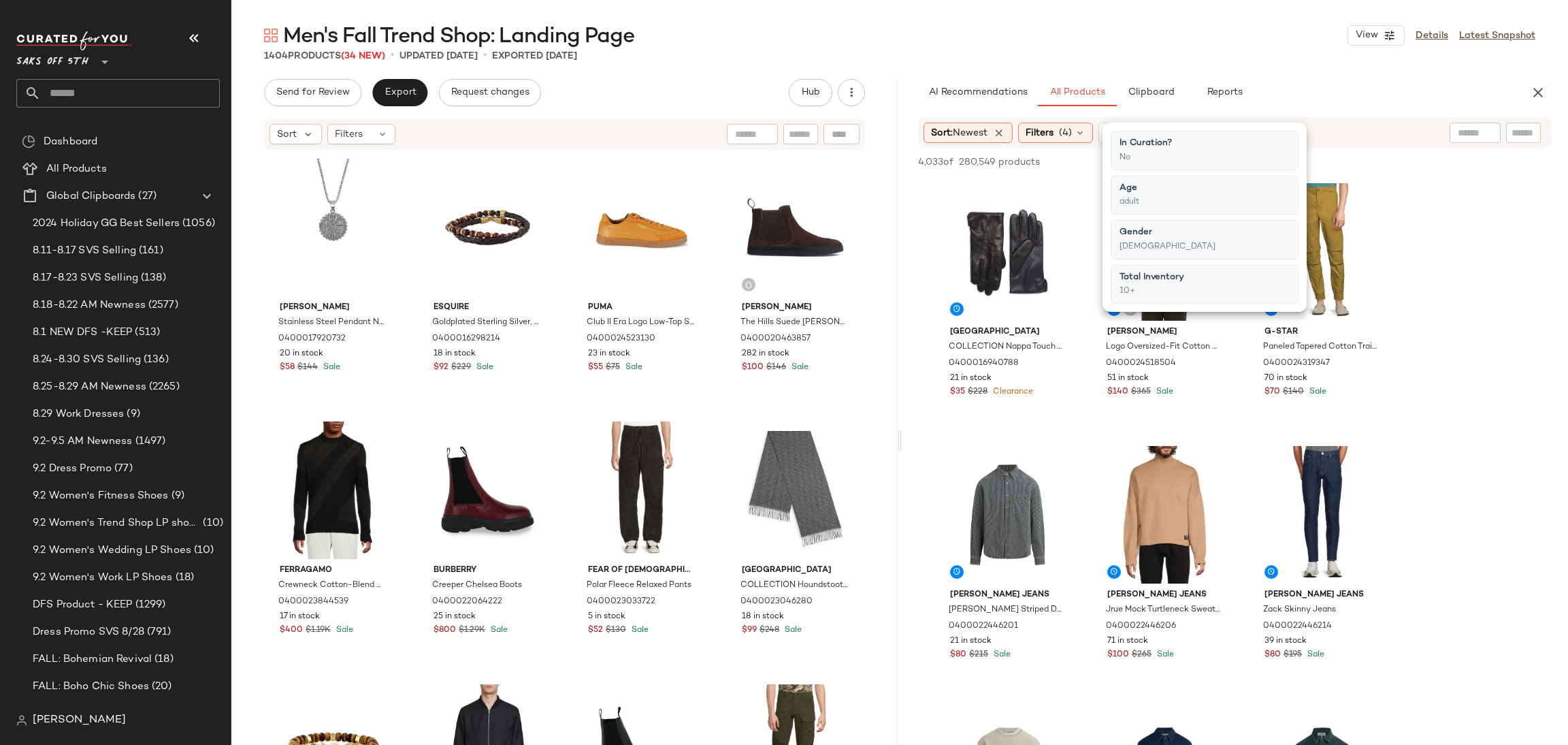
click at [1270, 56] on div "1404 Products (34 New) • updated Sep 3rd • Exported Sep 1st" at bounding box center [899, 56] width 1336 height 14
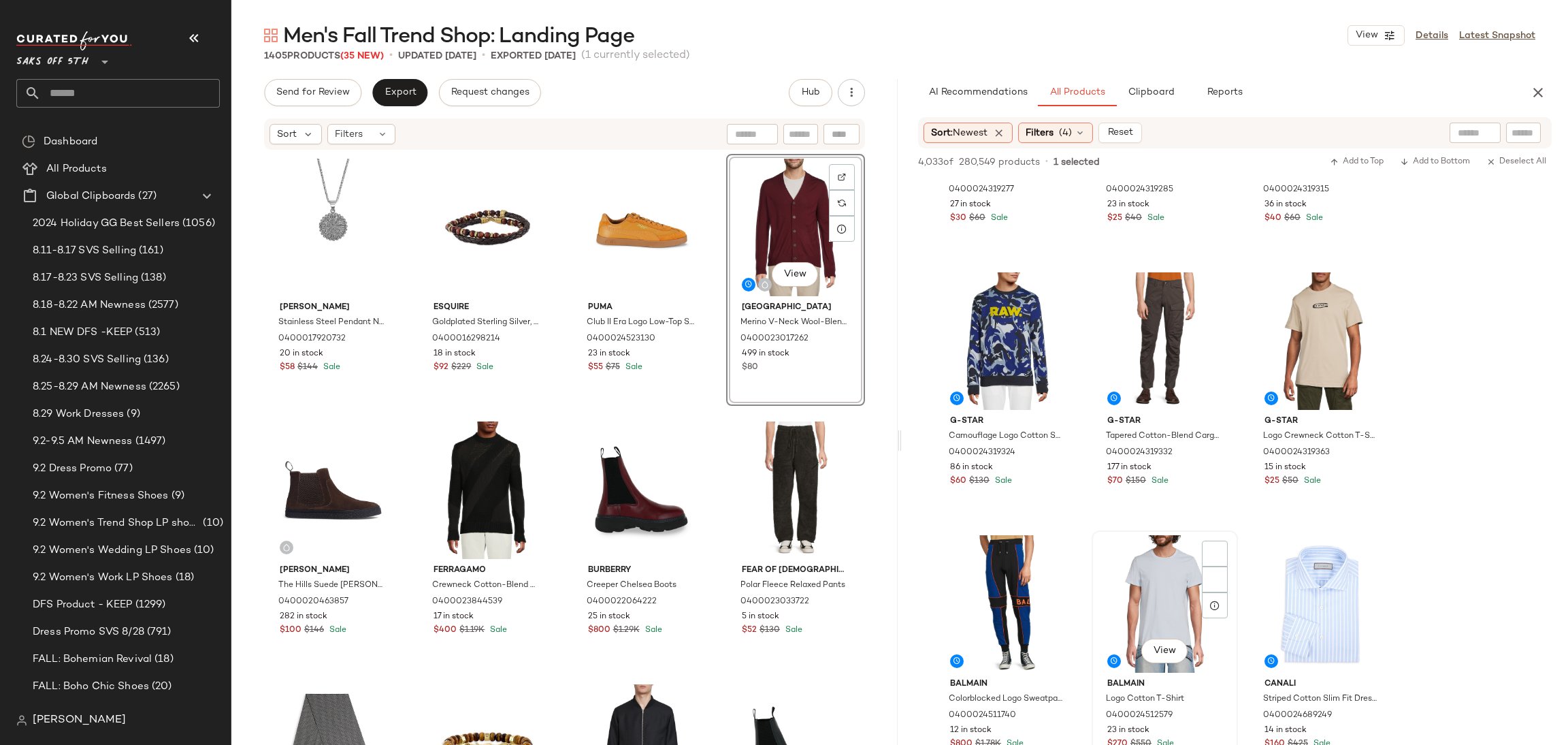
scroll to position [4115, 0]
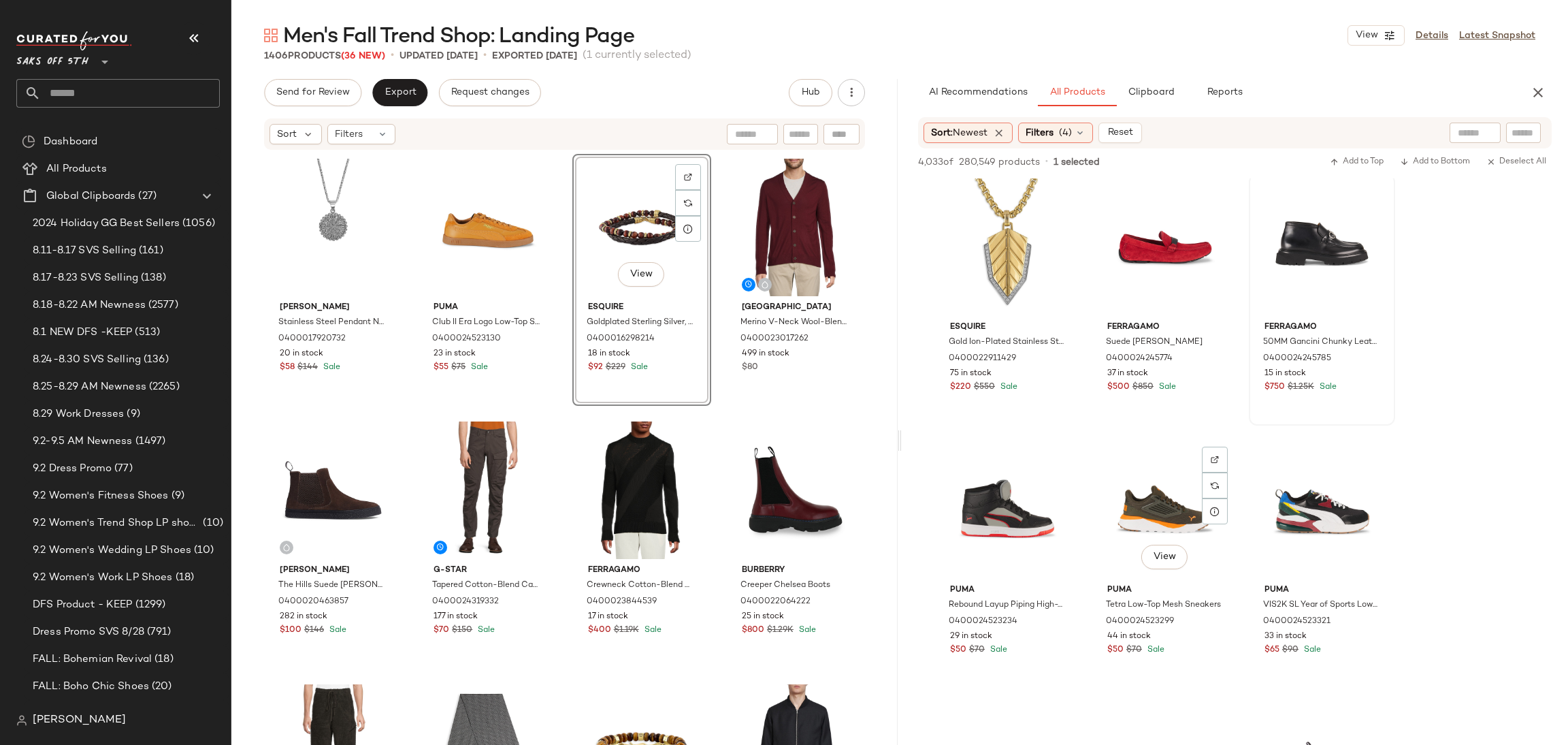
scroll to position [10518, 0]
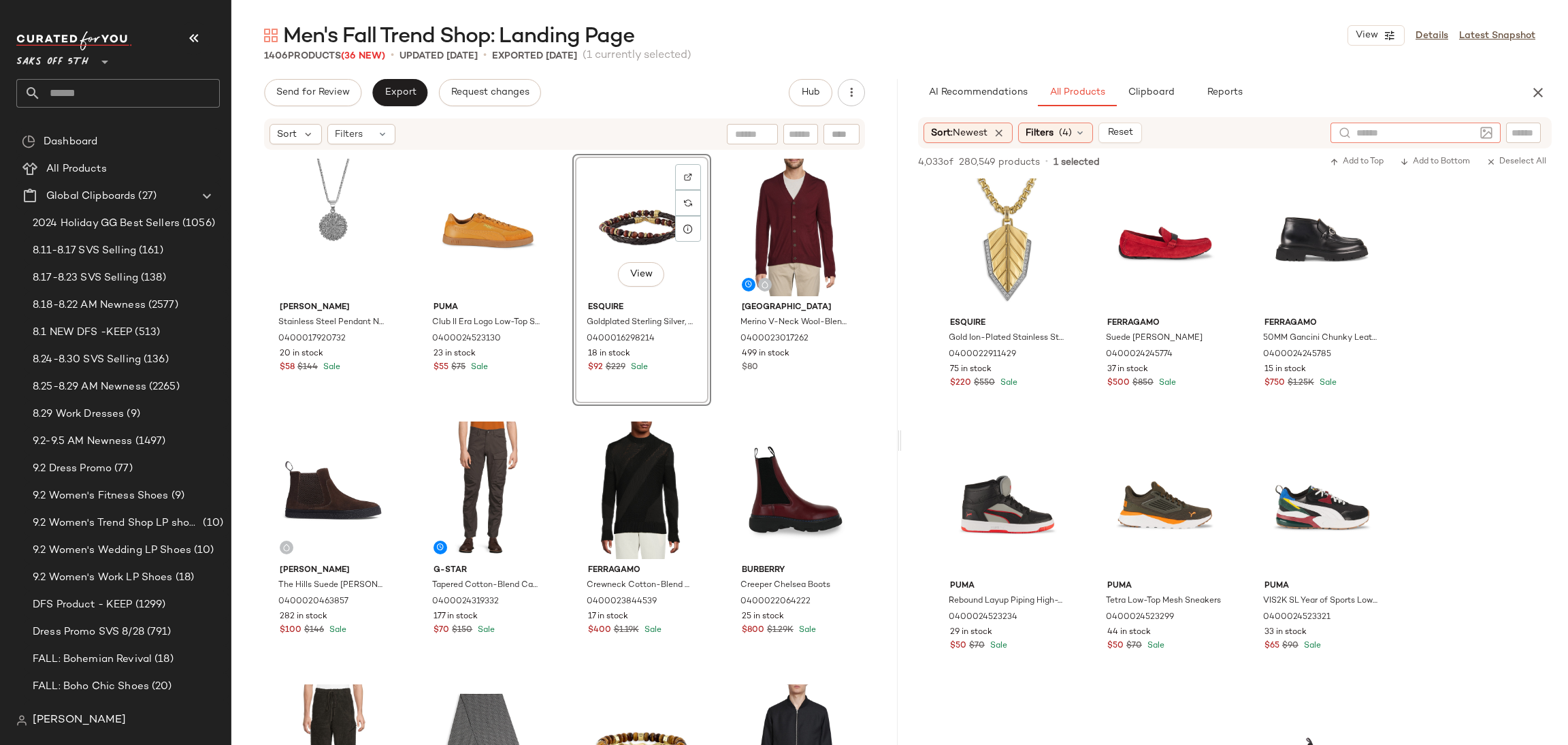
click at [1465, 131] on input "text" at bounding box center [1415, 133] width 118 height 14
type input "****"
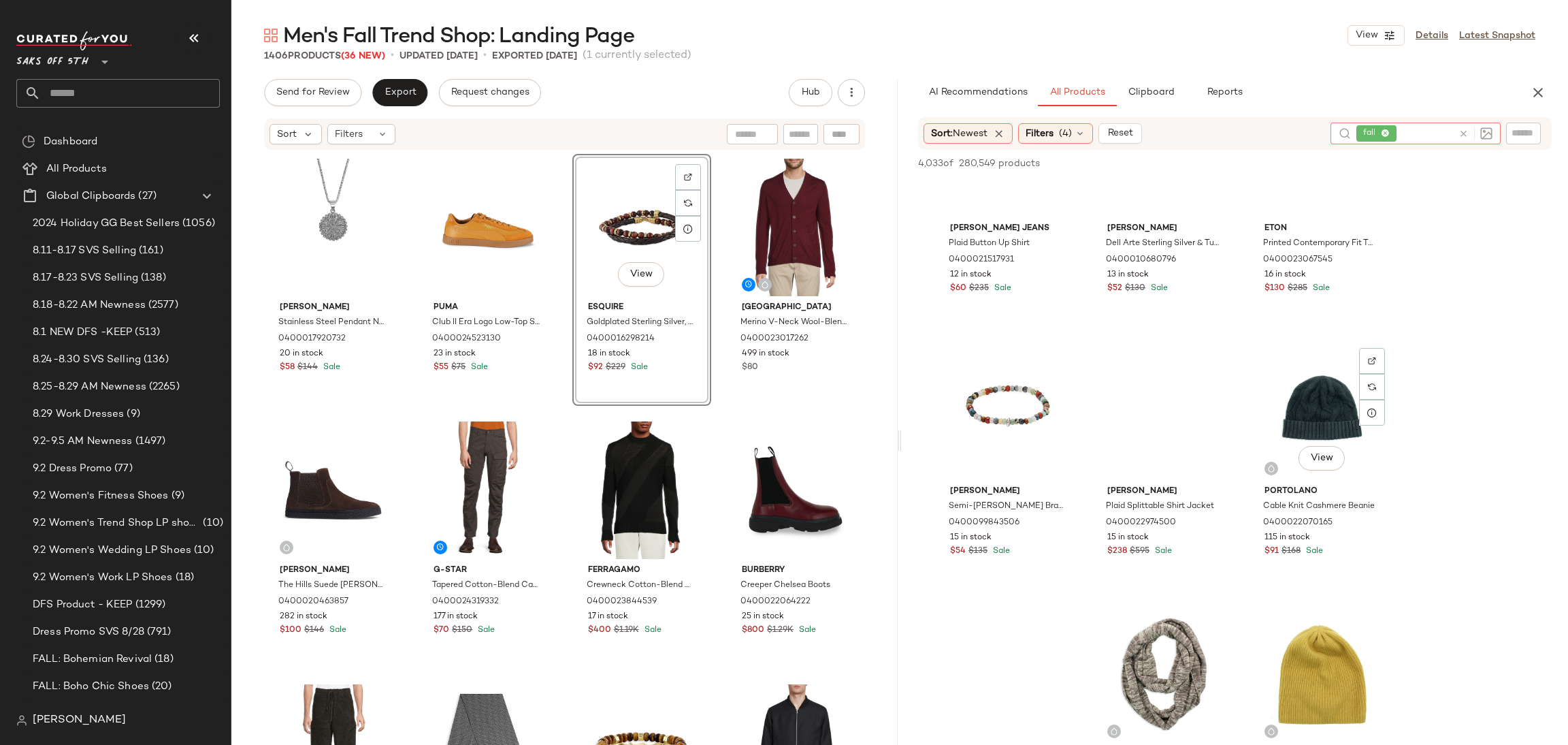
scroll to position [6674, 0]
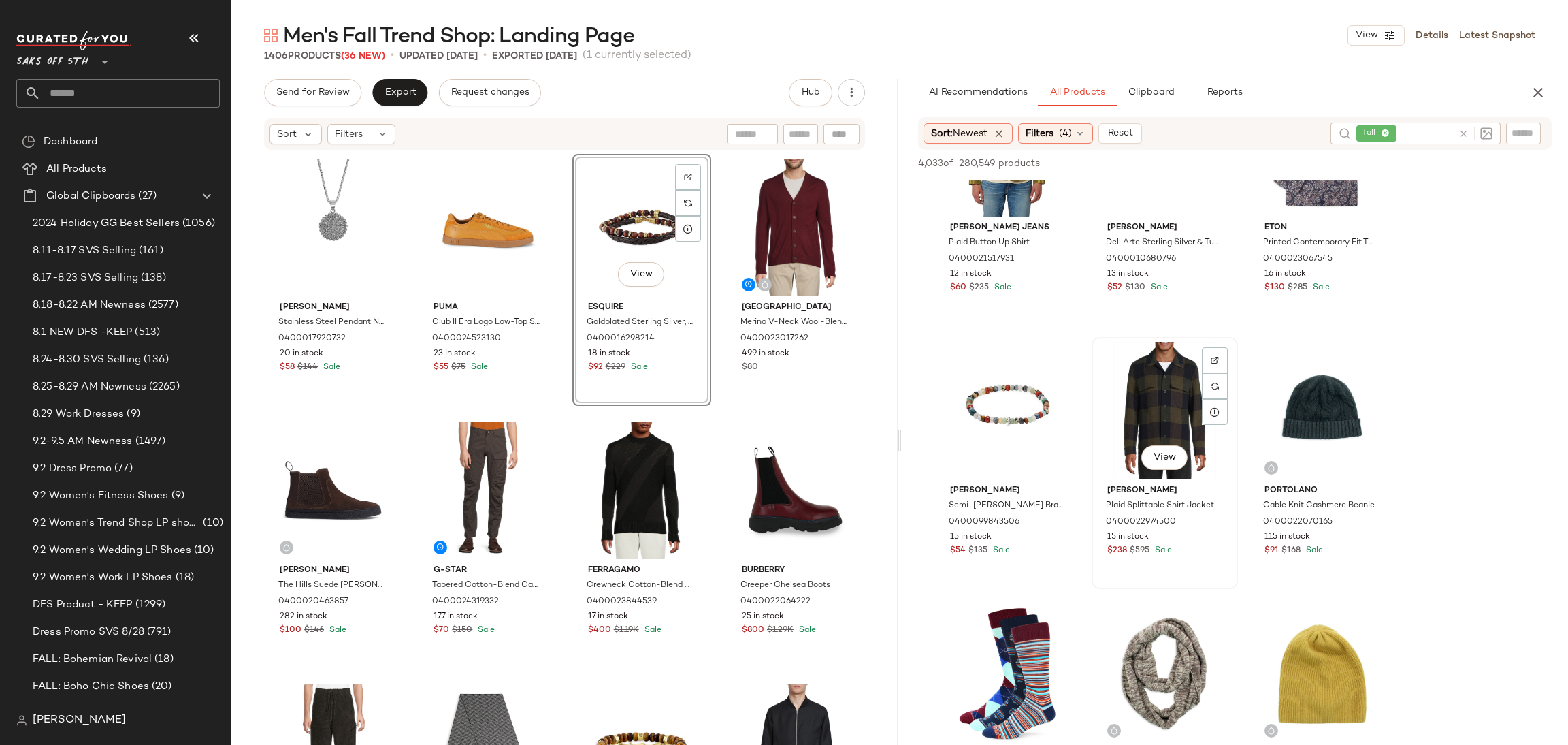
click at [1173, 363] on div "View" at bounding box center [1165, 410] width 137 height 137
click at [1375, 164] on span "Add to Top" at bounding box center [1357, 164] width 54 height 10
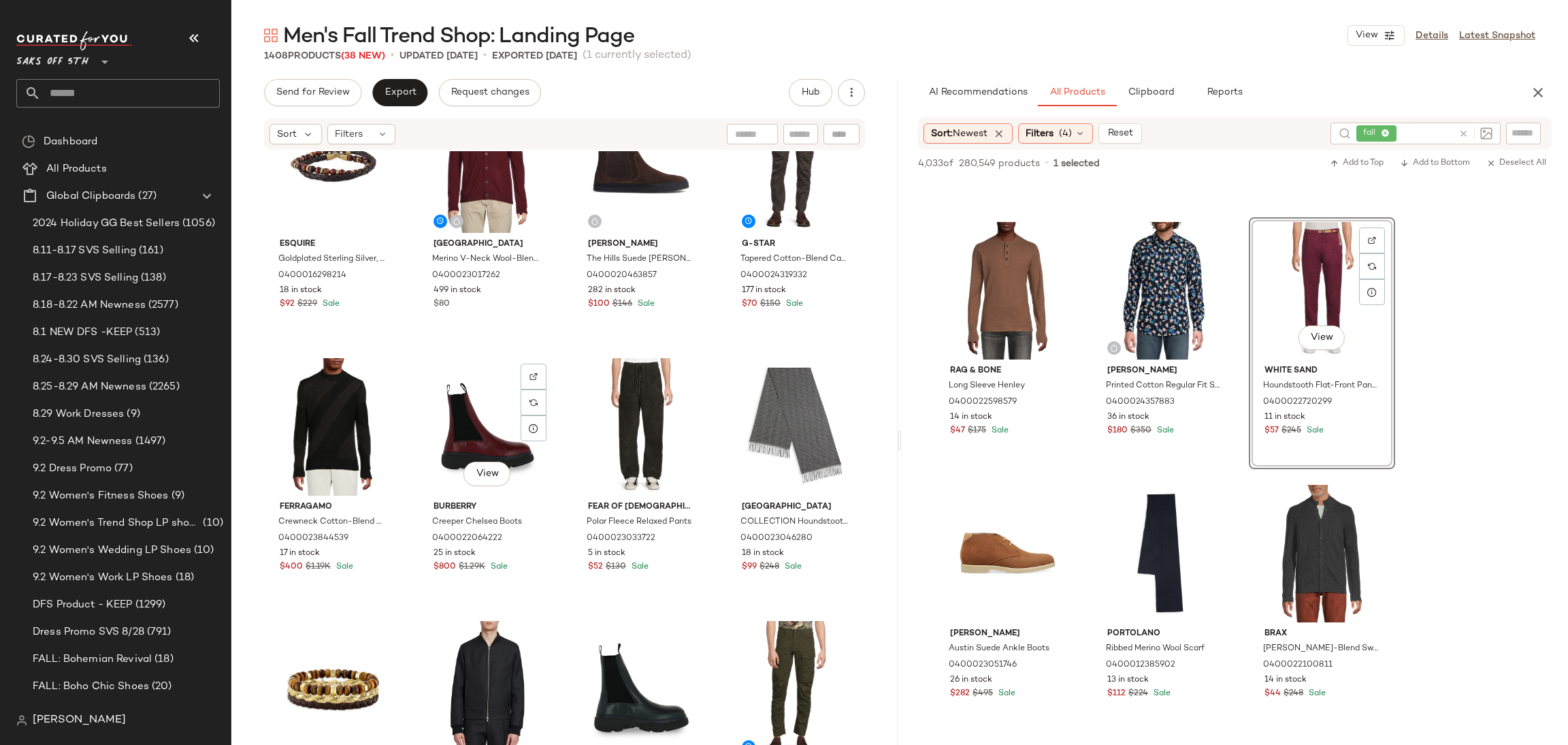
scroll to position [0, 0]
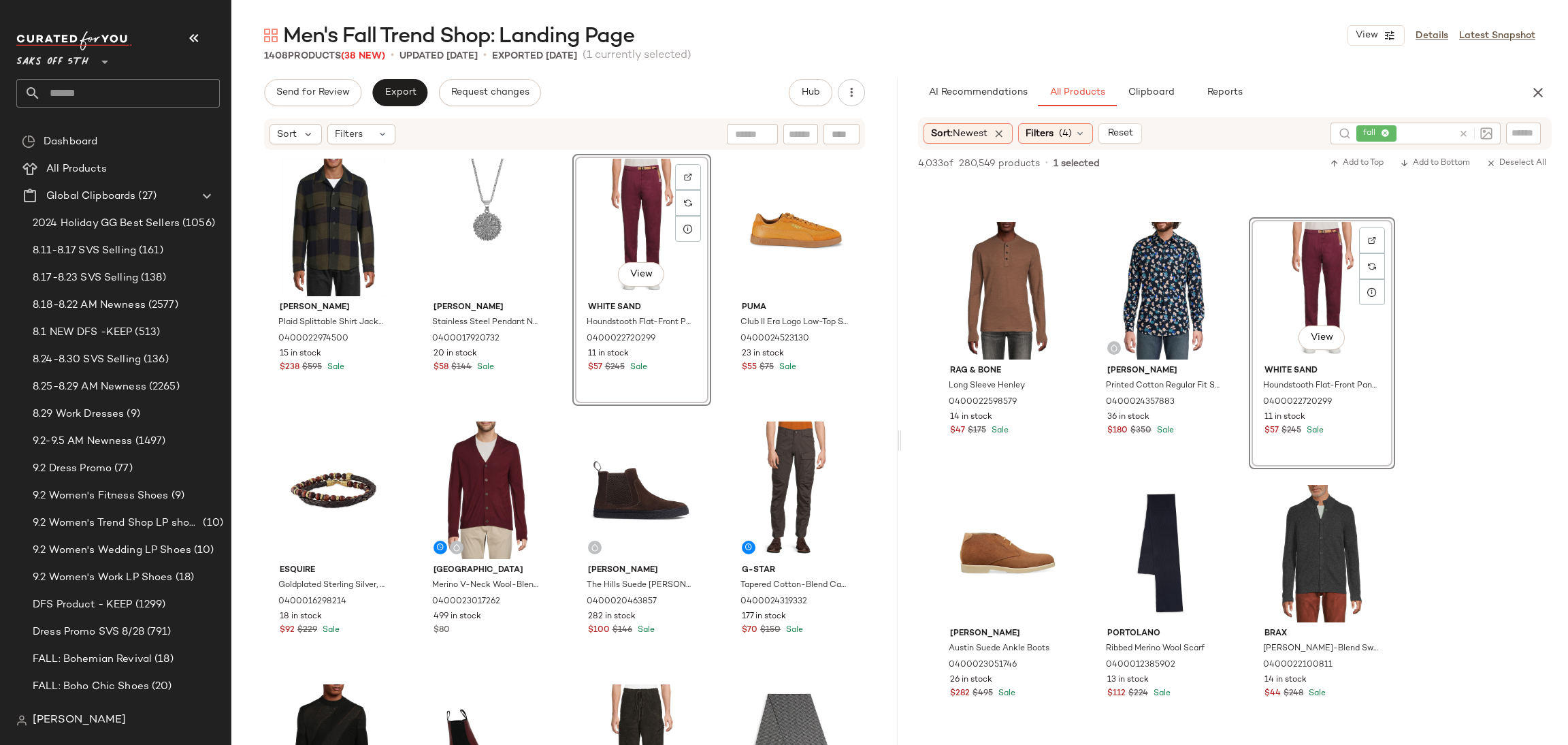
click at [329, 110] on div "Send for Review Export Request changes Hub Sort Filters Vince Plaid Splittable …" at bounding box center [564, 440] width 666 height 723
click at [329, 99] on button "Send for Review" at bounding box center [313, 92] width 98 height 27
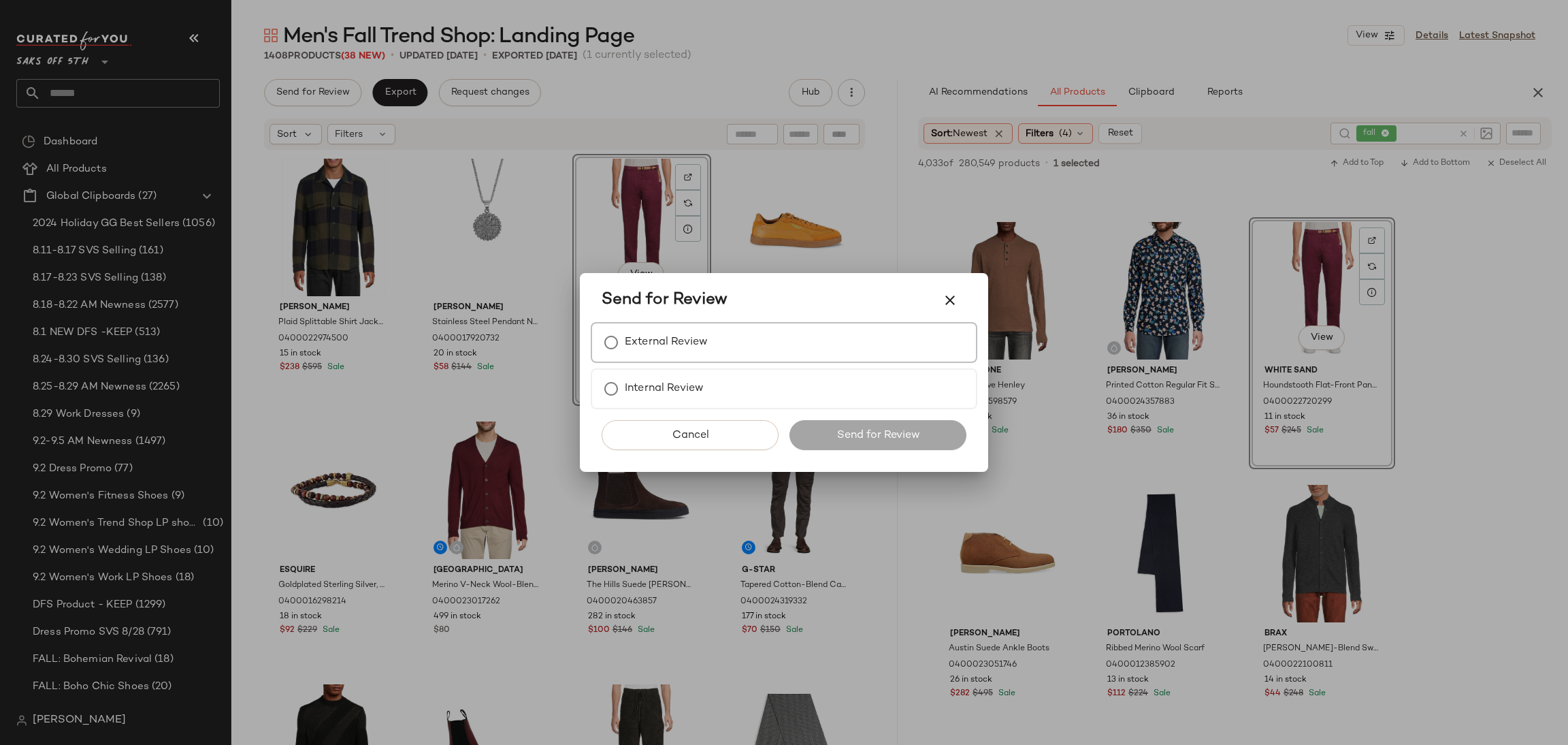
click at [640, 361] on div "External Review" at bounding box center [784, 342] width 387 height 41
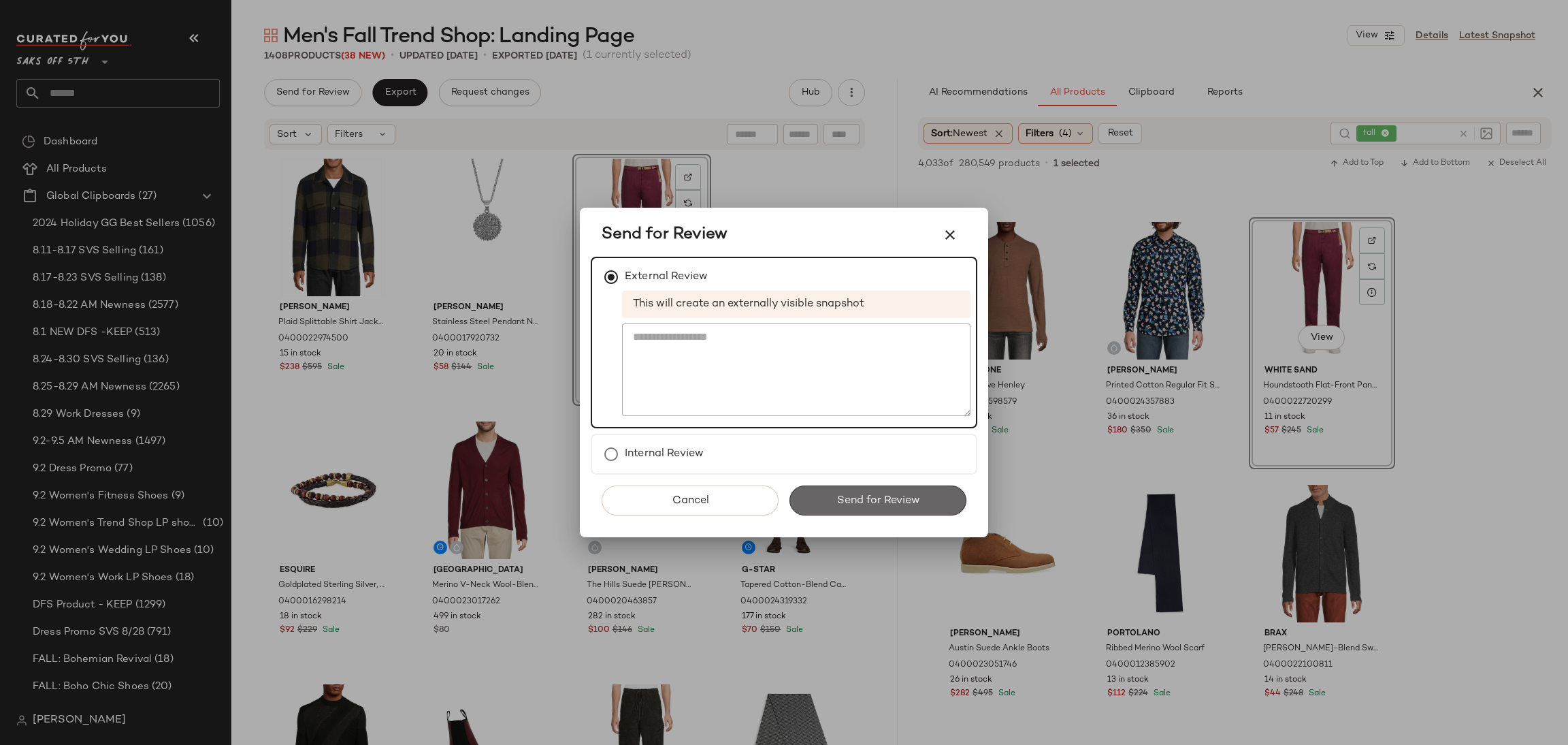
click at [854, 496] on span "Send for Review" at bounding box center [876, 500] width 83 height 13
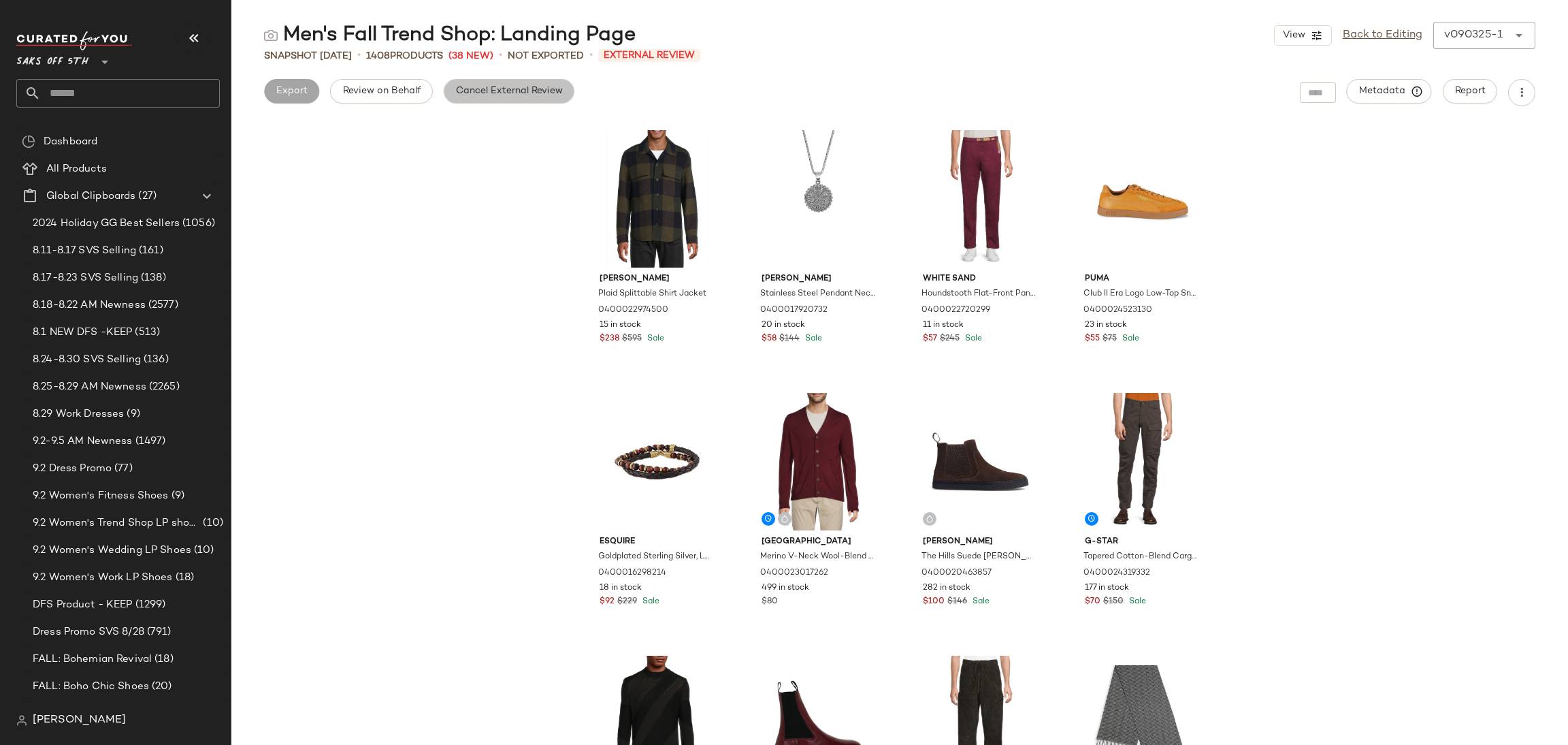
click at [502, 88] on span "Cancel External Review" at bounding box center [508, 91] width 107 height 11
click at [413, 91] on span "Export" at bounding box center [399, 91] width 32 height 11
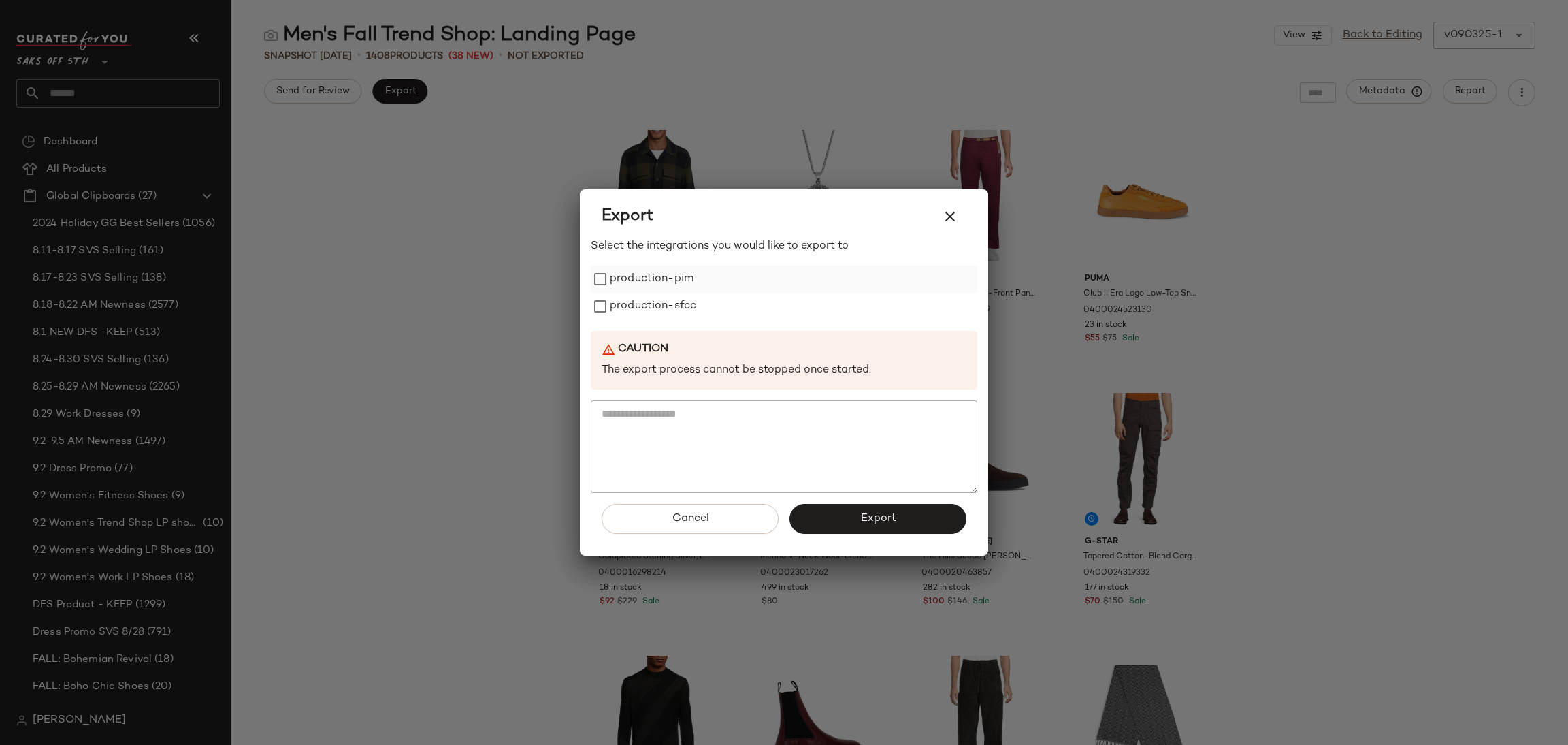
click at [630, 270] on label "production-pim" at bounding box center [651, 279] width 83 height 27
click at [649, 311] on label "production-sfcc" at bounding box center [653, 307] width 87 height 27
click at [879, 515] on span "Export" at bounding box center [876, 518] width 36 height 13
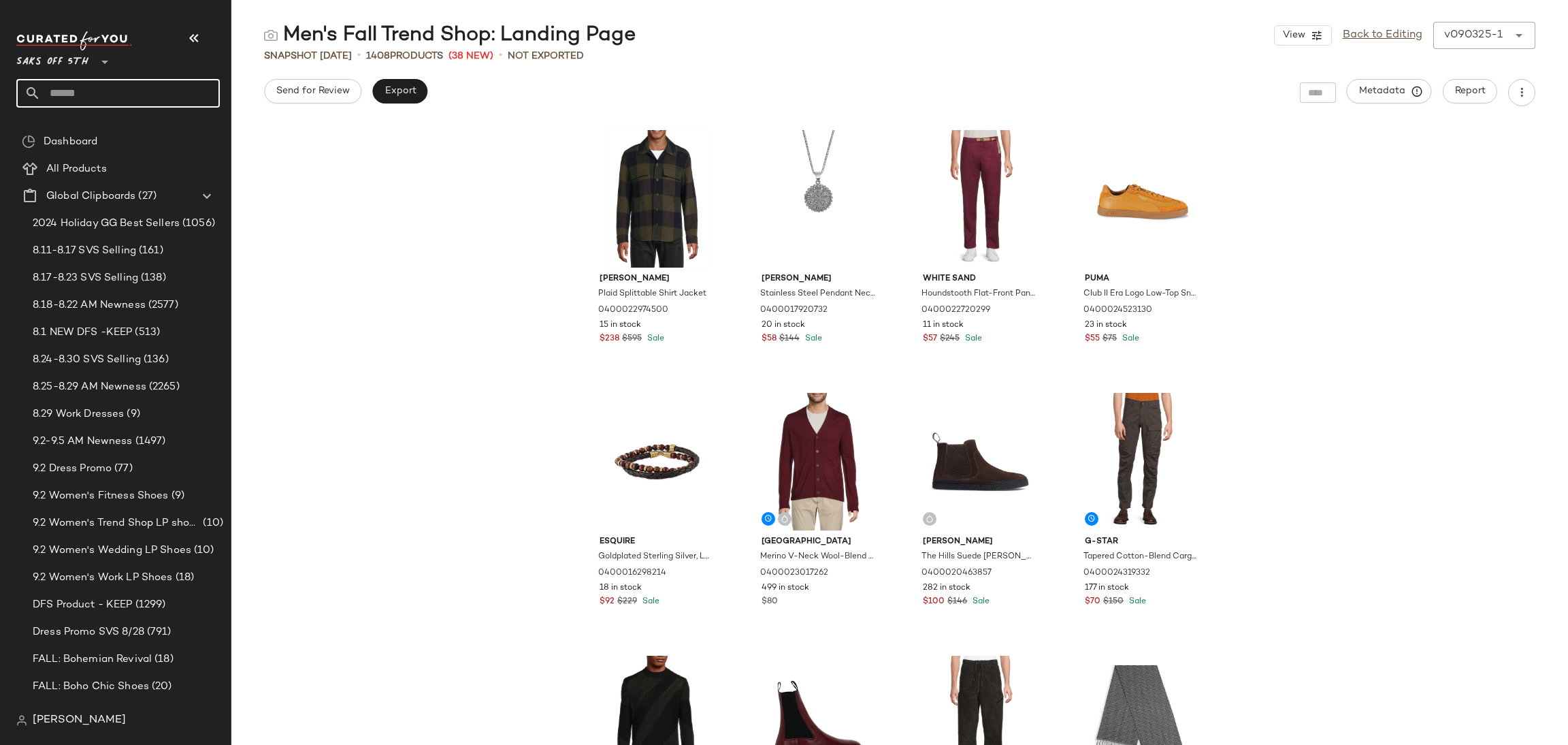
click at [148, 94] on input "text" at bounding box center [129, 93] width 179 height 29
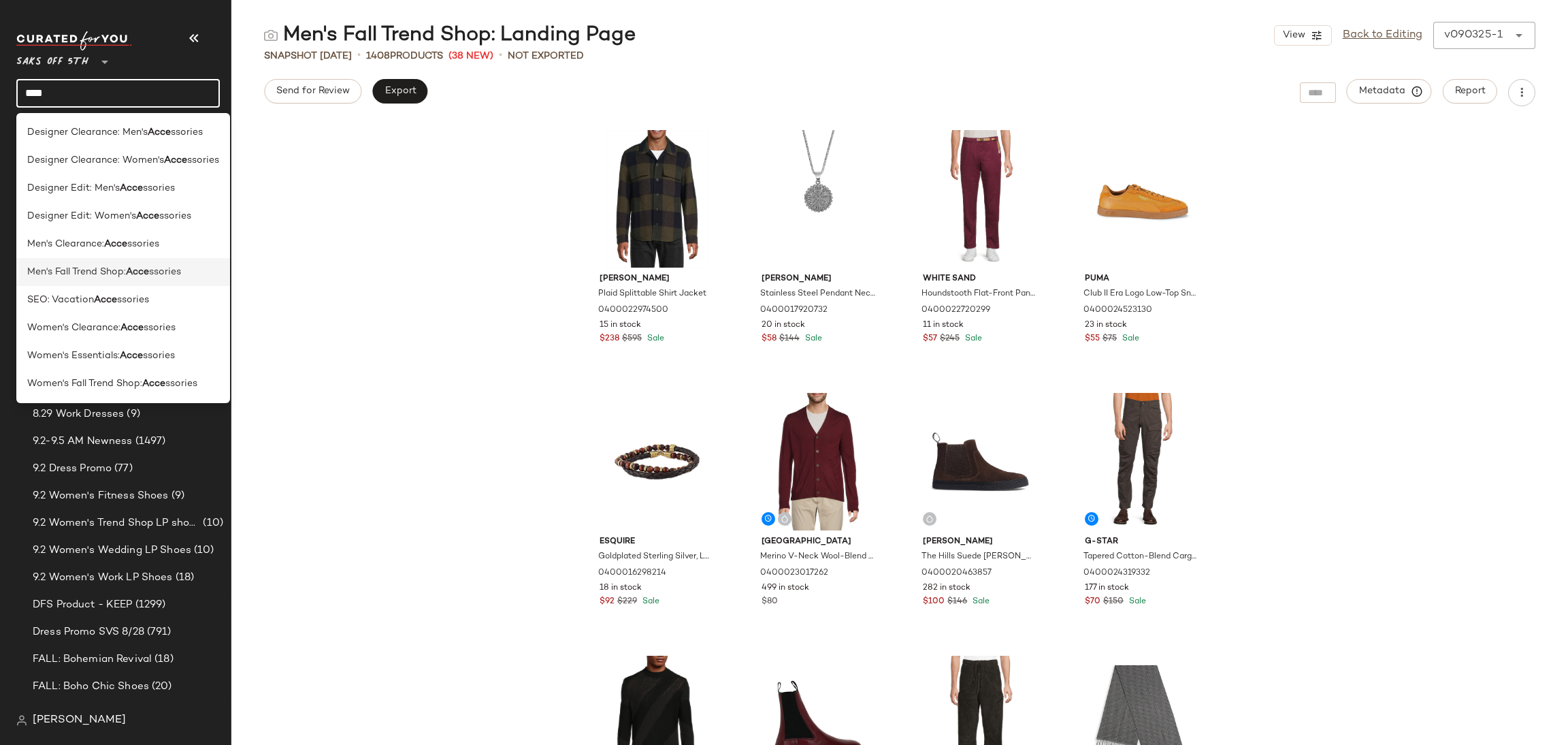
type input "****"
click at [170, 265] on span "ssories" at bounding box center [165, 272] width 32 height 14
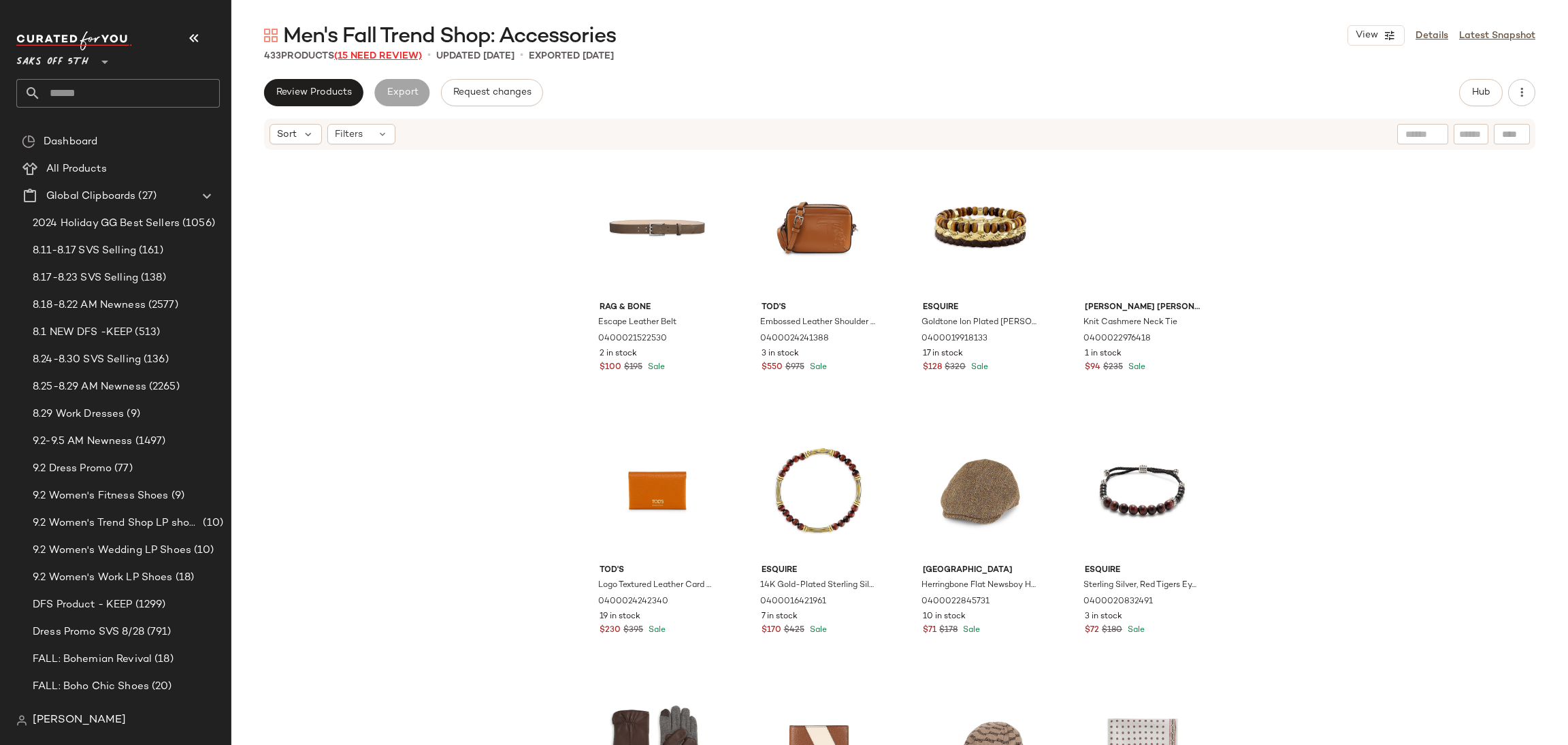
click at [401, 51] on span "(15 Need Review)" at bounding box center [378, 56] width 88 height 10
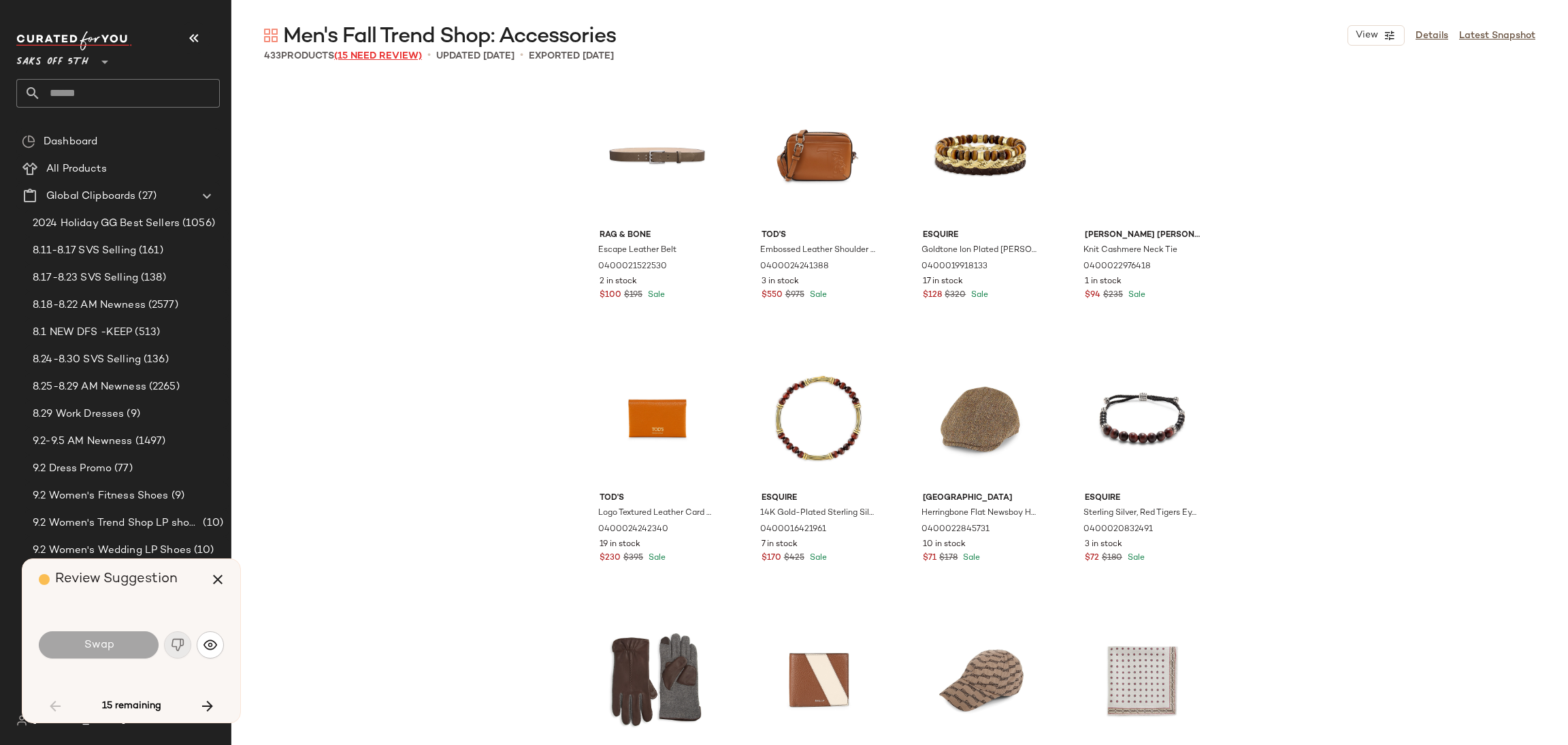
scroll to position [3677, 0]
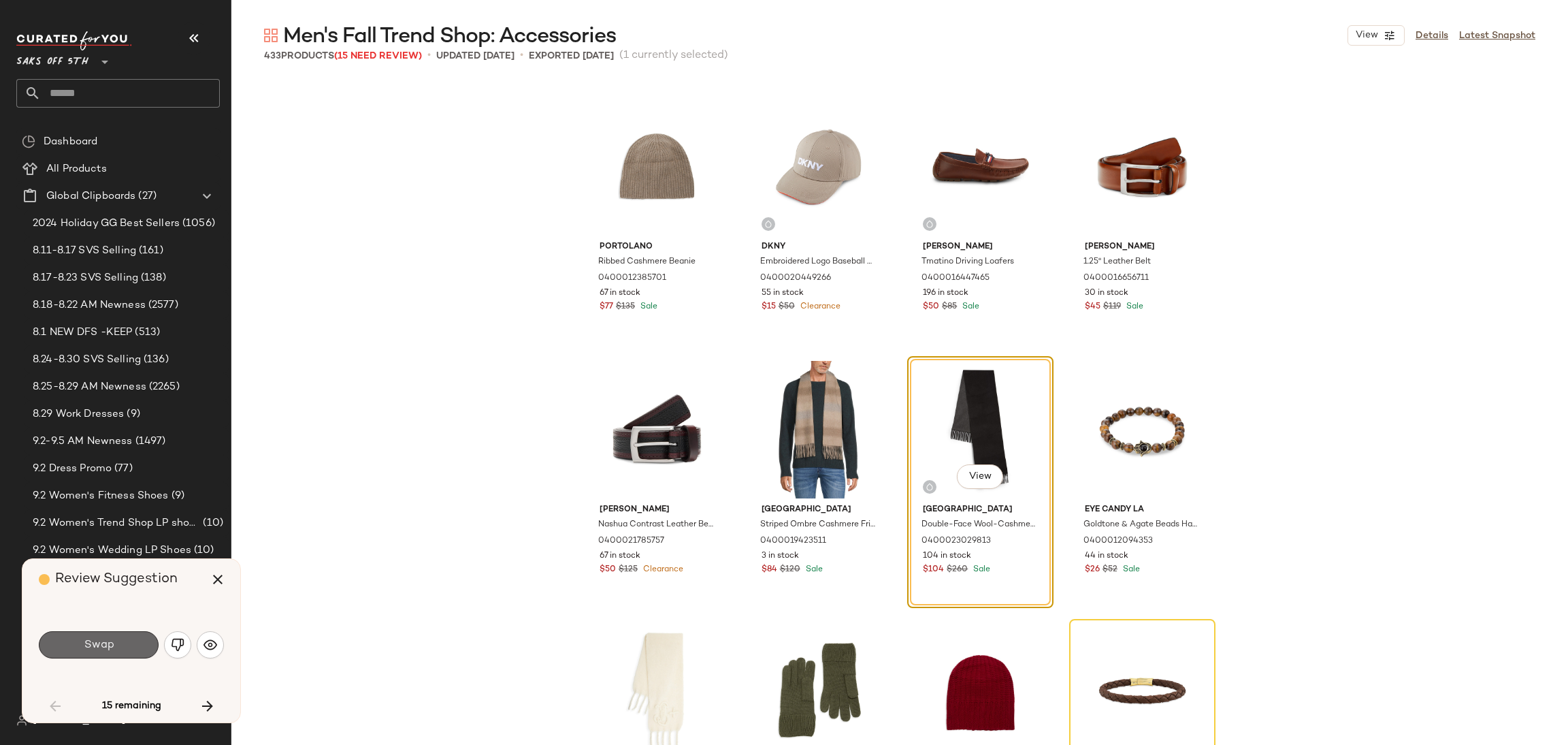
click at [127, 650] on button "Swap" at bounding box center [98, 644] width 120 height 27
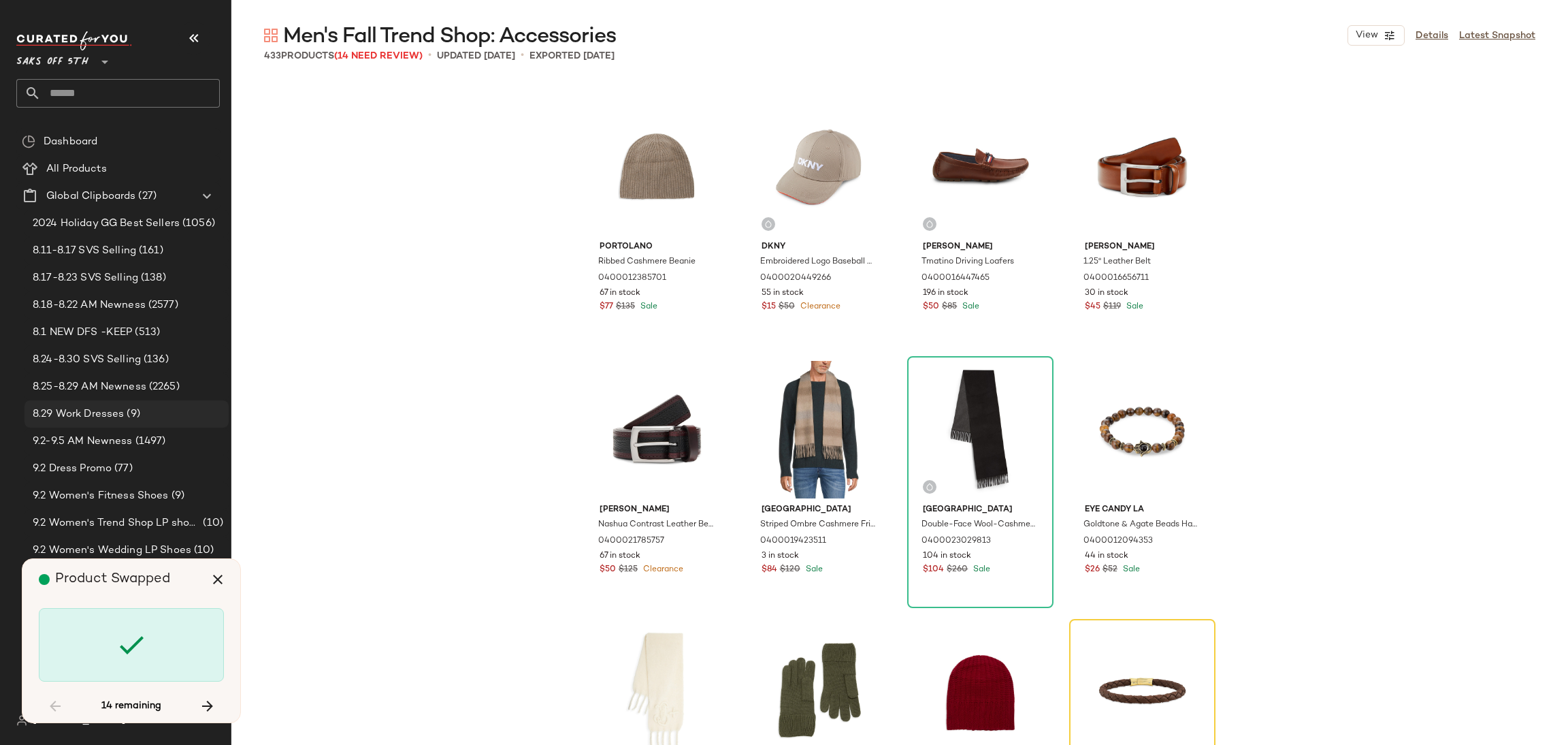
scroll to position [3940, 0]
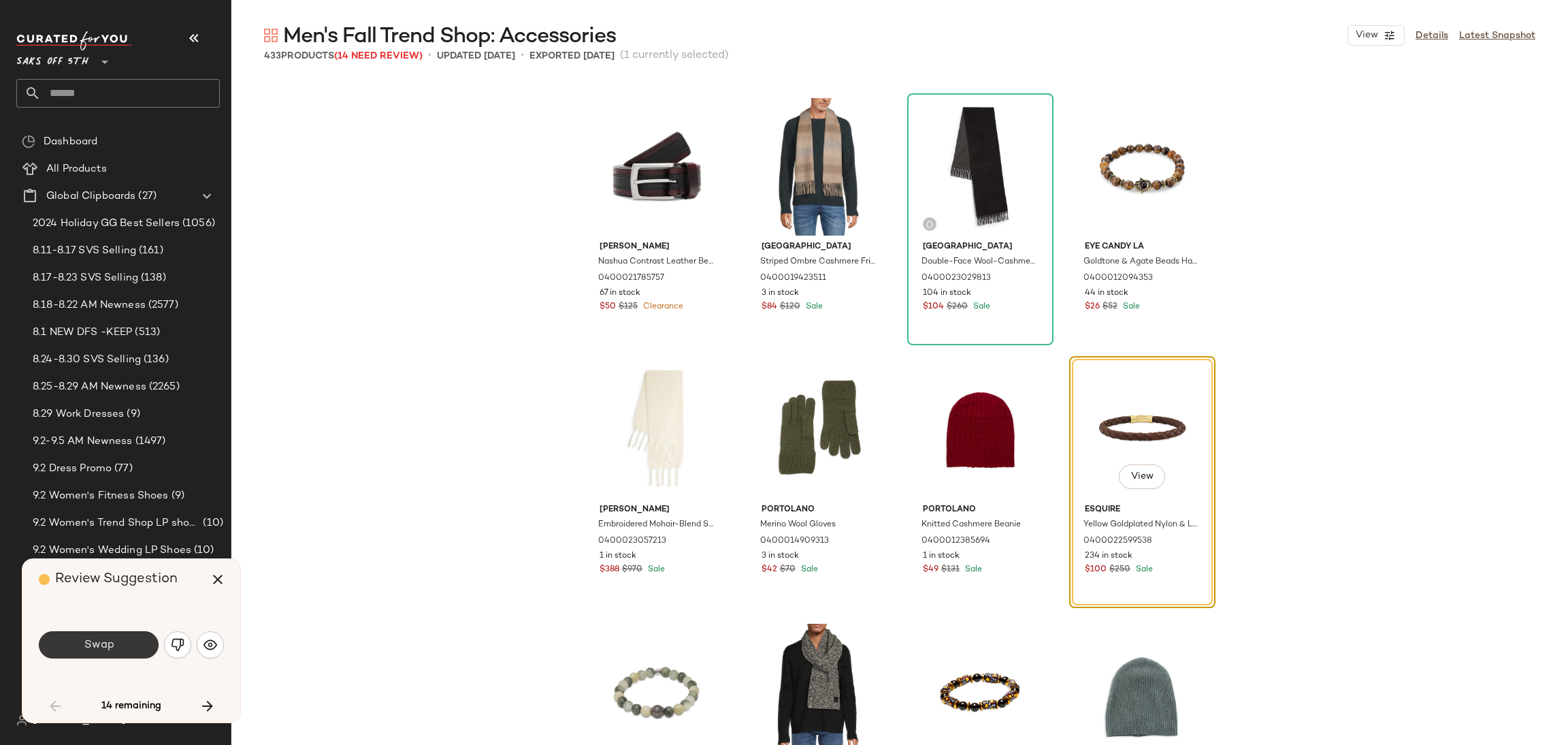
click at [140, 650] on button "Swap" at bounding box center [98, 644] width 120 height 27
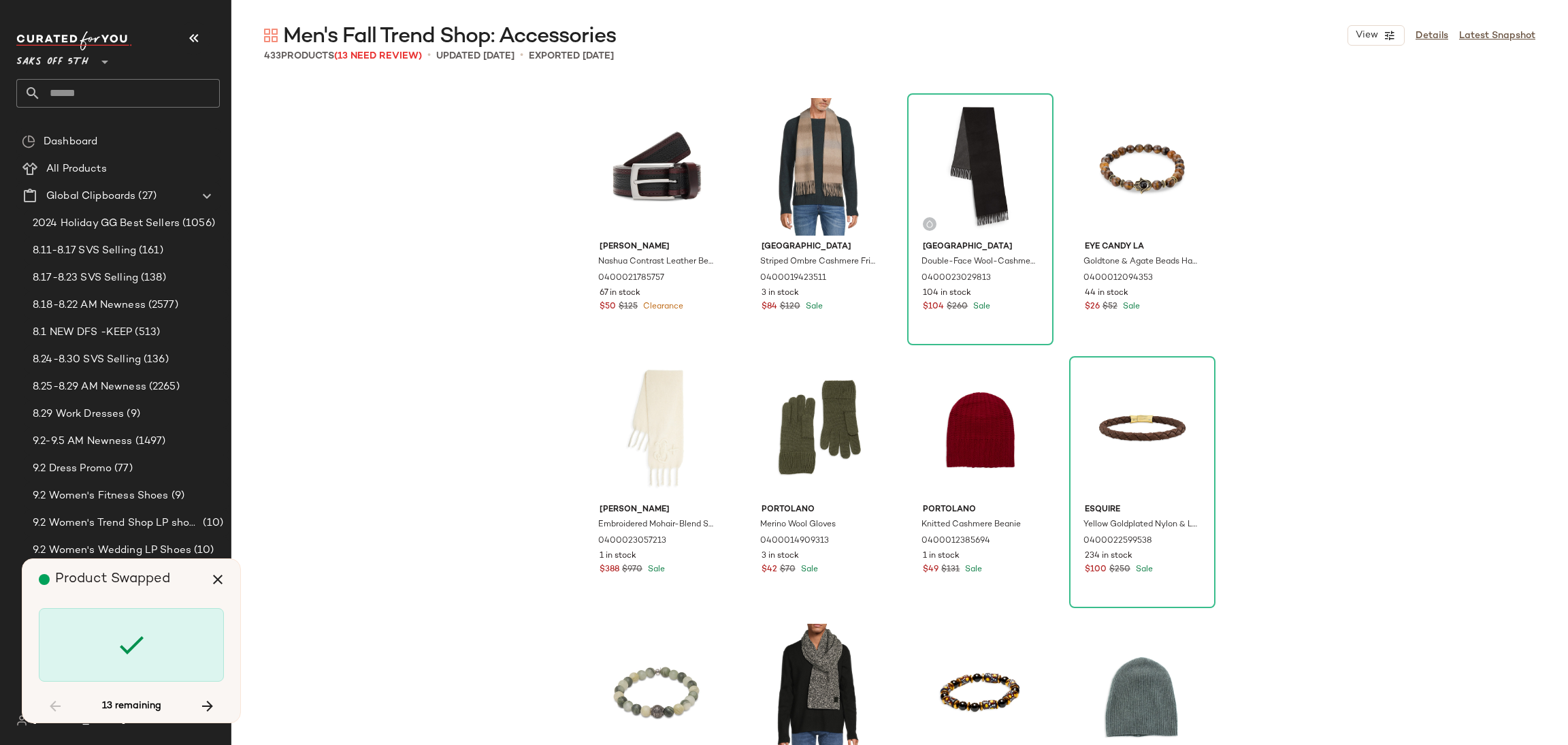
scroll to position [4466, 0]
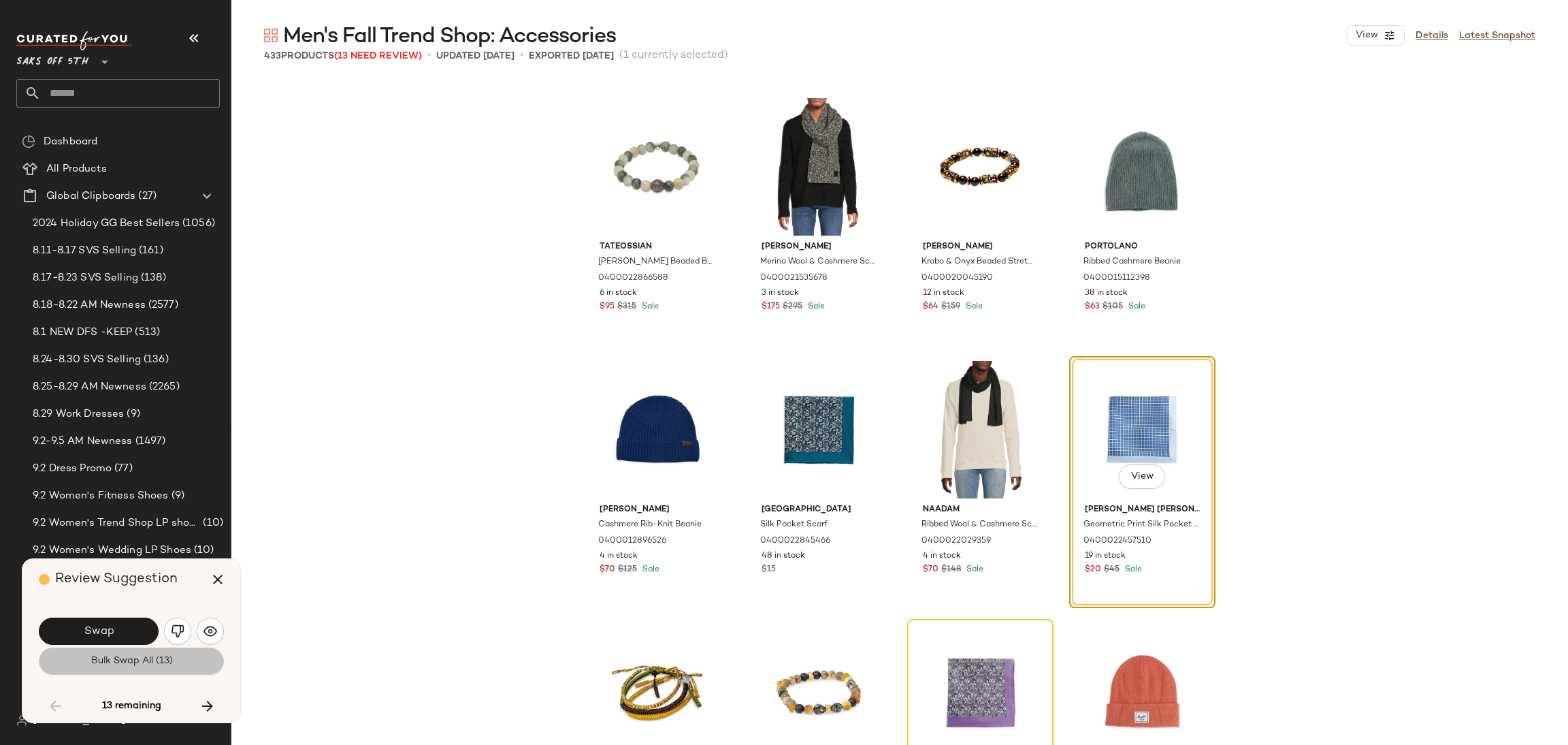
click at [141, 666] on span "Bulk Swap All (13)" at bounding box center [131, 661] width 83 height 11
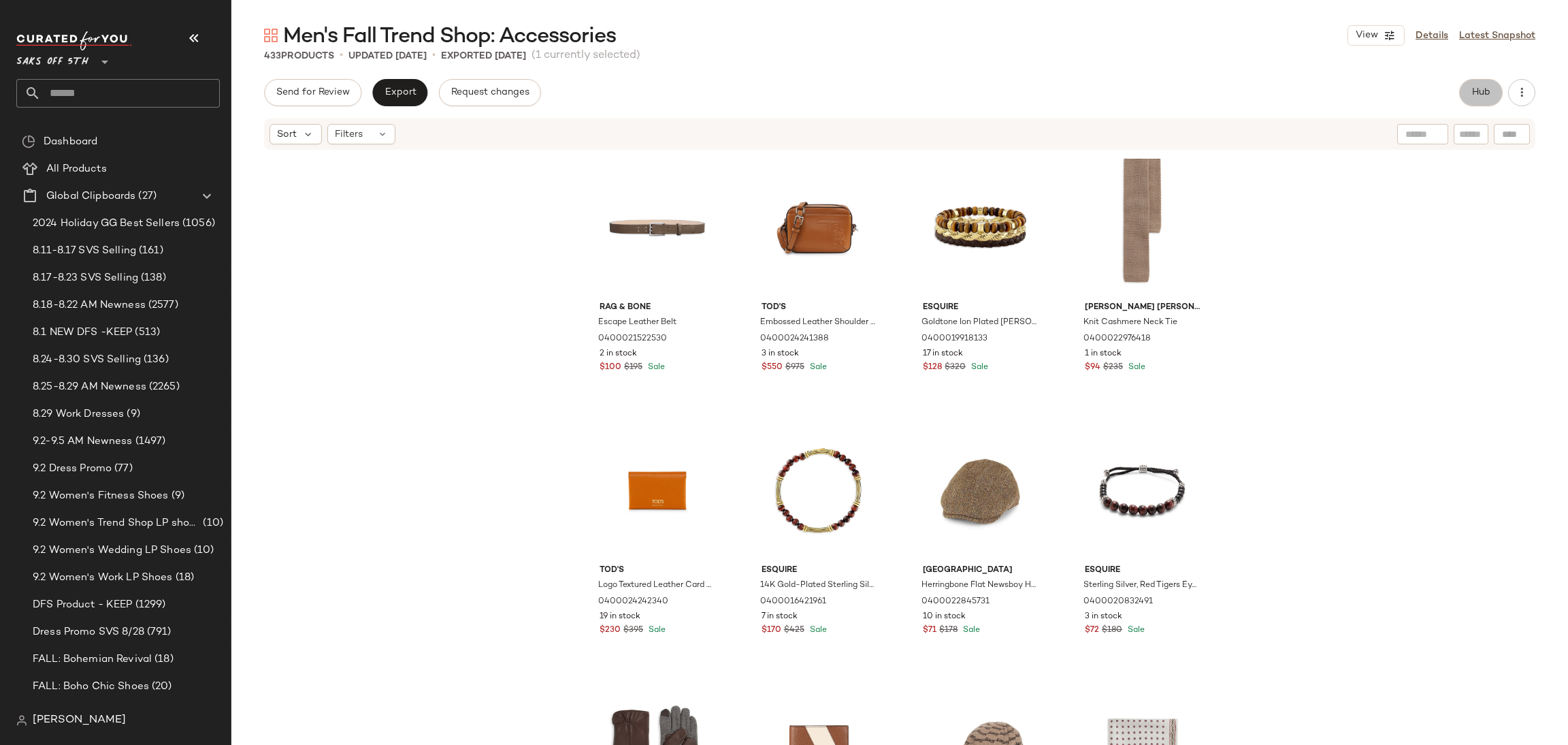
click at [1488, 93] on span "Hub" at bounding box center [1481, 93] width 19 height 11
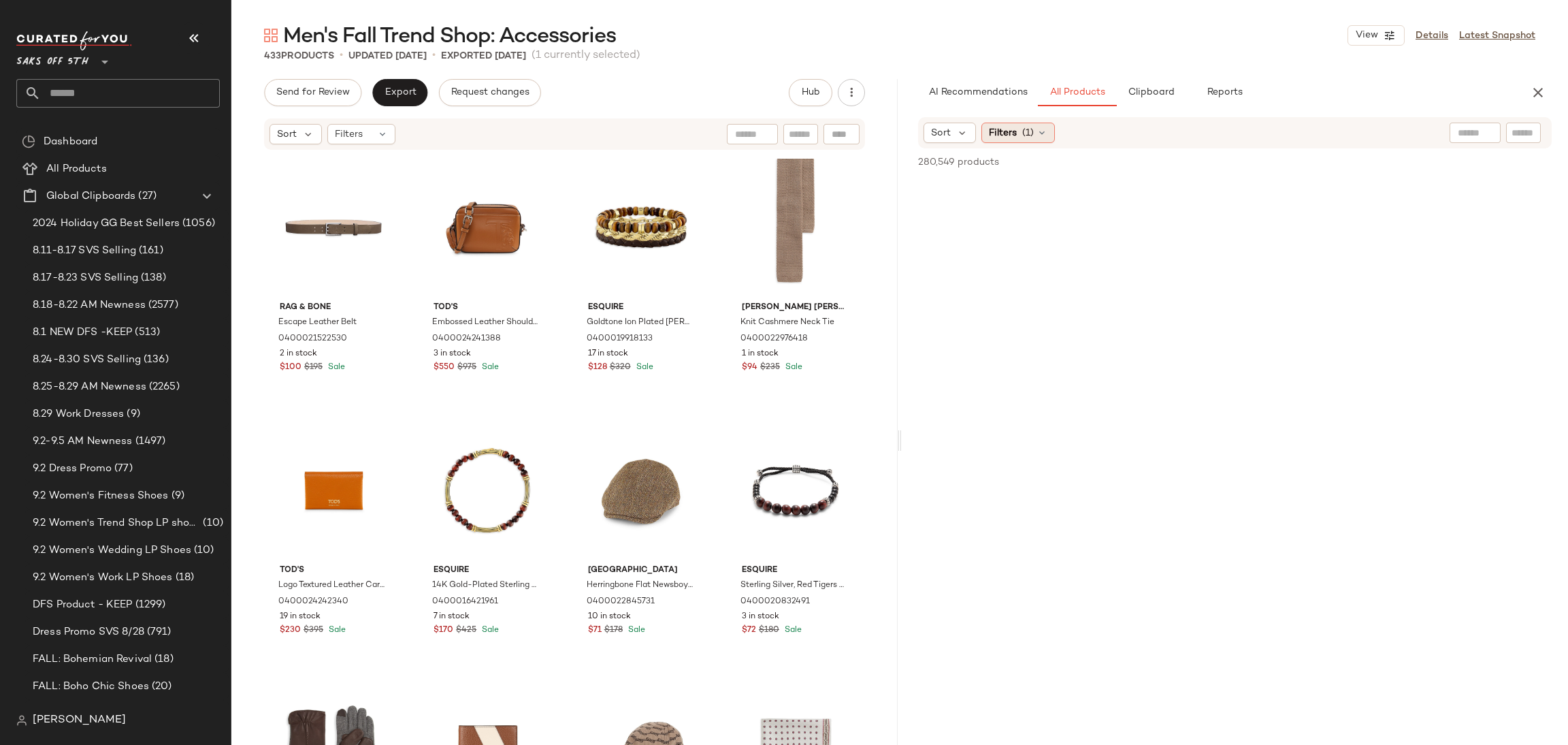
click at [1030, 141] on div "Filters (1)" at bounding box center [1018, 133] width 74 height 21
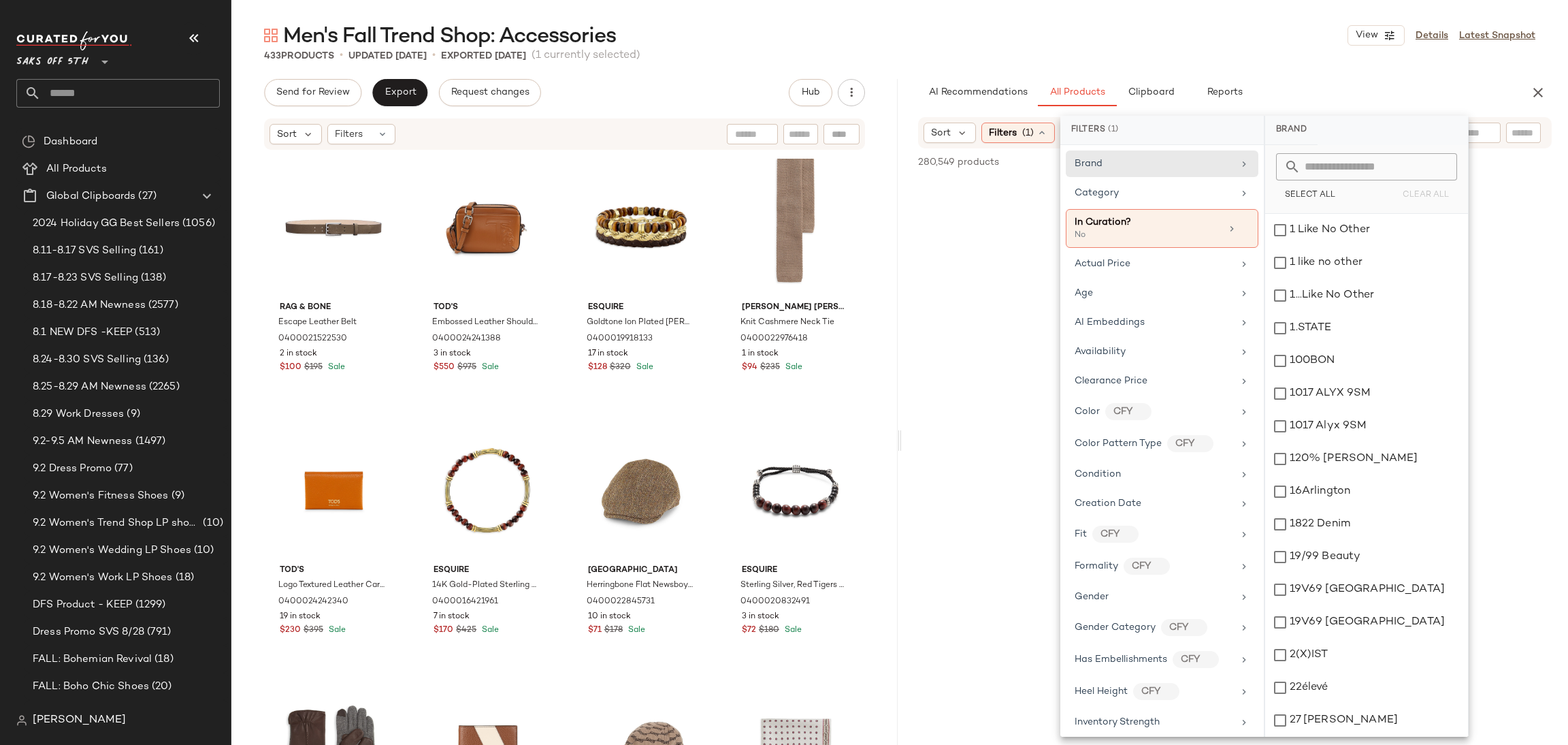
click at [1030, 141] on div "Filters (1)" at bounding box center [1018, 133] width 74 height 21
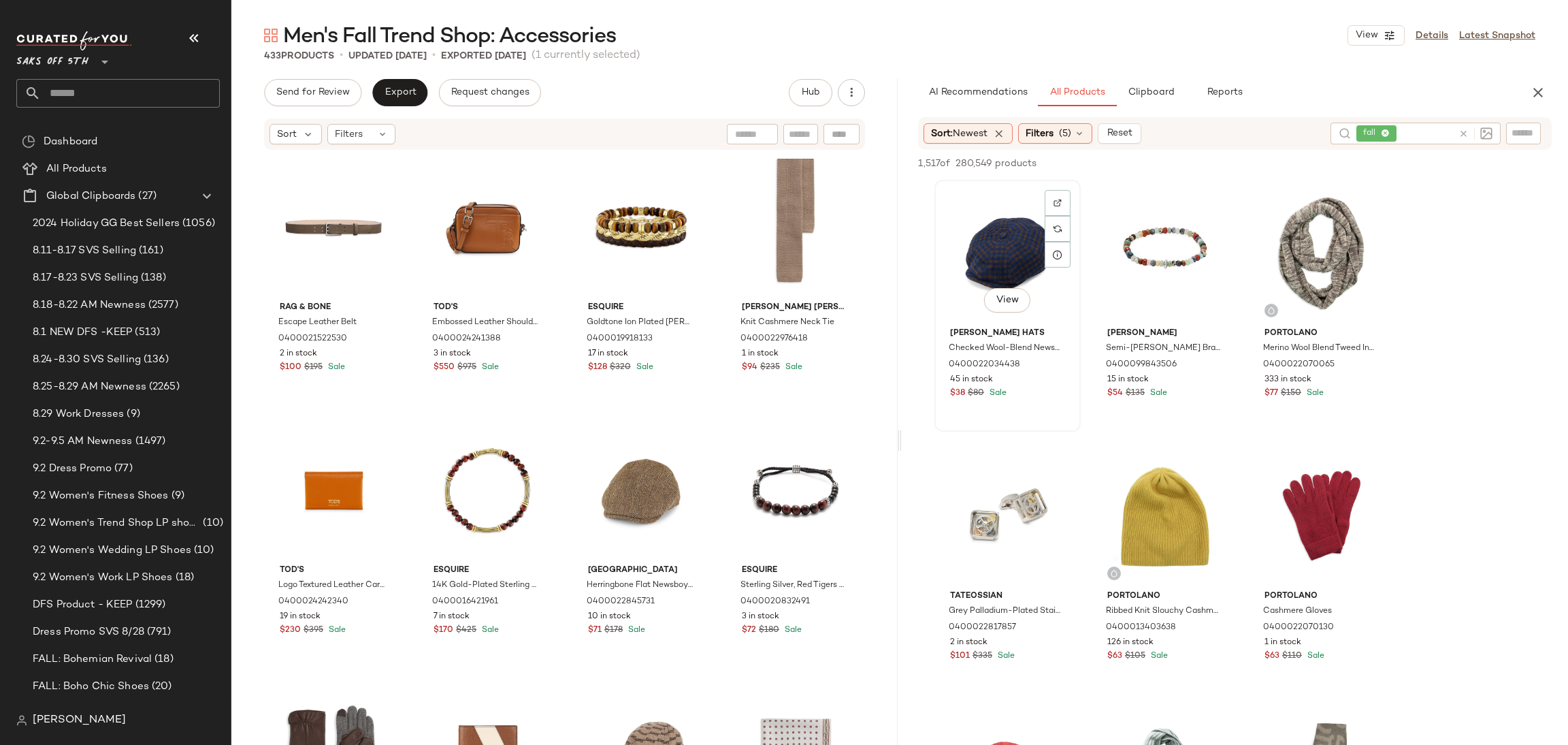
click at [979, 208] on div "View" at bounding box center [1007, 253] width 137 height 137
click at [1019, 484] on div "View" at bounding box center [1007, 515] width 137 height 137
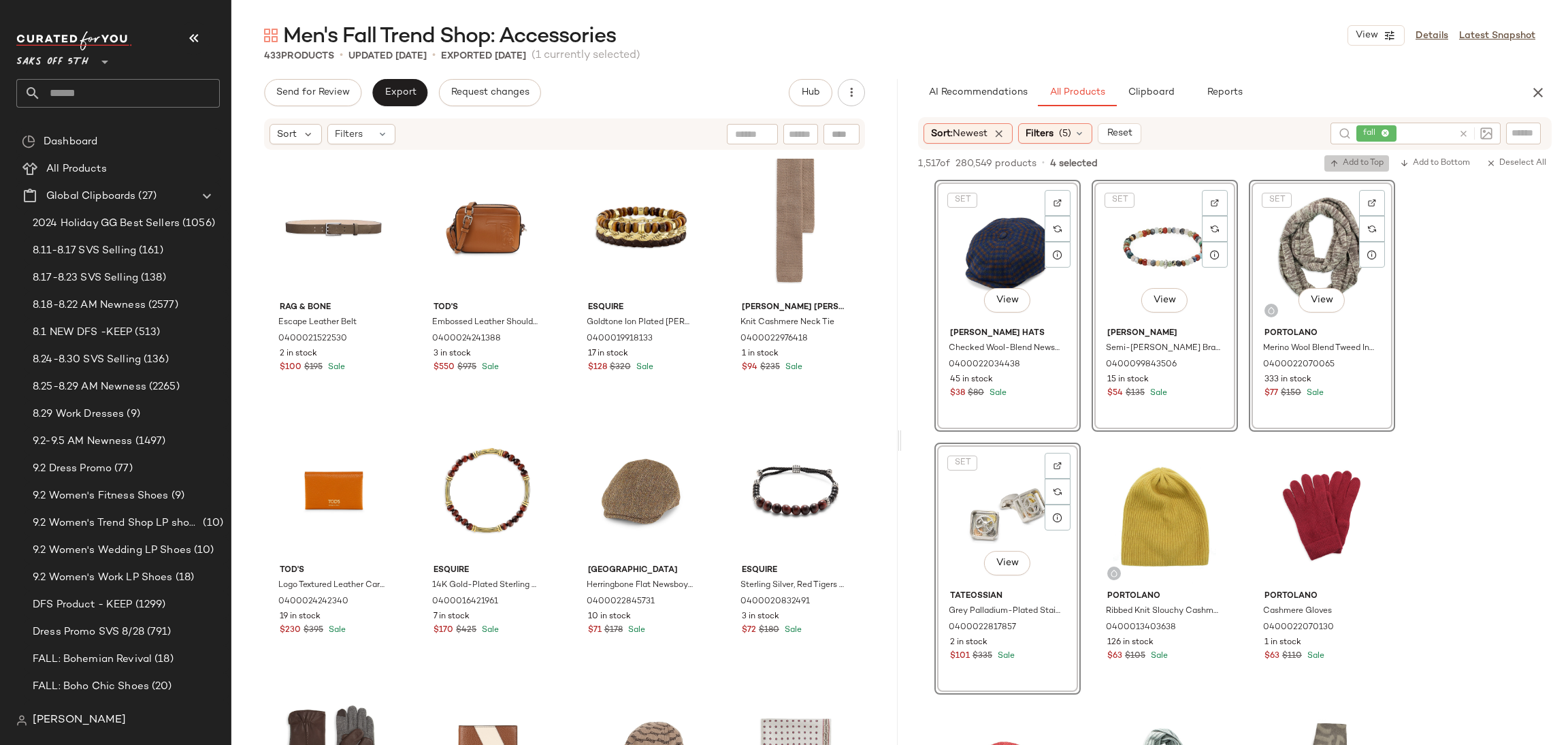
click at [1370, 164] on span "Add to Top" at bounding box center [1357, 164] width 54 height 10
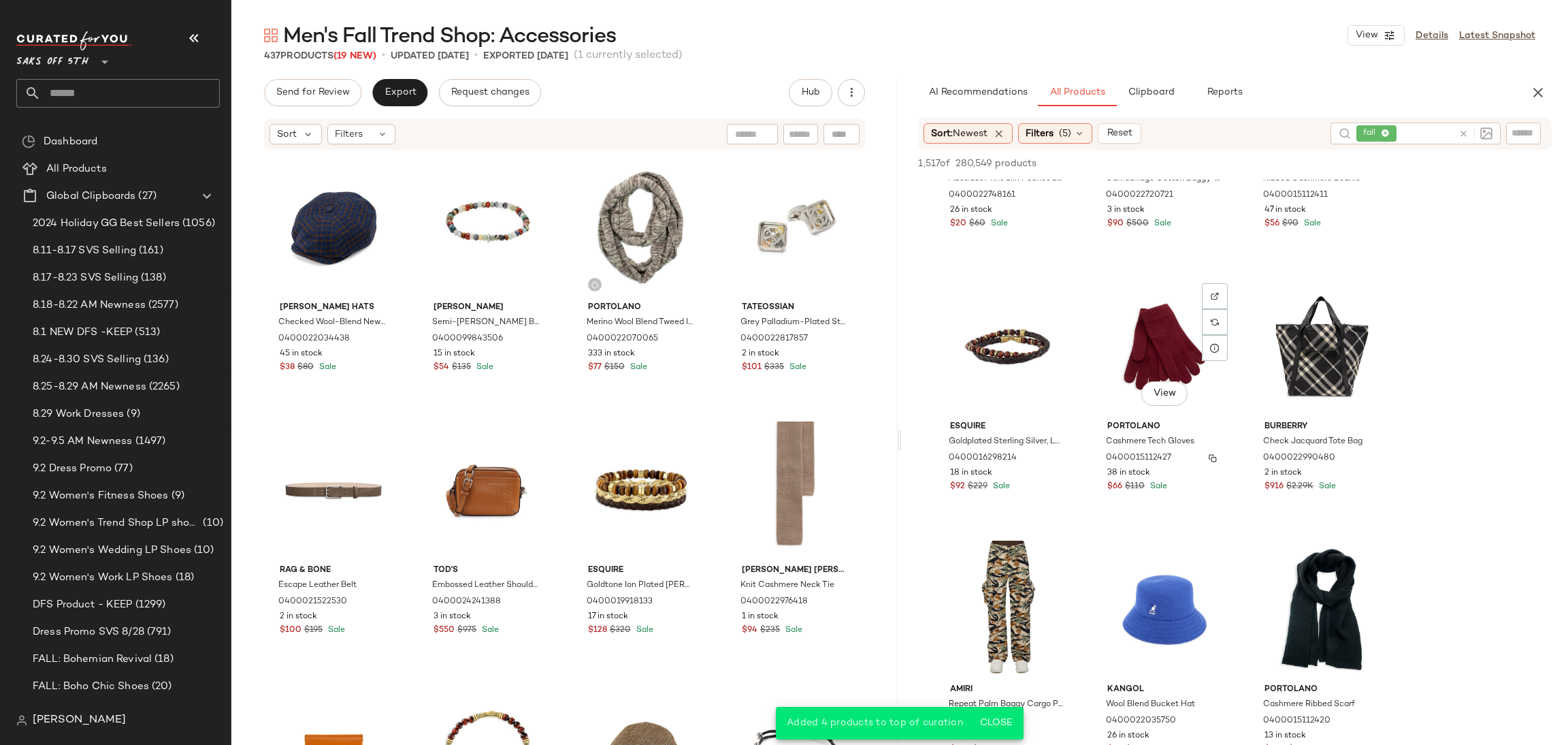
scroll to position [1073, 0]
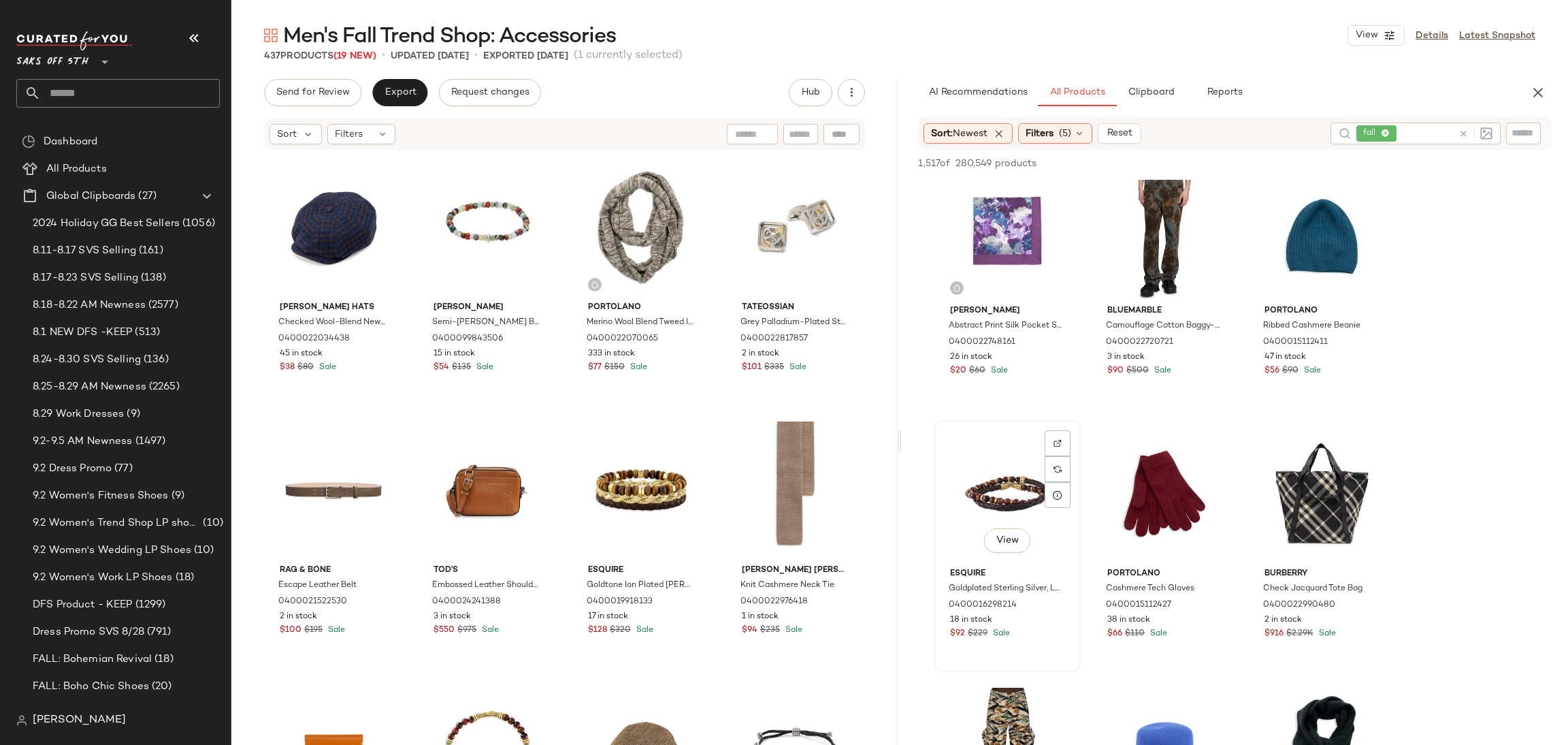
click at [1013, 478] on div "View" at bounding box center [1007, 493] width 137 height 137
click at [1160, 446] on div "View" at bounding box center [1165, 493] width 137 height 137
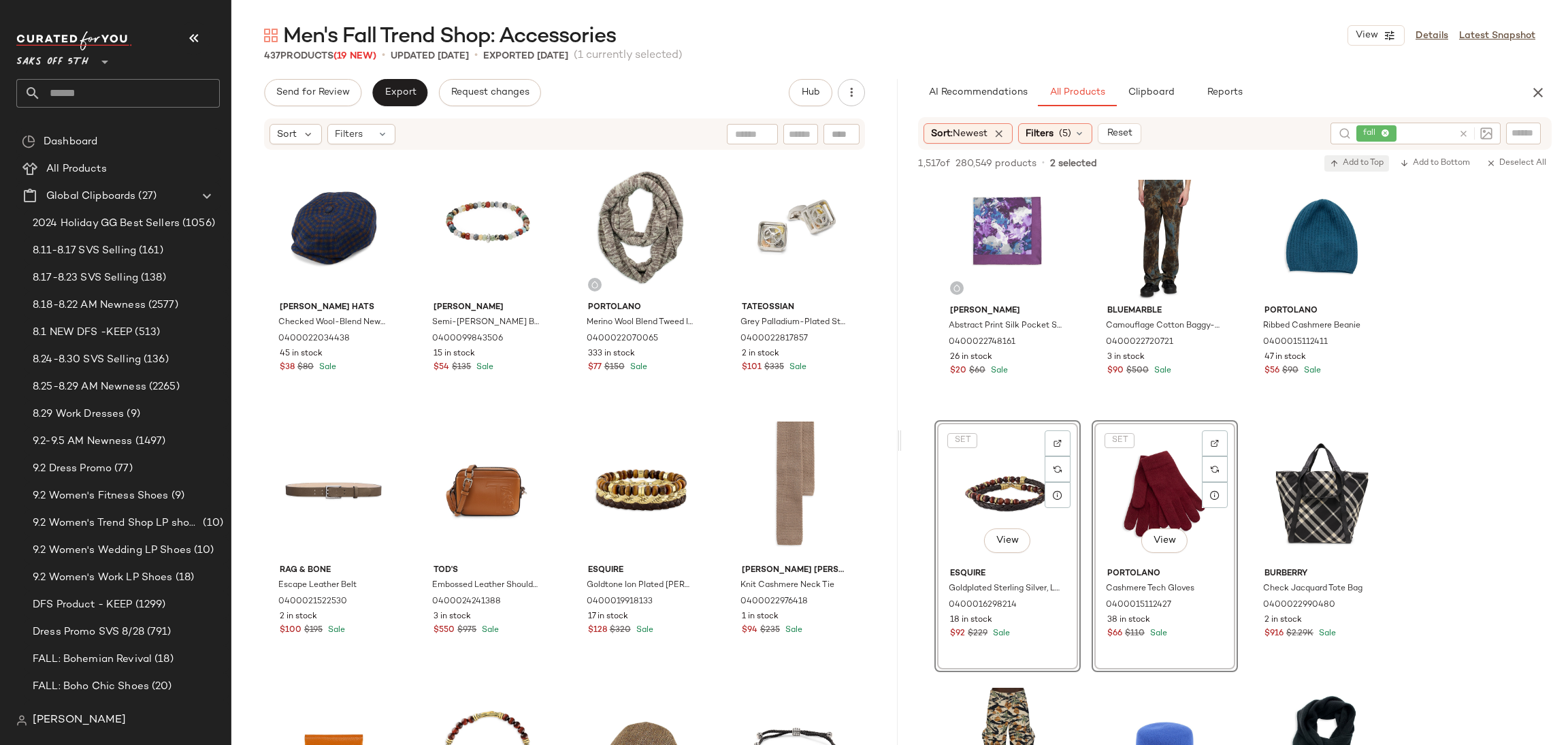
click at [1345, 164] on span "Add to Top" at bounding box center [1357, 164] width 54 height 10
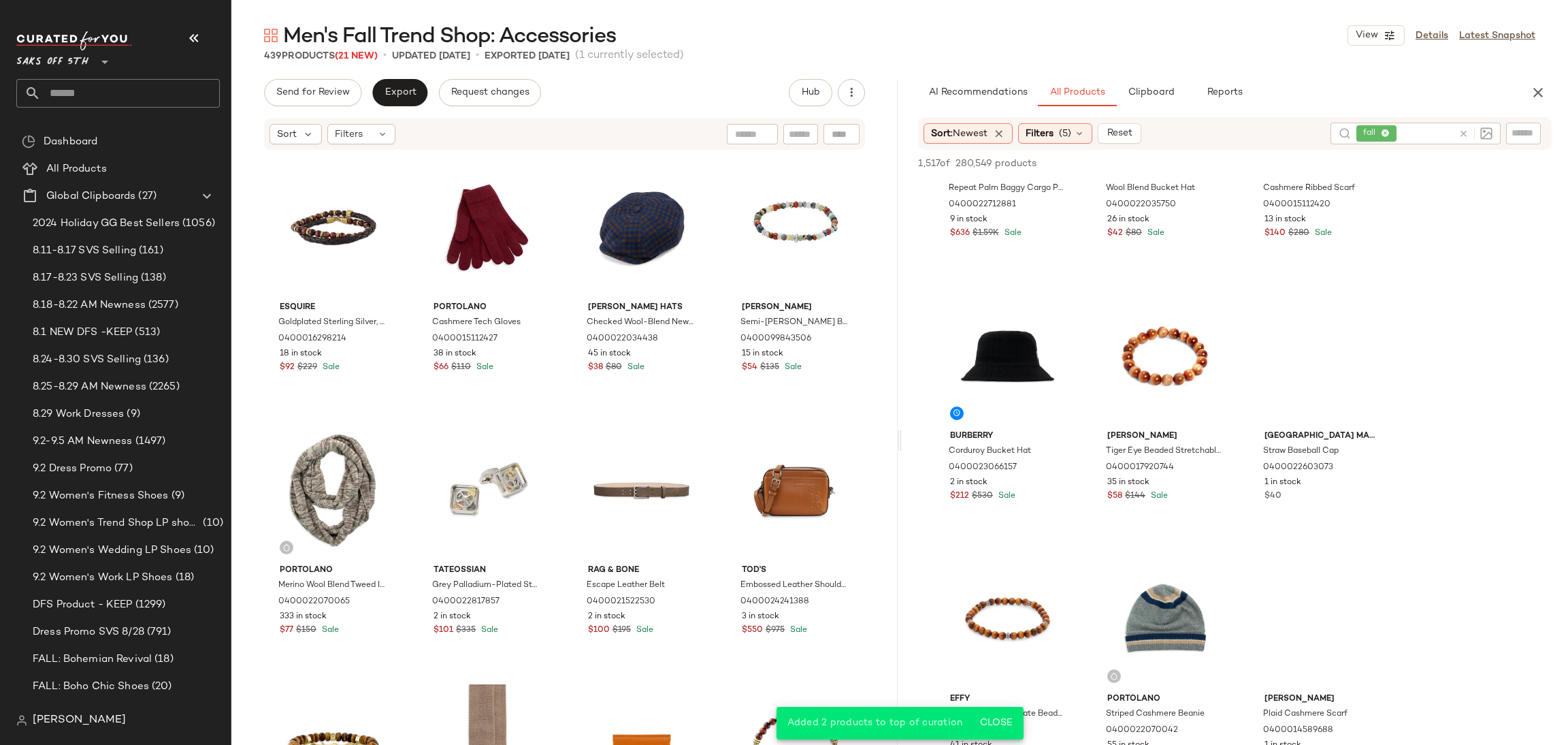
scroll to position [1740, 0]
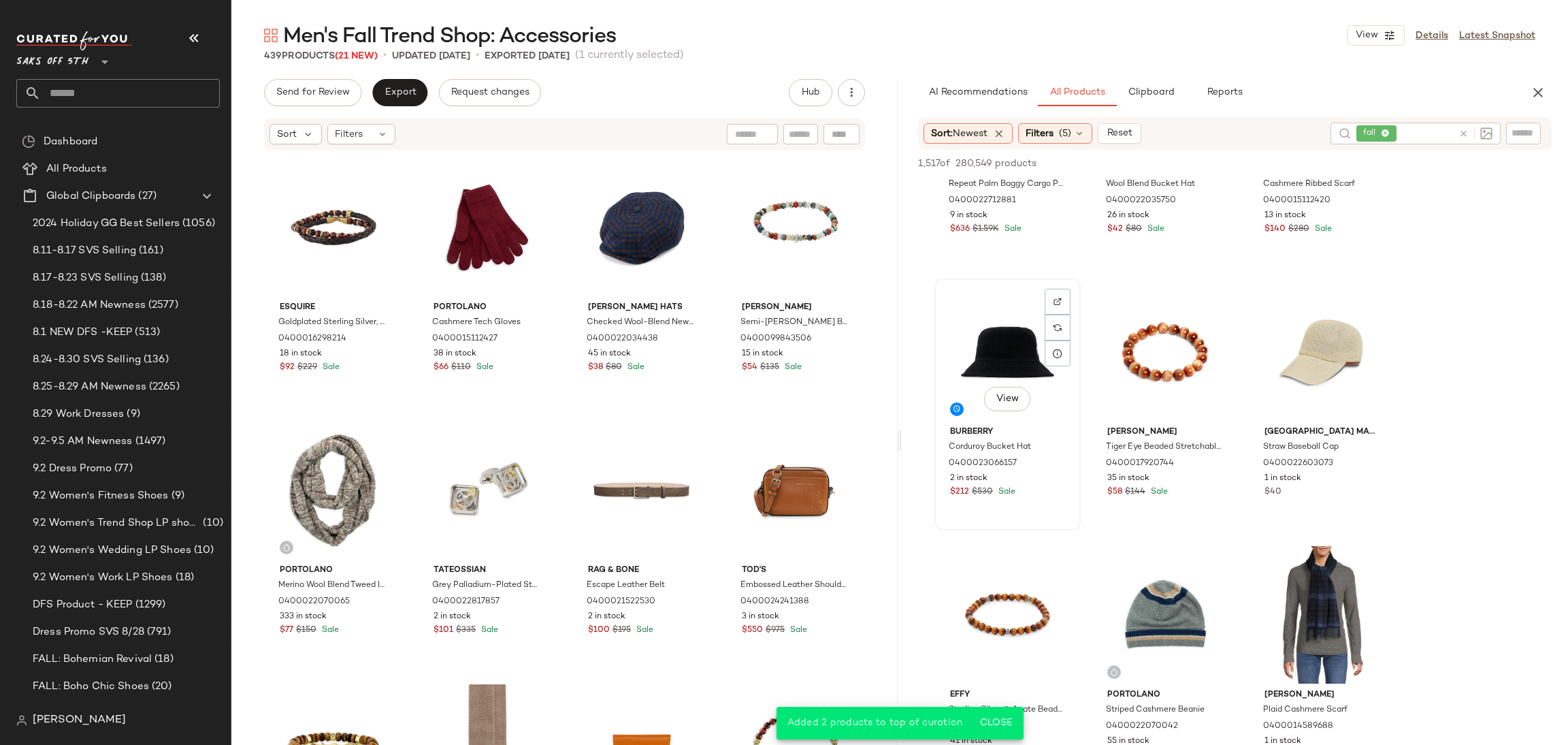
click at [1009, 357] on div "View" at bounding box center [1007, 352] width 137 height 137
click at [981, 626] on div "View" at bounding box center [1007, 614] width 137 height 137
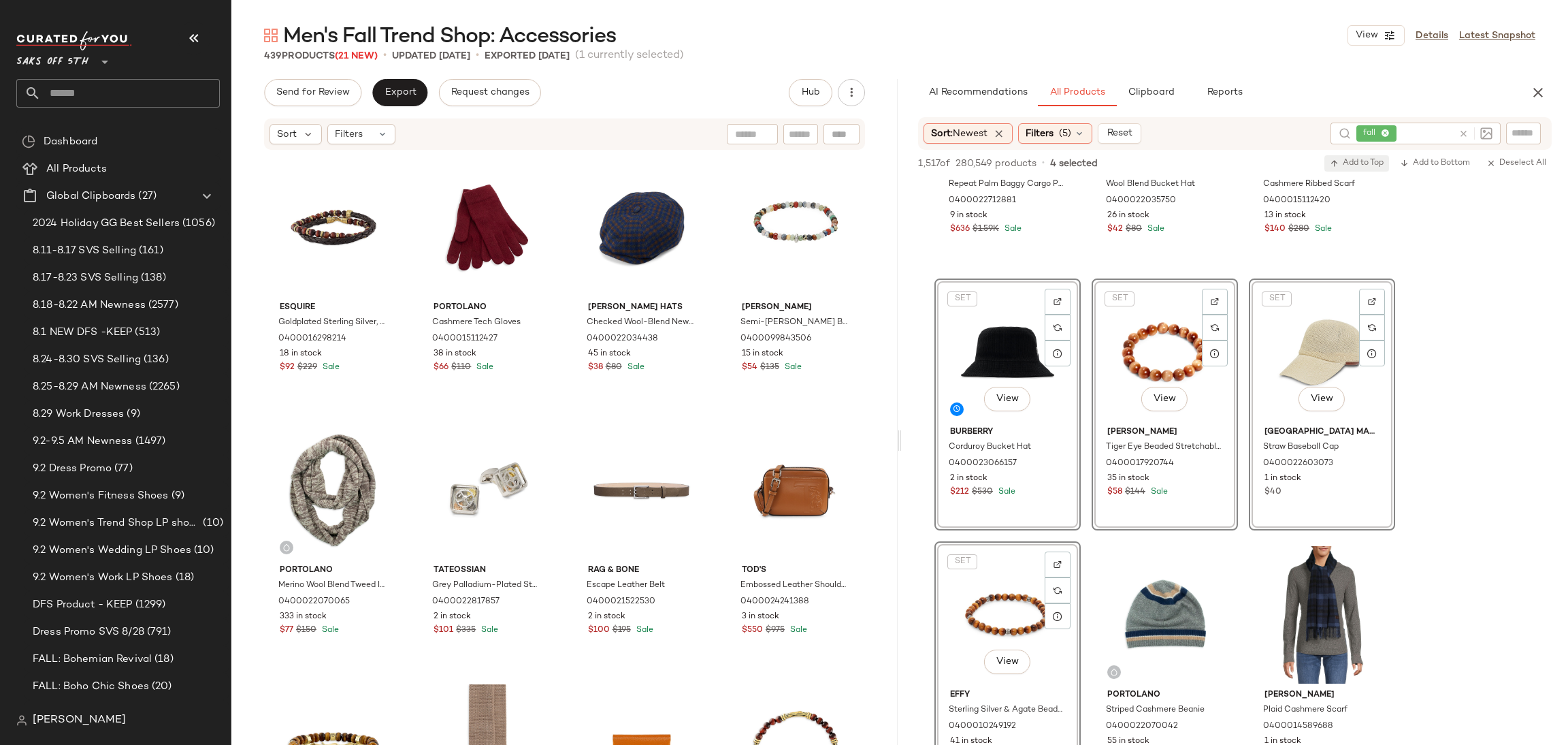
click at [1358, 163] on span "Add to Top" at bounding box center [1357, 164] width 54 height 10
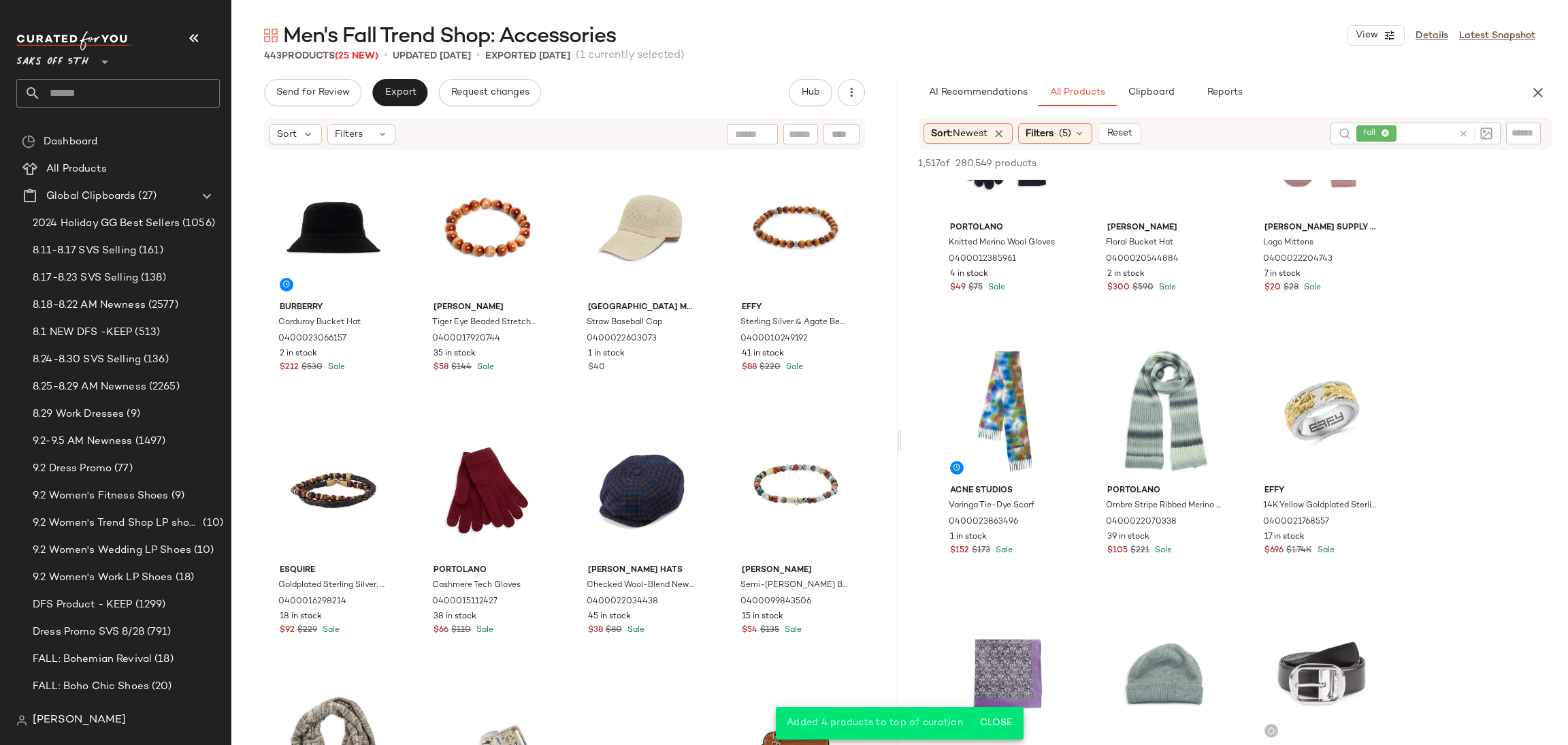
scroll to position [2997, 0]
click at [307, 111] on div "Send for Review Export Request changes Hub Sort Filters Burberry Corduroy Bucke…" at bounding box center [564, 440] width 666 height 723
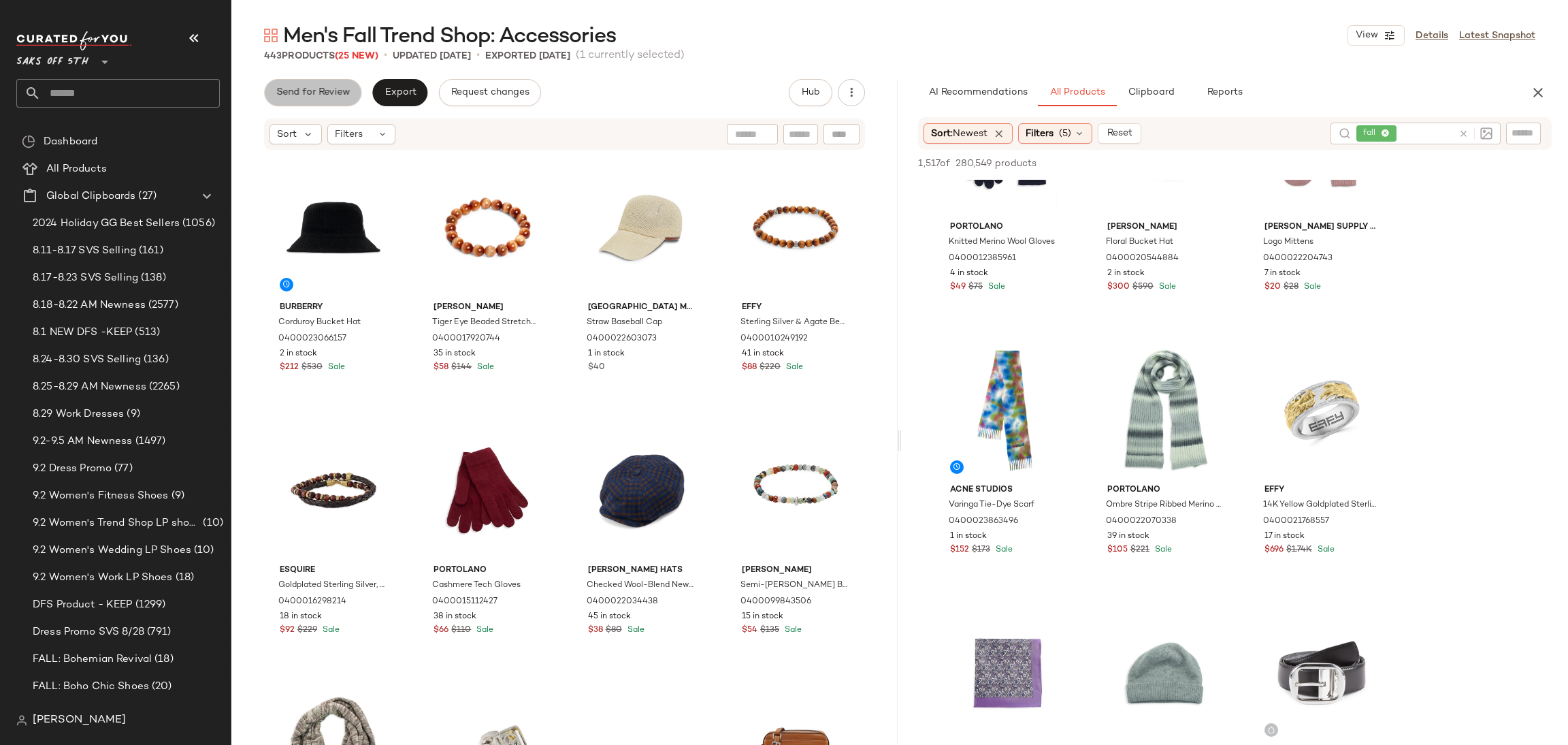
click at [318, 96] on span "Send for Review" at bounding box center [312, 93] width 74 height 11
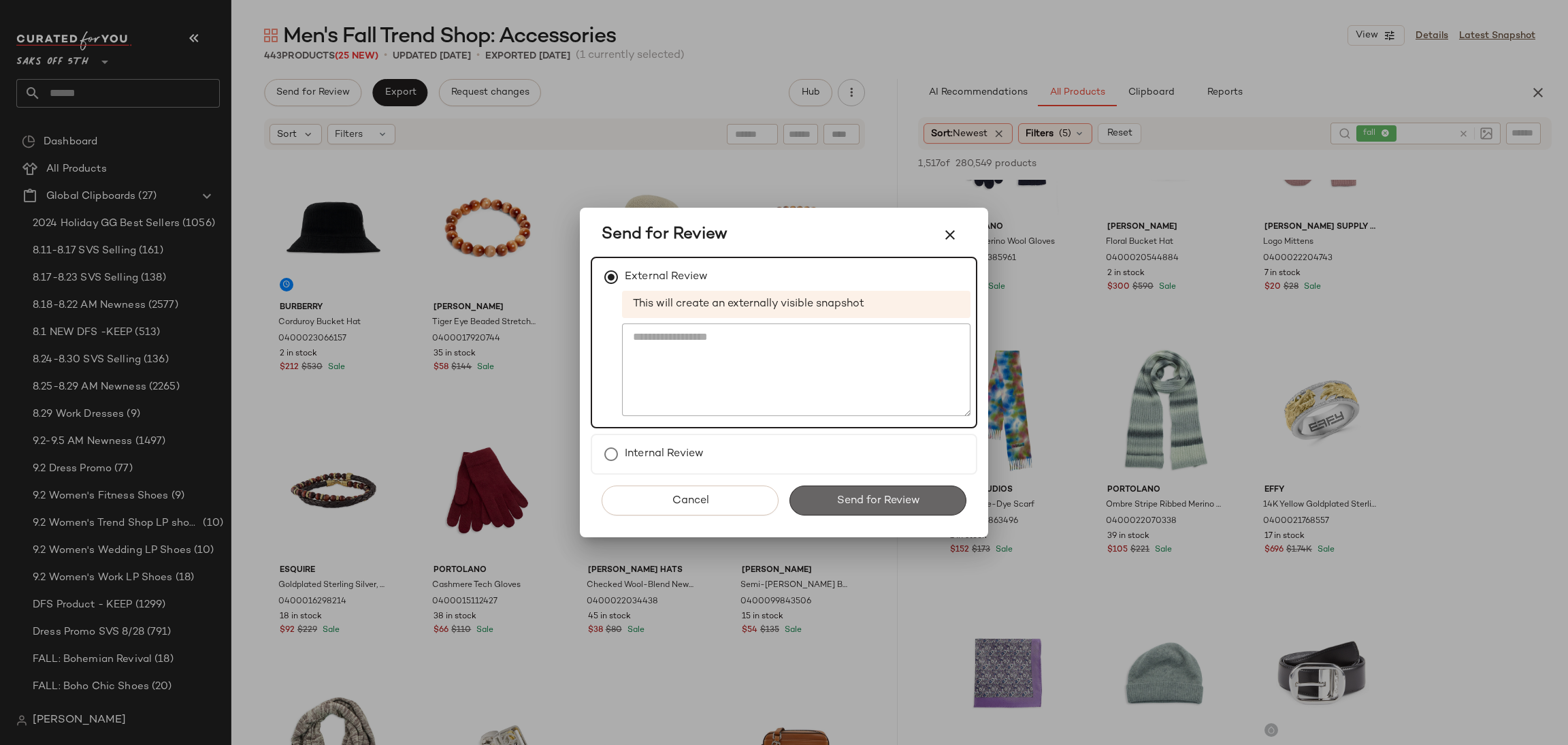
click at [815, 490] on button "Send for Review" at bounding box center [877, 500] width 177 height 30
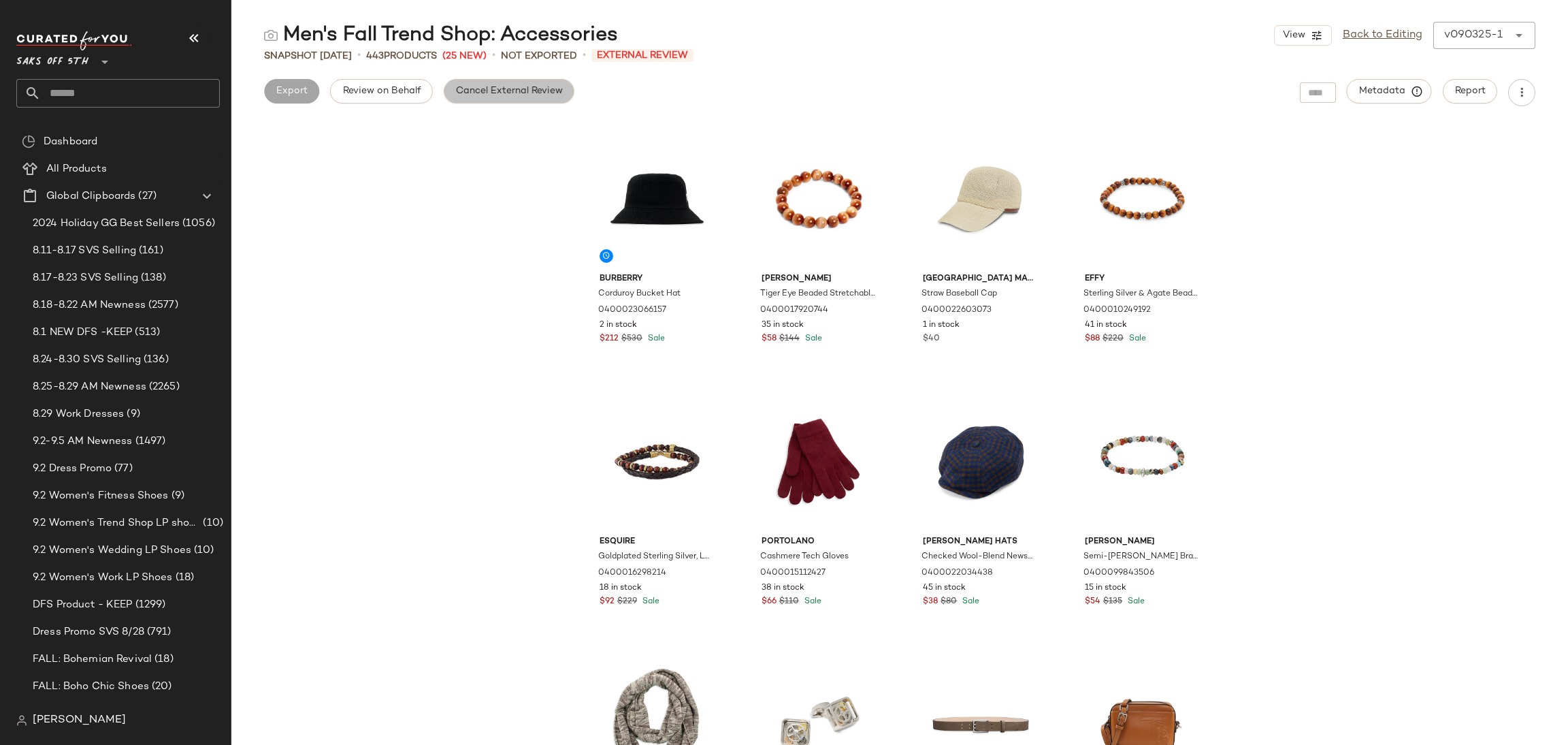
click at [499, 86] on span "Cancel External Review" at bounding box center [508, 91] width 107 height 11
click at [407, 93] on span "Export" at bounding box center [399, 91] width 32 height 11
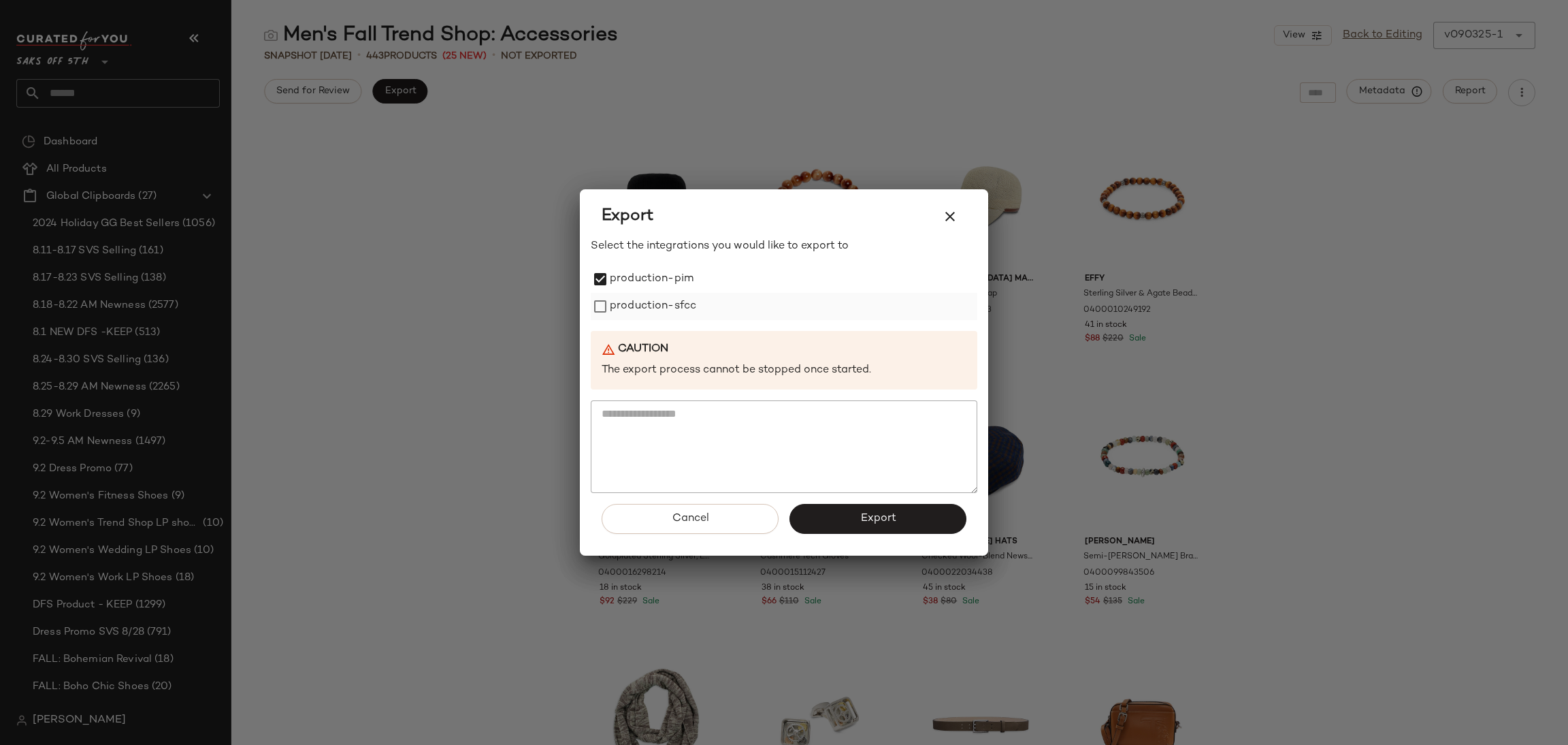
click at [620, 315] on label "production-sfcc" at bounding box center [653, 307] width 87 height 27
click at [838, 518] on button "Export" at bounding box center [877, 519] width 177 height 30
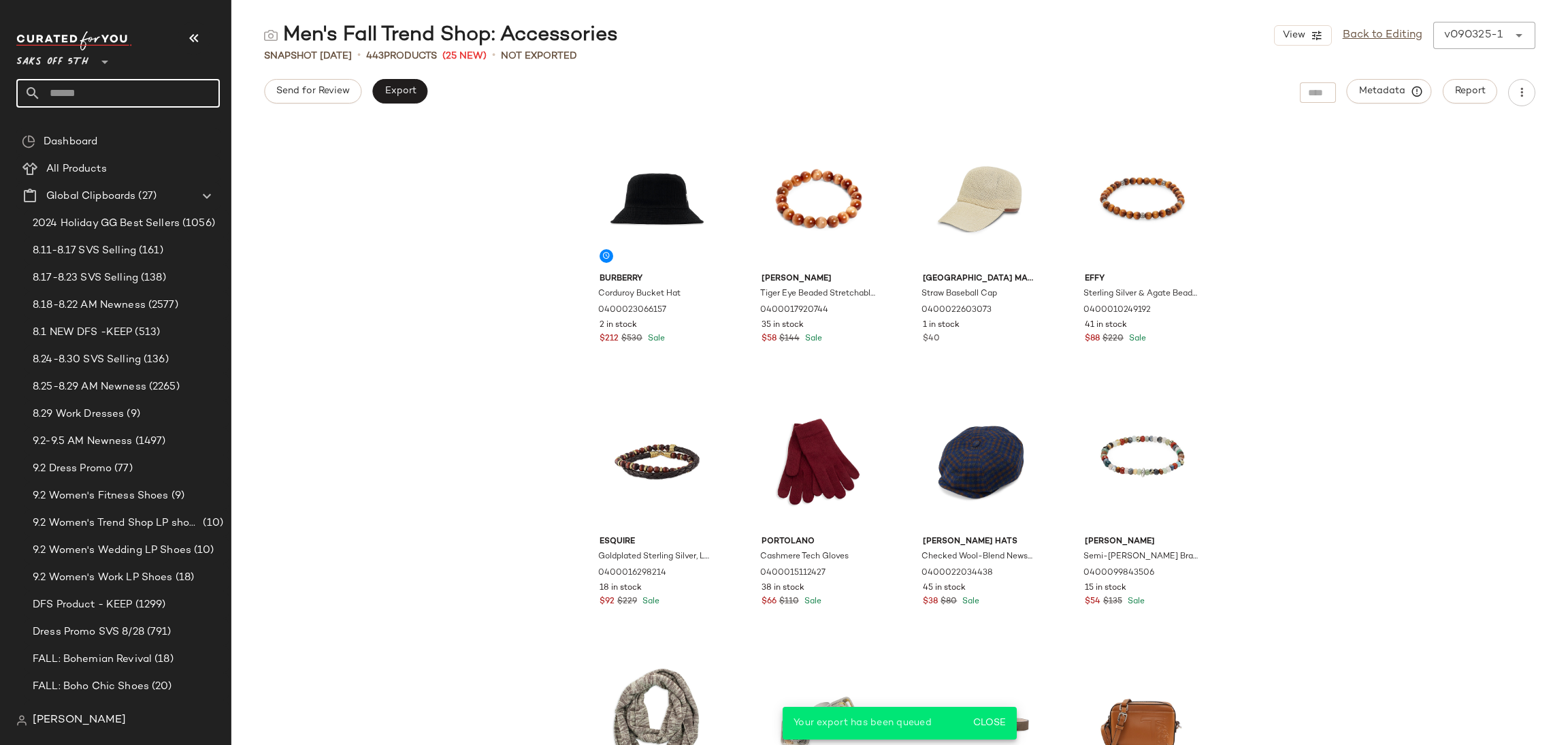
click at [129, 99] on input "text" at bounding box center [129, 93] width 179 height 29
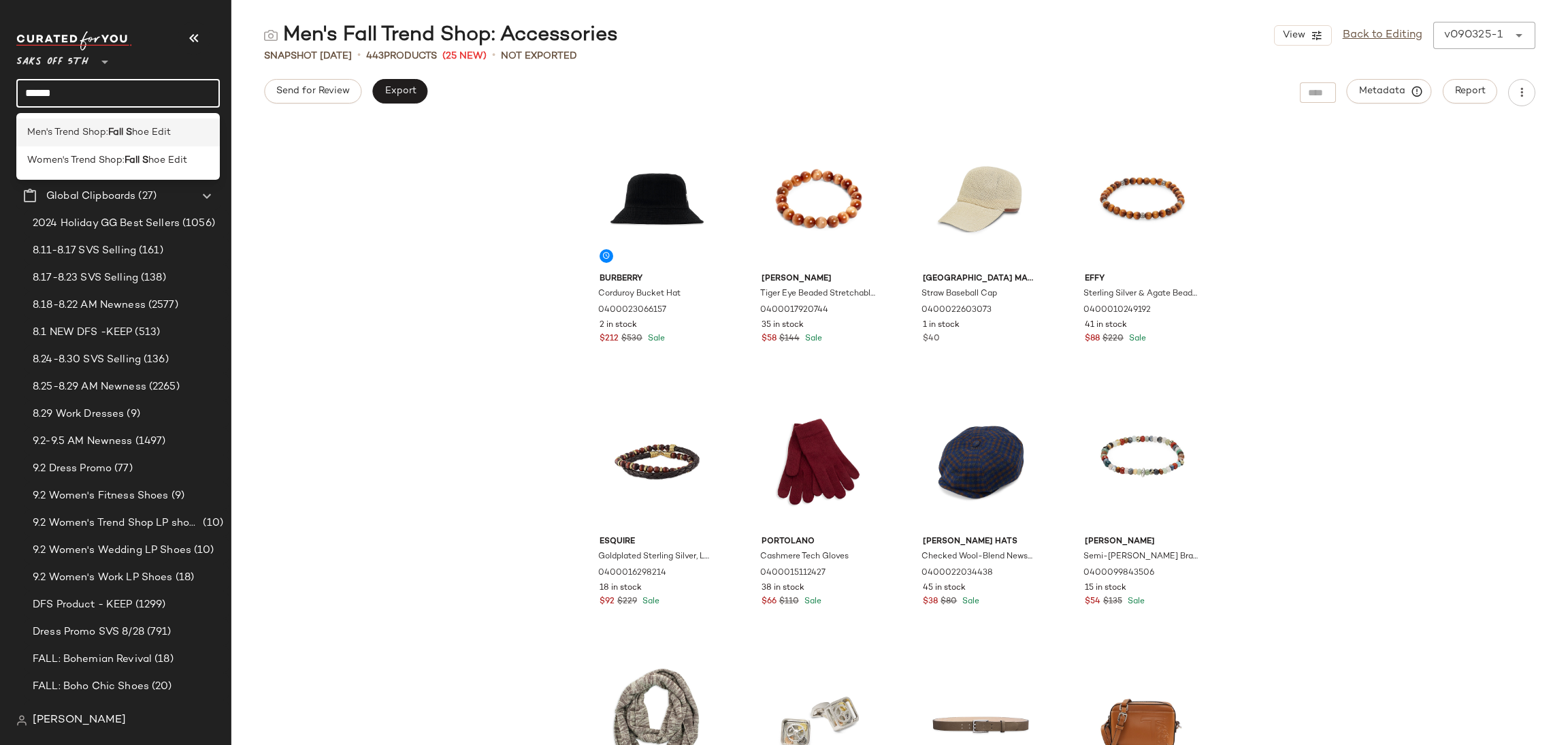
type input "******"
click at [129, 126] on b "Fall S" at bounding box center [120, 133] width 24 height 14
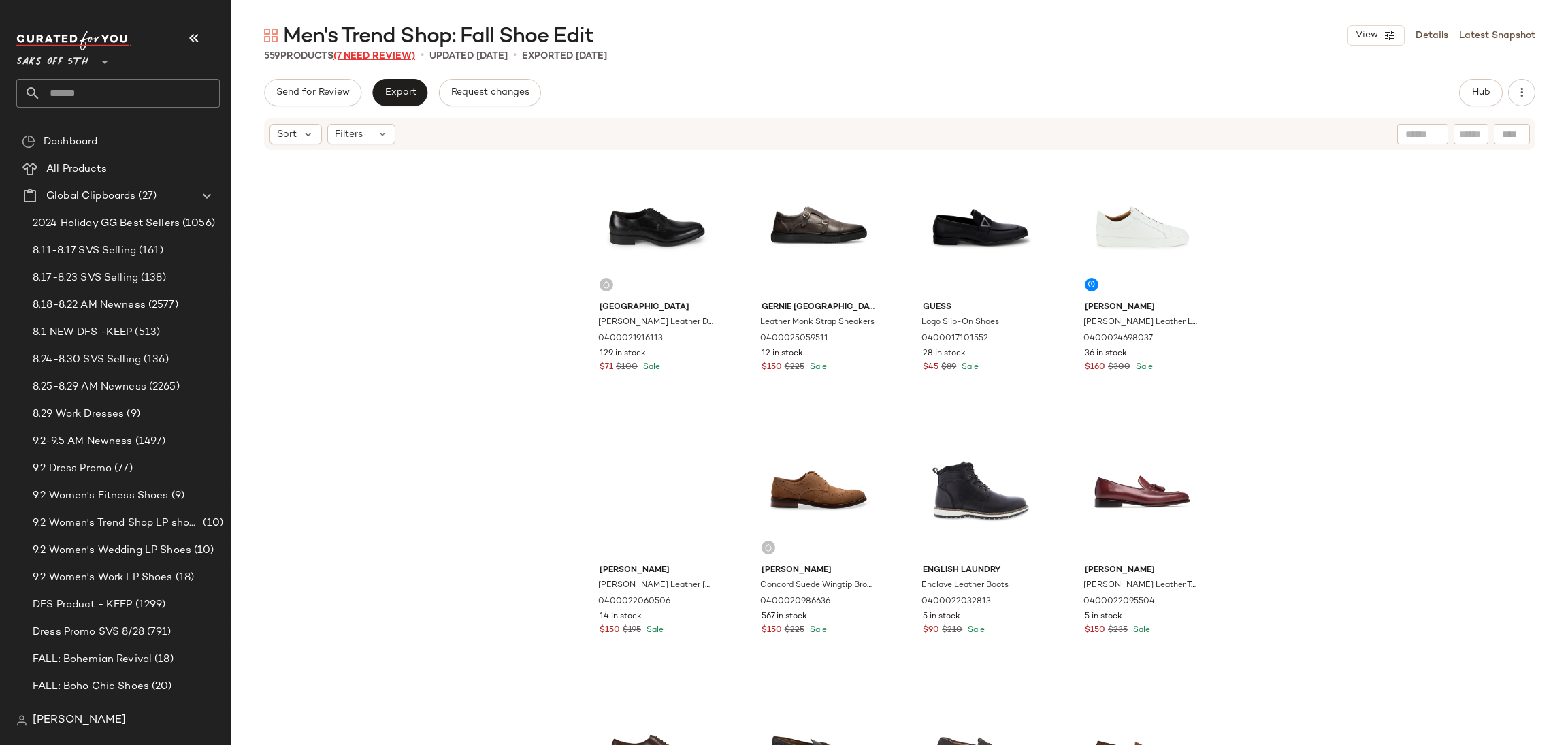
click at [397, 57] on span "(7 Need Review)" at bounding box center [374, 56] width 82 height 10
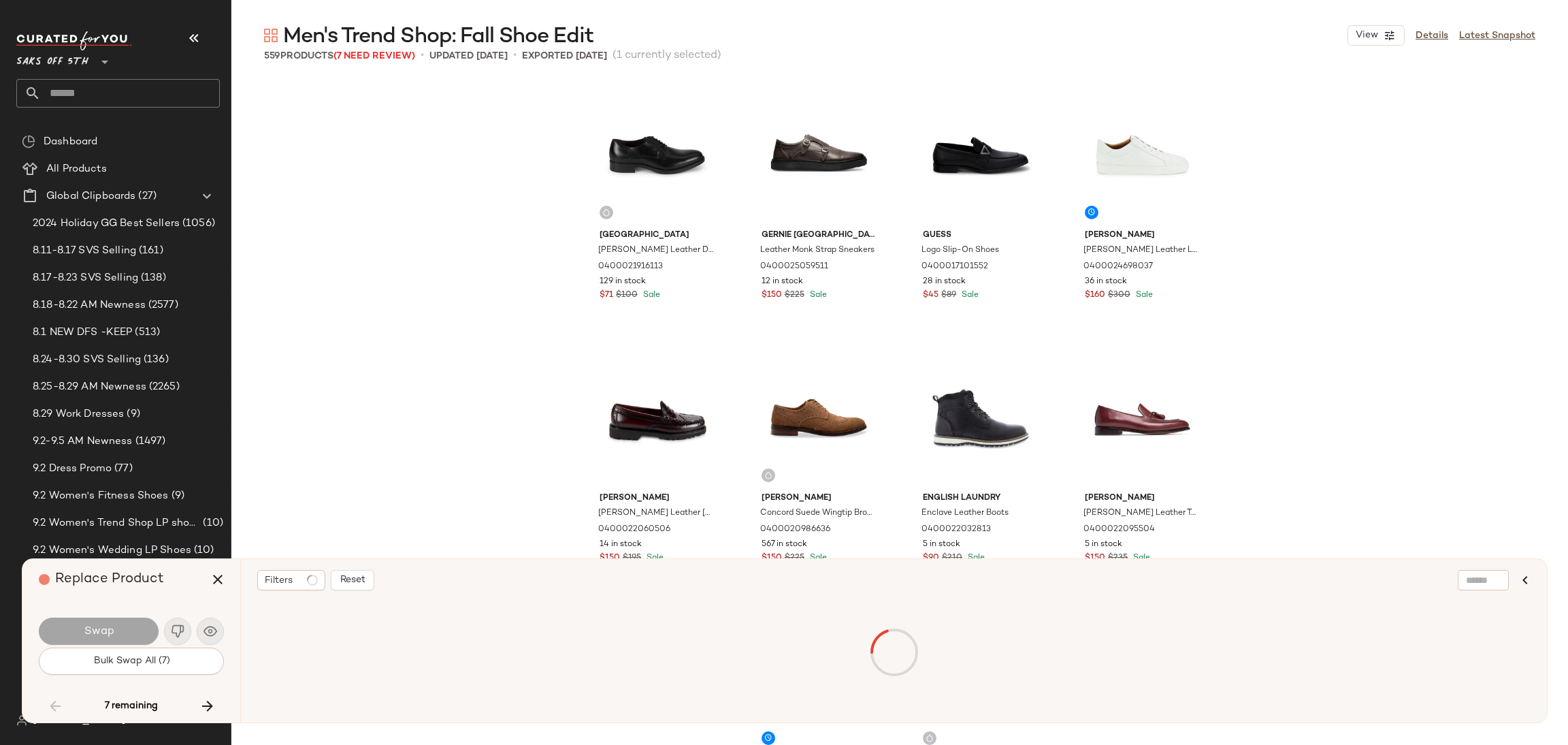
scroll to position [22069, 0]
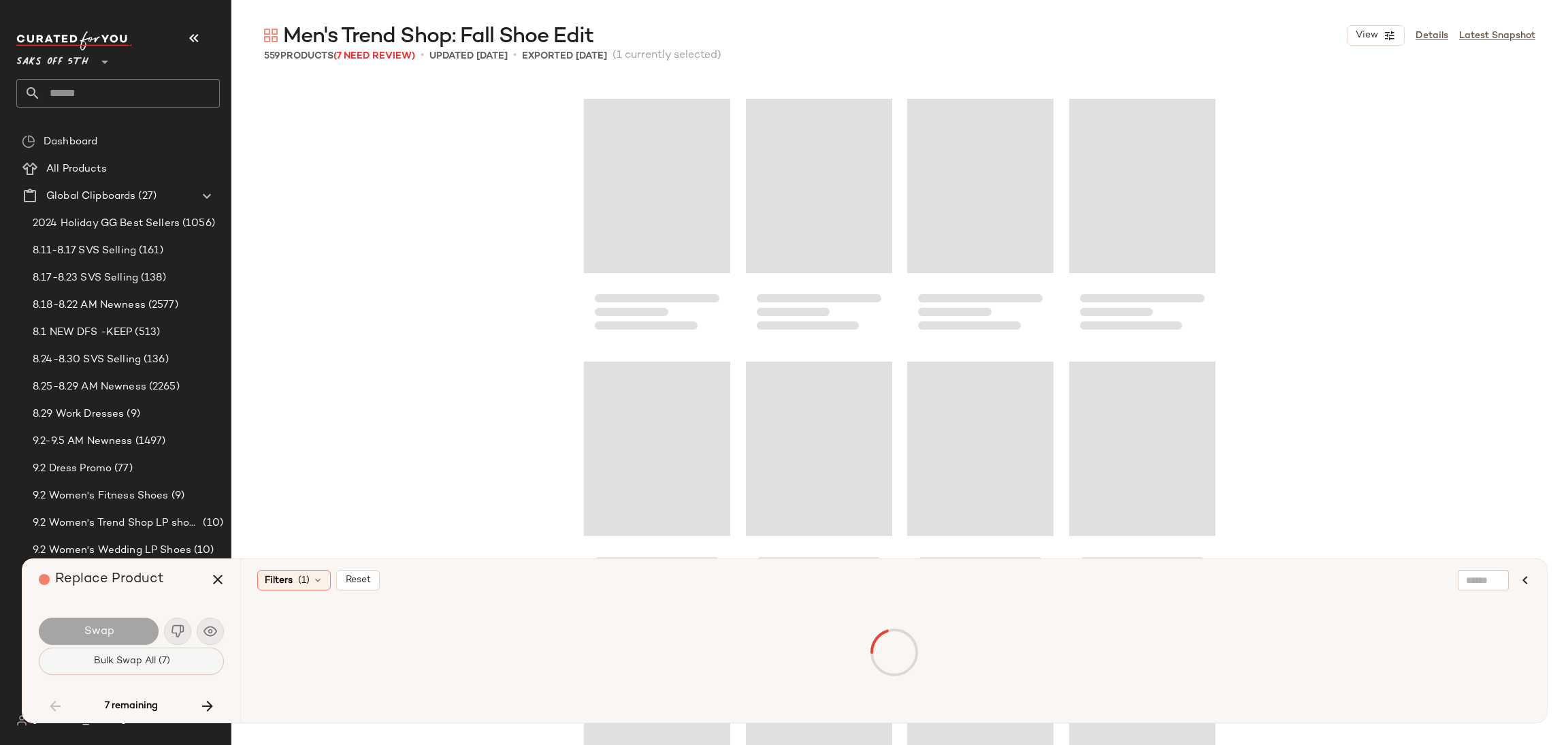
click at [189, 647] on button "Bulk Swap All (7)" at bounding box center [131, 661] width 185 height 27
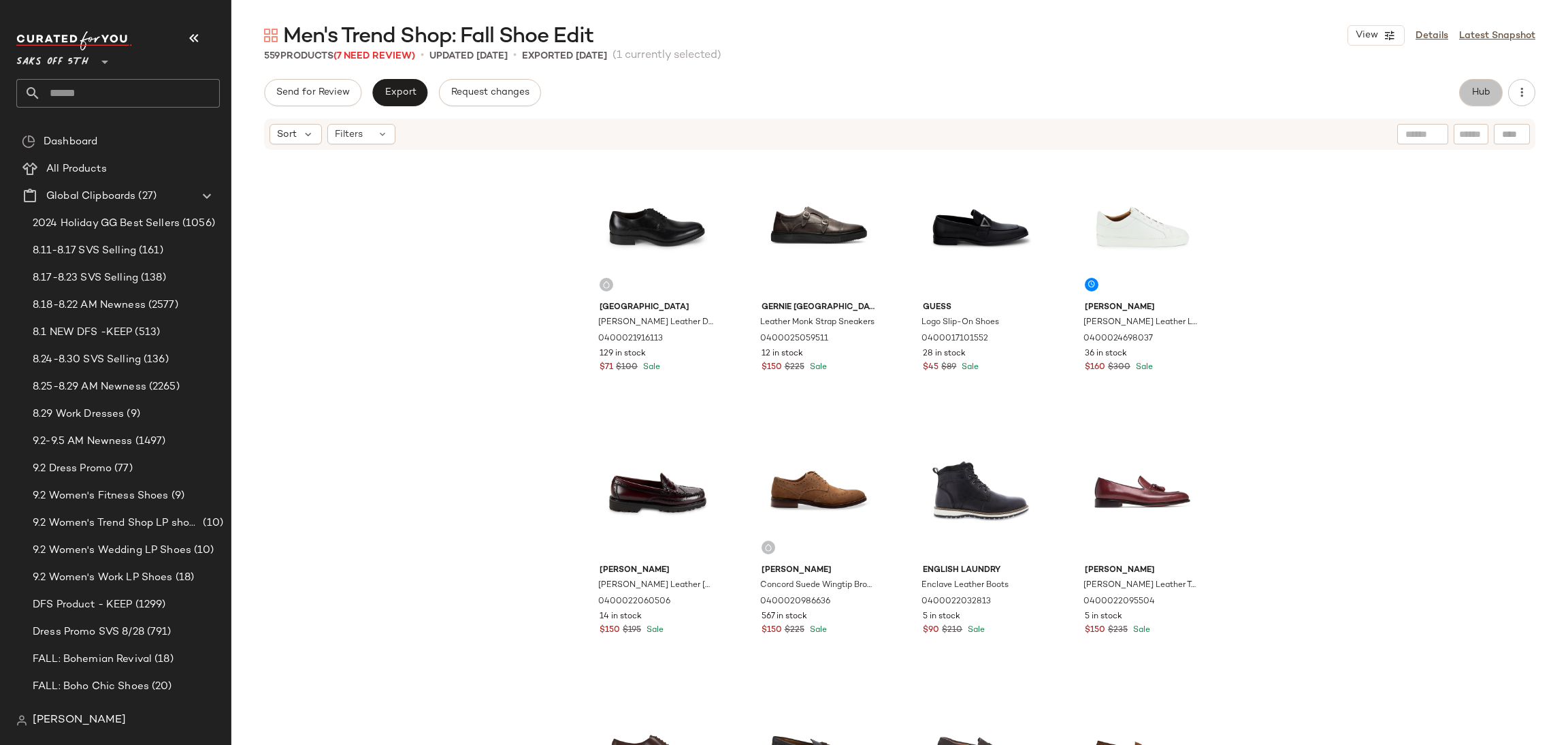
click at [1471, 87] on span "Hub" at bounding box center [1481, 93] width 19 height 11
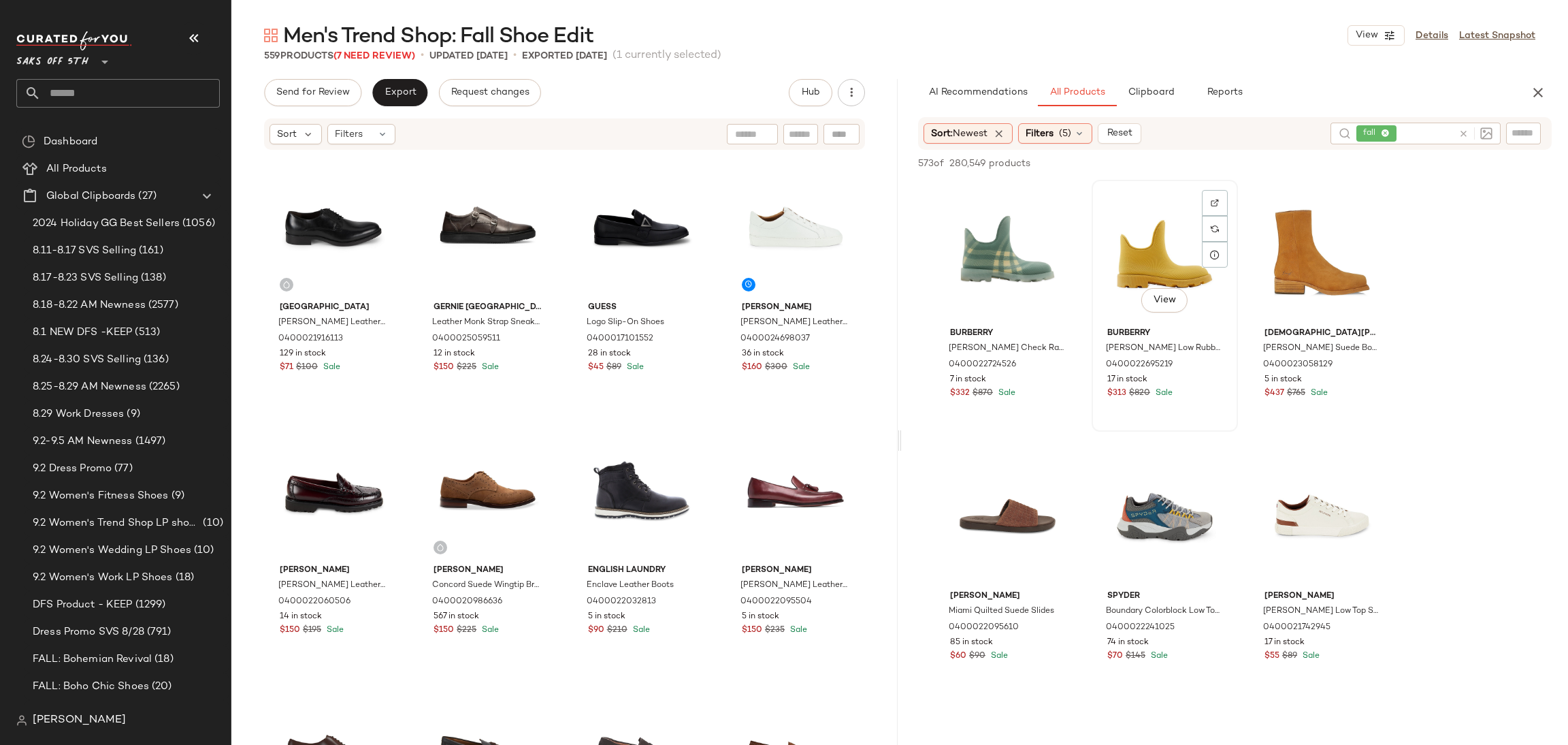
click at [1120, 268] on div "View" at bounding box center [1165, 253] width 137 height 137
click at [969, 231] on div "View" at bounding box center [1007, 253] width 137 height 137
click at [1279, 241] on div "View" at bounding box center [1322, 253] width 137 height 137
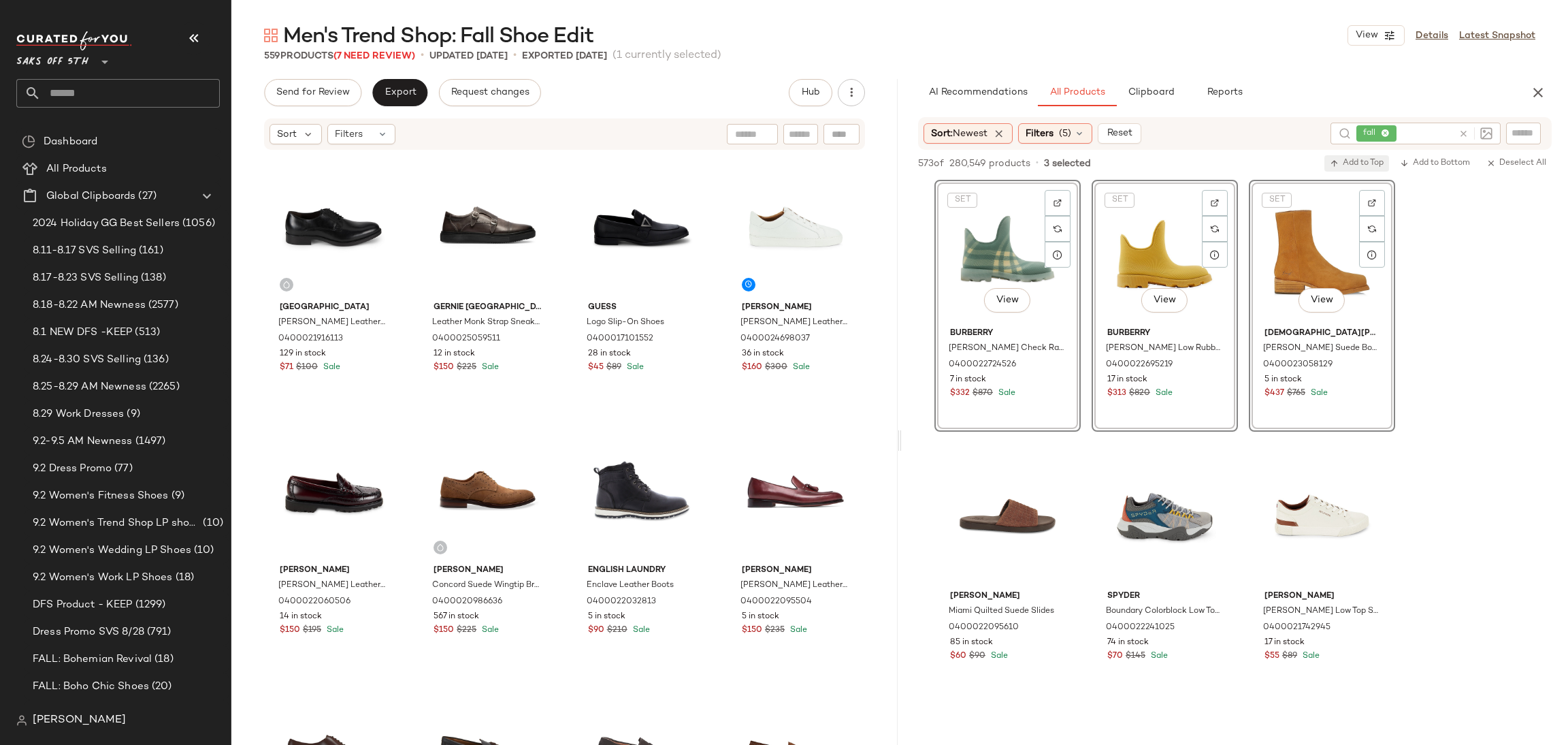
drag, startPoint x: 1365, startPoint y: 173, endPoint x: 1371, endPoint y: 164, distance: 10.8
click at [1371, 164] on div "573 of 280,549 products • 3 selected Add to Top Add to Bottom Deselect All" at bounding box center [1235, 165] width 666 height 30
click at [1371, 164] on span "Add to Top" at bounding box center [1357, 164] width 54 height 10
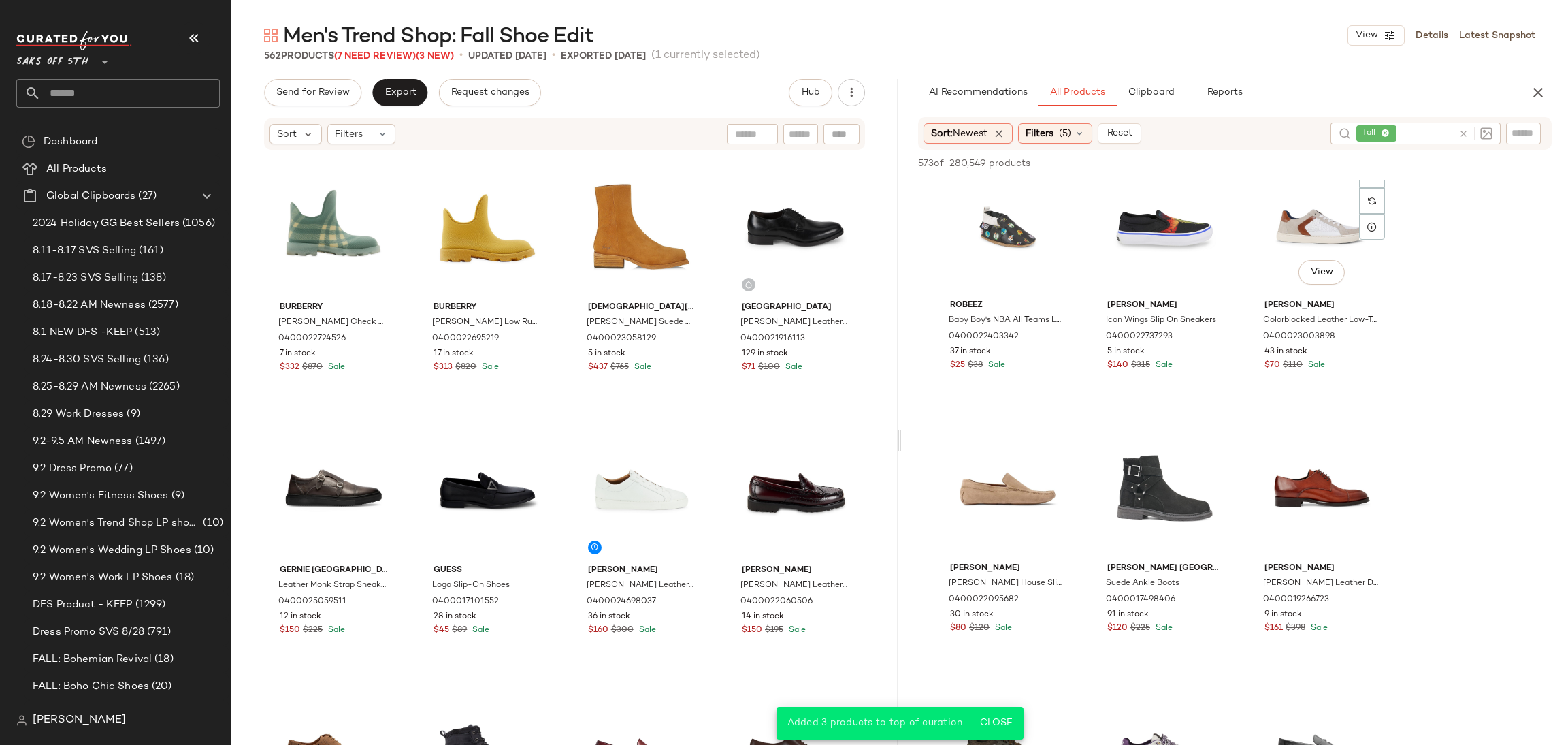
scroll to position [1340, 0]
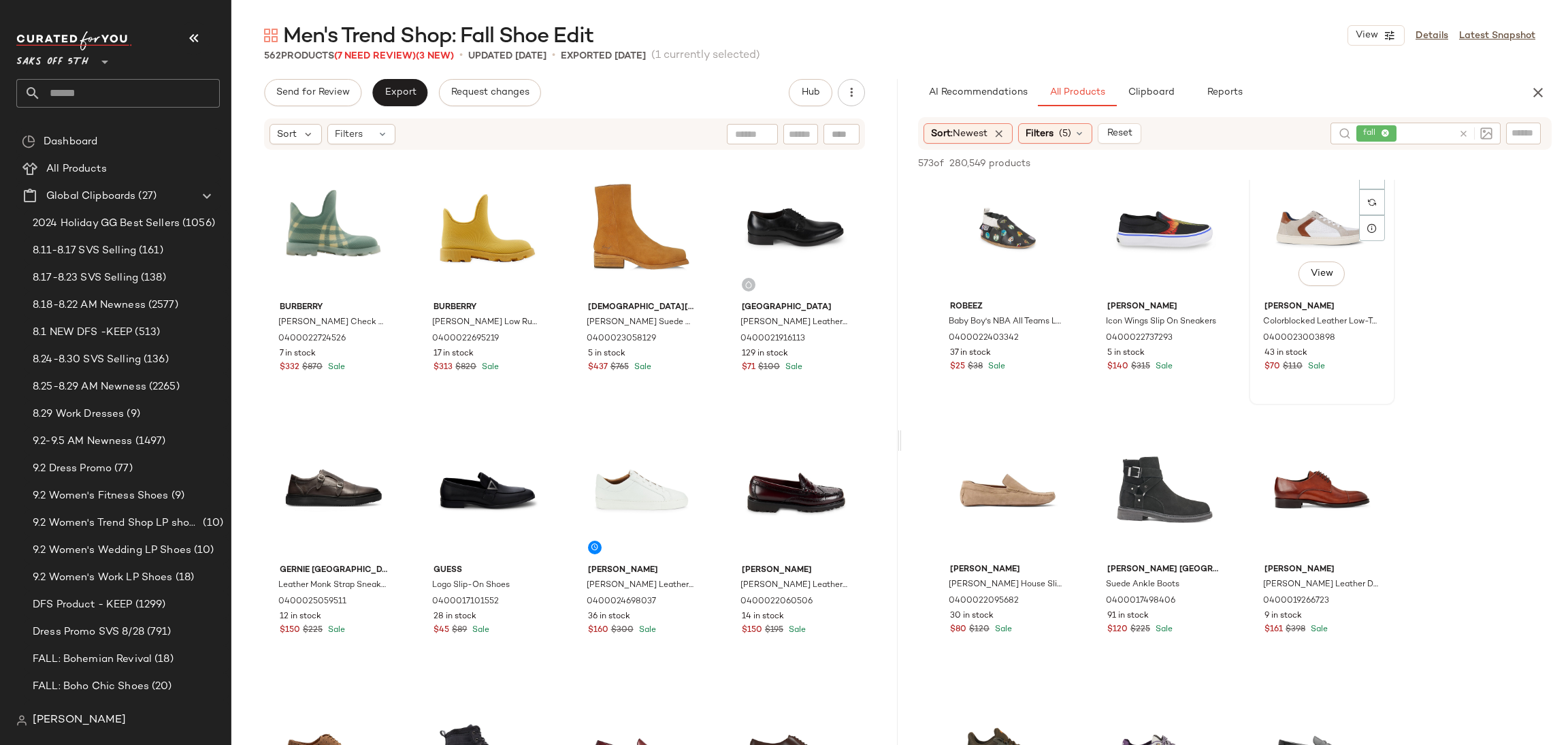
click at [1289, 214] on div "View" at bounding box center [1322, 226] width 137 height 137
click at [1287, 483] on div "View" at bounding box center [1322, 489] width 137 height 137
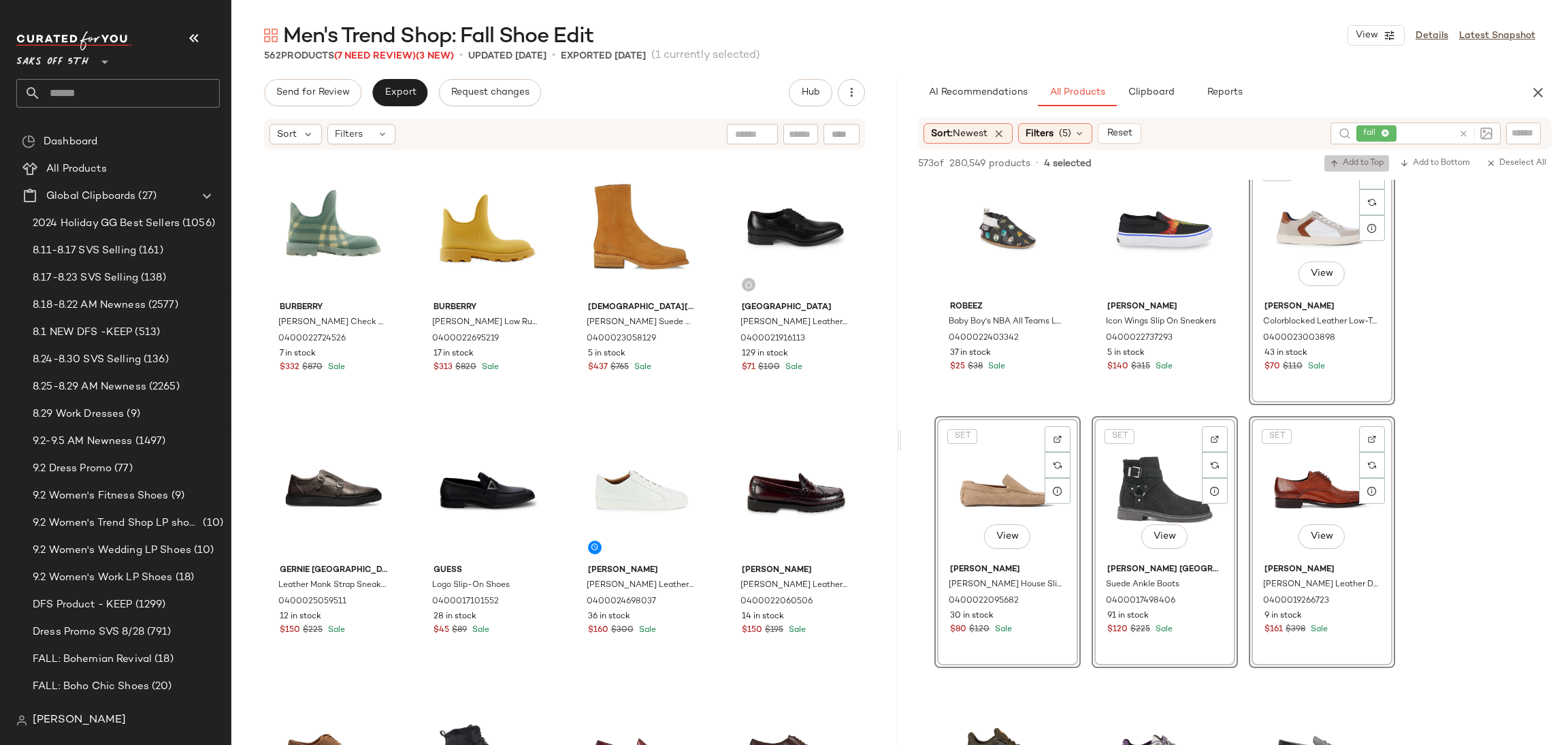
click at [1354, 160] on span "Add to Top" at bounding box center [1357, 164] width 54 height 10
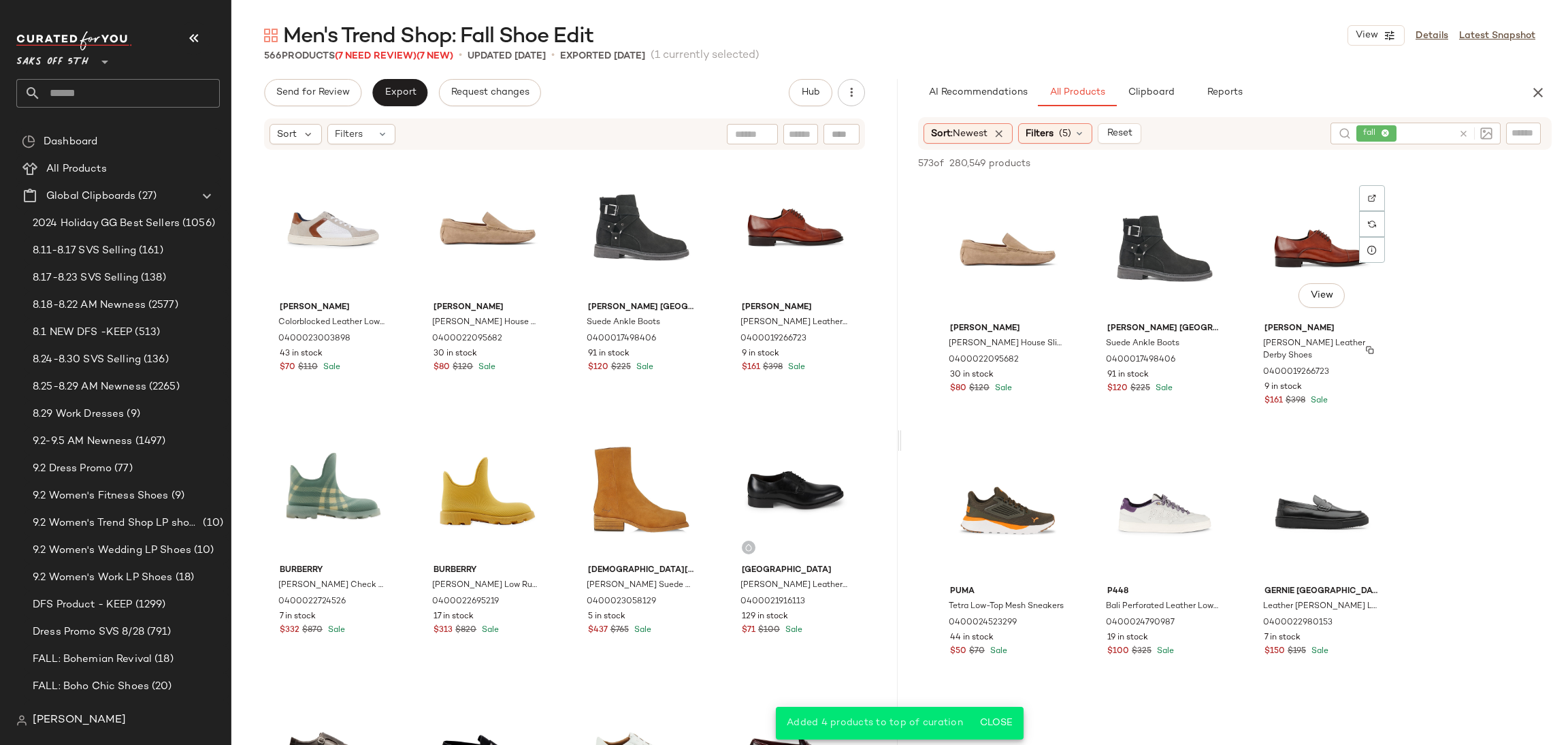
scroll to position [1583, 0]
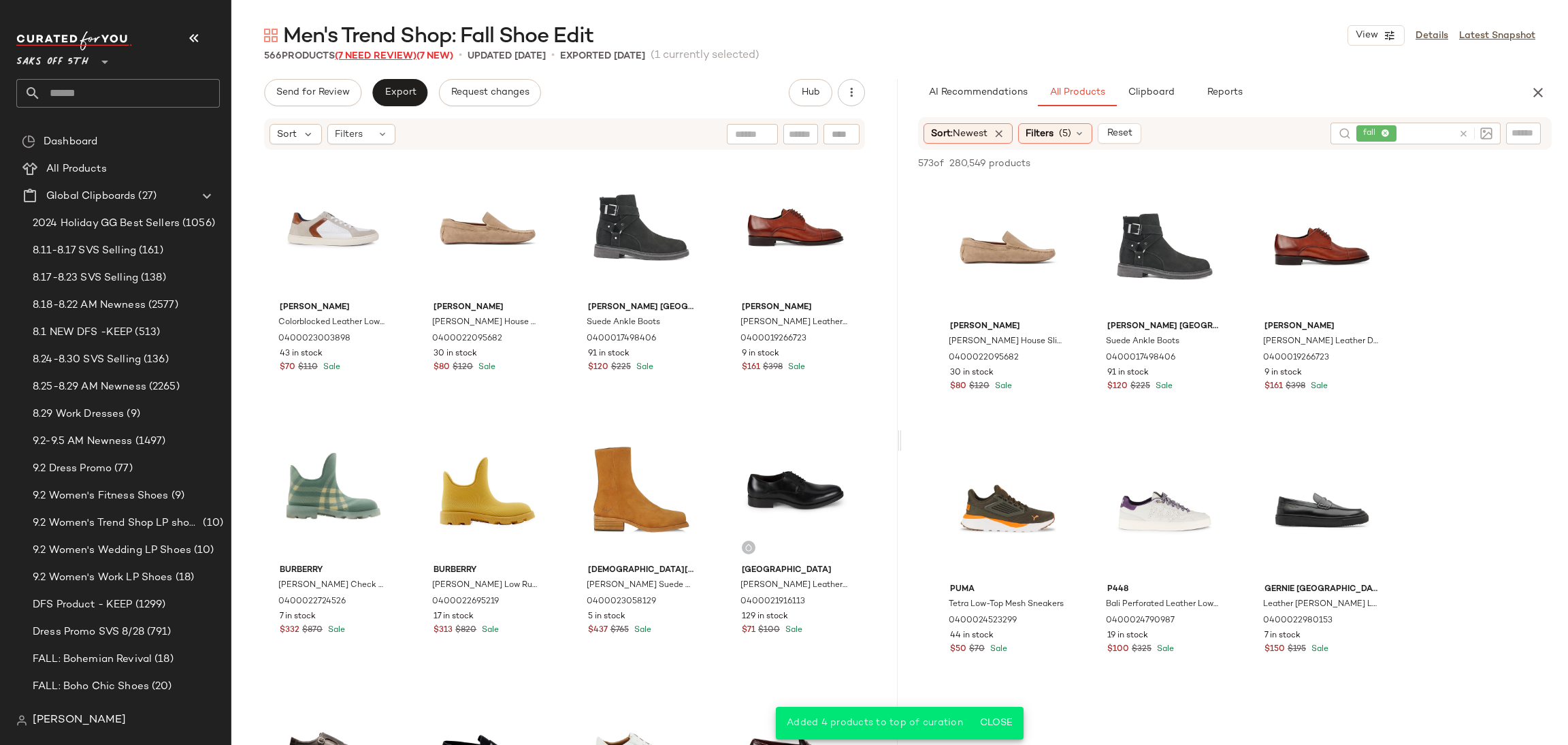
click at [375, 52] on span "(7 Need Review)" at bounding box center [376, 56] width 82 height 10
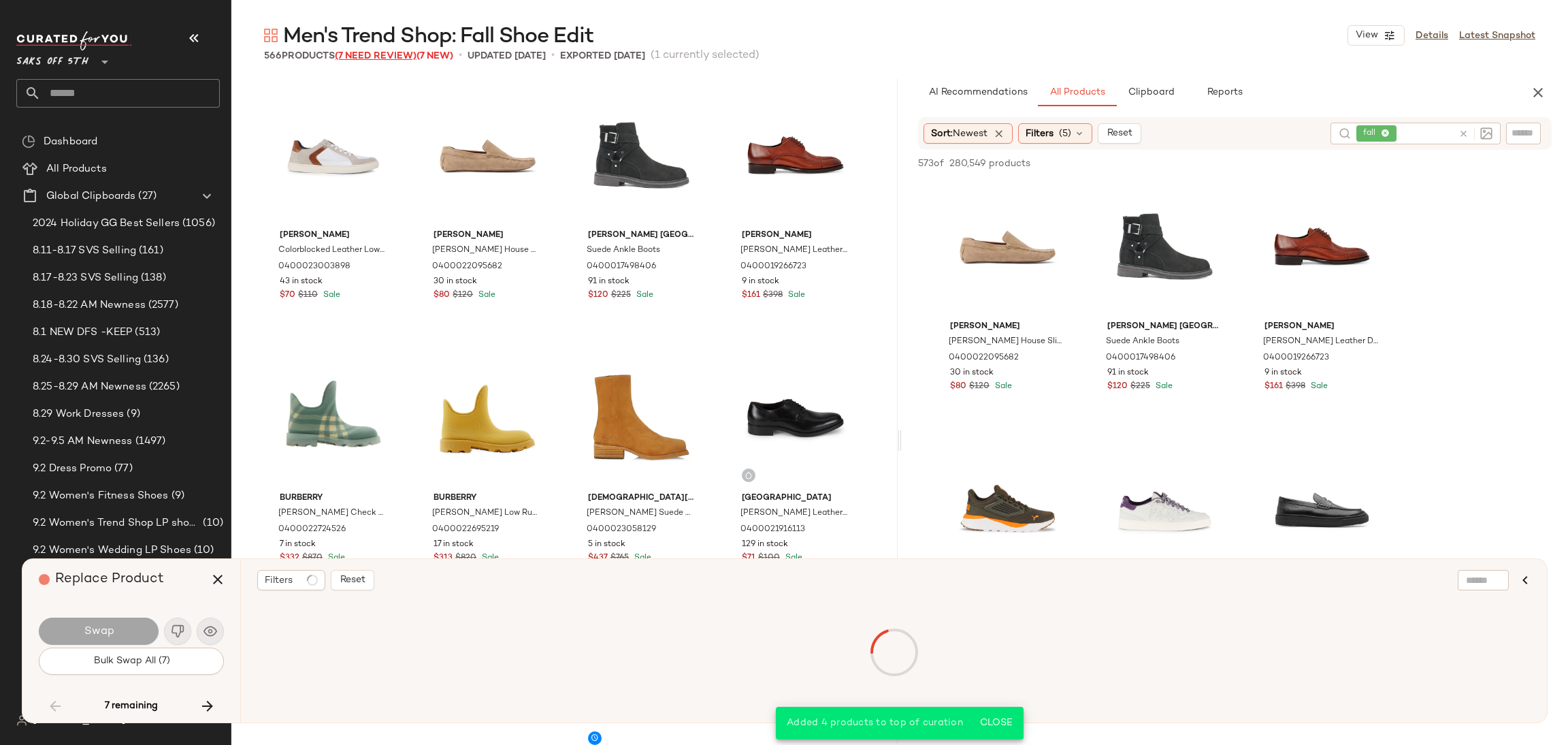
scroll to position [22595, 0]
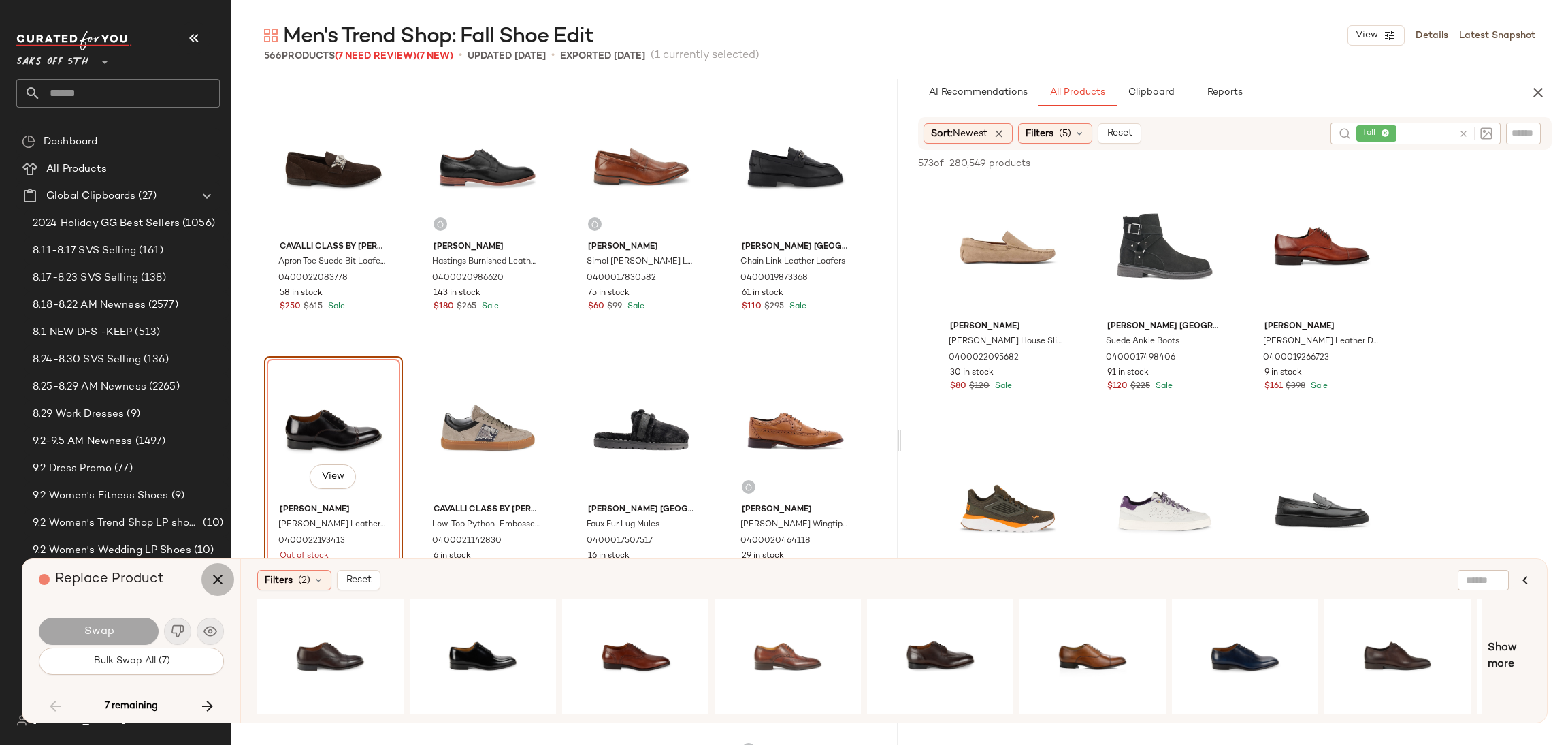
click at [207, 569] on button "button" at bounding box center [218, 579] width 33 height 33
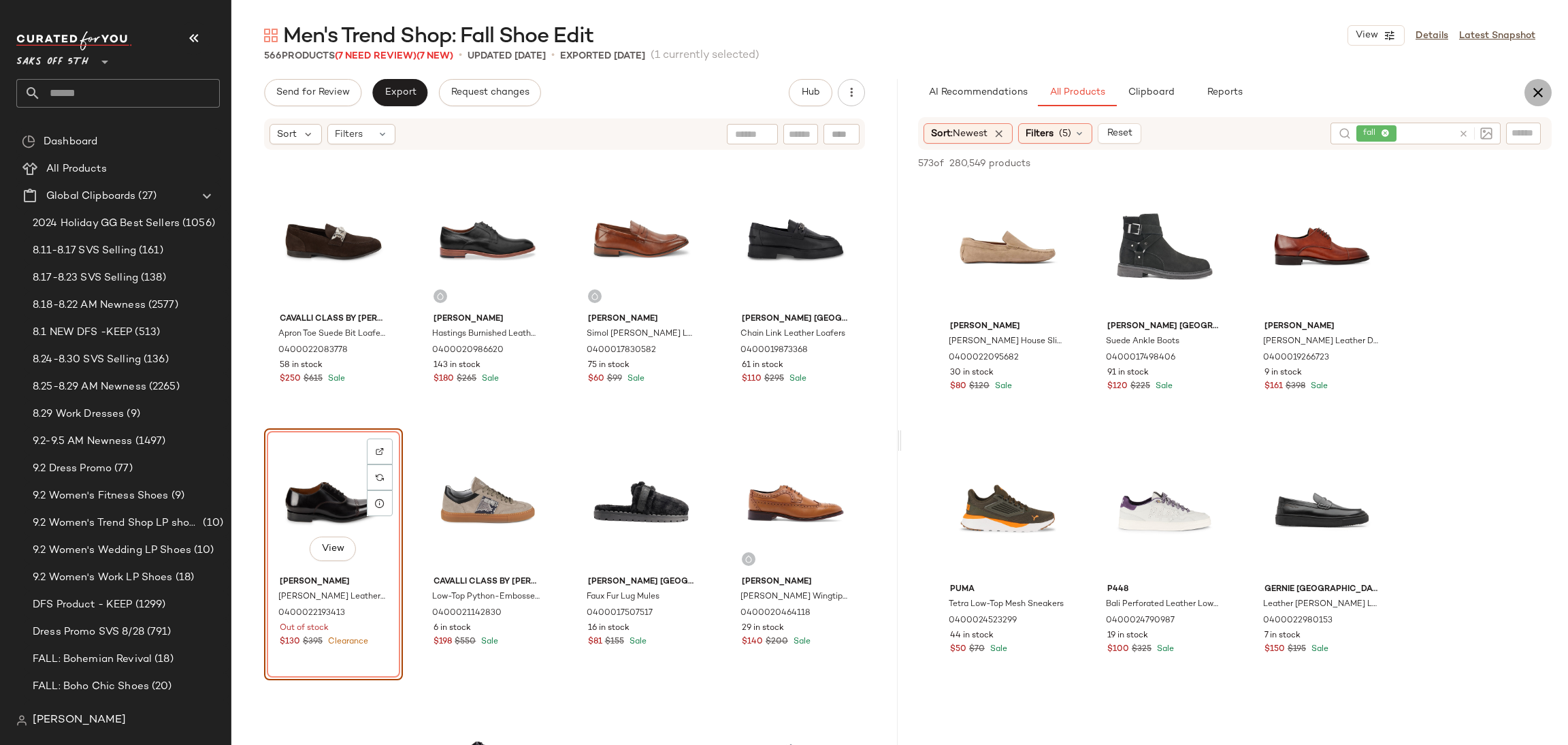
click at [1540, 88] on icon "button" at bounding box center [1538, 92] width 17 height 17
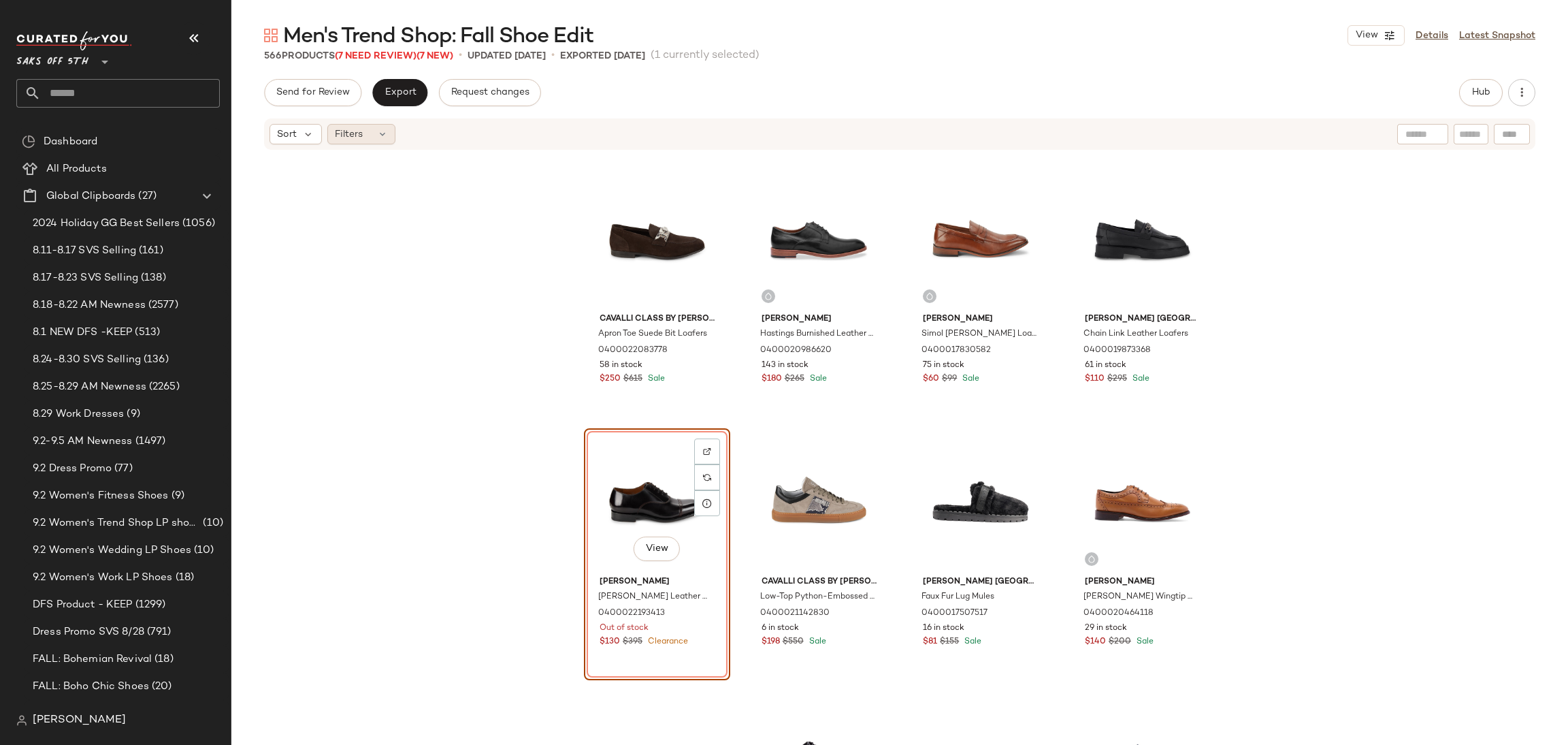
click at [349, 136] on span "Filters" at bounding box center [349, 134] width 28 height 14
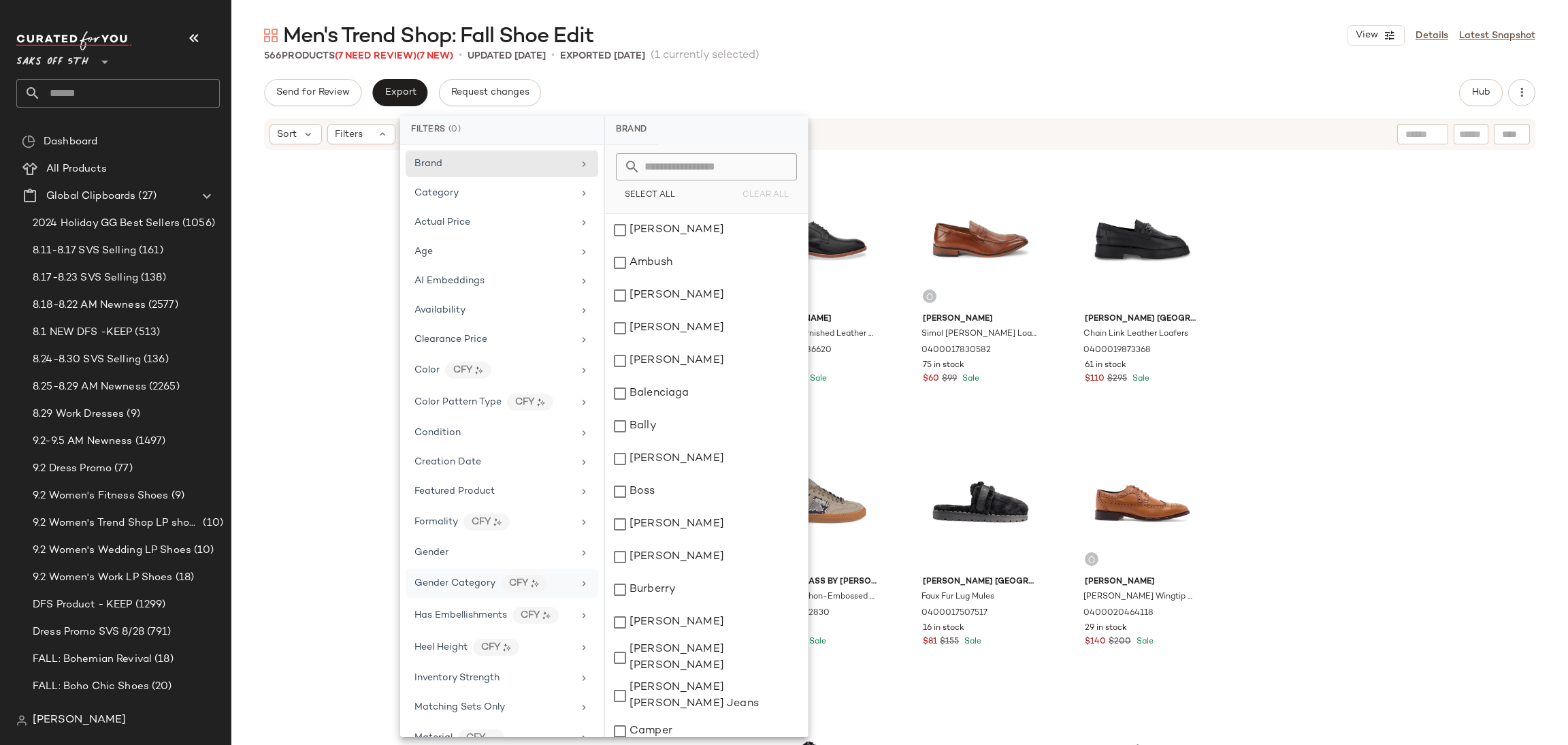
scroll to position [402, 0]
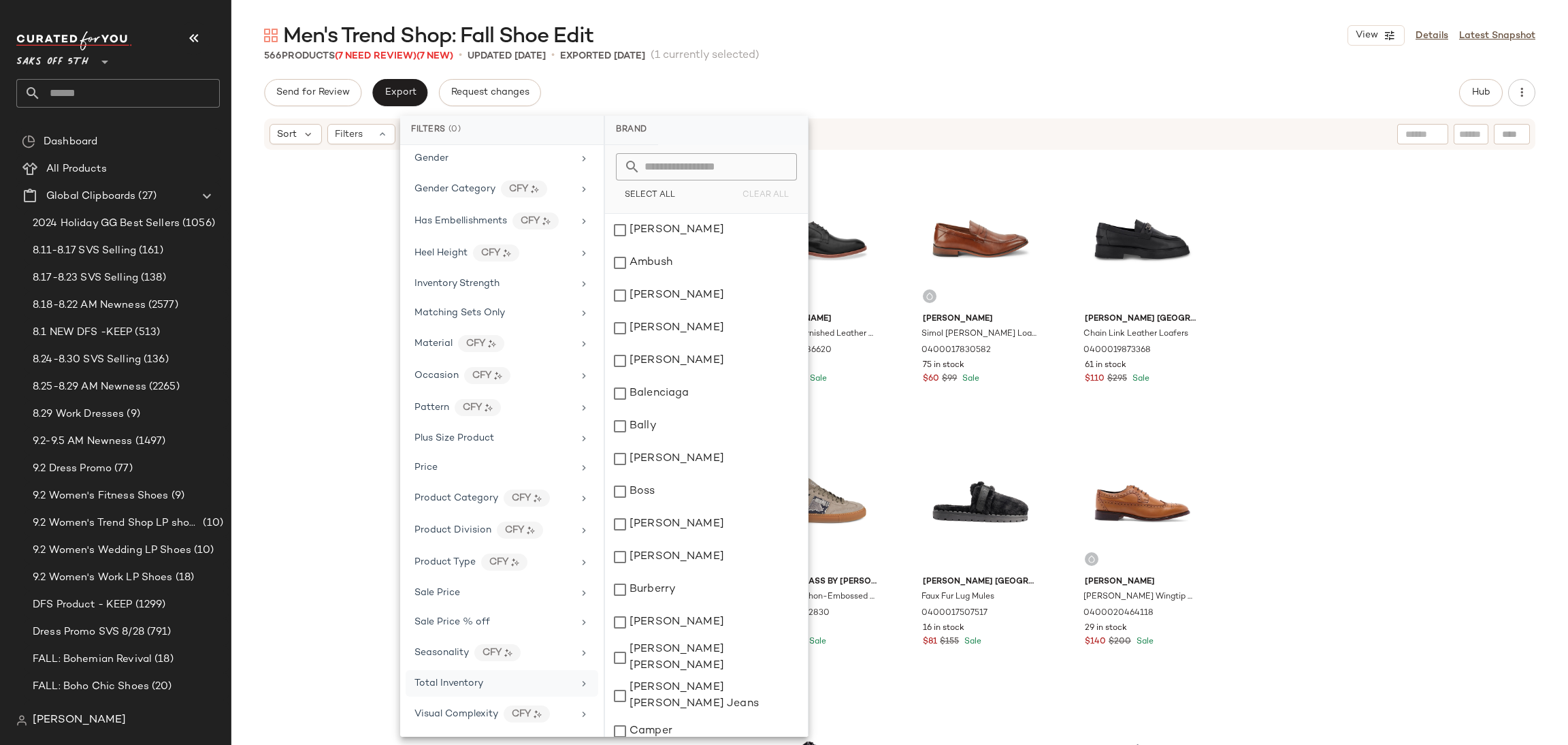
click at [503, 682] on div "Total Inventory" at bounding box center [494, 683] width 159 height 14
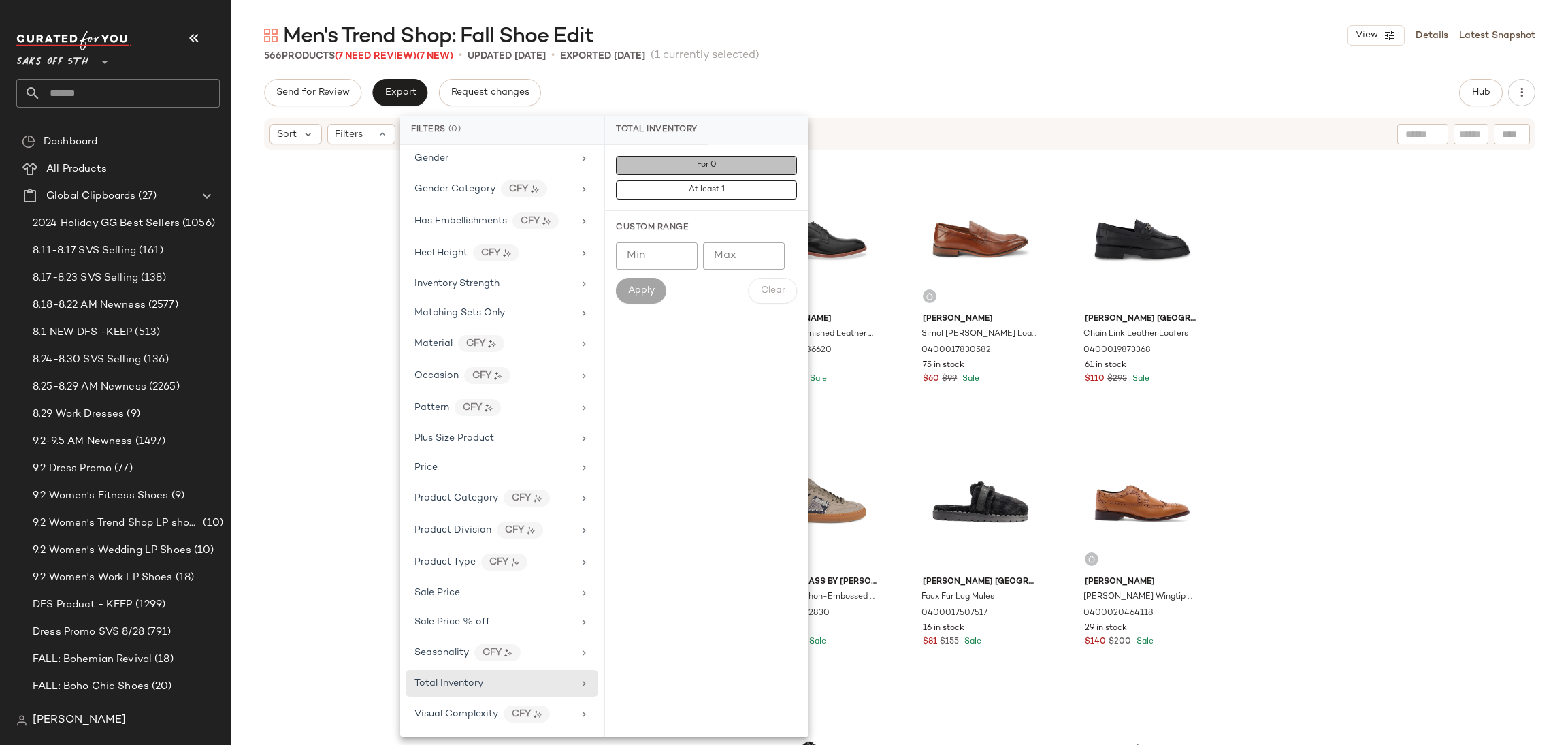
click at [716, 164] on button "For 0" at bounding box center [707, 165] width 181 height 19
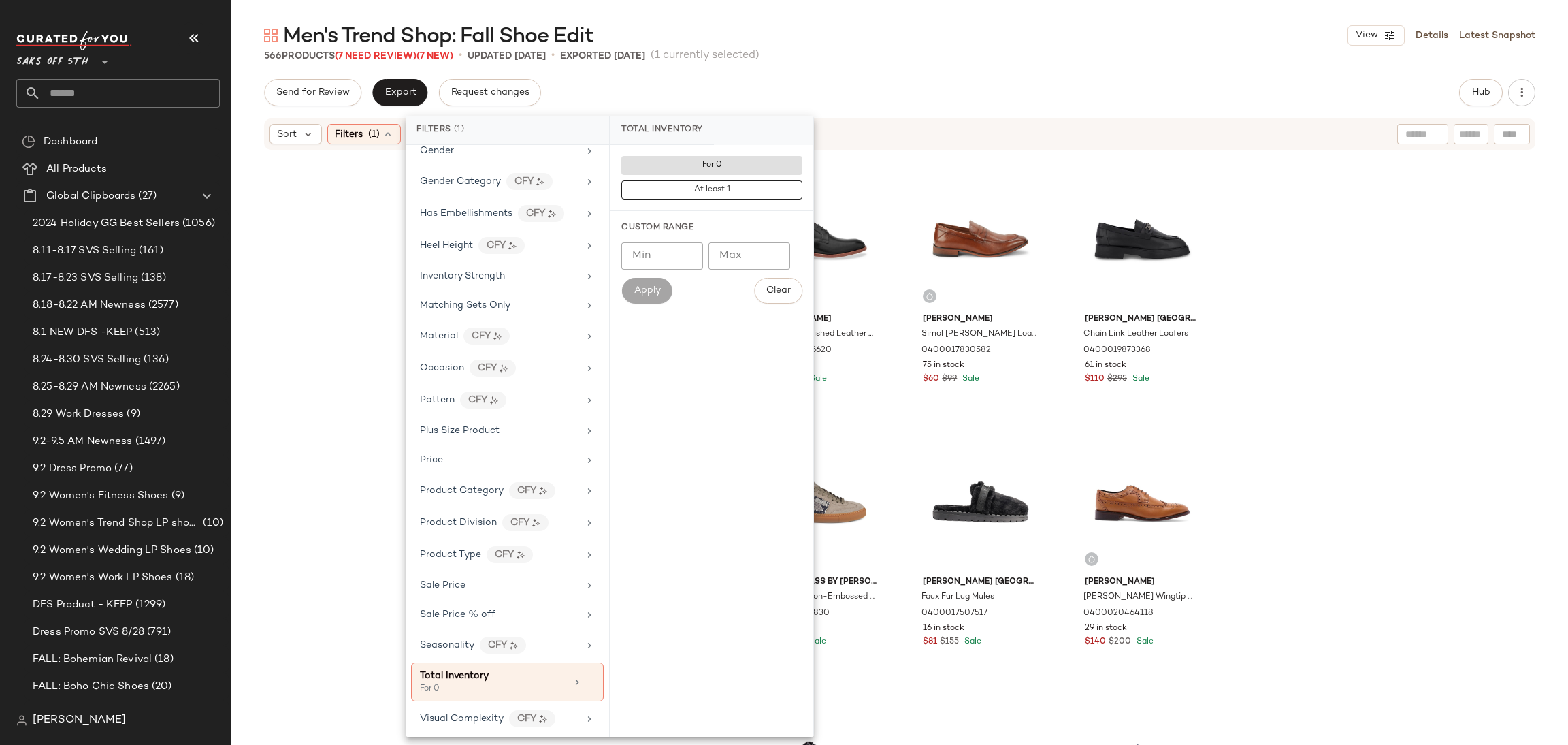
click at [806, 52] on div "566 Products (7 Need Review) (7 New) • updated [DATE] • Exported [DATE] (1 curr…" at bounding box center [899, 56] width 1336 height 14
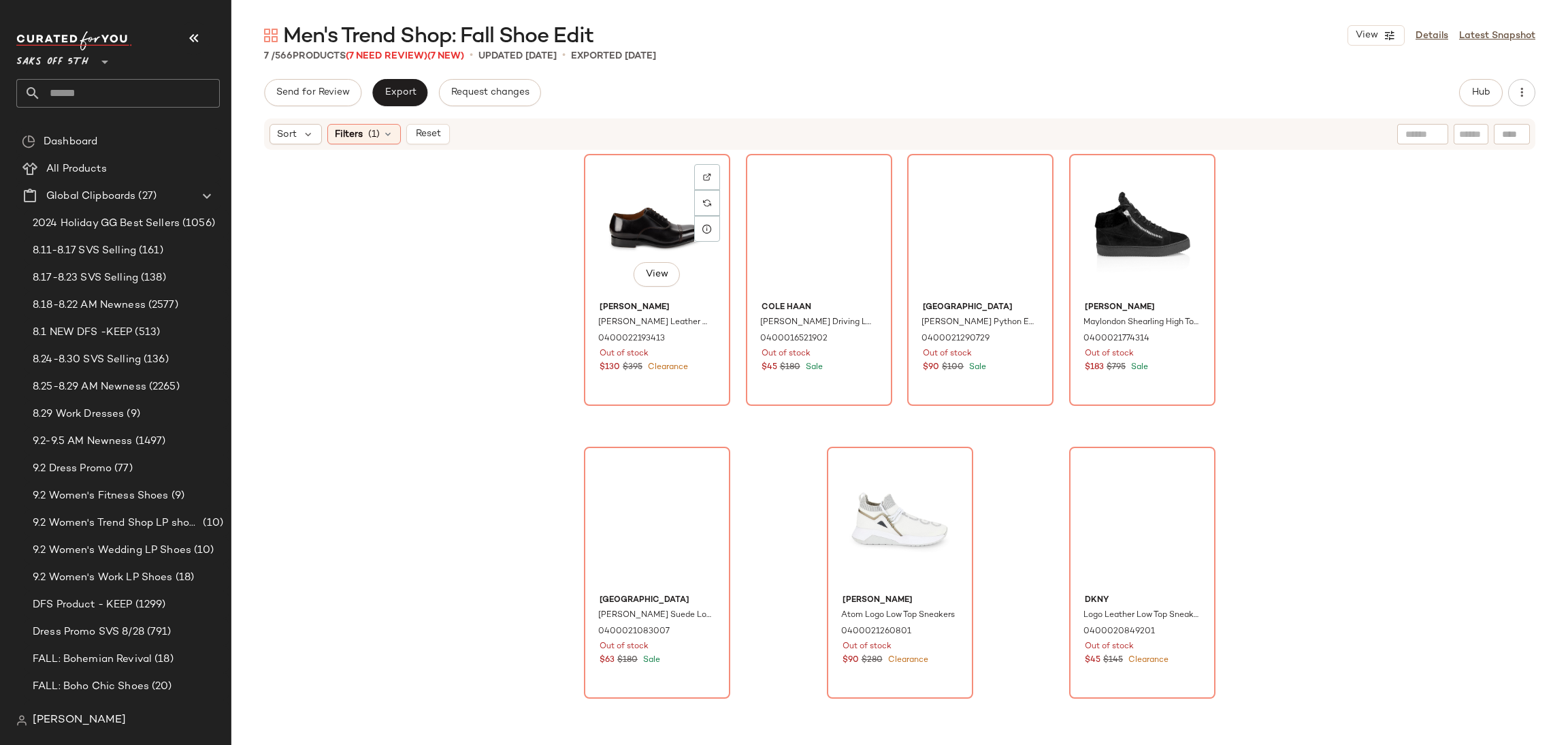
click at [644, 207] on div "View" at bounding box center [657, 227] width 137 height 137
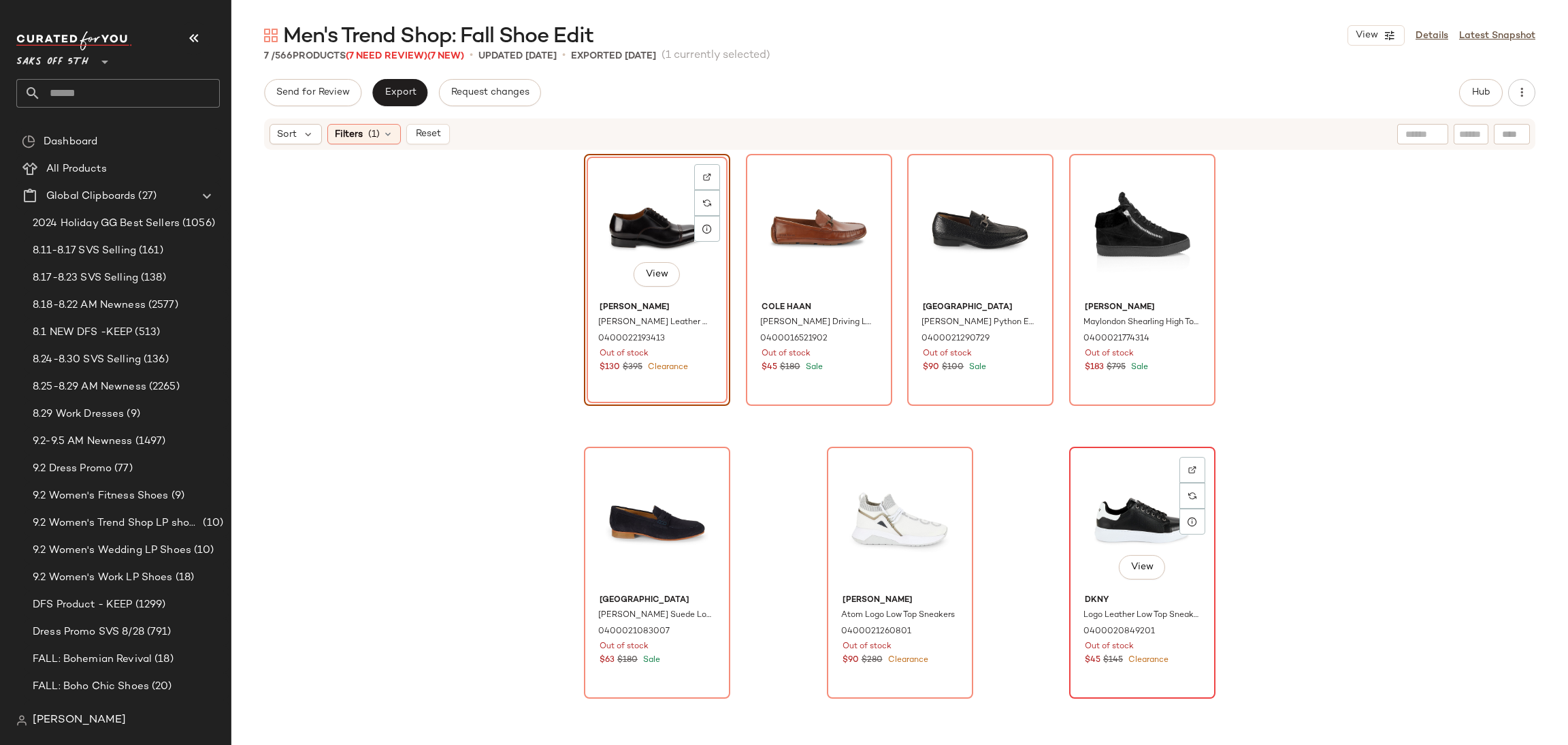
click at [1135, 508] on div "View" at bounding box center [1142, 519] width 137 height 137
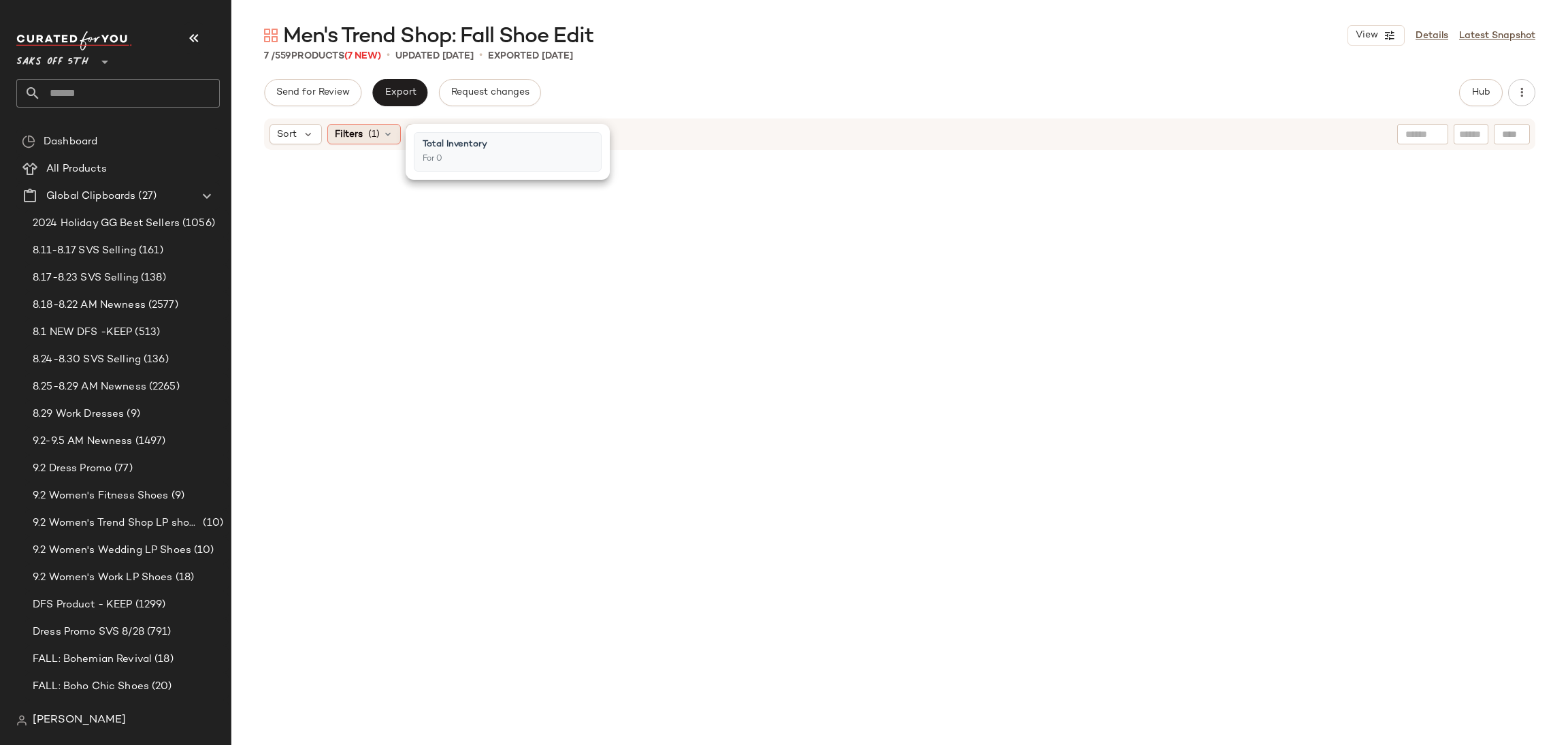
click at [383, 130] on icon at bounding box center [388, 134] width 11 height 11
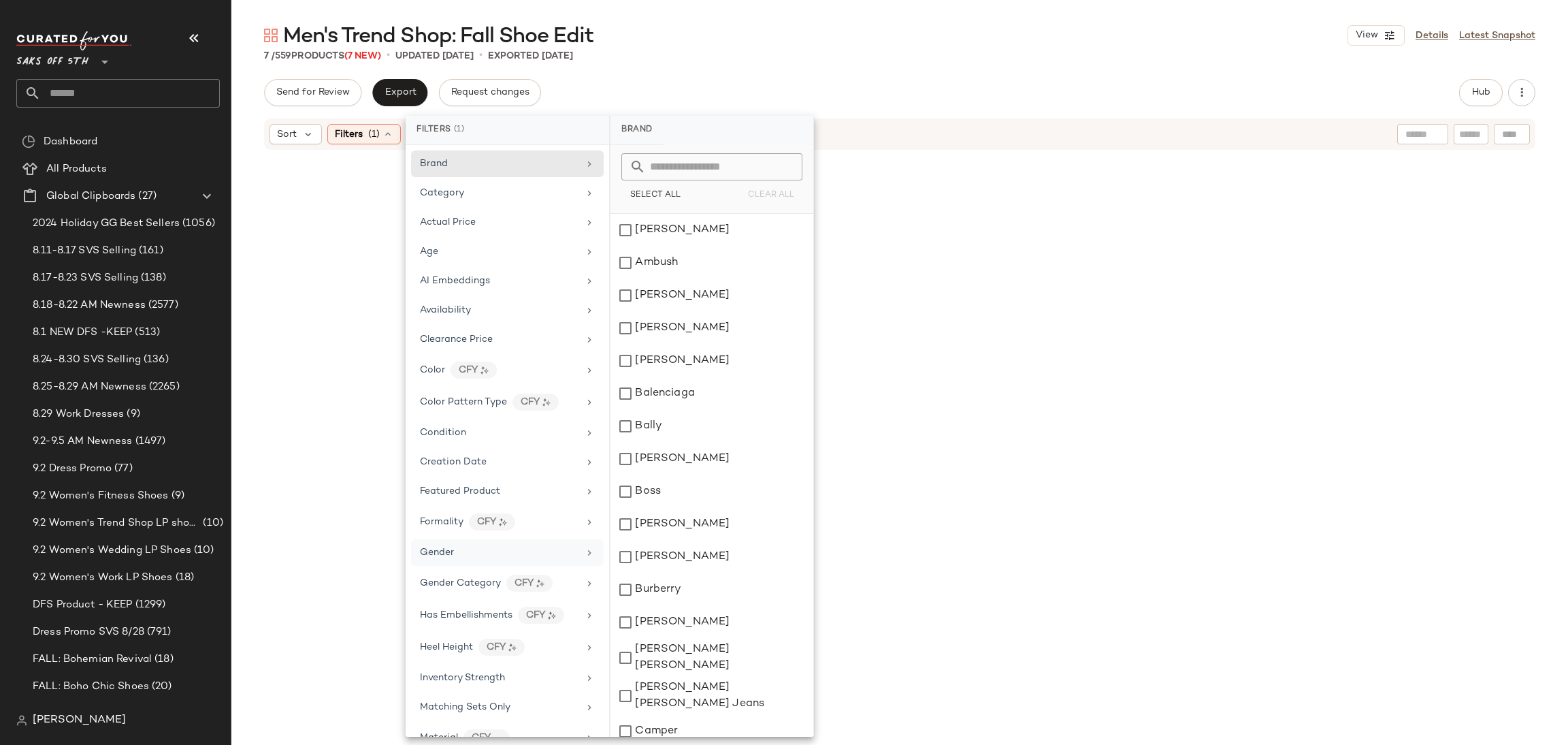
click at [519, 559] on div "Gender" at bounding box center [499, 552] width 159 height 14
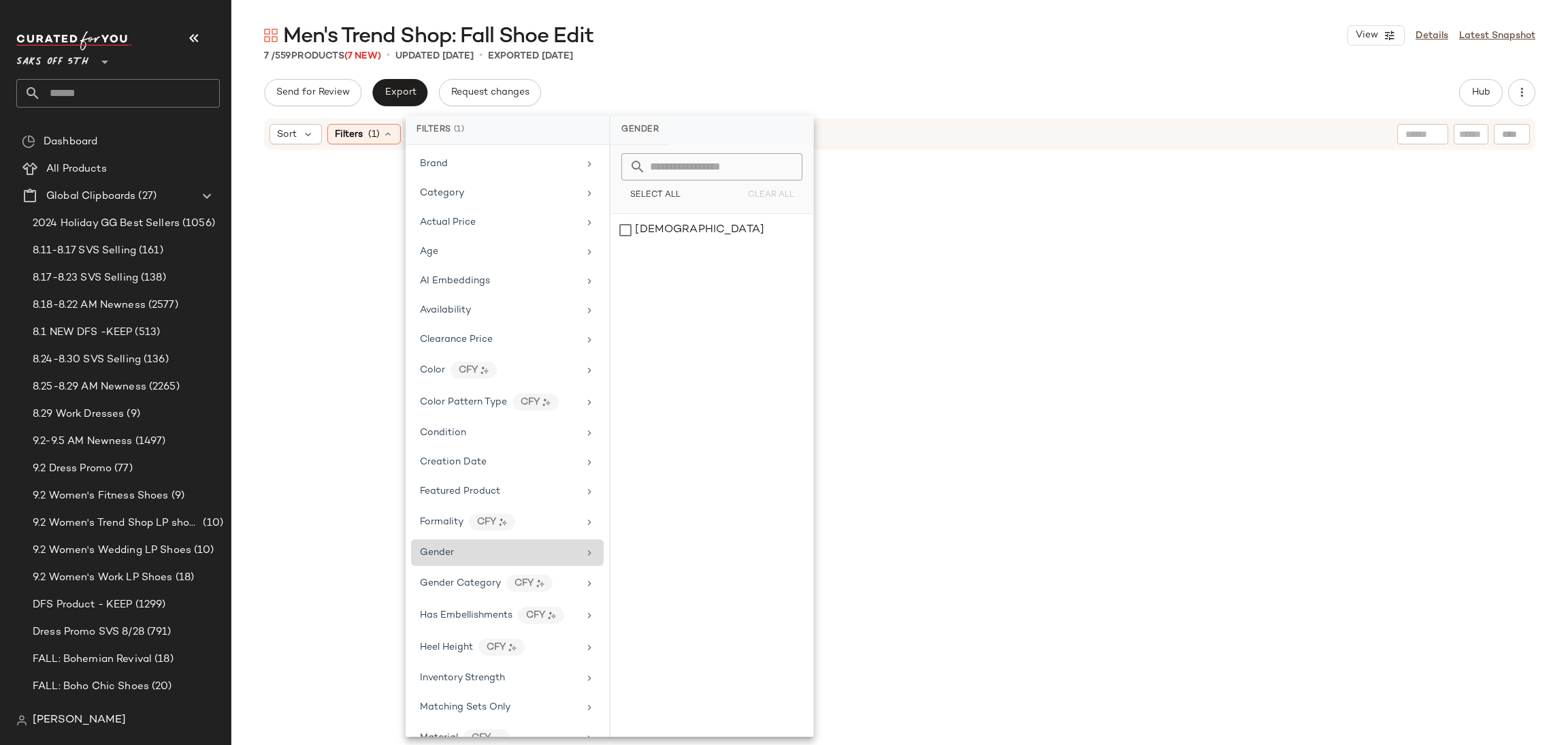
scroll to position [414, 0]
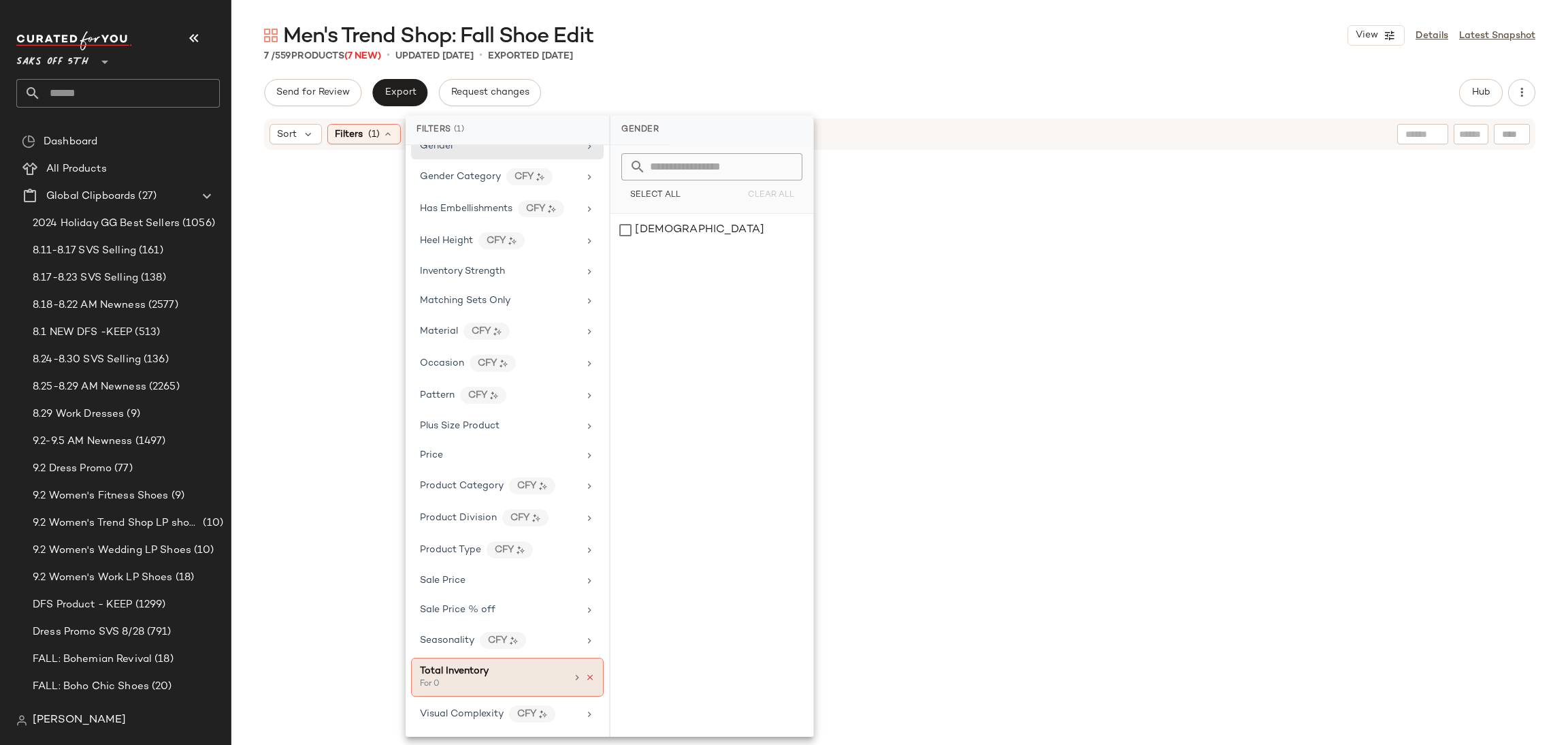
click at [588, 678] on icon at bounding box center [590, 677] width 10 height 10
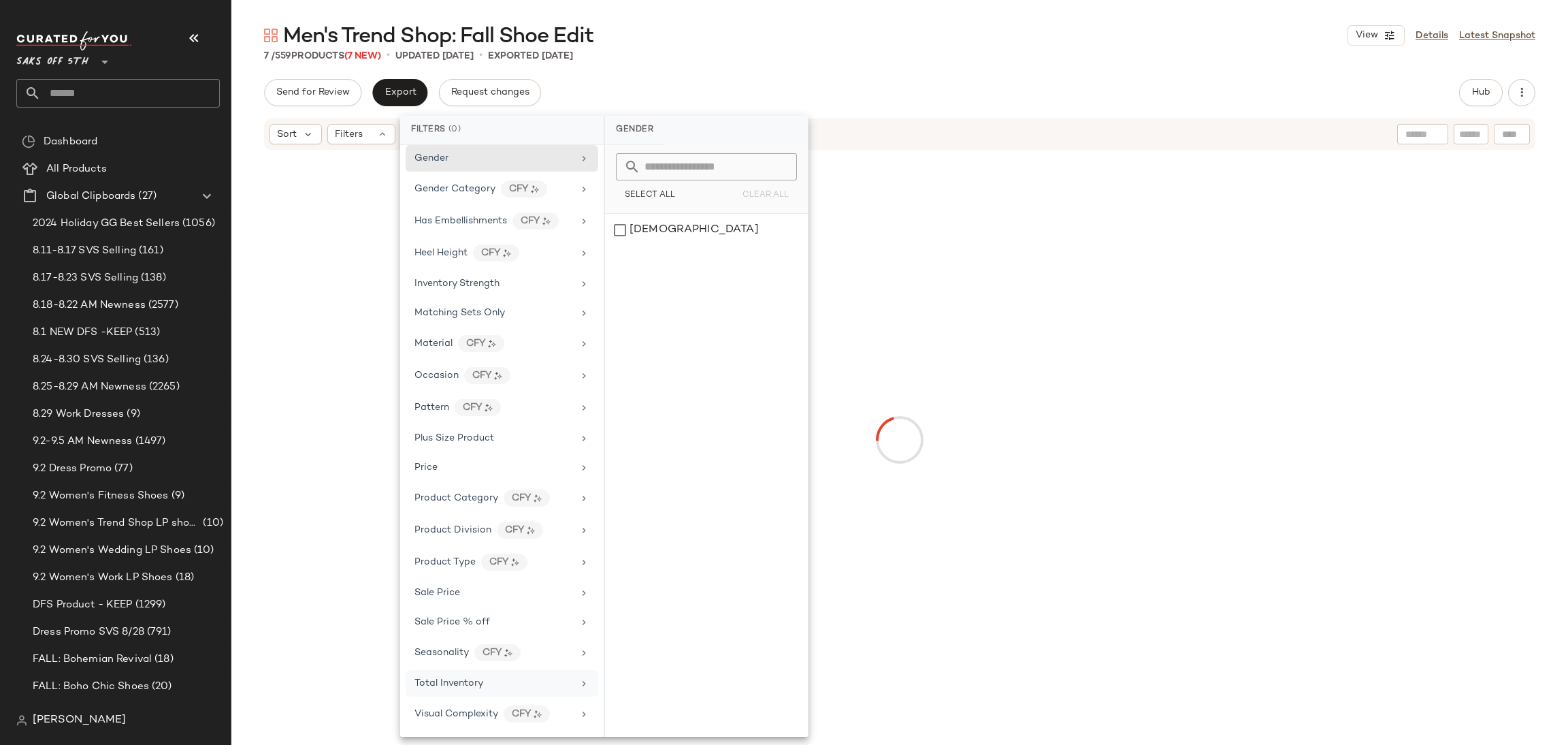
scroll to position [402, 0]
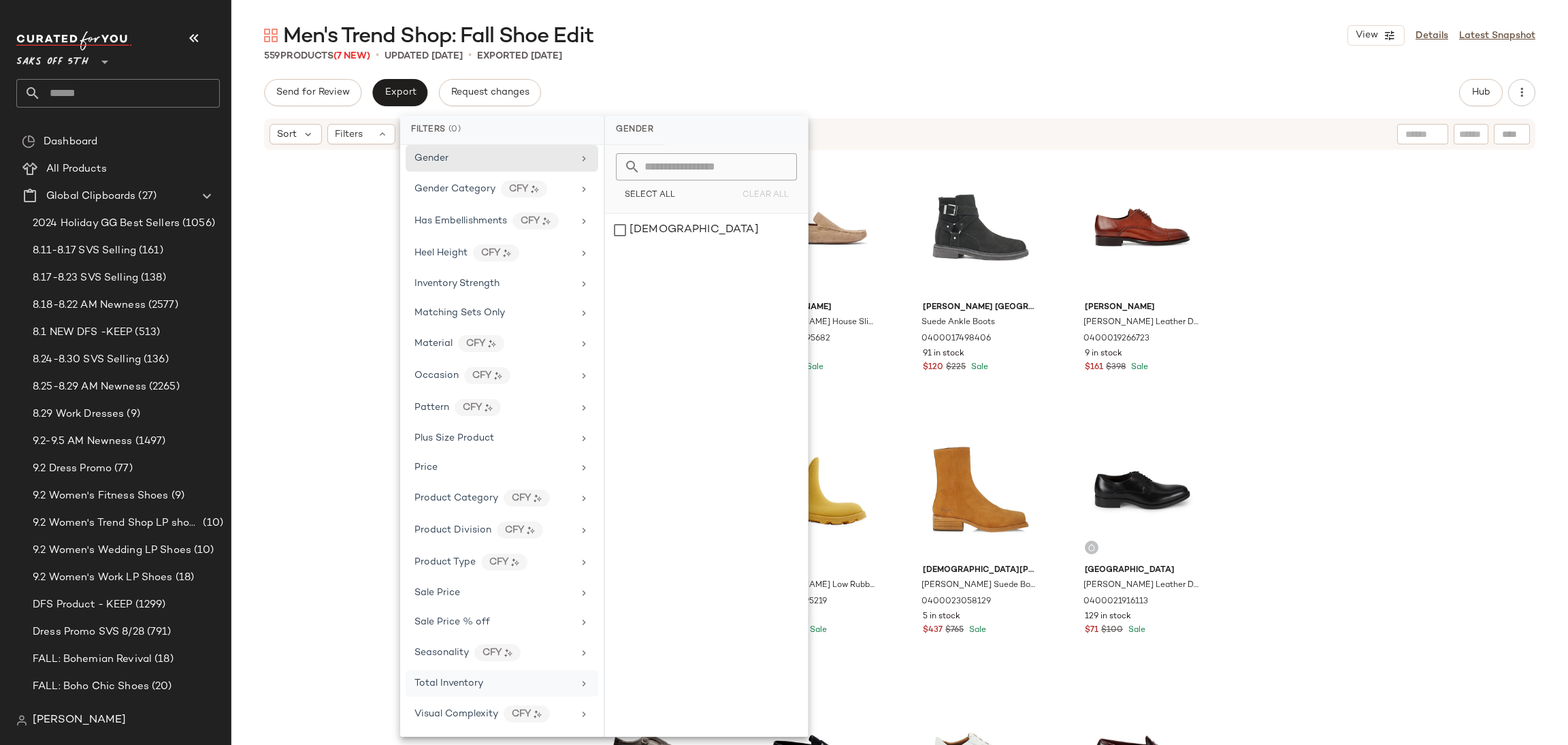
click at [649, 71] on div "Men's Trend Shop: Fall Shoe Edit View Details Latest Snapshot 559 Products (7 N…" at bounding box center [899, 383] width 1336 height 723
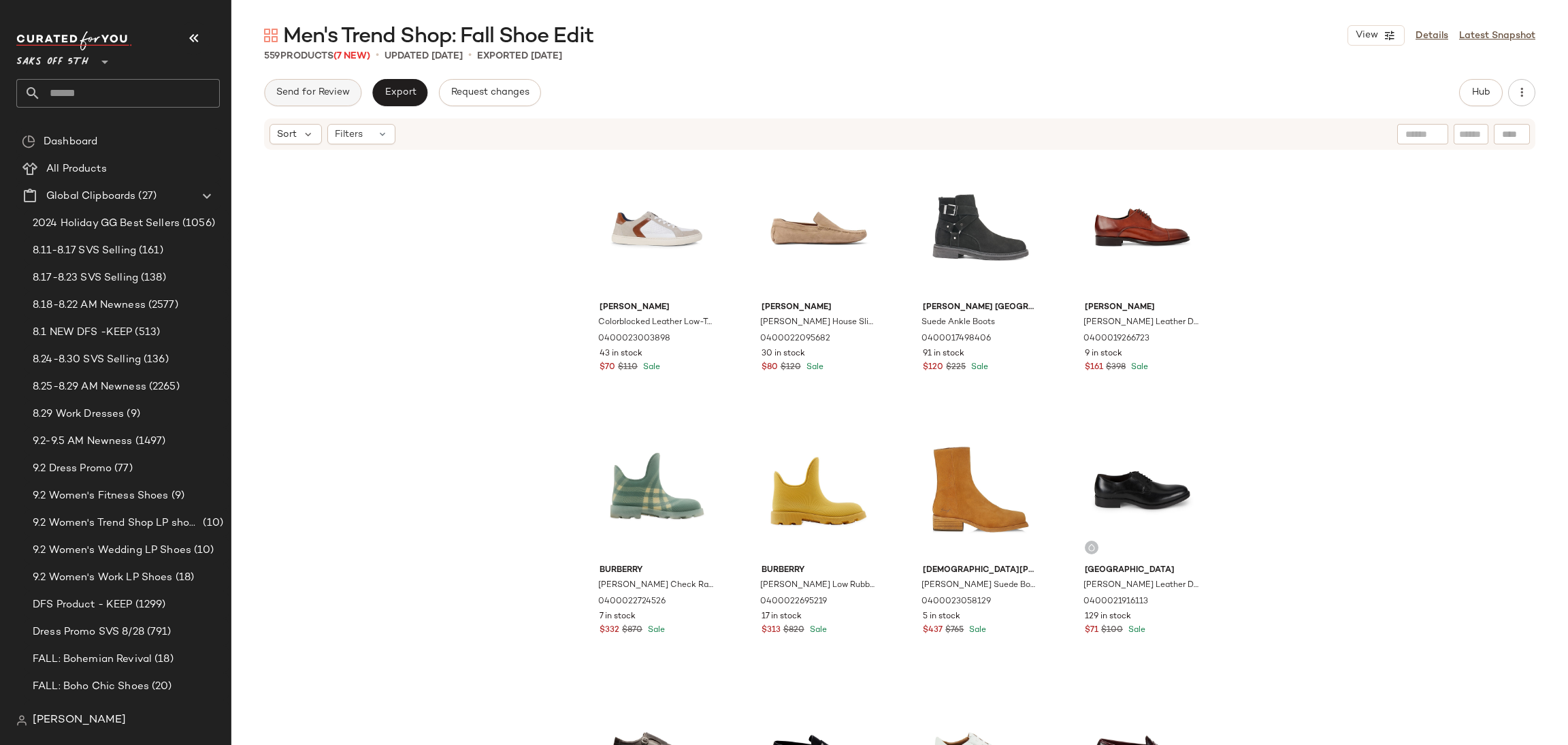
click at [331, 85] on button "Send for Review" at bounding box center [313, 92] width 98 height 27
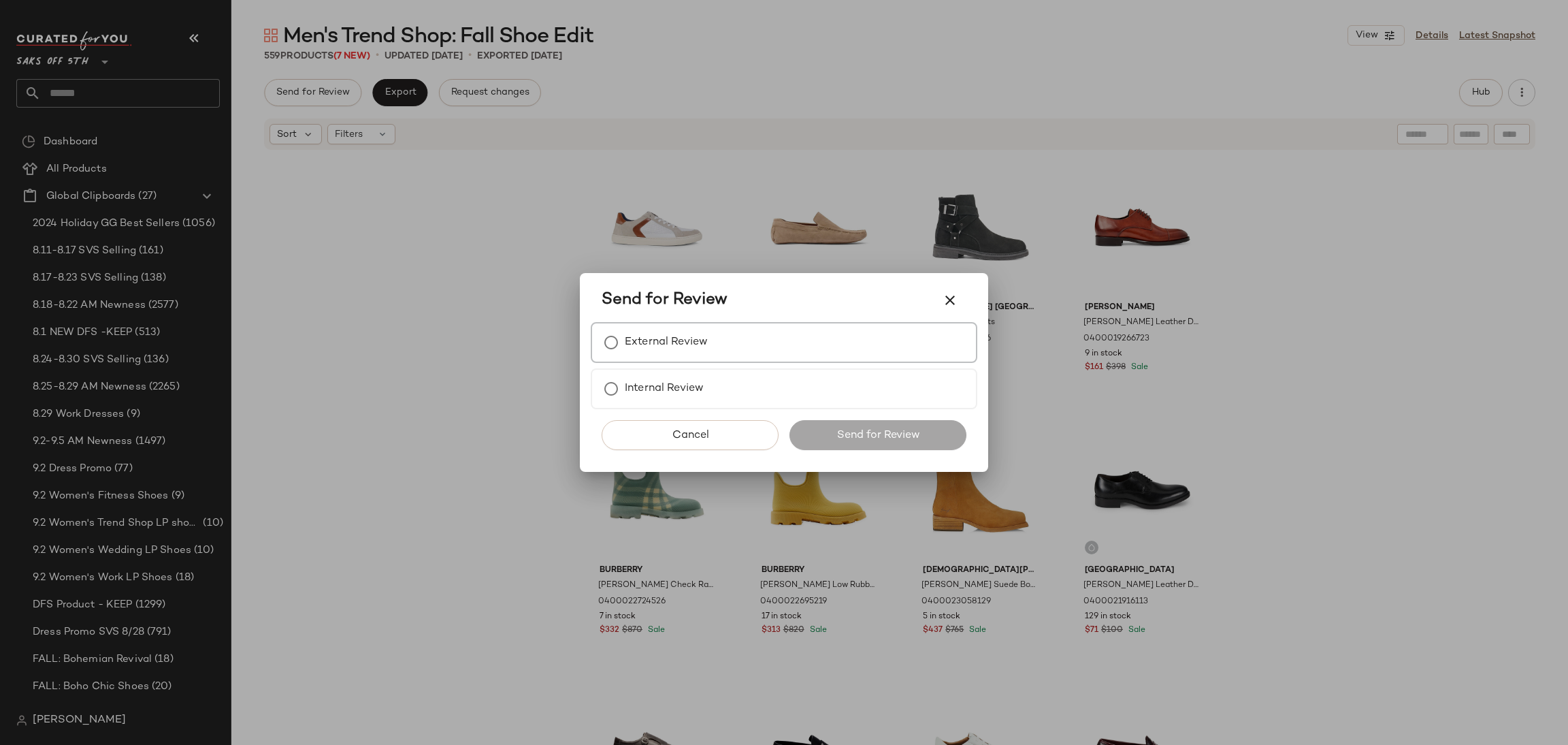
click at [631, 347] on label "External Review" at bounding box center [666, 342] width 83 height 27
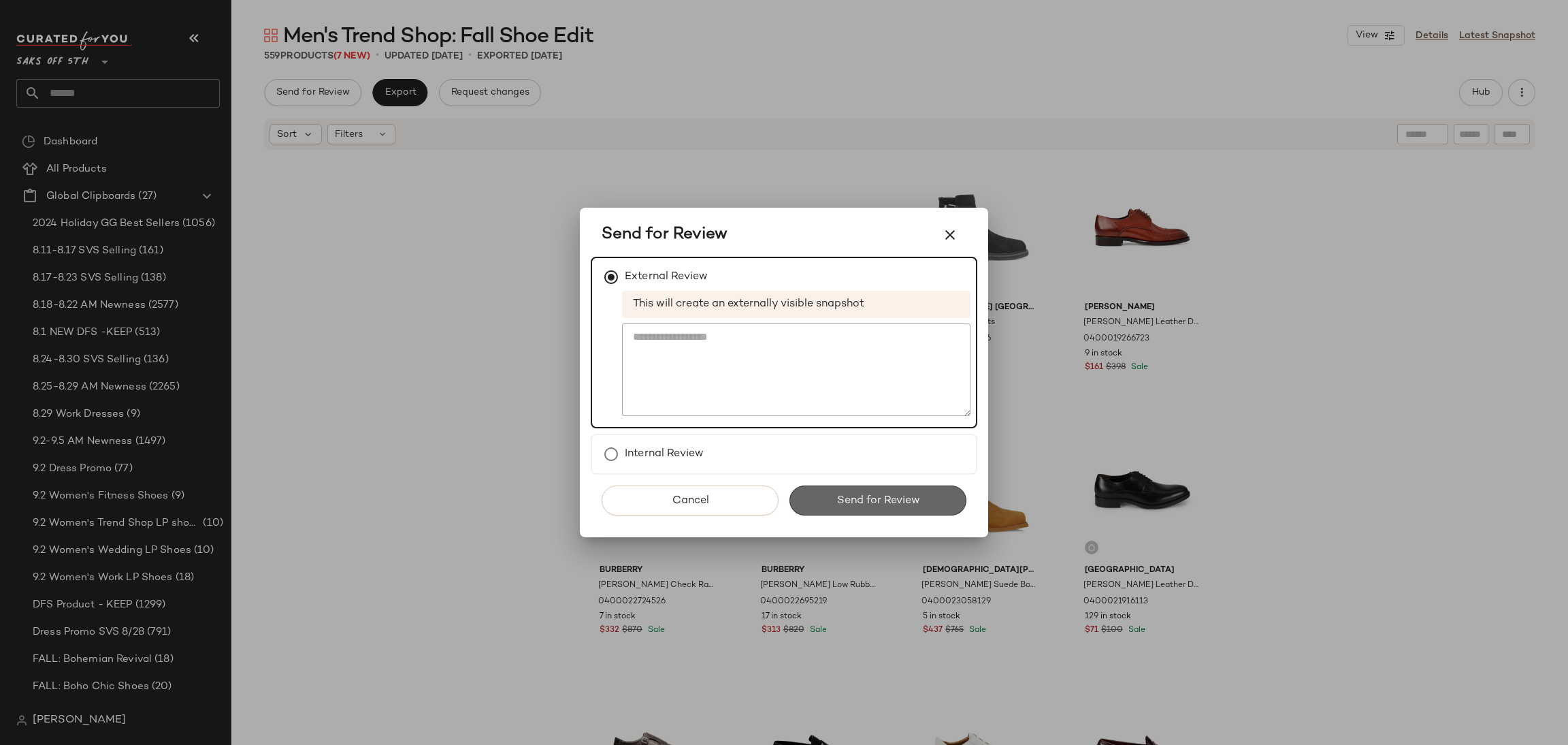
click at [828, 502] on button "Send for Review" at bounding box center [877, 500] width 177 height 30
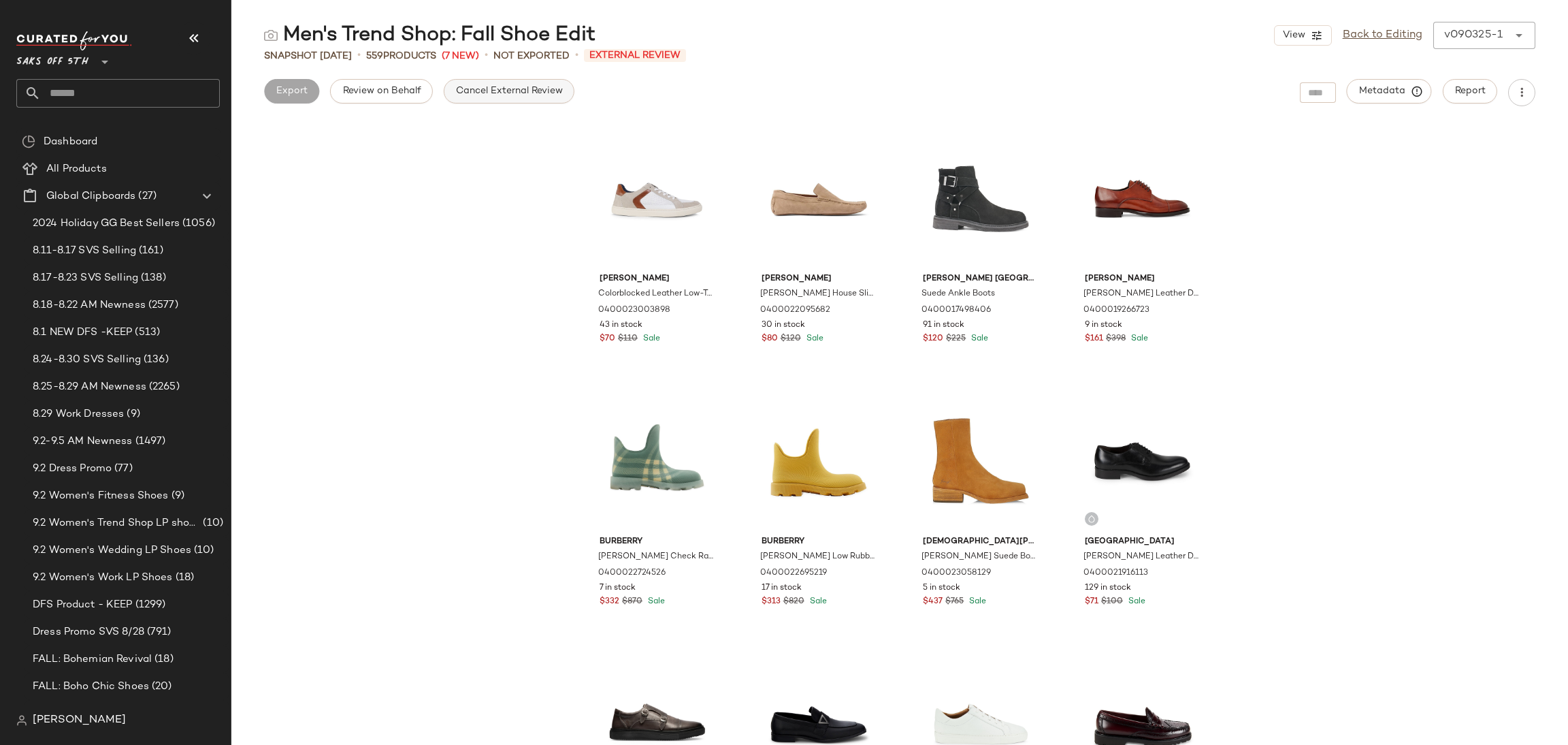
click at [540, 92] on span "Cancel External Review" at bounding box center [508, 91] width 107 height 11
click at [418, 91] on button "Export" at bounding box center [399, 91] width 55 height 25
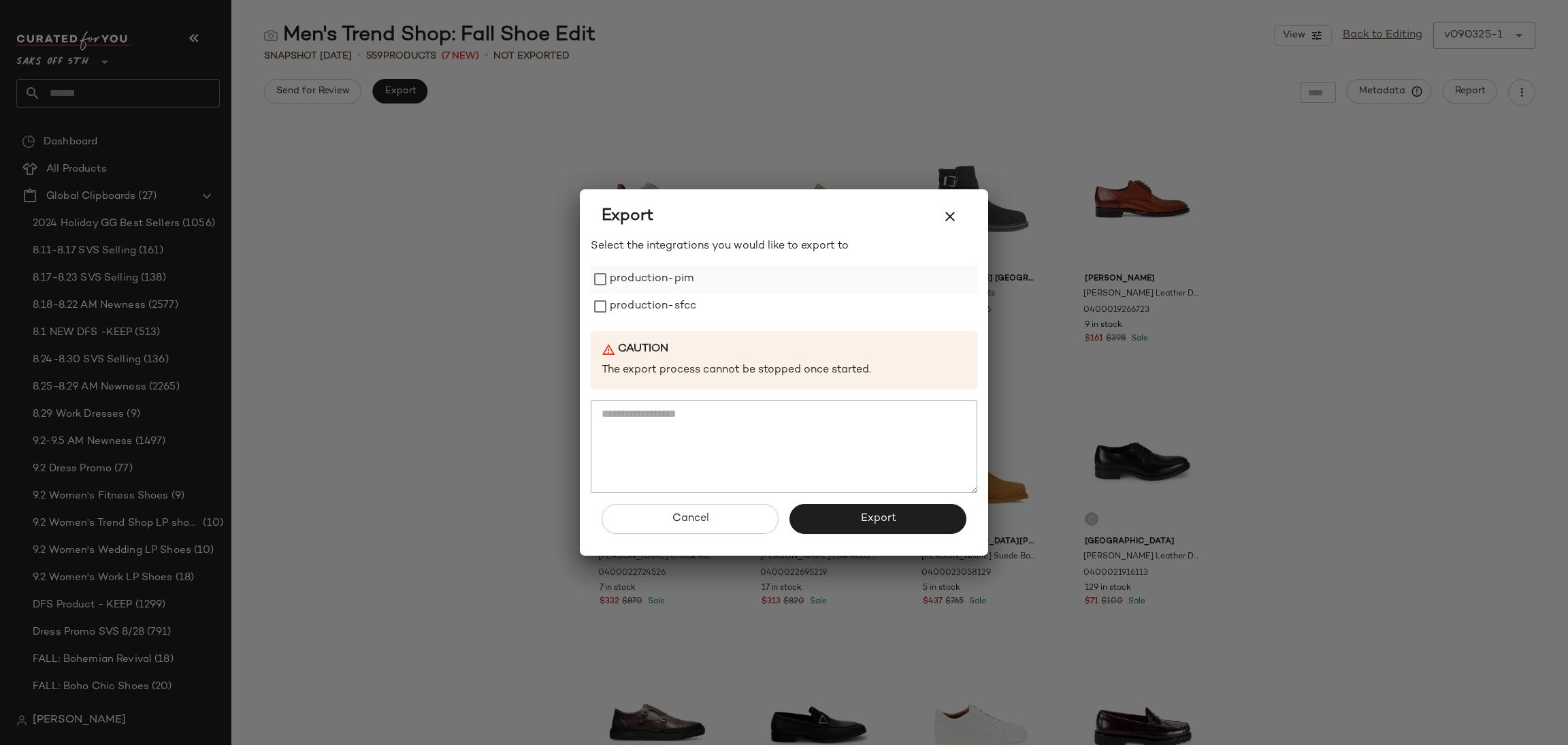
click at [668, 268] on label "production-pim" at bounding box center [651, 279] width 83 height 27
click at [671, 300] on label "production-sfcc" at bounding box center [653, 307] width 87 height 27
click at [809, 516] on button "Export" at bounding box center [877, 519] width 177 height 30
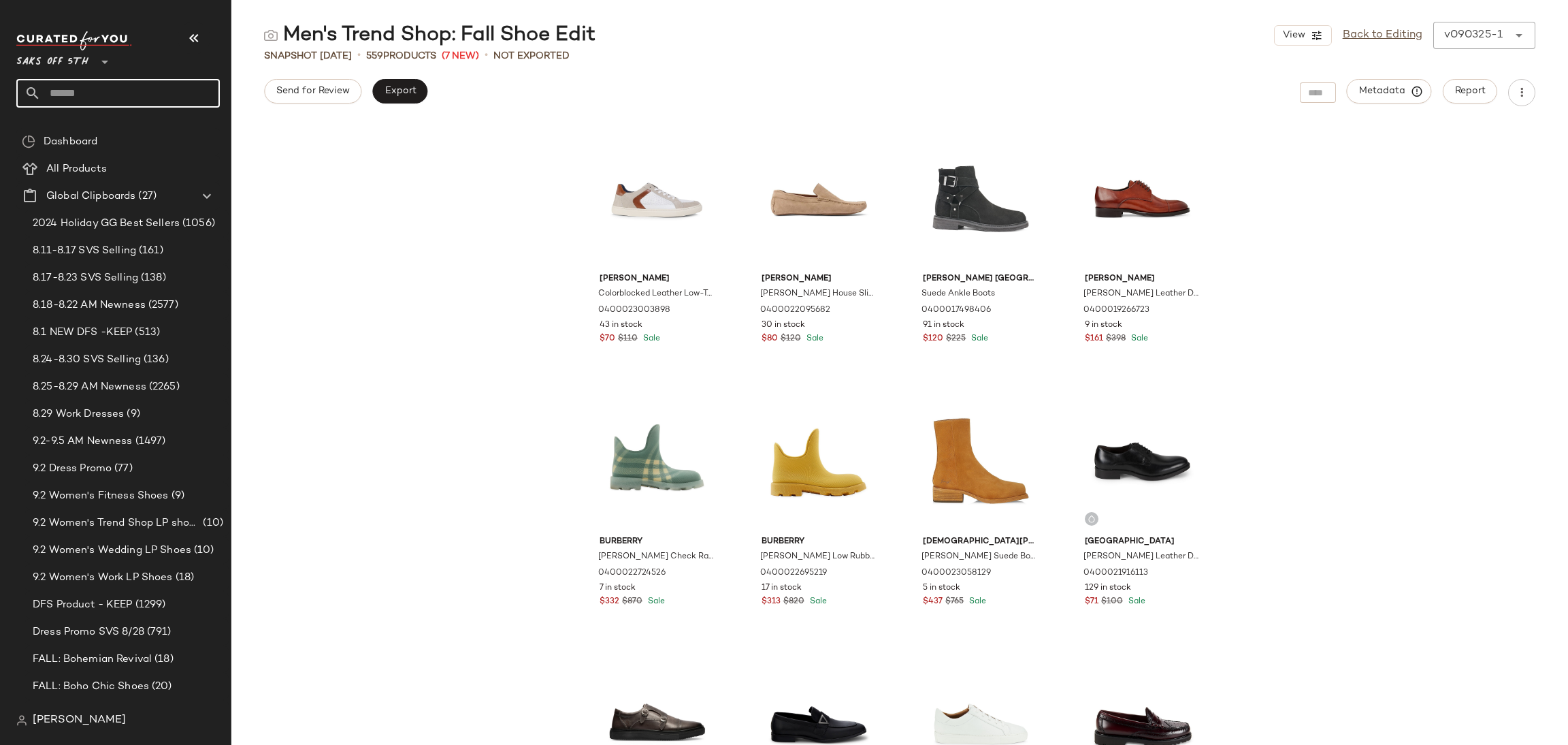
click at [191, 106] on input "text" at bounding box center [129, 93] width 179 height 29
type input "*********"
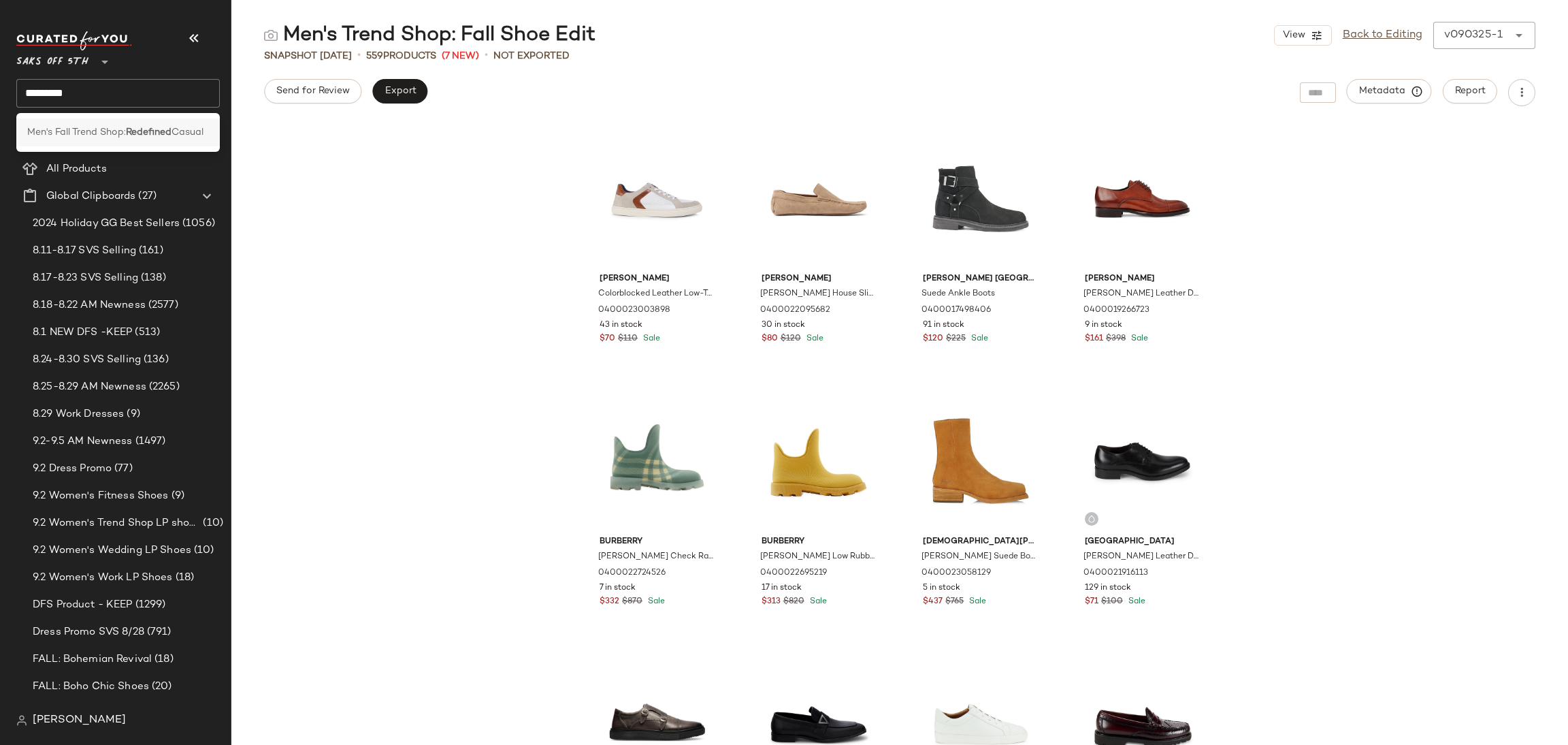
click at [179, 133] on span "Casual" at bounding box center [187, 133] width 32 height 14
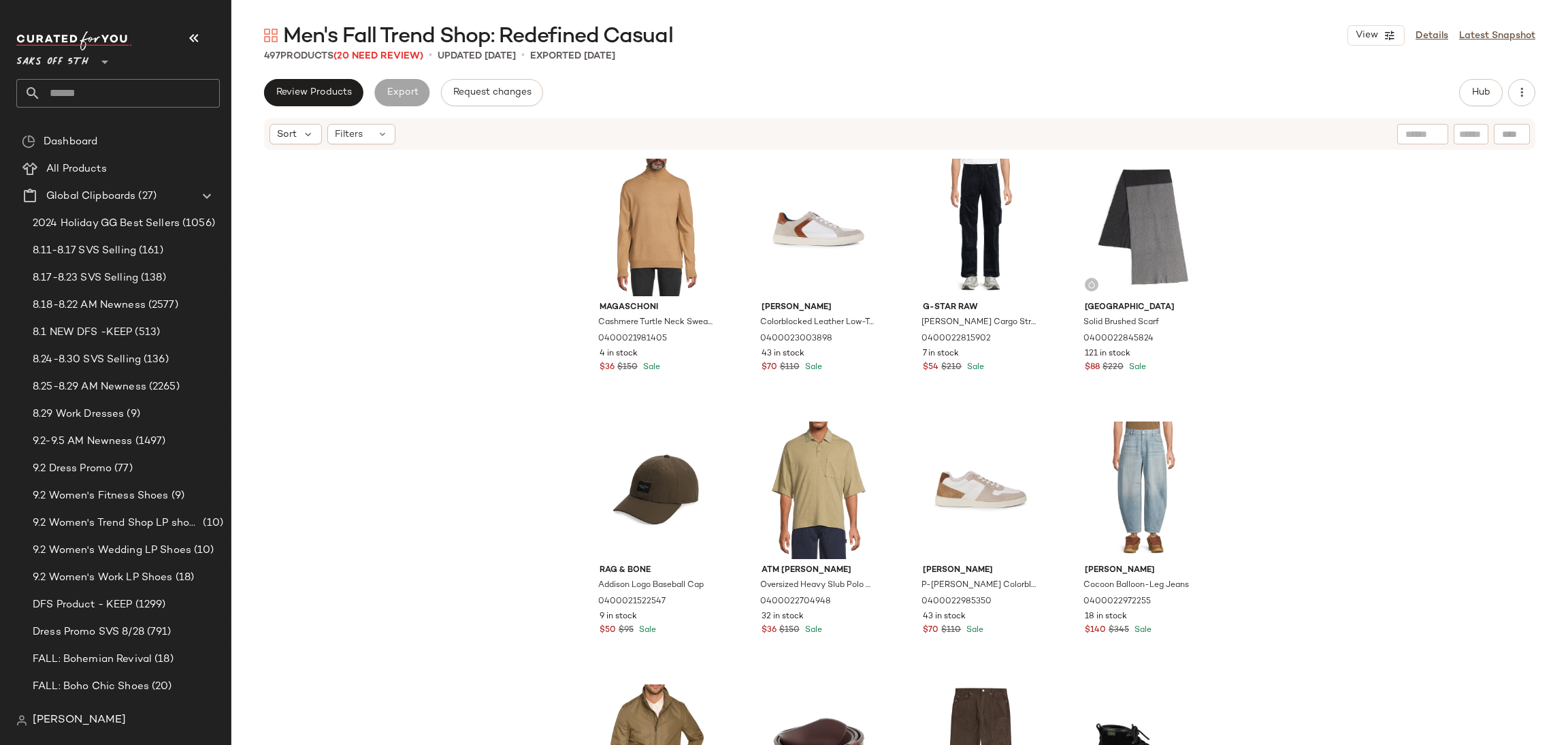
click at [407, 50] on span "Men's Fall Trend Shop: Redefined Casual" at bounding box center [478, 37] width 390 height 27
click at [403, 53] on span "(20 Need Review)" at bounding box center [378, 56] width 90 height 10
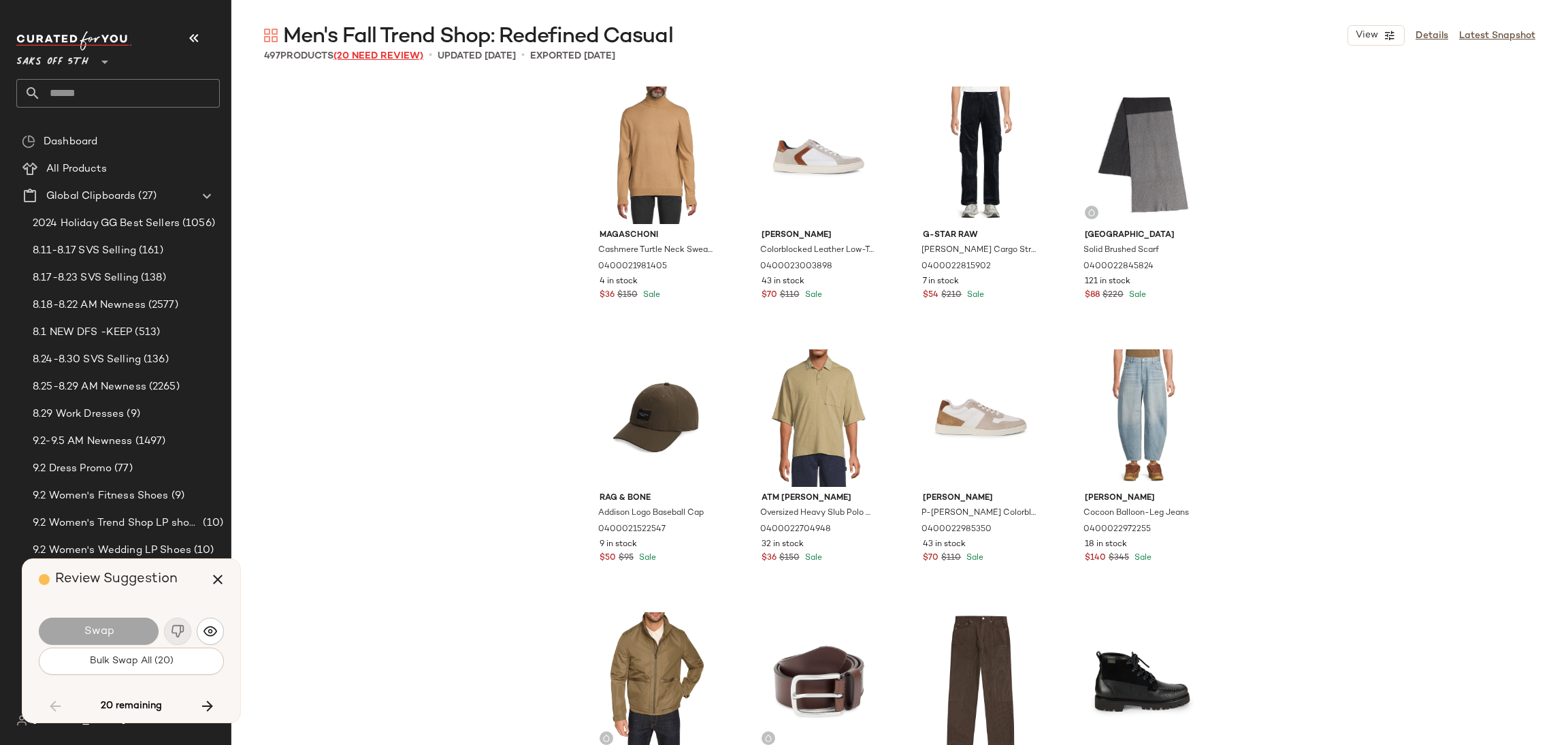
scroll to position [6305, 0]
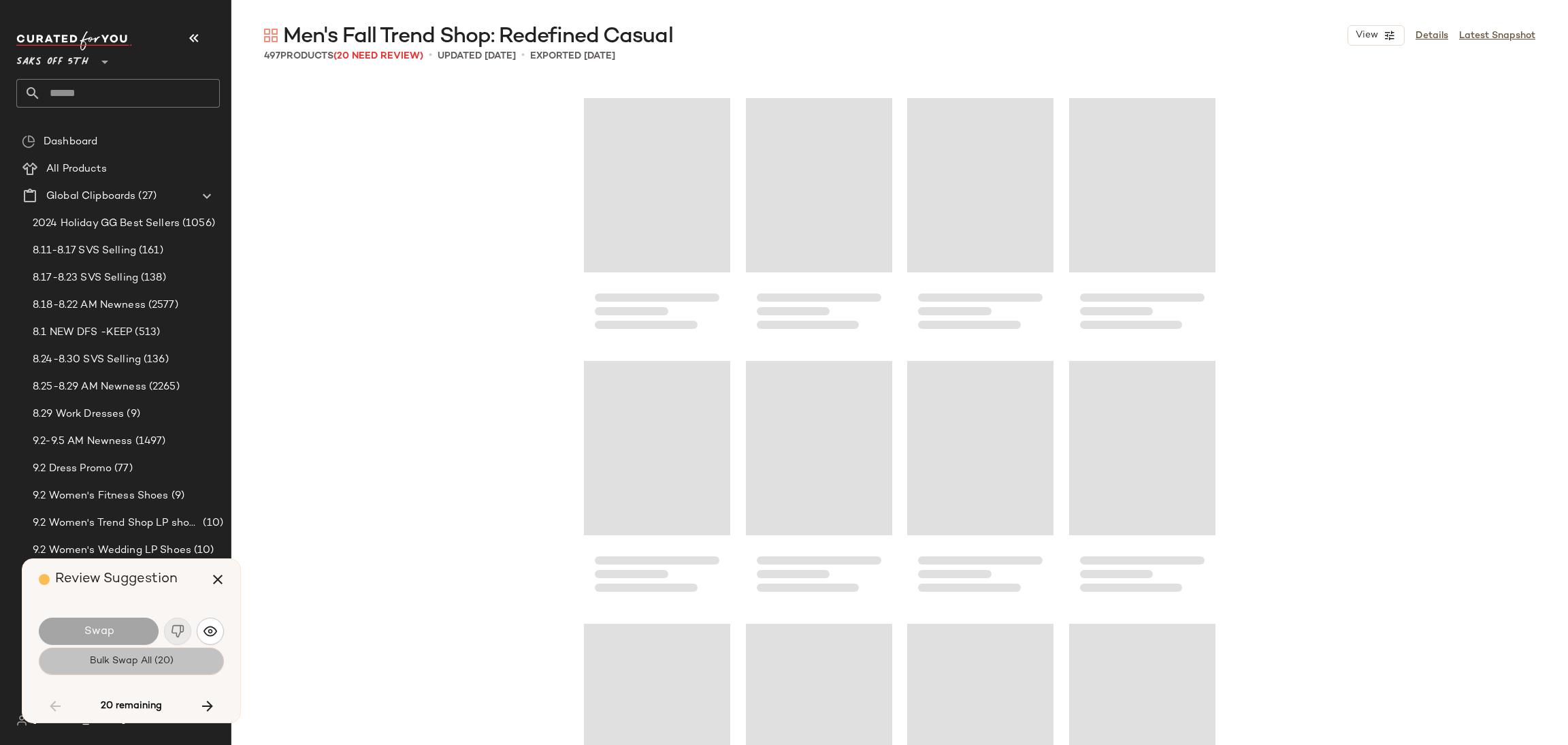
click at [202, 662] on button "Bulk Swap All (20)" at bounding box center [131, 661] width 185 height 27
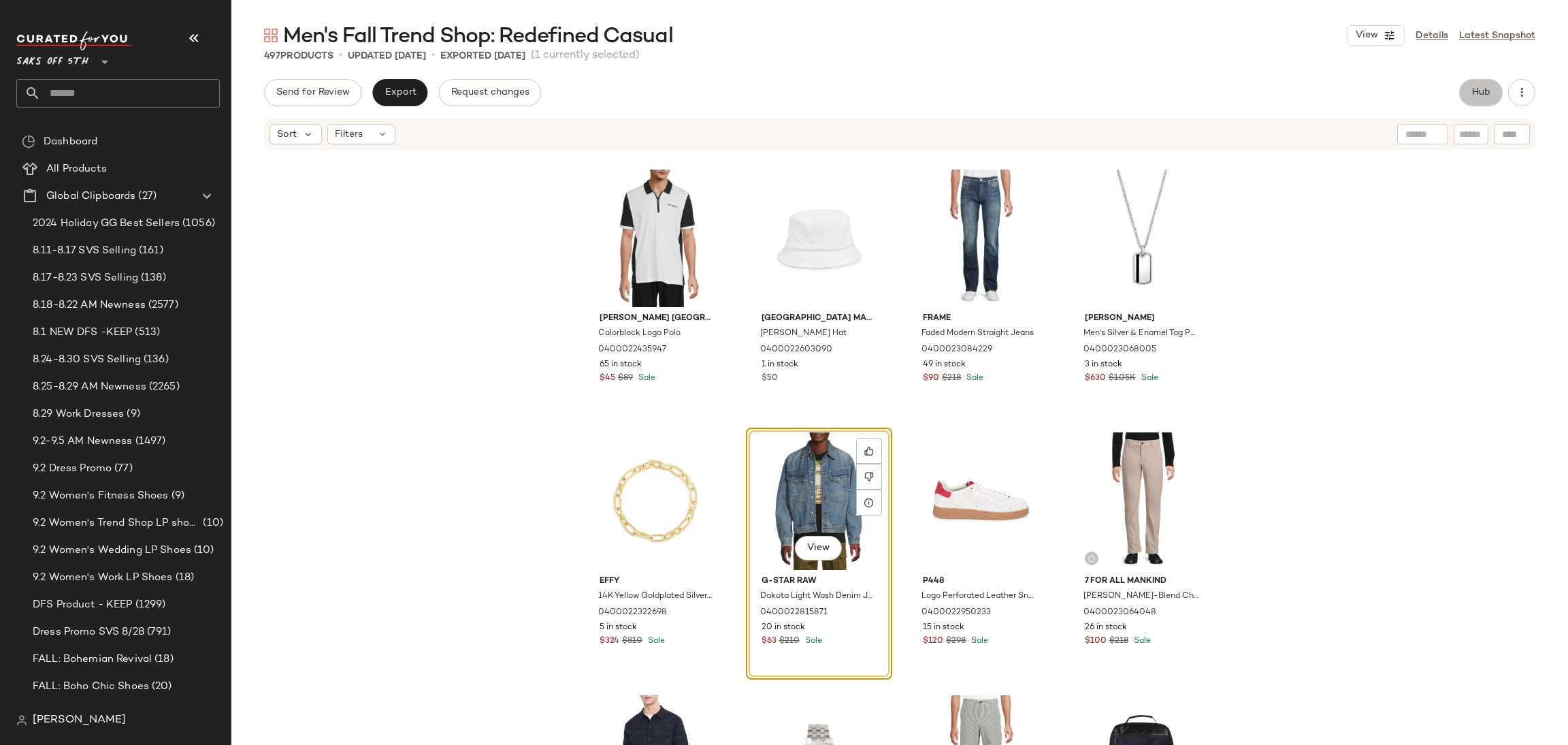
click at [1477, 102] on button "Hub" at bounding box center [1480, 92] width 44 height 27
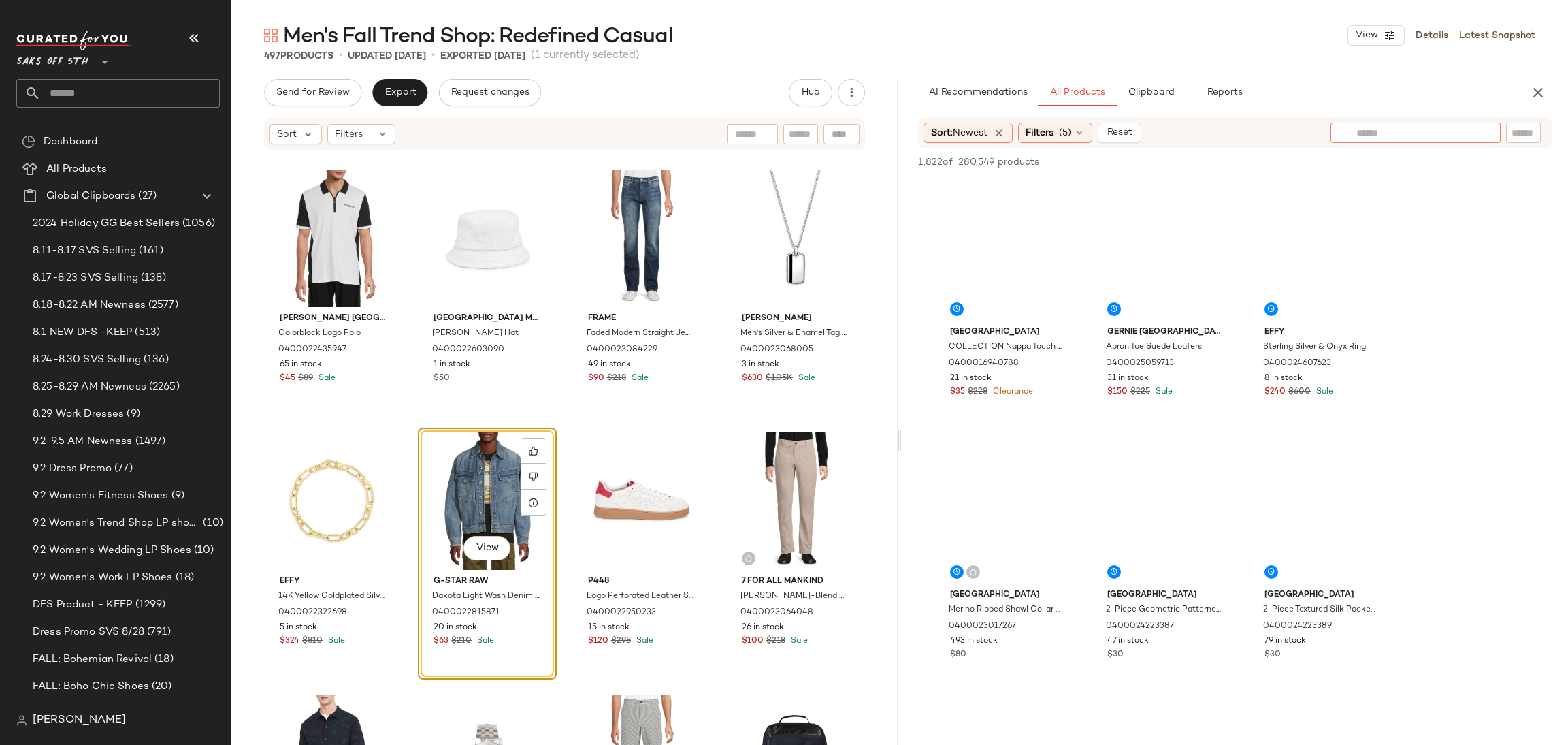
click at [1463, 133] on input "text" at bounding box center [1415, 133] width 118 height 14
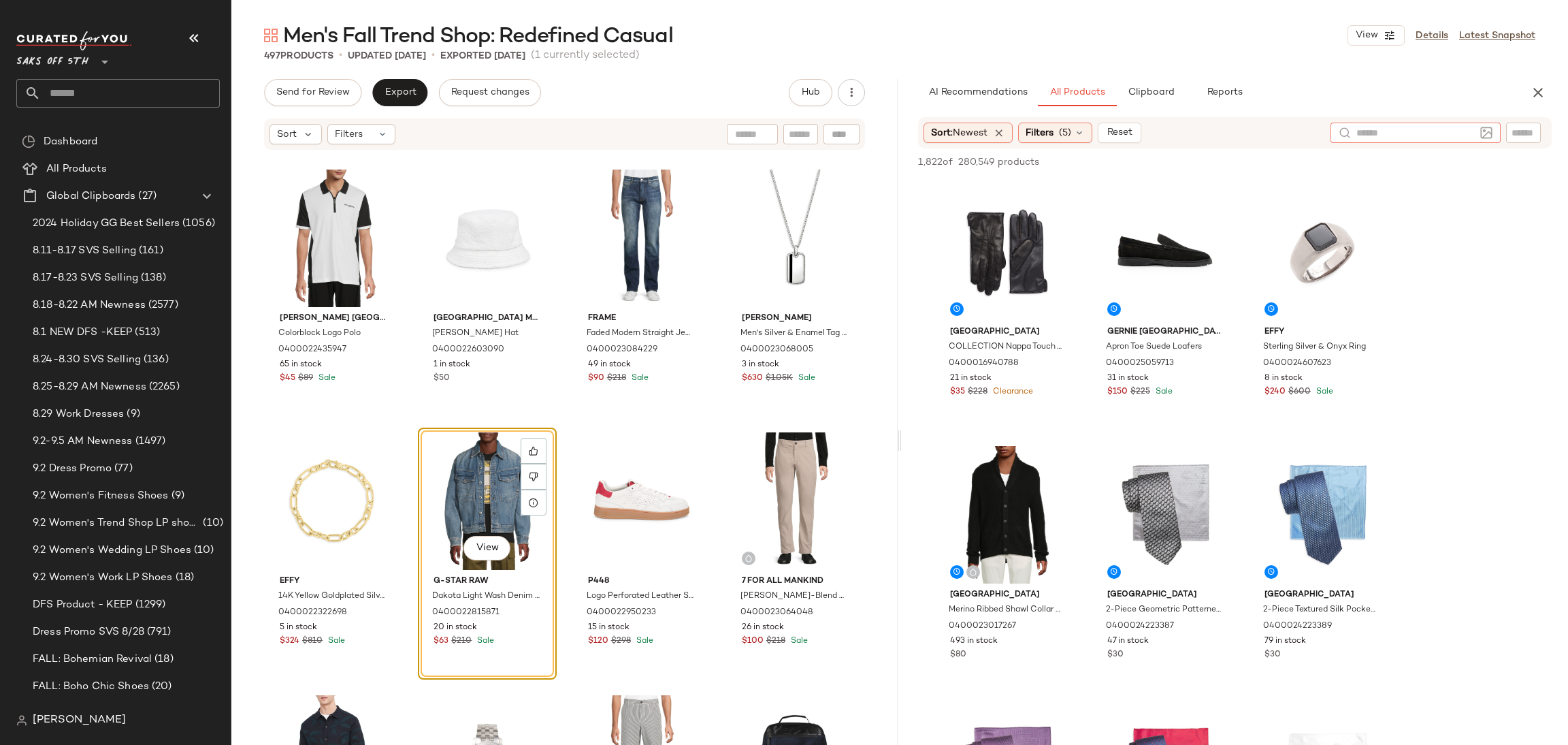
click at [1485, 132] on img at bounding box center [1485, 132] width 12 height 12
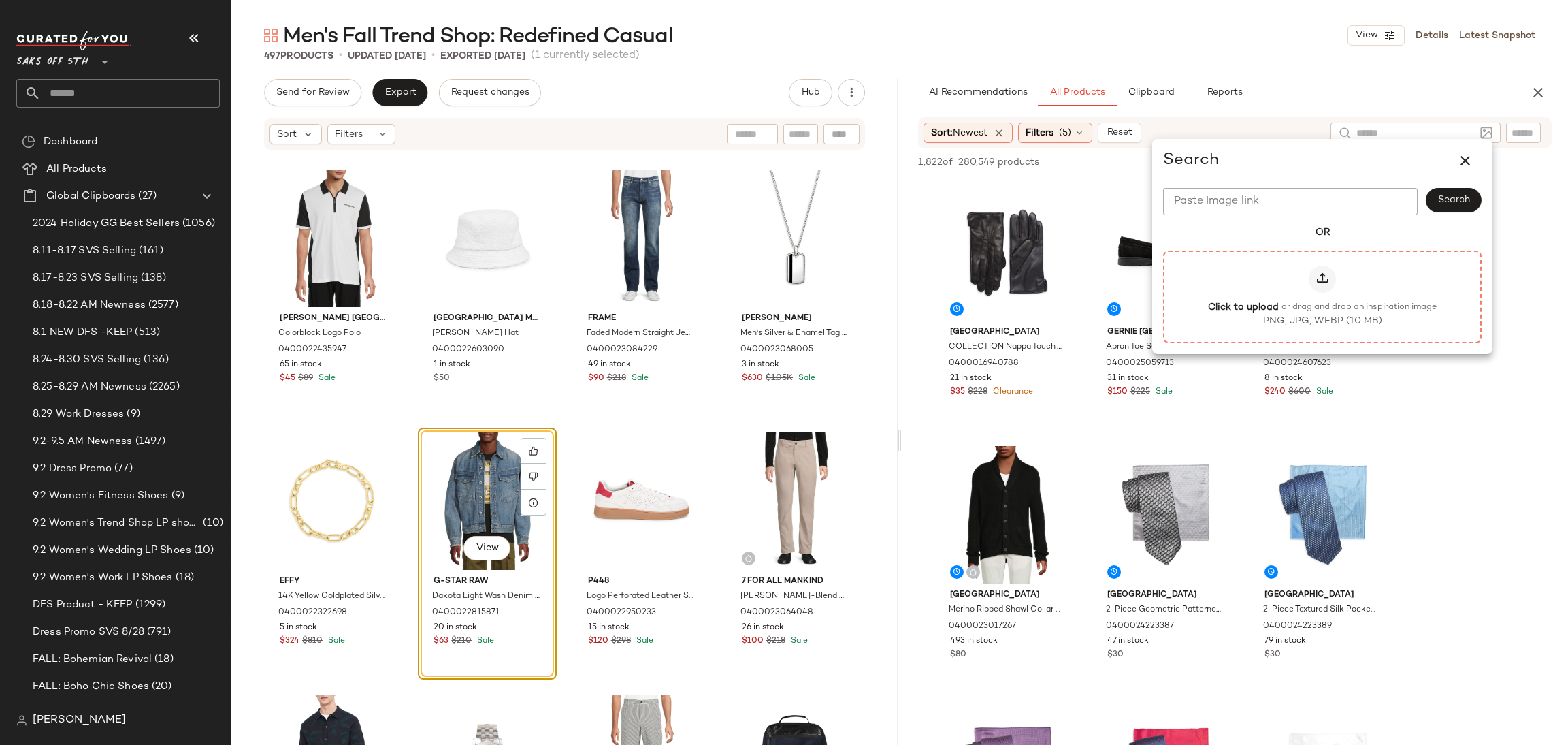
click at [1324, 280] on icon at bounding box center [1322, 279] width 13 height 14
click at [1323, 296] on input "Click to upload or drag and drop an inspiration image PNG, JPG, WEBP (10 MB)" at bounding box center [1322, 296] width 1 height 1
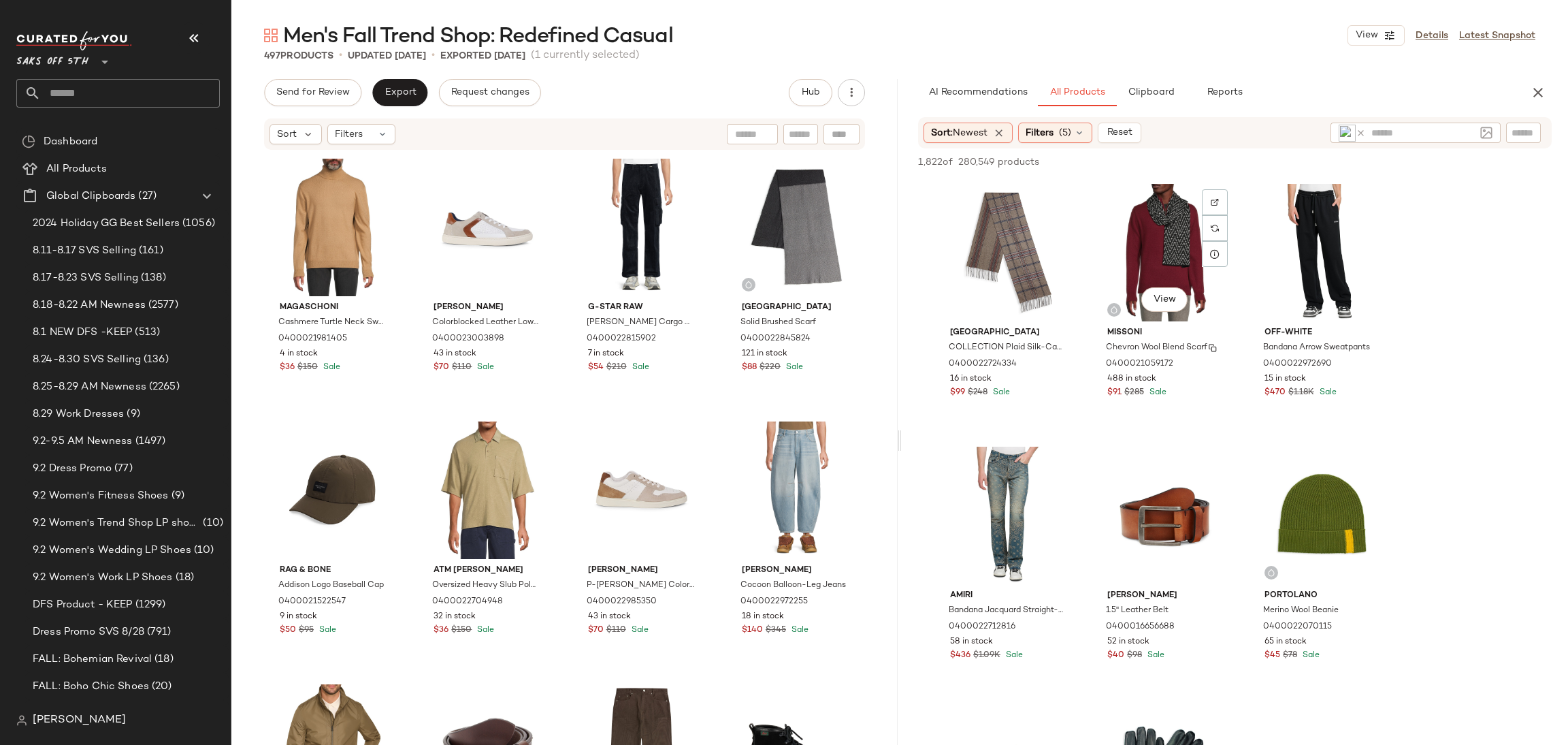
scroll to position [3001, 0]
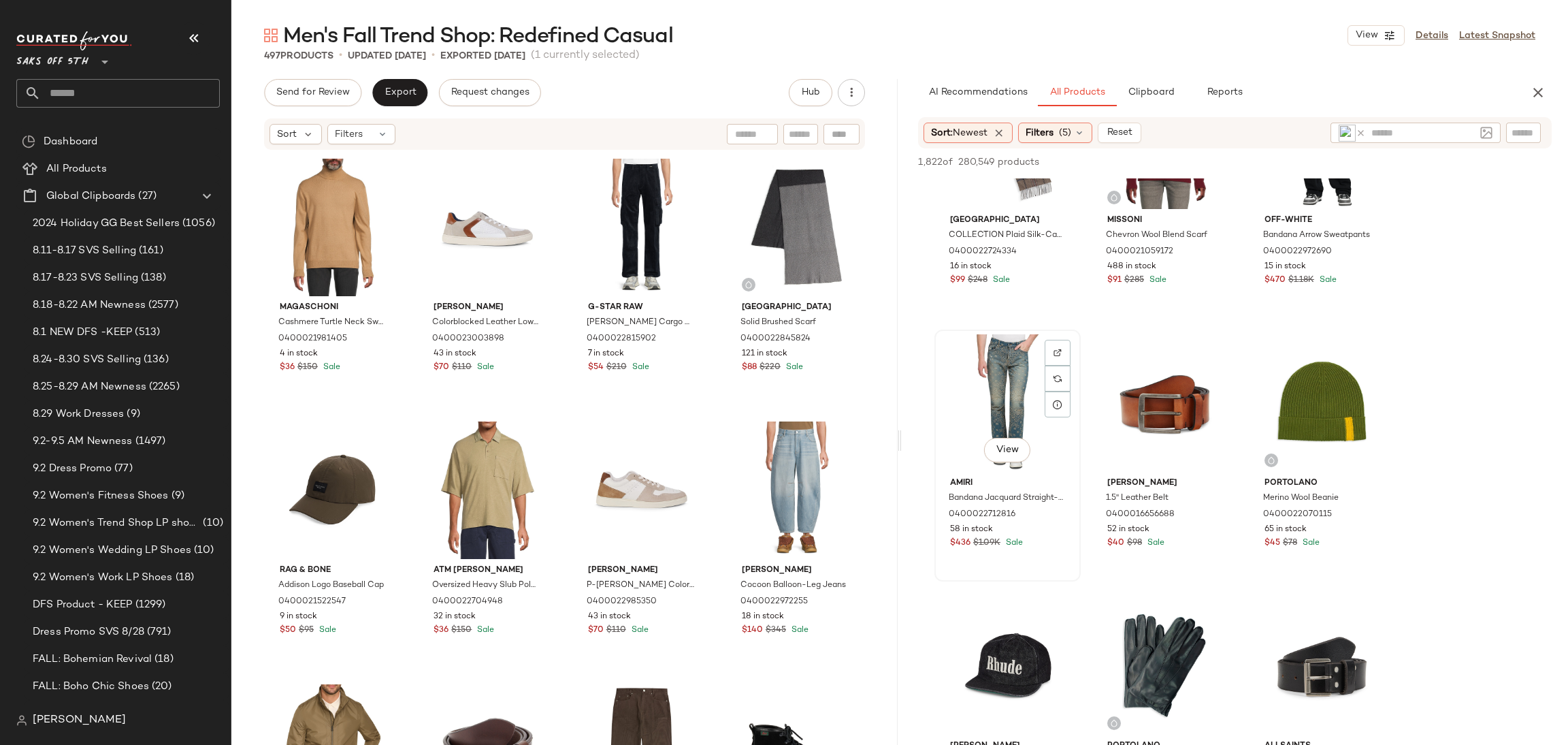
click at [987, 354] on div "View" at bounding box center [1007, 403] width 137 height 137
click at [1373, 160] on span "Add to Top" at bounding box center [1357, 162] width 54 height 10
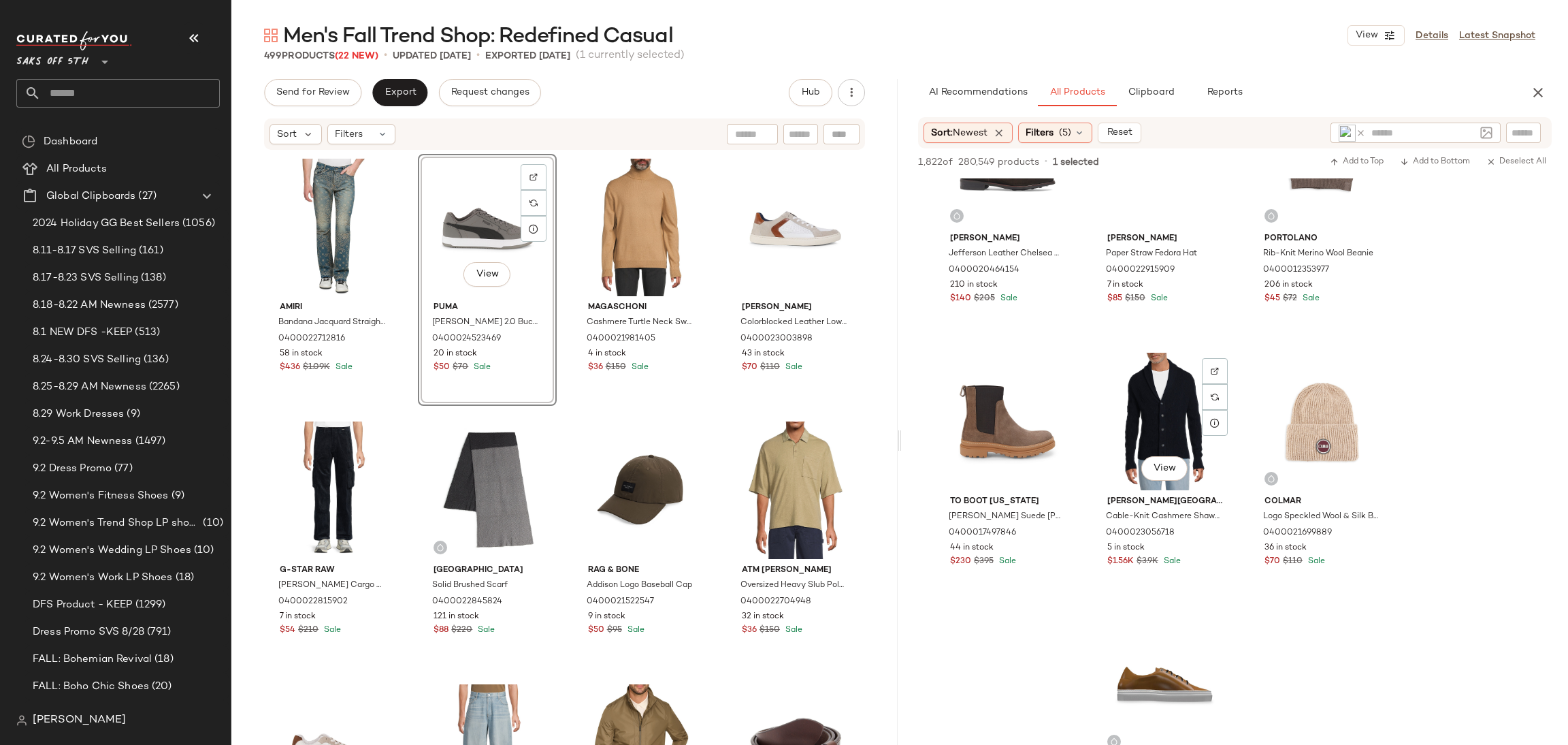
scroll to position [10866, 0]
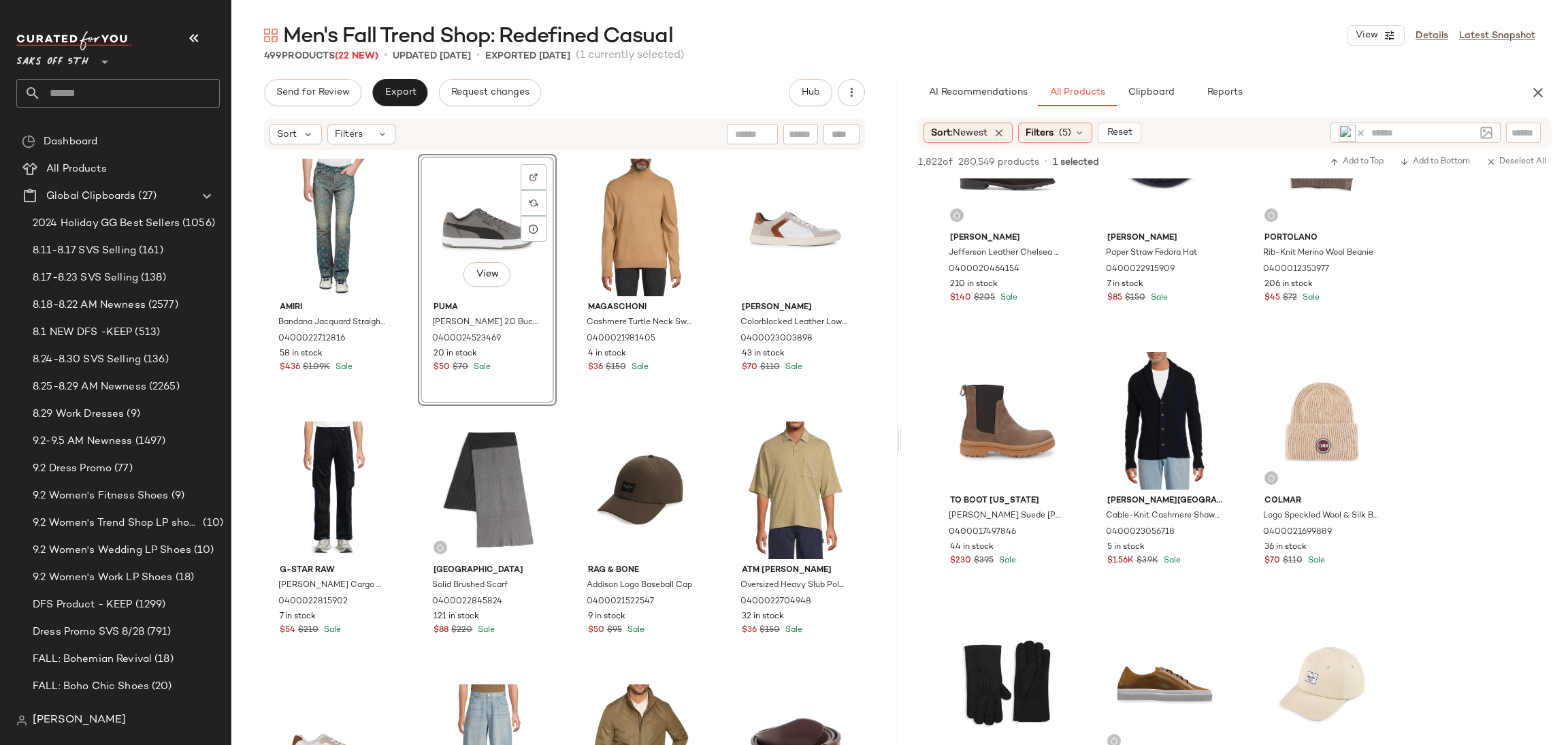
click at [442, 210] on div "View" at bounding box center [487, 227] width 129 height 137
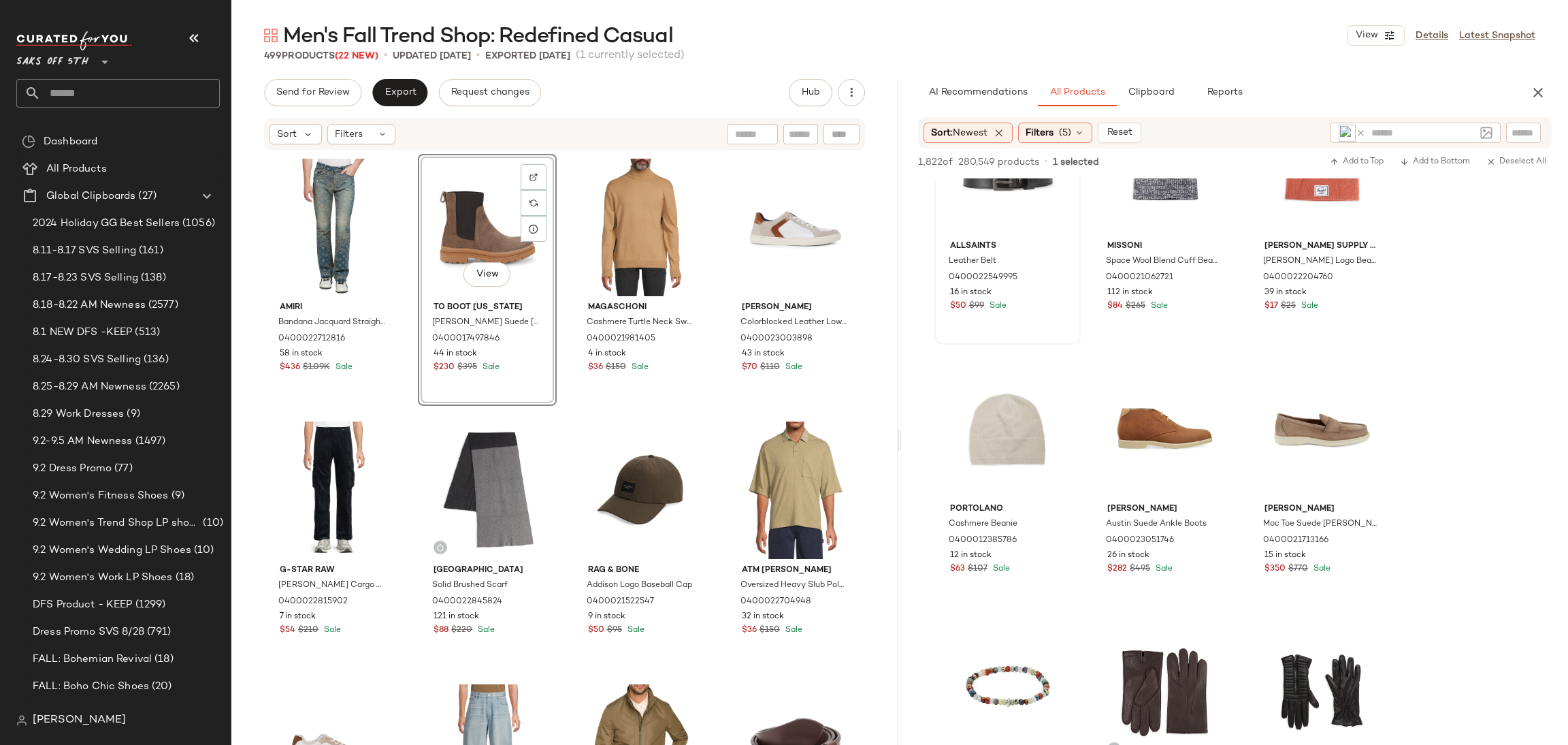
scroll to position [12679, 0]
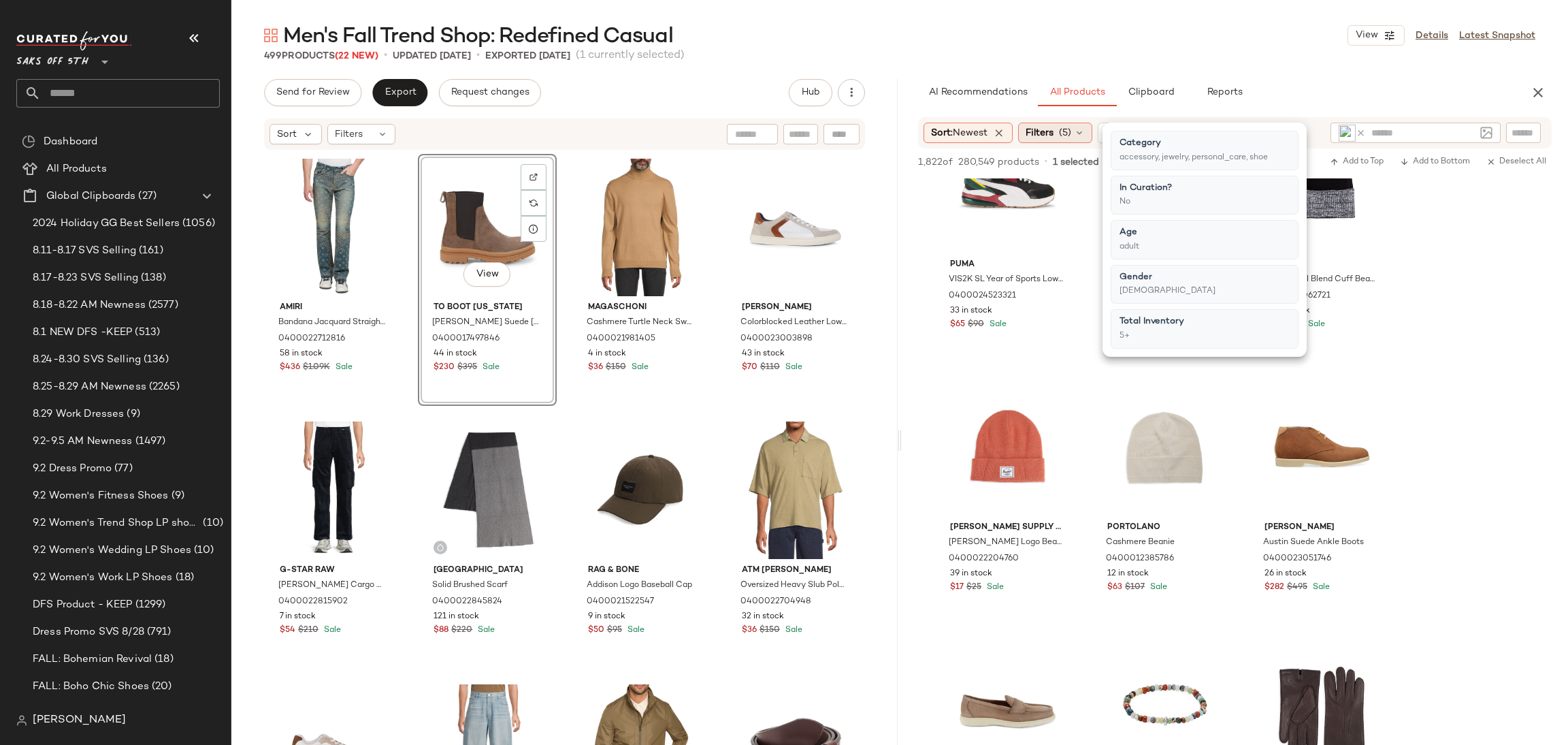
click at [1084, 136] on icon at bounding box center [1079, 133] width 11 height 11
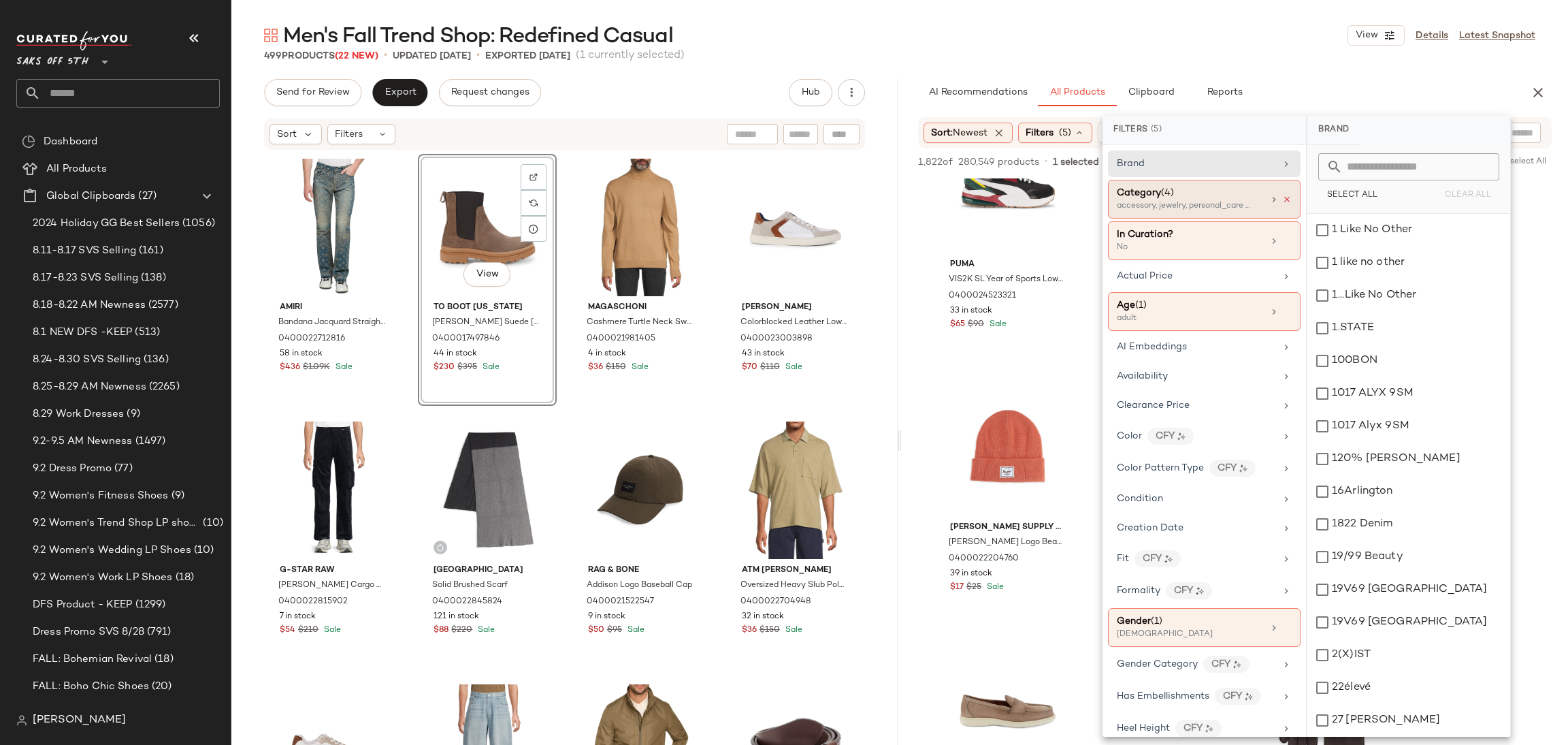
click at [1282, 198] on icon at bounding box center [1287, 199] width 10 height 10
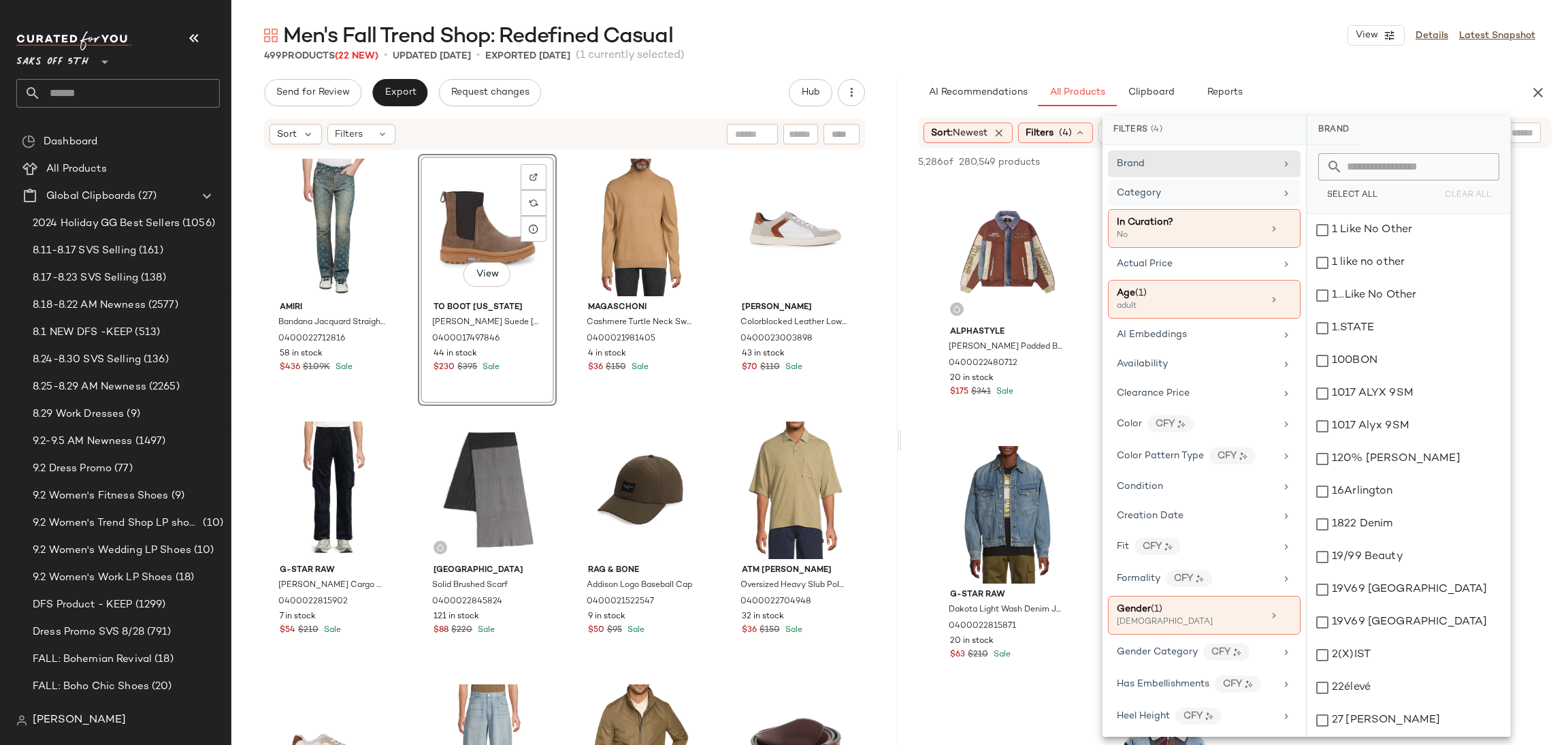
click at [1208, 25] on div "Men's Fall Trend Shop: Redefined Casual View Details Latest Snapshot" at bounding box center [899, 35] width 1336 height 27
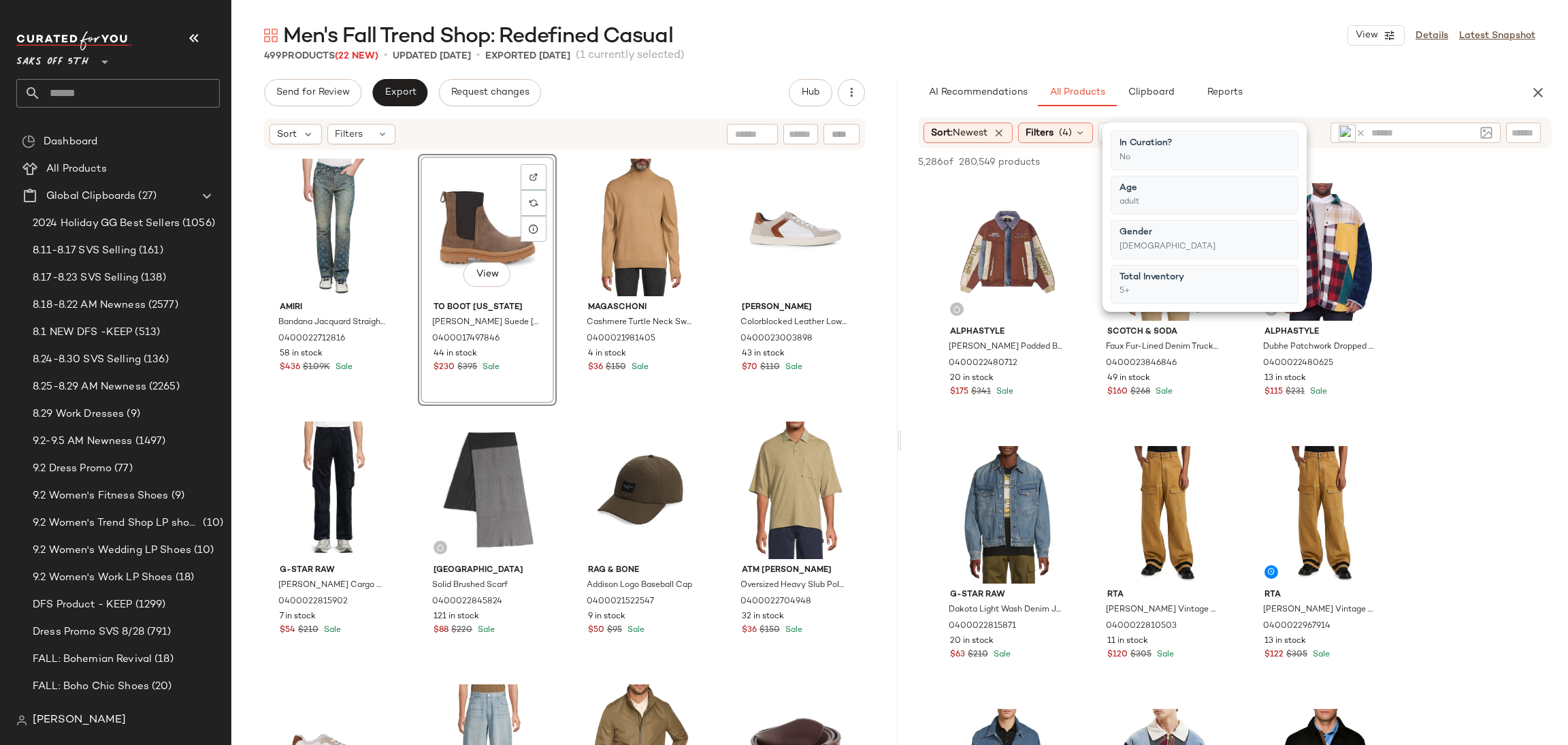
click at [1208, 25] on div "Men's Fall Trend Shop: Redefined Casual View Details Latest Snapshot" at bounding box center [899, 35] width 1336 height 27
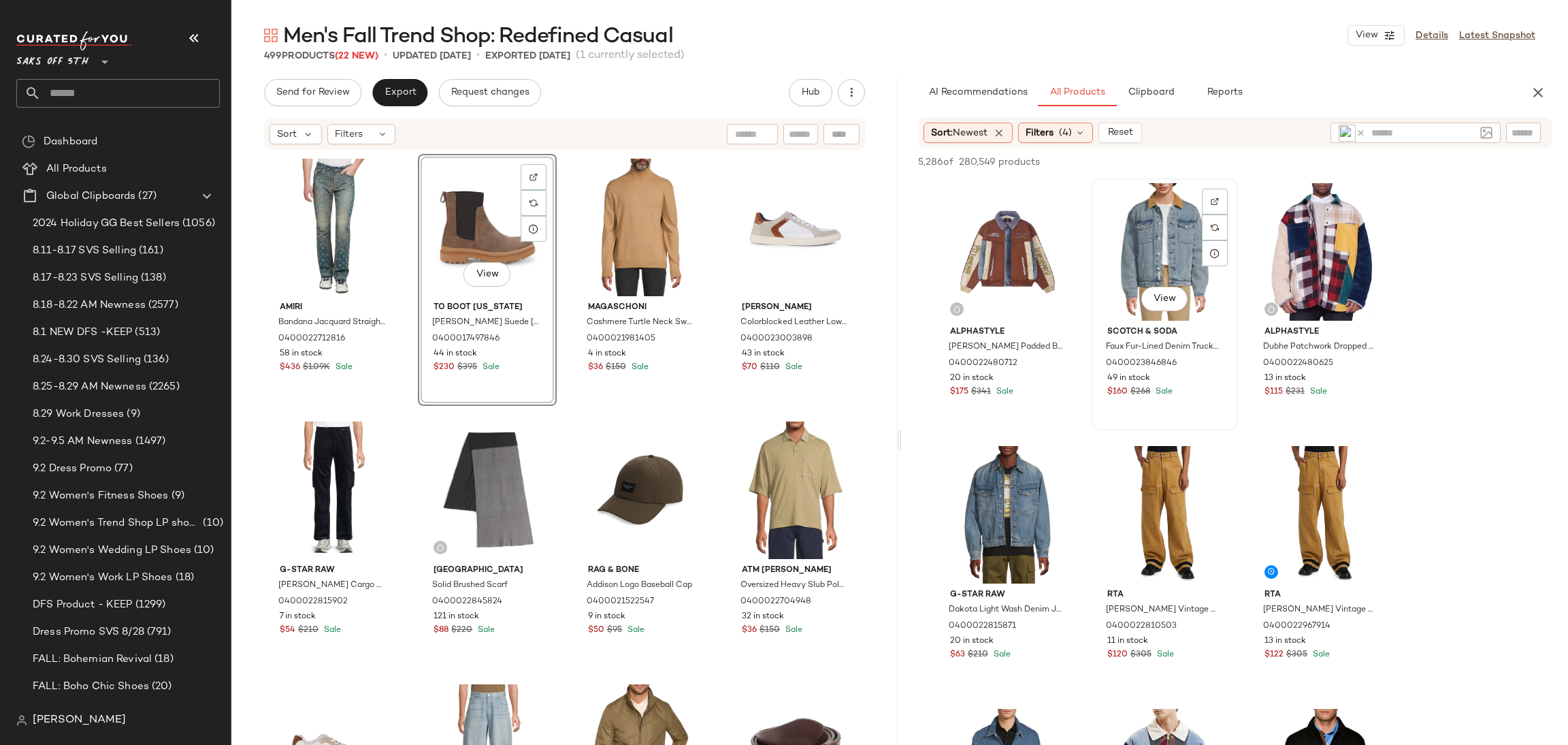
click at [1154, 241] on div "View" at bounding box center [1165, 252] width 137 height 137
click at [1340, 165] on span "Add to Top" at bounding box center [1357, 162] width 54 height 10
click at [1154, 218] on div "View" at bounding box center [1165, 252] width 137 height 137
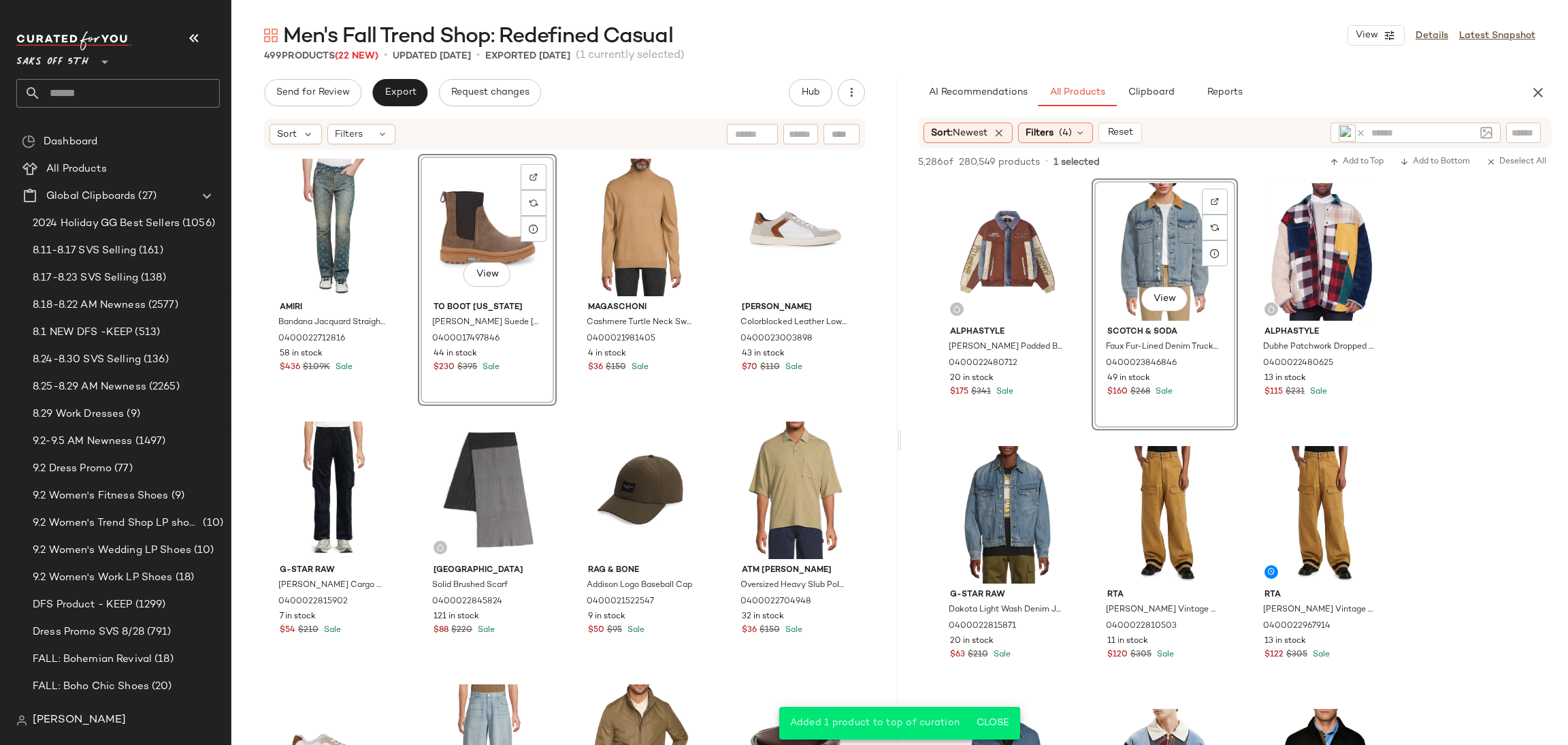
click at [1154, 218] on div "View" at bounding box center [1165, 252] width 137 height 137
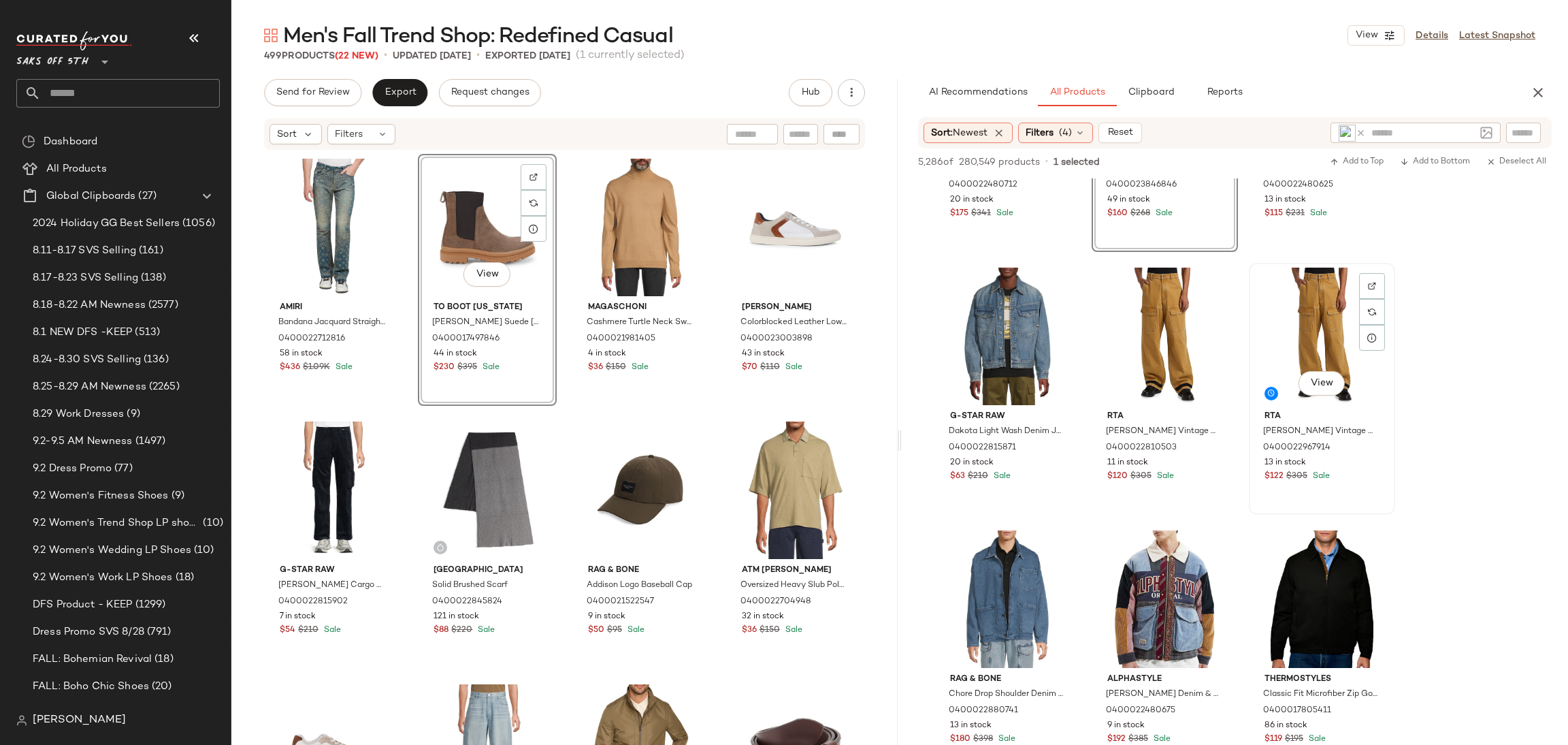
scroll to position [179, 0]
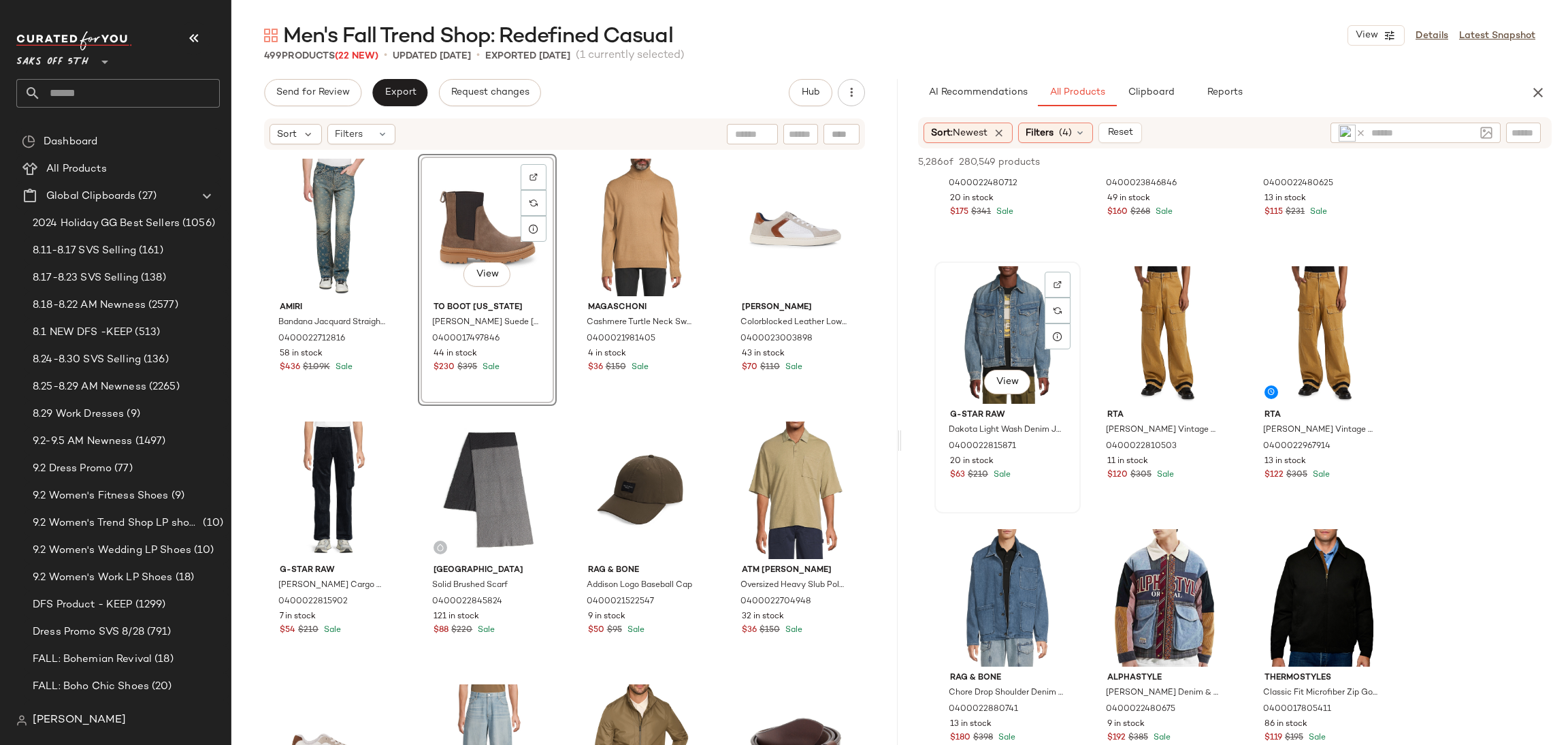
click at [1016, 312] on div "View" at bounding box center [1007, 334] width 137 height 137
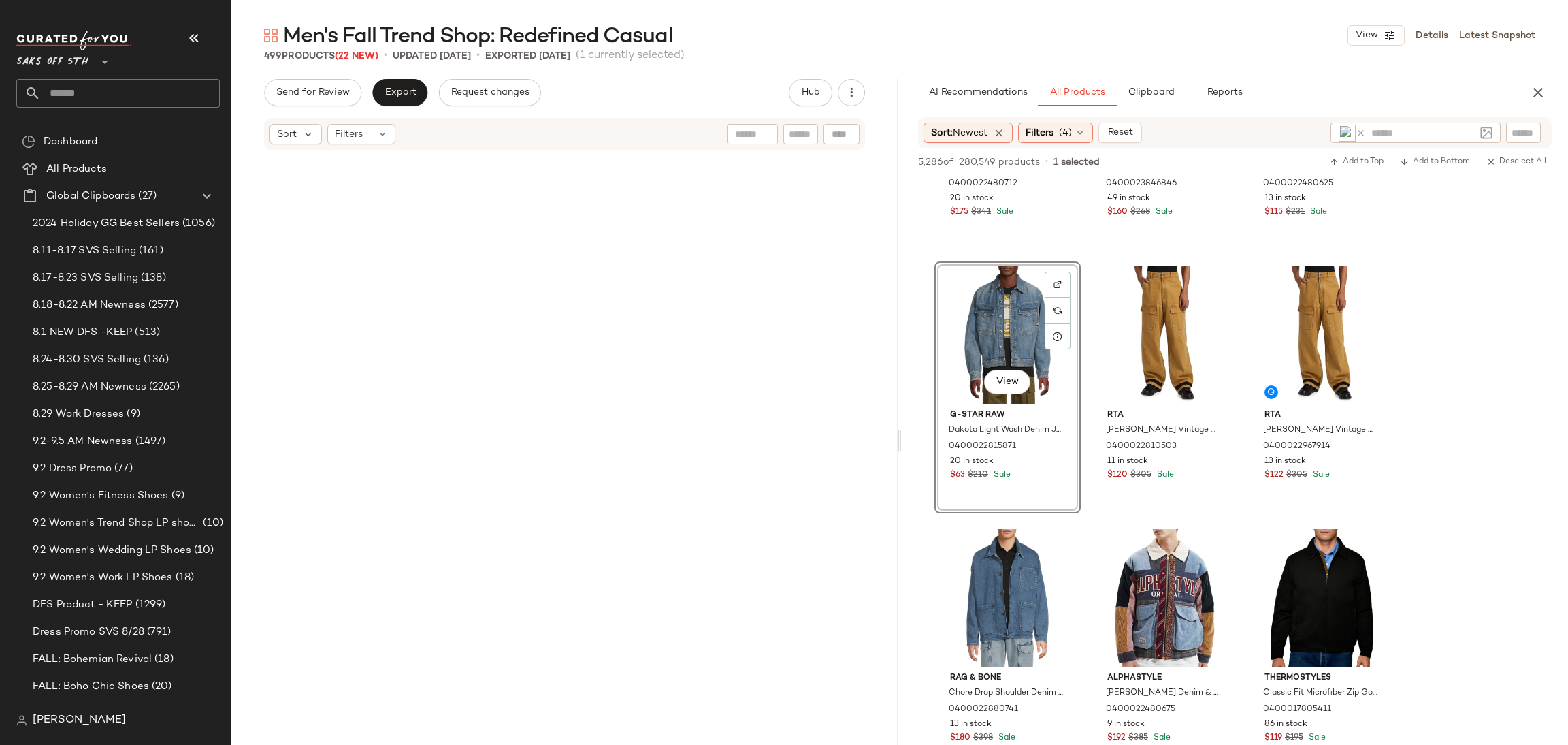
scroll to position [0, 0]
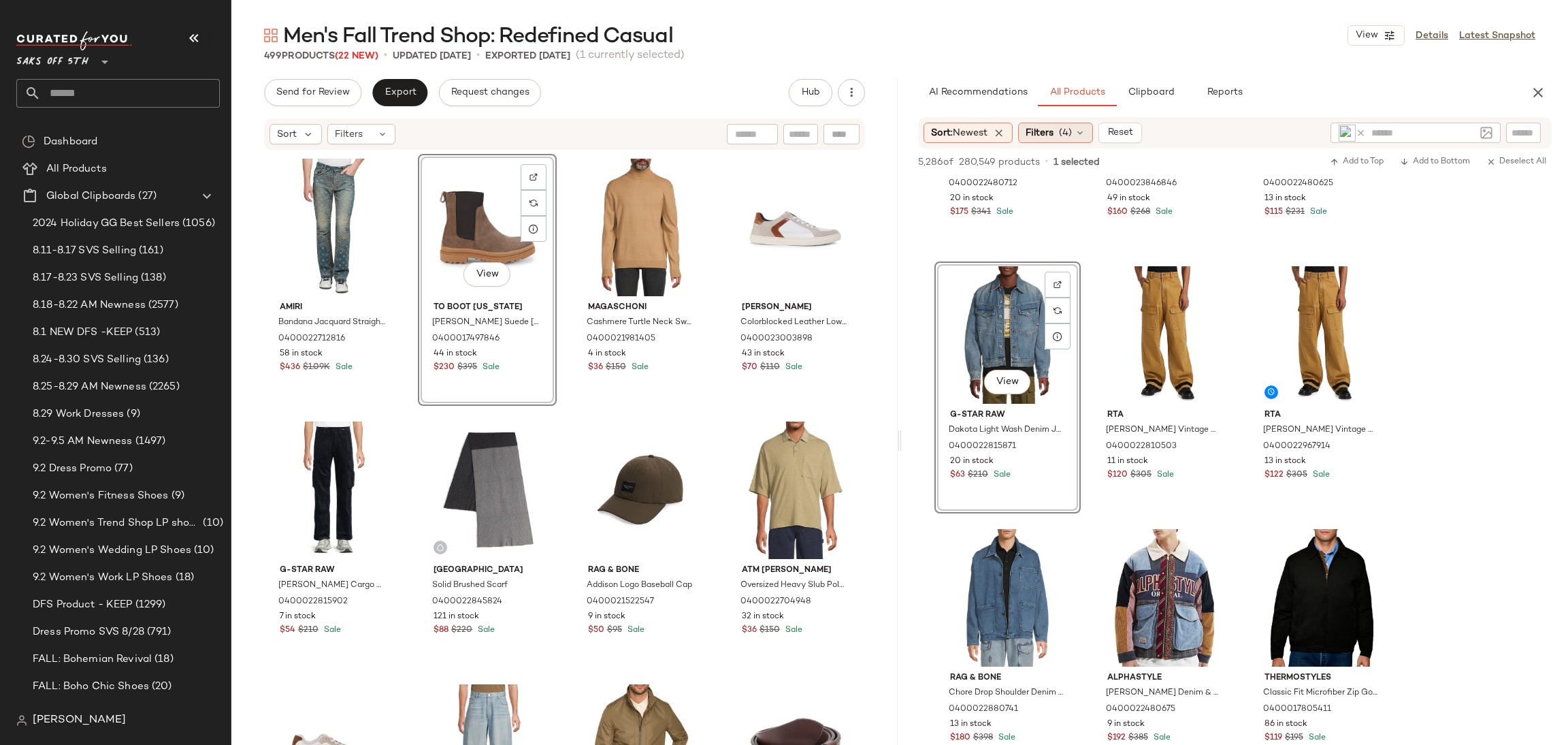
click at [1070, 126] on span "(4)" at bounding box center [1065, 133] width 13 height 14
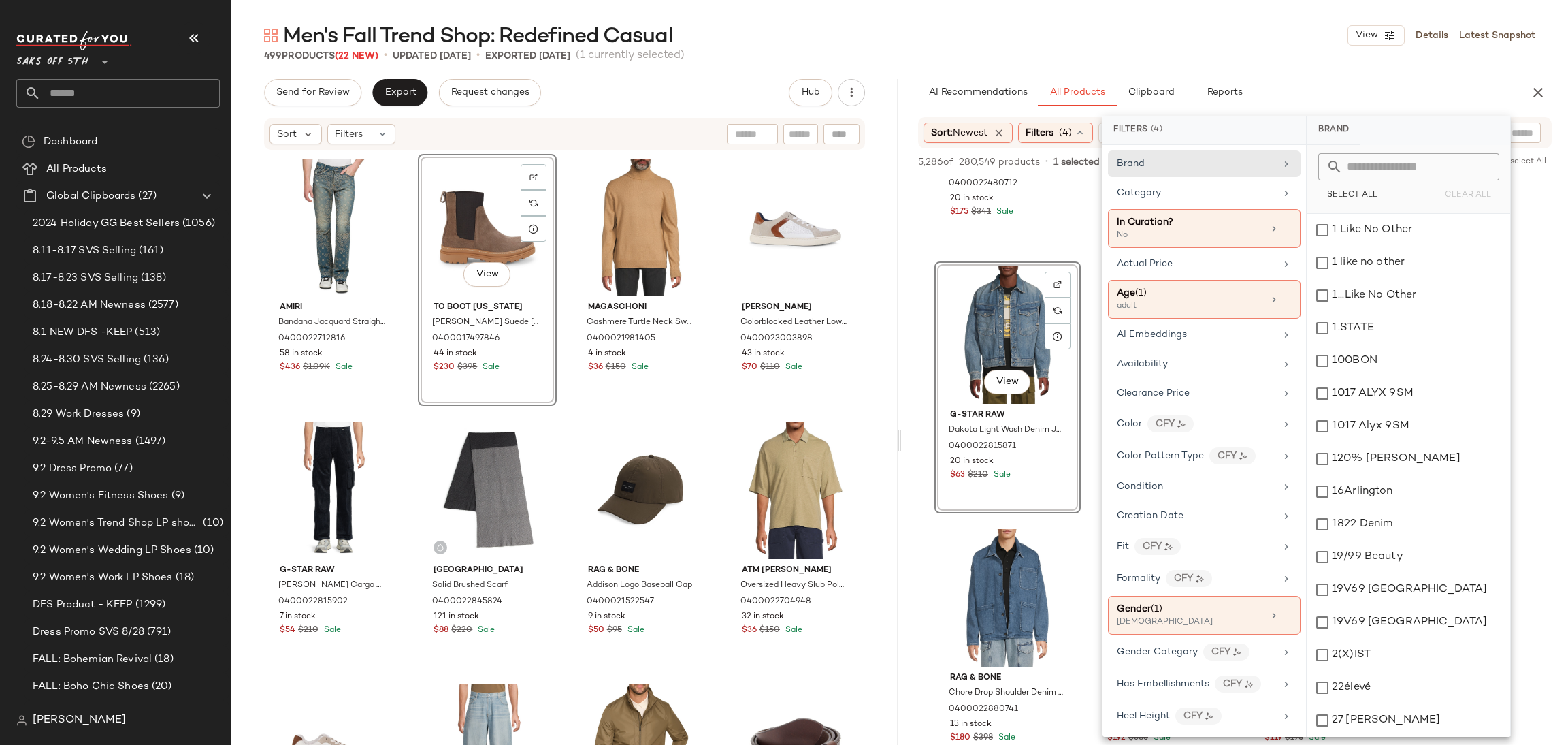
click at [1108, 49] on div "499 Products (22 New) • updated Sep 3rd • Exported Sep 1st (1 currently selecte…" at bounding box center [899, 56] width 1336 height 14
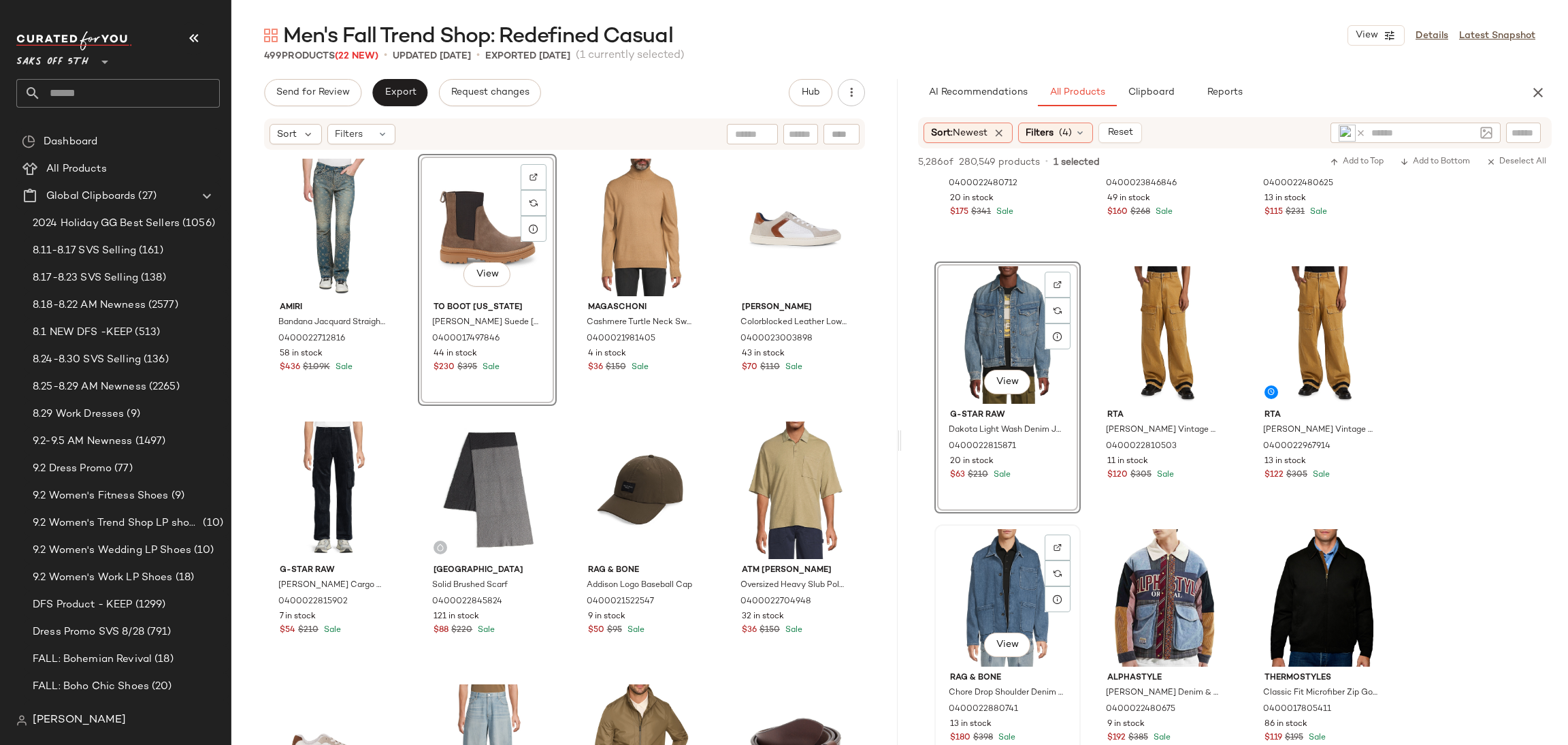
click at [1023, 585] on div "View" at bounding box center [1007, 597] width 137 height 137
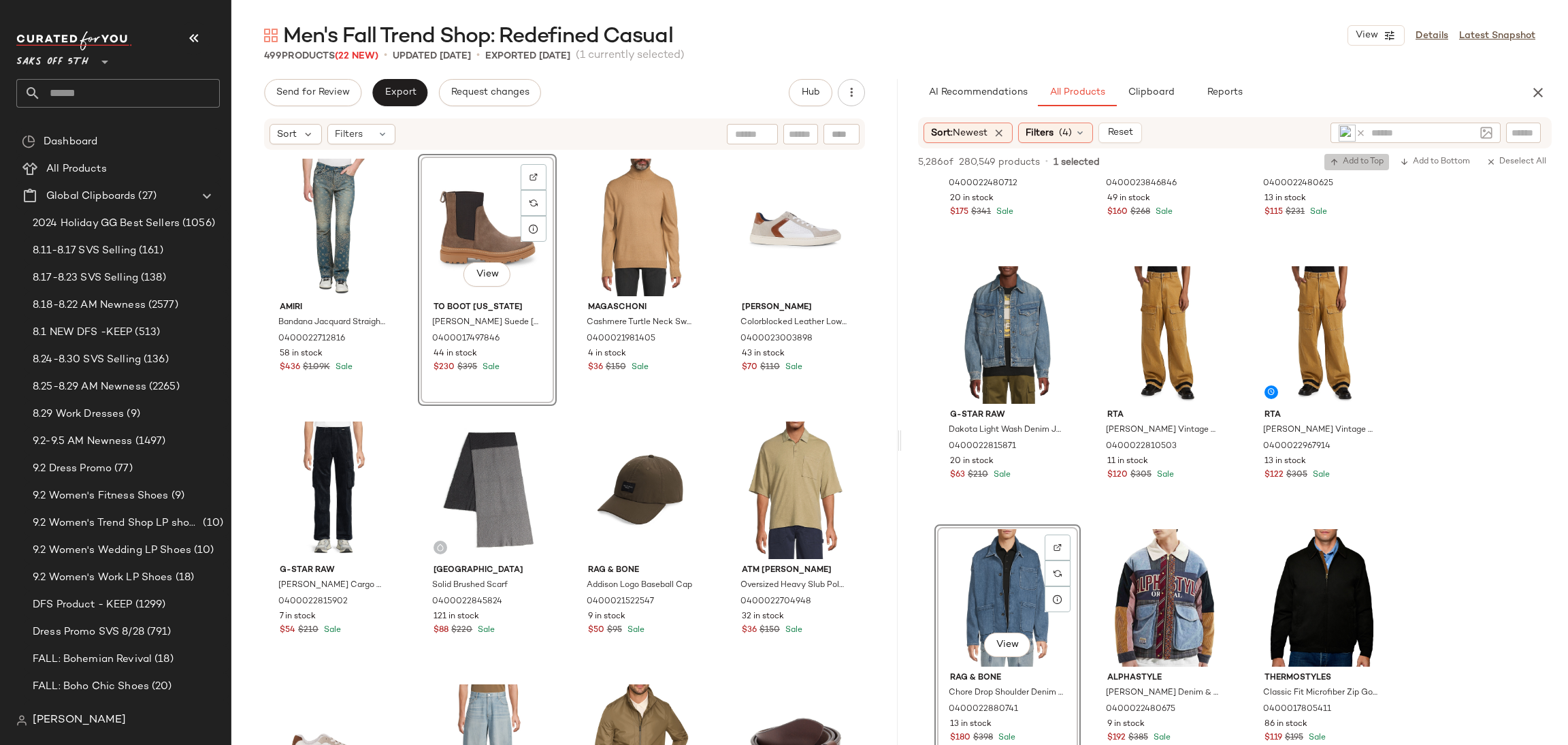
click at [1362, 160] on span "Add to Top" at bounding box center [1357, 162] width 54 height 10
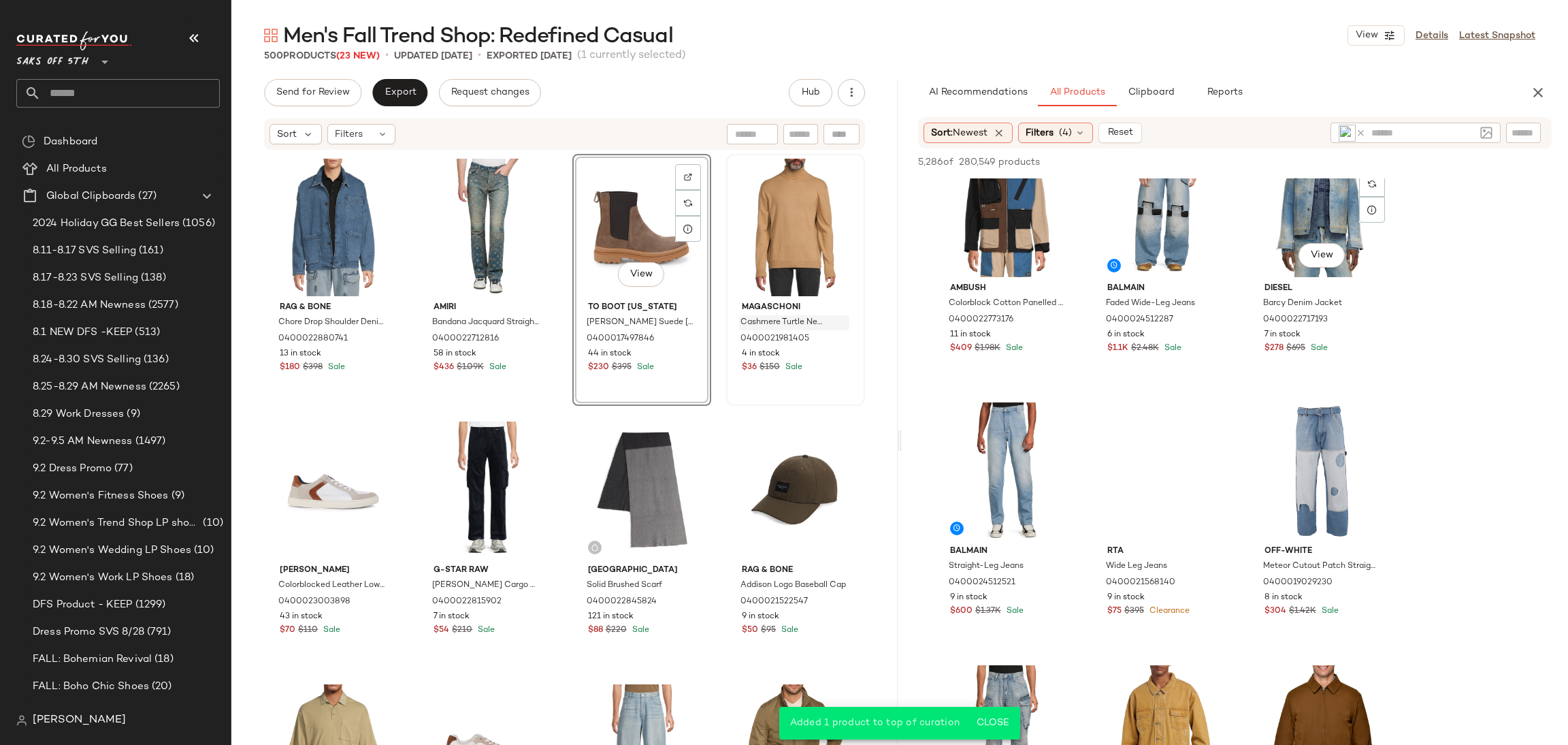
scroll to position [833, 0]
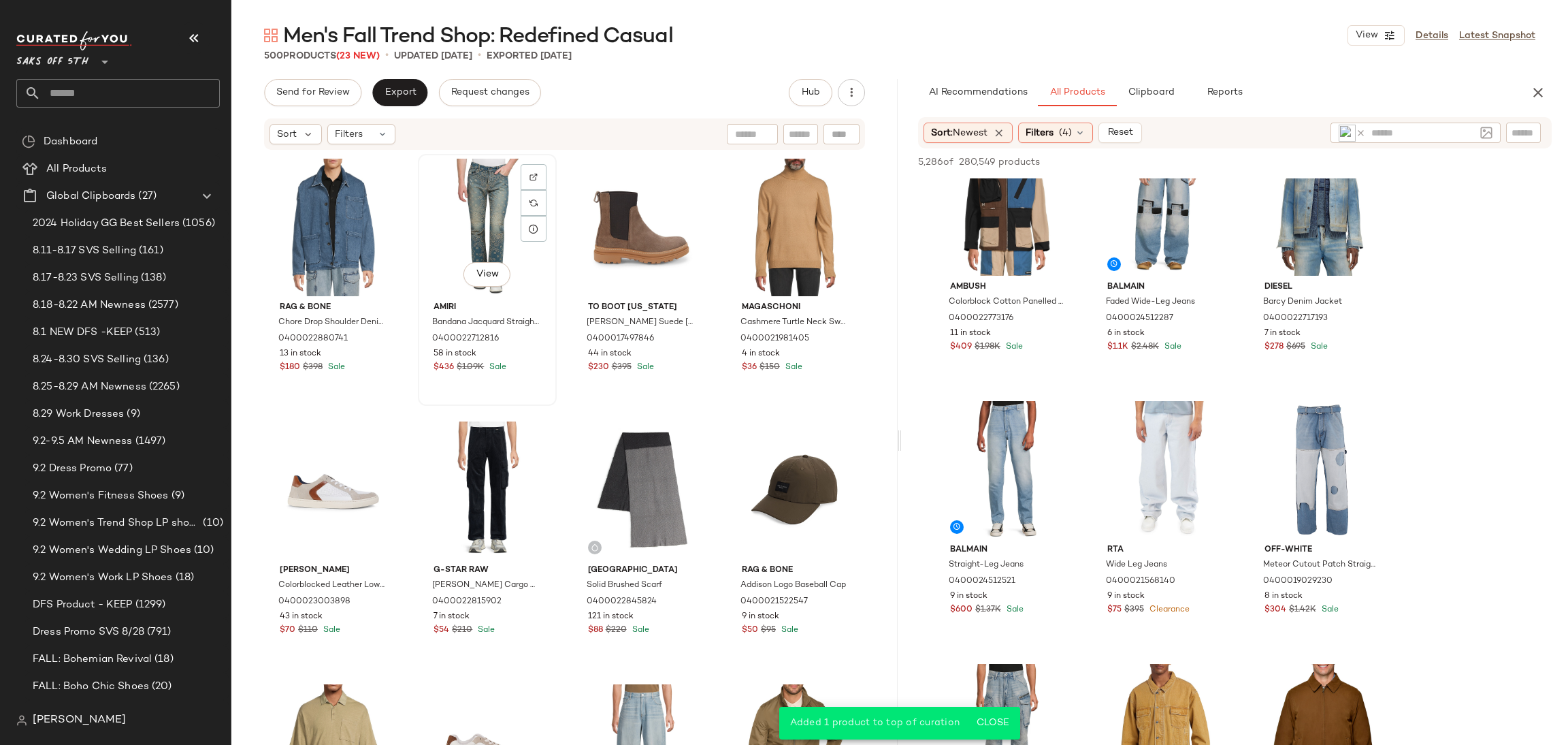
click at [466, 224] on div "View" at bounding box center [487, 227] width 129 height 137
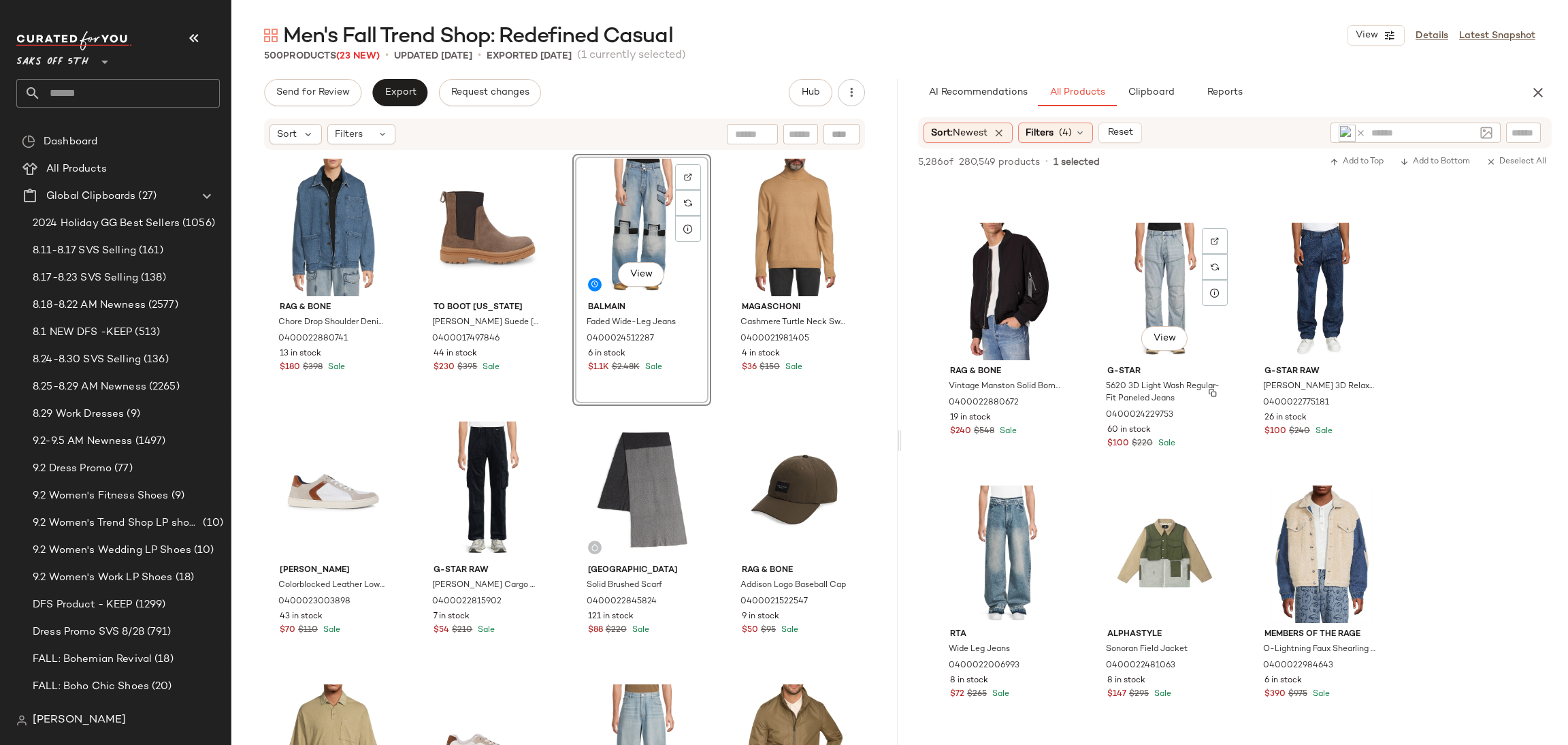
scroll to position [1801, 0]
click at [1019, 506] on div "View" at bounding box center [1007, 553] width 137 height 137
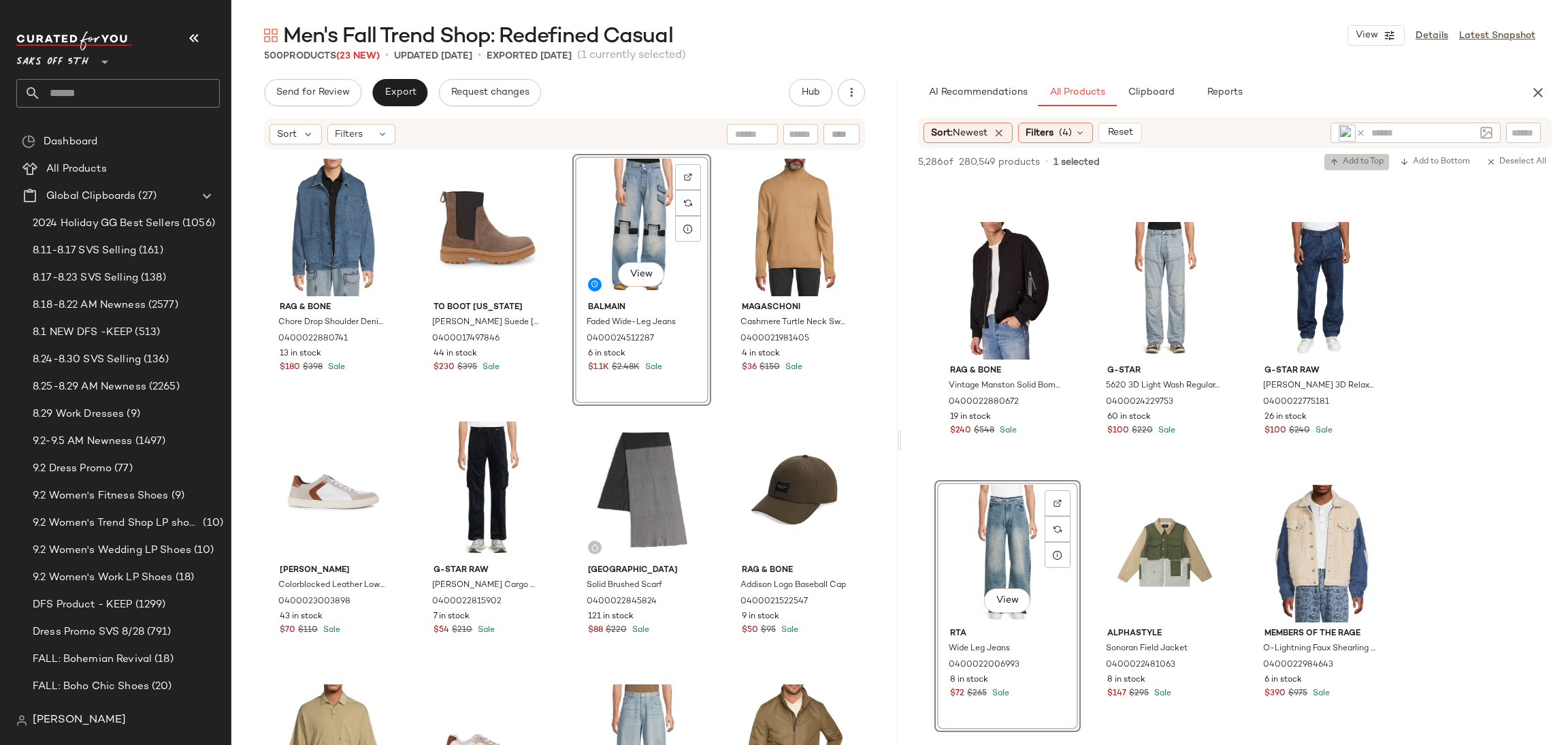
click at [1362, 160] on span "Add to Top" at bounding box center [1357, 162] width 54 height 10
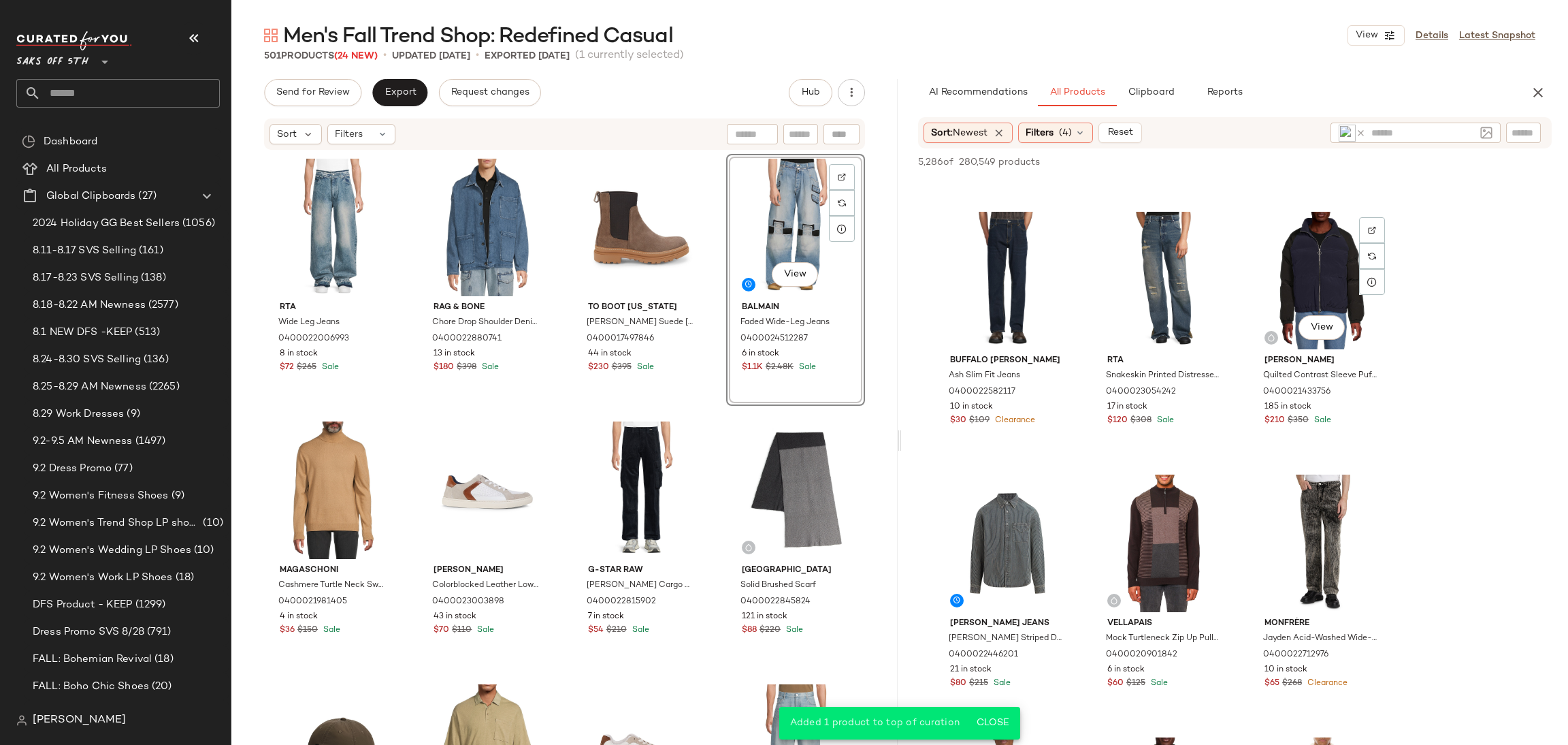
scroll to position [2863, 0]
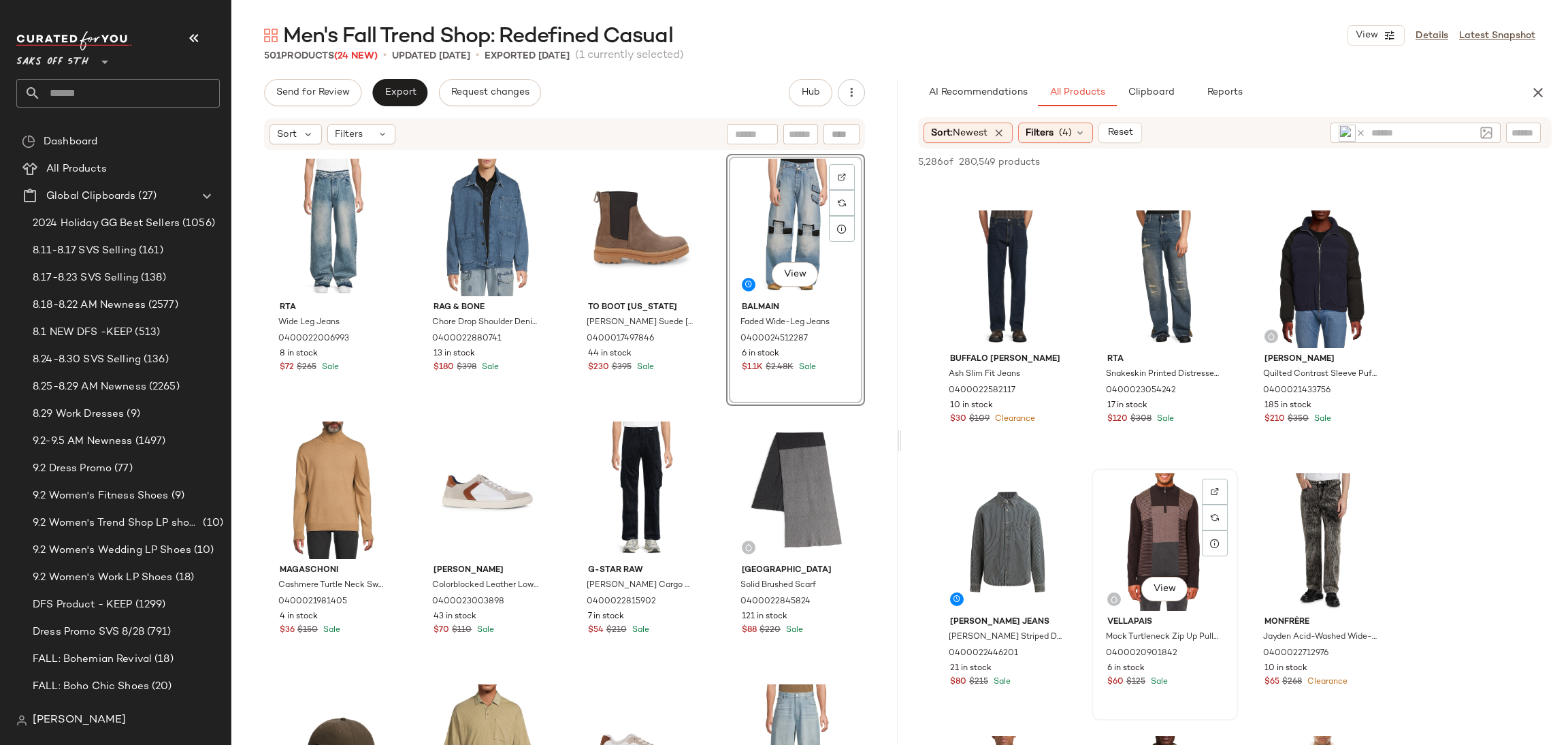
click at [1167, 496] on div "View" at bounding box center [1165, 542] width 137 height 137
click at [1348, 168] on button "Add to Top" at bounding box center [1356, 162] width 64 height 17
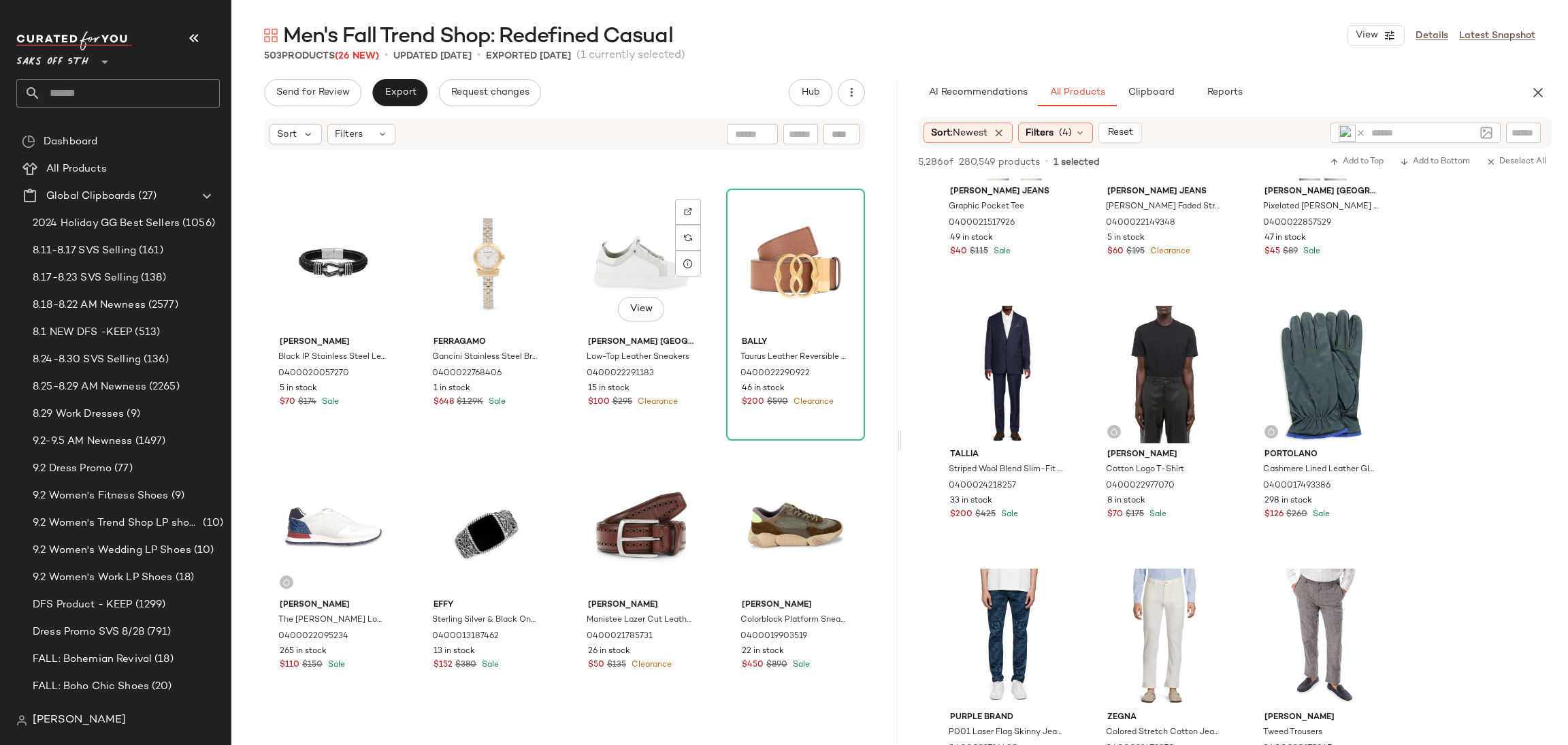
scroll to position [28615, 0]
click at [466, 236] on div "View" at bounding box center [487, 261] width 129 height 137
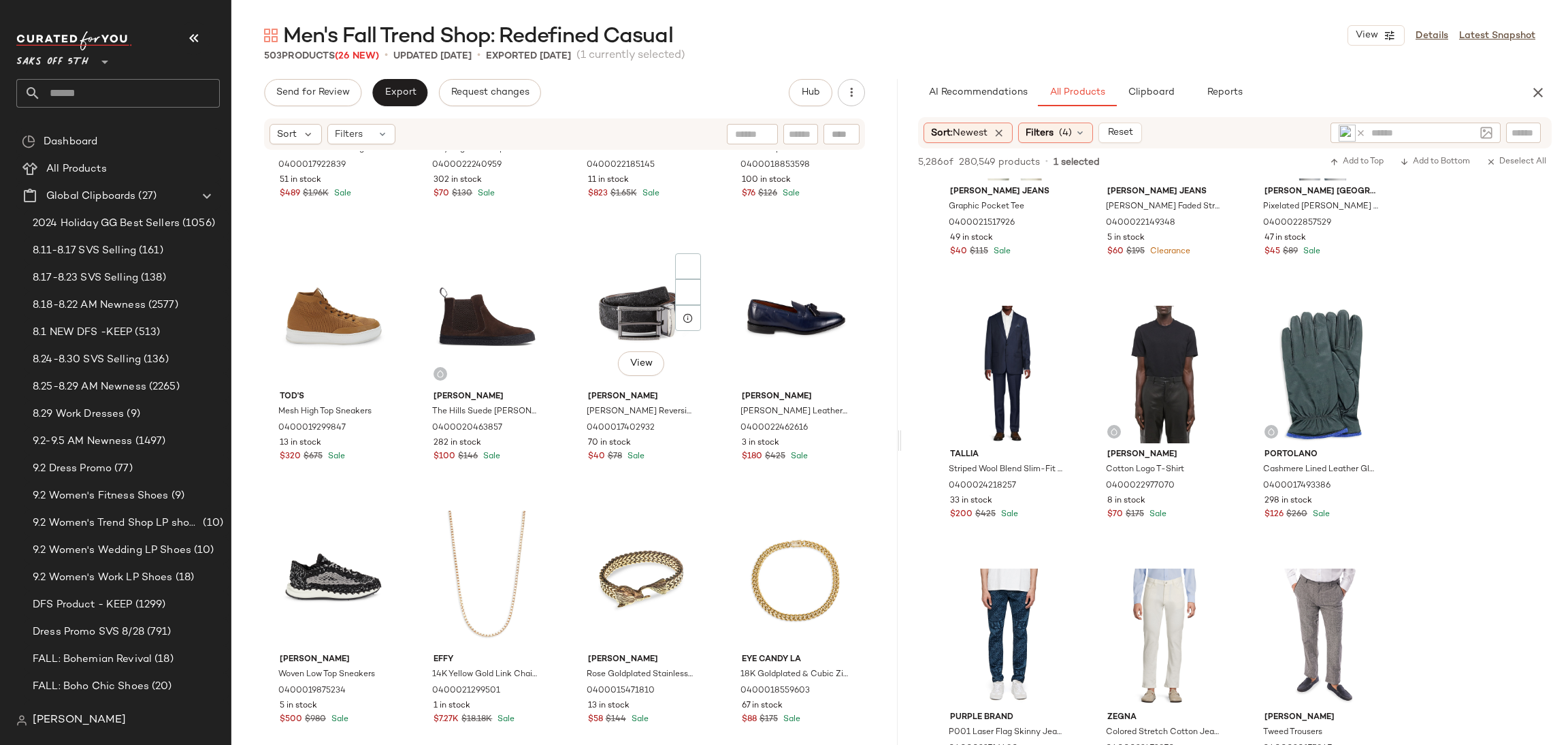
scroll to position [29346, 0]
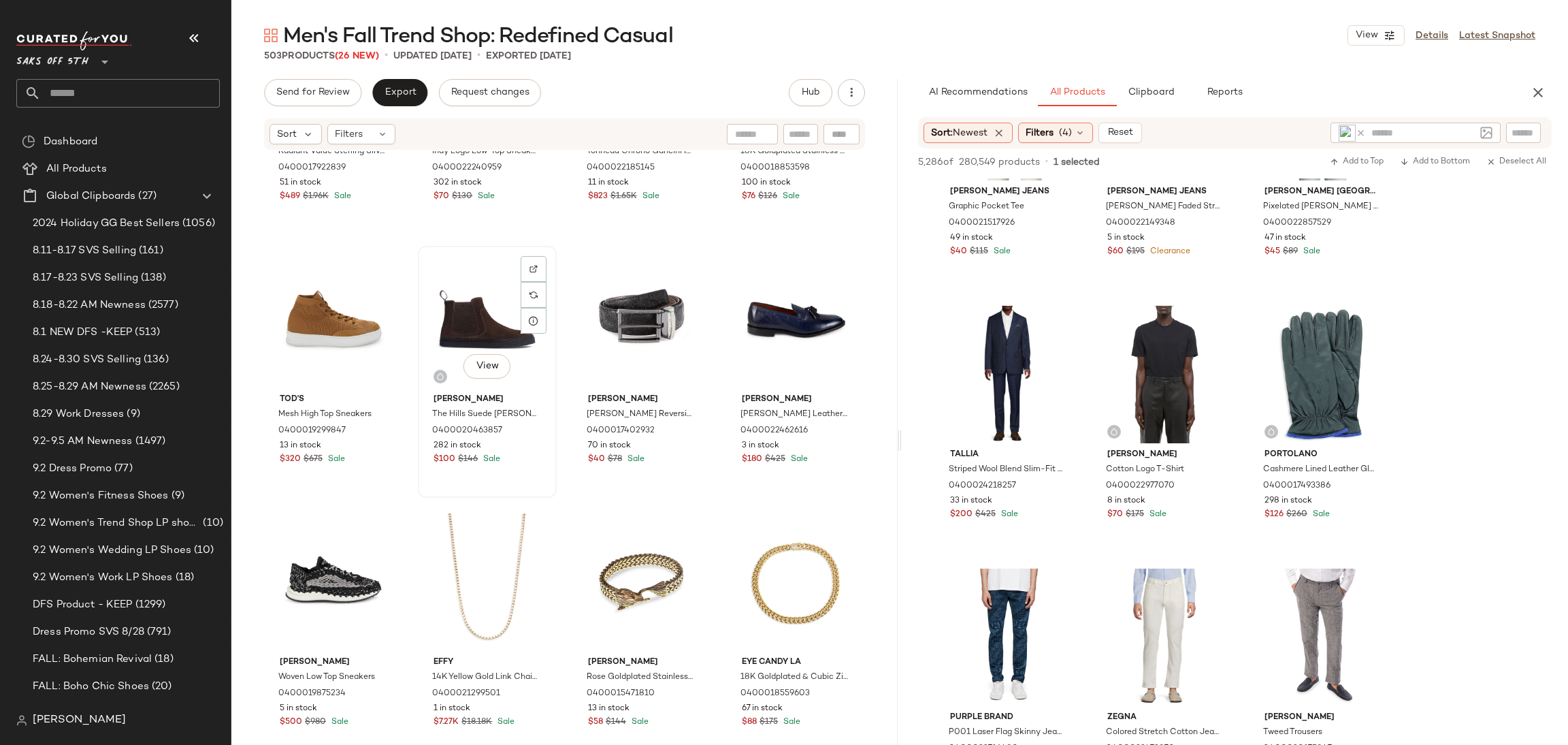
click at [483, 312] on div "View" at bounding box center [487, 318] width 129 height 137
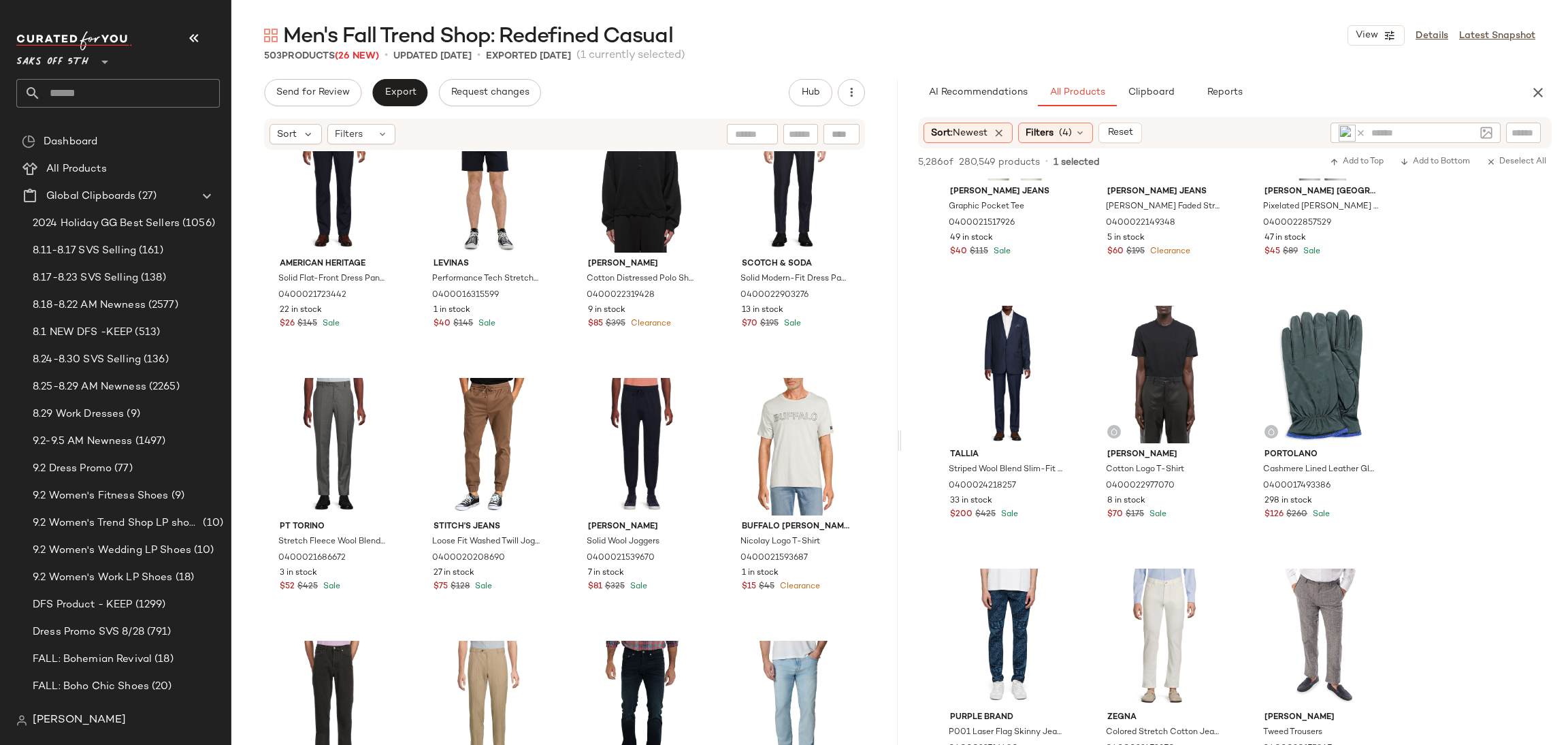
scroll to position [31056, 0]
drag, startPoint x: 1501, startPoint y: 284, endPoint x: 1419, endPoint y: 275, distance: 82.5
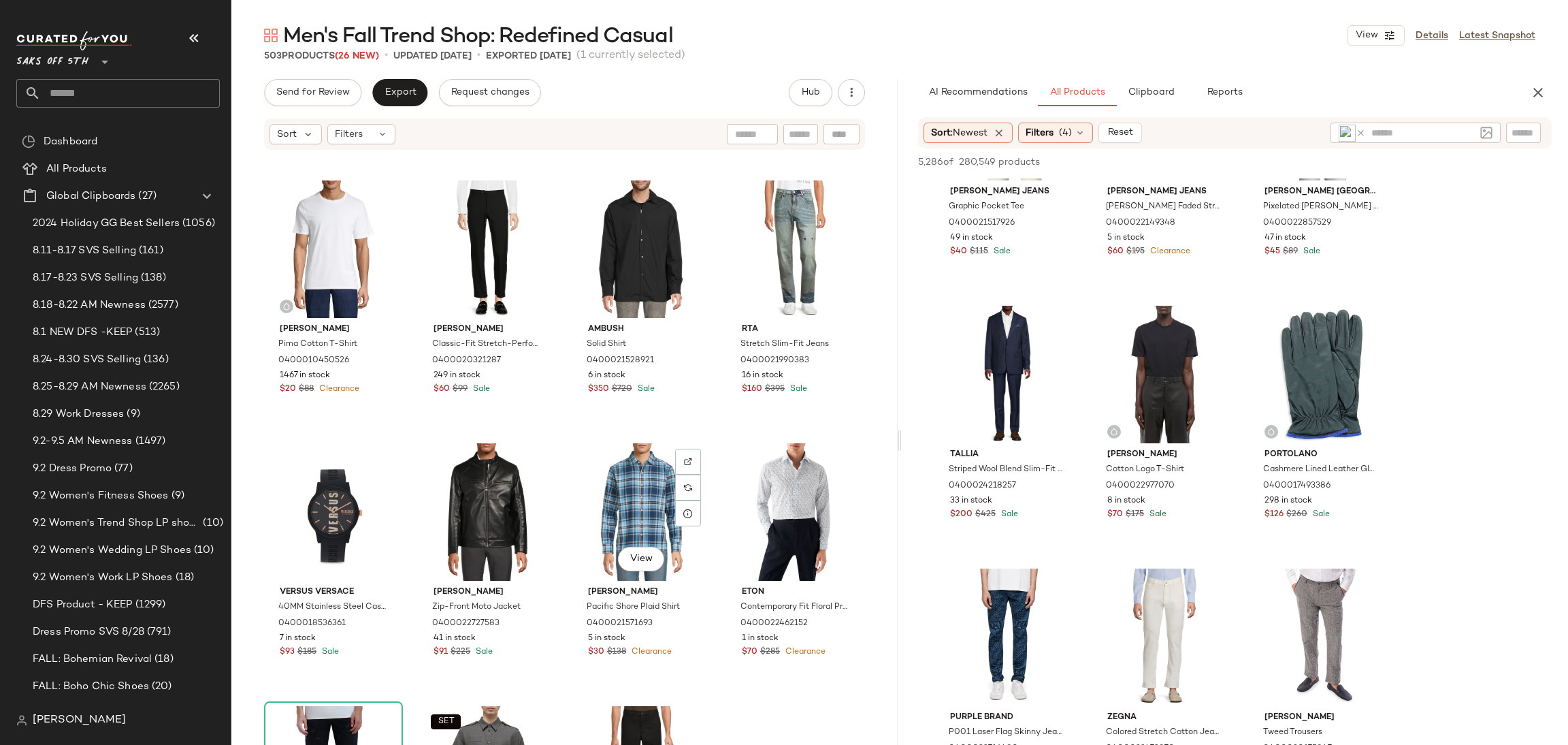
scroll to position [21015, 0]
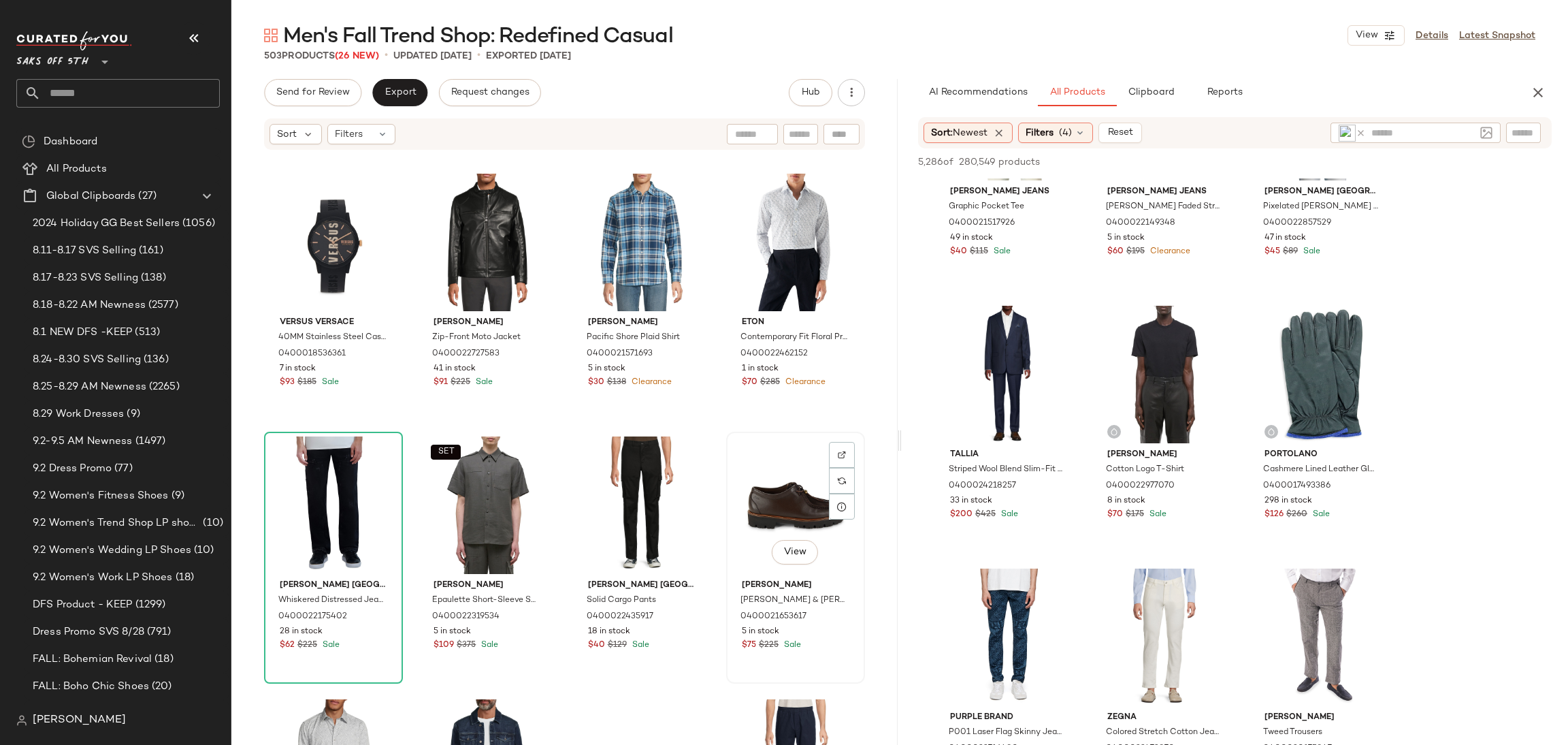
click at [769, 503] on div "View" at bounding box center [795, 504] width 129 height 137
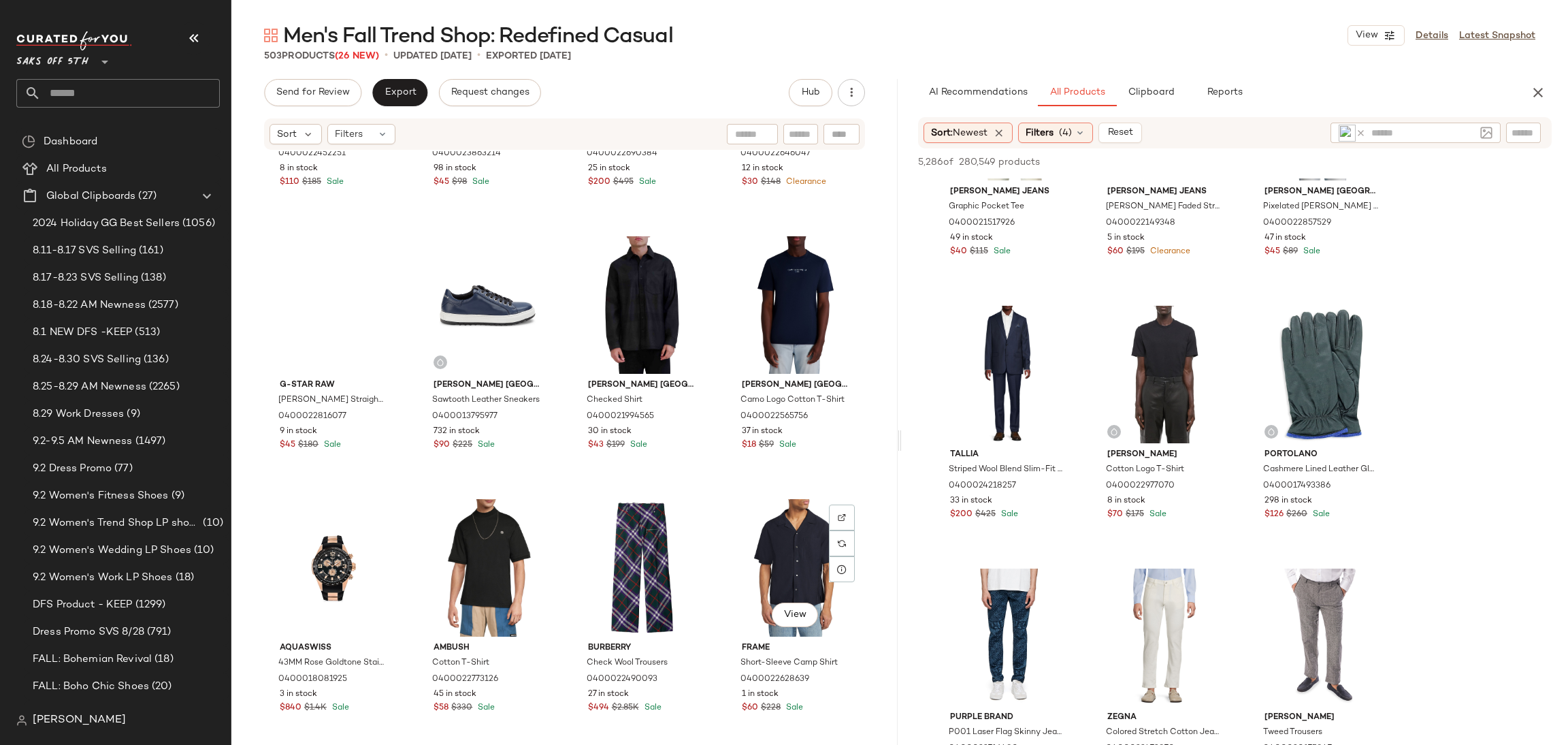
scroll to position [15694, 0]
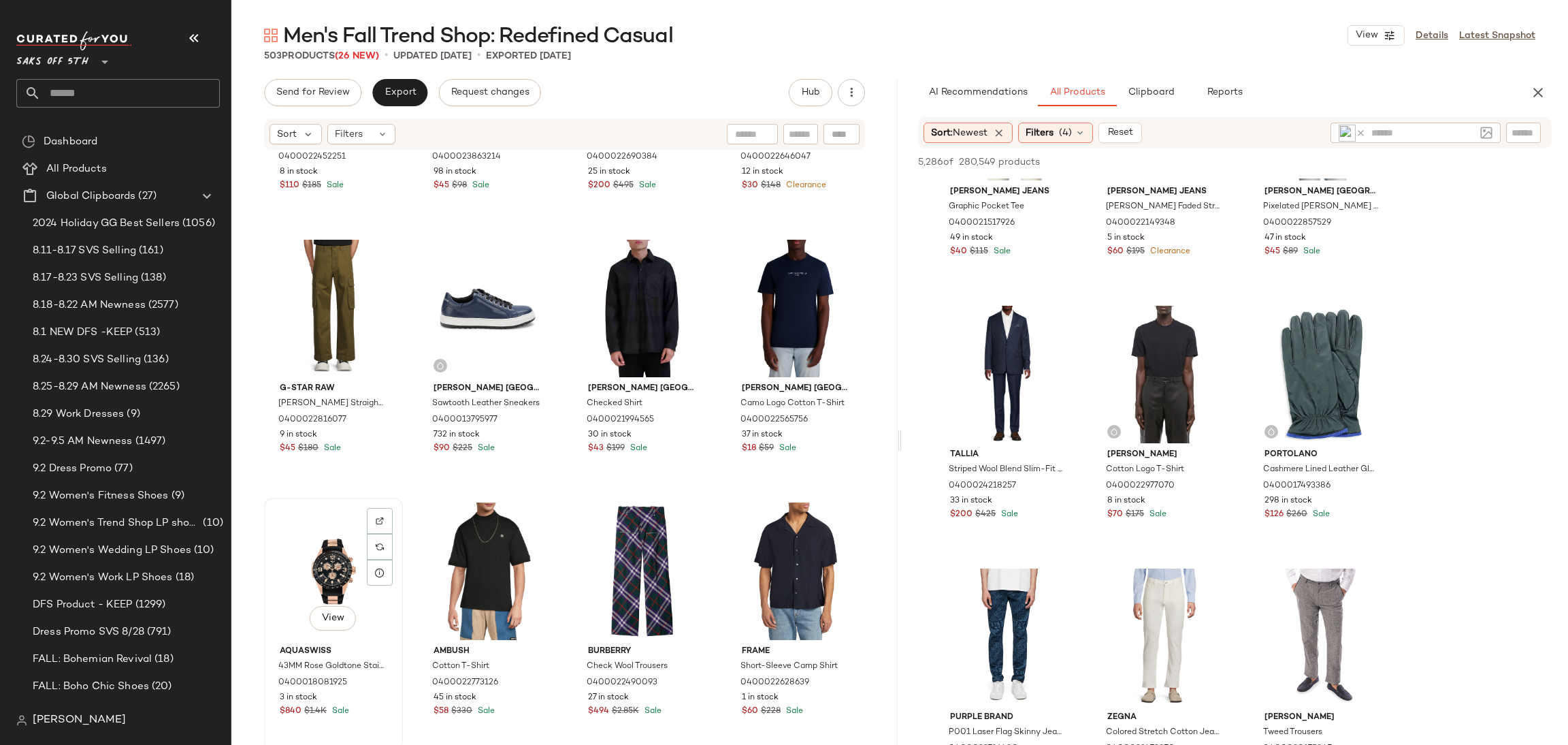
click at [325, 546] on div "View" at bounding box center [333, 570] width 129 height 137
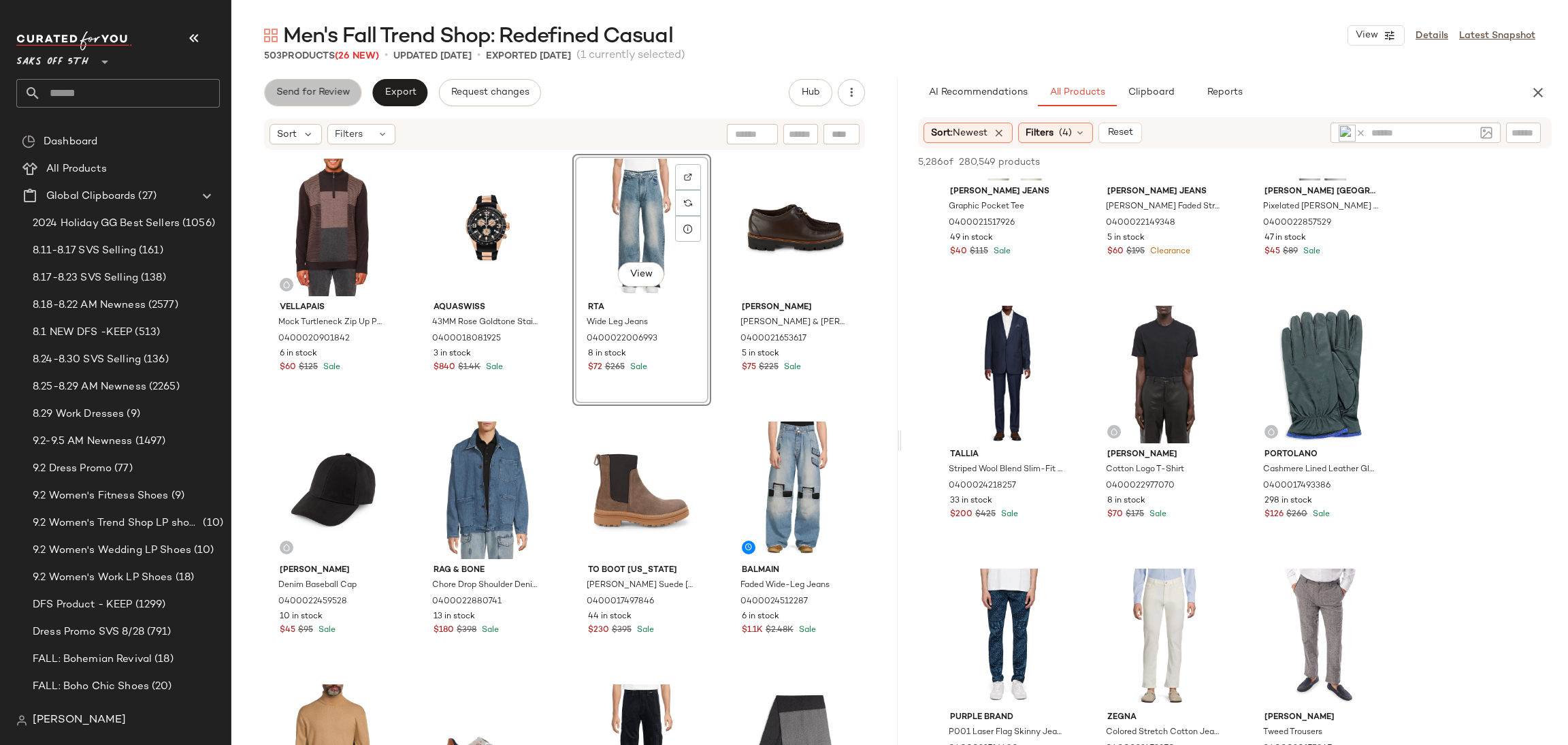
click at [340, 102] on button "Send for Review" at bounding box center [313, 92] width 98 height 27
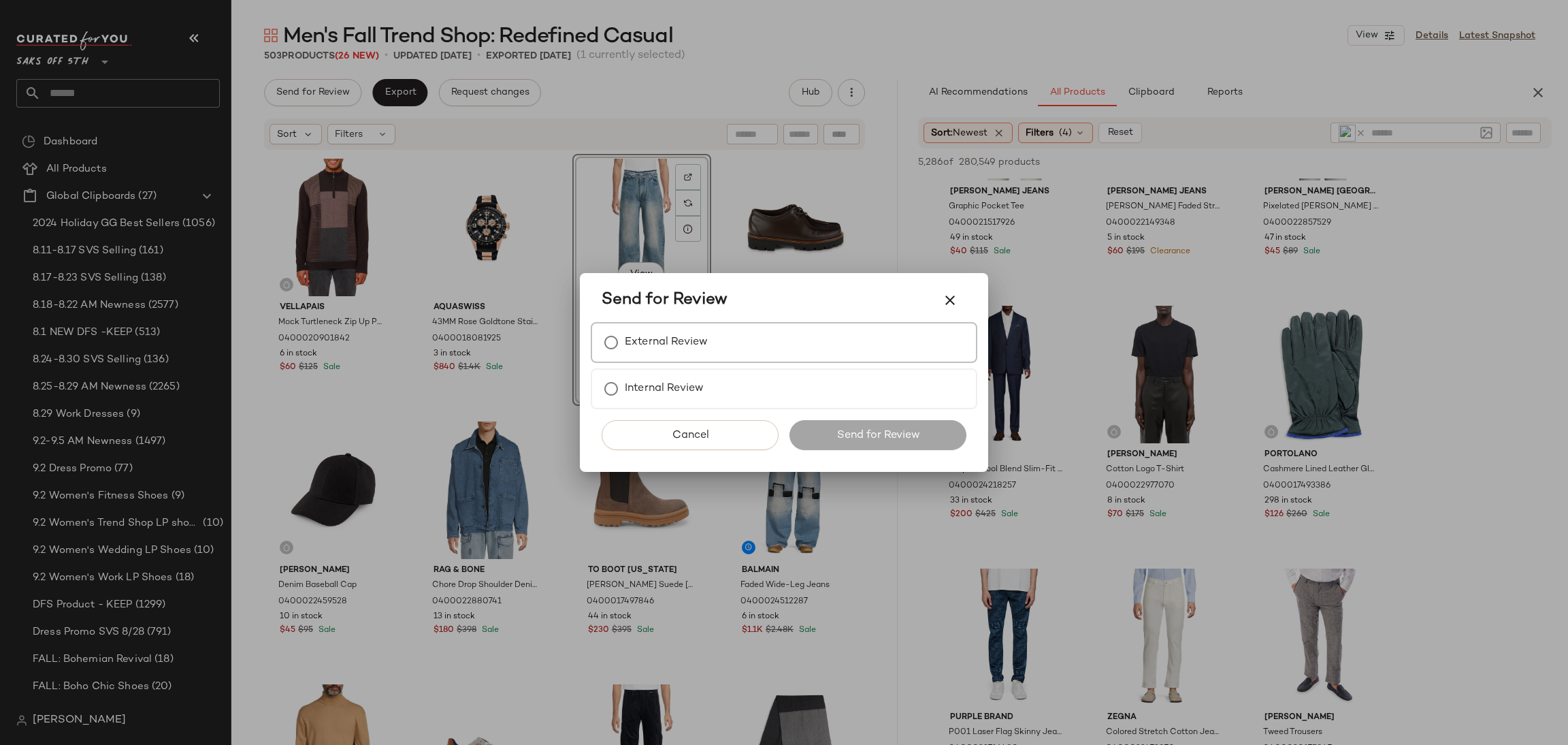
click at [636, 341] on label "External Review" at bounding box center [666, 342] width 83 height 27
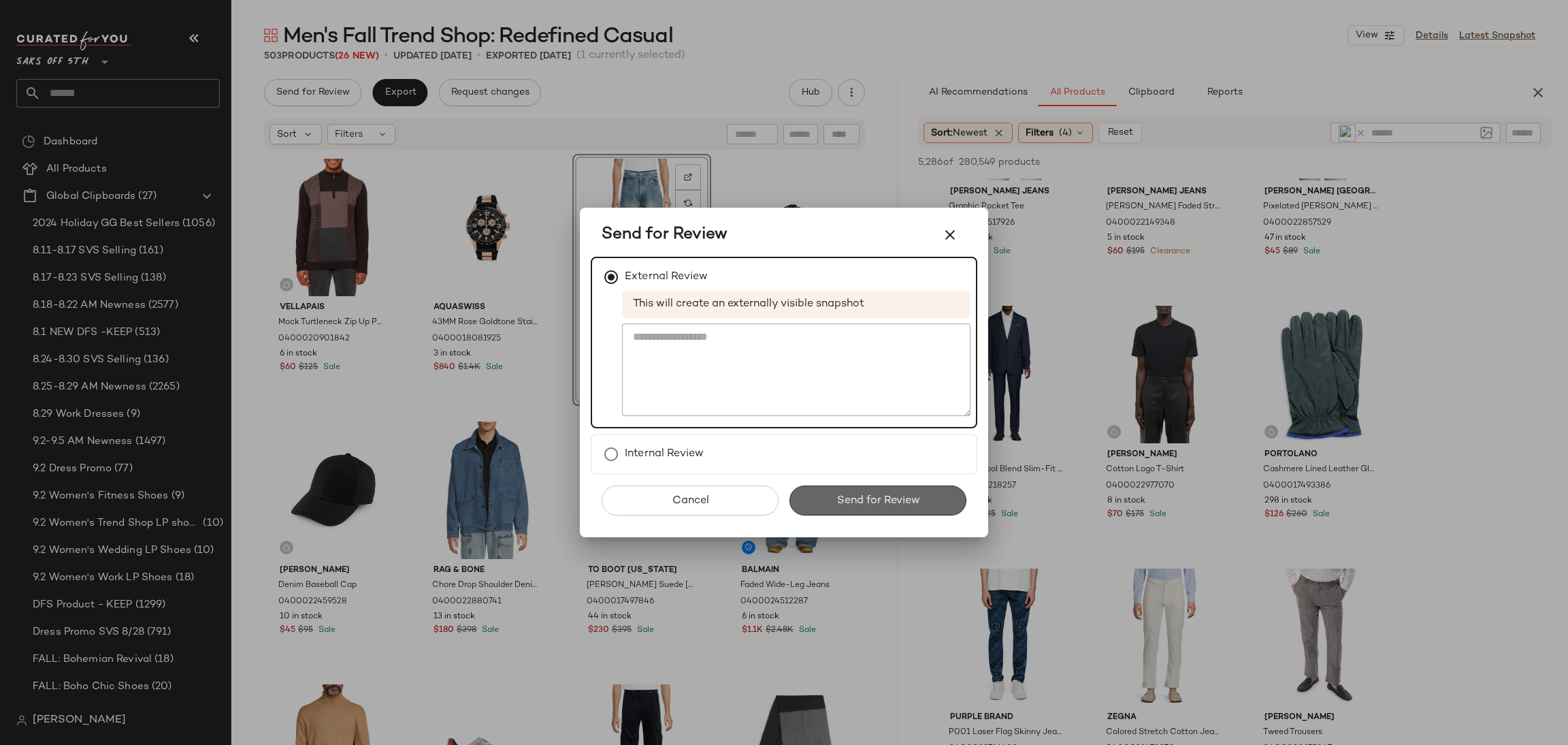
click at [853, 503] on span "Send for Review" at bounding box center [876, 500] width 83 height 13
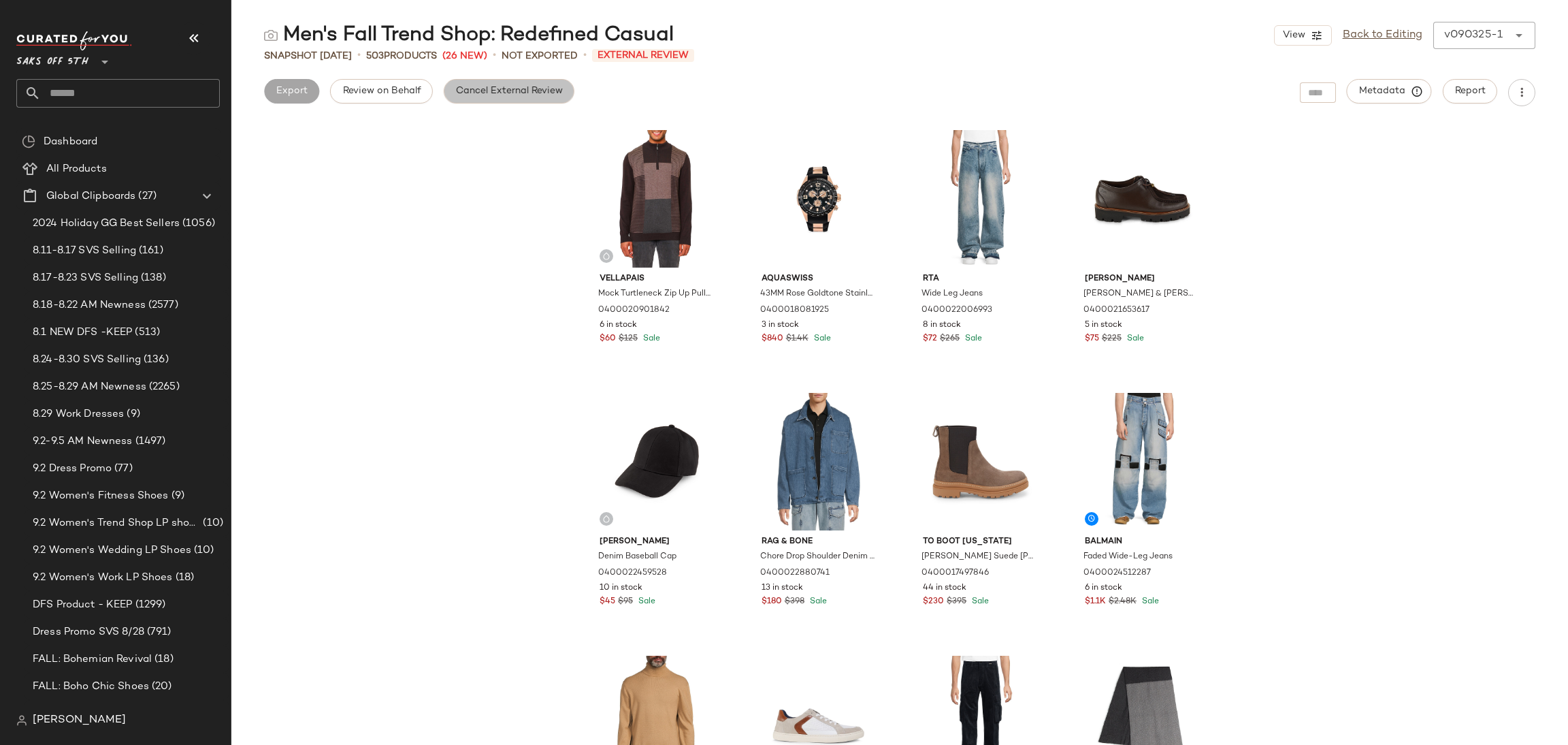
click at [501, 89] on span "Cancel External Review" at bounding box center [508, 91] width 107 height 11
click at [414, 92] on button "Export" at bounding box center [399, 91] width 55 height 25
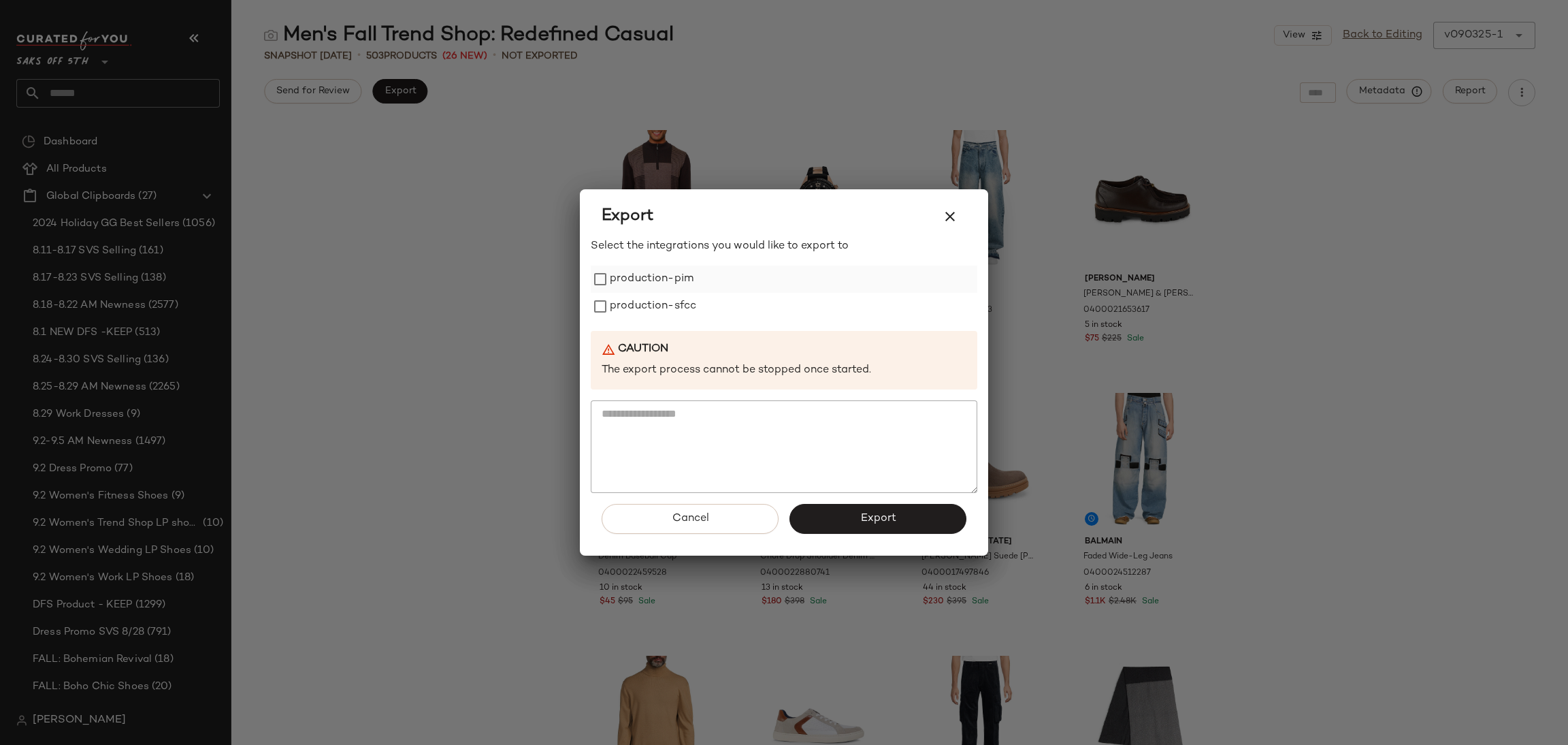
click at [642, 279] on label "production-pim" at bounding box center [651, 279] width 83 height 27
click at [645, 303] on label "production-sfcc" at bounding box center [653, 307] width 87 height 27
click at [869, 516] on span "Export" at bounding box center [876, 518] width 36 height 13
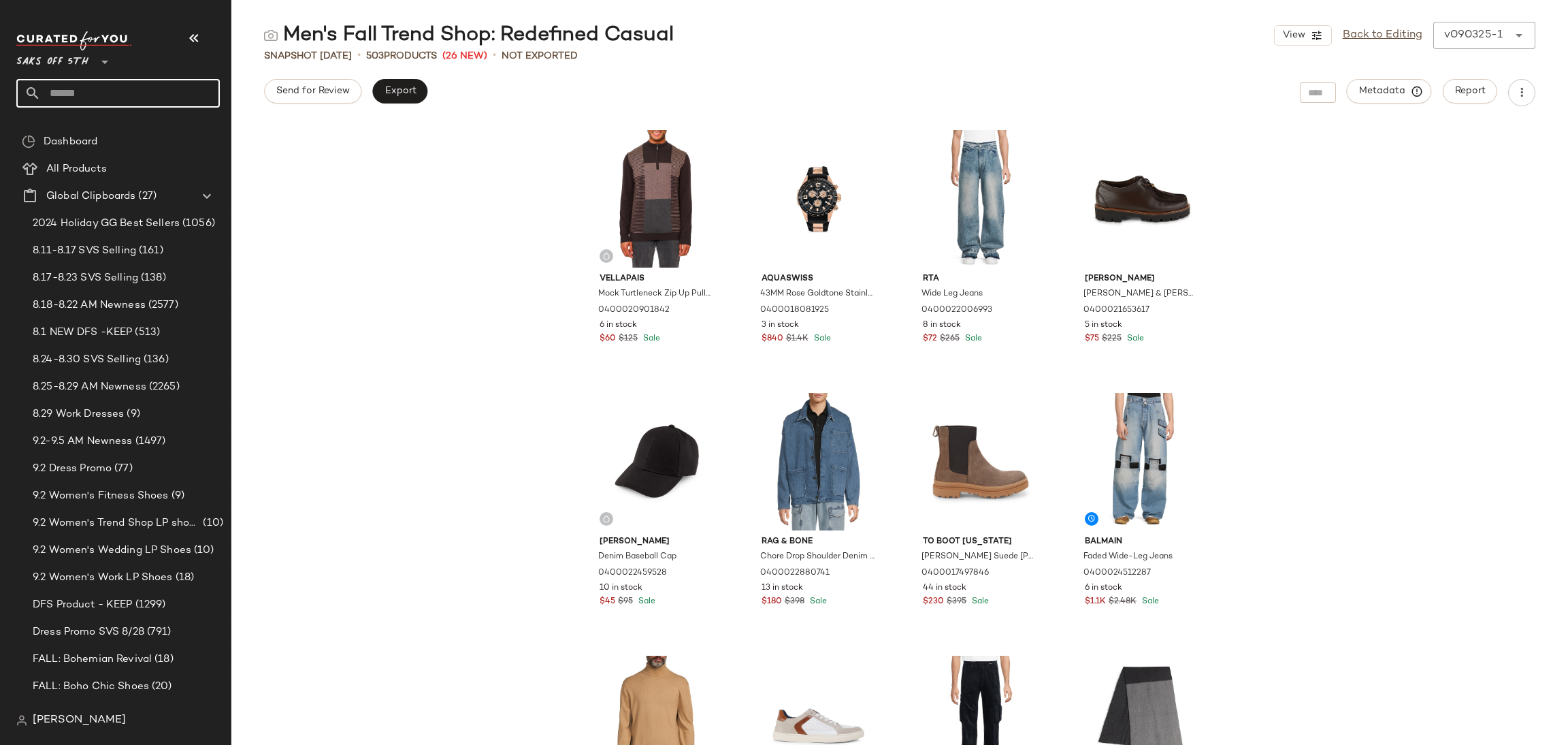
click at [154, 95] on input "text" at bounding box center [129, 93] width 179 height 29
type input "*******"
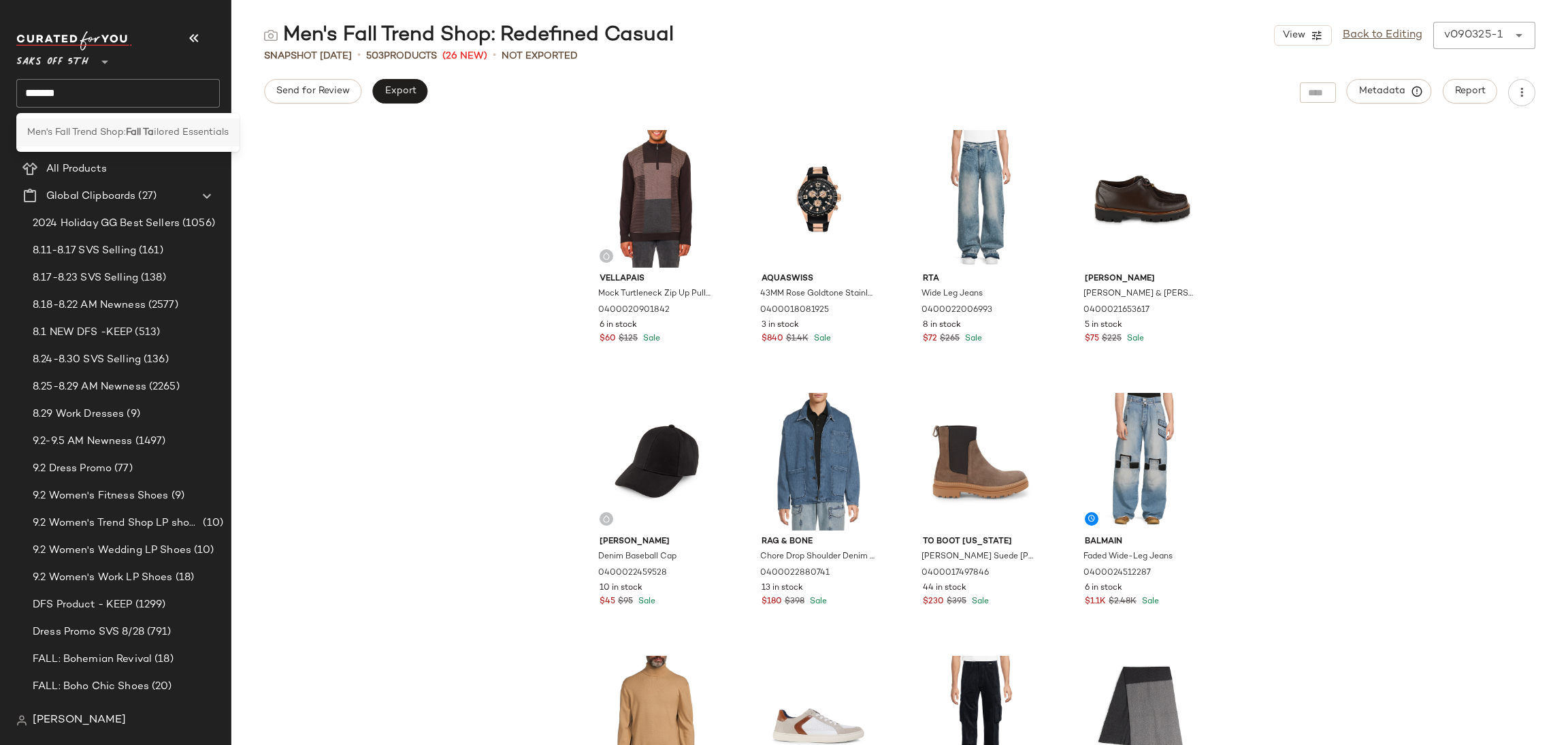
click at [153, 131] on b "Fall Ta" at bounding box center [140, 133] width 28 height 14
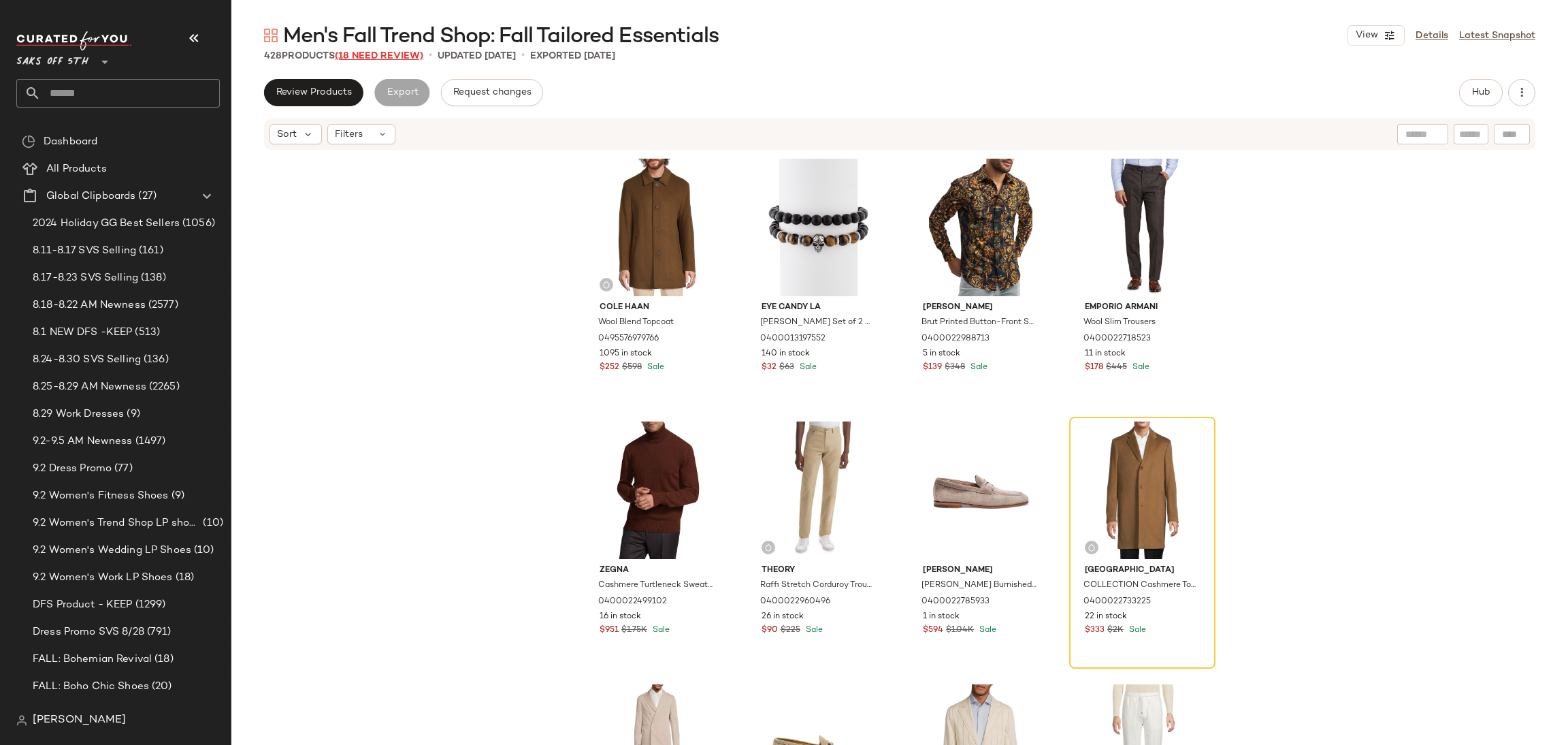
click at [417, 57] on span "(18 Need Review)" at bounding box center [379, 56] width 88 height 10
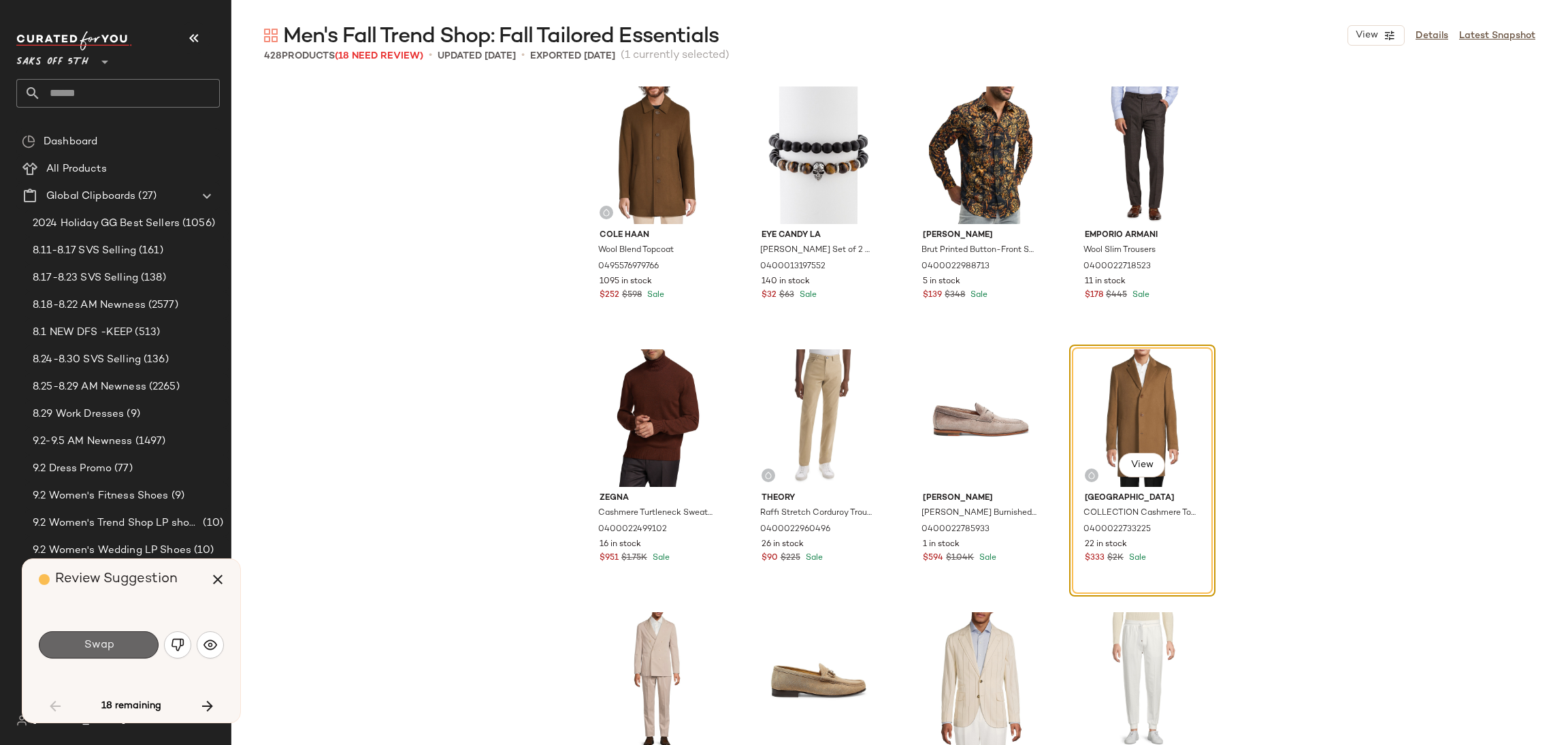
click at [136, 642] on button "Swap" at bounding box center [98, 644] width 120 height 27
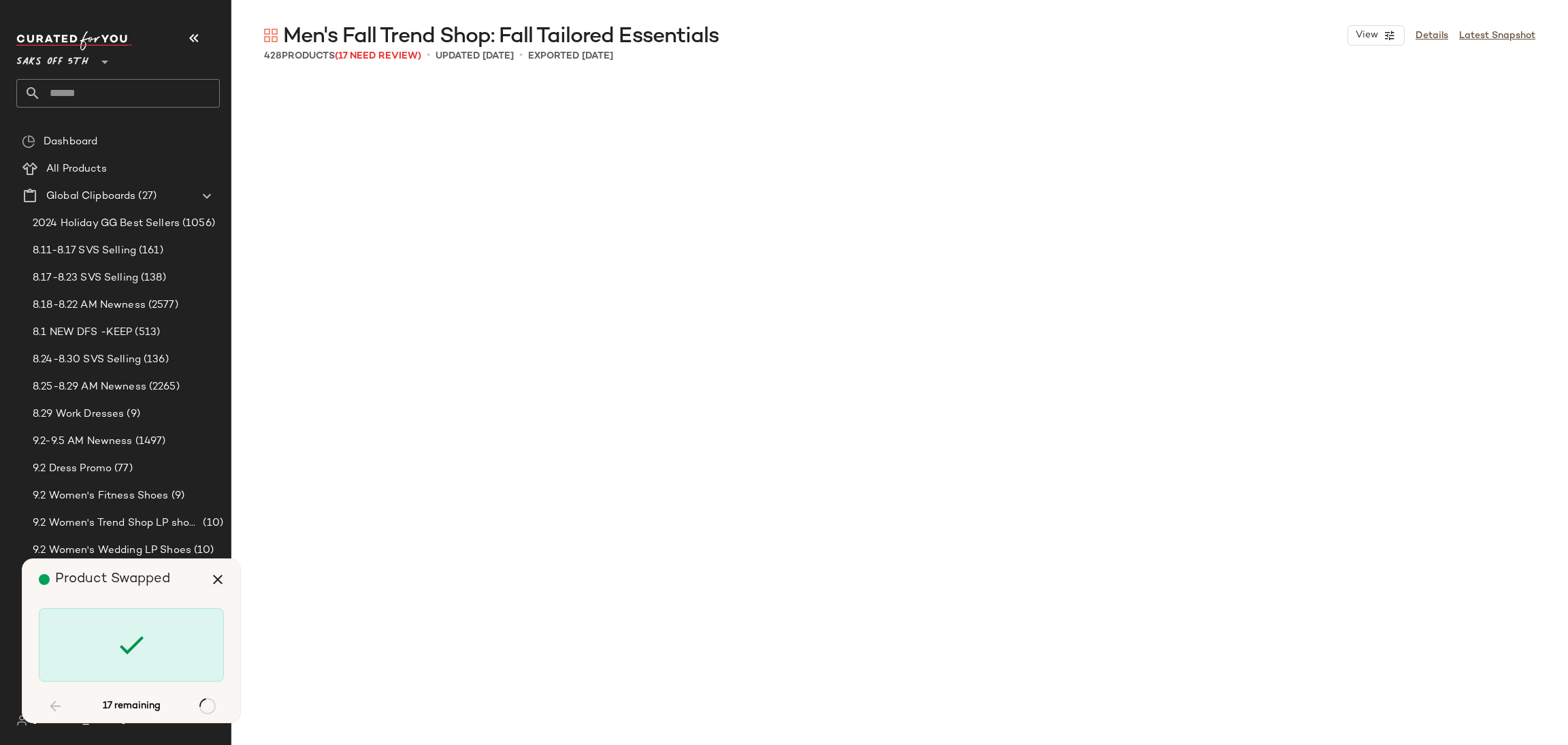
scroll to position [1839, 0]
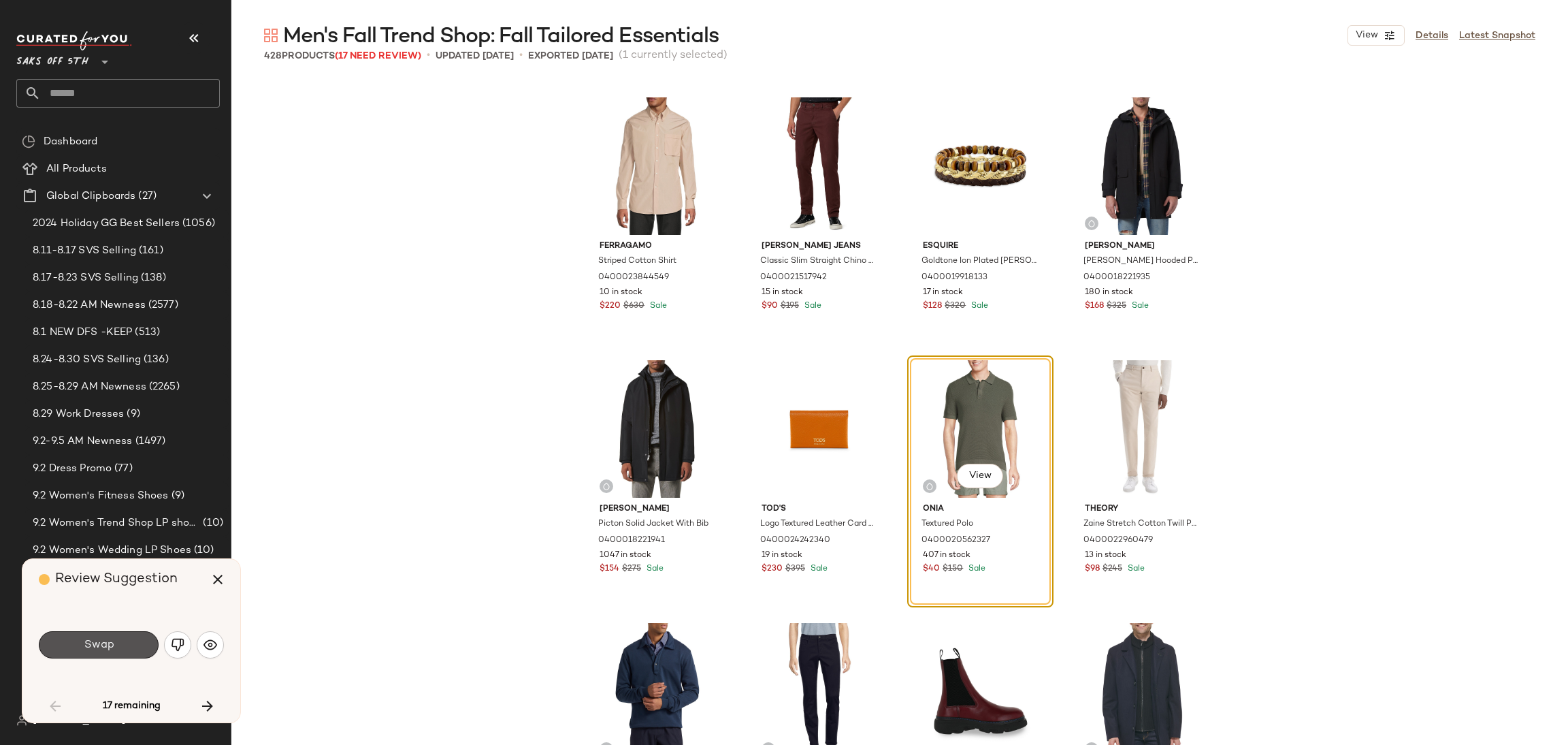
click at [136, 642] on button "Swap" at bounding box center [98, 644] width 120 height 27
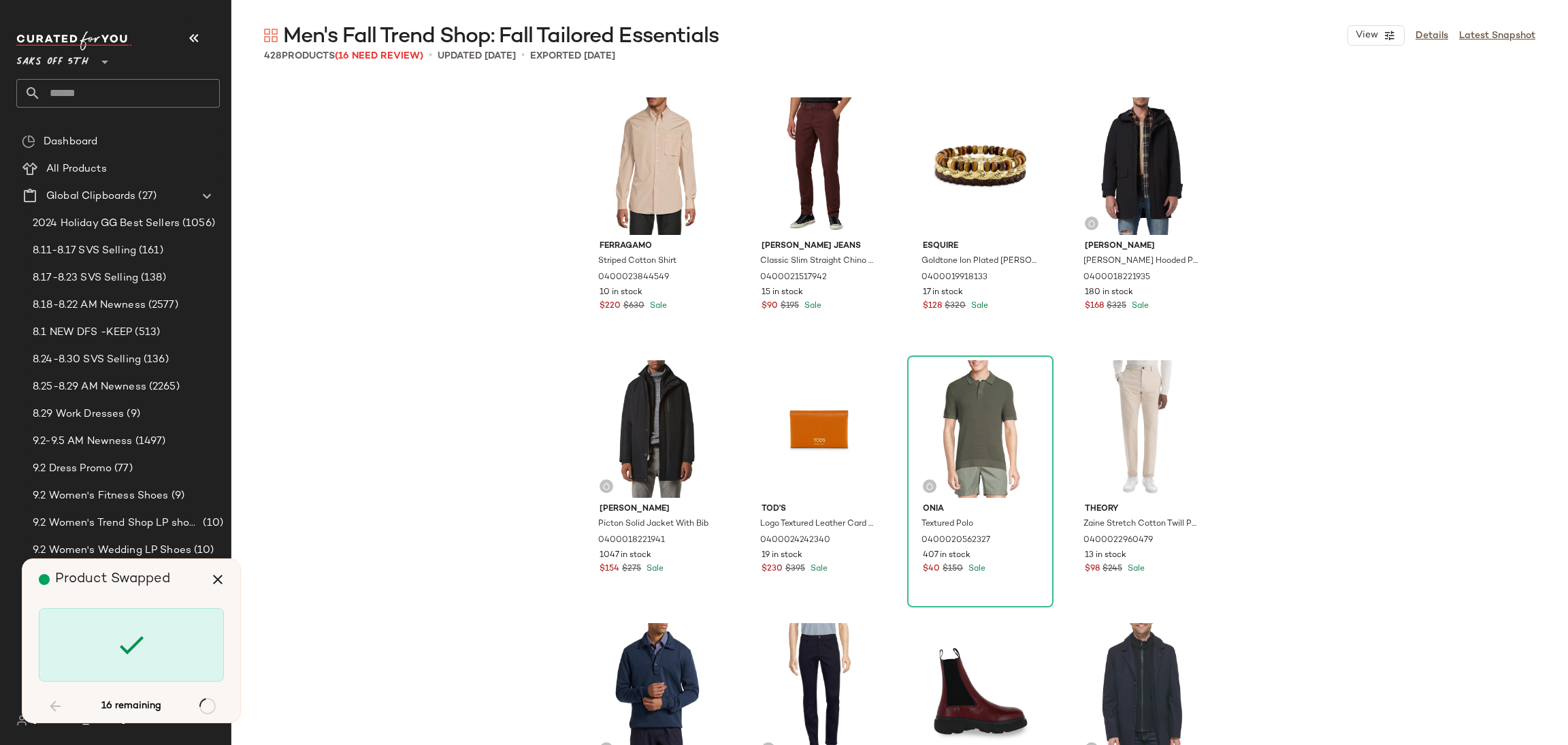
scroll to position [7093, 0]
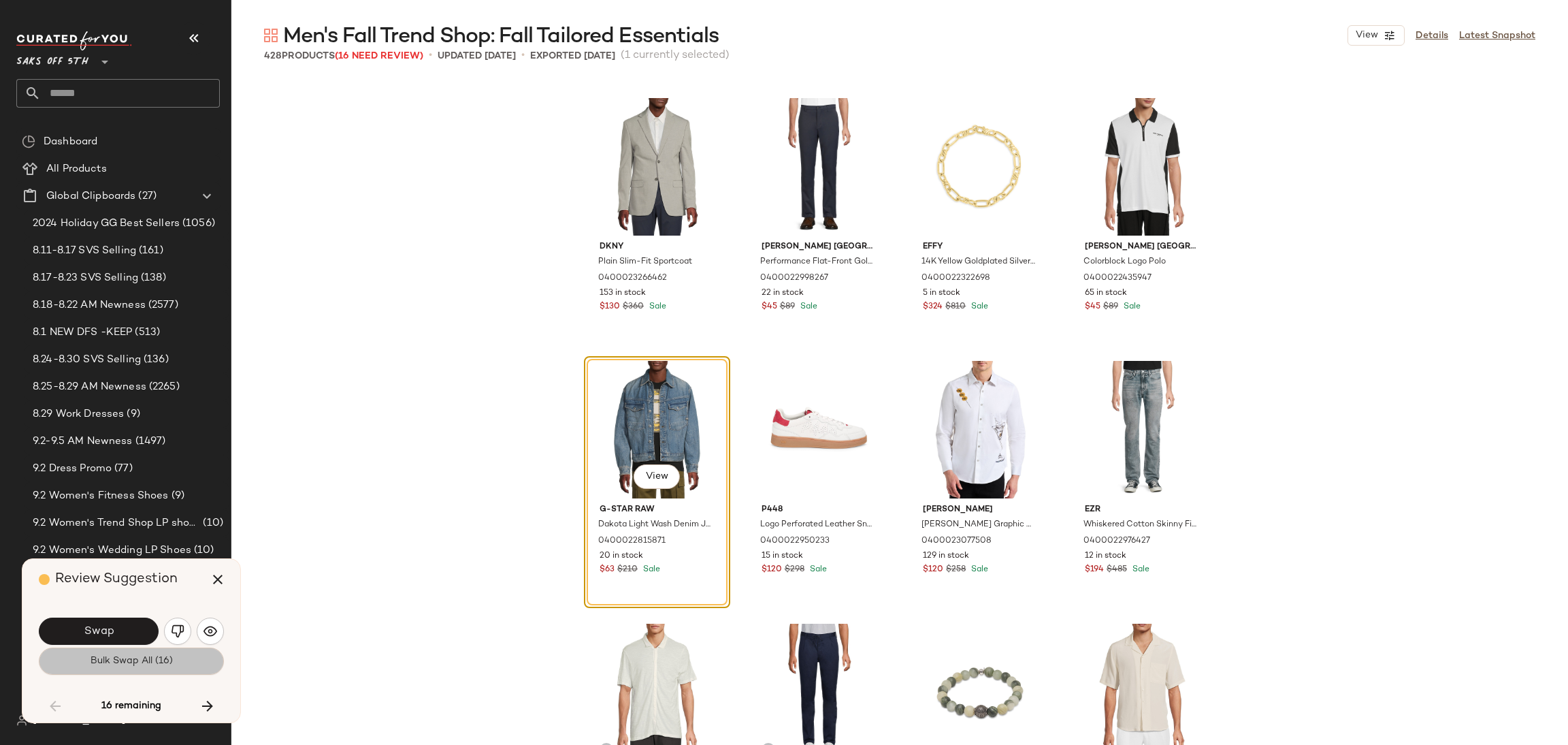
click at [129, 664] on span "Bulk Swap All (16)" at bounding box center [131, 661] width 83 height 11
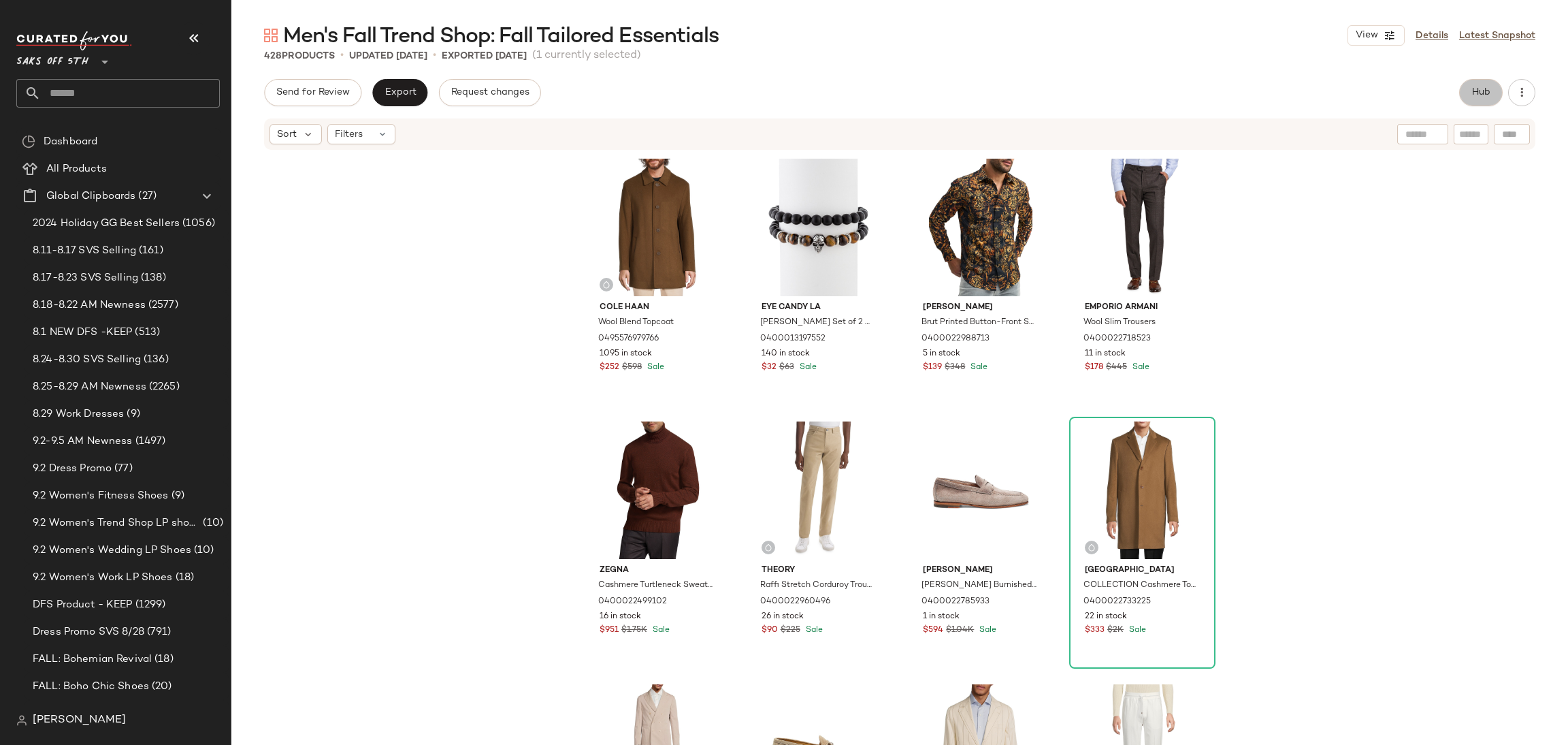
click at [1482, 93] on span "Hub" at bounding box center [1481, 93] width 19 height 11
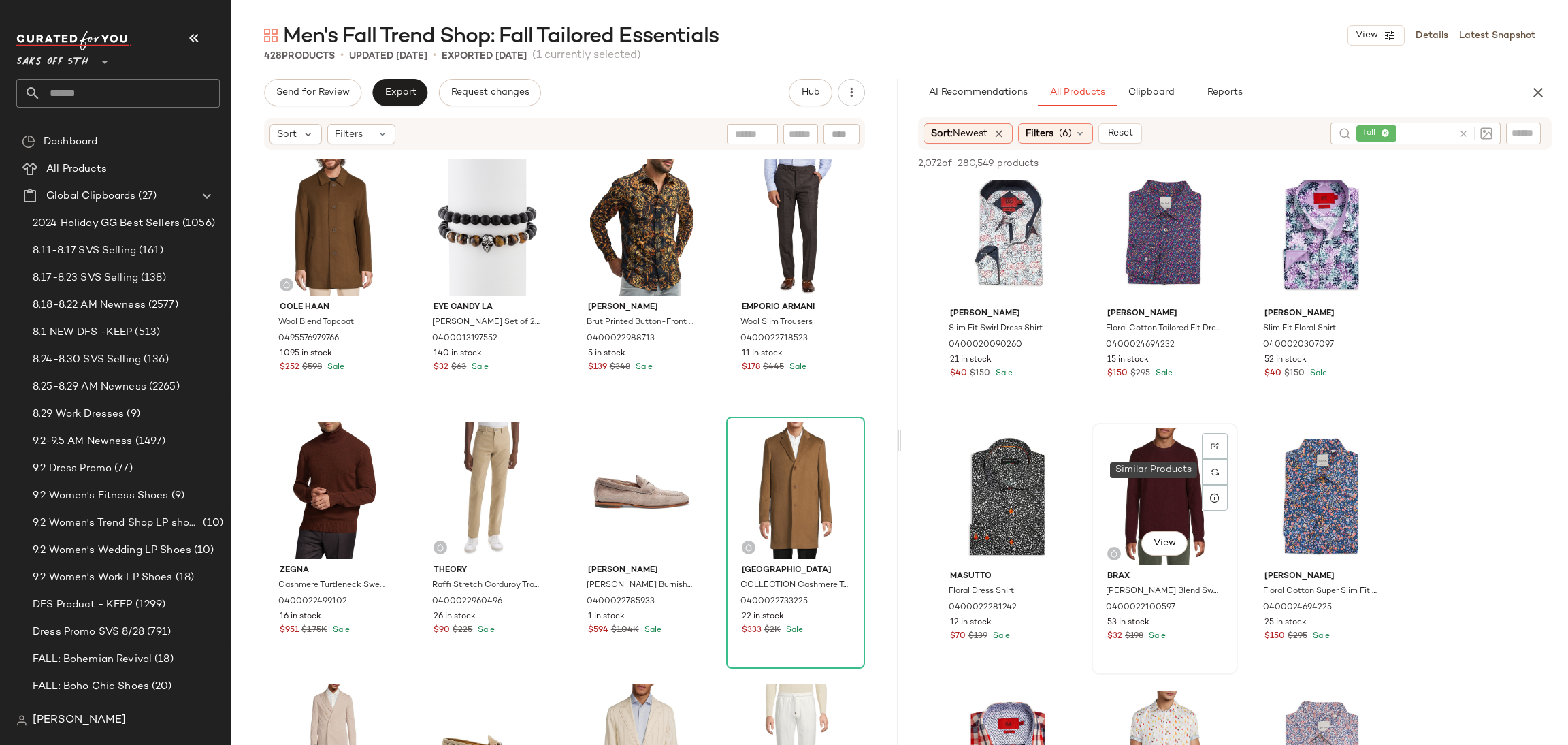
scroll to position [70, 0]
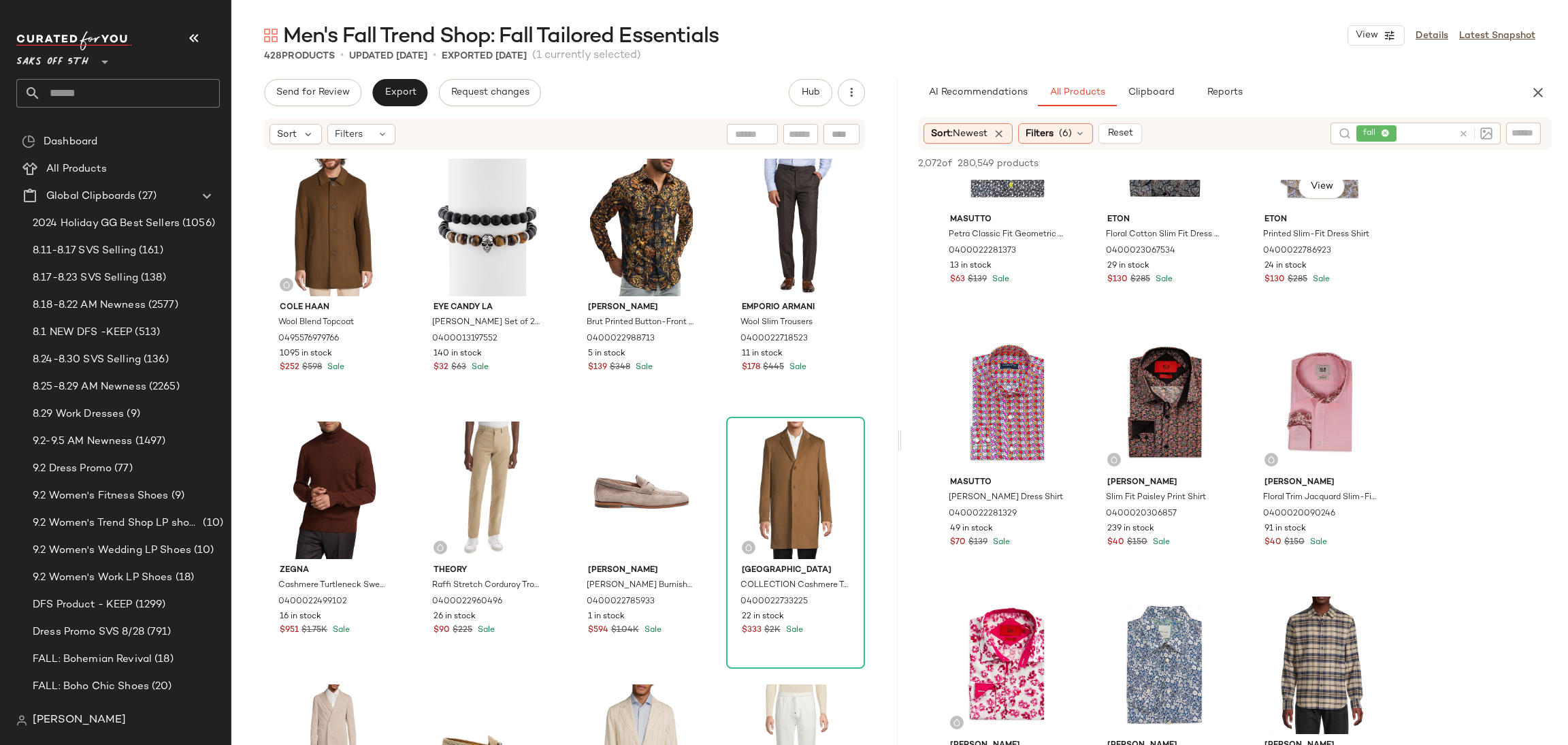
scroll to position [1164, 0]
click at [1409, 133] on input "text" at bounding box center [1426, 133] width 54 height 14
type input "********"
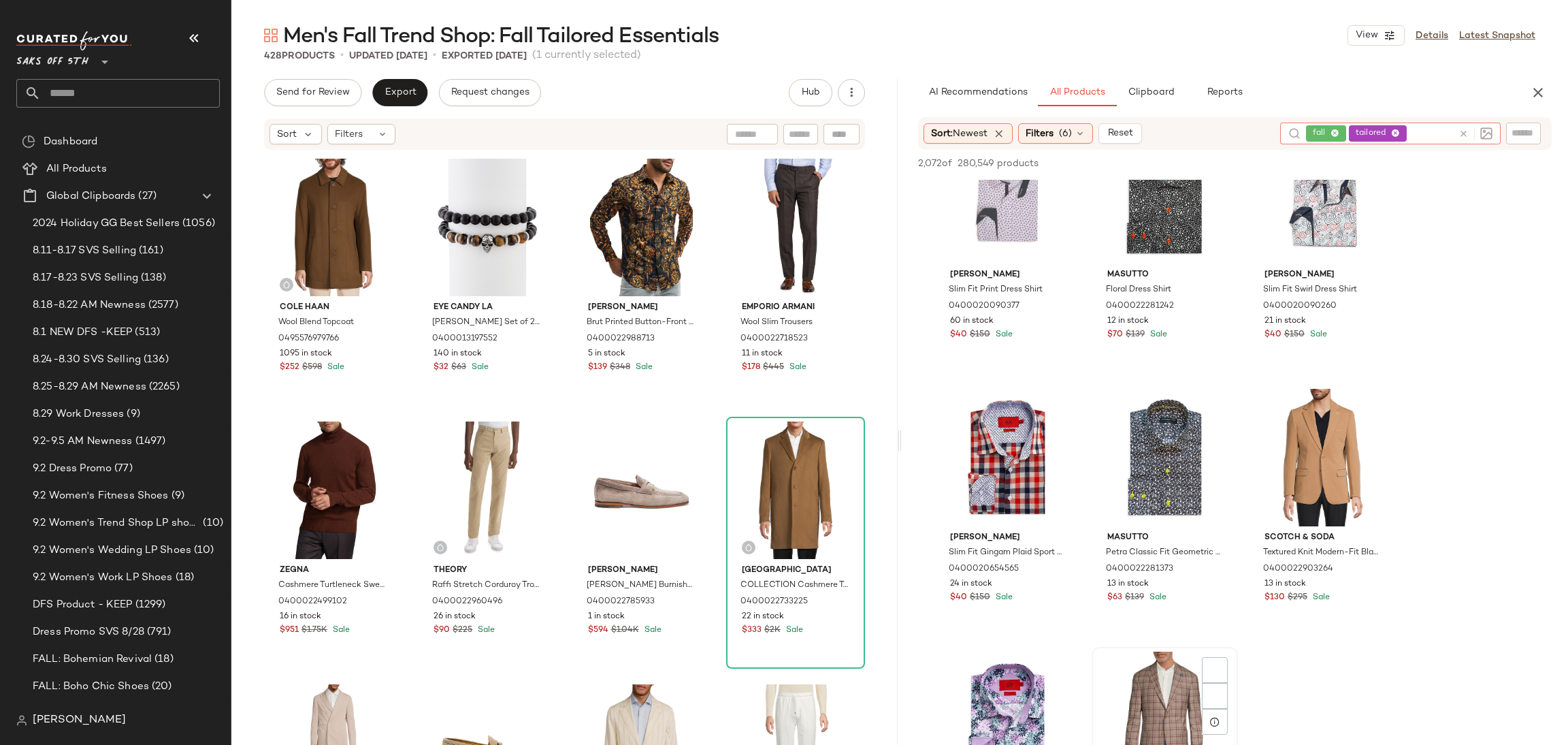
scroll to position [681, 0]
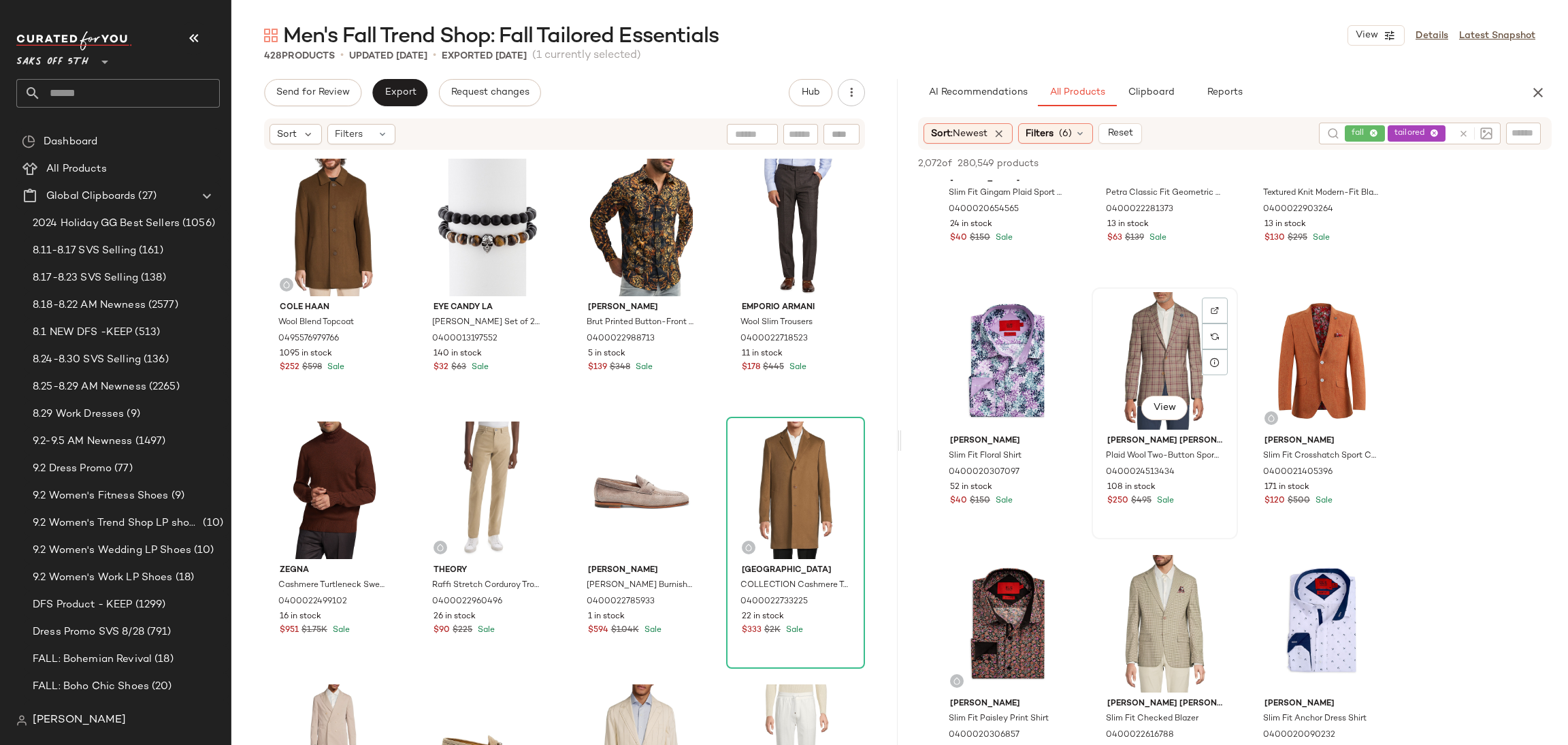
click at [1168, 359] on div "View" at bounding box center [1165, 361] width 137 height 137
click at [1370, 156] on button "Add to Top" at bounding box center [1356, 163] width 64 height 17
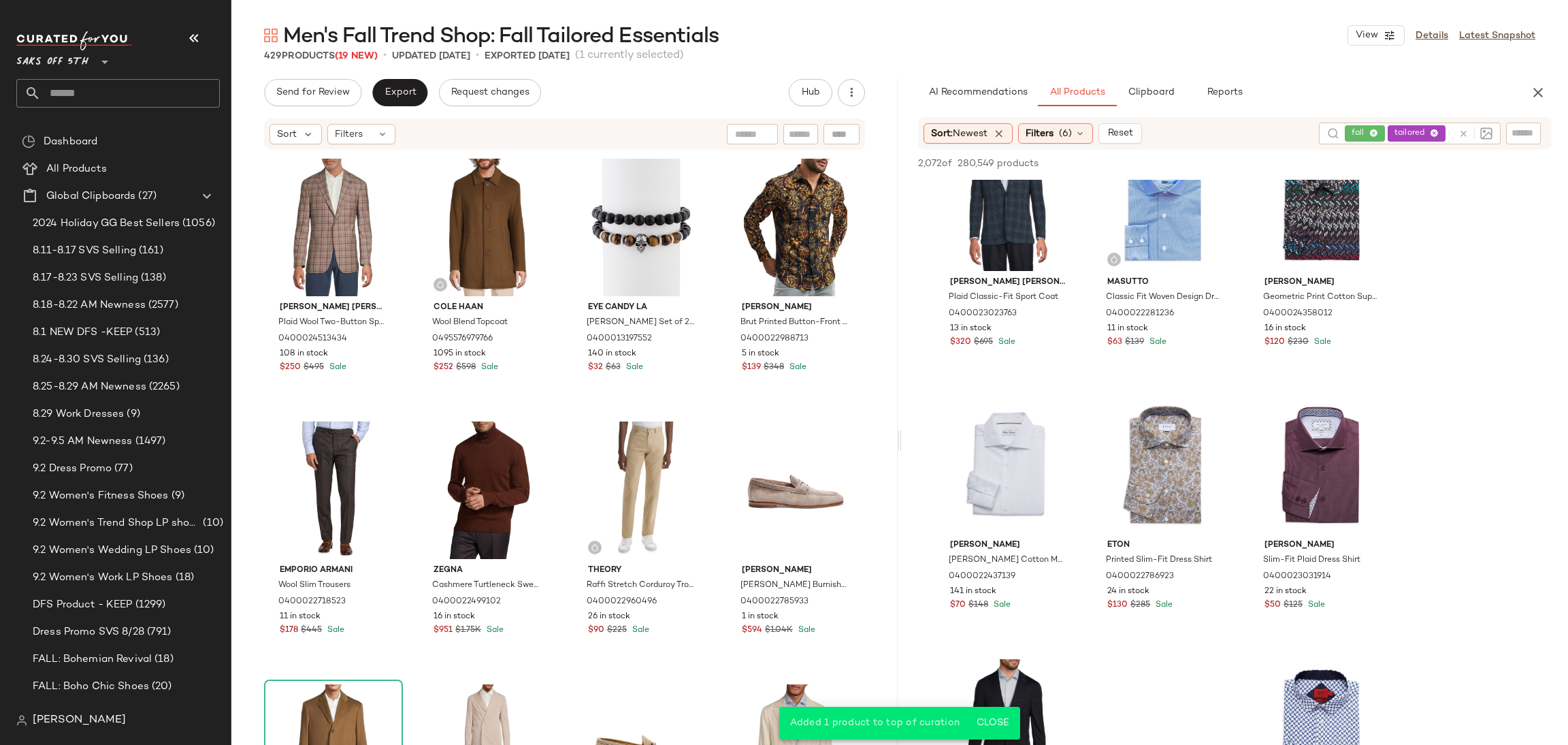
scroll to position [1639, 0]
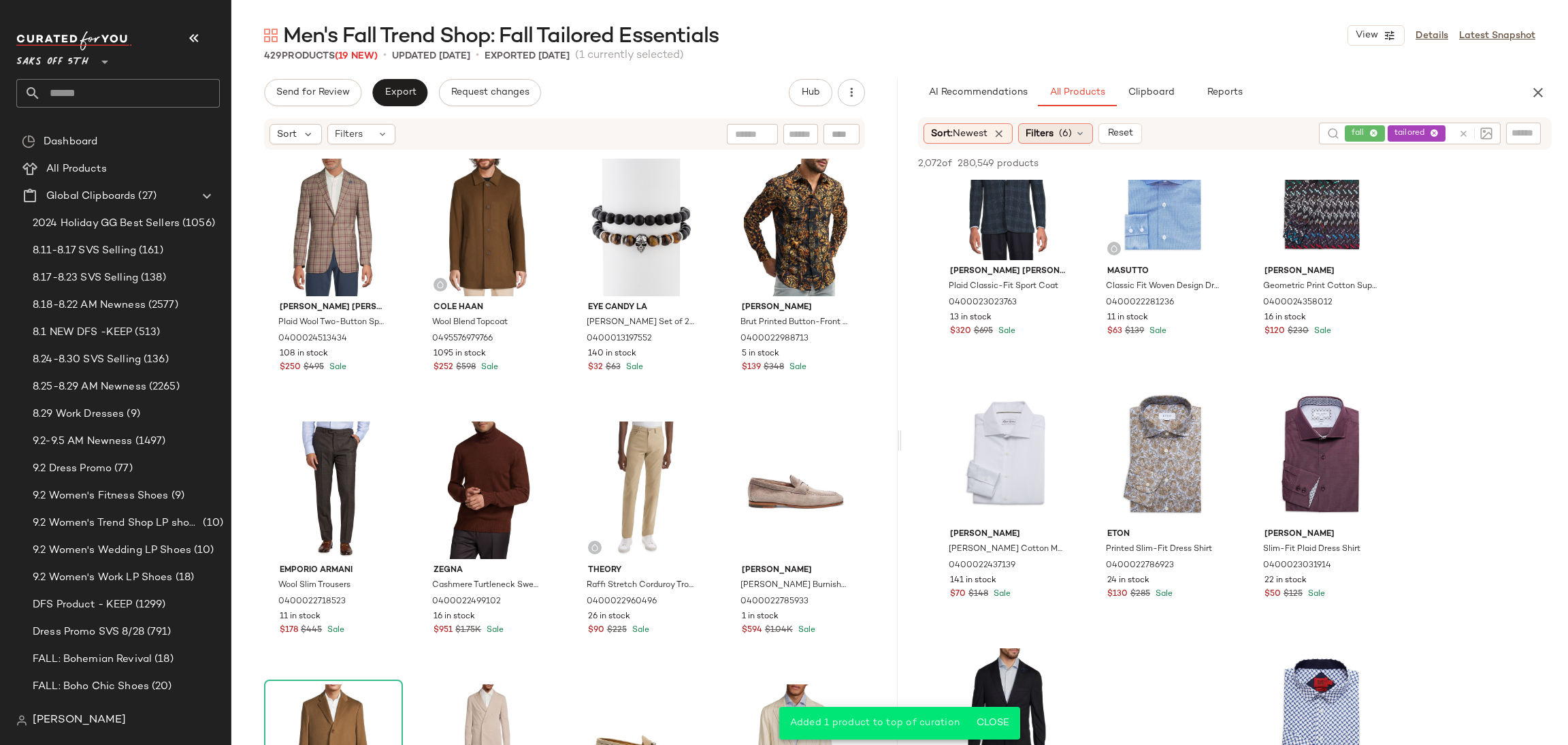
click at [1075, 133] on div "Filters (6)" at bounding box center [1055, 133] width 75 height 21
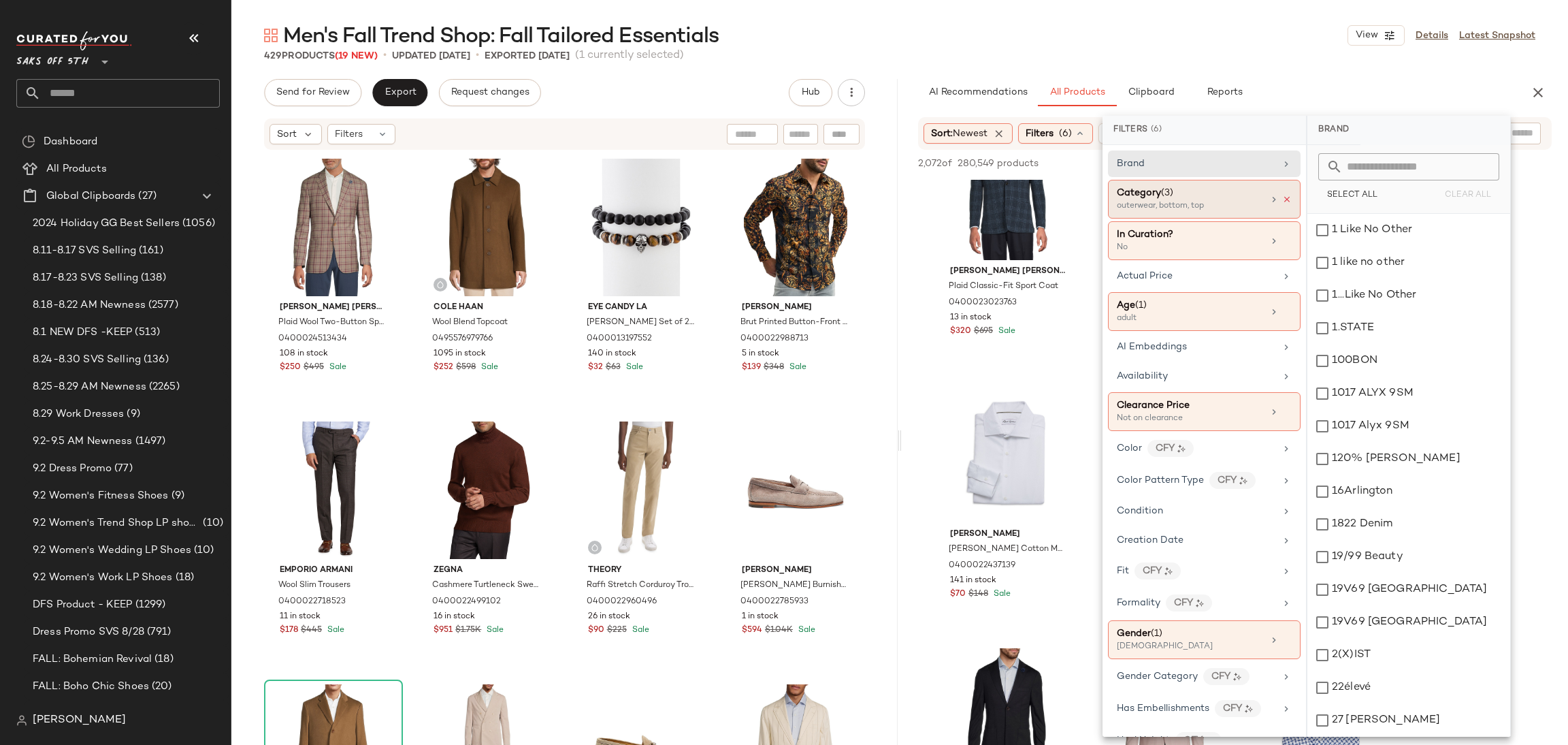
click at [1282, 196] on icon at bounding box center [1287, 199] width 10 height 10
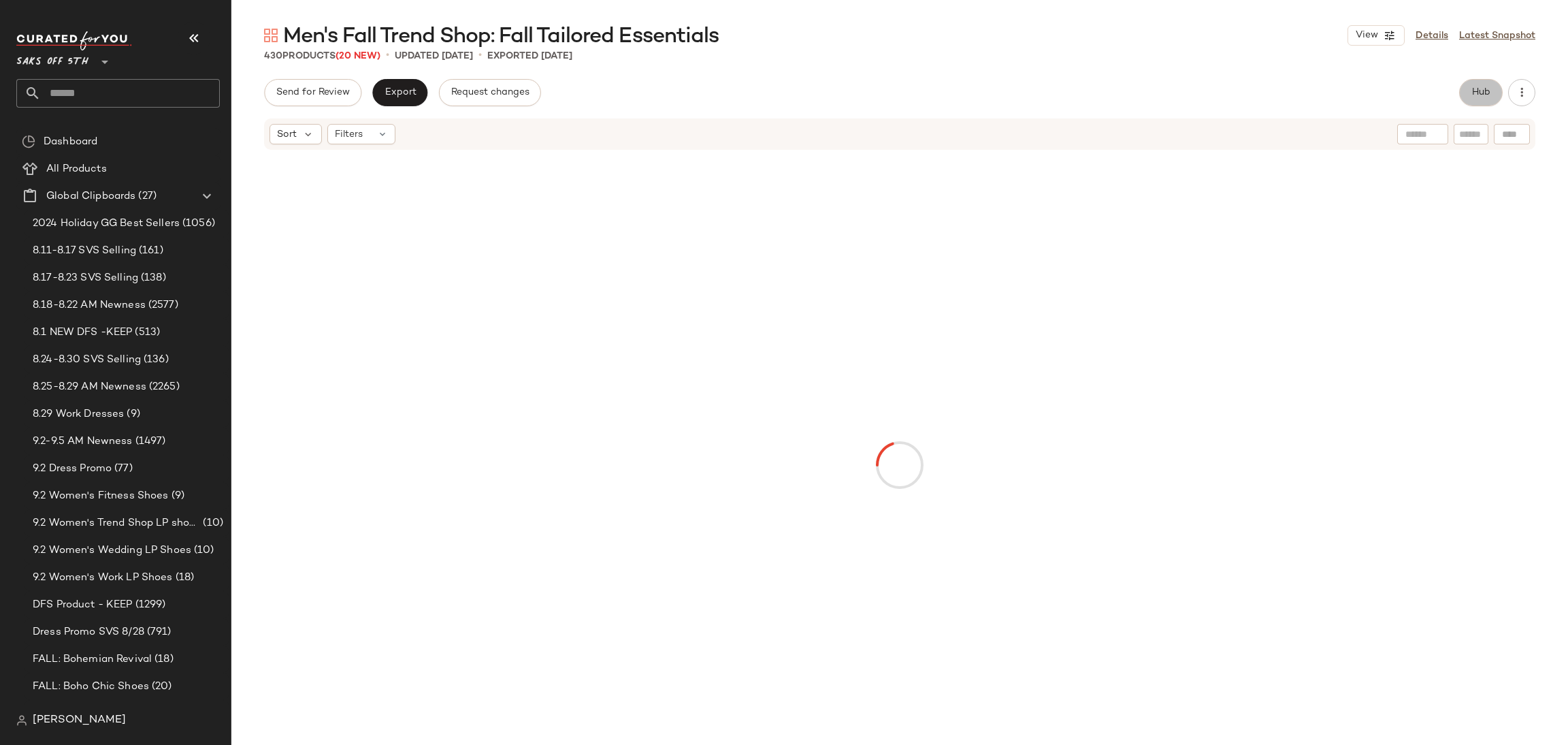
click at [1477, 85] on button "Hub" at bounding box center [1480, 92] width 44 height 27
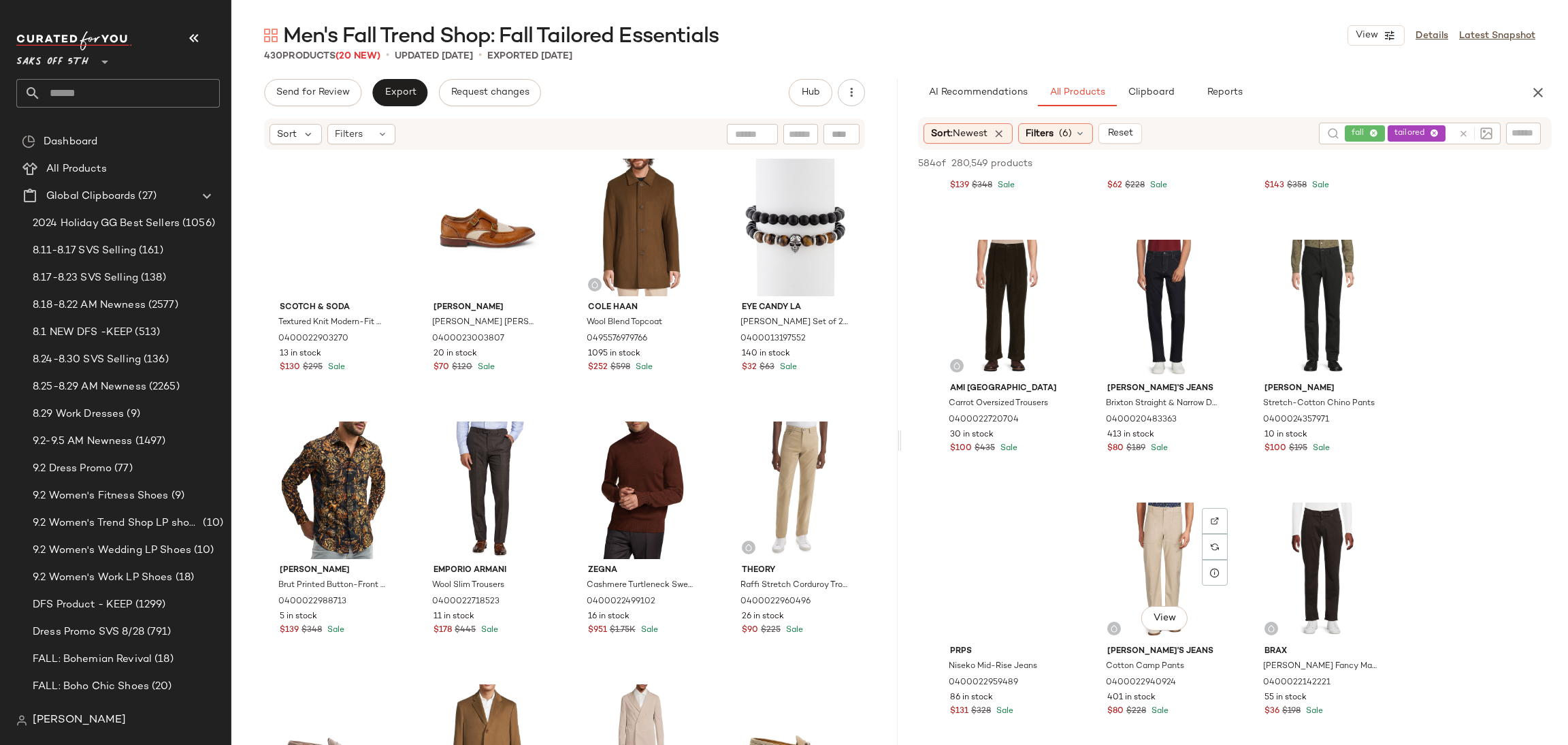
scroll to position [2311, 0]
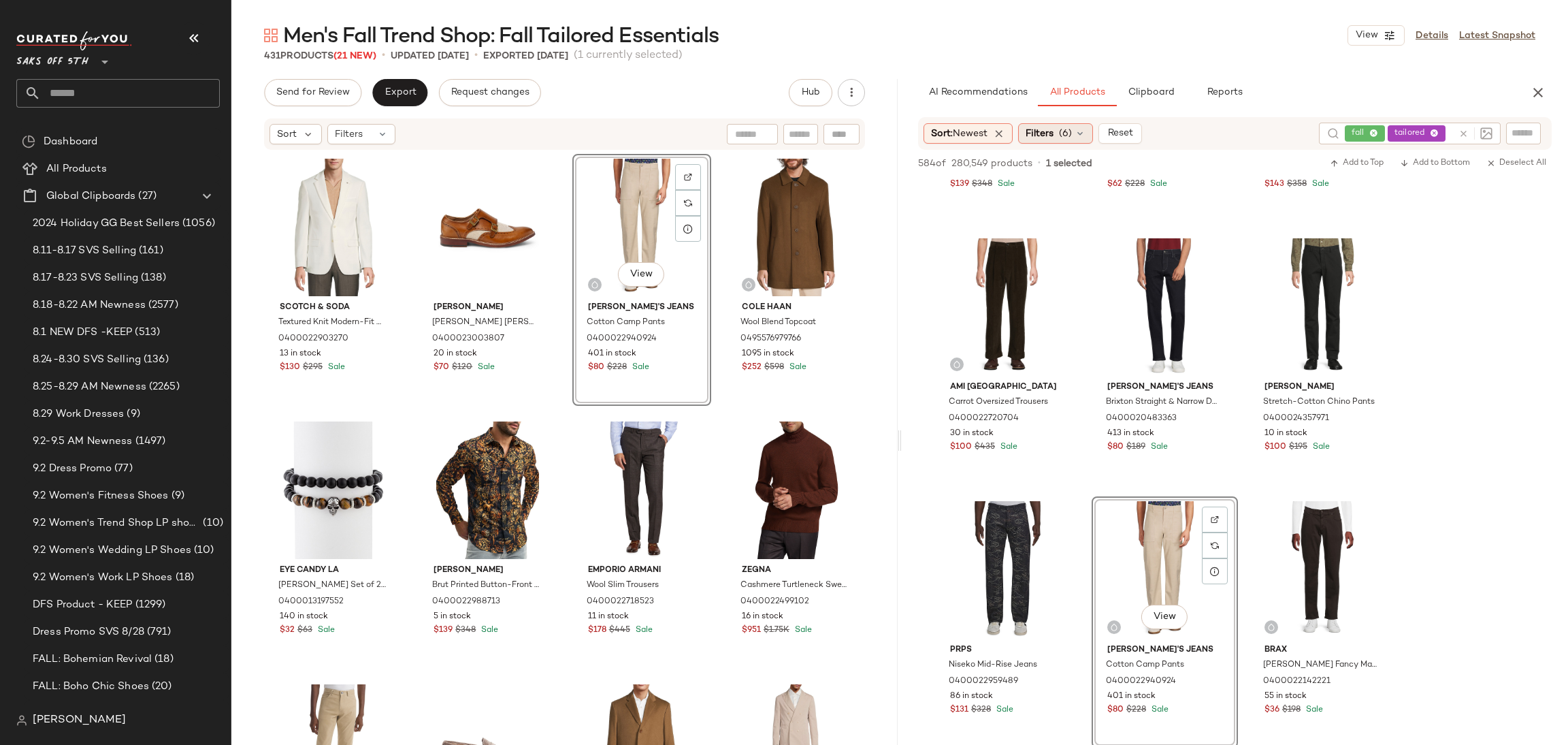
click at [1061, 136] on div "Filters (6)" at bounding box center [1055, 133] width 75 height 21
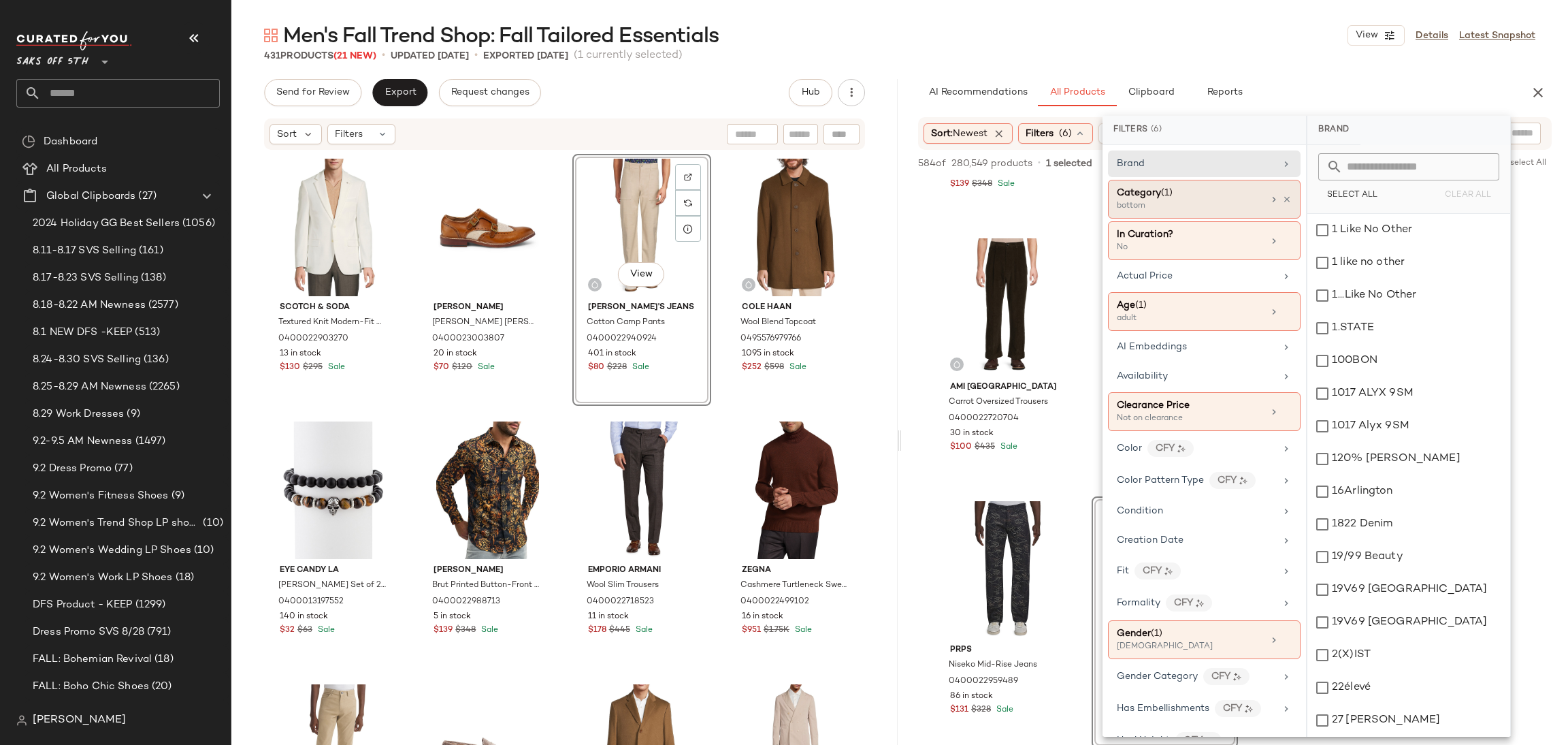
click at [1204, 197] on div "Category (1)" at bounding box center [1189, 193] width 146 height 14
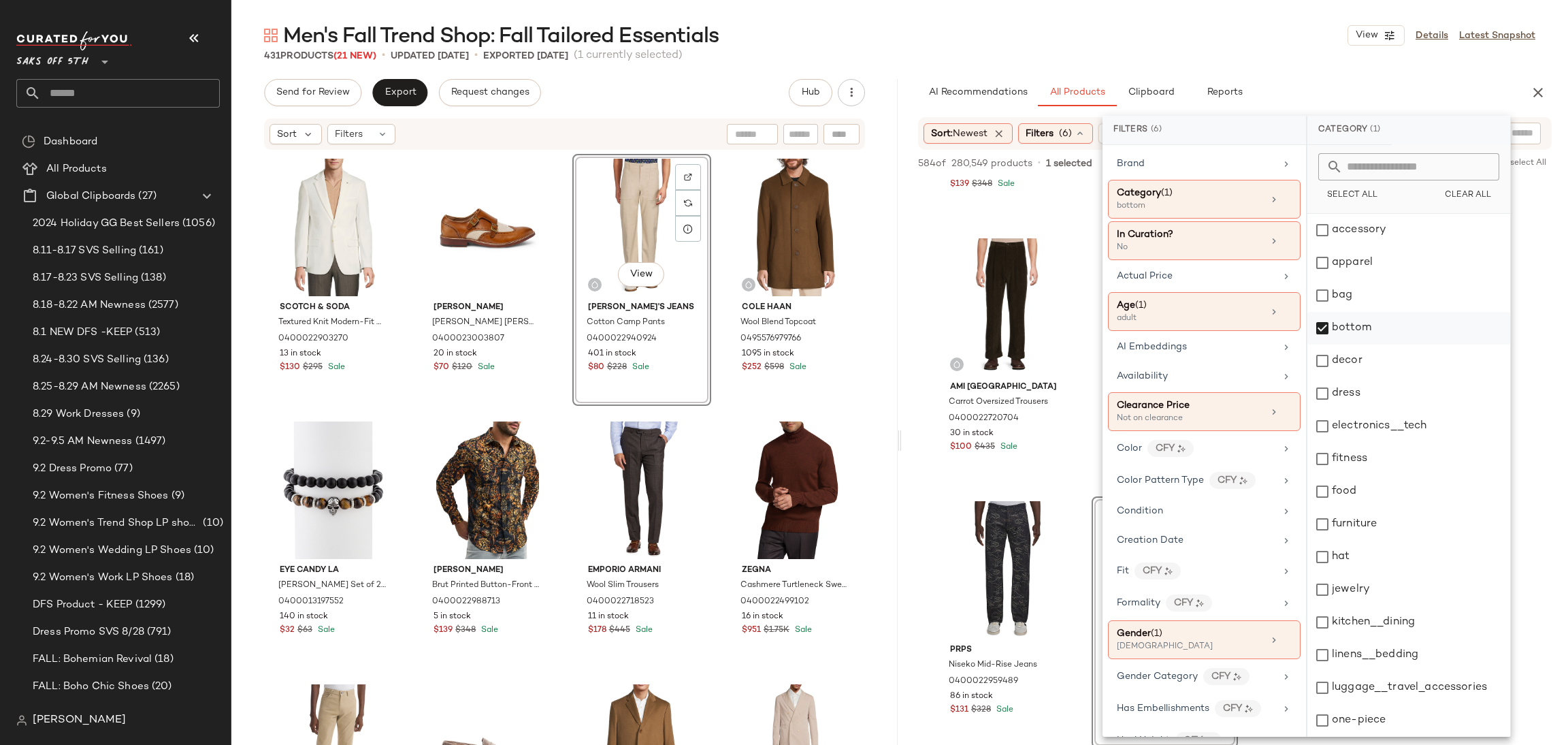
click at [1323, 326] on div "bottom" at bounding box center [1408, 328] width 202 height 33
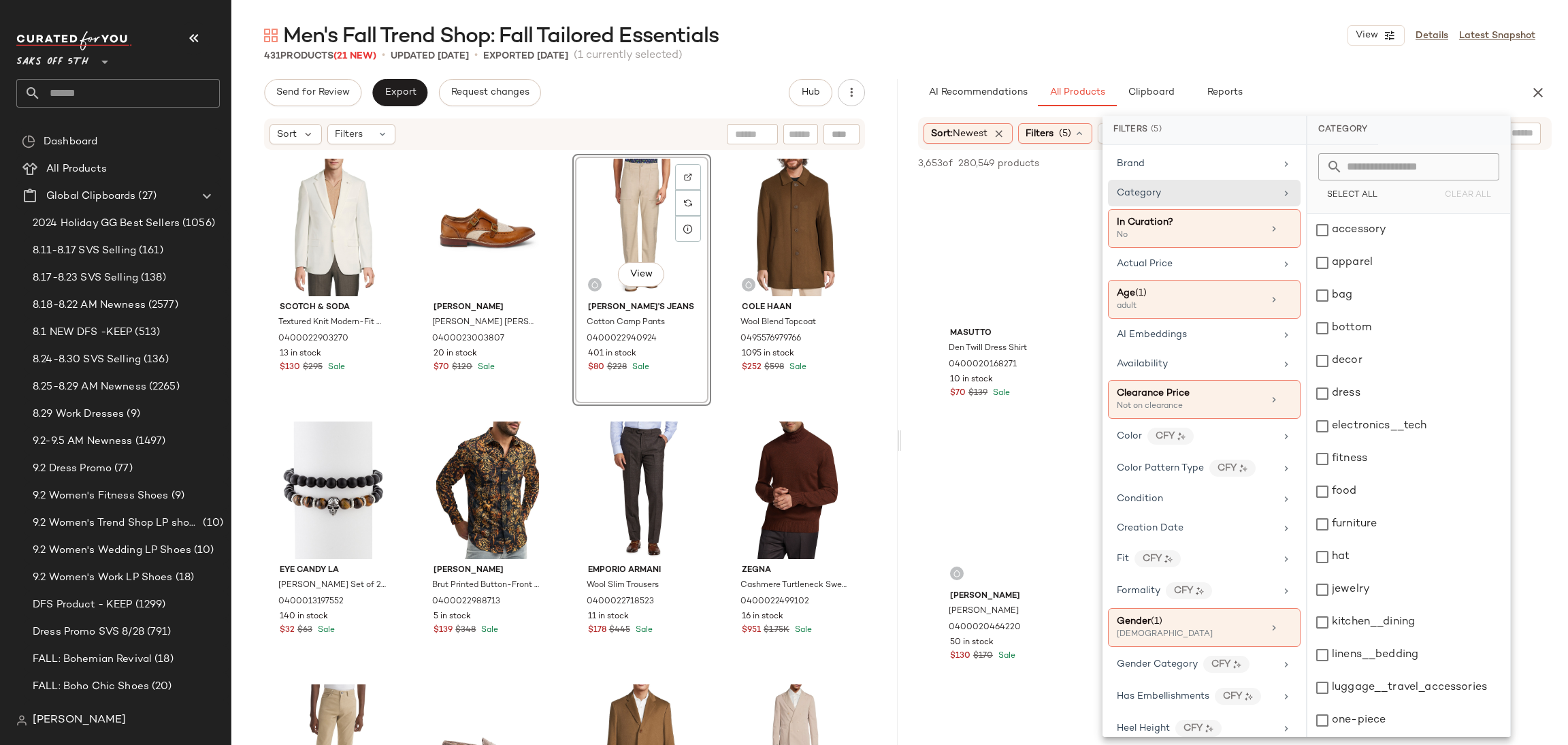
scroll to position [293, 0]
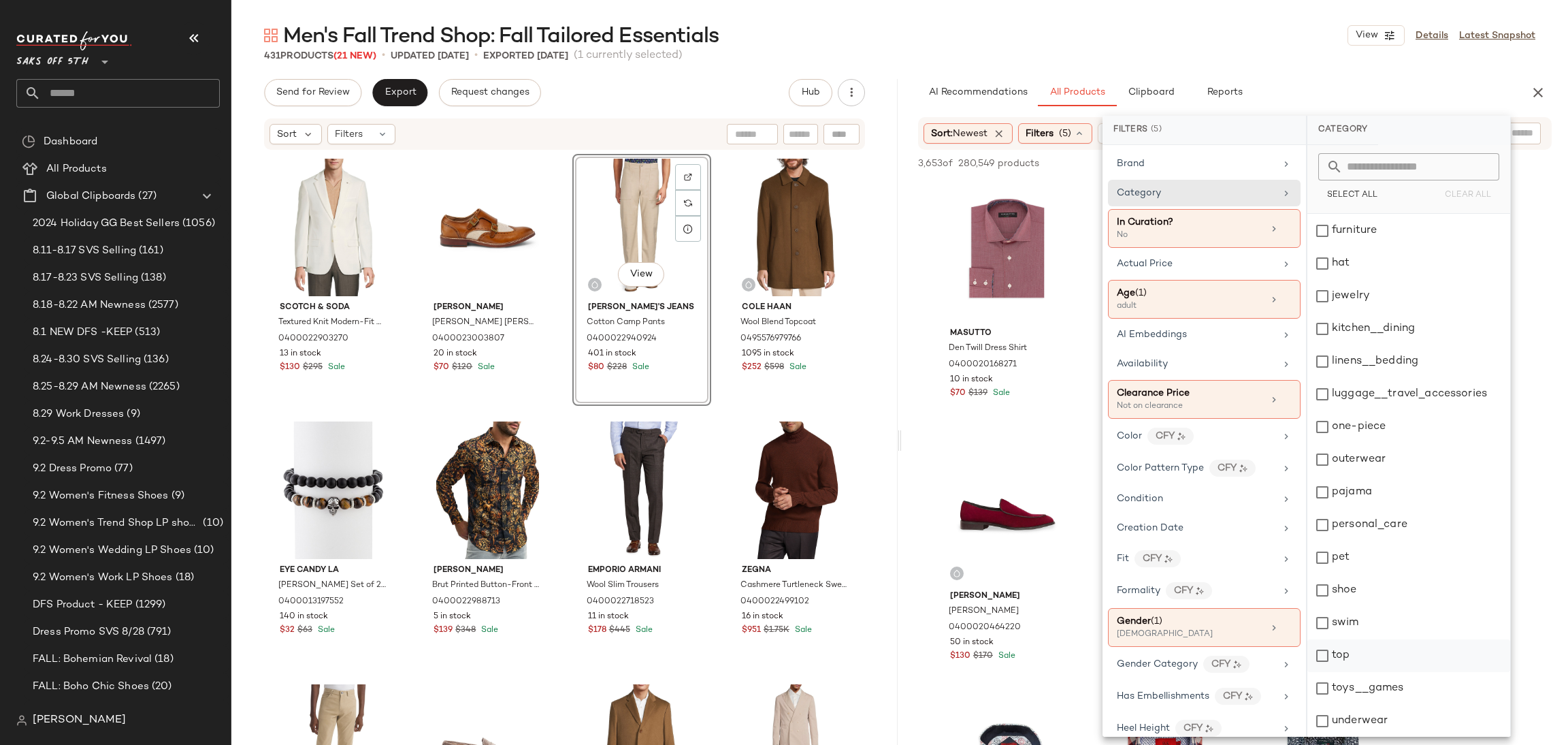
click at [1325, 650] on div "top" at bounding box center [1408, 655] width 202 height 33
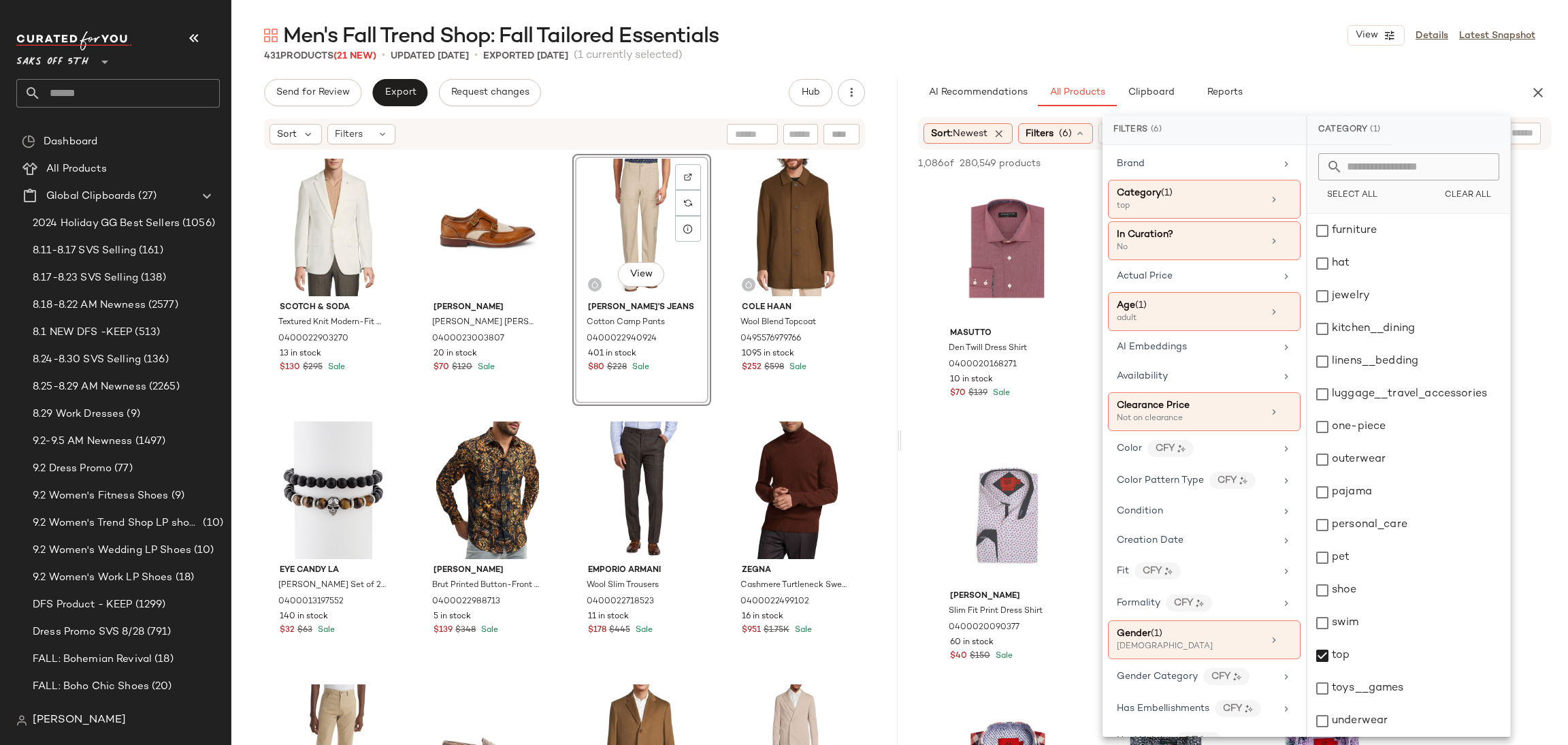
click at [1295, 24] on div "Men's Fall Trend Shop: Fall Tailored Essentials View Details Latest Snapshot" at bounding box center [899, 35] width 1336 height 27
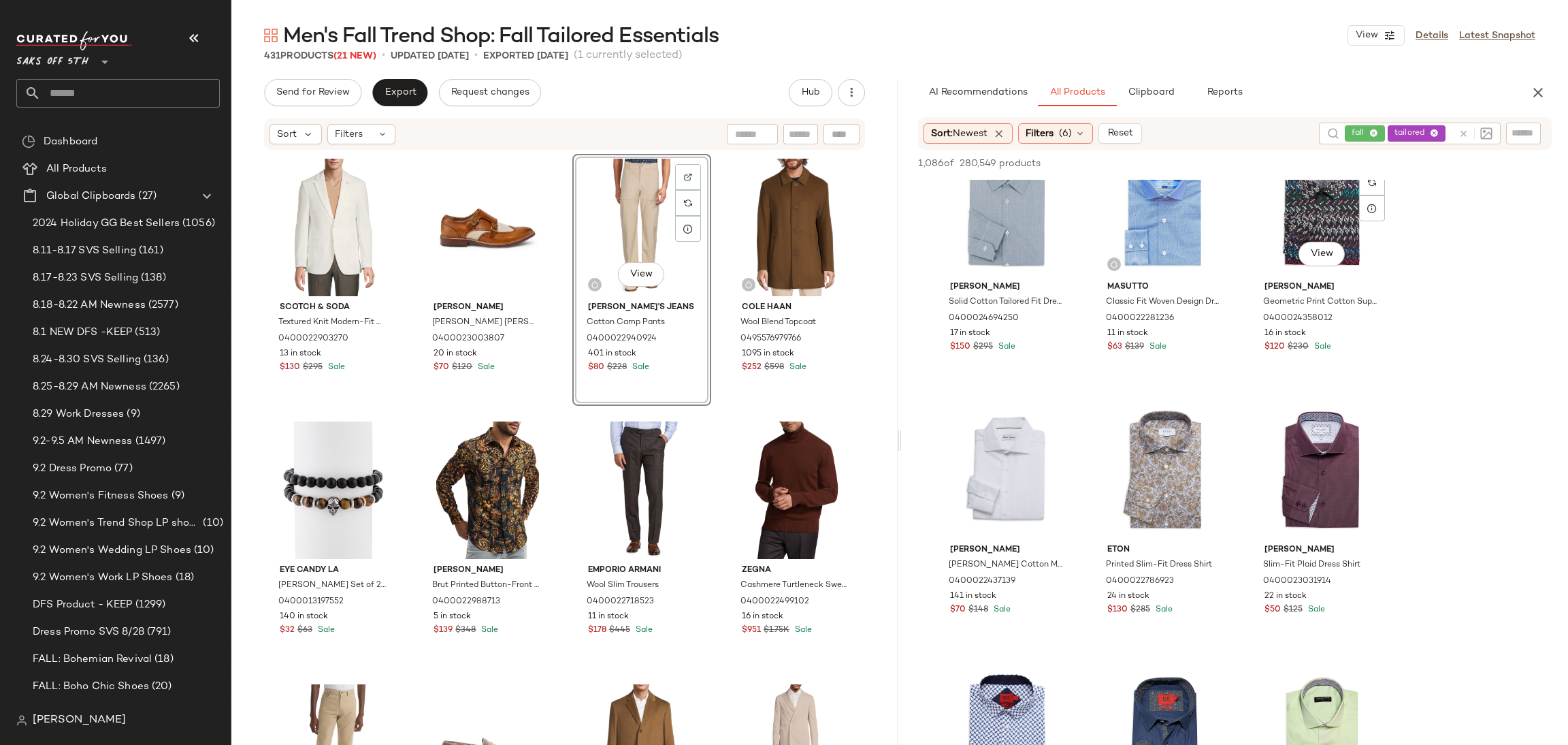
scroll to position [1098, 0]
click at [1516, 145] on div "Sort: Newest Filters (6) Reset fall tailored" at bounding box center [1235, 133] width 634 height 33
click at [1508, 133] on div at bounding box center [1477, 133] width 126 height 21
type input "*******"
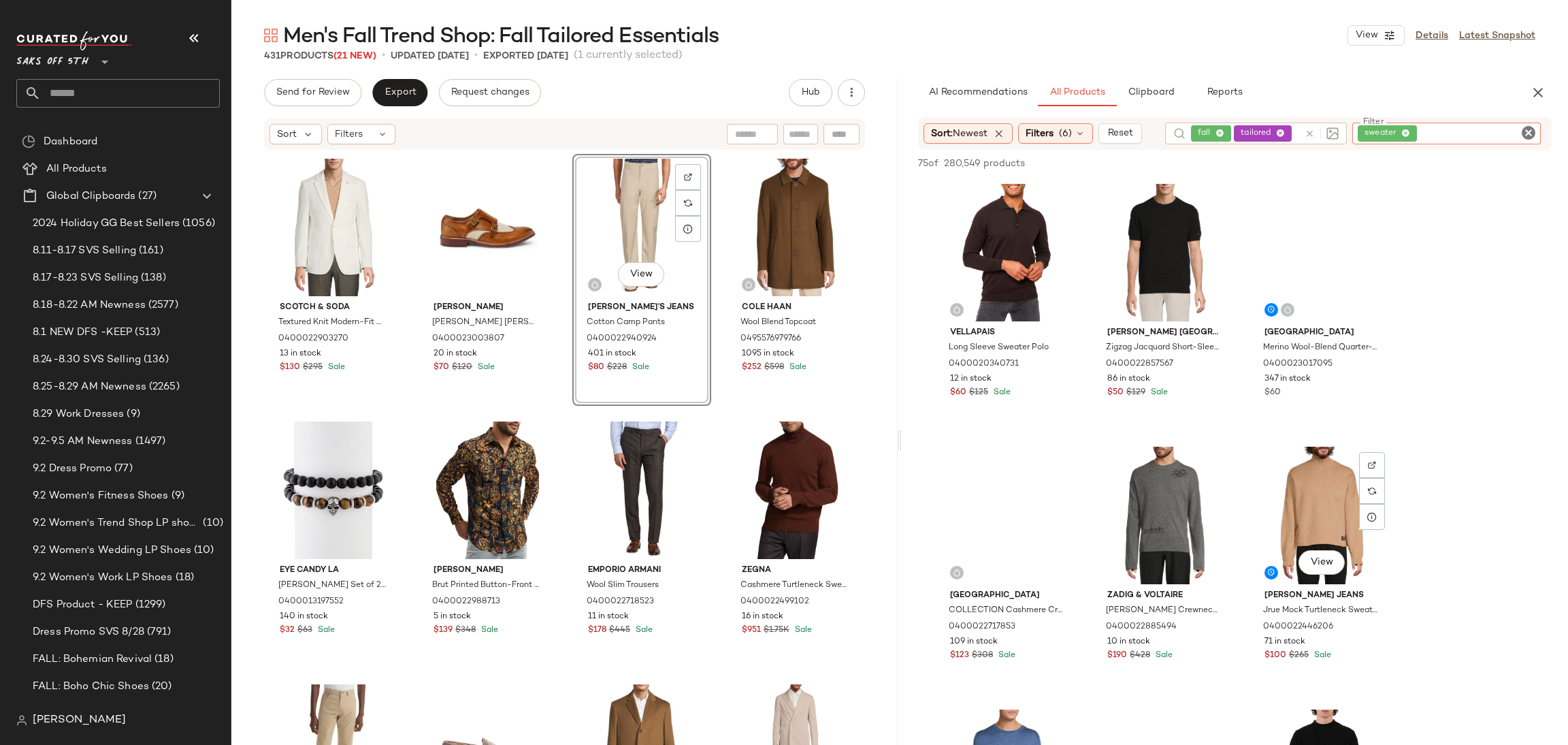
scroll to position [2104, 0]
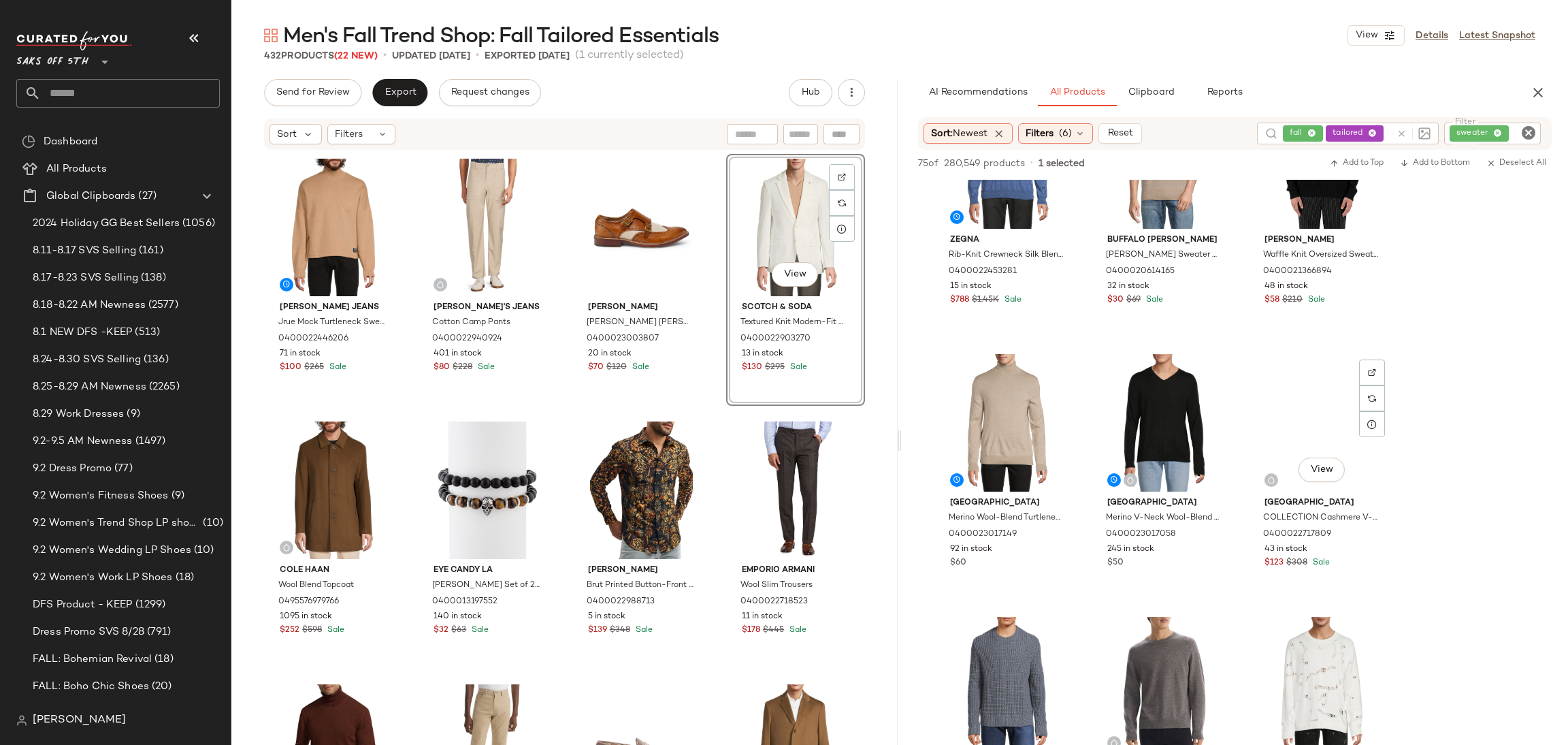
scroll to position [2722, 0]
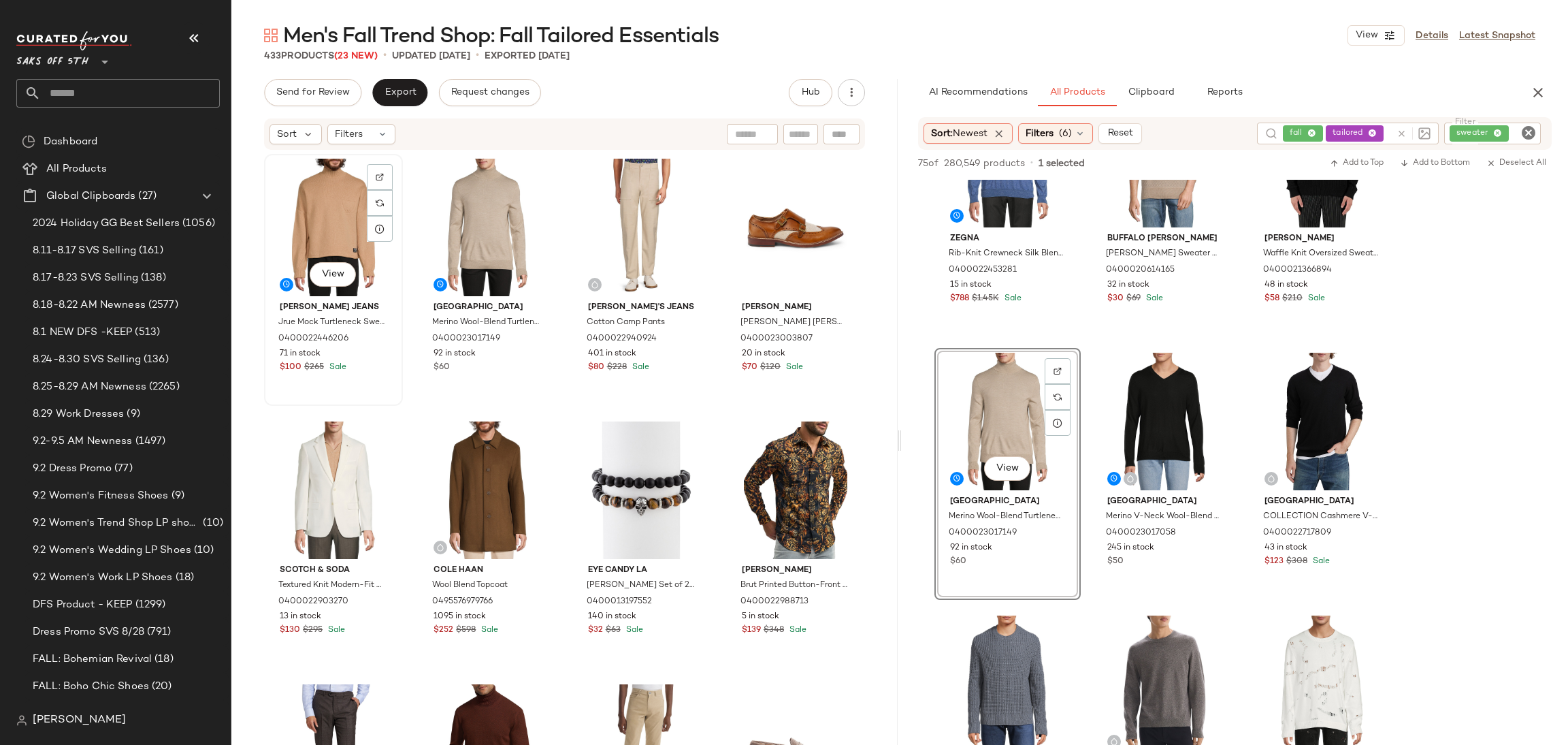
click at [336, 198] on div "View" at bounding box center [333, 227] width 129 height 137
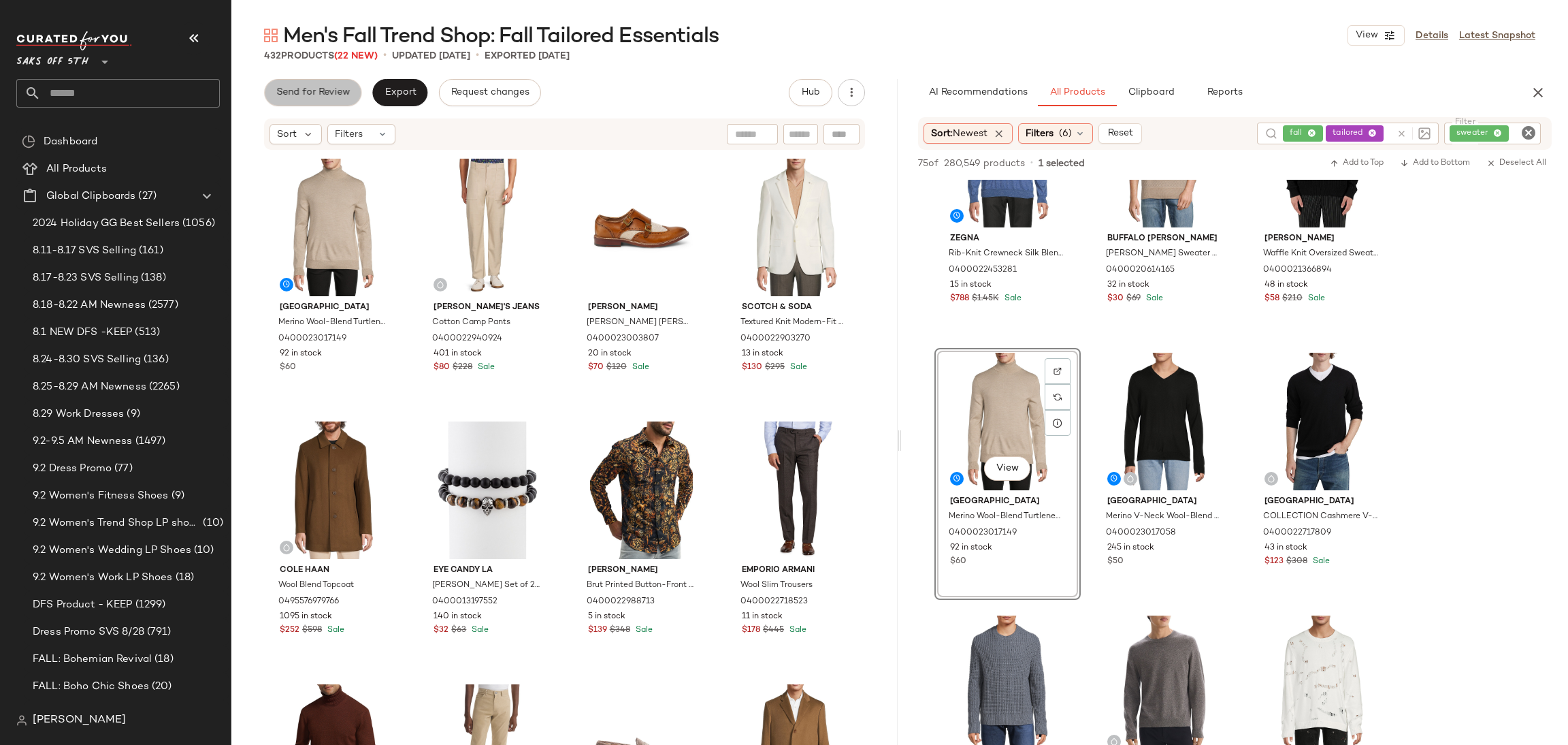
click at [338, 91] on span "Send for Review" at bounding box center [312, 93] width 74 height 11
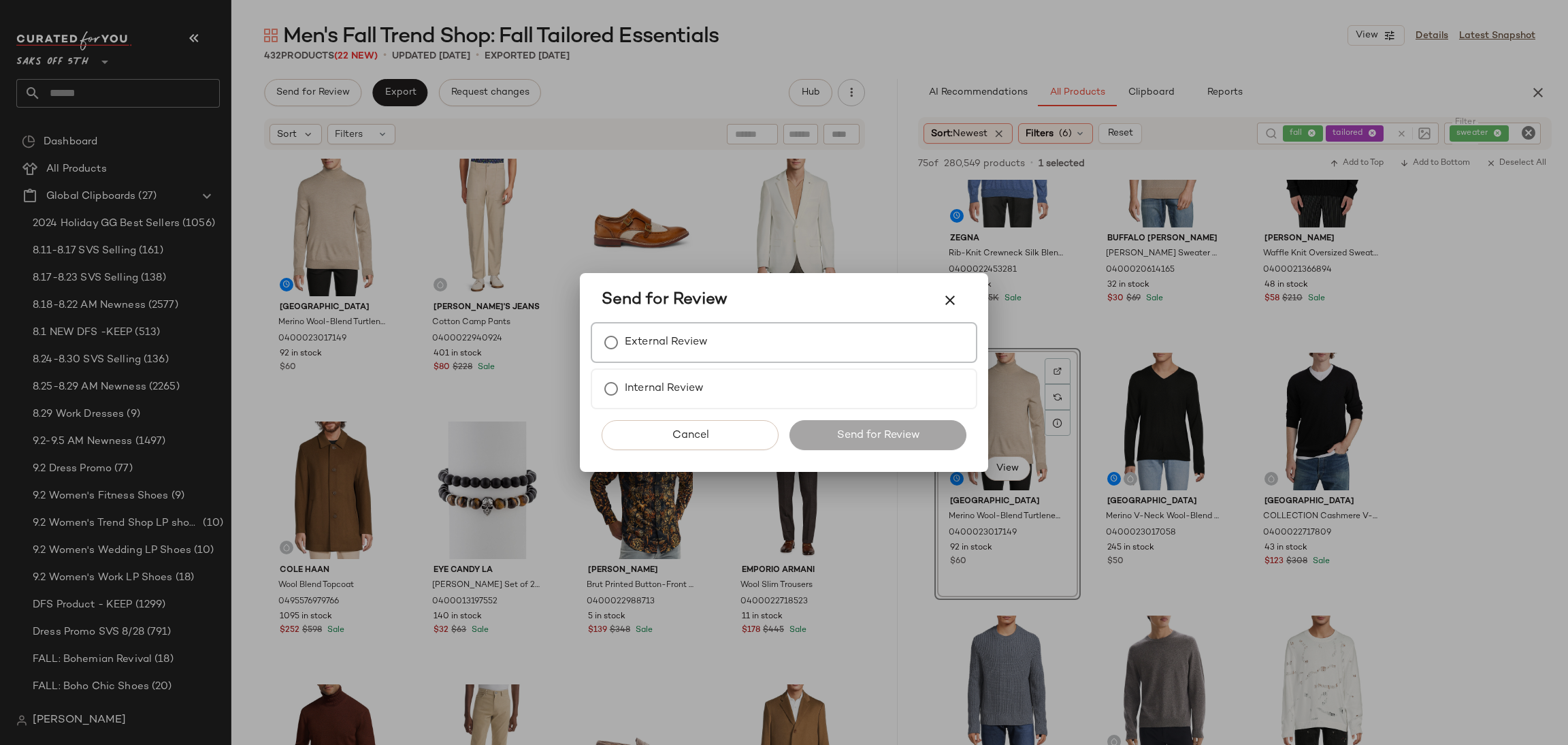
click at [671, 361] on div "External Review" at bounding box center [784, 342] width 387 height 41
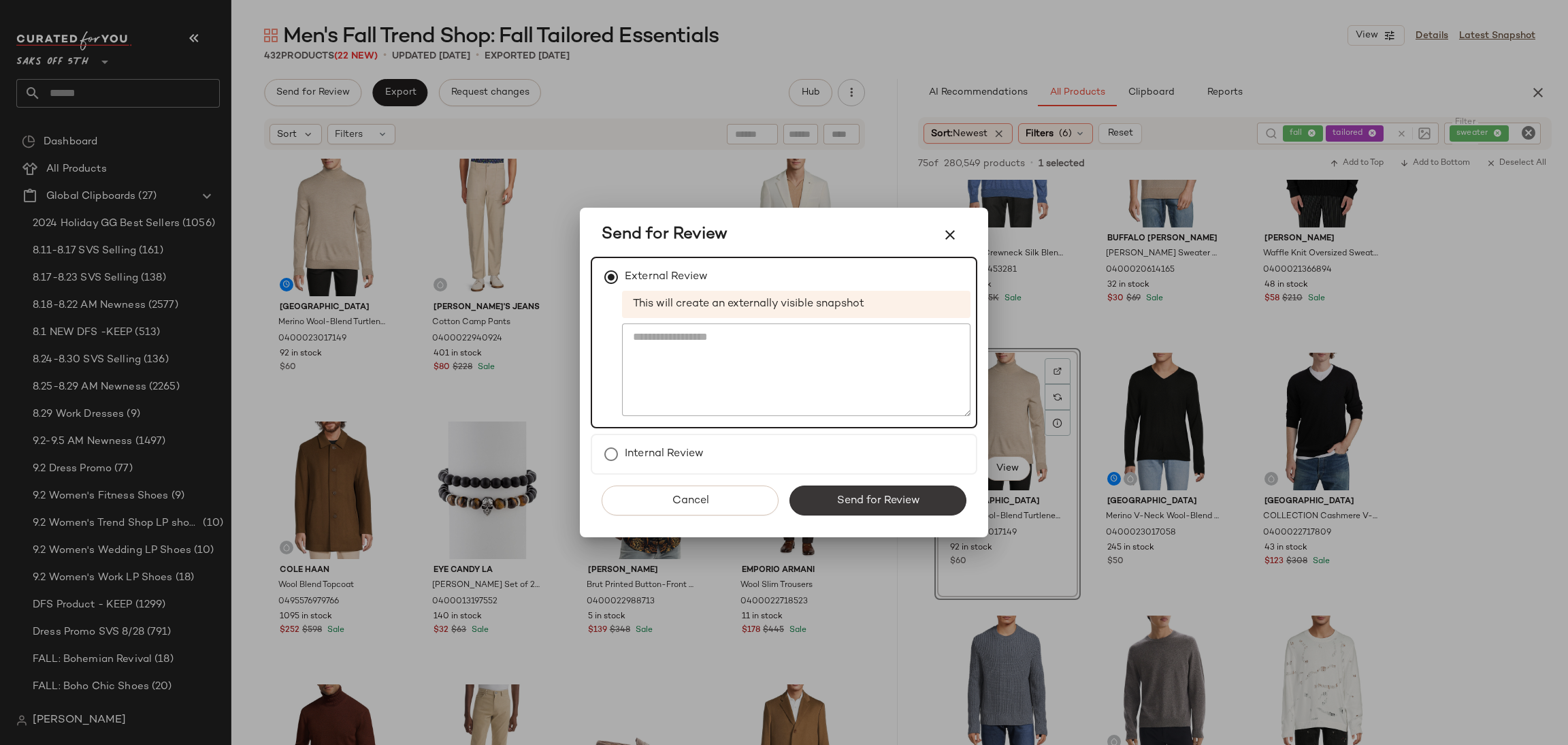
click at [866, 499] on span "Send for Review" at bounding box center [876, 500] width 83 height 13
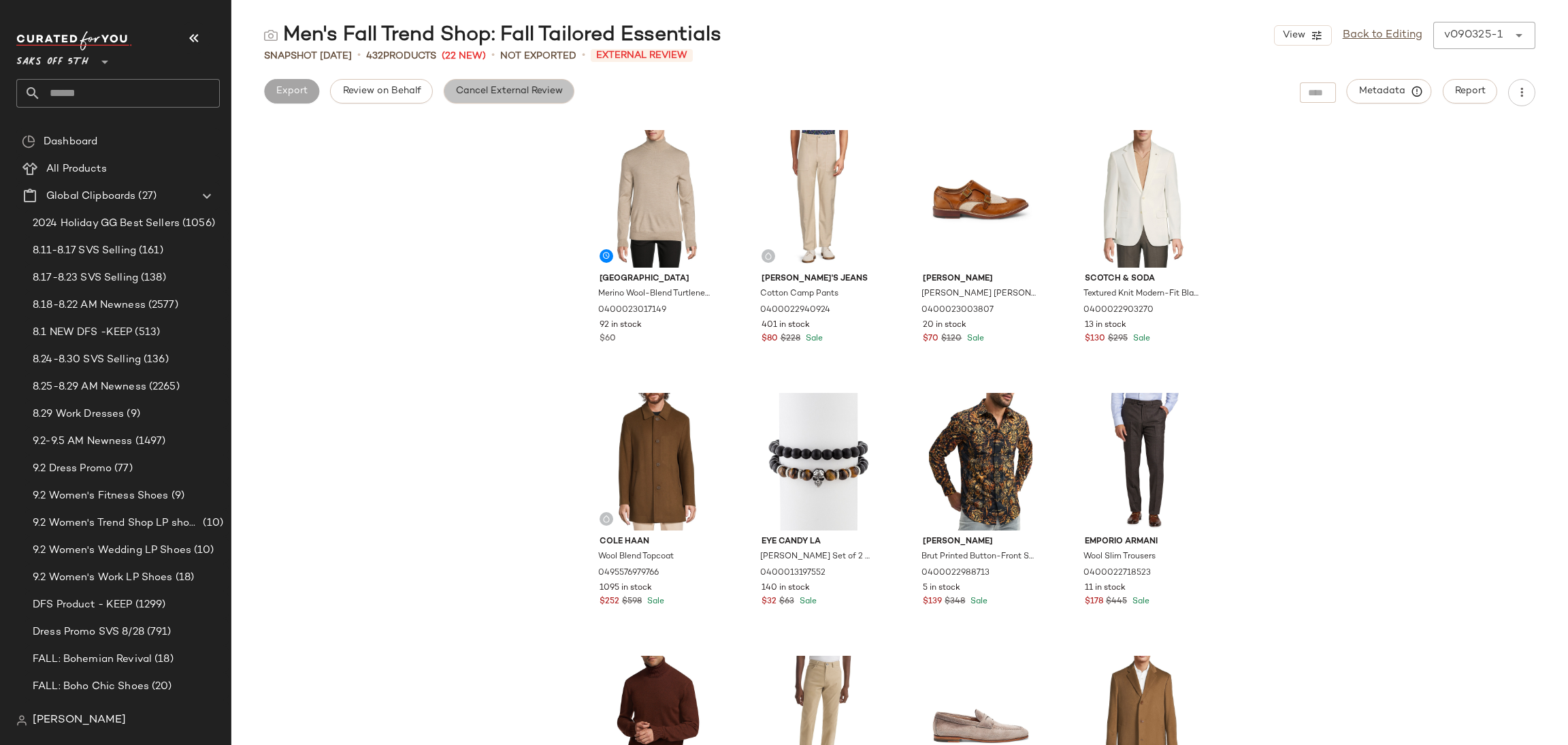
click at [509, 82] on button "Cancel External Review" at bounding box center [509, 91] width 131 height 25
click at [414, 96] on span "Export" at bounding box center [399, 91] width 32 height 11
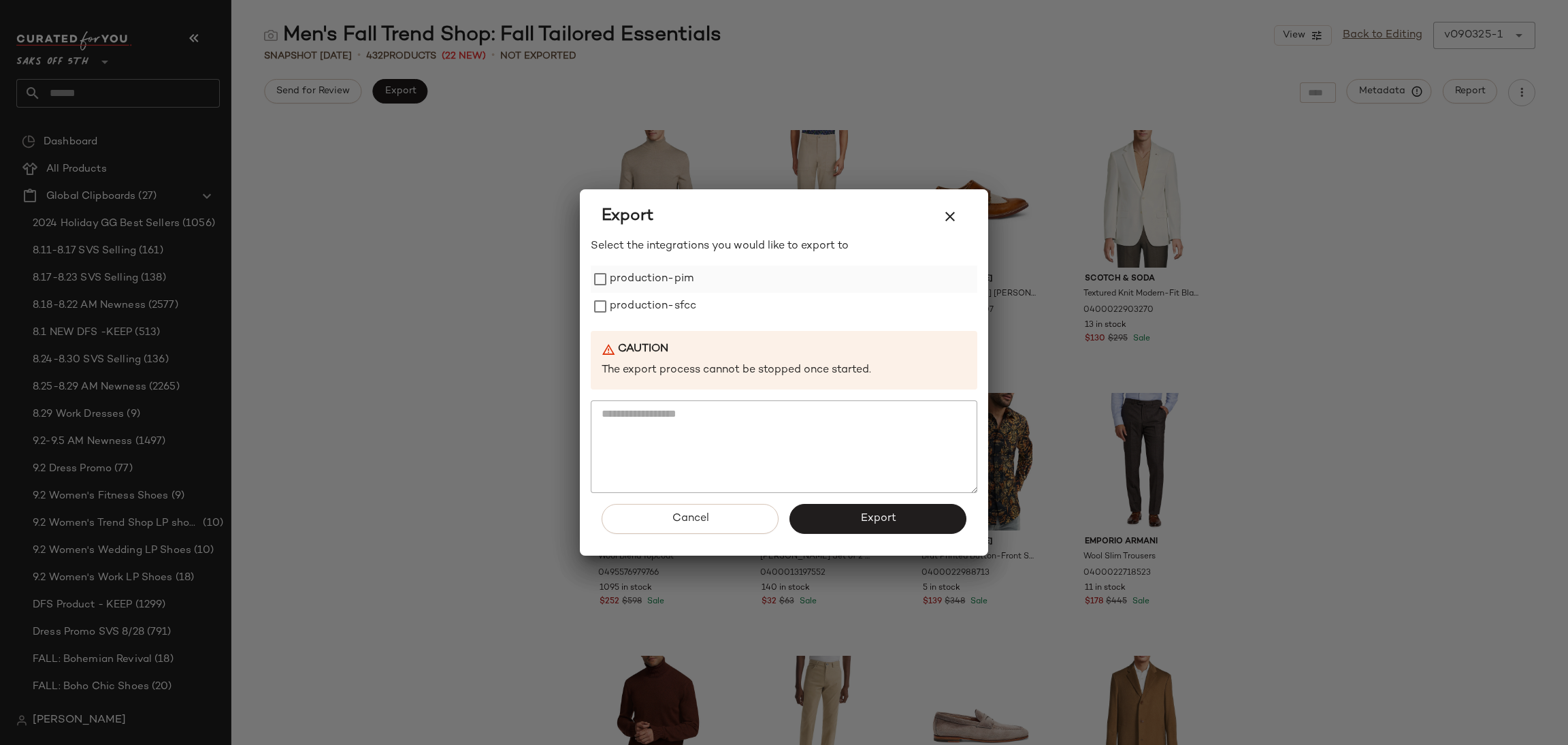
click at [675, 275] on label "production-pim" at bounding box center [651, 279] width 83 height 27
click at [671, 298] on label "production-sfcc" at bounding box center [653, 307] width 87 height 27
click at [835, 523] on button "Export" at bounding box center [877, 519] width 177 height 30
